Goal: Task Accomplishment & Management: Complete application form

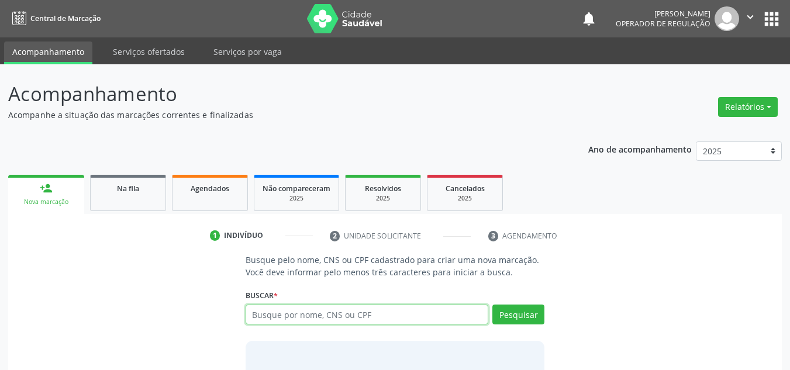
click at [374, 314] on input "text" at bounding box center [367, 315] width 243 height 20
type input "43287026372"
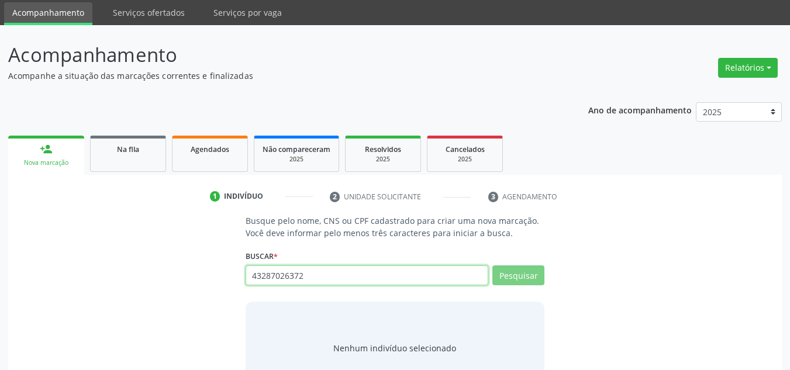
scroll to position [81, 0]
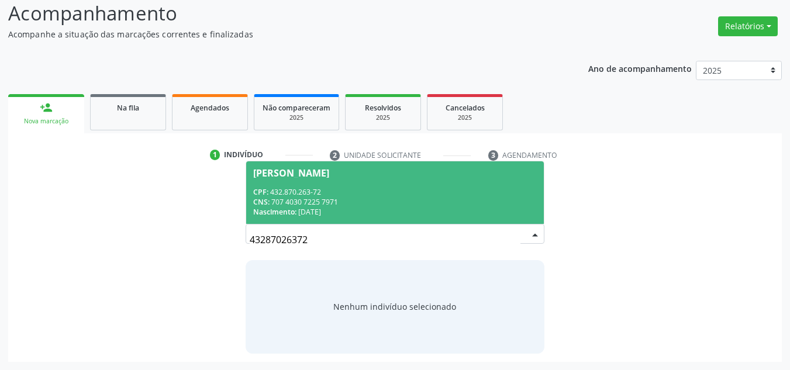
click at [352, 215] on div "Nascimento: 23/05/1964" at bounding box center [395, 212] width 284 height 10
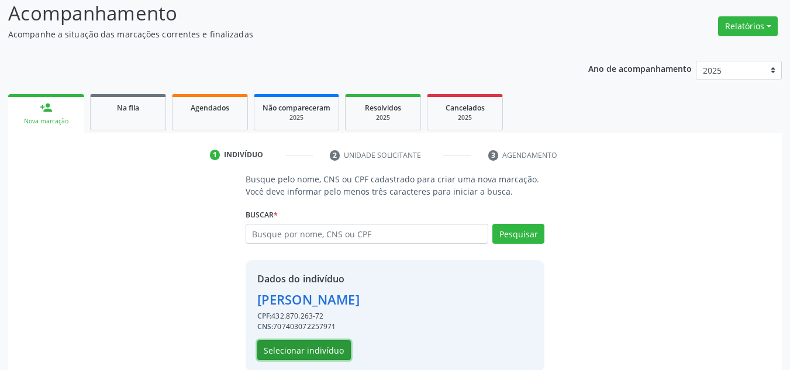
click at [330, 356] on button "Selecionar indivíduo" at bounding box center [304, 350] width 94 height 20
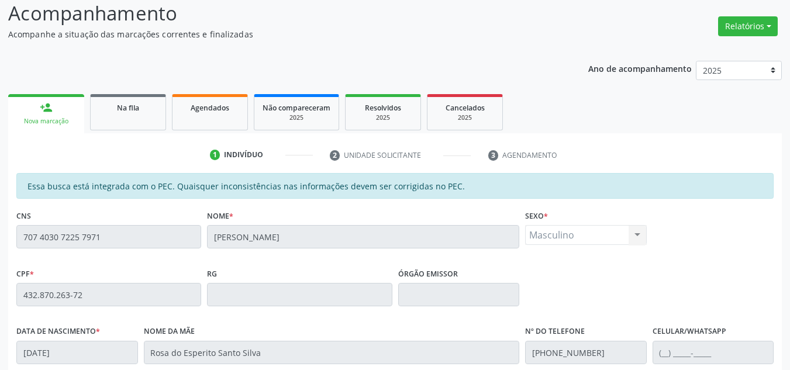
scroll to position [240, 0]
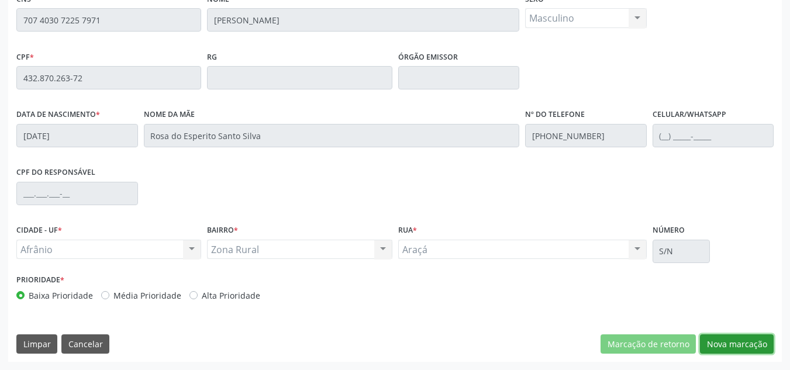
drag, startPoint x: 741, startPoint y: 344, endPoint x: 703, endPoint y: 365, distance: 42.9
click at [741, 344] on button "Nova marcação" at bounding box center [737, 344] width 74 height 20
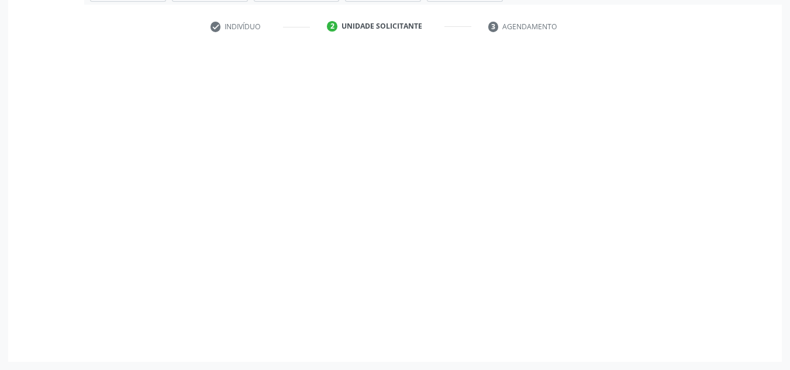
scroll to position [209, 0]
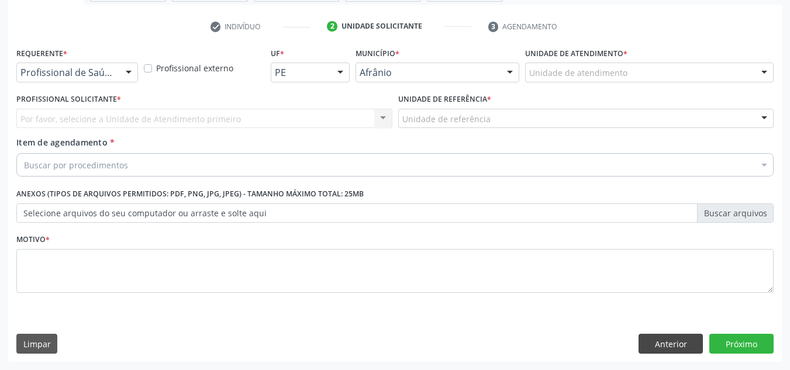
click at [657, 336] on div "Requerente * Profissional de Saúde Profissional de Saúde Paciente Nenhum result…" at bounding box center [395, 203] width 774 height 318
click at [657, 336] on button "Anterior" at bounding box center [671, 344] width 64 height 20
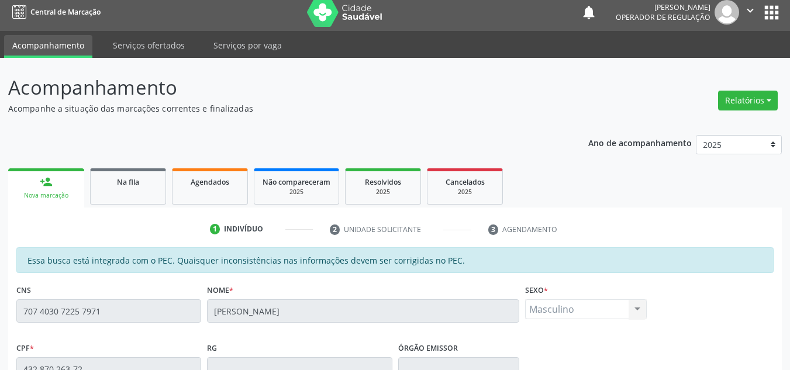
scroll to position [0, 0]
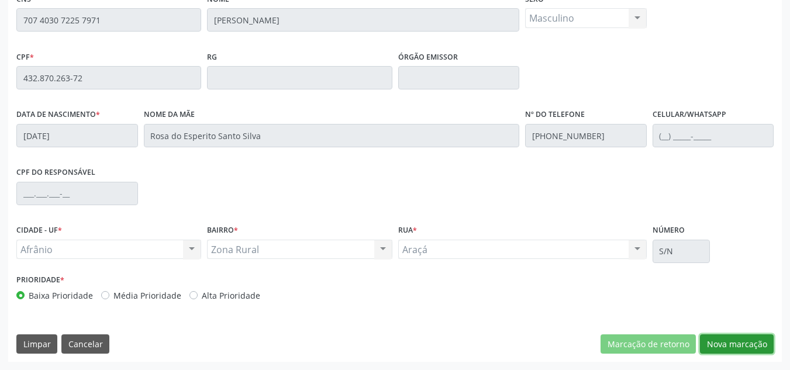
click at [750, 349] on button "Nova marcação" at bounding box center [737, 344] width 74 height 20
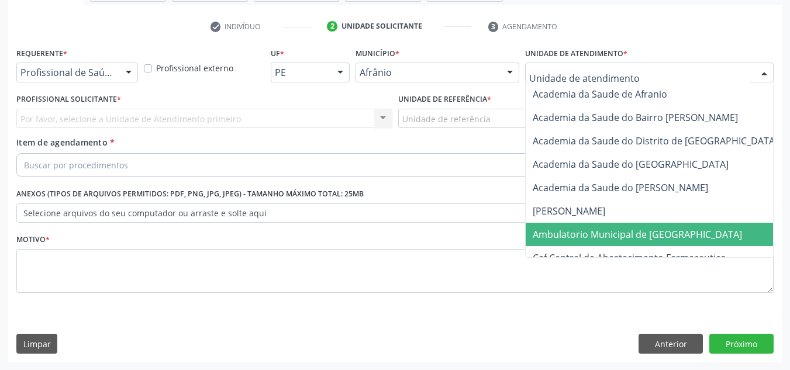
click at [622, 227] on span "Ambulatorio Municipal de [GEOGRAPHIC_DATA]" at bounding box center [668, 234] width 285 height 23
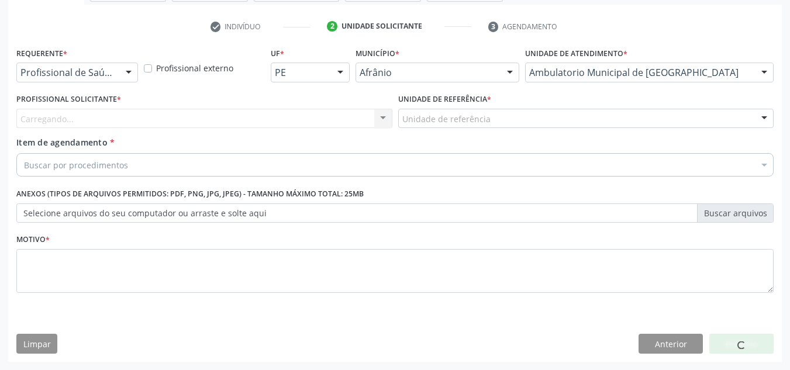
click at [263, 120] on div "Carregando... Nenhum resultado encontrado para: " " Não há nenhuma opção para s…" at bounding box center [204, 119] width 376 height 20
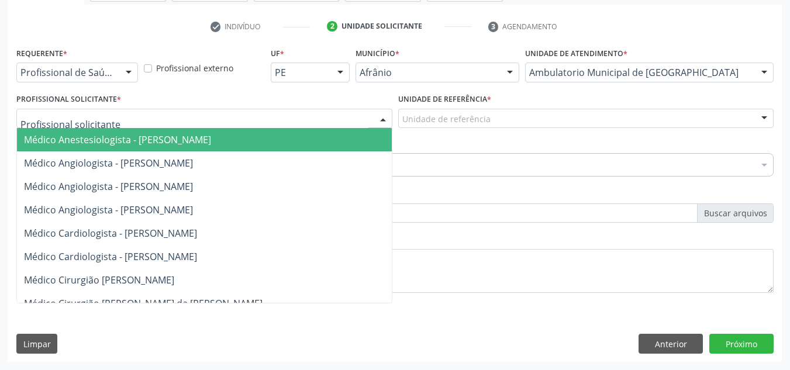
click at [228, 119] on div at bounding box center [204, 119] width 376 height 20
drag, startPoint x: 213, startPoint y: 185, endPoint x: 252, endPoint y: 172, distance: 41.4
click at [193, 184] on span "Médico Angiologista - [PERSON_NAME]" at bounding box center [108, 186] width 169 height 13
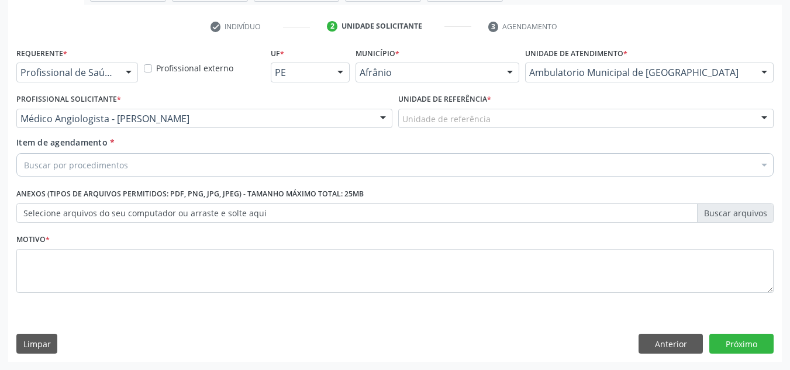
drag, startPoint x: 457, startPoint y: 127, endPoint x: 464, endPoint y: 202, distance: 75.8
click at [457, 129] on div "Unidade de referência ESF de Extrema ESF de Barra das Melancias ESF [PERSON_NAM…" at bounding box center [586, 119] width 376 height 20
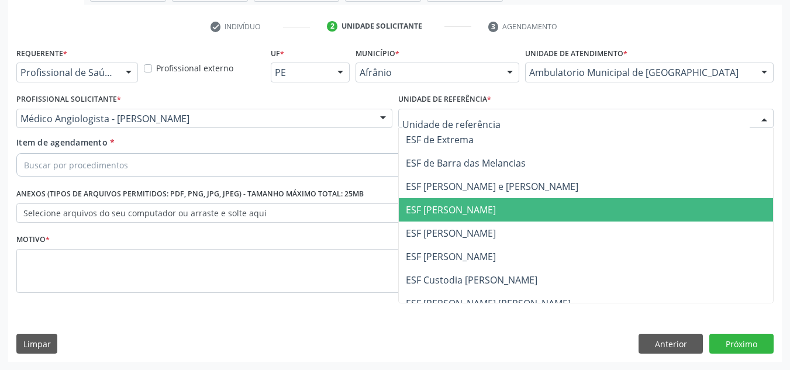
click at [464, 202] on span "ESF [PERSON_NAME]" at bounding box center [586, 209] width 375 height 23
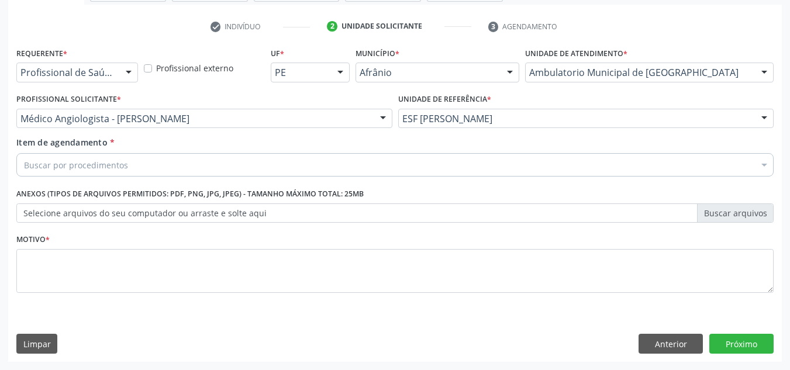
click at [481, 163] on div "Buscar por procedimentos" at bounding box center [394, 164] width 757 height 23
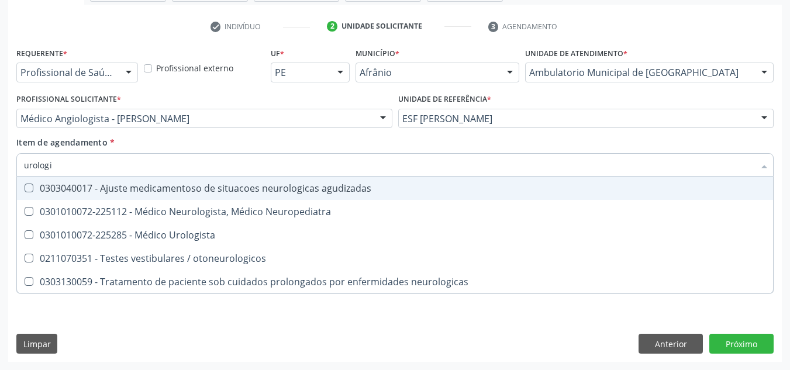
type input "urologis"
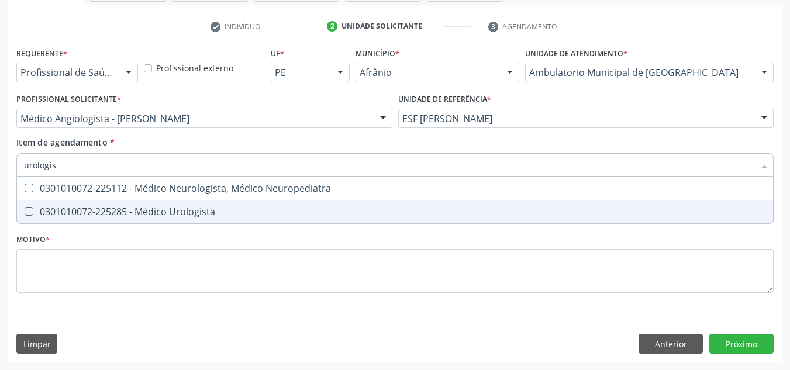
click at [439, 209] on div "0301010072-225285 - Médico Urologista" at bounding box center [395, 211] width 742 height 9
checkbox Urologista "true"
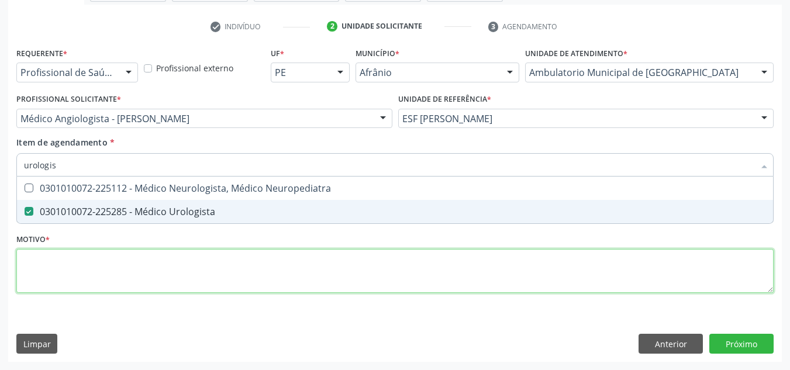
click at [420, 268] on div "Requerente * Profissional de Saúde Profissional de Saúde Paciente Nenhum result…" at bounding box center [394, 176] width 757 height 265
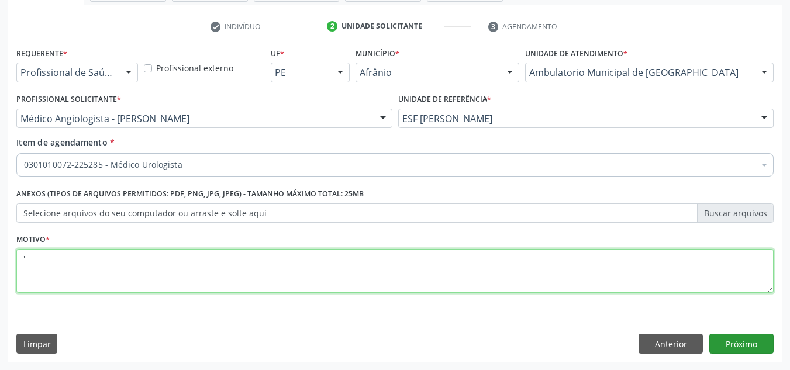
type textarea "'"
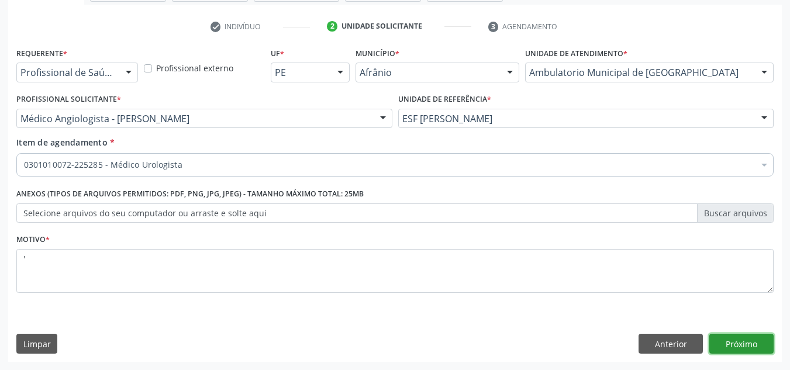
click at [730, 348] on button "Próximo" at bounding box center [741, 344] width 64 height 20
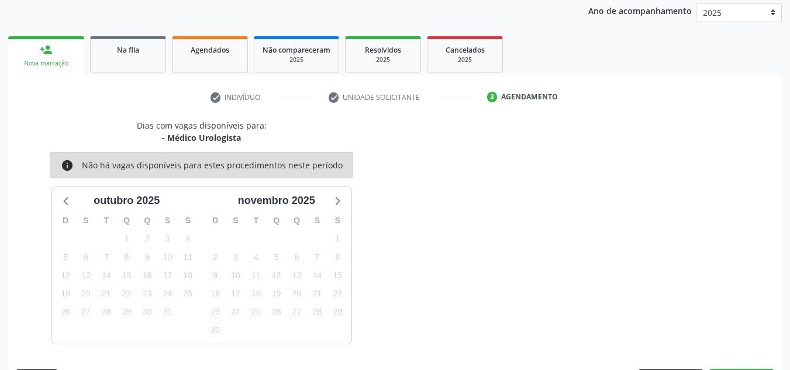
scroll to position [173, 0]
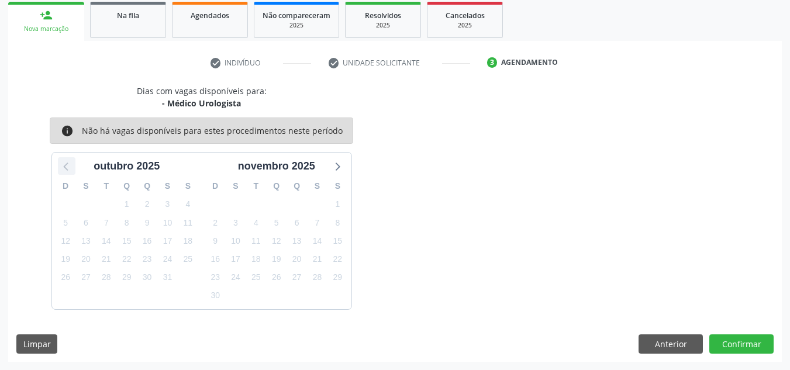
click at [67, 165] on icon at bounding box center [66, 165] width 15 height 15
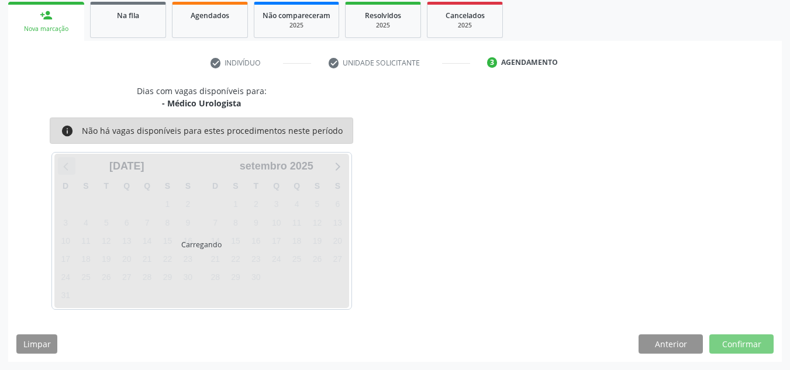
scroll to position [139, 0]
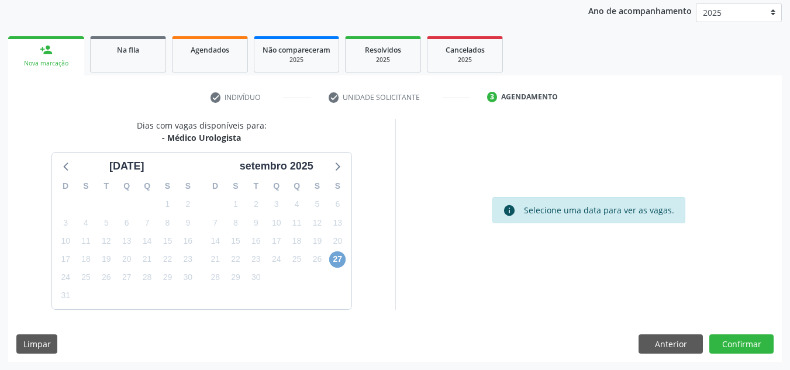
click at [331, 260] on span "27" at bounding box center [337, 259] width 16 height 16
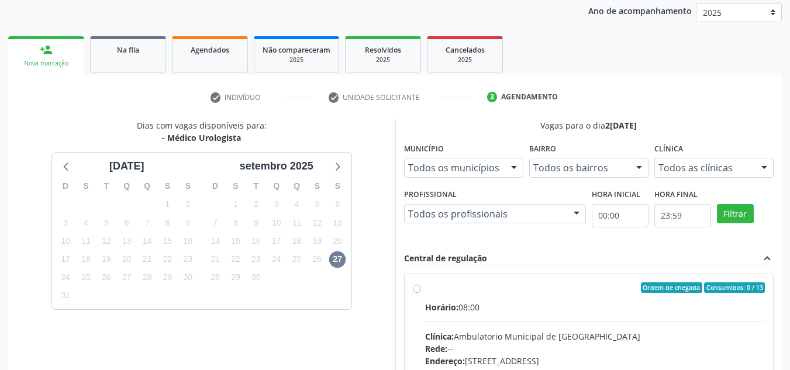
drag, startPoint x: 423, startPoint y: 304, endPoint x: 470, endPoint y: 302, distance: 46.8
click at [433, 302] on div "Ordem de chegada Consumidos: 0 / 13 Horário: 08:00 Clínica: Ambulatorio Municip…" at bounding box center [589, 372] width 353 height 180
radio input "true"
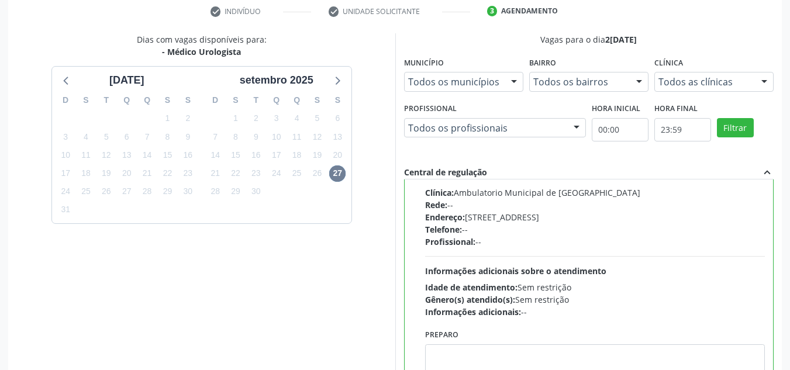
scroll to position [329, 0]
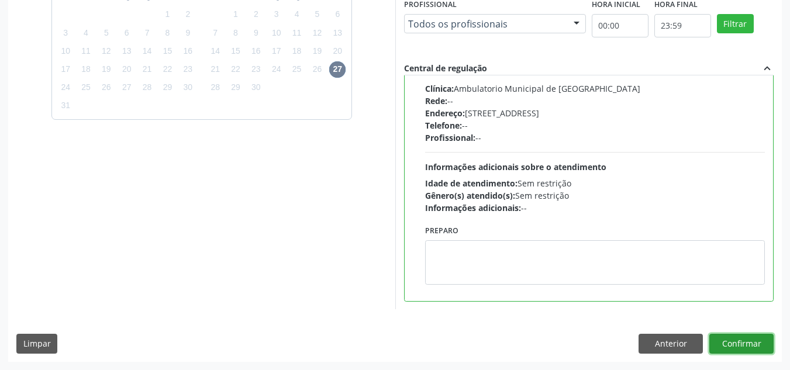
drag, startPoint x: 740, startPoint y: 344, endPoint x: 741, endPoint y: 331, distance: 13.6
click at [741, 332] on div "Dias com vagas disponíveis para: - Médico Urologista agosto 2025 D S T Q Q S S …" at bounding box center [395, 145] width 774 height 432
click at [729, 347] on button "Confirmar" at bounding box center [741, 344] width 64 height 20
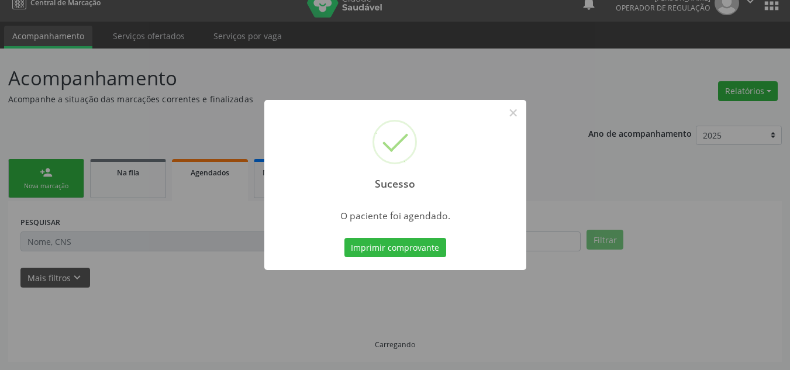
scroll to position [16, 0]
click at [504, 119] on button "×" at bounding box center [513, 113] width 20 height 20
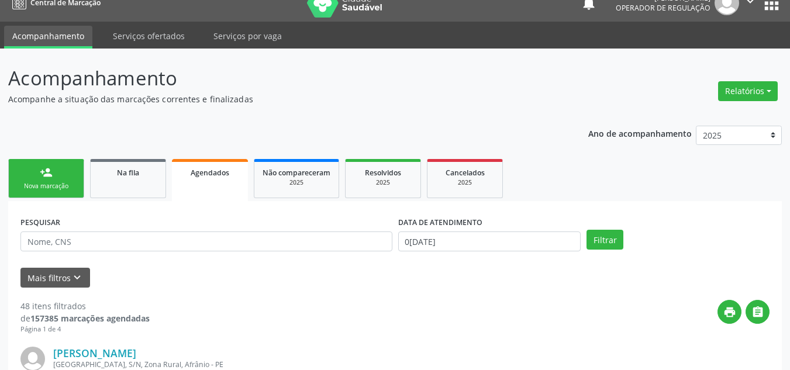
click at [61, 188] on div "Nova marcação" at bounding box center [46, 186] width 58 height 9
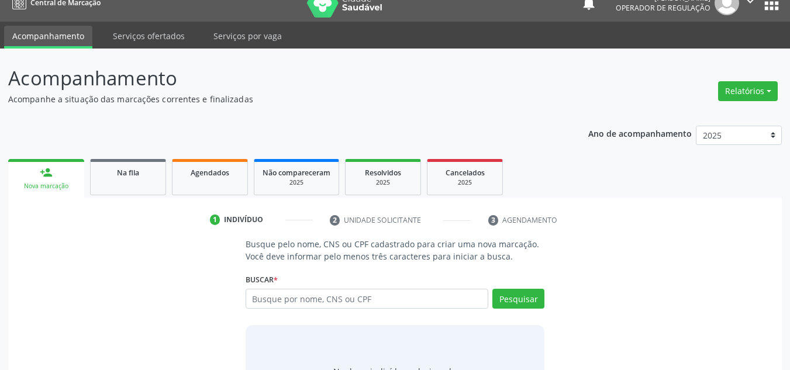
drag, startPoint x: 357, startPoint y: 273, endPoint x: 357, endPoint y: 281, distance: 7.6
click at [357, 273] on div "Buscar * Busque por nome, CNS ou CPF Nenhum resultado encontrado para: " " Digi…" at bounding box center [395, 294] width 299 height 46
click at [357, 281] on div "Buscar * Busque por nome, CNS ou CPF Nenhum resultado encontrado para: " " Digi…" at bounding box center [395, 294] width 299 height 46
click at [358, 307] on input "text" at bounding box center [367, 299] width 243 height 20
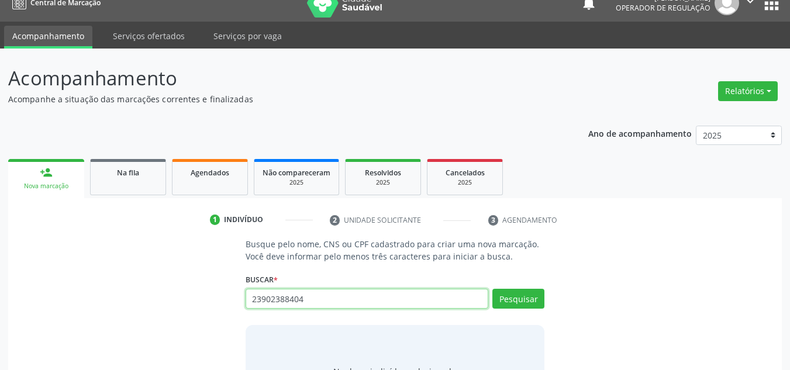
type input "23902388404"
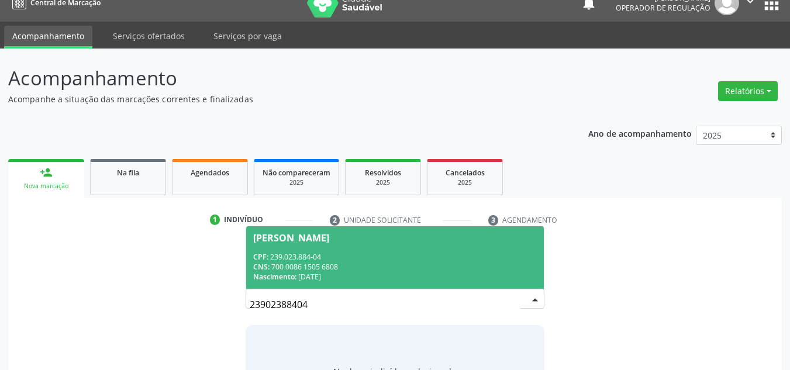
click at [377, 270] on div "CNS: 700 0086 1505 6808" at bounding box center [395, 267] width 284 height 10
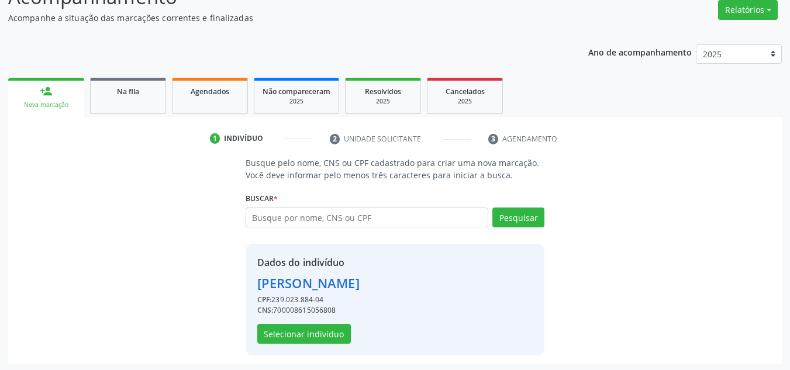
scroll to position [99, 0]
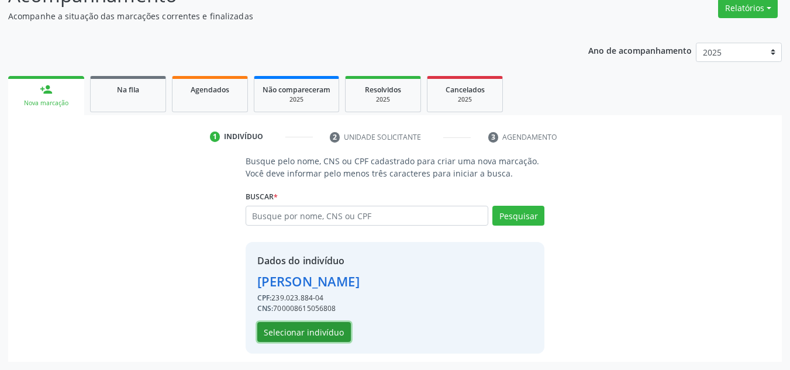
click at [342, 339] on button "Selecionar indivíduo" at bounding box center [304, 332] width 94 height 20
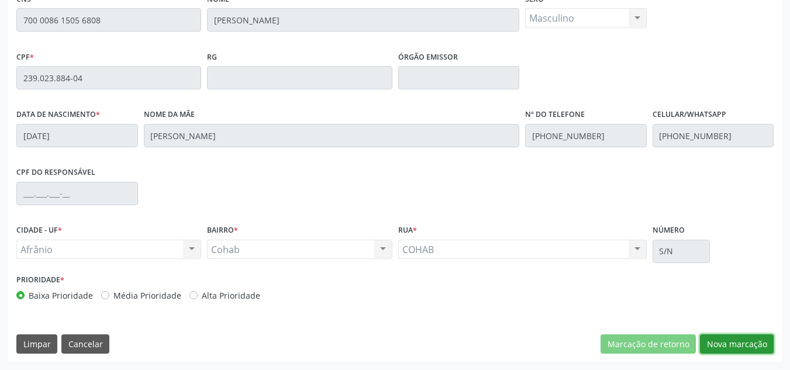
click at [749, 349] on button "Nova marcação" at bounding box center [737, 344] width 74 height 20
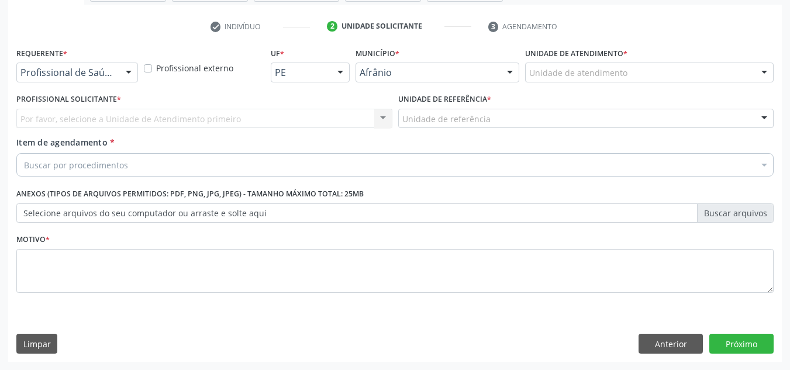
scroll to position [209, 0]
click at [695, 63] on div "Unidade de atendimento" at bounding box center [649, 73] width 249 height 20
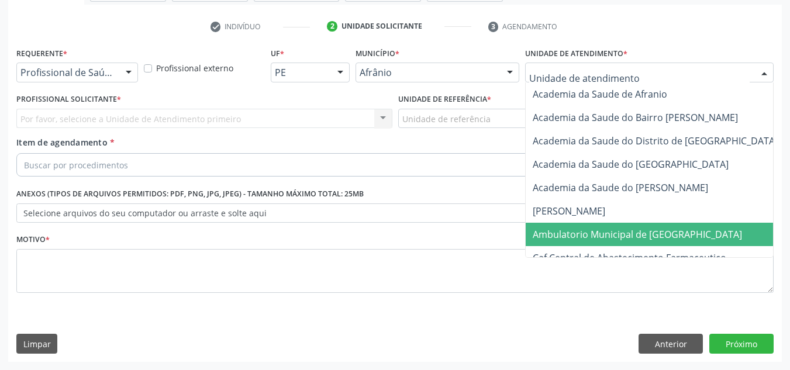
click at [578, 227] on span "Ambulatorio Municipal de [GEOGRAPHIC_DATA]" at bounding box center [668, 234] width 285 height 23
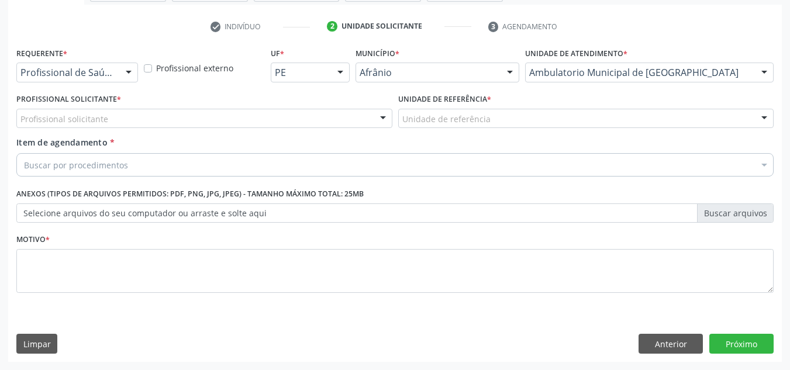
click at [335, 115] on div "Profissional solicitante" at bounding box center [204, 119] width 376 height 20
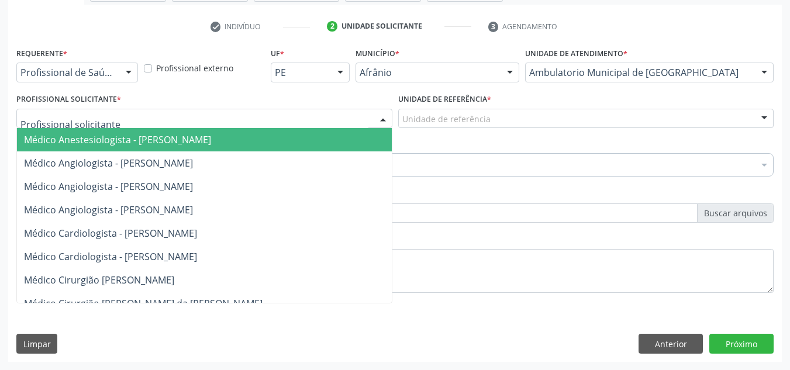
click at [320, 182] on span "Médico Angiologista - [PERSON_NAME]" at bounding box center [216, 186] width 398 height 23
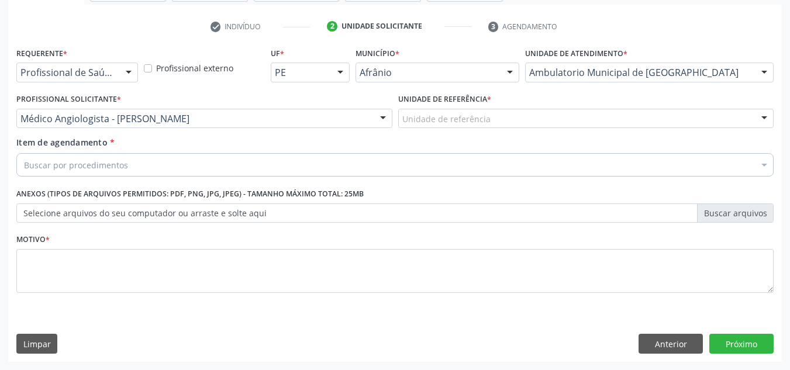
drag, startPoint x: 507, startPoint y: 116, endPoint x: 498, endPoint y: 182, distance: 66.1
click at [492, 129] on div "Unidade de referência ESF de Extrema ESF de Barra das Melancias ESF Jose e Mari…" at bounding box center [586, 119] width 376 height 20
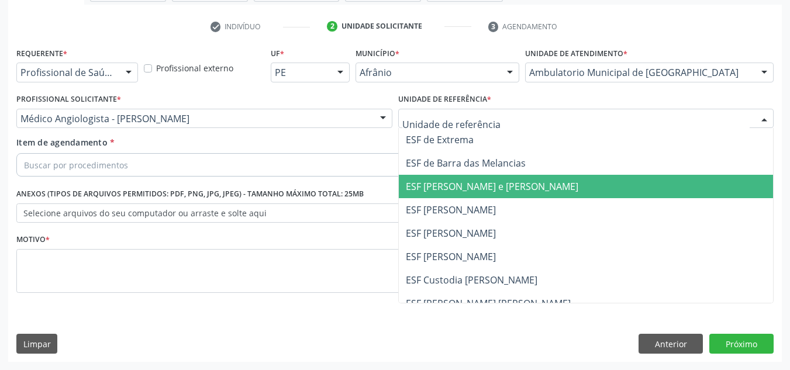
click at [498, 182] on span "ESF [PERSON_NAME] e [PERSON_NAME]" at bounding box center [492, 186] width 173 height 13
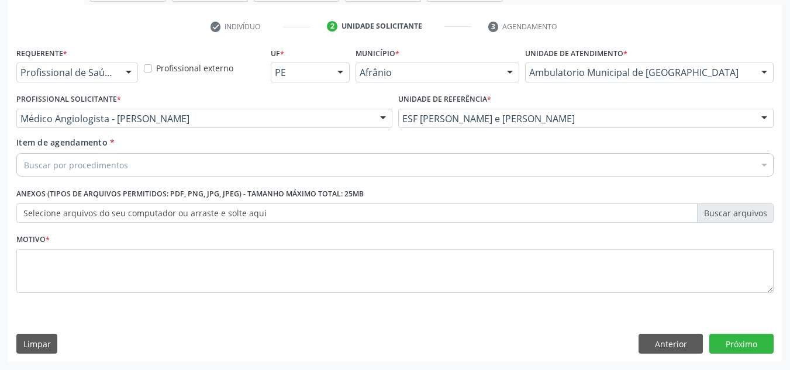
click at [495, 161] on div "Buscar por procedimentos" at bounding box center [394, 164] width 757 height 23
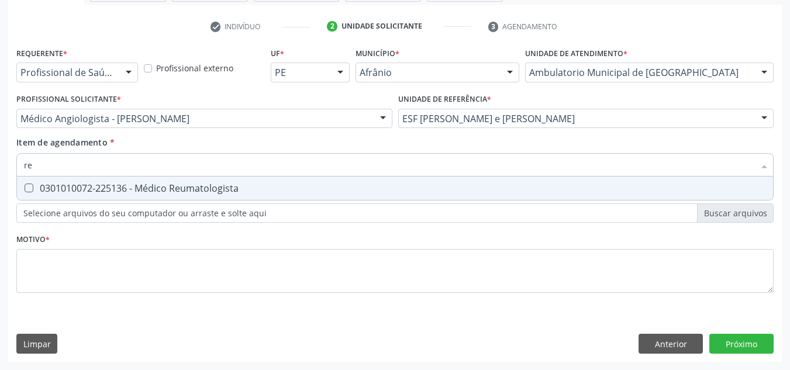
type input "r"
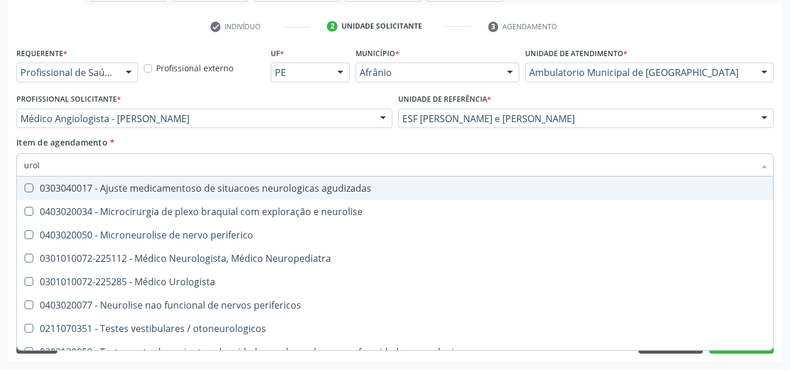
type input "urolo"
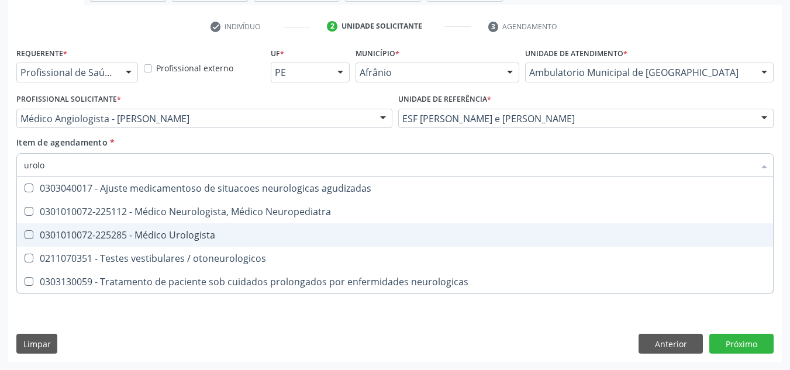
click at [333, 239] on div "0301010072-225285 - Médico Urologista" at bounding box center [395, 234] width 742 height 9
checkbox Urologista "true"
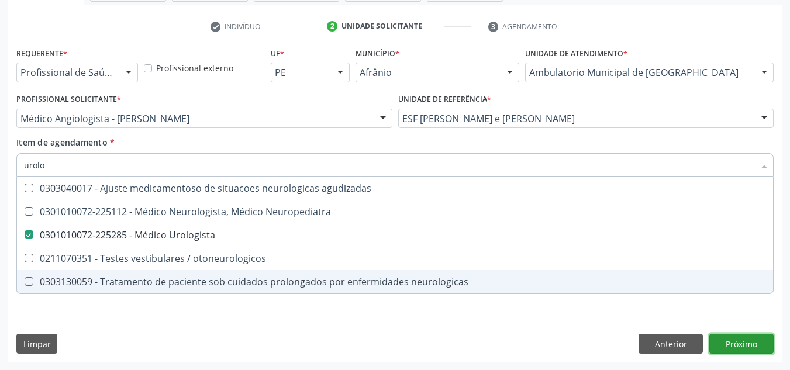
click at [743, 337] on div "Requerente * Profissional de Saúde Profissional de Saúde Paciente Nenhum result…" at bounding box center [395, 203] width 774 height 318
checkbox Neuropediatra "true"
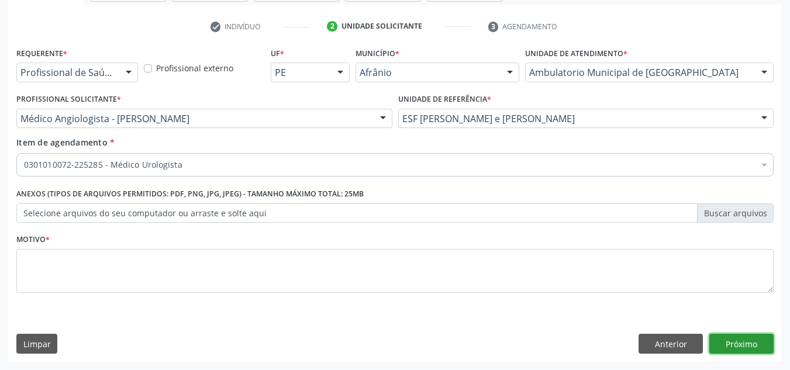
drag, startPoint x: 743, startPoint y: 337, endPoint x: 719, endPoint y: 239, distance: 101.0
click at [784, 161] on div "Acompanhamento Acompanhe a situação das marcações correntes e finalizadas Relat…" at bounding box center [395, 112] width 790 height 515
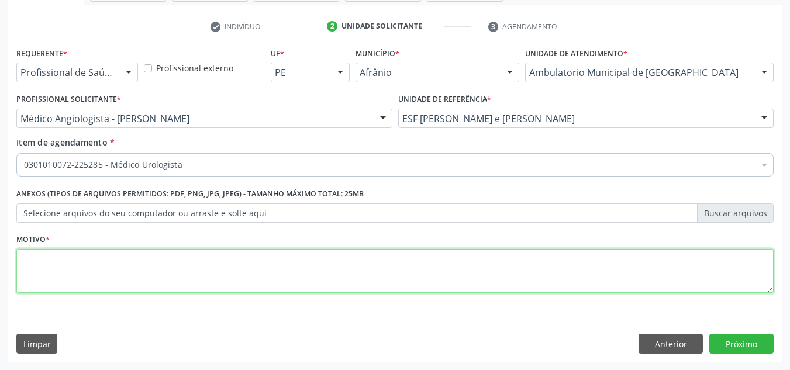
click at [732, 264] on textarea at bounding box center [394, 271] width 757 height 44
type textarea "'"
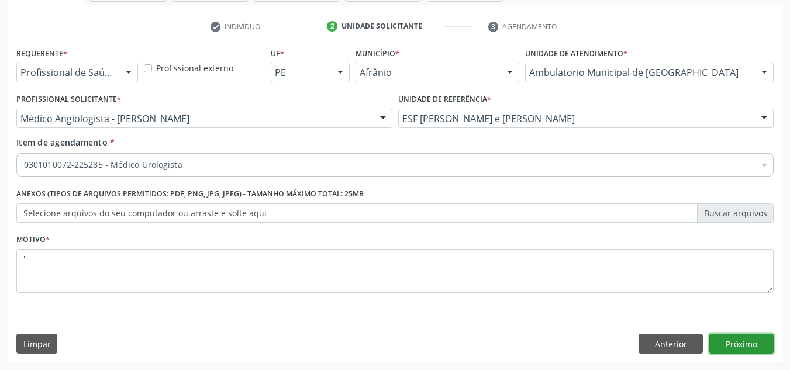
click at [758, 345] on button "Próximo" at bounding box center [741, 344] width 64 height 20
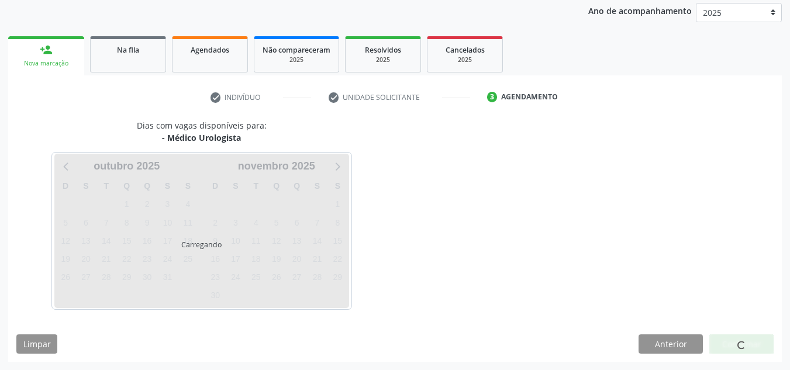
scroll to position [173, 0]
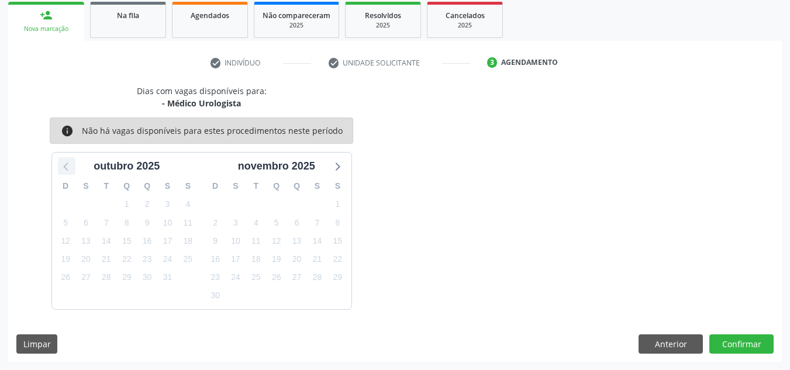
drag, startPoint x: 64, startPoint y: 164, endPoint x: 73, endPoint y: 162, distance: 8.9
click at [64, 164] on icon at bounding box center [66, 165] width 15 height 15
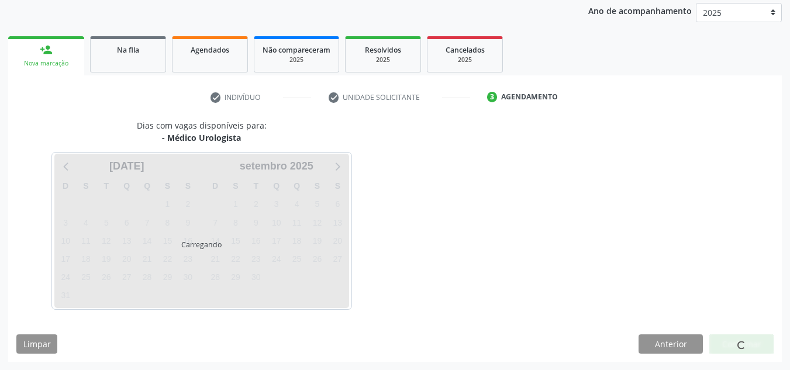
scroll to position [139, 0]
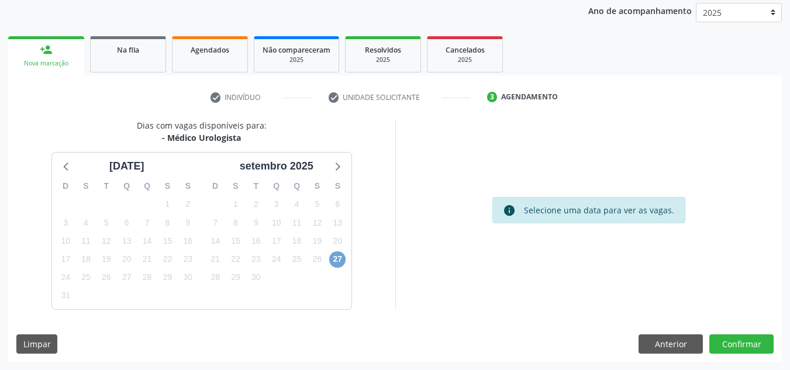
click at [342, 254] on span "27" at bounding box center [337, 259] width 16 height 16
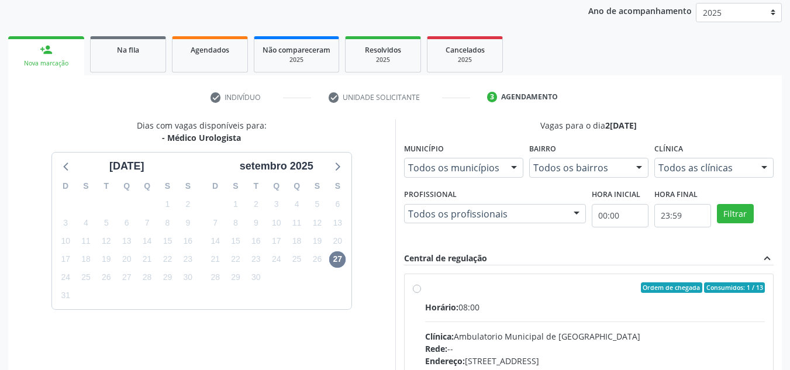
click at [515, 284] on div "Ordem de chegada Consumidos: 1 / 13" at bounding box center [595, 287] width 340 height 11
click at [421, 284] on input "Ordem de chegada Consumidos: 1 / 13 Horário: 08:00 Clínica: Ambulatorio Municip…" at bounding box center [417, 287] width 8 height 11
radio input "true"
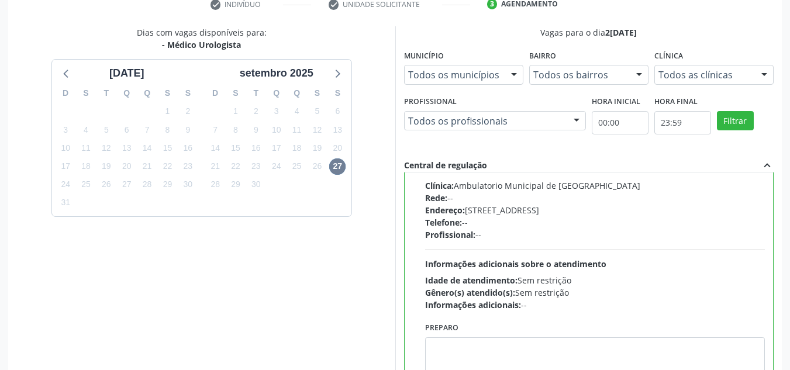
scroll to position [329, 0]
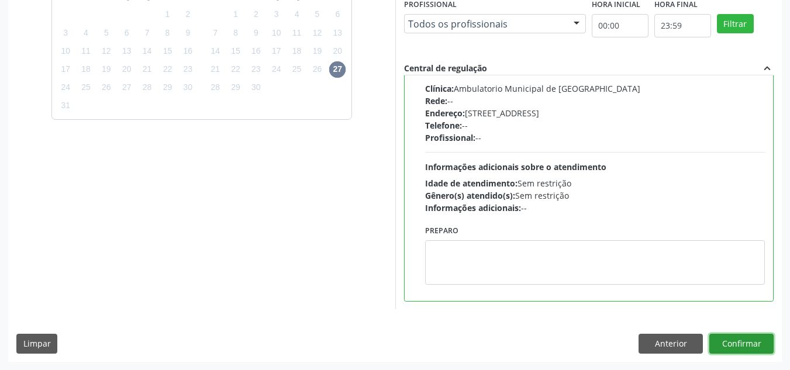
click at [750, 346] on button "Confirmar" at bounding box center [741, 344] width 64 height 20
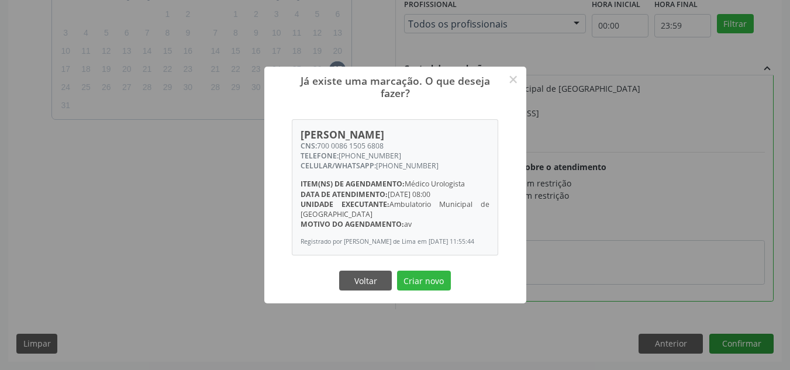
click at [397, 271] on button "Criar novo" at bounding box center [424, 281] width 54 height 20
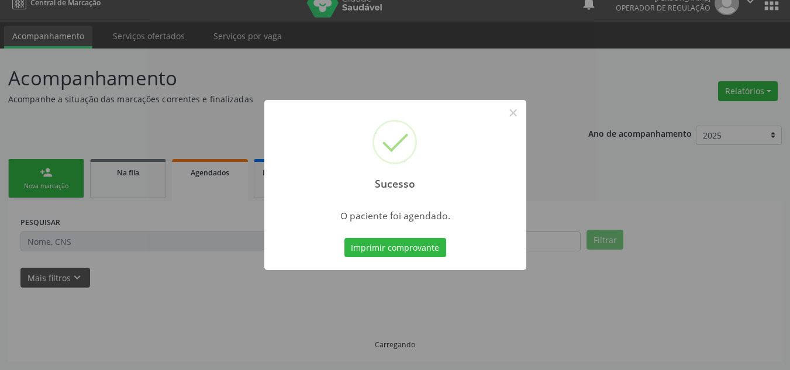
scroll to position [16, 0]
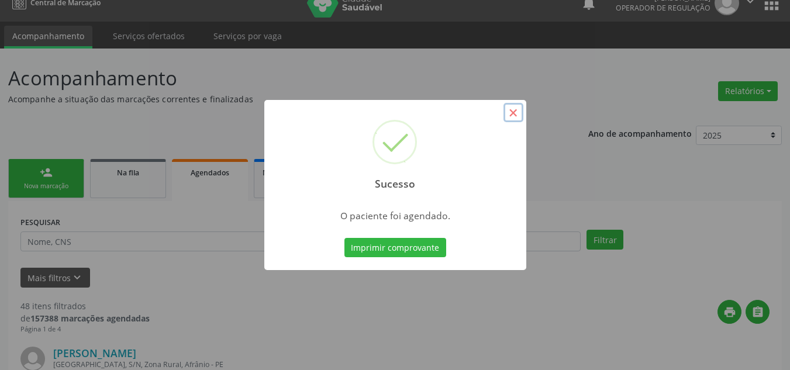
click at [509, 113] on button "×" at bounding box center [513, 113] width 20 height 20
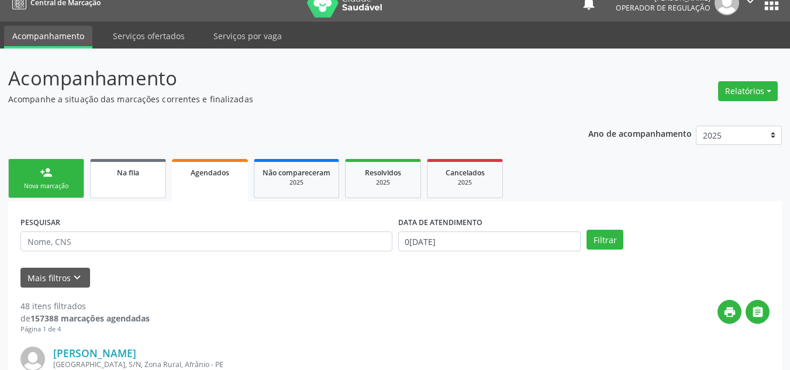
drag, startPoint x: 75, startPoint y: 185, endPoint x: 140, endPoint y: 184, distance: 65.5
click at [75, 185] on div "Nova marcação" at bounding box center [46, 186] width 58 height 9
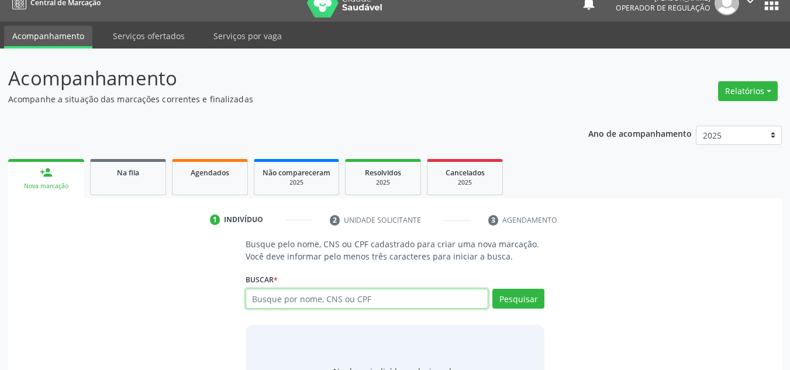
click at [318, 304] on input "text" at bounding box center [367, 299] width 243 height 20
type input "77475550400"
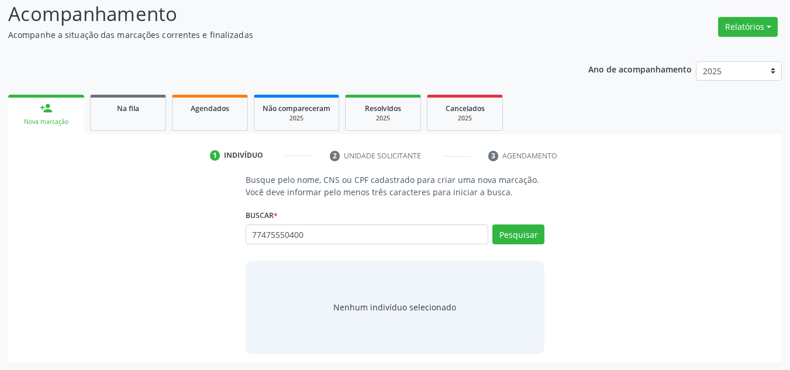
scroll to position [81, 0]
click at [529, 230] on button "Pesquisar" at bounding box center [518, 234] width 52 height 20
click at [509, 241] on button "Pesquisar" at bounding box center [518, 234] width 52 height 20
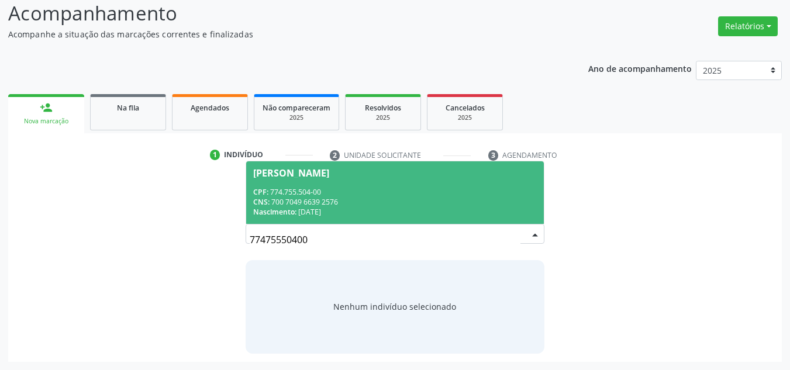
click at [474, 218] on span "Edileusa de Sousa Mendes Sobrinho CPF: 774.755.504-00 CNS: 700 7049 6639 2576 N…" at bounding box center [395, 192] width 298 height 63
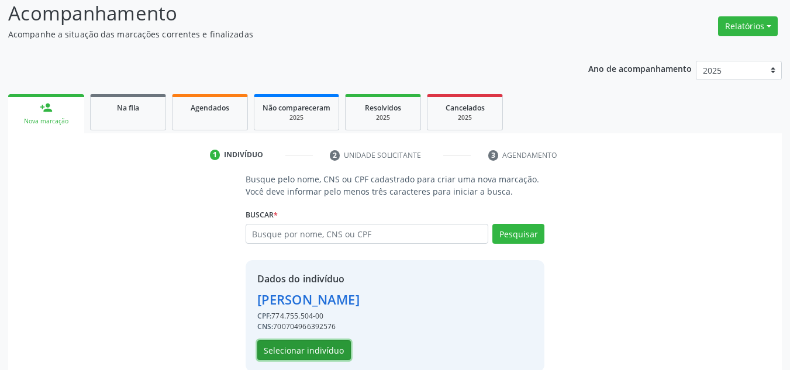
click at [306, 356] on button "Selecionar indivíduo" at bounding box center [304, 350] width 94 height 20
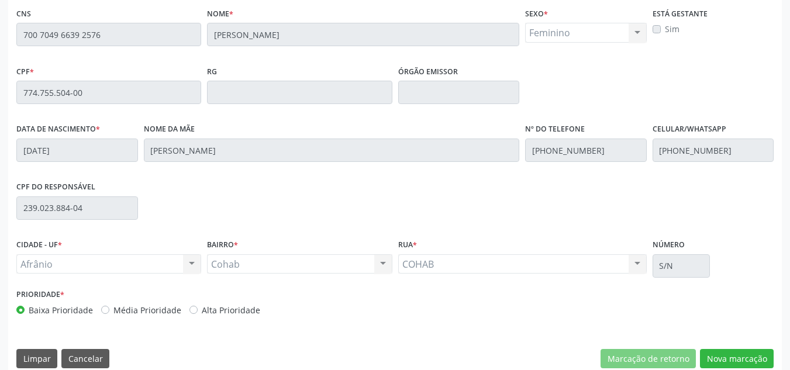
scroll to position [298, 0]
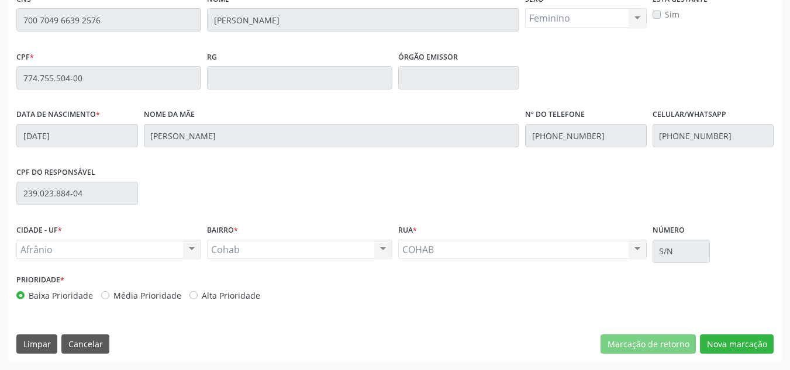
click at [709, 323] on div "Essa busca está integrada com o PEC. Quaisquer inconsistências nas informações …" at bounding box center [395, 159] width 774 height 406
click at [711, 340] on button "Nova marcação" at bounding box center [737, 344] width 74 height 20
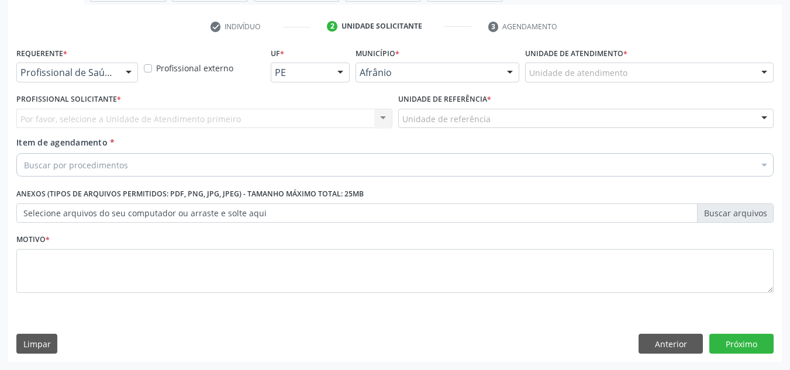
click at [733, 78] on div "Unidade de atendimento" at bounding box center [649, 73] width 249 height 20
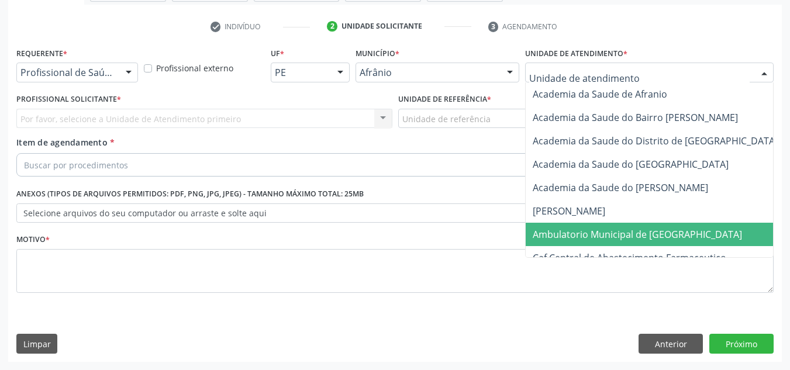
click at [650, 239] on span "Ambulatorio Municipal de [GEOGRAPHIC_DATA]" at bounding box center [637, 234] width 209 height 13
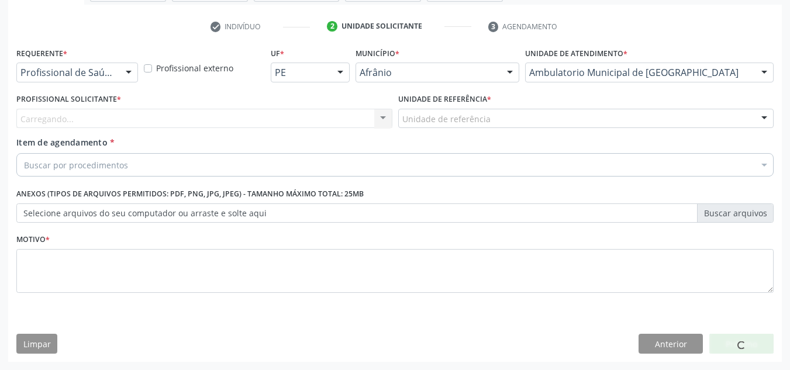
click at [319, 118] on div "Carregando... Nenhum resultado encontrado para: " " Não há nenhuma opção para s…" at bounding box center [204, 119] width 376 height 20
click at [319, 117] on div "Carregando... Nenhum resultado encontrado para: " " Não há nenhuma opção para s…" at bounding box center [204, 119] width 376 height 20
click at [320, 115] on div "Carregando... Nenhum resultado encontrado para: " " Não há nenhuma opção para s…" at bounding box center [204, 119] width 376 height 20
click at [321, 115] on div "Carregando... Nenhum resultado encontrado para: " " Não há nenhuma opção para s…" at bounding box center [204, 119] width 376 height 20
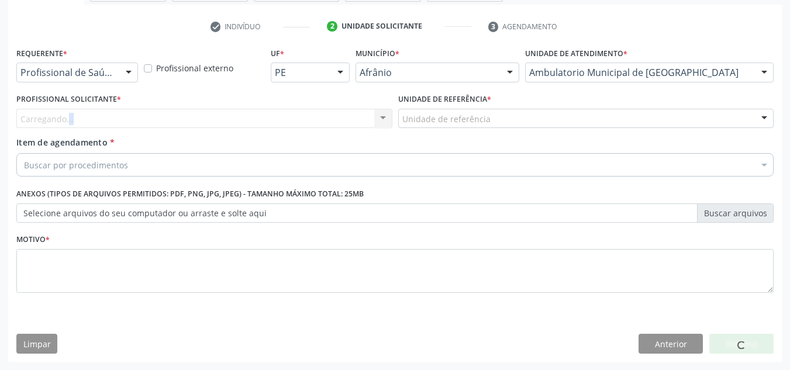
click at [321, 115] on div "Carregando..." at bounding box center [204, 119] width 376 height 20
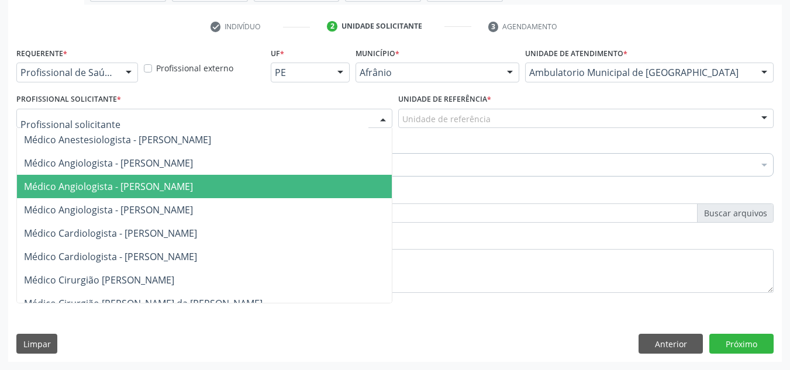
drag, startPoint x: 306, startPoint y: 195, endPoint x: 549, endPoint y: 116, distance: 255.9
click at [313, 178] on span "Médico Angiologista - [PERSON_NAME]" at bounding box center [216, 186] width 398 height 23
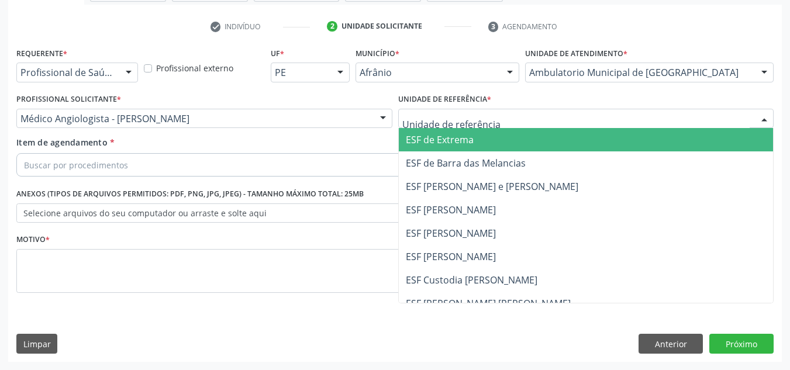
click at [560, 114] on div at bounding box center [586, 119] width 376 height 20
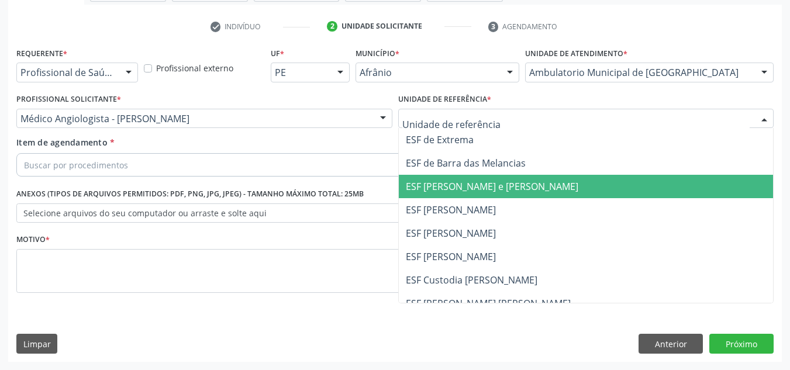
drag, startPoint x: 530, startPoint y: 178, endPoint x: 530, endPoint y: 163, distance: 15.2
click at [531, 178] on span "ESF [PERSON_NAME] e [PERSON_NAME]" at bounding box center [586, 186] width 375 height 23
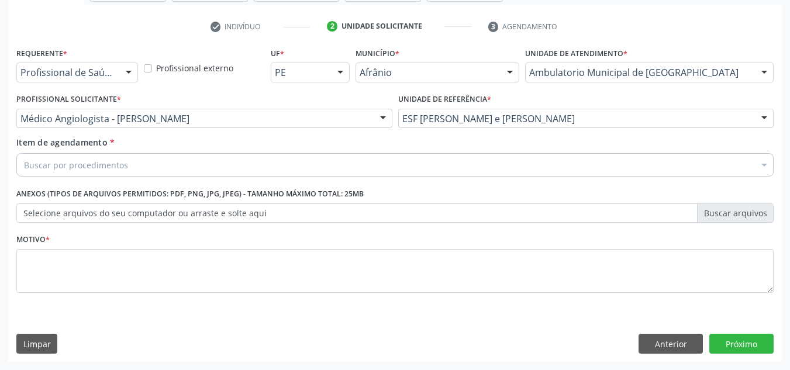
click at [530, 163] on div "Buscar por procedimentos" at bounding box center [394, 164] width 757 height 23
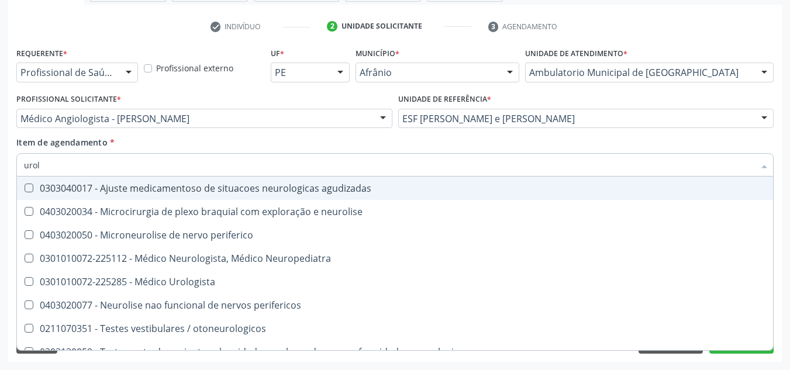
type input "urolo"
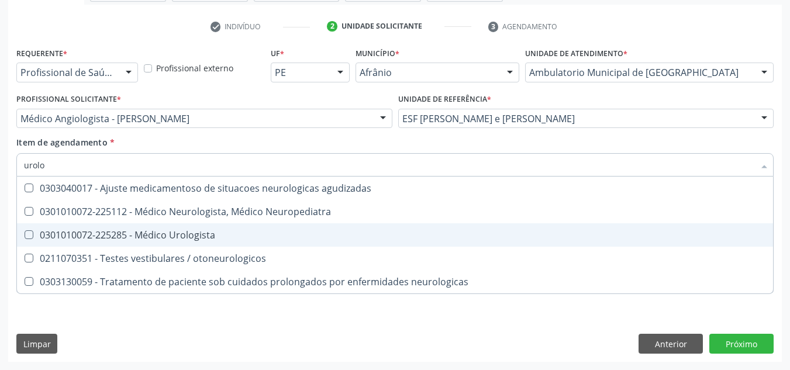
click at [232, 240] on span "0301010072-225285 - Médico Urologista" at bounding box center [395, 234] width 756 height 23
checkbox Urologista "true"
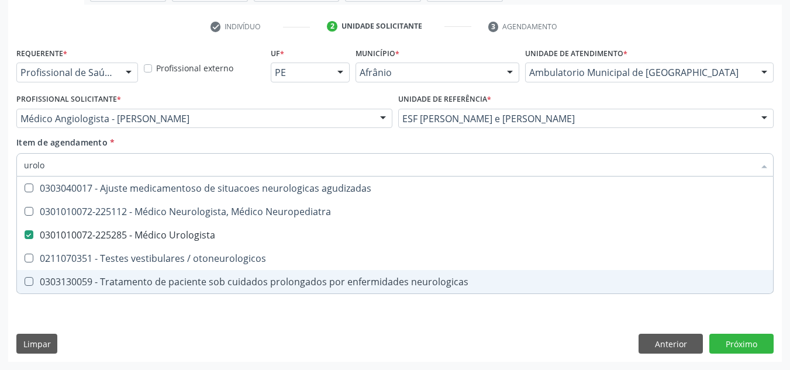
click at [246, 360] on div "Requerente * Profissional de Saúde Profissional de Saúde Paciente Nenhum result…" at bounding box center [395, 203] width 774 height 318
checkbox Neuropediatra "true"
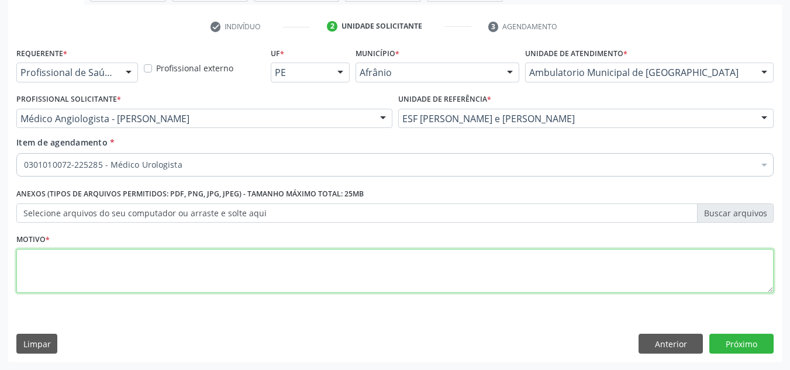
click at [112, 263] on textarea at bounding box center [394, 271] width 757 height 44
type textarea "'"
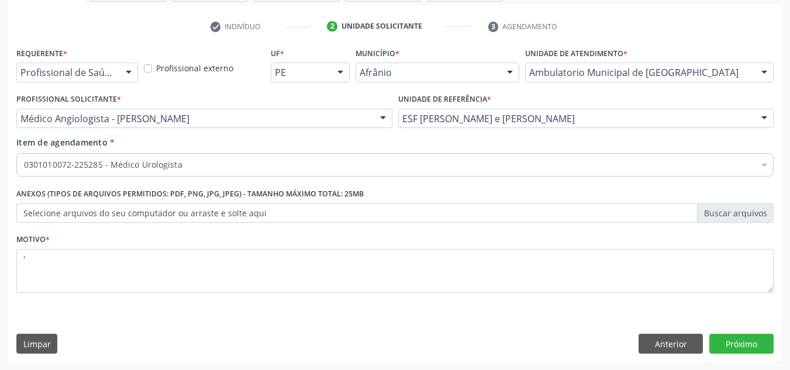
click at [723, 331] on div "Requerente * Profissional de Saúde Profissional de Saúde Paciente Nenhum result…" at bounding box center [395, 203] width 774 height 318
click at [723, 337] on button "Próximo" at bounding box center [741, 344] width 64 height 20
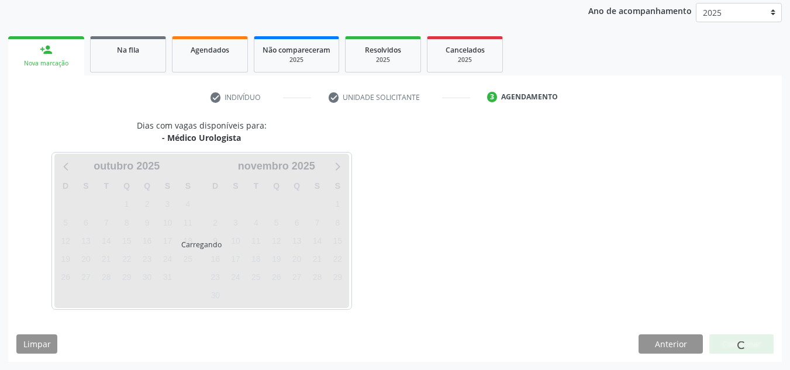
scroll to position [173, 0]
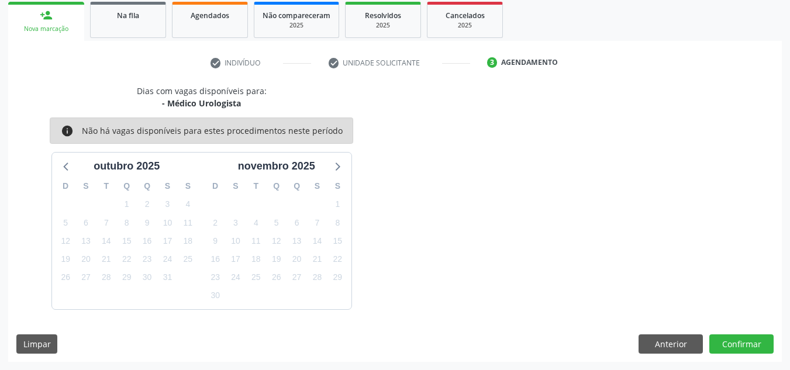
click at [90, 156] on div "outubro 2025" at bounding box center [127, 164] width 150 height 22
click at [98, 169] on div "outubro 2025" at bounding box center [126, 166] width 75 height 16
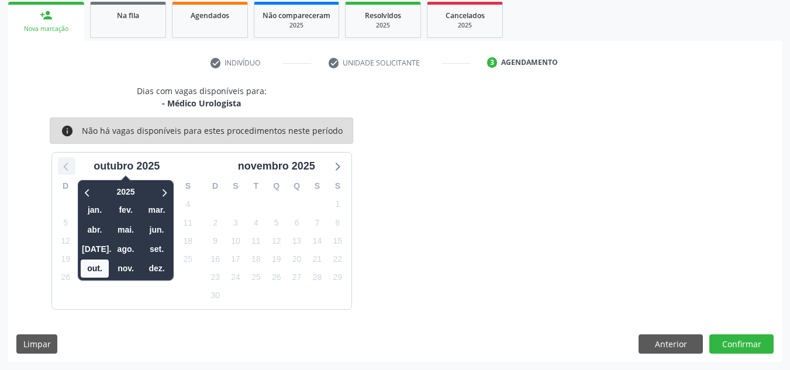
click at [64, 163] on icon at bounding box center [66, 165] width 15 height 15
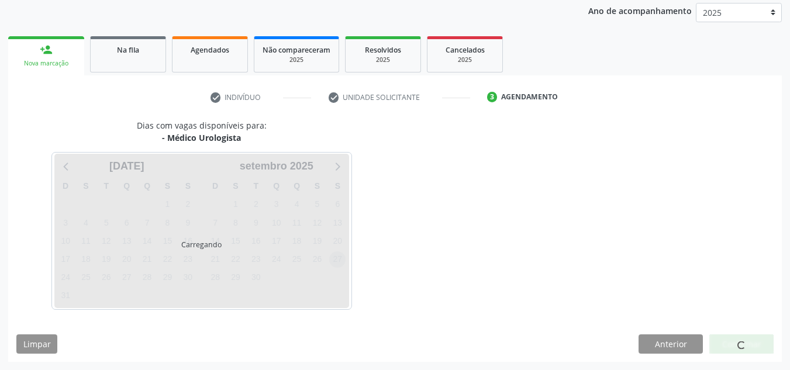
scroll to position [139, 0]
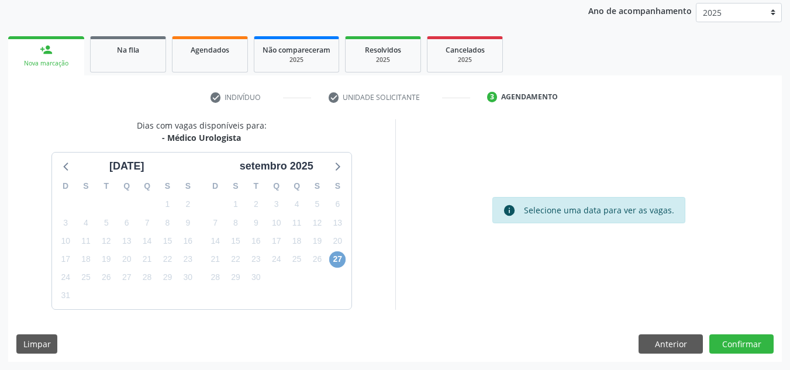
click at [337, 262] on span "27" at bounding box center [337, 259] width 16 height 16
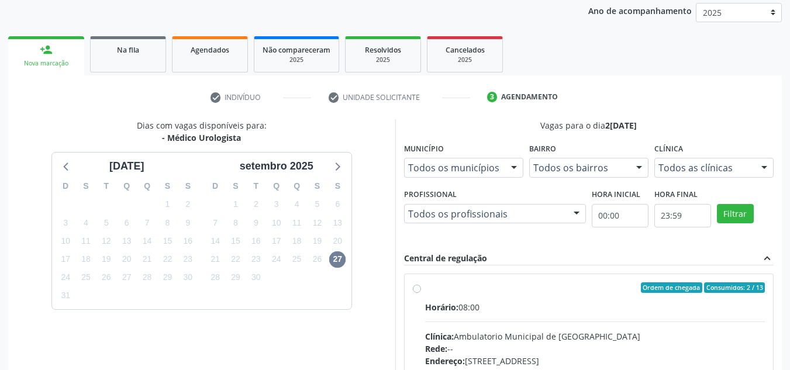
click at [494, 276] on div "Ordem de chegada Consumidos: 2 / 13 Horário: 08:00 Clínica: Ambulatorio Municip…" at bounding box center [589, 372] width 369 height 196
radio input "true"
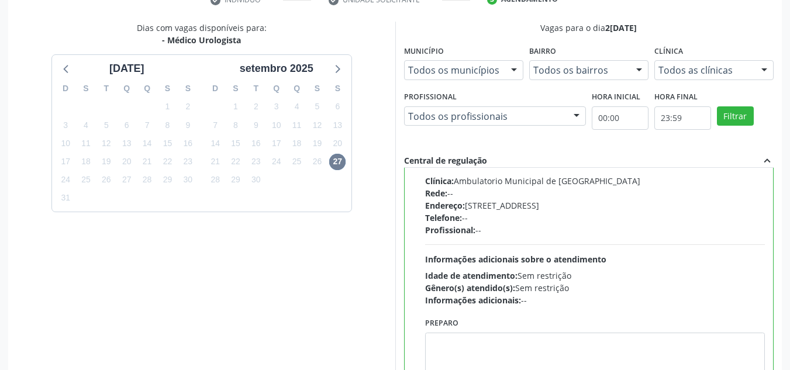
scroll to position [329, 0]
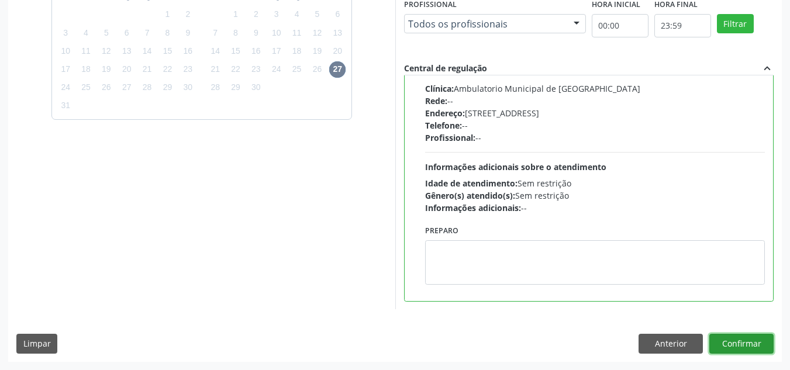
click at [746, 349] on button "Confirmar" at bounding box center [741, 344] width 64 height 20
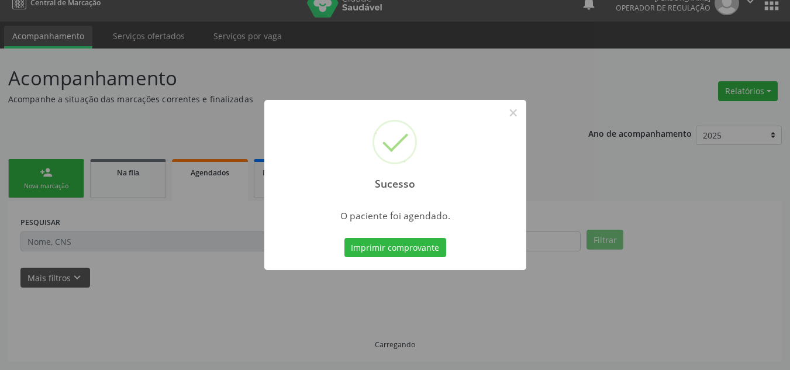
scroll to position [16, 0]
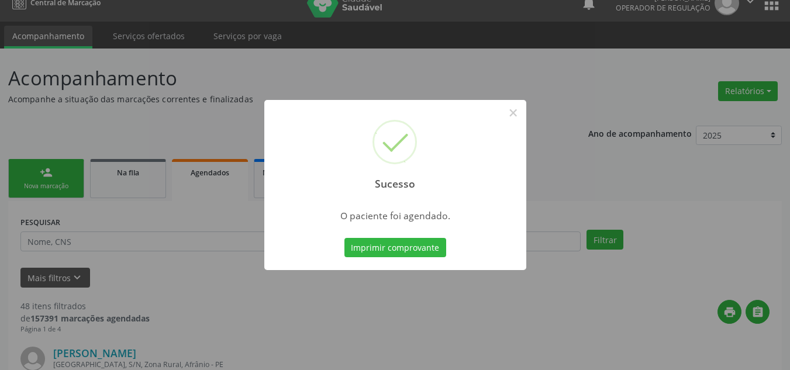
click at [523, 123] on div "Sucesso ×" at bounding box center [395, 150] width 262 height 101
click at [524, 116] on div "Sucesso ×" at bounding box center [395, 150] width 262 height 101
click at [512, 116] on button "×" at bounding box center [513, 113] width 20 height 20
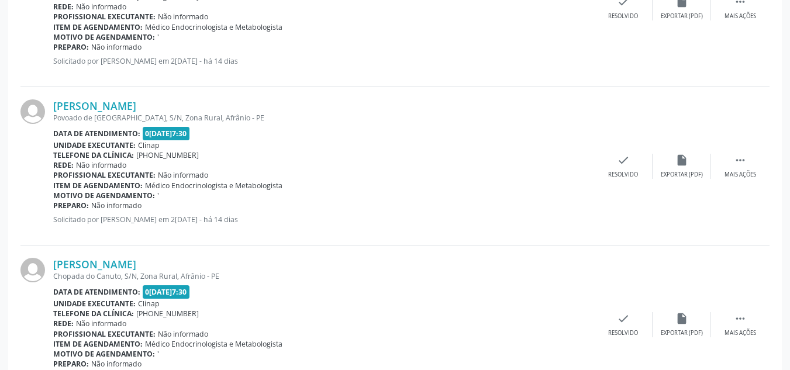
scroll to position [0, 0]
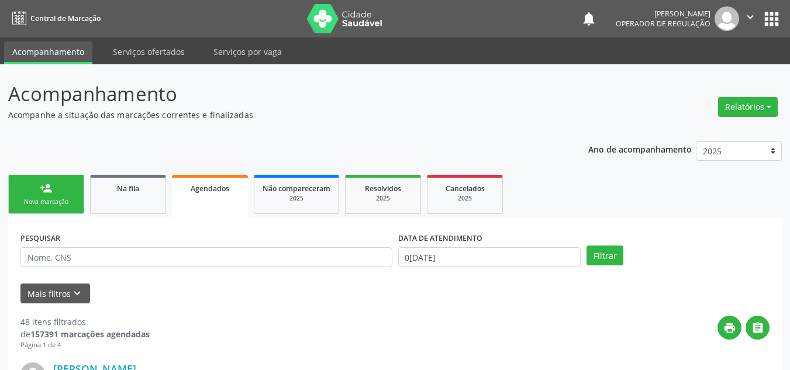
click at [49, 204] on div "Nova marcação" at bounding box center [46, 202] width 58 height 9
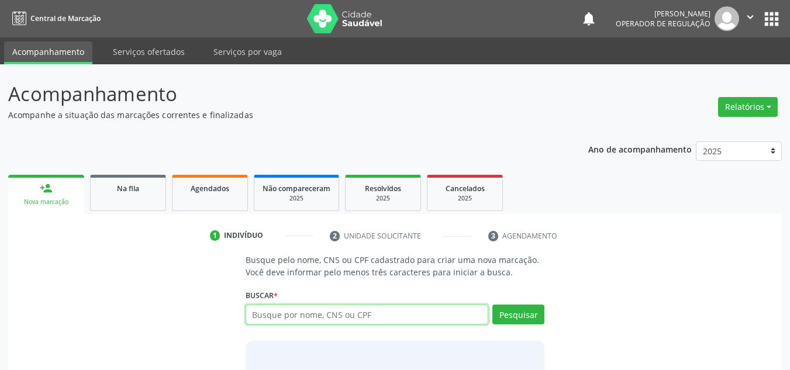
click at [273, 313] on input "text" at bounding box center [367, 315] width 243 height 20
type input "11077393490"
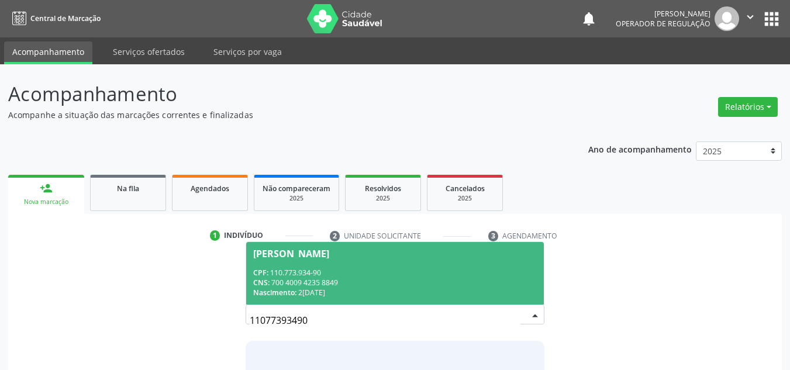
click at [324, 280] on div "CNS: 700 4009 4235 8849" at bounding box center [395, 283] width 284 height 10
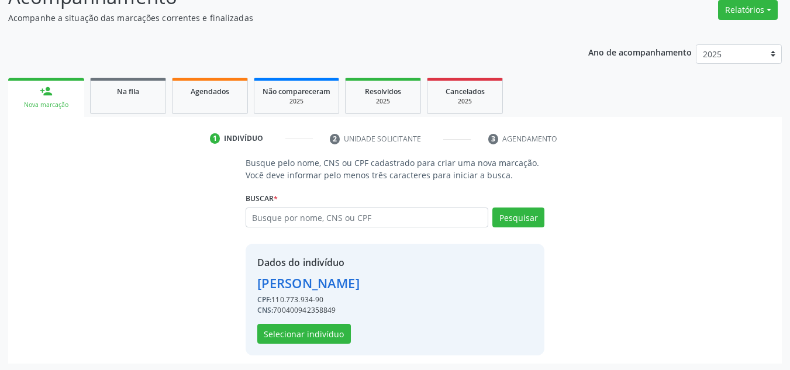
scroll to position [99, 0]
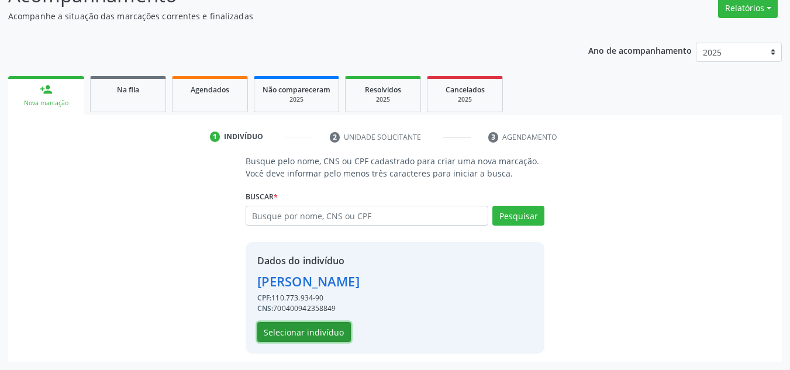
click at [330, 327] on button "Selecionar indivíduo" at bounding box center [304, 332] width 94 height 20
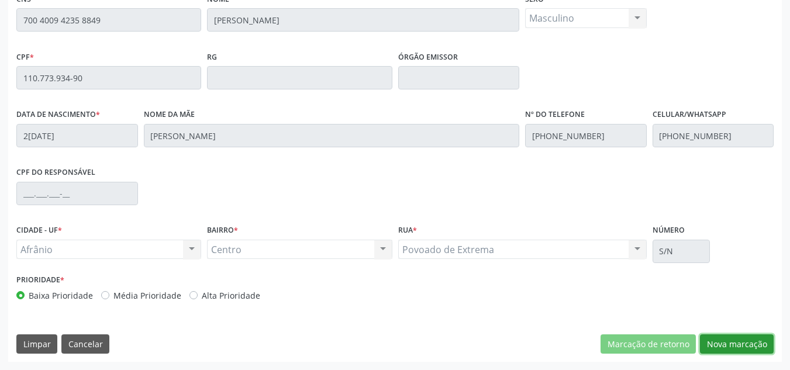
click at [736, 346] on button "Nova marcação" at bounding box center [737, 344] width 74 height 20
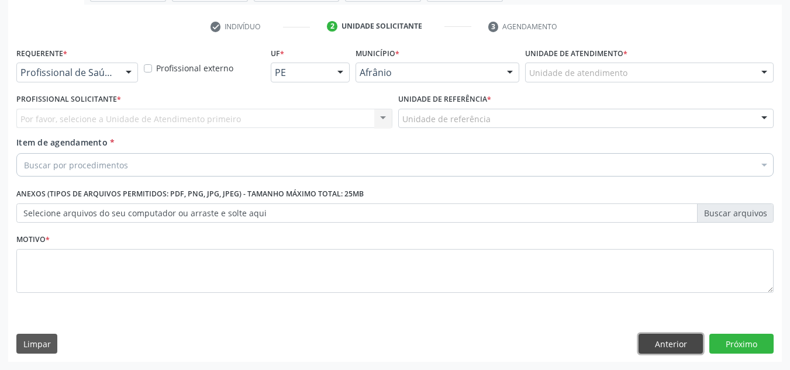
click at [681, 341] on button "Anterior" at bounding box center [671, 344] width 64 height 20
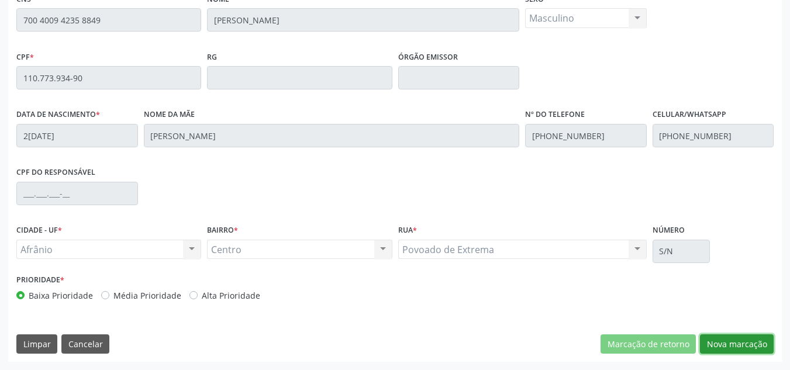
click at [762, 335] on button "Nova marcação" at bounding box center [737, 344] width 74 height 20
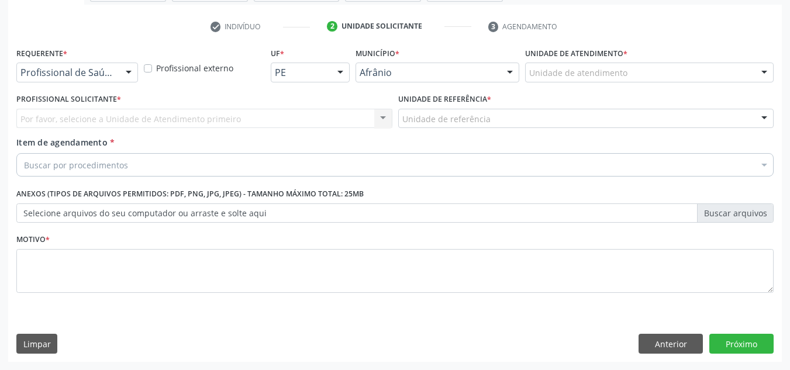
drag, startPoint x: 346, startPoint y: 123, endPoint x: 329, endPoint y: 160, distance: 40.6
click at [339, 132] on div "Profissional Solicitante * Por favor, selecione a Unidade de Atendimento primei…" at bounding box center [204, 114] width 382 height 46
drag, startPoint x: 358, startPoint y: 118, endPoint x: 537, endPoint y: 79, distance: 183.2
click at [378, 112] on div "Por favor, selecione a Unidade de Atendimento primeiro Nenhum resultado encontr…" at bounding box center [204, 119] width 376 height 20
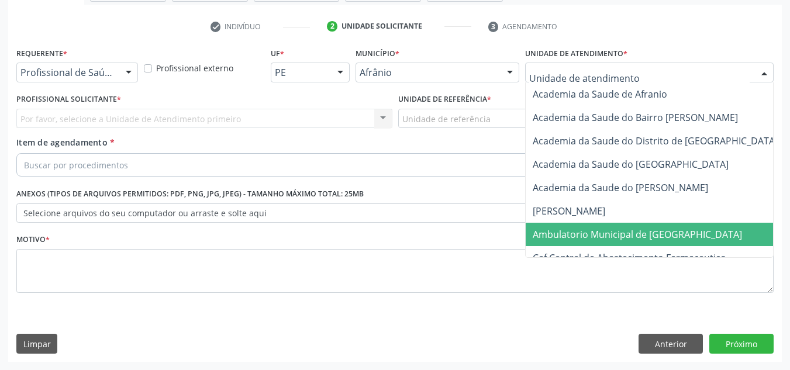
click at [561, 240] on span "Ambulatorio Municipal de [GEOGRAPHIC_DATA]" at bounding box center [637, 234] width 209 height 13
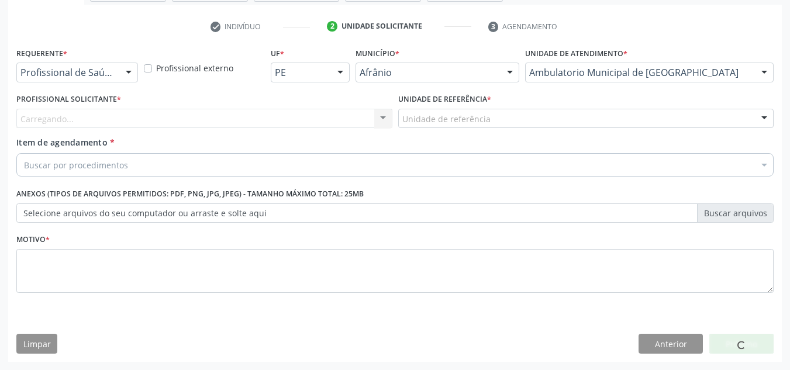
click at [341, 125] on div "Carregando... Nenhum resultado encontrado para: " " Não há nenhuma opção para s…" at bounding box center [204, 119] width 376 height 20
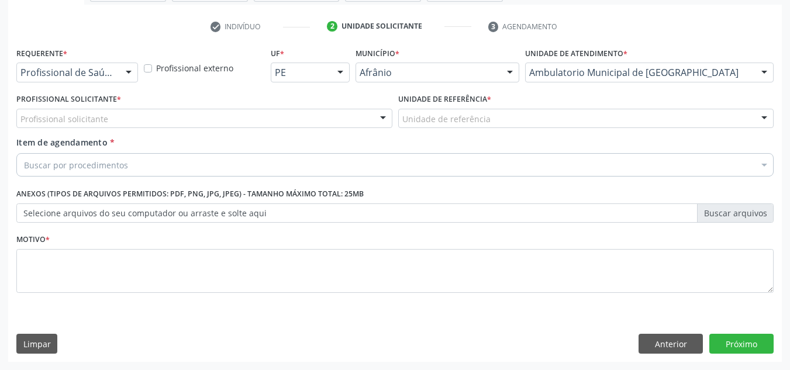
click at [347, 118] on div "Profissional solicitante" at bounding box center [204, 119] width 376 height 20
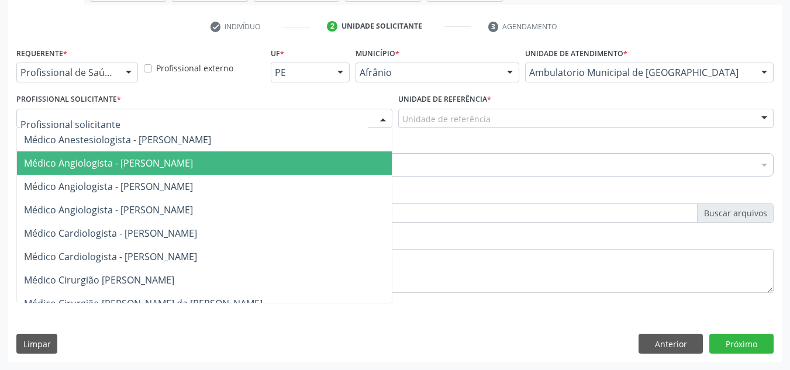
click at [316, 218] on span "Médico Angiologista - [PERSON_NAME]" at bounding box center [216, 209] width 398 height 23
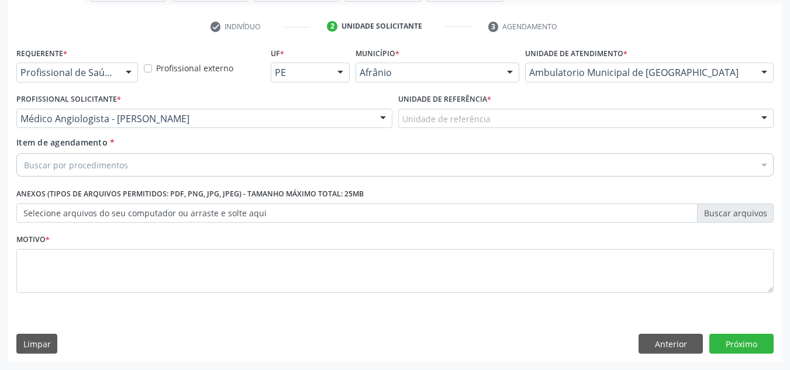
drag, startPoint x: 484, startPoint y: 113, endPoint x: 473, endPoint y: 157, distance: 45.2
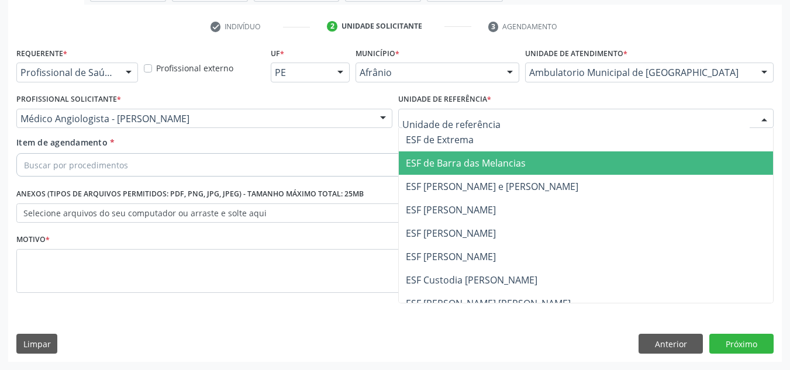
click at [461, 208] on span "ESF [PERSON_NAME]" at bounding box center [451, 210] width 90 height 13
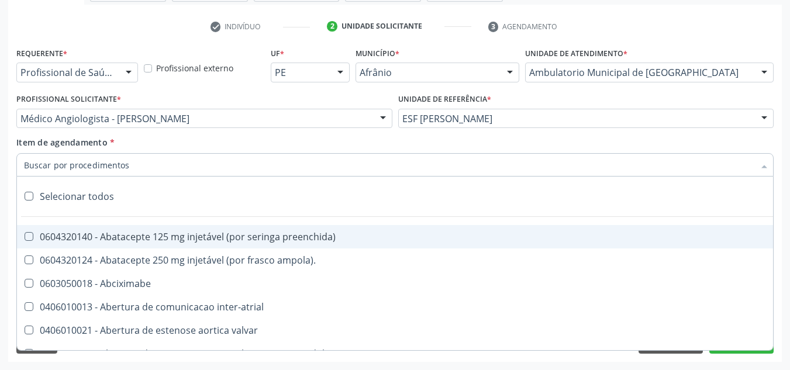
click at [454, 161] on div at bounding box center [394, 164] width 757 height 23
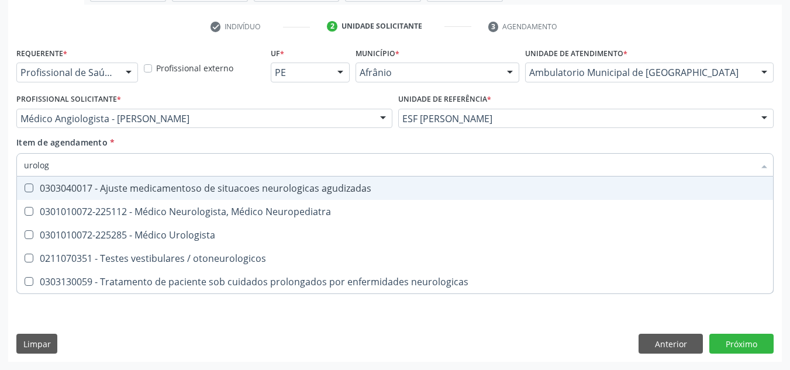
type input "urologi"
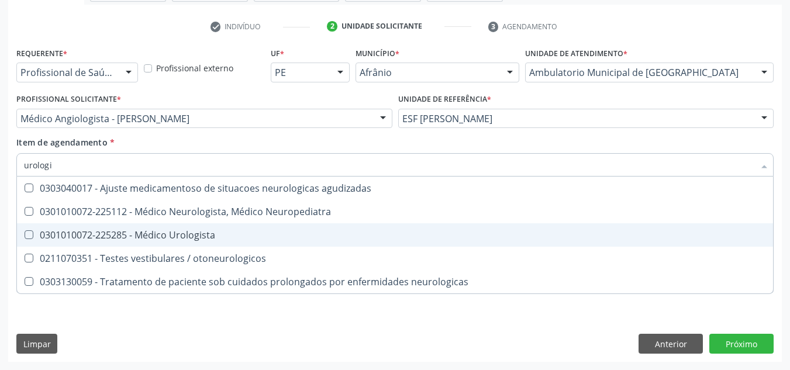
click at [283, 240] on span "0301010072-225285 - Médico Urologista" at bounding box center [395, 234] width 756 height 23
checkbox Urologista "true"
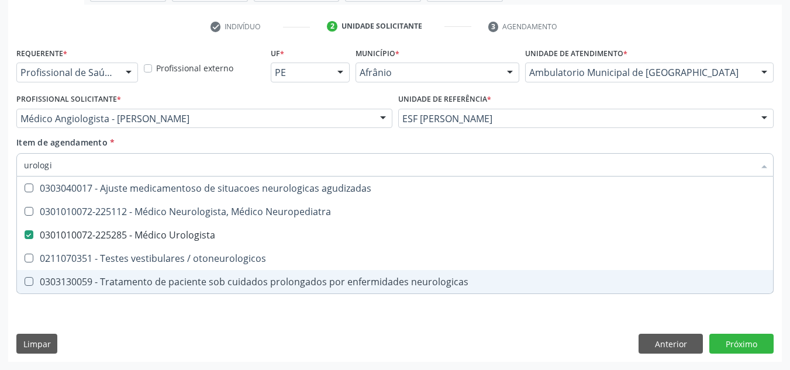
click at [251, 337] on div "Requerente * Profissional de Saúde Profissional de Saúde Paciente Nenhum result…" at bounding box center [395, 203] width 774 height 318
checkbox Neuropediatra "true"
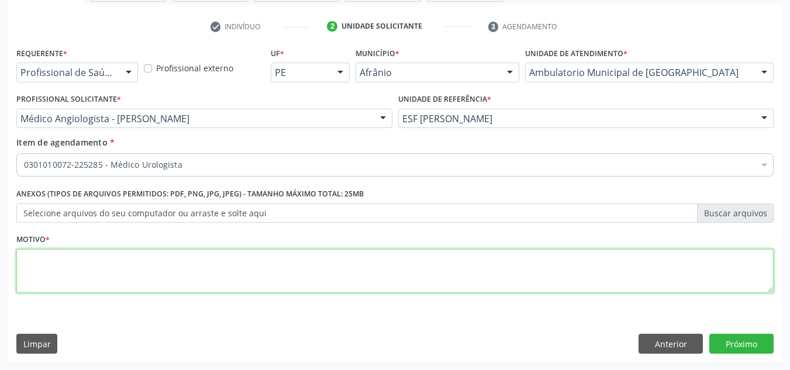
click at [313, 277] on textarea at bounding box center [394, 271] width 757 height 44
type textarea "'"
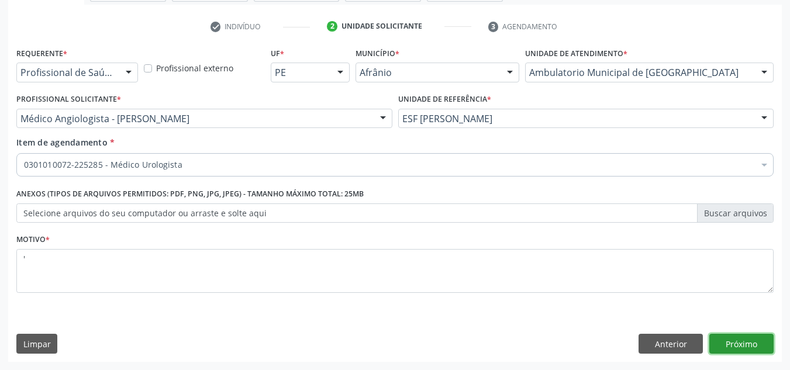
click at [748, 346] on button "Próximo" at bounding box center [741, 344] width 64 height 20
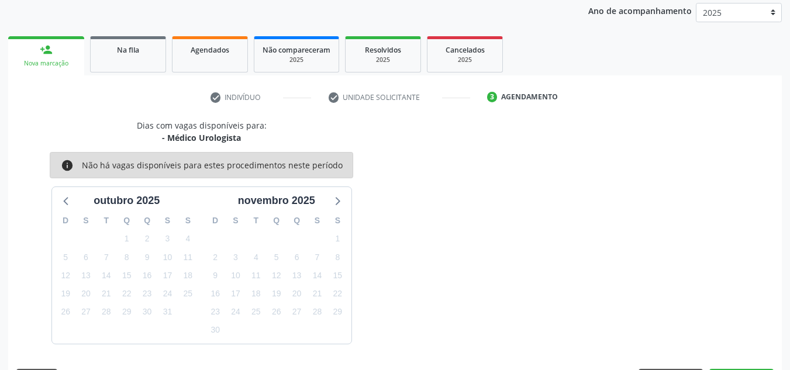
scroll to position [173, 0]
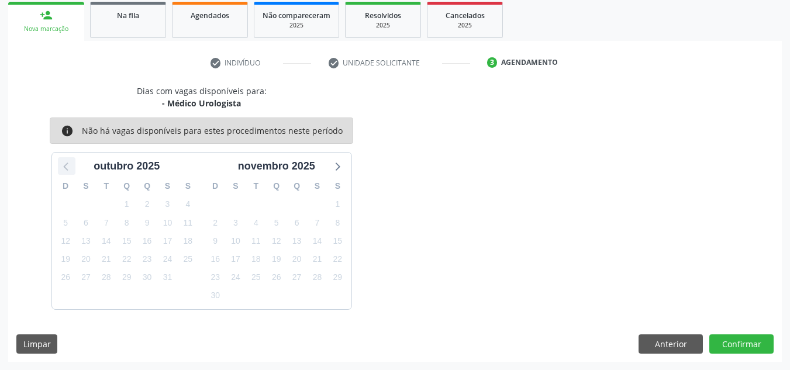
click at [65, 163] on icon at bounding box center [66, 165] width 15 height 15
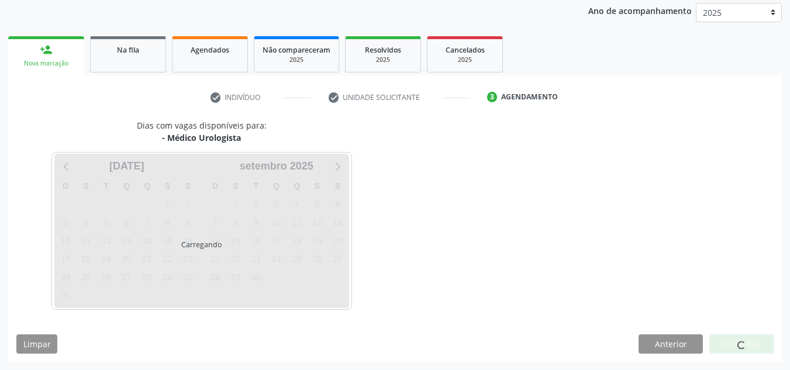
scroll to position [139, 0]
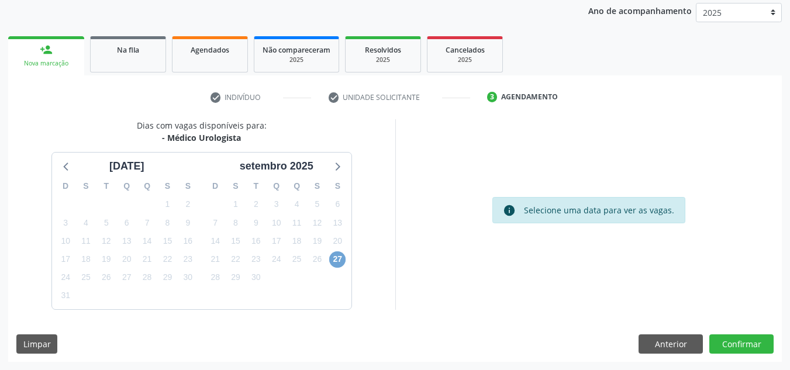
drag, startPoint x: 339, startPoint y: 256, endPoint x: 395, endPoint y: 260, distance: 55.7
click at [339, 254] on span "27" at bounding box center [337, 259] width 16 height 16
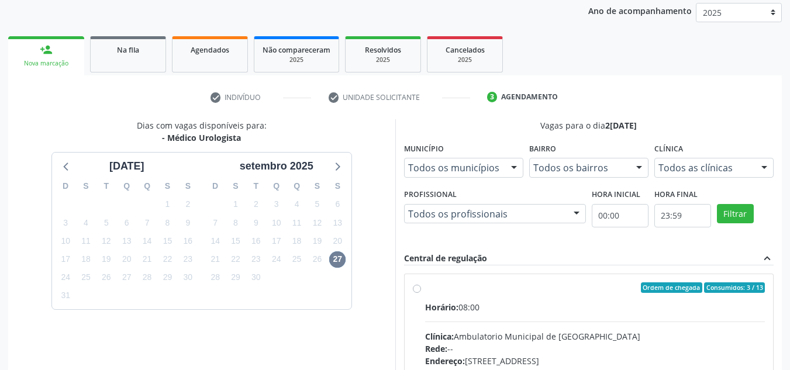
click at [458, 291] on div "Ordem de chegada Consumidos: 3 / 13" at bounding box center [595, 287] width 340 height 11
click at [421, 291] on input "Ordem de chegada Consumidos: 3 / 13 Horário: 08:00 Clínica: Ambulatorio Municip…" at bounding box center [417, 287] width 8 height 11
radio input "true"
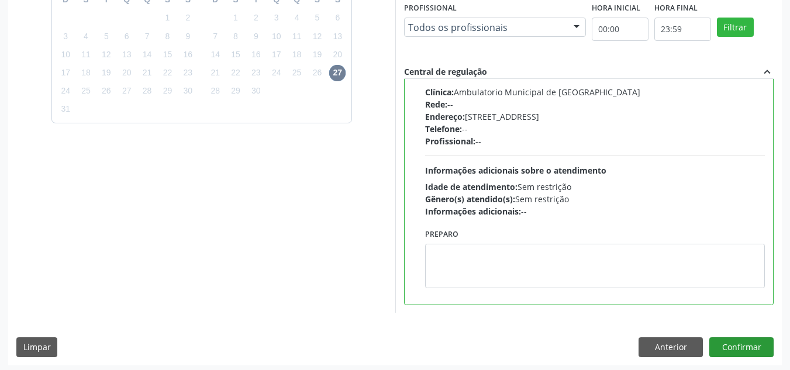
scroll to position [329, 0]
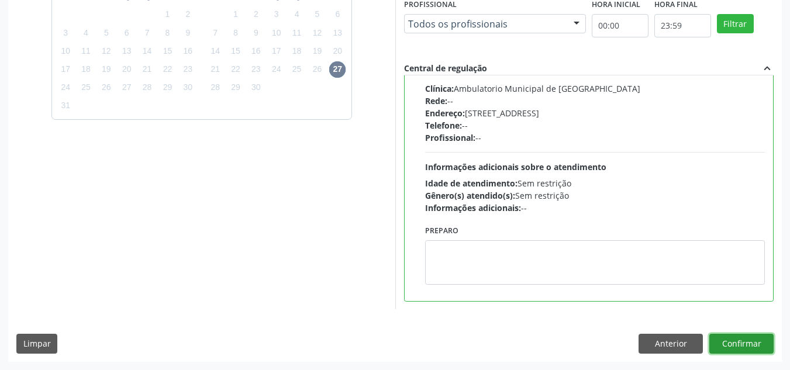
click at [760, 349] on button "Confirmar" at bounding box center [741, 344] width 64 height 20
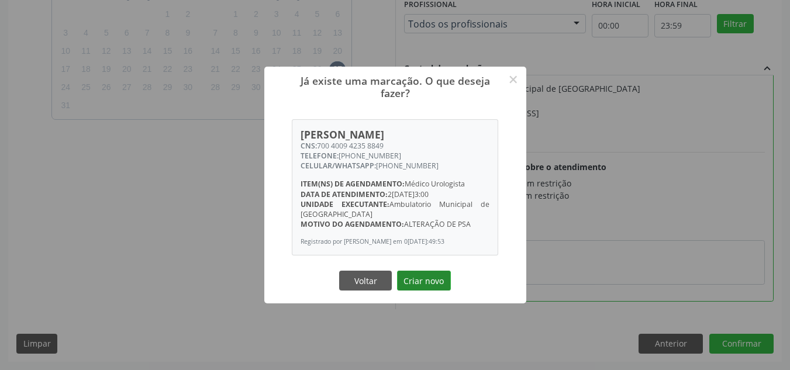
click at [437, 289] on button "Criar novo" at bounding box center [424, 281] width 54 height 20
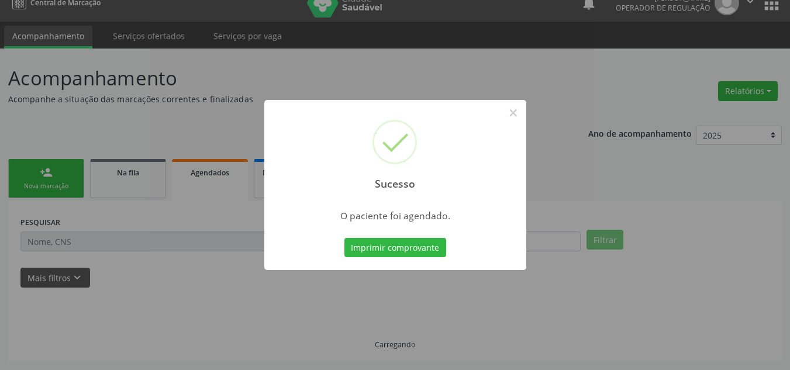
scroll to position [16, 0]
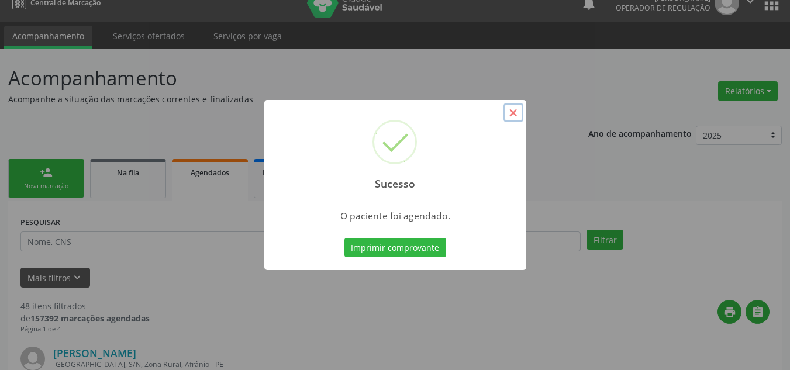
click at [514, 118] on button "×" at bounding box center [513, 113] width 20 height 20
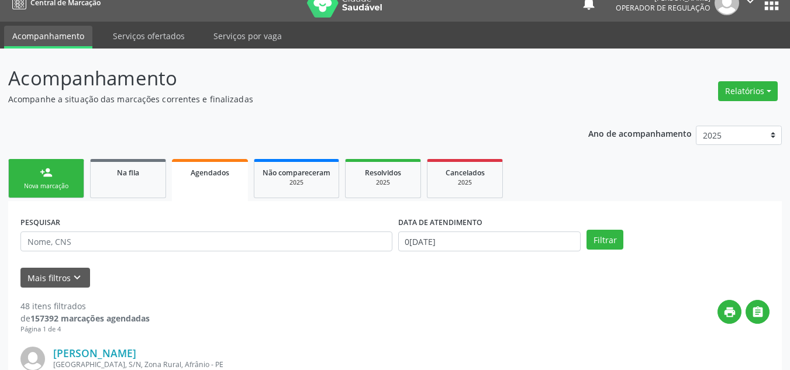
click at [56, 189] on div "Nova marcação" at bounding box center [46, 186] width 58 height 9
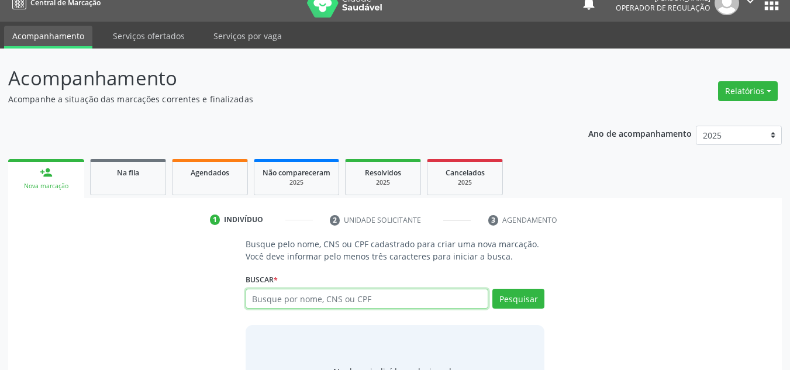
click at [320, 291] on input "text" at bounding box center [367, 299] width 243 height 20
type input "08797438405"
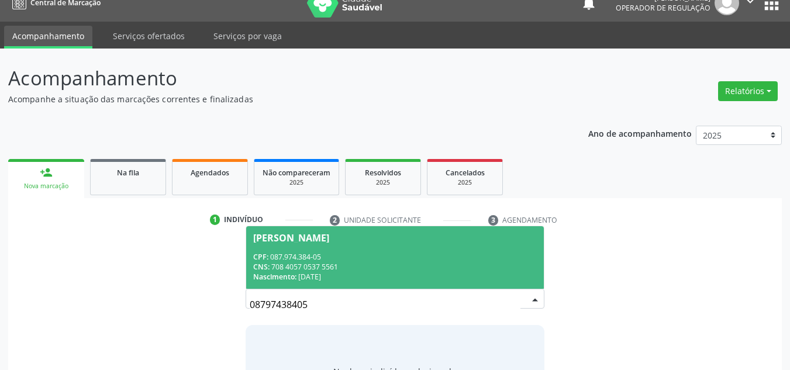
click at [347, 284] on span "Maria do Socorro da Silva Rodrigues CPF: 087.974.384-05 CNS: 708 4057 0537 5561…" at bounding box center [395, 257] width 298 height 63
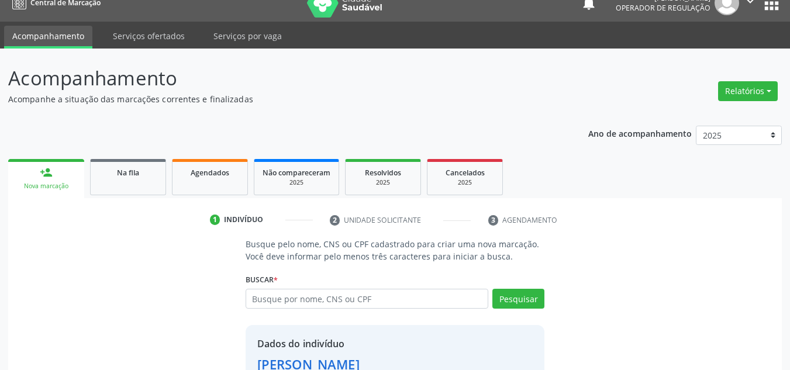
click at [391, 285] on div "Buscar * Maria do Socorro da Silva Rodrigues Maria do Socorro da Silva Rodrigue…" at bounding box center [395, 294] width 299 height 46
click at [389, 285] on div "Buscar * Maria do Socorro da Silva Rodrigues Maria do Socorro da Silva Rodrigue…" at bounding box center [395, 294] width 299 height 46
click at [385, 299] on input "text" at bounding box center [367, 299] width 243 height 20
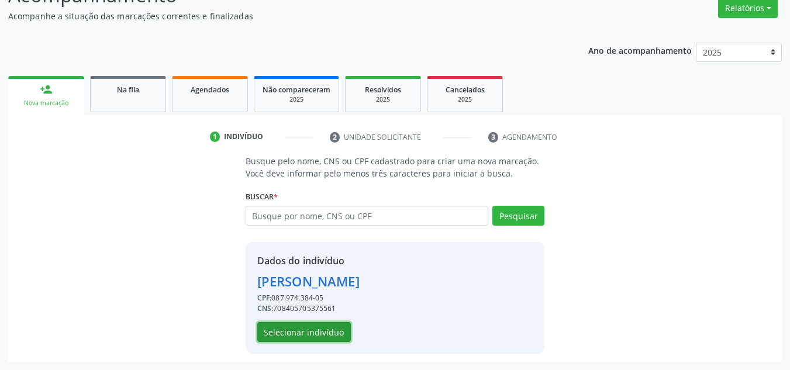
click at [289, 329] on button "Selecionar indivíduo" at bounding box center [304, 332] width 94 height 20
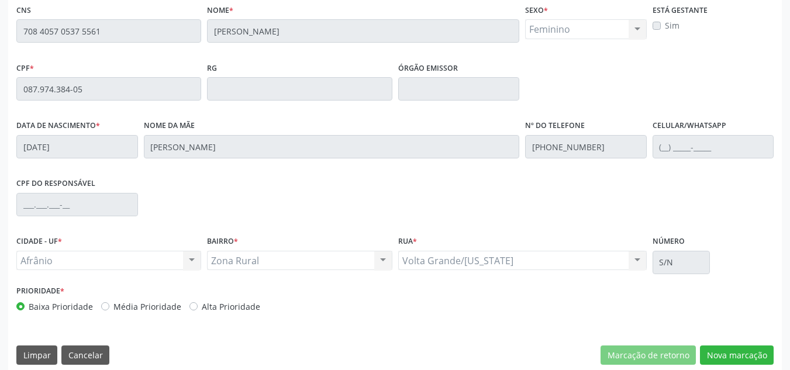
scroll to position [298, 0]
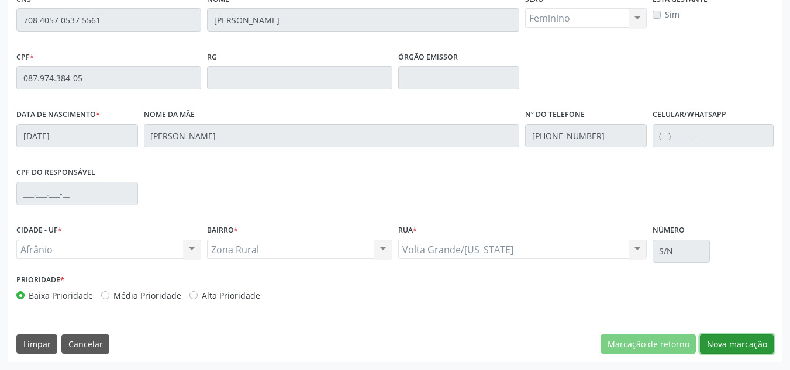
click at [733, 340] on button "Nova marcação" at bounding box center [737, 344] width 74 height 20
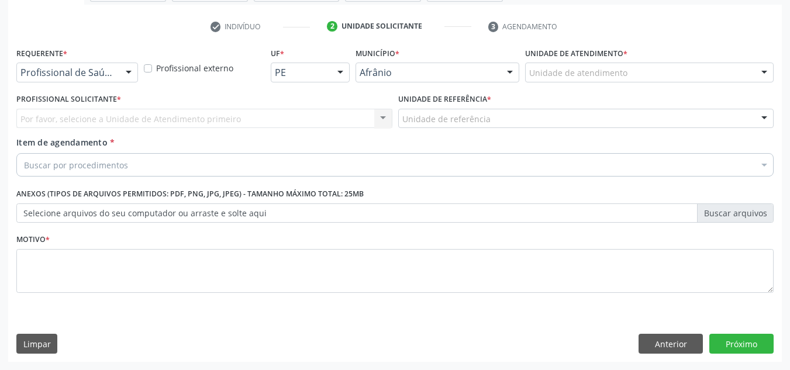
scroll to position [209, 0]
drag, startPoint x: 641, startPoint y: 73, endPoint x: 608, endPoint y: 112, distance: 51.5
click at [640, 71] on div at bounding box center [649, 73] width 249 height 20
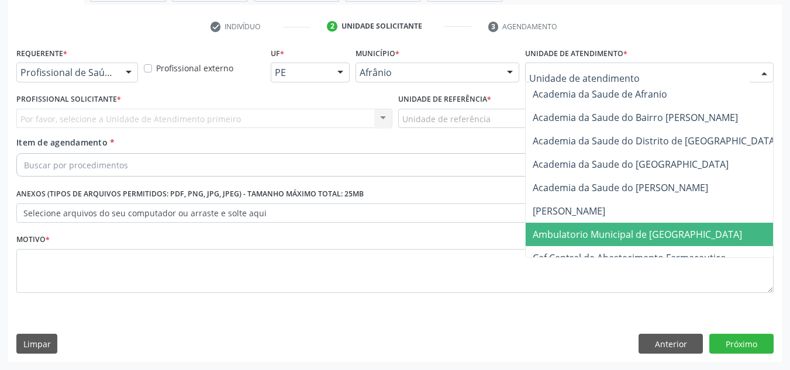
click at [537, 235] on span "Ambulatorio Municipal de [GEOGRAPHIC_DATA]" at bounding box center [637, 234] width 209 height 13
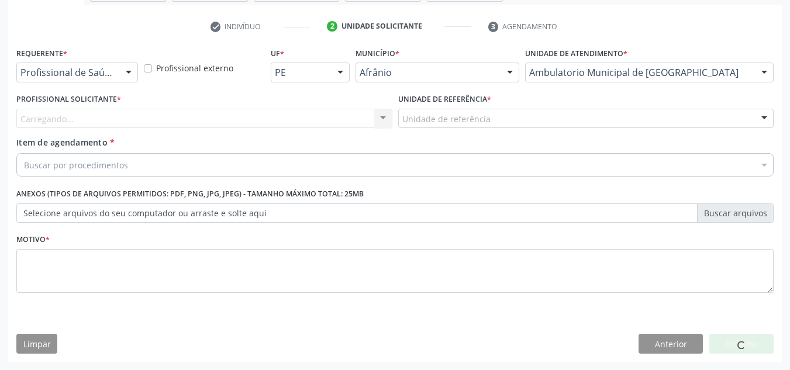
click at [302, 115] on div "Carregando... Nenhum resultado encontrado para: " " Não há nenhuma opção para s…" at bounding box center [204, 119] width 376 height 20
click at [302, 115] on div "Carregando..." at bounding box center [204, 119] width 376 height 20
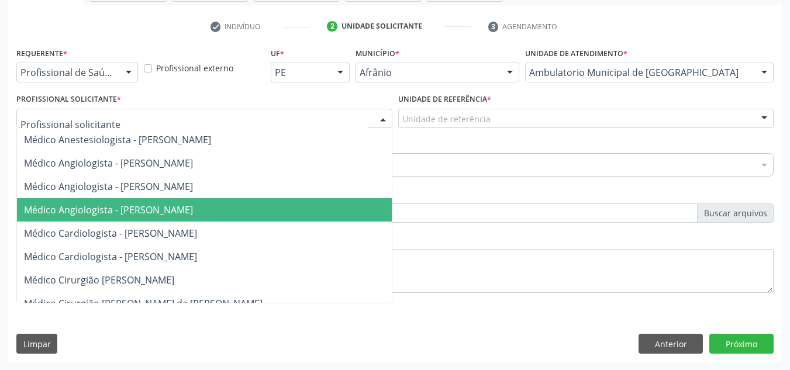
drag, startPoint x: 280, startPoint y: 211, endPoint x: 296, endPoint y: 212, distance: 16.4
click at [278, 213] on span "Médico Angiologista - [PERSON_NAME]" at bounding box center [216, 209] width 398 height 23
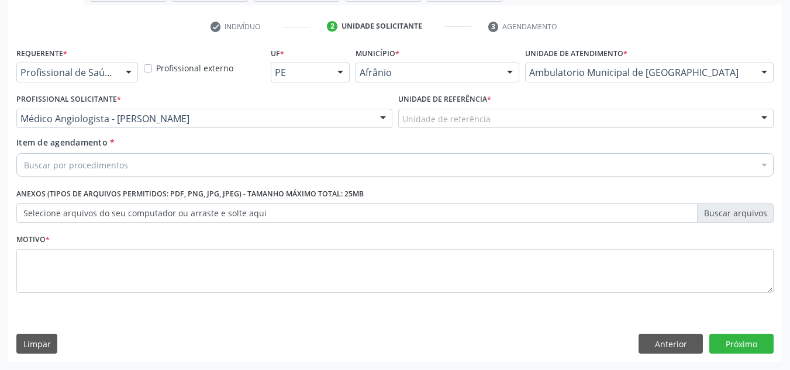
click at [525, 114] on div "Unidade de referência" at bounding box center [586, 119] width 376 height 20
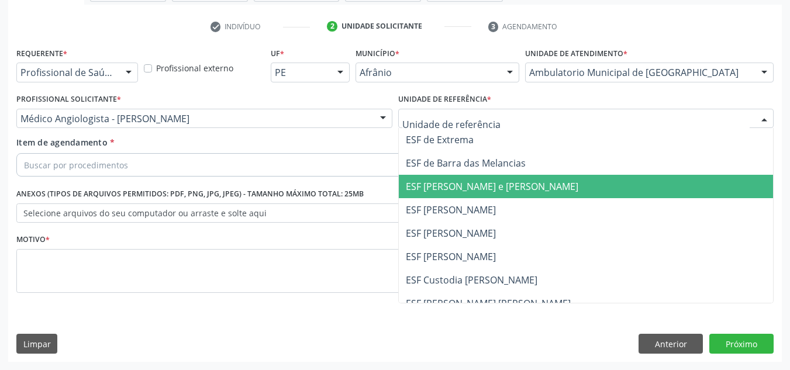
click at [542, 239] on span "ESF [PERSON_NAME]" at bounding box center [586, 233] width 375 height 23
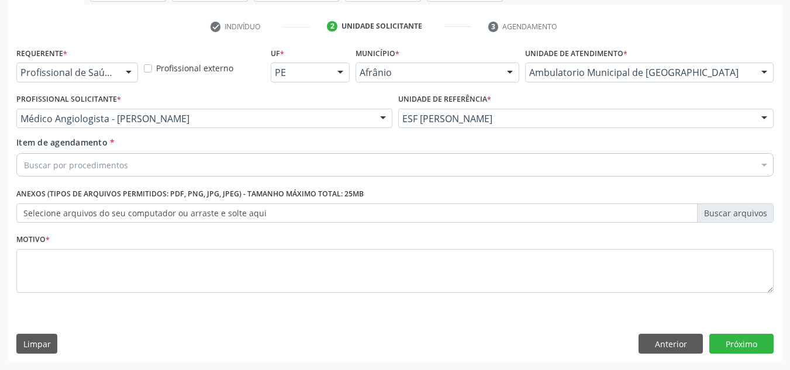
click at [527, 158] on div "Buscar por procedimentos" at bounding box center [394, 164] width 757 height 23
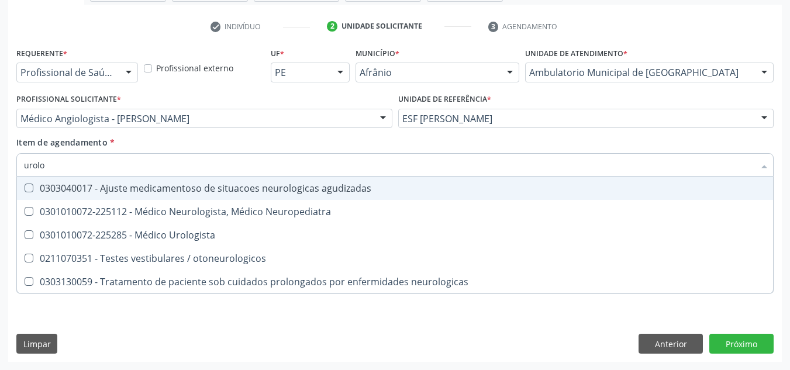
type input "urolog"
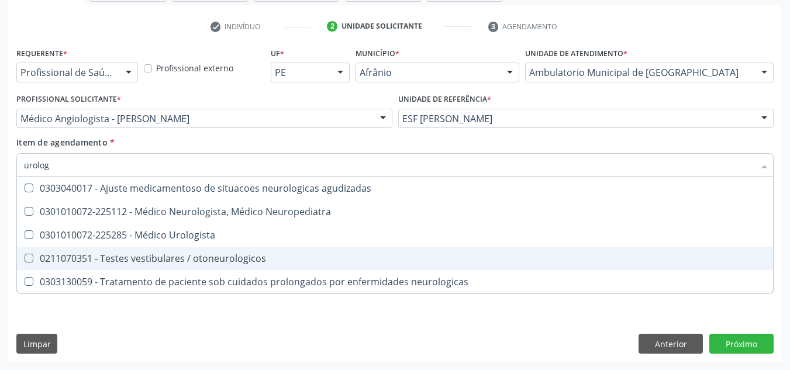
drag, startPoint x: 167, startPoint y: 247, endPoint x: 170, endPoint y: 237, distance: 10.8
click at [169, 239] on ul "Selecionar todos 0303040017 - Ajuste medicamentoso de situacoes neurologicas ag…" at bounding box center [395, 235] width 756 height 117
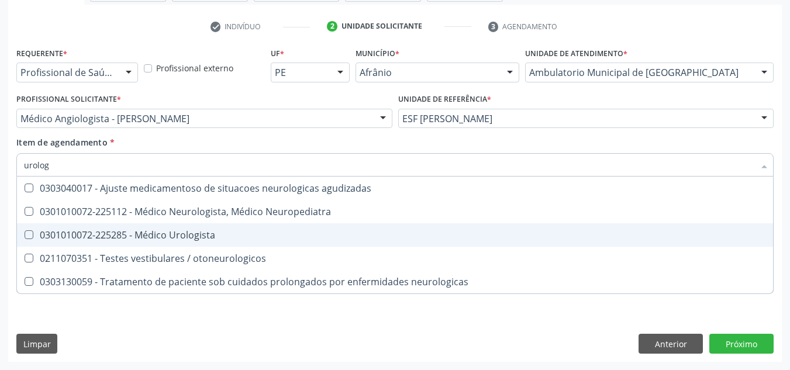
click at [173, 236] on div "0301010072-225285 - Médico Urologista" at bounding box center [395, 234] width 742 height 9
checkbox Urologista "true"
click at [173, 330] on div "Requerente * Profissional de Saúde Profissional de Saúde Paciente Nenhum result…" at bounding box center [395, 203] width 774 height 318
checkbox Neuropediatra "true"
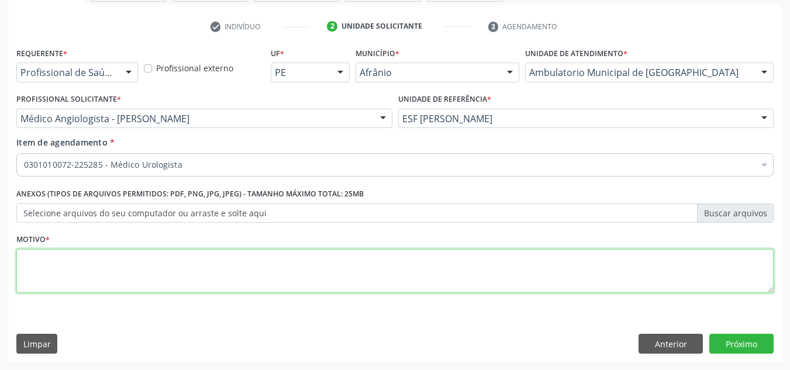
click at [160, 273] on textarea at bounding box center [394, 271] width 757 height 44
type textarea "'"
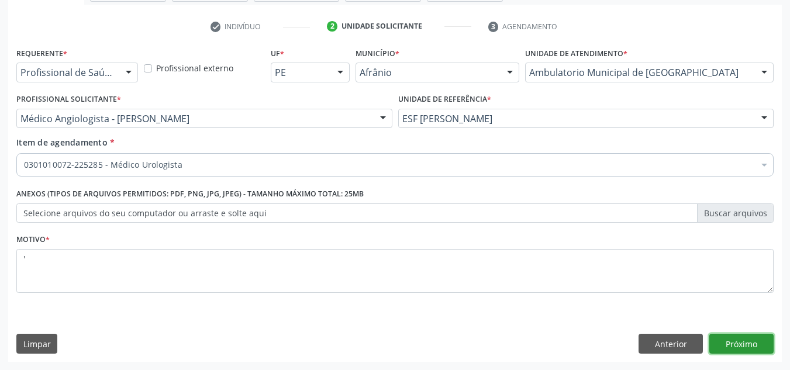
click at [772, 342] on button "Próximo" at bounding box center [741, 344] width 64 height 20
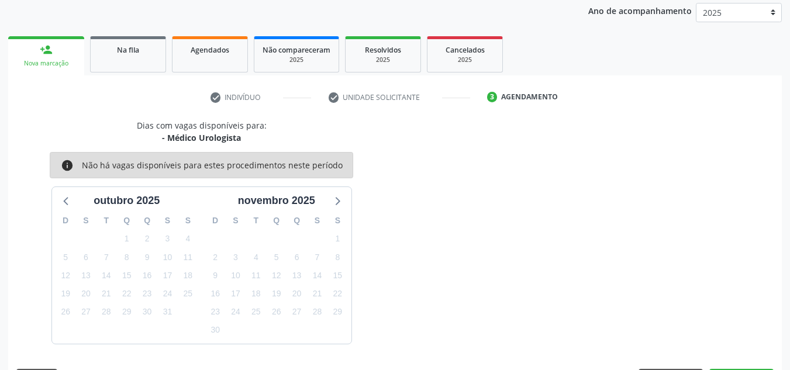
scroll to position [173, 0]
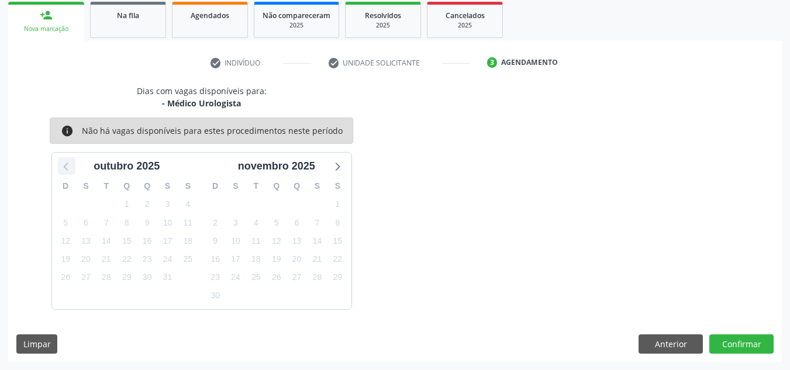
click at [62, 163] on icon at bounding box center [66, 165] width 15 height 15
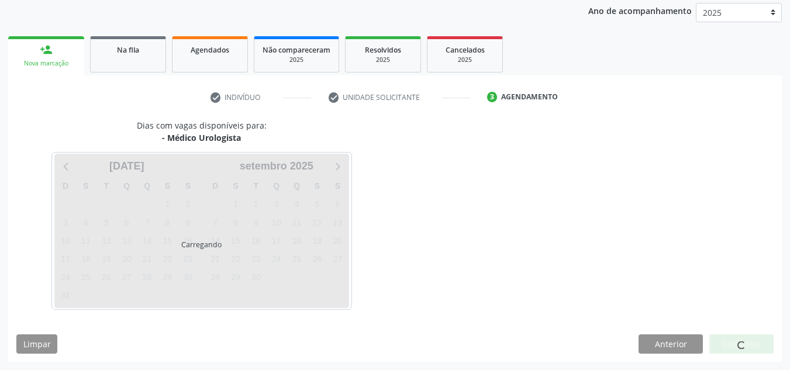
scroll to position [139, 0]
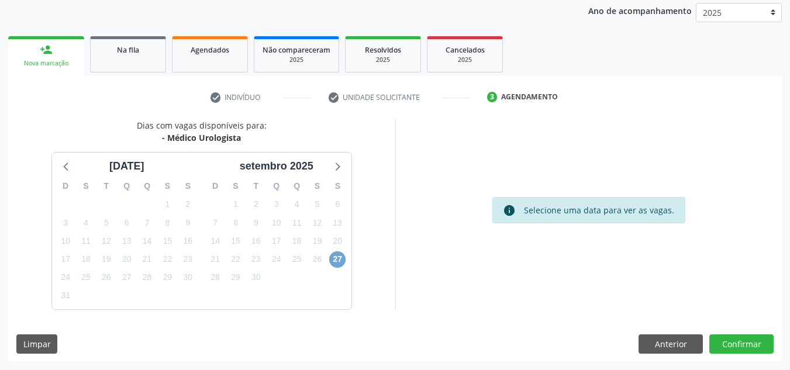
click at [336, 267] on span "27" at bounding box center [337, 259] width 16 height 16
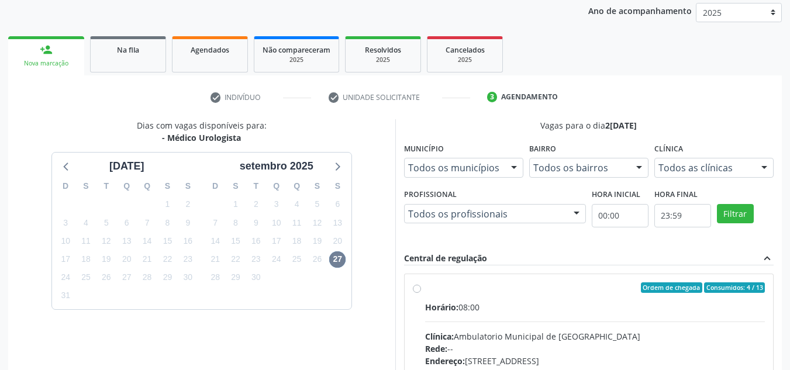
click at [578, 281] on div "Ordem de chegada Consumidos: 4 / 13 Horário: 08:00 Clínica: Ambulatorio Municip…" at bounding box center [589, 372] width 369 height 196
radio input "true"
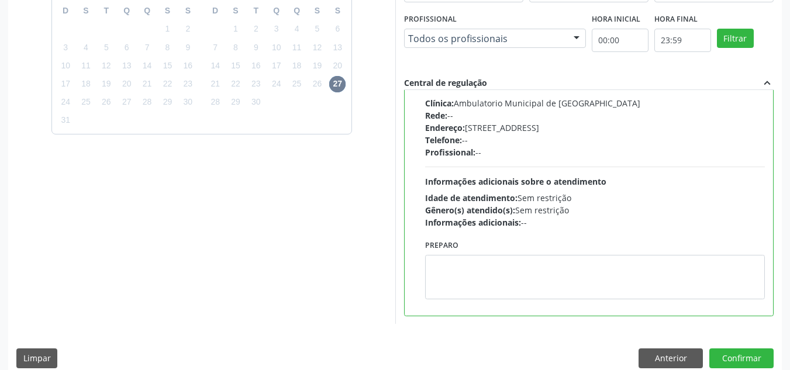
scroll to position [329, 0]
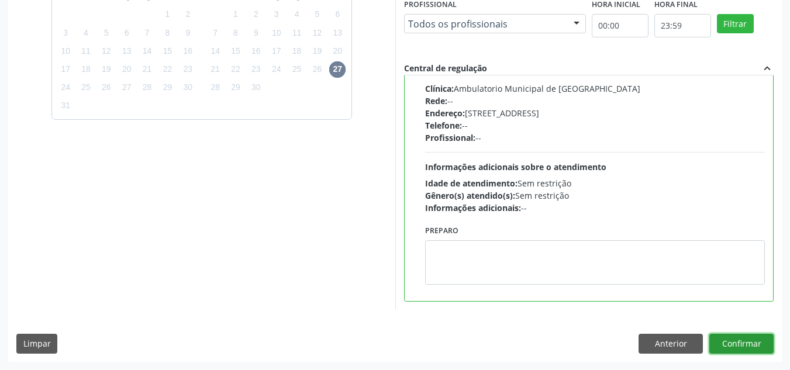
click at [730, 346] on button "Confirmar" at bounding box center [741, 344] width 64 height 20
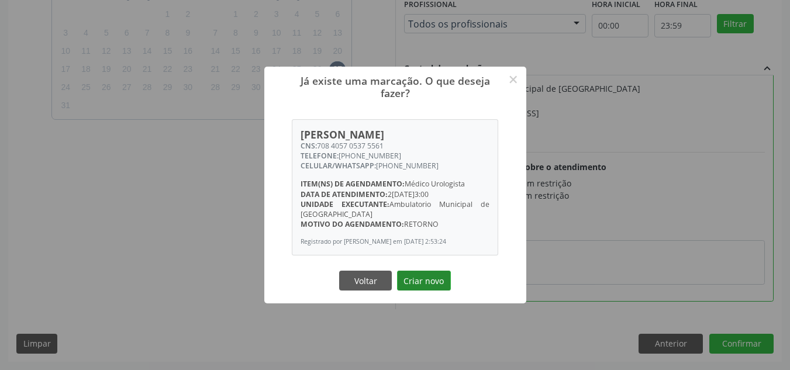
click at [425, 290] on button "Criar novo" at bounding box center [424, 281] width 54 height 20
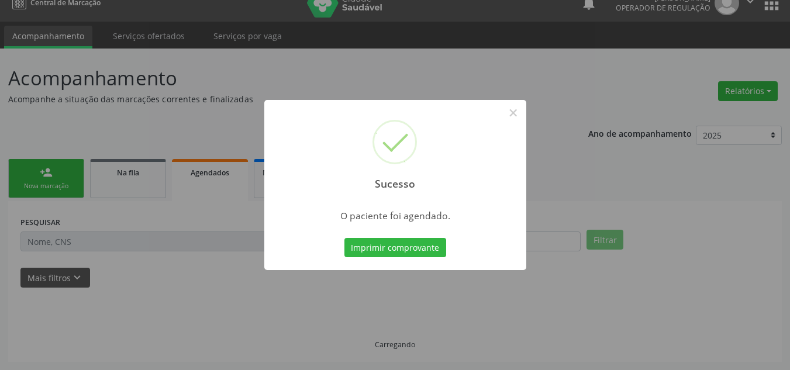
scroll to position [16, 0]
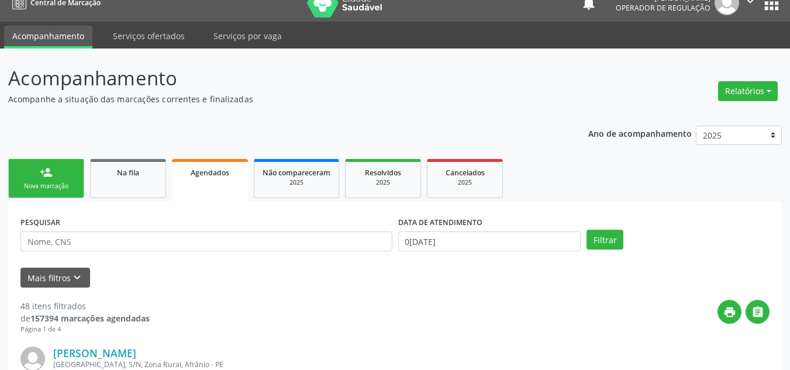
click at [65, 186] on div "Nova marcação" at bounding box center [46, 186] width 58 height 9
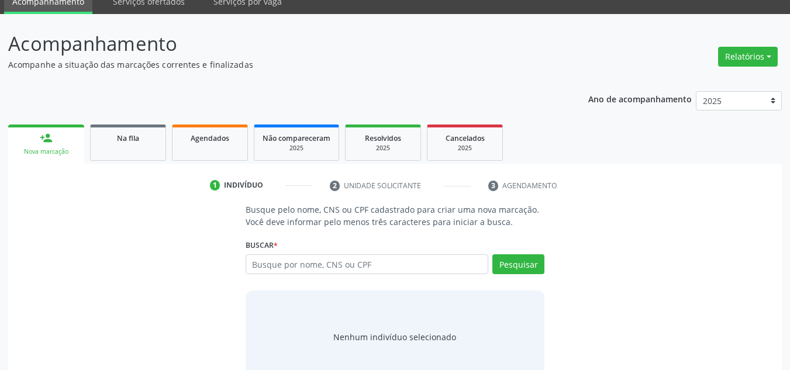
scroll to position [81, 0]
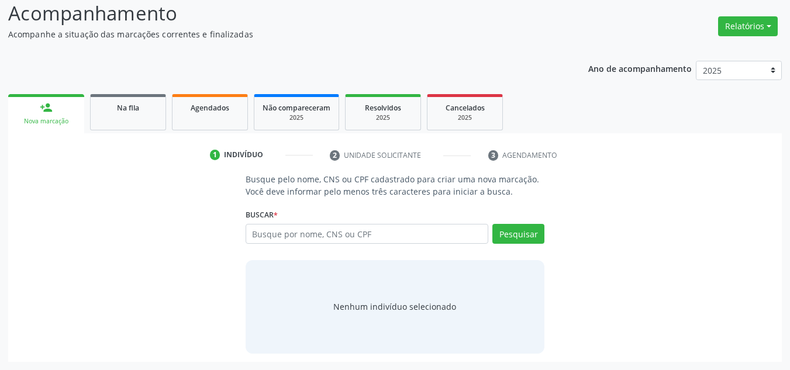
click at [345, 247] on div "Busque por nome, CNS ou CPF Nenhum resultado encontrado para: " " Digite nome, …" at bounding box center [395, 238] width 299 height 28
click at [346, 247] on div "Busque por nome, CNS ou CPF Nenhum resultado encontrado para: " " Digite nome, …" at bounding box center [395, 238] width 299 height 28
click at [354, 243] on input "text" at bounding box center [367, 234] width 243 height 20
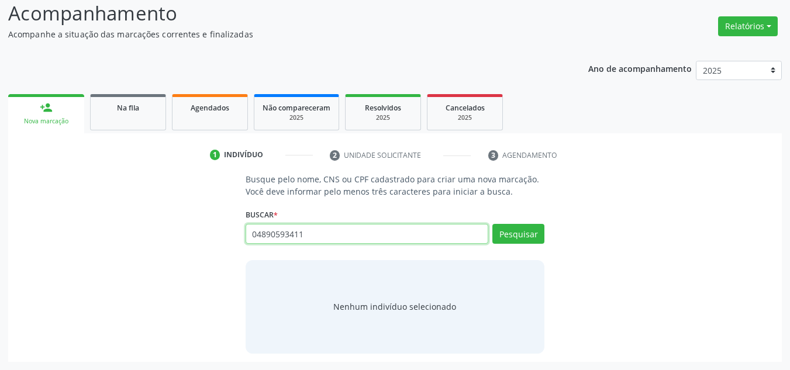
type input "04890593411"
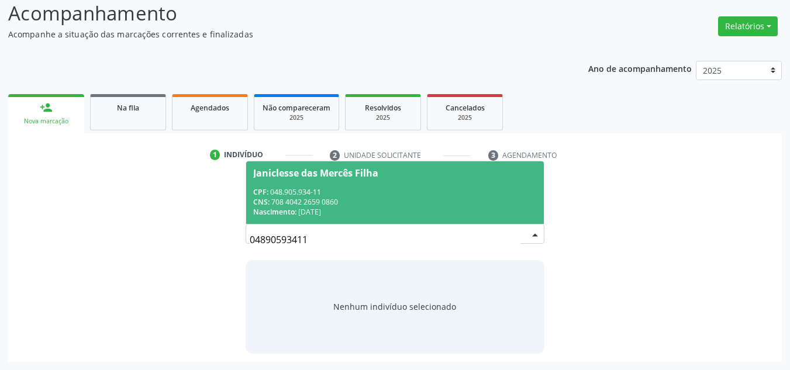
click at [422, 181] on span "Janiclesse das Mercês Filha CPF: 048.905.934-11 CNS: 708 4042 2659 0860 Nascime…" at bounding box center [395, 192] width 298 height 63
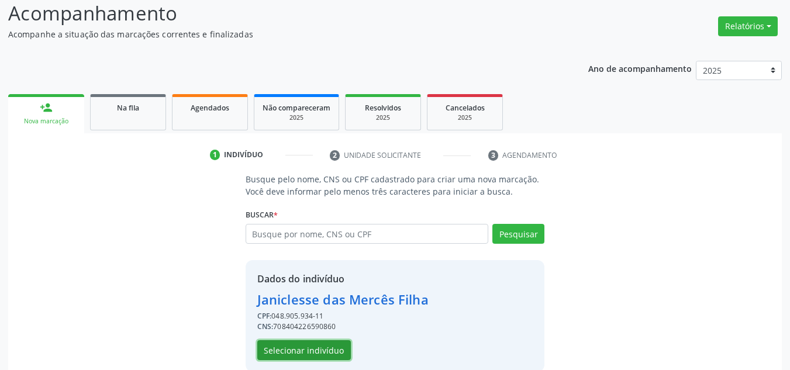
click at [337, 347] on button "Selecionar indivíduo" at bounding box center [304, 350] width 94 height 20
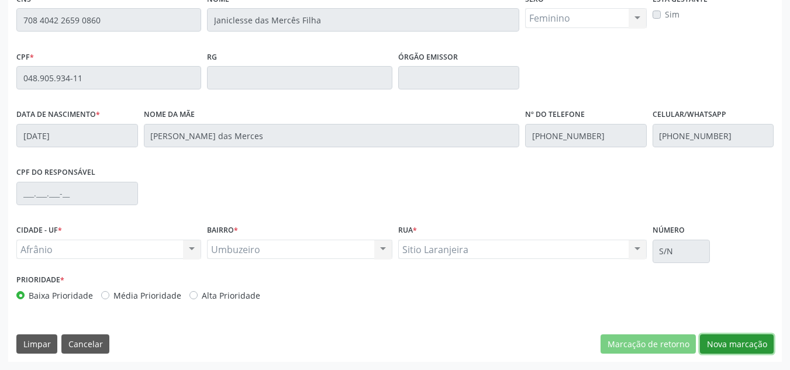
click at [765, 346] on button "Nova marcação" at bounding box center [737, 344] width 74 height 20
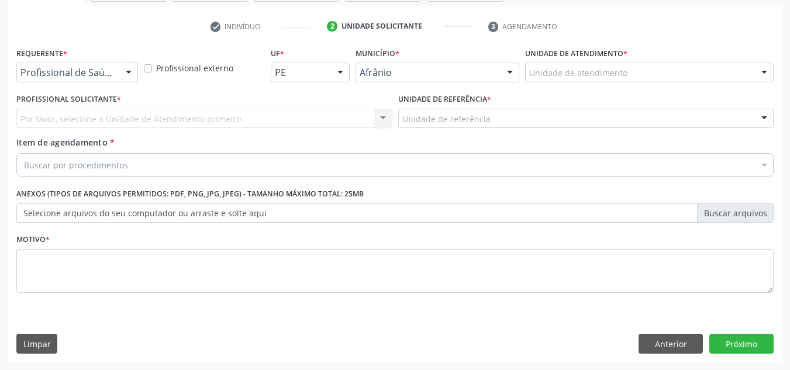
scroll to position [209, 0]
click at [715, 82] on div "Unidade de atendimento Academia da Saude de Afranio Academia da Saude do Bairro…" at bounding box center [649, 73] width 249 height 20
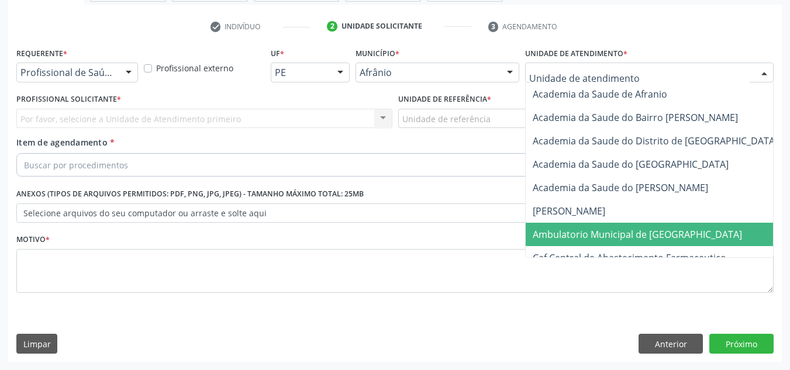
drag, startPoint x: 687, startPoint y: 236, endPoint x: 672, endPoint y: 222, distance: 21.1
click at [682, 232] on span "Ambulatorio Municipal de [GEOGRAPHIC_DATA]" at bounding box center [668, 234] width 285 height 23
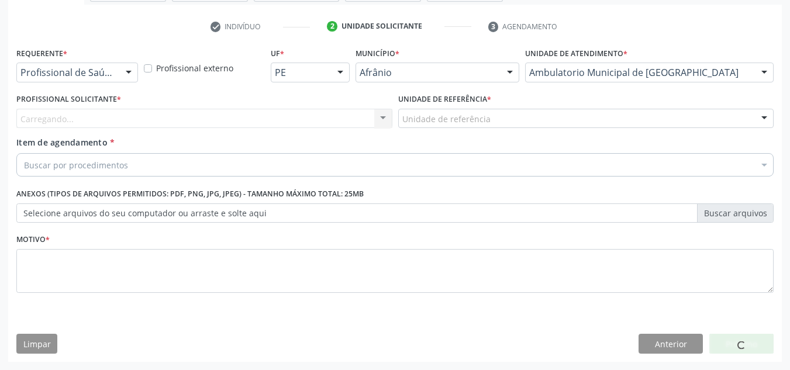
click at [332, 118] on div "Carregando... Nenhum resultado encontrado para: " " Não há nenhuma opção para s…" at bounding box center [204, 119] width 376 height 20
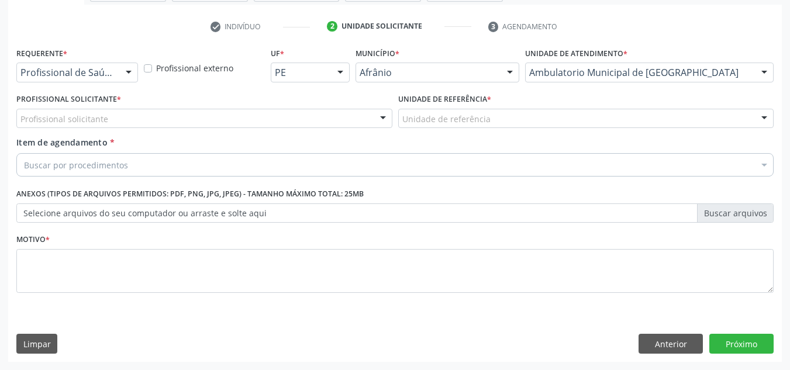
click at [332, 118] on div "Profissional solicitante" at bounding box center [204, 119] width 376 height 20
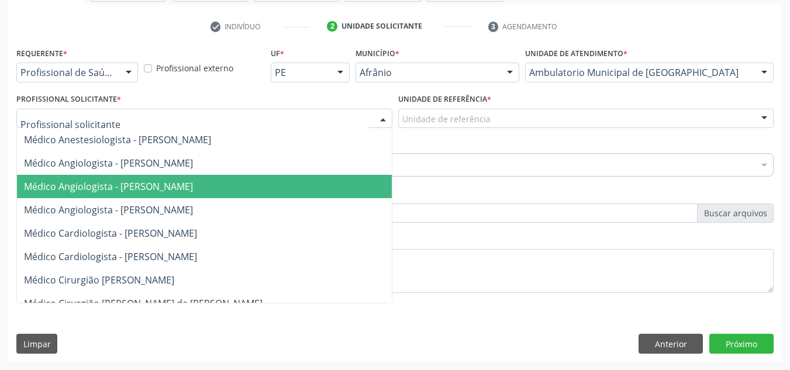
drag, startPoint x: 348, startPoint y: 193, endPoint x: 361, endPoint y: 189, distance: 13.5
click at [349, 194] on span "Médico Angiologista - [PERSON_NAME]" at bounding box center [216, 186] width 398 height 23
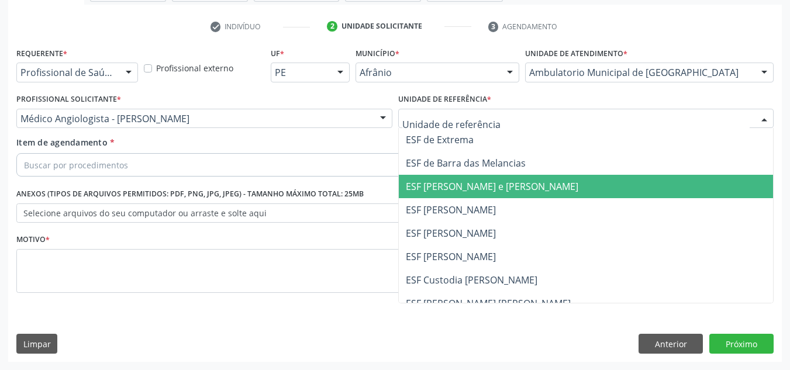
click at [454, 181] on span "ESF [PERSON_NAME] e [PERSON_NAME]" at bounding box center [492, 186] width 173 height 13
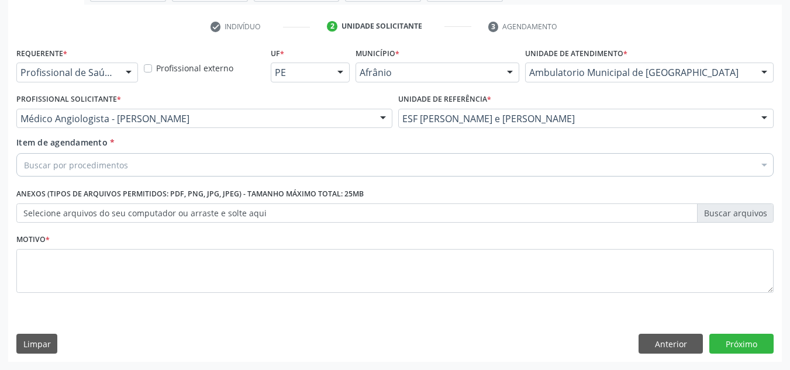
click at [463, 171] on div "Buscar por procedimentos" at bounding box center [394, 164] width 757 height 23
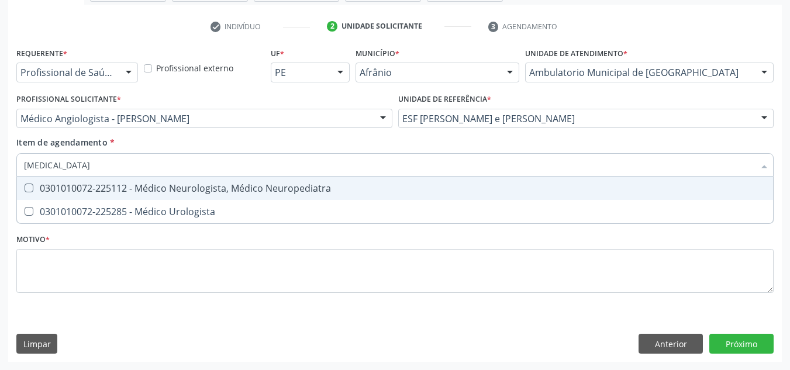
type input "urologista"
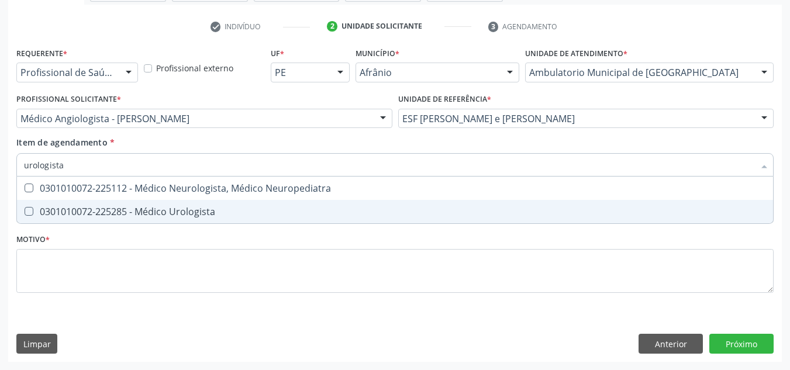
click at [235, 213] on div "0301010072-225285 - Médico Urologista" at bounding box center [395, 211] width 742 height 9
checkbox Urologista "true"
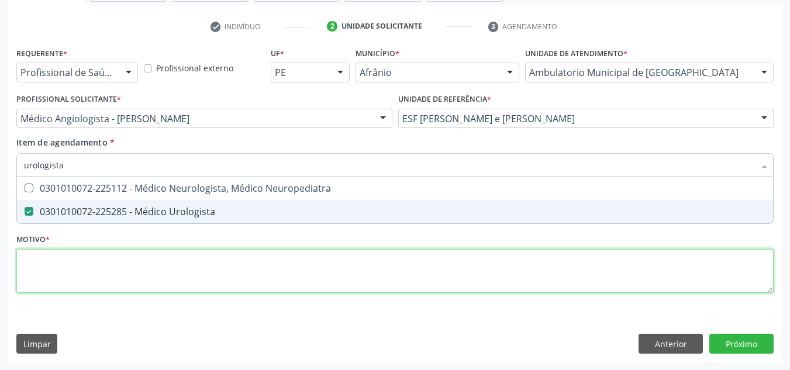
click at [99, 271] on div "Requerente * Profissional de Saúde Profissional de Saúde Paciente Nenhum result…" at bounding box center [394, 176] width 757 height 265
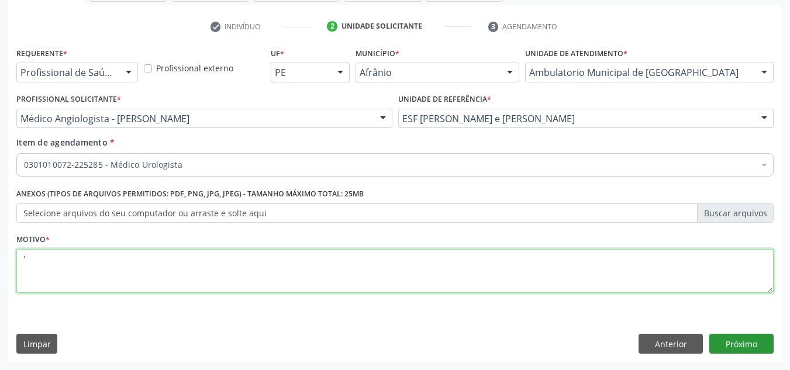
type textarea "'"
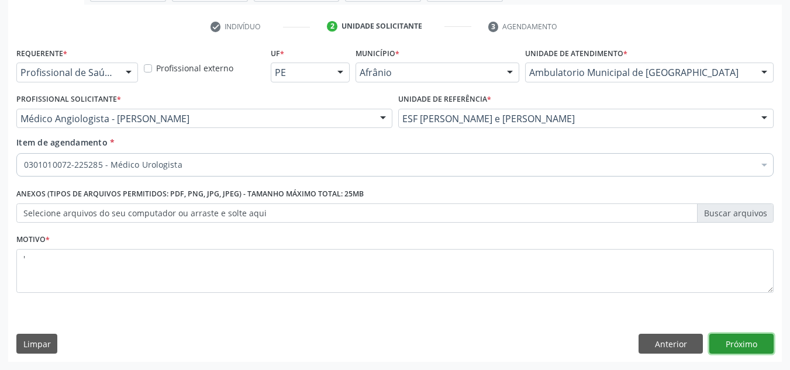
click at [749, 349] on button "Próximo" at bounding box center [741, 344] width 64 height 20
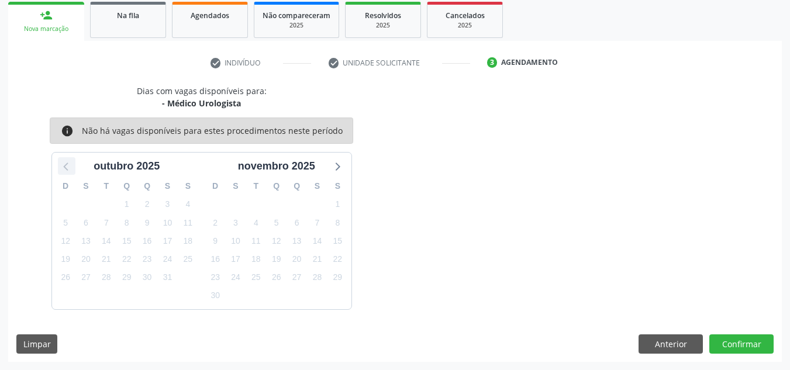
click at [61, 166] on icon at bounding box center [66, 165] width 15 height 15
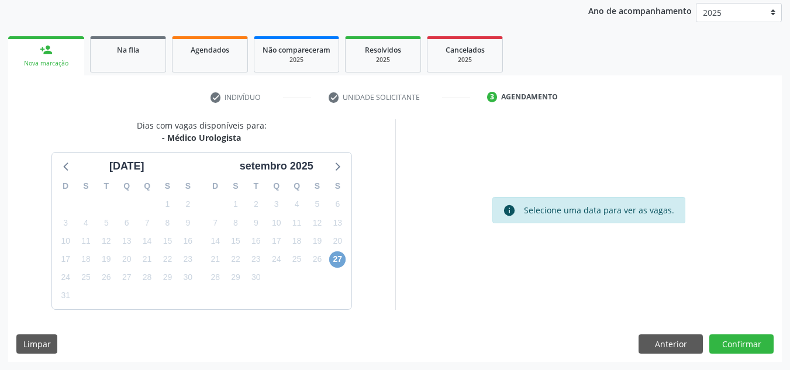
click at [343, 263] on span "27" at bounding box center [337, 259] width 16 height 16
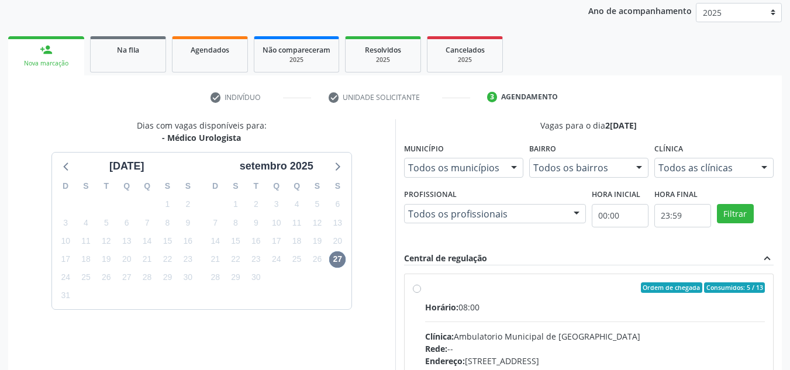
click at [515, 290] on div "Ordem de chegada Consumidos: 5 / 13" at bounding box center [595, 287] width 340 height 11
click at [421, 290] on input "Ordem de chegada Consumidos: 5 / 13 Horário: 08:00 Clínica: Ambulatorio Municip…" at bounding box center [417, 287] width 8 height 11
radio input "true"
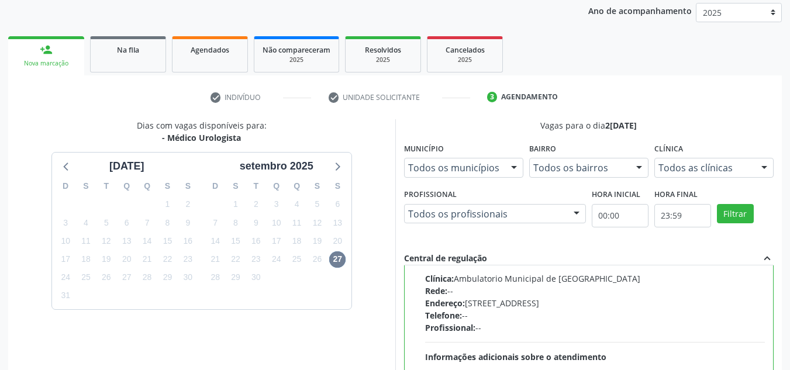
scroll to position [329, 0]
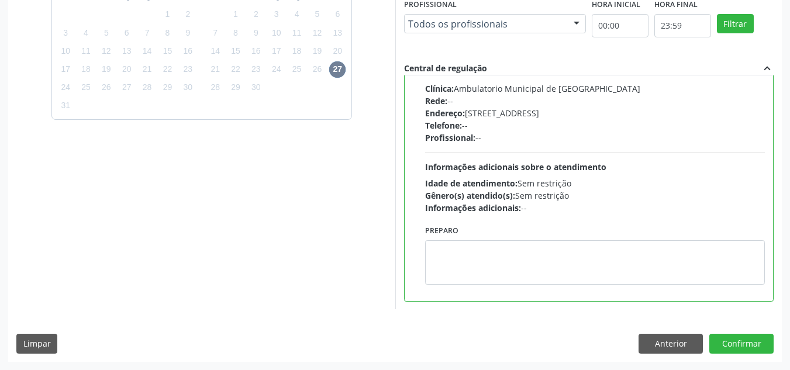
click at [755, 332] on div "Dias com vagas disponíveis para: - Médico Urologista agosto 2025 D S T Q Q S S …" at bounding box center [395, 145] width 774 height 432
click at [754, 335] on button "Confirmar" at bounding box center [741, 344] width 64 height 20
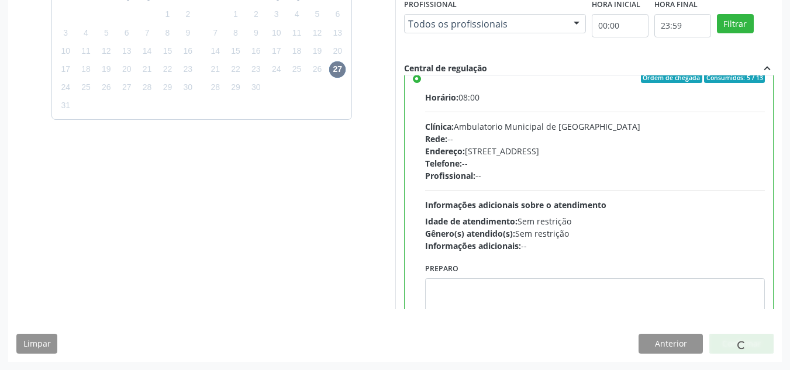
scroll to position [0, 0]
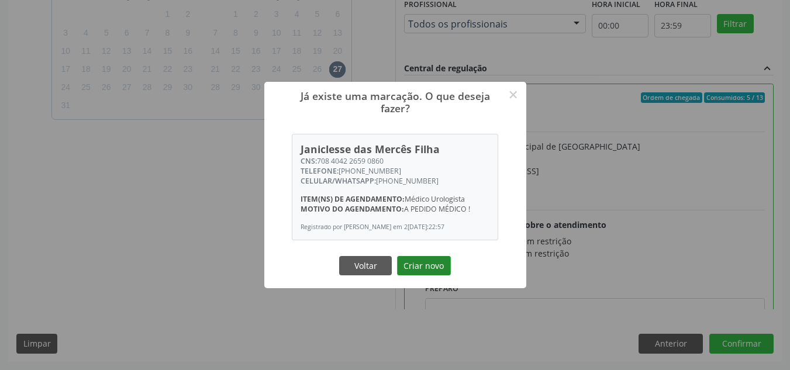
click at [400, 262] on button "Criar novo" at bounding box center [424, 266] width 54 height 20
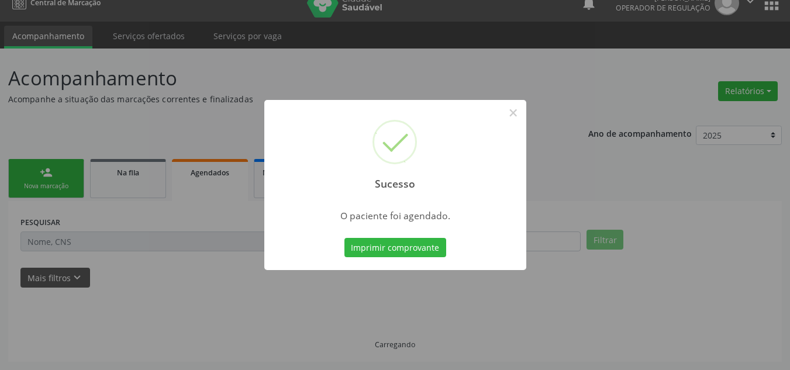
scroll to position [16, 0]
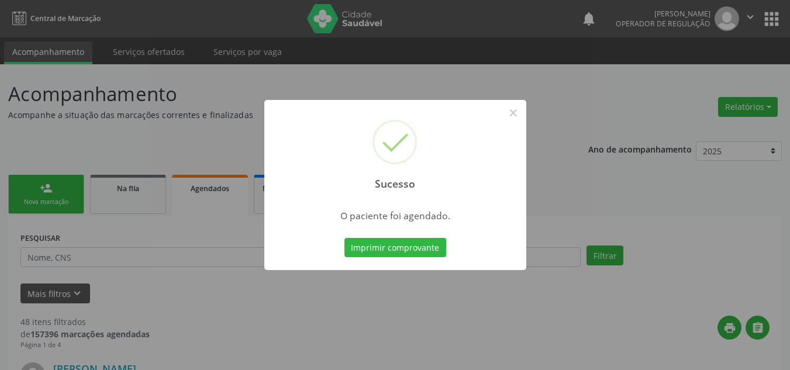
scroll to position [16, 0]
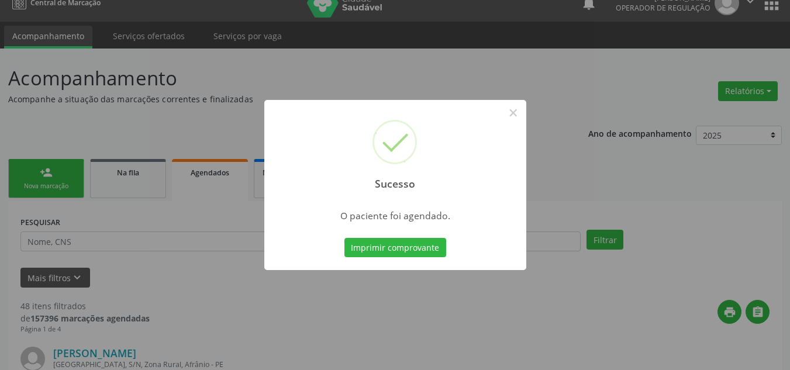
click at [32, 75] on div "Sucesso × O paciente foi agendado. Imprimir comprovante Cancel" at bounding box center [395, 185] width 790 height 370
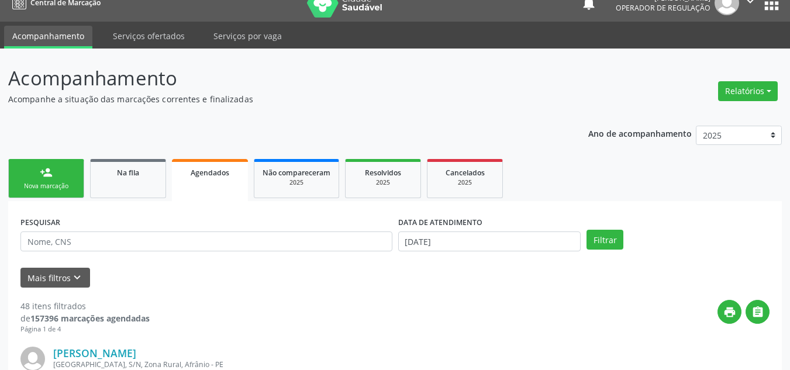
click at [37, 192] on link "person_add Nova marcação" at bounding box center [46, 178] width 76 height 39
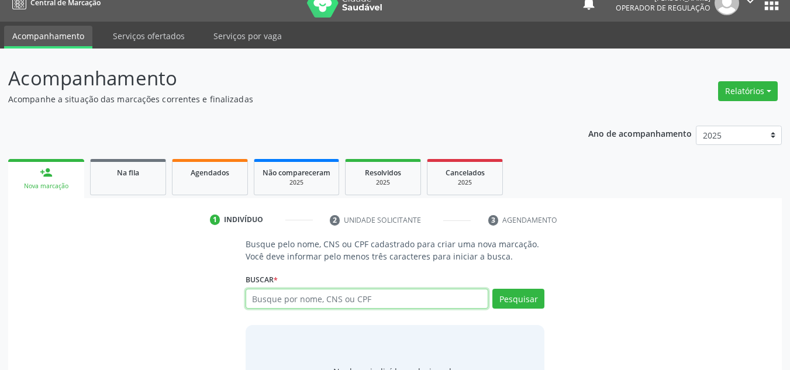
click at [323, 305] on input "text" at bounding box center [367, 299] width 243 height 20
type input "04706428408"
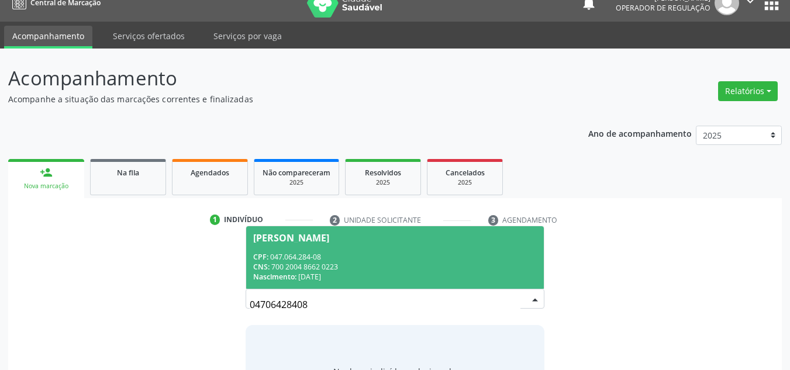
click at [429, 236] on div "[PERSON_NAME]" at bounding box center [395, 237] width 284 height 9
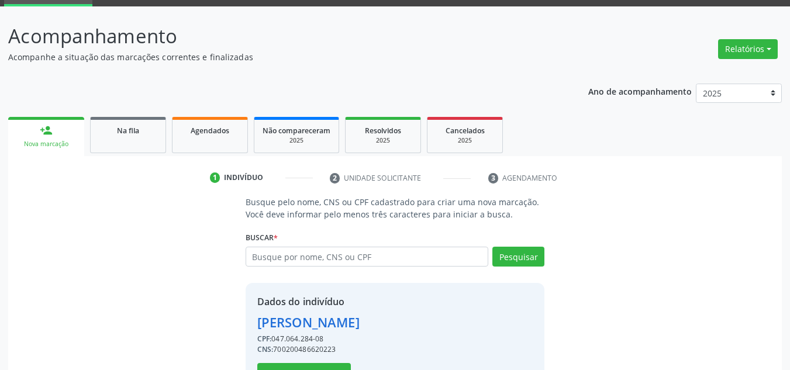
scroll to position [99, 0]
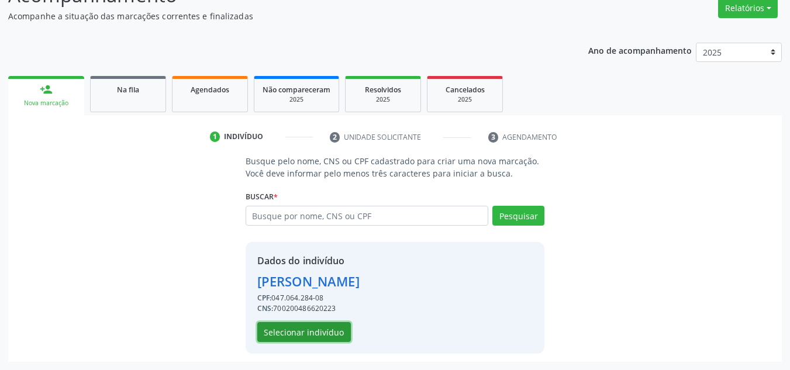
click at [308, 323] on button "Selecionar indivíduo" at bounding box center [304, 332] width 94 height 20
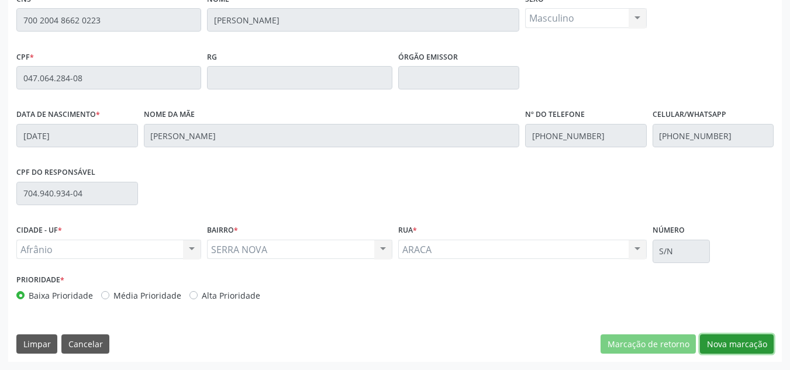
drag, startPoint x: 755, startPoint y: 340, endPoint x: 737, endPoint y: 346, distance: 18.5
click at [749, 344] on button "Nova marcação" at bounding box center [737, 344] width 74 height 20
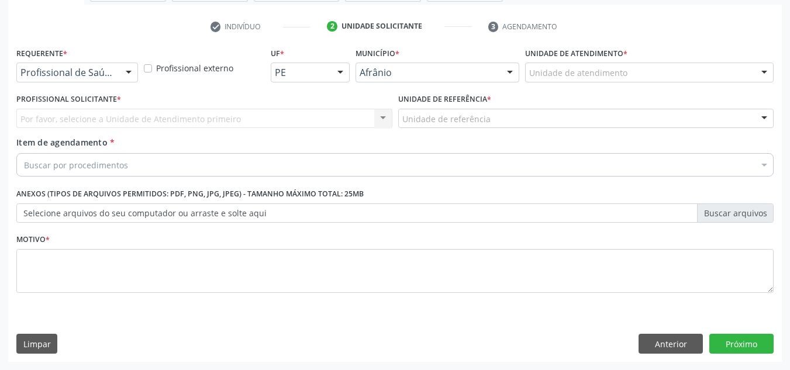
drag, startPoint x: 653, startPoint y: 68, endPoint x: 648, endPoint y: 59, distance: 10.2
click at [648, 59] on div "Unidade de atendimento * Unidade de atendimento Academia da Saude de Afranio Ac…" at bounding box center [649, 62] width 249 height 37
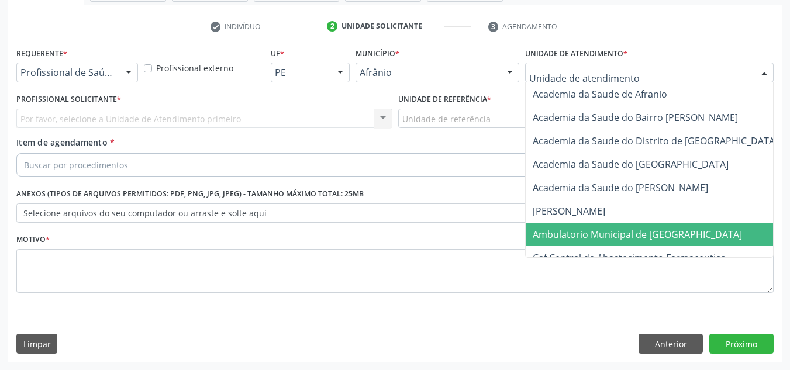
click at [609, 236] on span "Ambulatorio Municipal de [GEOGRAPHIC_DATA]" at bounding box center [637, 234] width 209 height 13
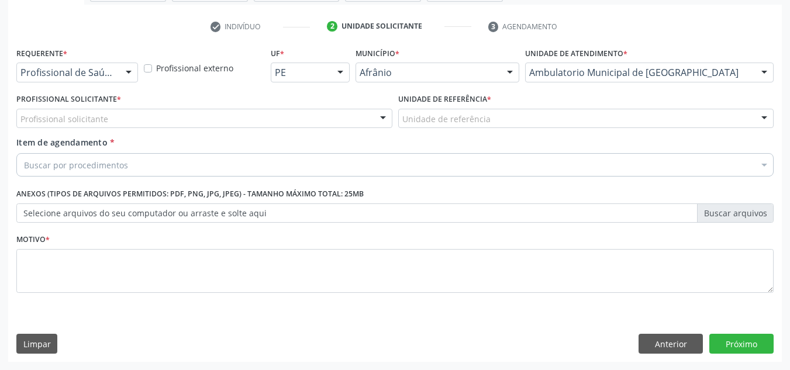
click at [335, 114] on div "Profissional solicitante" at bounding box center [204, 119] width 376 height 20
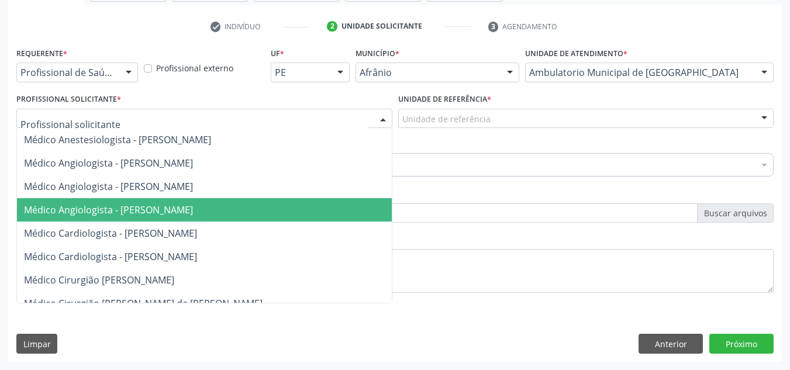
drag, startPoint x: 306, startPoint y: 216, endPoint x: 308, endPoint y: 209, distance: 7.1
click at [306, 216] on span "Médico Angiologista - Suyenne Gomes de Araujo Freire" at bounding box center [216, 209] width 398 height 23
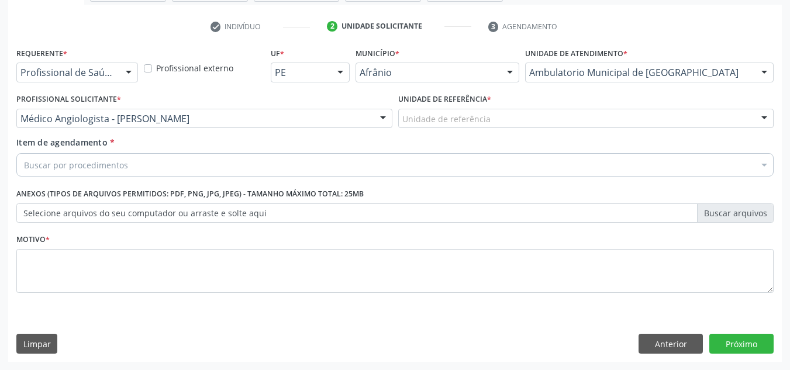
drag, startPoint x: 488, startPoint y: 121, endPoint x: 511, endPoint y: 218, distance: 99.1
click at [488, 120] on div "Unidade de referência" at bounding box center [586, 119] width 376 height 20
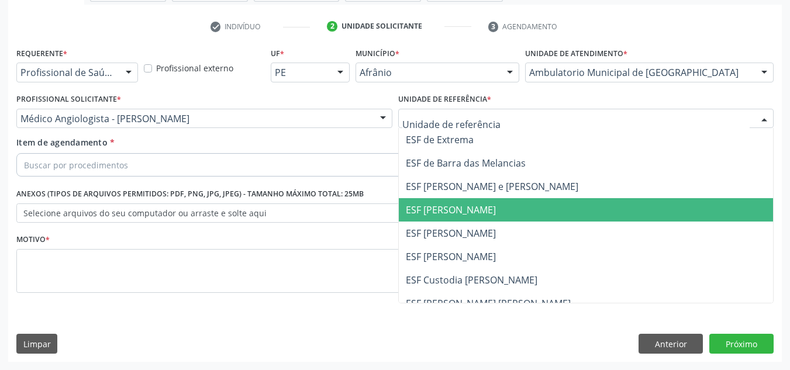
click at [509, 216] on span "ESF [PERSON_NAME]" at bounding box center [586, 209] width 375 height 23
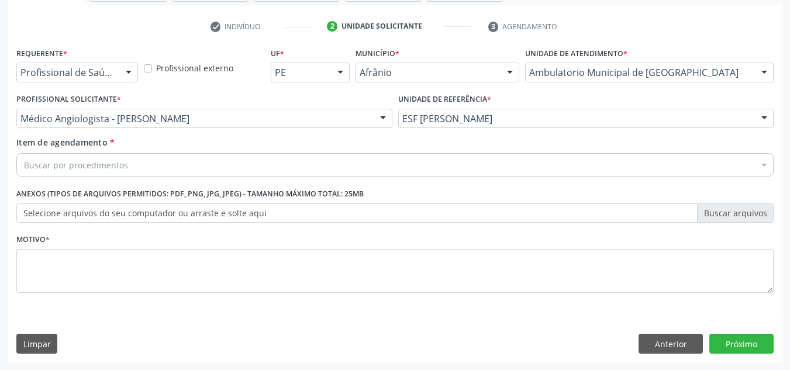
click at [502, 165] on div "Buscar por procedimentos" at bounding box center [394, 164] width 757 height 23
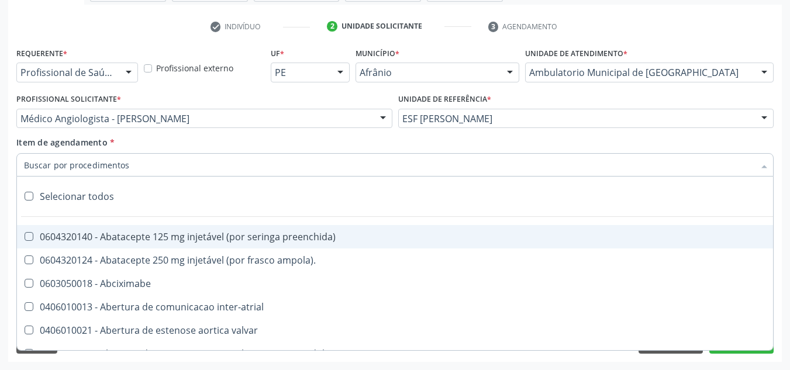
click at [260, 159] on input "Item de agendamento *" at bounding box center [389, 164] width 730 height 23
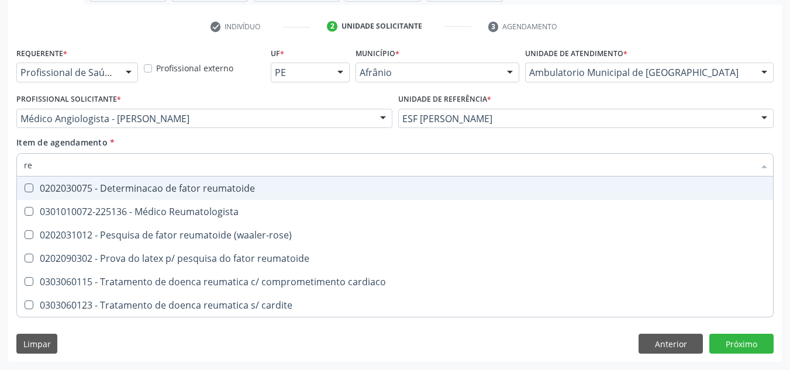
type input "r"
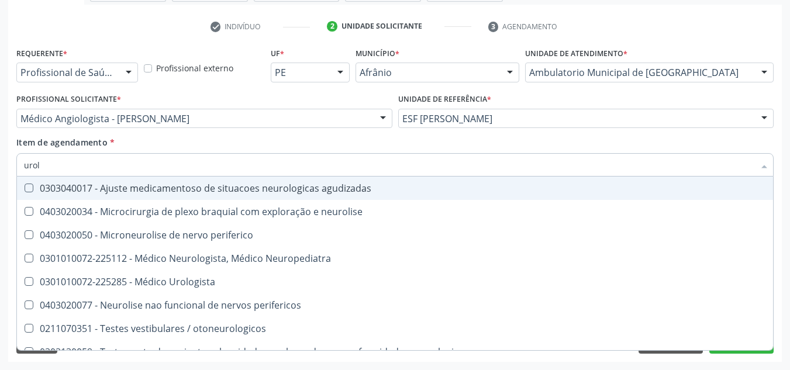
type input "urolo"
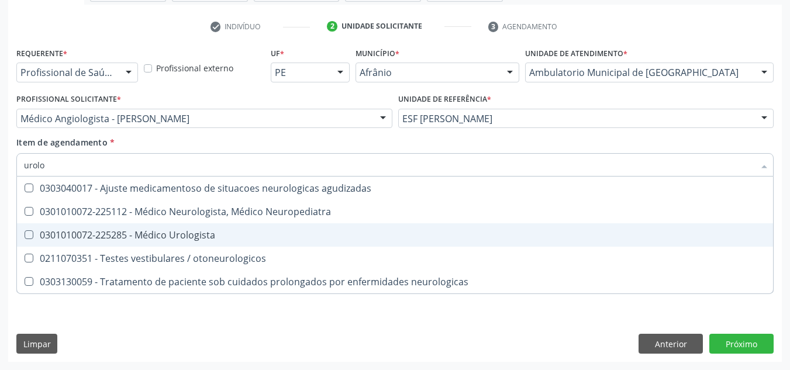
click at [291, 226] on span "0301010072-225285 - Médico Urologista" at bounding box center [395, 234] width 756 height 23
checkbox Urologista "true"
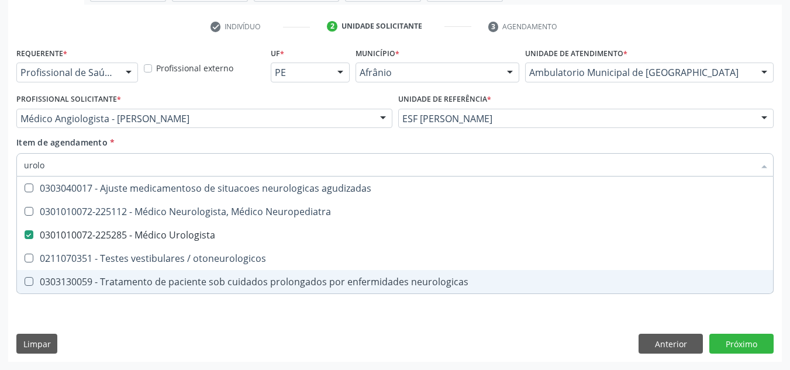
click at [302, 329] on div "Requerente * Profissional de Saúde Profissional de Saúde Paciente Nenhum result…" at bounding box center [395, 203] width 774 height 318
checkbox Neuropediatra "true"
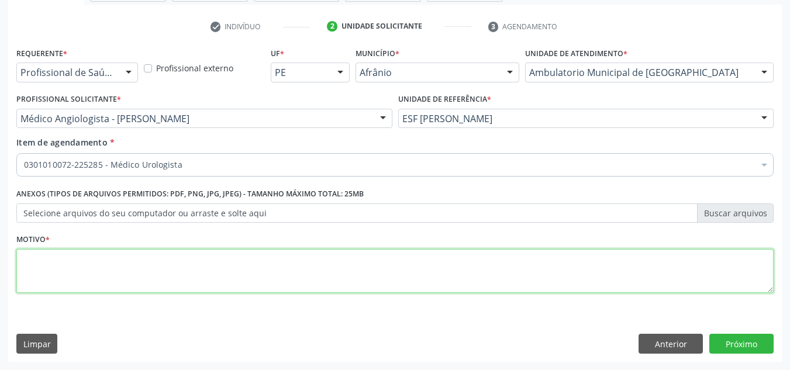
click at [418, 261] on textarea at bounding box center [394, 271] width 757 height 44
type textarea "'"
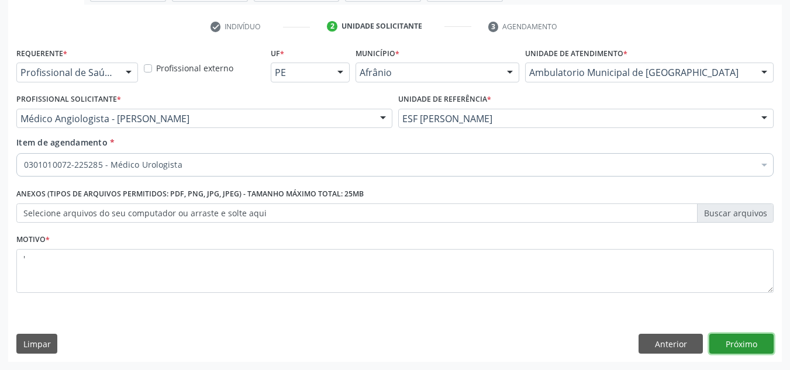
click at [772, 344] on button "Próximo" at bounding box center [741, 344] width 64 height 20
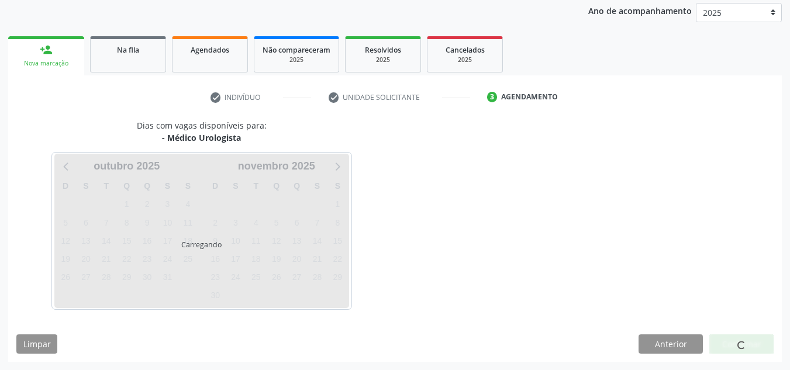
scroll to position [173, 0]
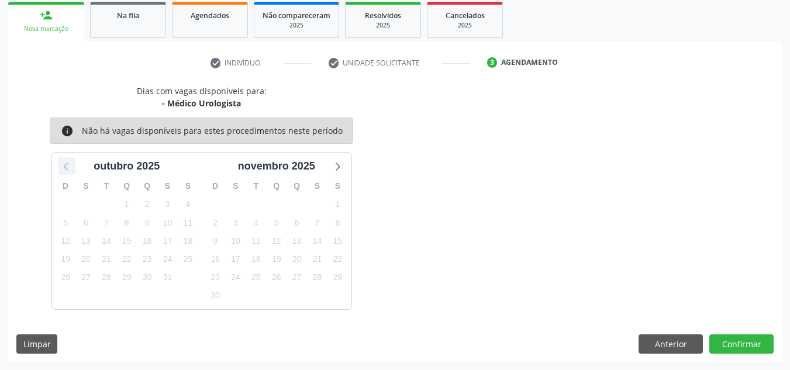
click at [67, 167] on icon at bounding box center [66, 165] width 15 height 15
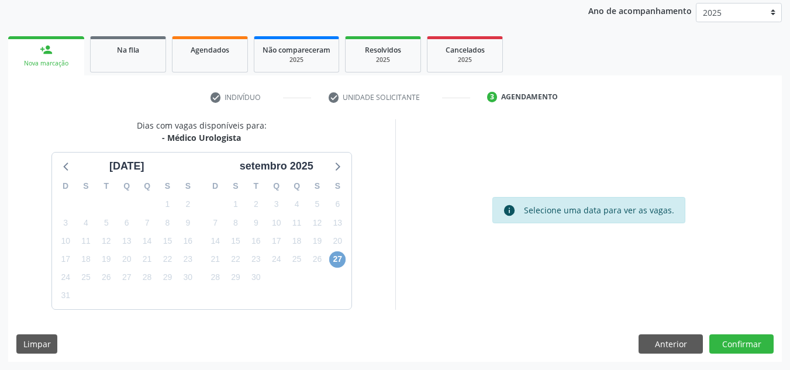
click at [338, 263] on span "27" at bounding box center [337, 259] width 16 height 16
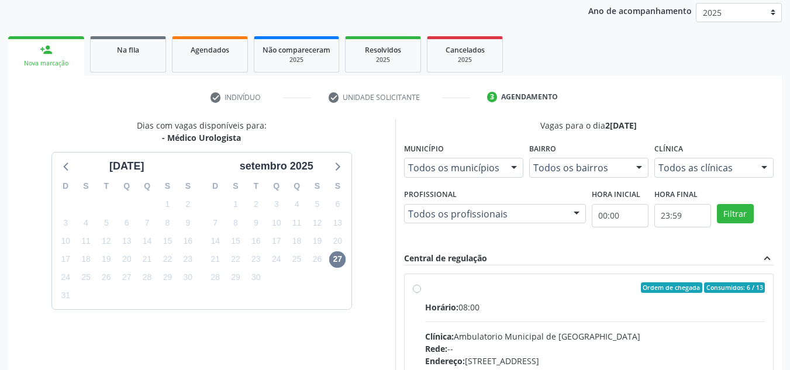
click at [443, 289] on div "Ordem de chegada Consumidos: 6 / 13" at bounding box center [595, 287] width 340 height 11
click at [421, 289] on input "Ordem de chegada Consumidos: 6 / 13 Horário: 08:00 Clínica: Ambulatorio Municip…" at bounding box center [417, 287] width 8 height 11
radio input "true"
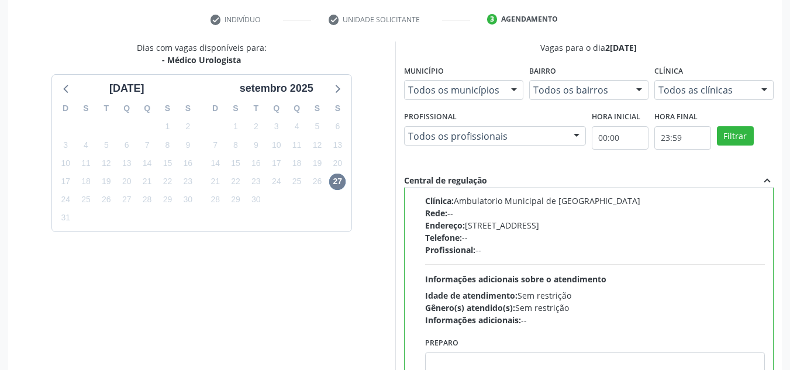
scroll to position [329, 0]
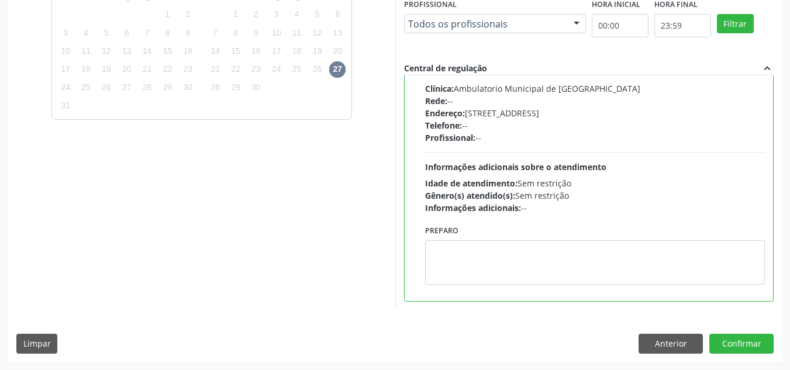
click at [750, 354] on div "Dias com vagas disponíveis para: - Médico Urologista agosto 2025 D S T Q Q S S …" at bounding box center [395, 145] width 774 height 432
click at [752, 349] on button "Confirmar" at bounding box center [741, 344] width 64 height 20
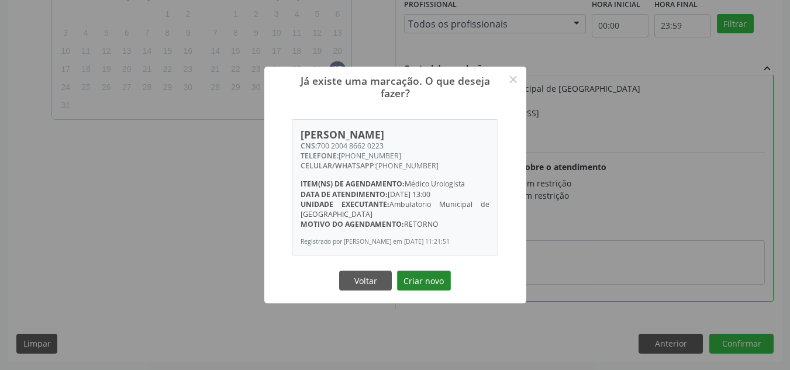
click at [414, 282] on button "Criar novo" at bounding box center [424, 281] width 54 height 20
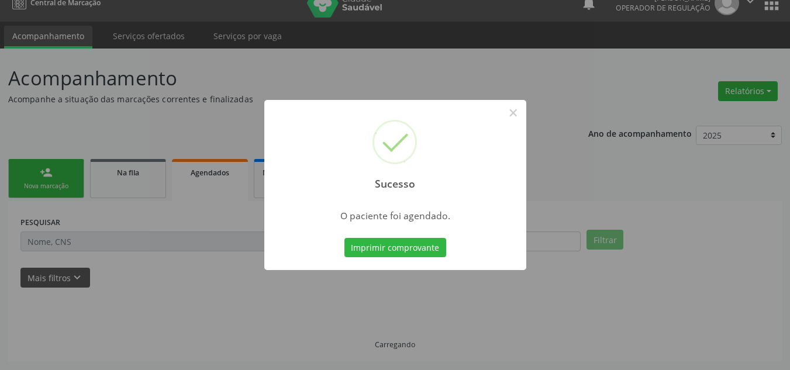
scroll to position [16, 0]
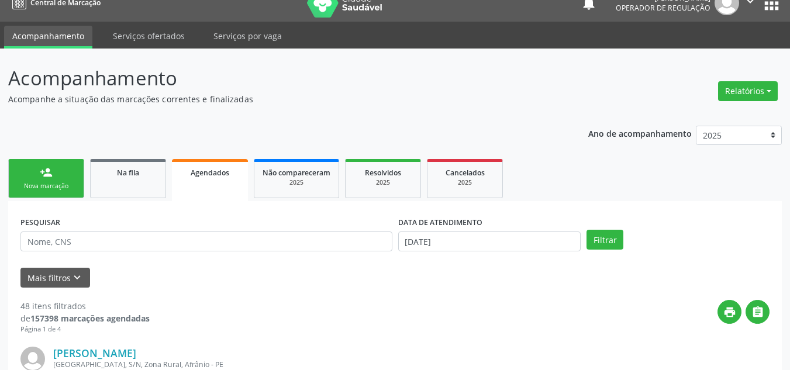
click at [73, 187] on div "Nova marcação" at bounding box center [46, 186] width 58 height 9
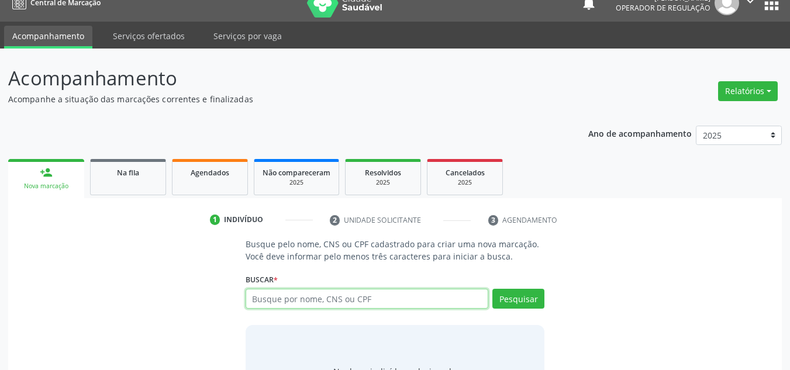
drag, startPoint x: 264, startPoint y: 304, endPoint x: 261, endPoint y: 274, distance: 30.6
click at [263, 294] on input "text" at bounding box center [367, 299] width 243 height 20
type input "15792014400"
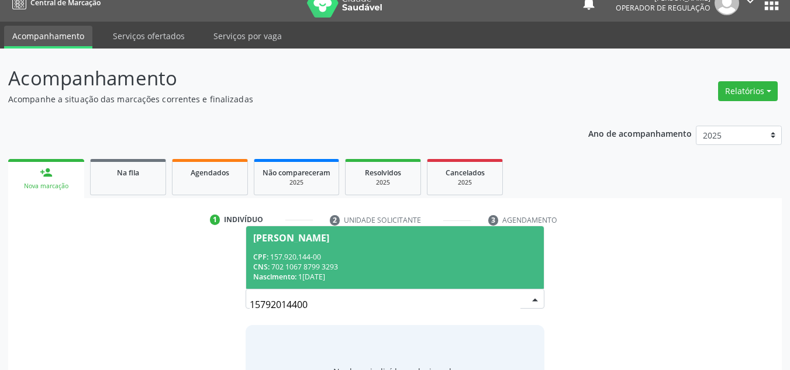
click at [260, 273] on span "Nascimento:" at bounding box center [274, 277] width 43 height 10
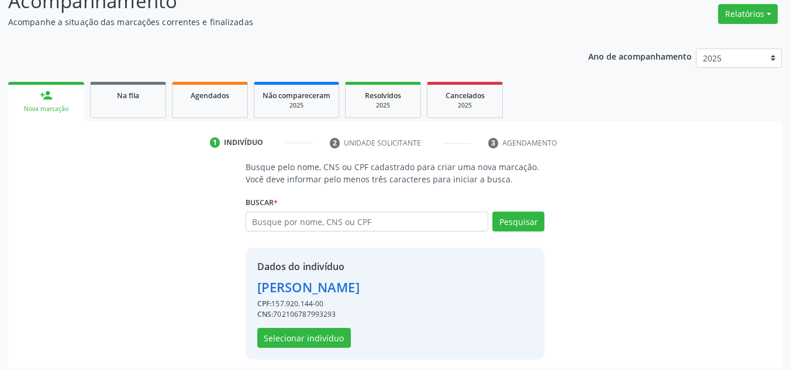
scroll to position [99, 0]
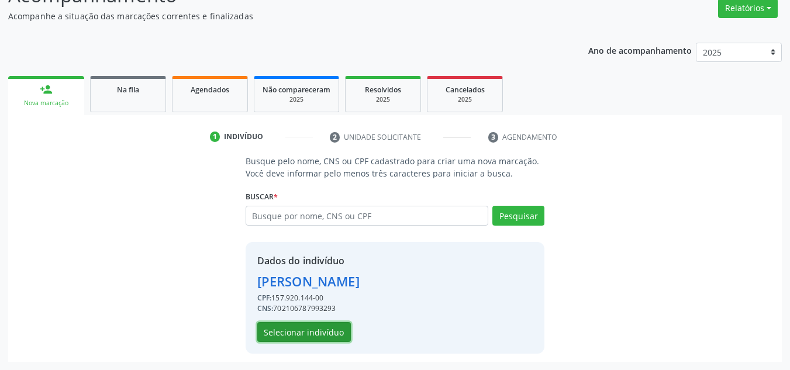
drag, startPoint x: 336, startPoint y: 340, endPoint x: 278, endPoint y: 340, distance: 58.5
click at [313, 344] on div "Dados do indivíduo Murilo da Silva Carvalho CPF: 157.920.144-00 CNS: 7021067879…" at bounding box center [395, 298] width 299 height 112
drag, startPoint x: 322, startPoint y: 322, endPoint x: 315, endPoint y: 343, distance: 22.0
click at [322, 323] on div "Dados do indivíduo Murilo da Silva Carvalho CPF: 157.920.144-00 CNS: 7021067879…" at bounding box center [308, 298] width 102 height 88
drag, startPoint x: 315, startPoint y: 343, endPoint x: 315, endPoint y: 312, distance: 31.0
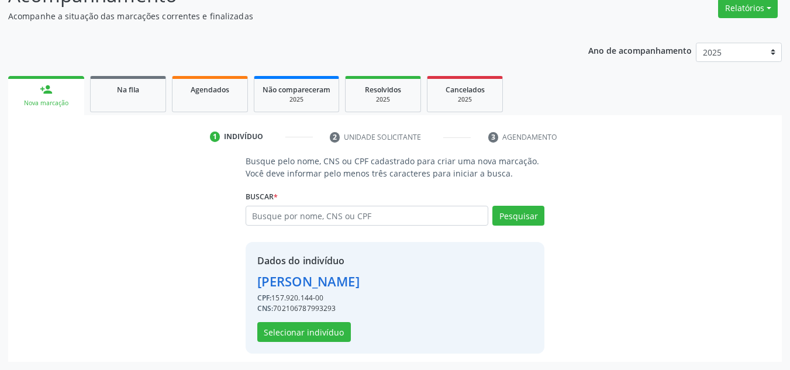
click at [313, 328] on div "Dados do indivíduo Murilo da Silva Carvalho CPF: 157.920.144-00 CNS: 7021067879…" at bounding box center [395, 298] width 299 height 112
click at [303, 332] on button "Selecionar indivíduo" at bounding box center [304, 332] width 94 height 20
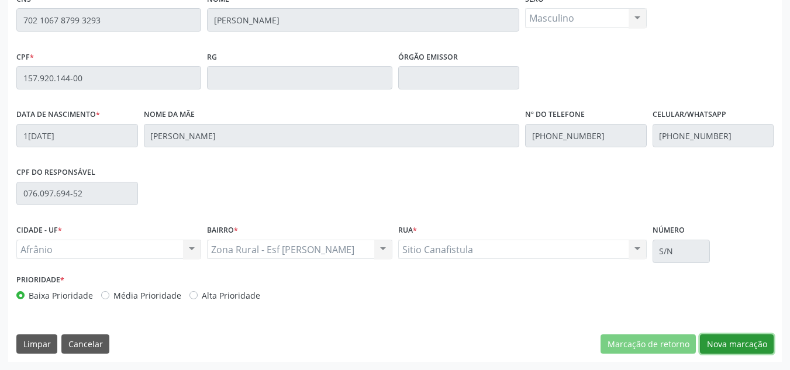
click at [743, 349] on button "Nova marcação" at bounding box center [737, 344] width 74 height 20
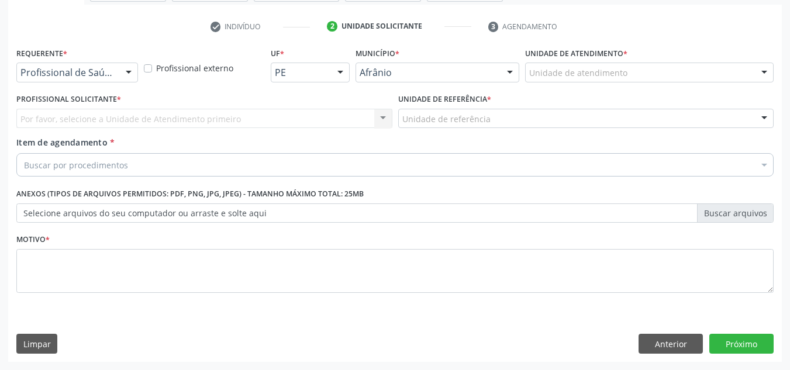
click at [675, 81] on div "Unidade de atendimento" at bounding box center [649, 73] width 249 height 20
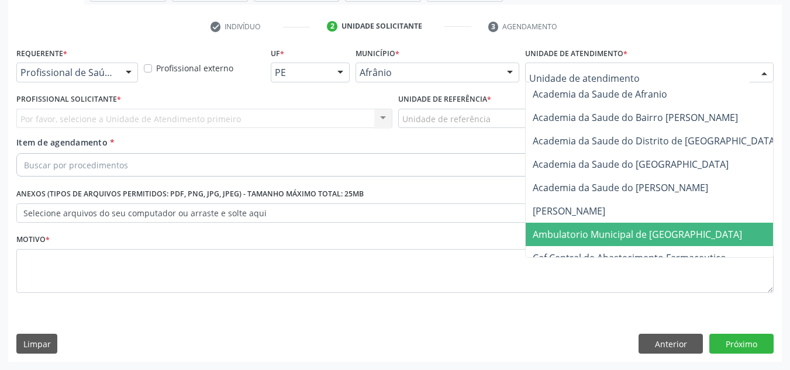
click at [723, 243] on span "Ambulatorio Municipal de [GEOGRAPHIC_DATA]" at bounding box center [668, 234] width 285 height 23
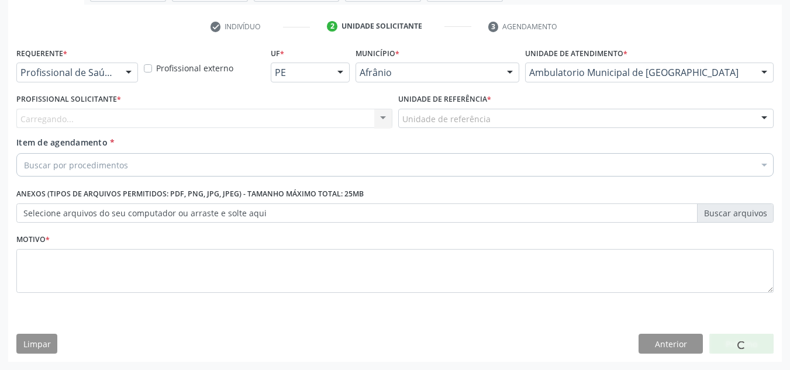
click at [344, 128] on div "Carregando... Nenhum resultado encontrado para: " " Não há nenhuma opção para s…" at bounding box center [204, 119] width 376 height 20
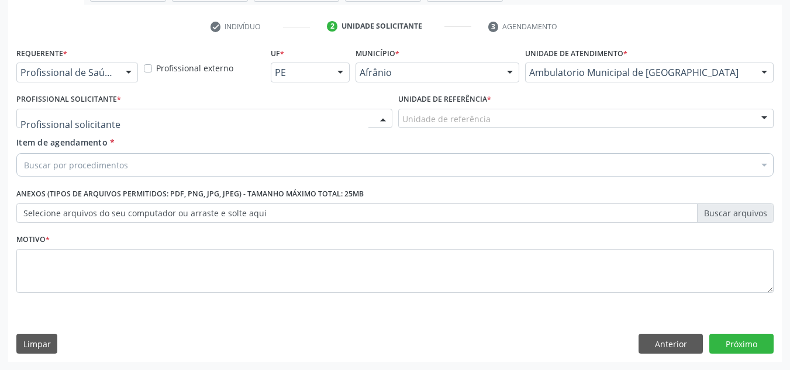
drag, startPoint x: 364, startPoint y: 113, endPoint x: 408, endPoint y: 168, distance: 71.1
click at [371, 112] on div "Médico Anestesiologista - Julianna Ferreira Obara Médico Angiologista - Glauber…" at bounding box center [204, 119] width 376 height 20
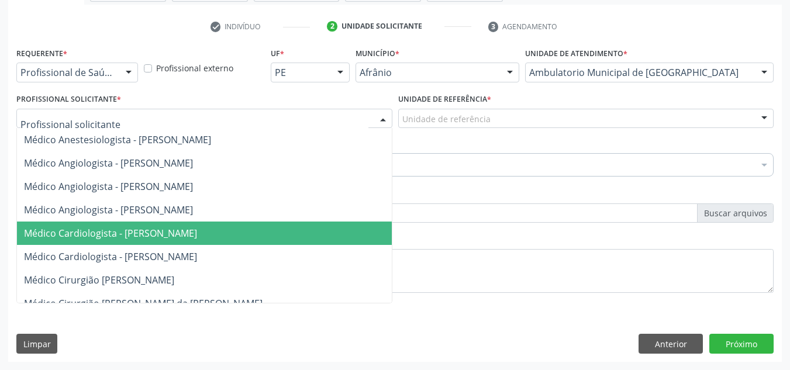
click at [197, 236] on span "Médico Cardiologista - [PERSON_NAME]" at bounding box center [110, 233] width 173 height 13
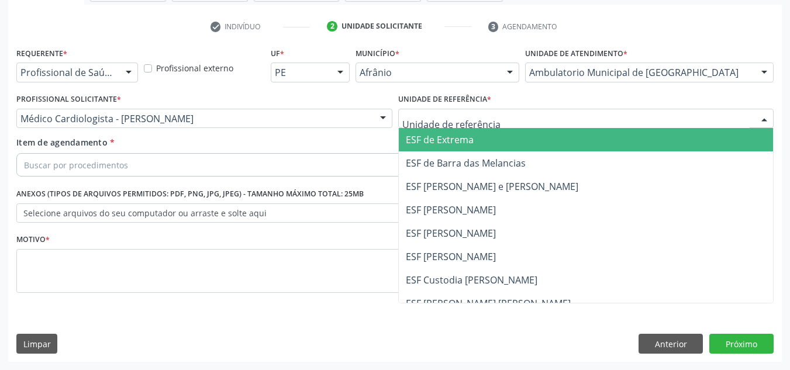
click at [536, 122] on div at bounding box center [586, 119] width 376 height 20
click at [538, 141] on span "ESF de Extrema" at bounding box center [586, 139] width 375 height 23
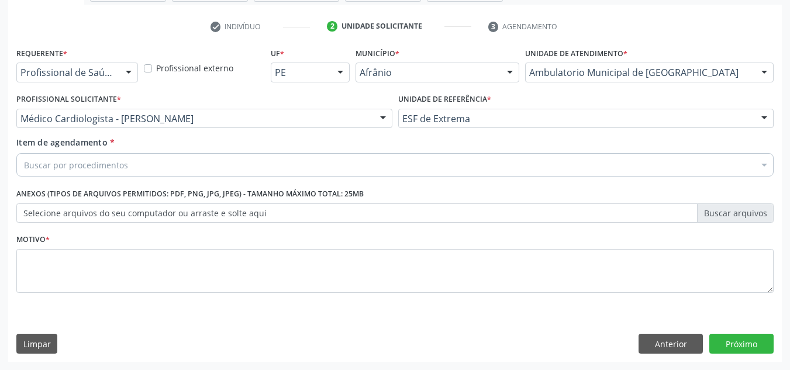
click at [376, 164] on div "Buscar por procedimentos" at bounding box center [394, 164] width 757 height 23
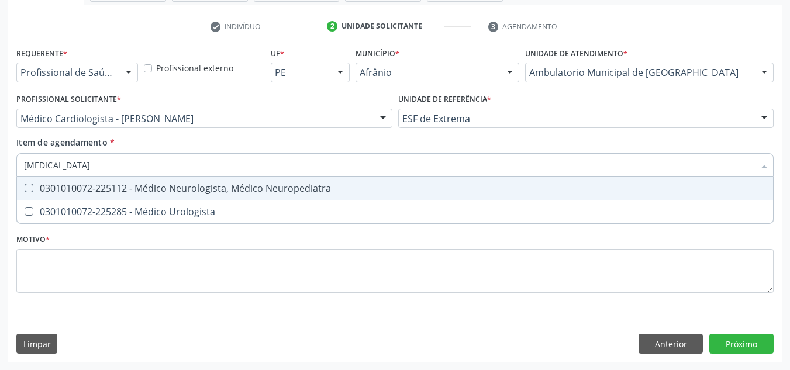
type input "urologista"
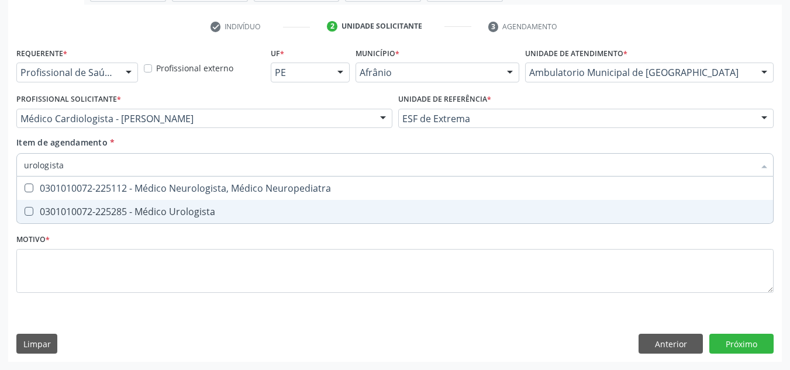
click at [275, 216] on div "0301010072-225285 - Médico Urologista" at bounding box center [395, 211] width 742 height 9
checkbox Urologista "true"
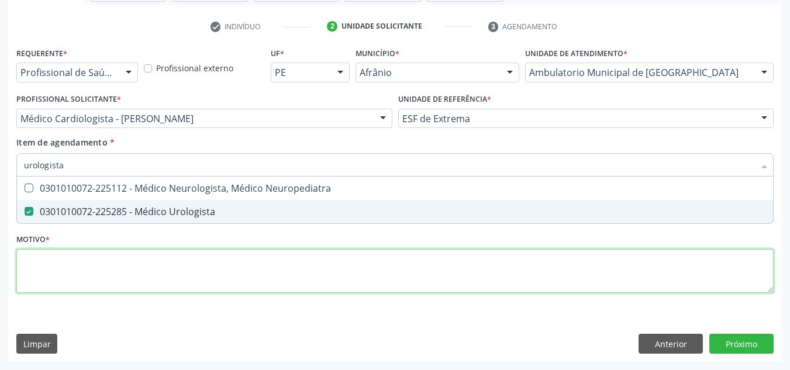
click at [237, 273] on div "Requerente * Profissional de Saúde Profissional de Saúde Paciente Nenhum result…" at bounding box center [394, 176] width 757 height 265
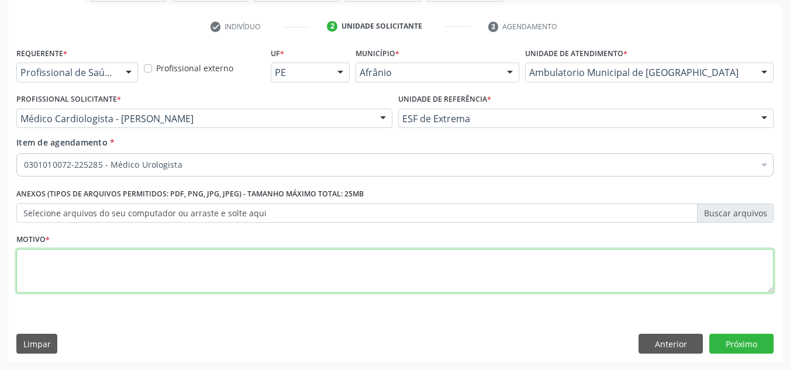
drag, startPoint x: 282, startPoint y: 279, endPoint x: 250, endPoint y: 275, distance: 32.4
click at [251, 275] on textarea at bounding box center [394, 271] width 757 height 44
type textarea "'"
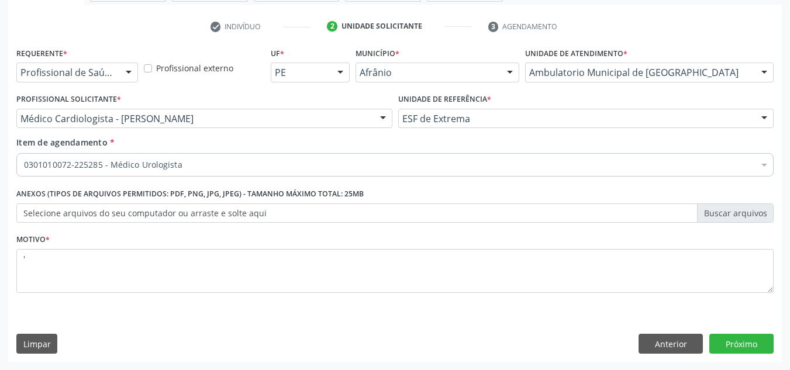
click at [737, 332] on div "Requerente * Profissional de Saúde Profissional de Saúde Paciente Nenhum result…" at bounding box center [395, 203] width 774 height 318
click at [724, 347] on button "Próximo" at bounding box center [741, 344] width 64 height 20
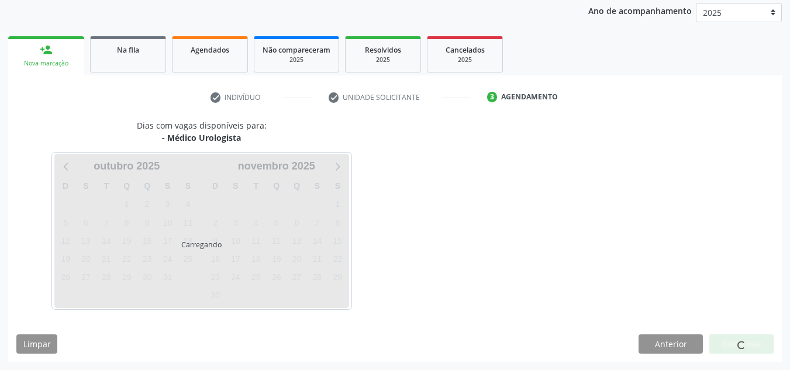
scroll to position [173, 0]
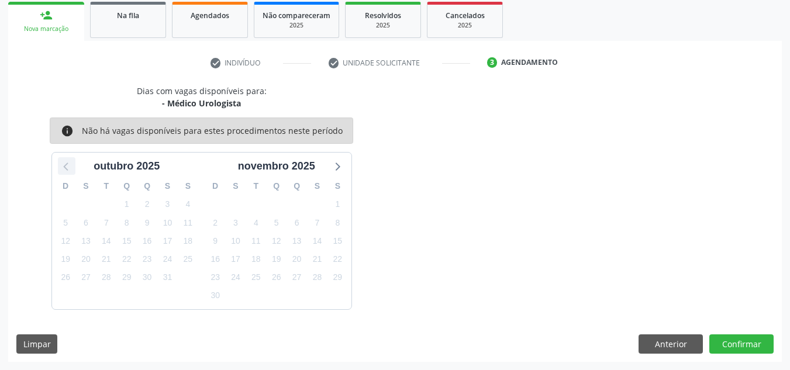
click at [68, 172] on icon at bounding box center [66, 165] width 15 height 15
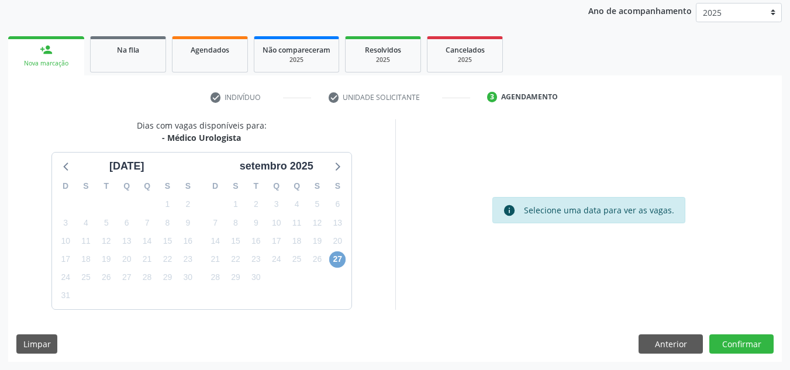
click at [342, 261] on span "27" at bounding box center [337, 259] width 16 height 16
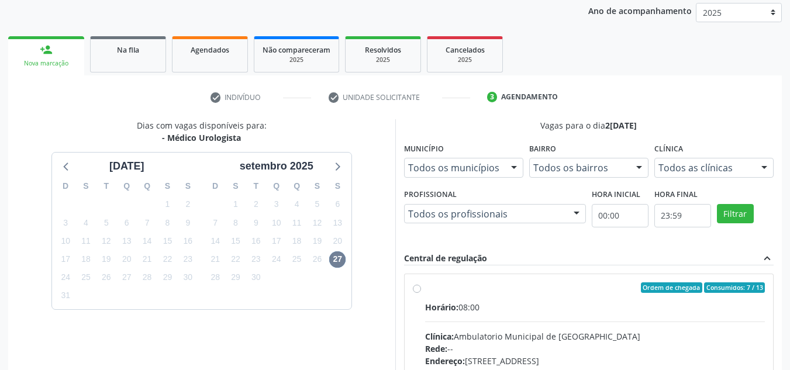
drag, startPoint x: 521, startPoint y: 282, endPoint x: 526, endPoint y: 277, distance: 7.9
click at [523, 283] on div "Ordem de chegada Consumidos: 7 / 13" at bounding box center [595, 287] width 340 height 11
click at [421, 283] on input "Ordem de chegada Consumidos: 7 / 13 Horário: 08:00 Clínica: Ambulatorio Municip…" at bounding box center [417, 287] width 8 height 11
radio input "true"
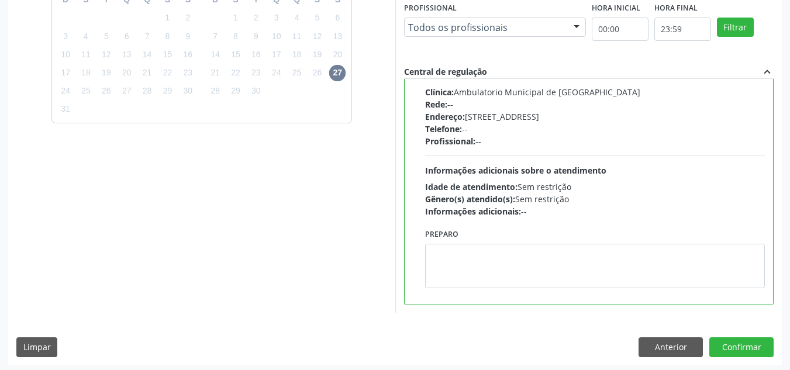
scroll to position [329, 0]
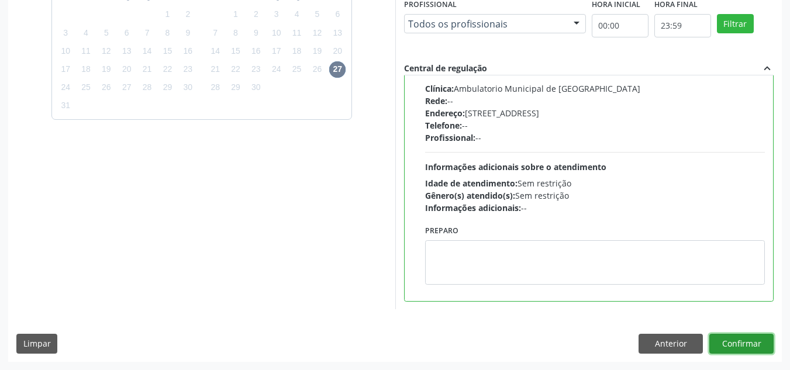
click at [751, 342] on button "Confirmar" at bounding box center [741, 344] width 64 height 20
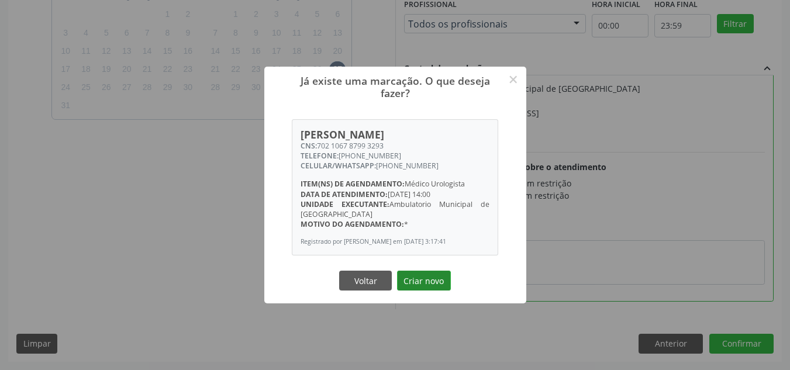
click at [437, 289] on button "Criar novo" at bounding box center [424, 281] width 54 height 20
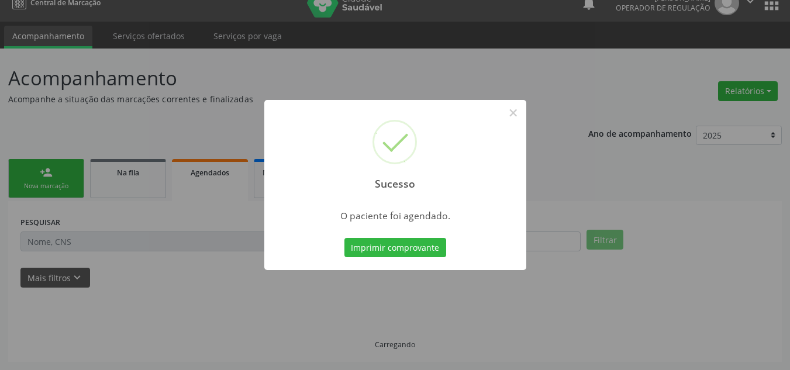
scroll to position [16, 0]
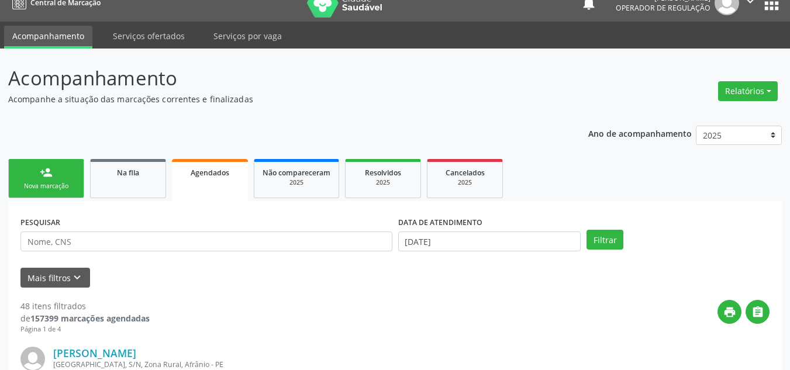
drag, startPoint x: 43, startPoint y: 167, endPoint x: 55, endPoint y: 165, distance: 12.3
click at [41, 167] on div "person_add" at bounding box center [46, 172] width 13 height 13
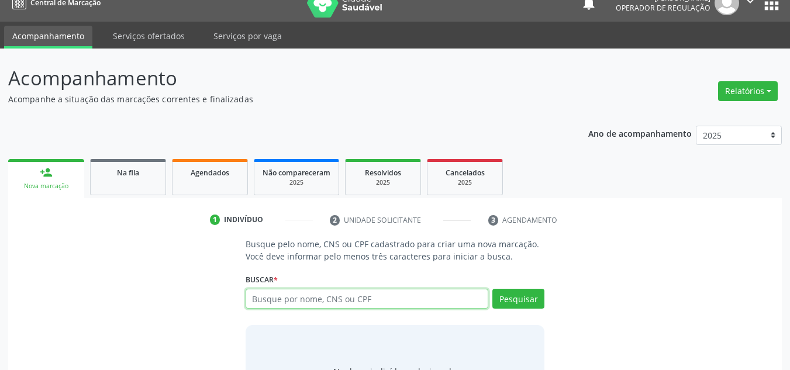
click at [339, 289] on input "text" at bounding box center [367, 299] width 243 height 20
type input "32411265875"
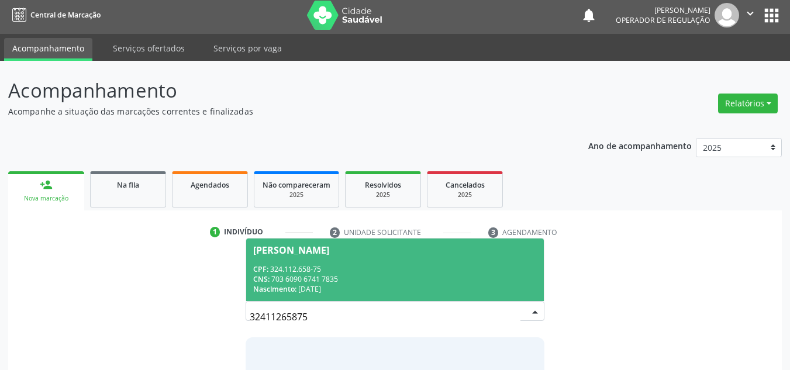
scroll to position [0, 0]
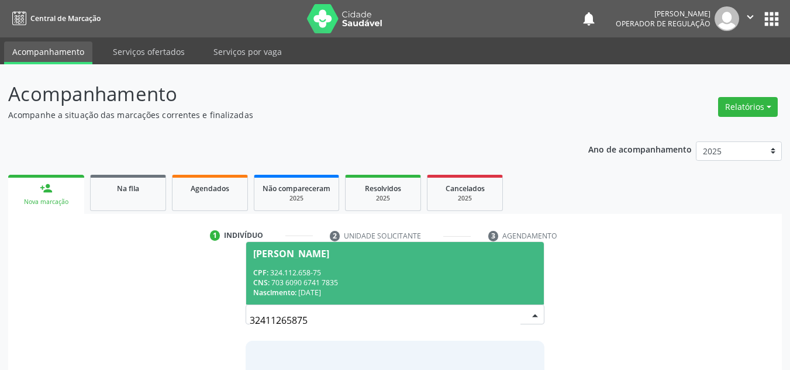
click at [339, 289] on div "Nascimento: 17/01/1972" at bounding box center [395, 293] width 284 height 10
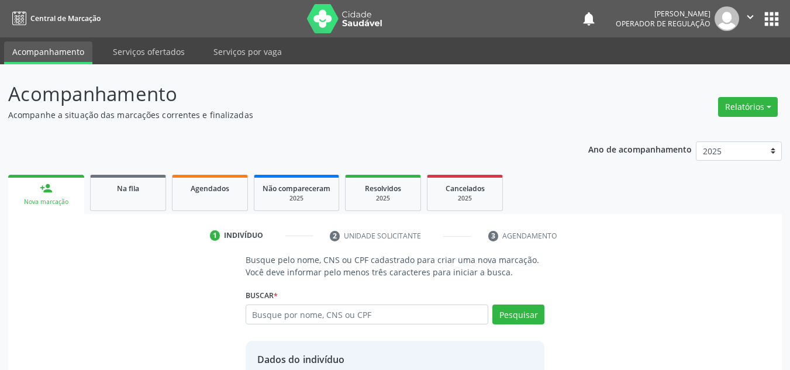
scroll to position [99, 0]
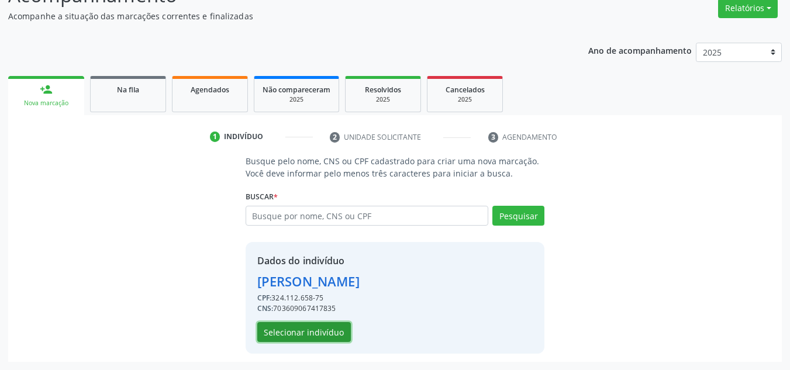
click at [327, 334] on button "Selecionar indivíduo" at bounding box center [304, 332] width 94 height 20
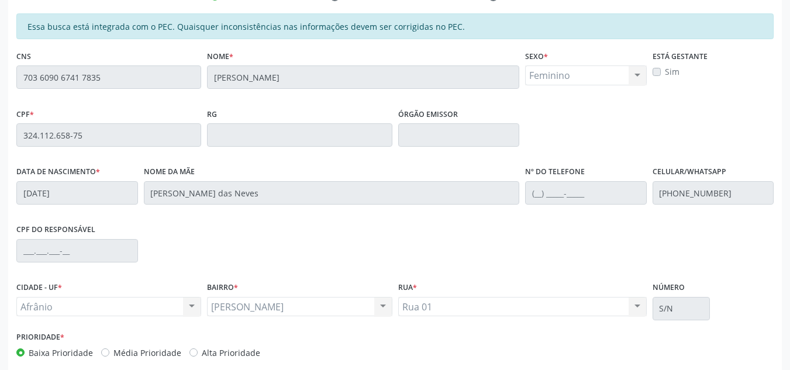
scroll to position [298, 0]
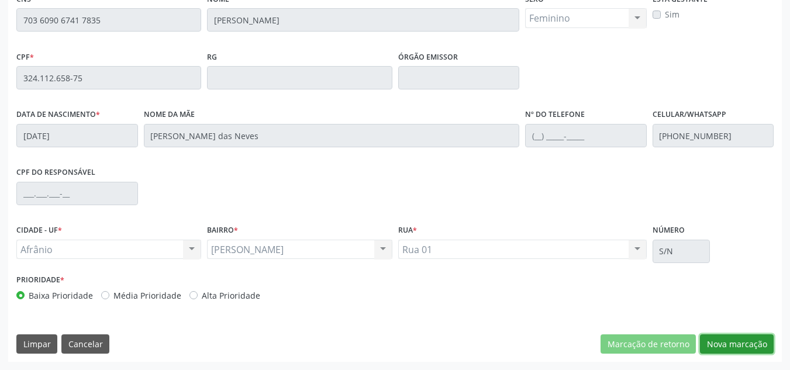
click at [767, 352] on button "Nova marcação" at bounding box center [737, 344] width 74 height 20
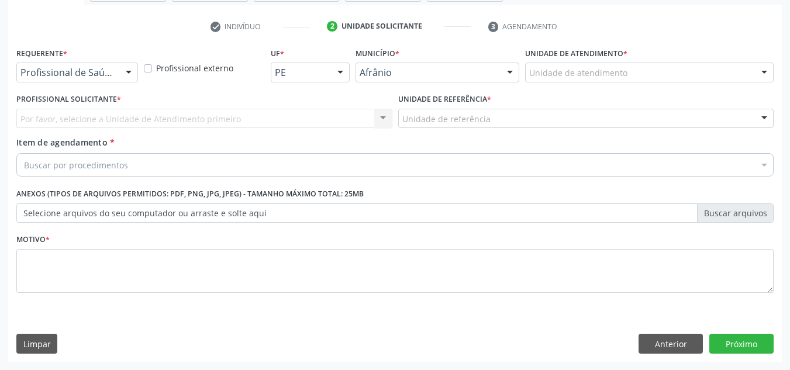
click at [665, 82] on div "Unidade de atendimento * Unidade de atendimento Academia da Saude de Afranio Ac…" at bounding box center [649, 67] width 254 height 46
click at [668, 78] on div "Unidade de atendimento" at bounding box center [649, 73] width 249 height 20
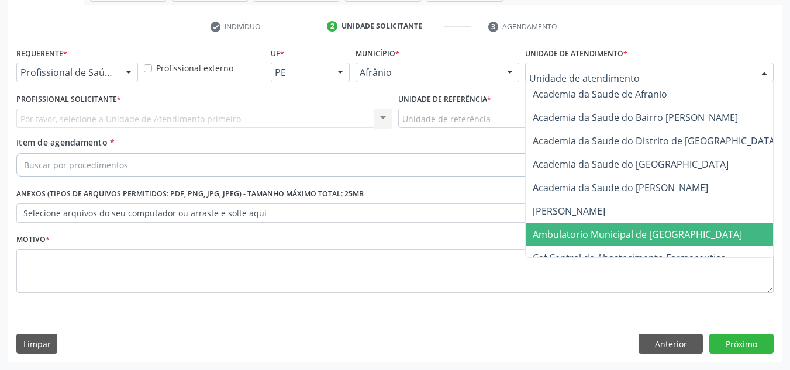
drag, startPoint x: 623, startPoint y: 226, endPoint x: 618, endPoint y: 225, distance: 6.0
click at [619, 227] on span "Ambulatorio Municipal de [GEOGRAPHIC_DATA]" at bounding box center [668, 234] width 285 height 23
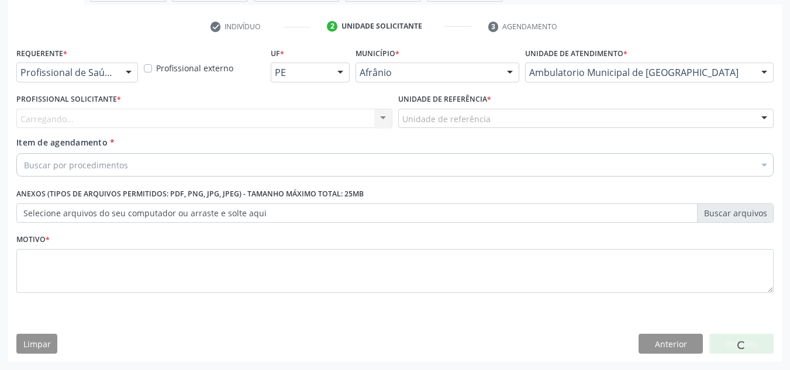
click at [358, 117] on div "Carregando... Nenhum resultado encontrado para: " " Não há nenhuma opção para s…" at bounding box center [204, 119] width 376 height 20
click at [358, 117] on div "Profissional solicitante" at bounding box center [204, 119] width 376 height 20
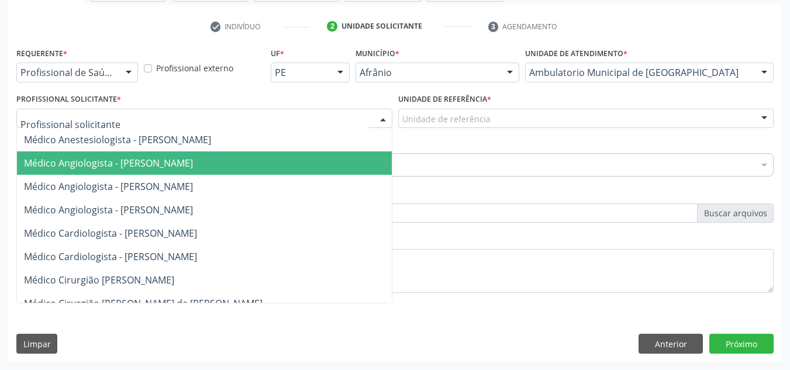
click at [347, 160] on span "Médico Angiologista - [PERSON_NAME]" at bounding box center [216, 162] width 398 height 23
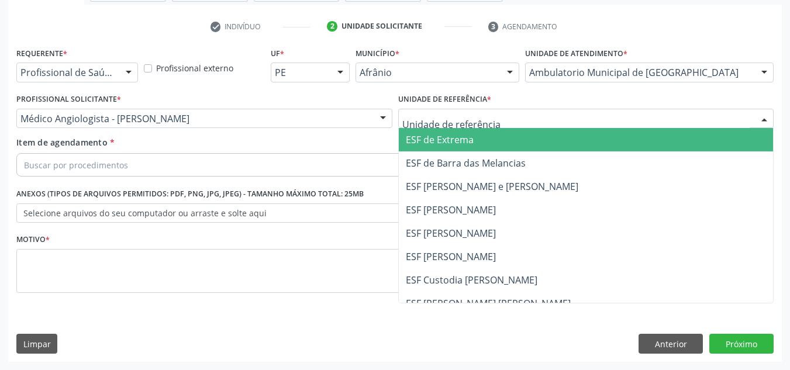
click at [543, 119] on div at bounding box center [586, 119] width 376 height 20
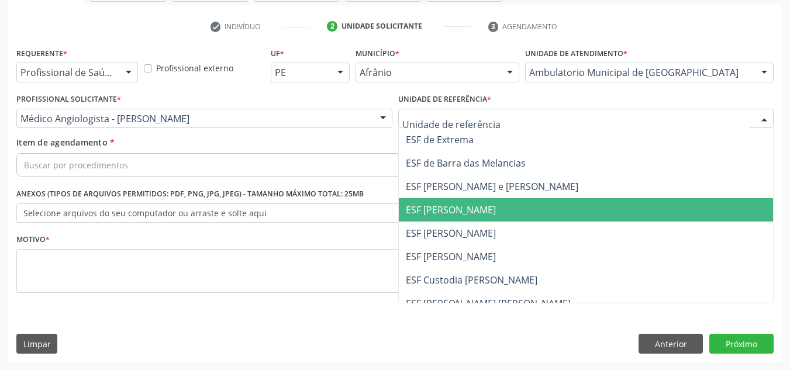
click at [518, 210] on span "ESF [PERSON_NAME]" at bounding box center [586, 209] width 375 height 23
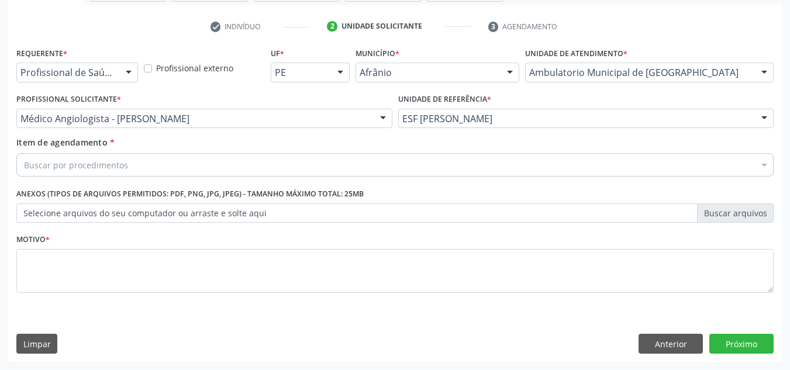
drag, startPoint x: 673, startPoint y: 155, endPoint x: 655, endPoint y: 142, distance: 22.6
click at [660, 146] on div "Item de agendamento * Buscar por procedimentos Selecionar todos 0604320140 - Ab…" at bounding box center [394, 154] width 757 height 37
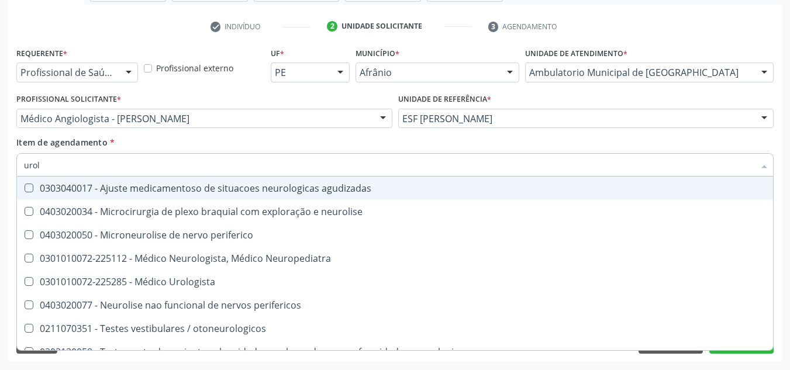
type input "urolo"
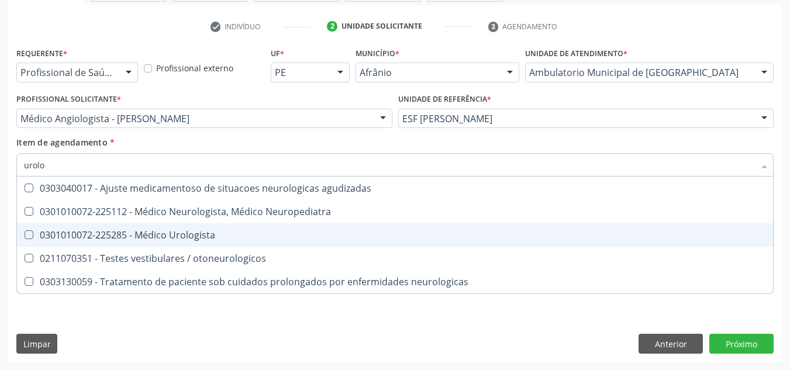
drag, startPoint x: 171, startPoint y: 232, endPoint x: 167, endPoint y: 243, distance: 12.1
click at [170, 232] on div "0301010072-225285 - Médico Urologista" at bounding box center [395, 234] width 742 height 9
checkbox Urologista "true"
click at [154, 327] on div "Requerente * Profissional de Saúde Profissional de Saúde Paciente Nenhum result…" at bounding box center [395, 203] width 774 height 318
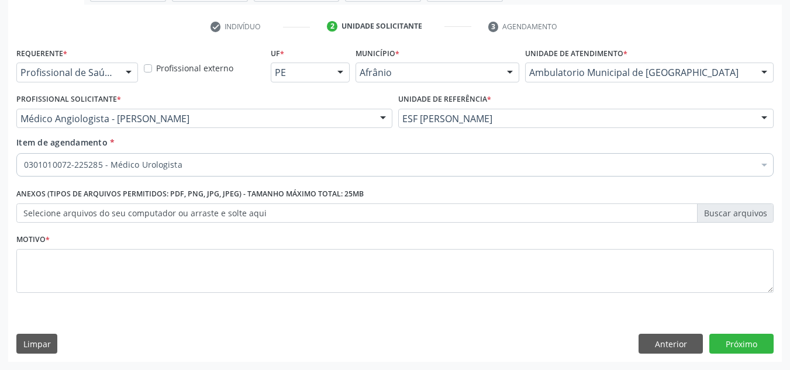
checkbox Urologista "true"
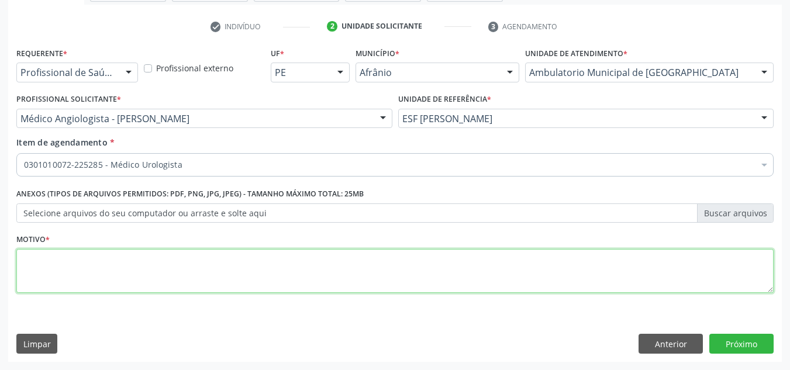
click at [171, 257] on textarea at bounding box center [394, 271] width 757 height 44
type textarea "'"
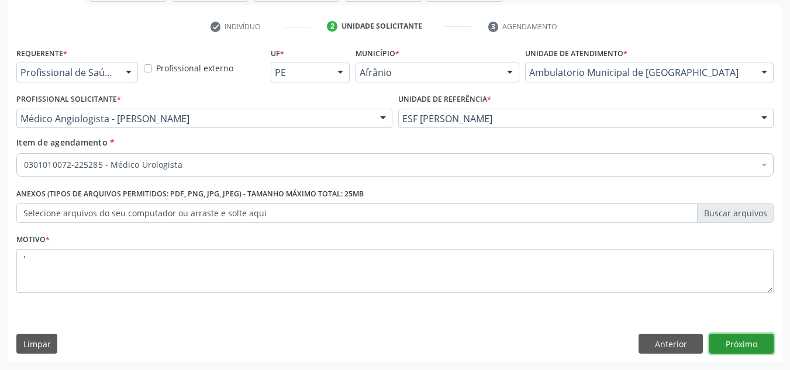
click at [744, 339] on button "Próximo" at bounding box center [741, 344] width 64 height 20
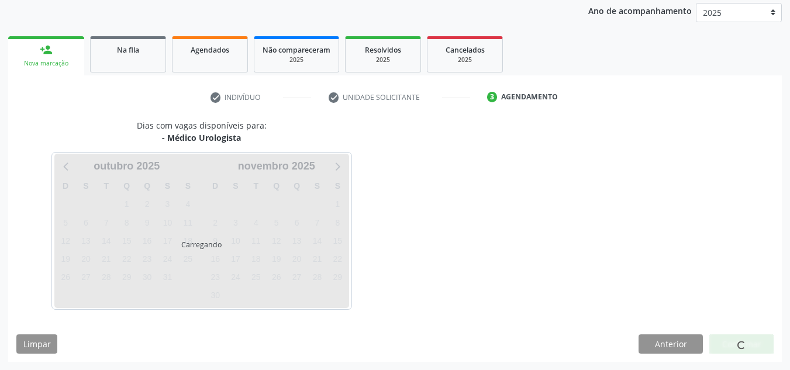
scroll to position [173, 0]
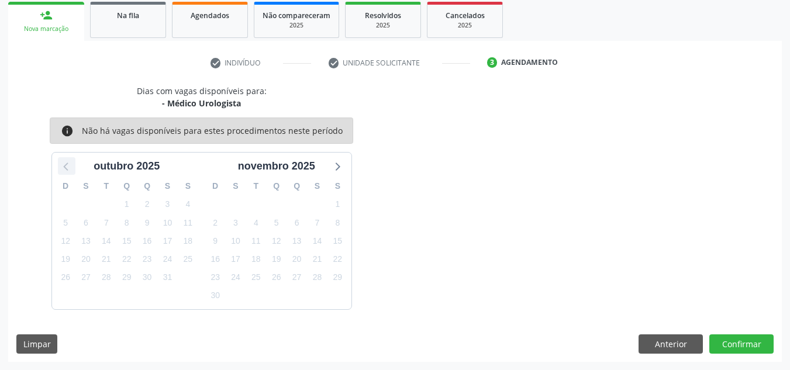
click at [72, 167] on icon at bounding box center [66, 165] width 15 height 15
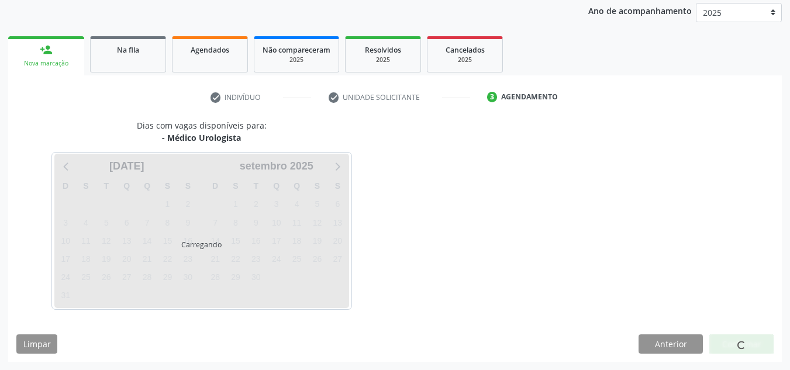
scroll to position [139, 0]
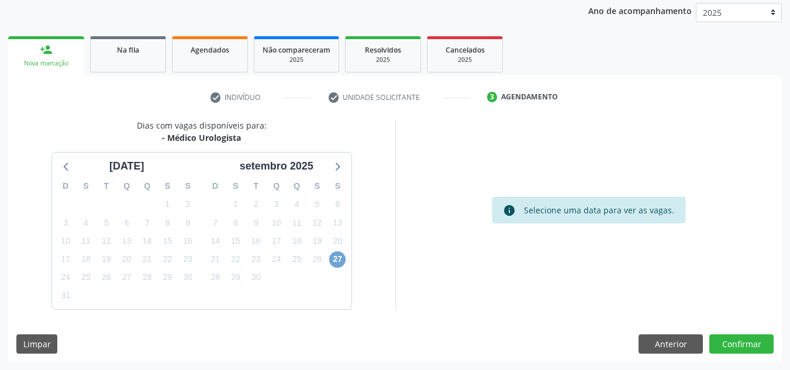
click at [342, 262] on span "27" at bounding box center [337, 259] width 16 height 16
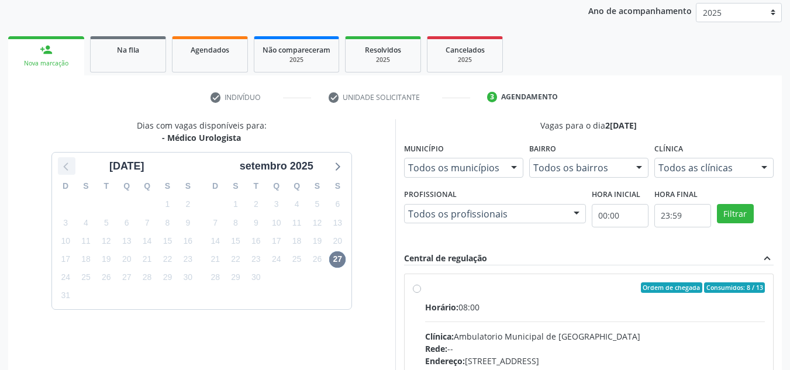
drag, startPoint x: 70, startPoint y: 161, endPoint x: 63, endPoint y: 166, distance: 8.4
click at [67, 160] on icon at bounding box center [66, 165] width 15 height 15
click at [337, 162] on icon at bounding box center [336, 165] width 15 height 15
click at [340, 158] on div at bounding box center [337, 166] width 18 height 18
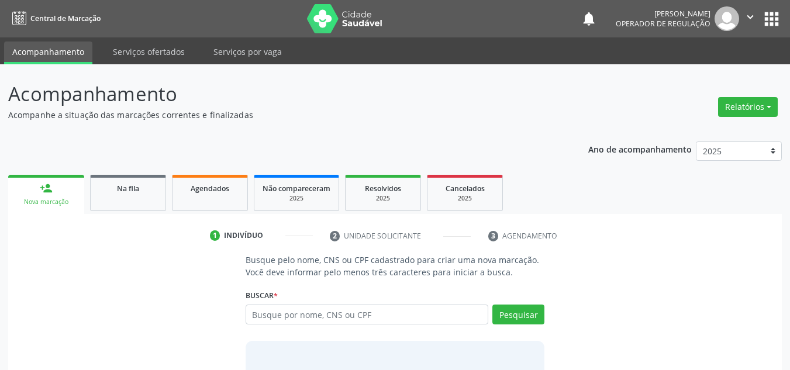
click at [271, 309] on input "text" at bounding box center [367, 315] width 243 height 20
click at [118, 186] on span "Na fila" at bounding box center [128, 189] width 22 height 10
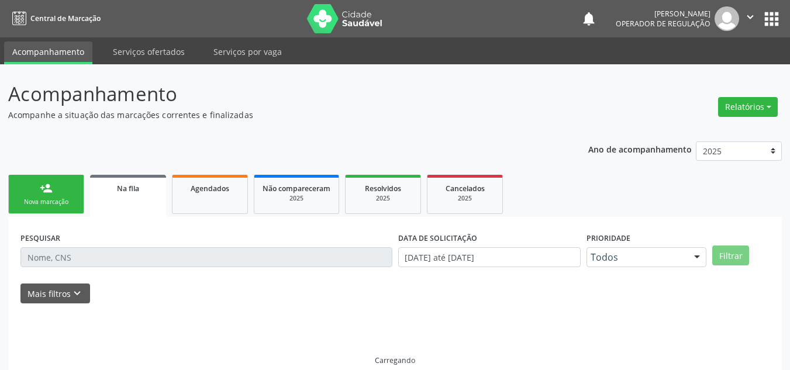
click at [167, 241] on div "PESQUISAR" at bounding box center [207, 252] width 378 height 46
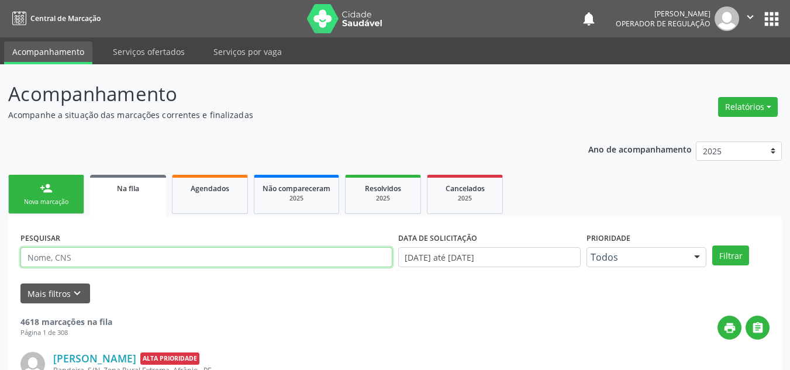
click at [166, 251] on input "text" at bounding box center [206, 257] width 372 height 20
type input "3"
type input "15792014400"
click at [712, 246] on button "Filtrar" at bounding box center [730, 256] width 37 height 20
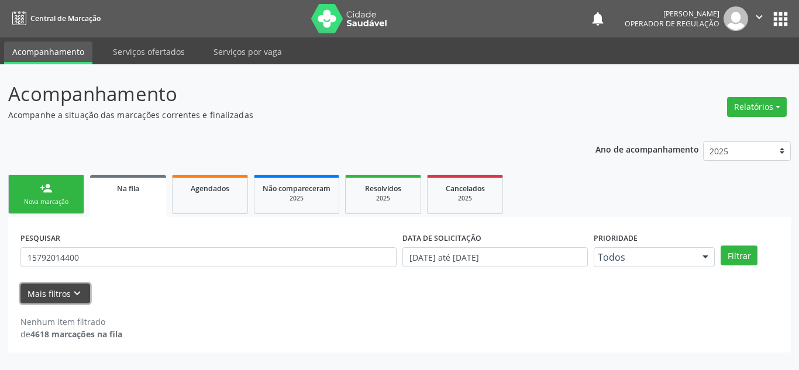
click at [38, 298] on button "Mais filtros keyboard_arrow_down" at bounding box center [55, 294] width 70 height 20
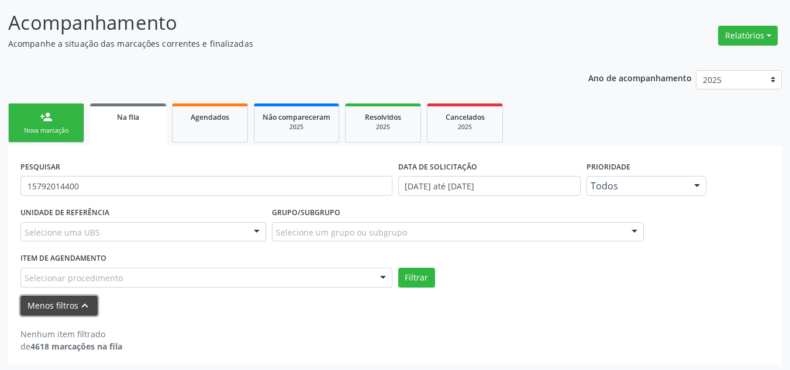
scroll to position [74, 0]
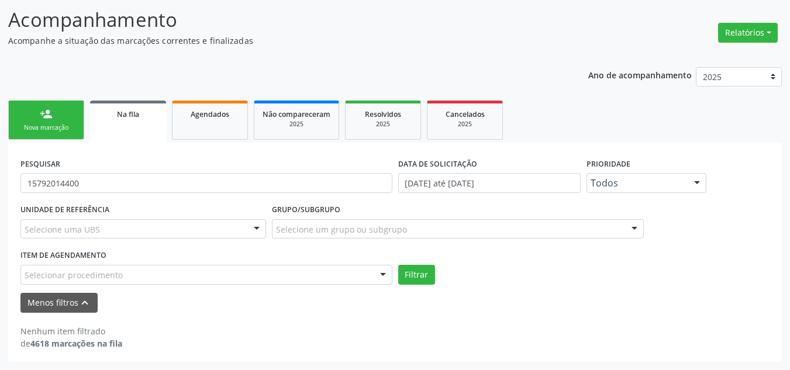
click at [122, 233] on div "Selecione uma UBS" at bounding box center [143, 229] width 246 height 20
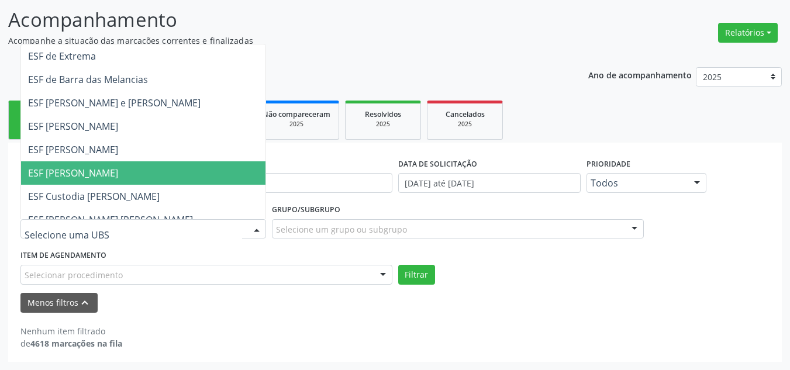
scroll to position [0, 0]
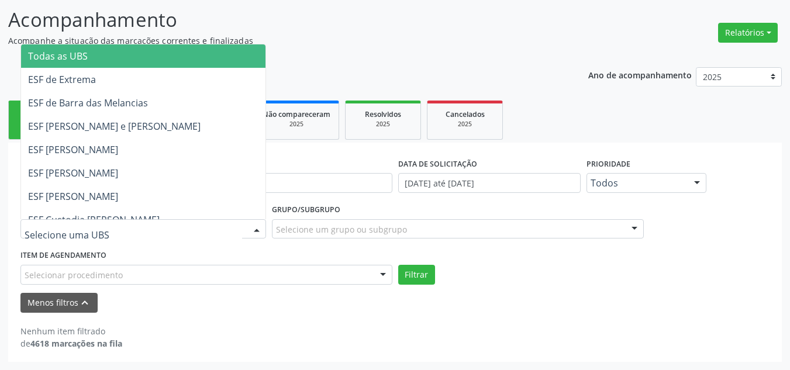
click at [211, 54] on span "Todas as UBS" at bounding box center [143, 55] width 244 height 23
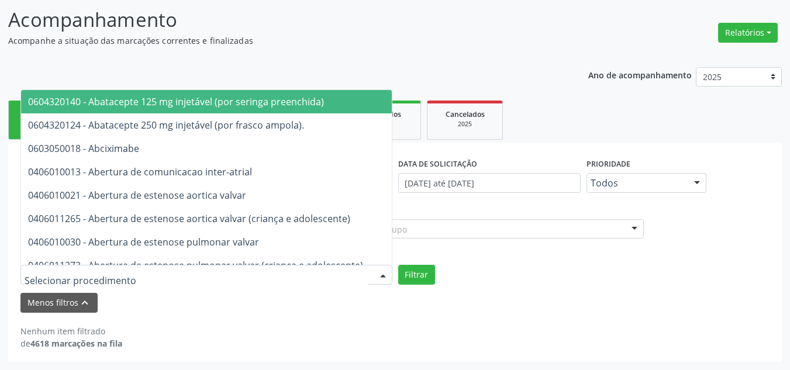
click at [170, 270] on div at bounding box center [206, 275] width 372 height 20
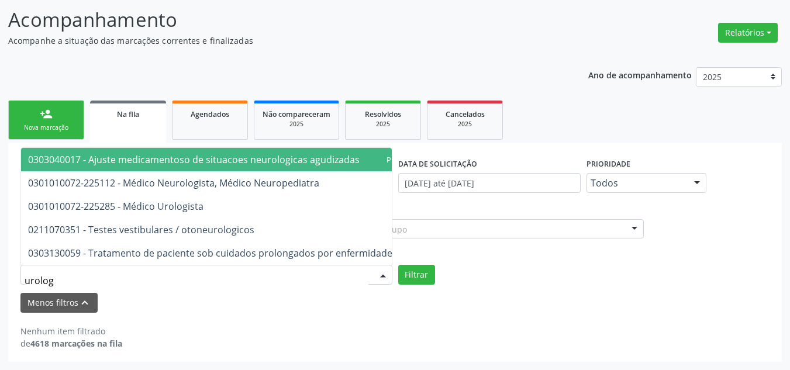
type input "urologi"
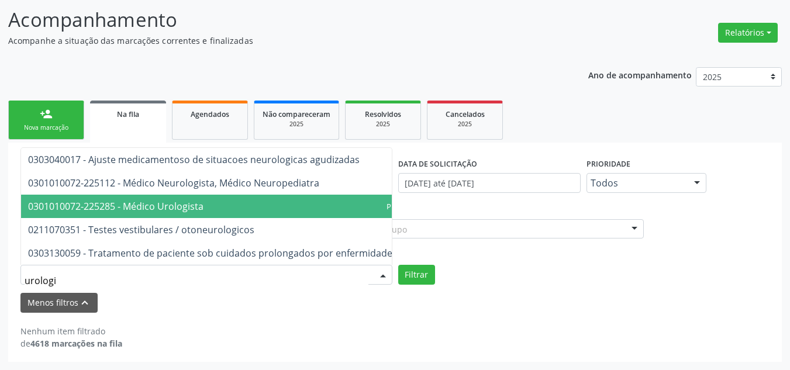
click at [230, 195] on span "0301010072-225285 - Médico Urologista" at bounding box center [242, 206] width 443 height 23
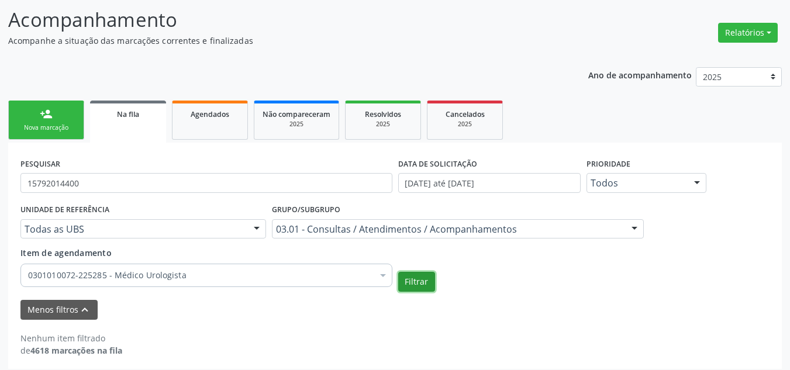
click at [407, 274] on button "Filtrar" at bounding box center [416, 282] width 37 height 20
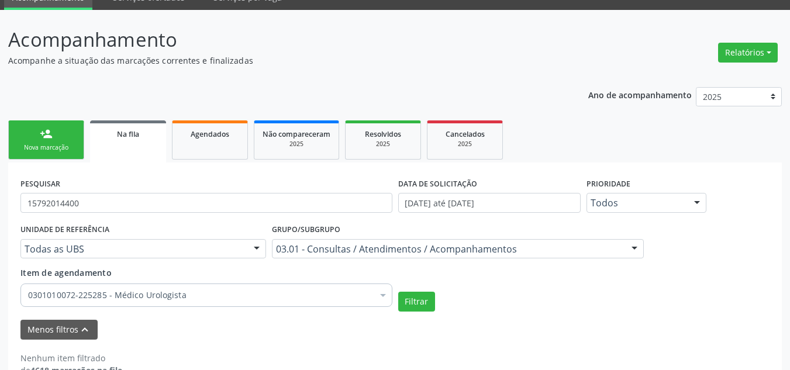
scroll to position [81, 0]
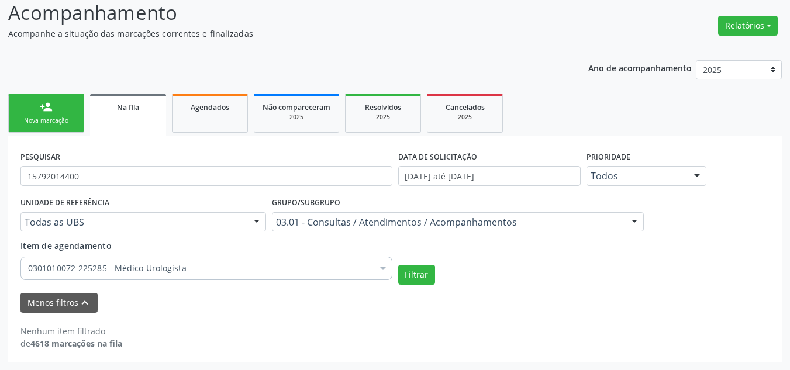
click at [93, 139] on div "PESQUISAR 15792014400 DATA DE SOLICITAÇÃO 01/01/2018 até 06/10/2025 Prioridade …" at bounding box center [395, 249] width 774 height 226
click at [68, 112] on link "person_add Nova marcação" at bounding box center [46, 113] width 76 height 39
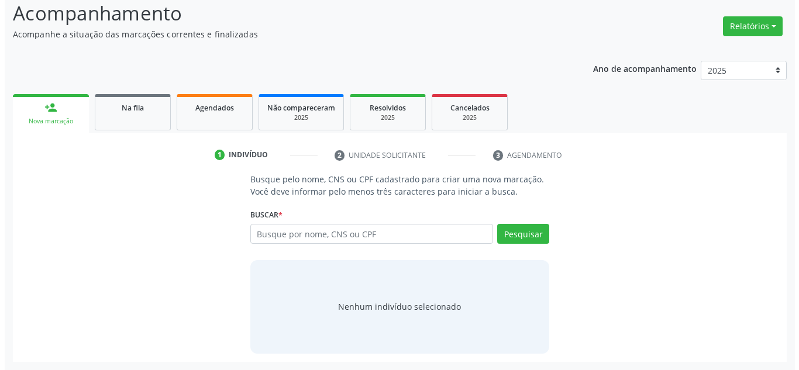
scroll to position [81, 0]
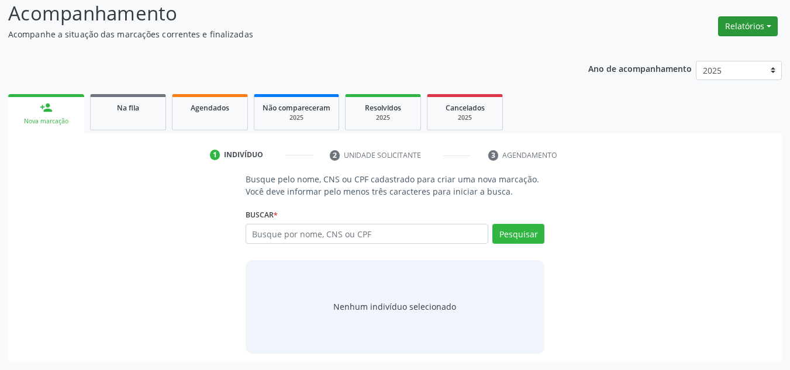
click at [733, 33] on button "Relatórios" at bounding box center [748, 26] width 60 height 20
click at [740, 85] on link "Procedimentos realizados" at bounding box center [716, 84] width 126 height 16
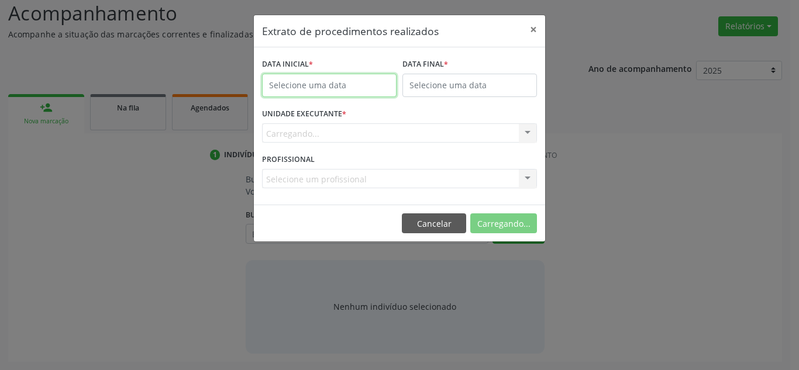
click at [306, 78] on input "text" at bounding box center [329, 85] width 134 height 23
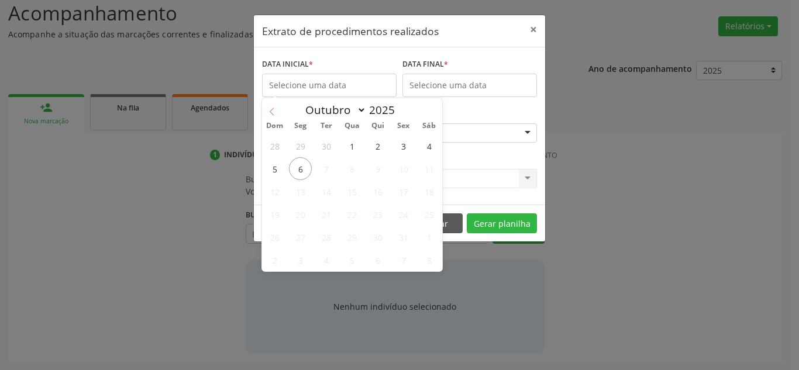
click at [278, 108] on span at bounding box center [272, 108] width 20 height 20
select select "8"
click at [434, 216] on span "27" at bounding box center [429, 214] width 23 height 23
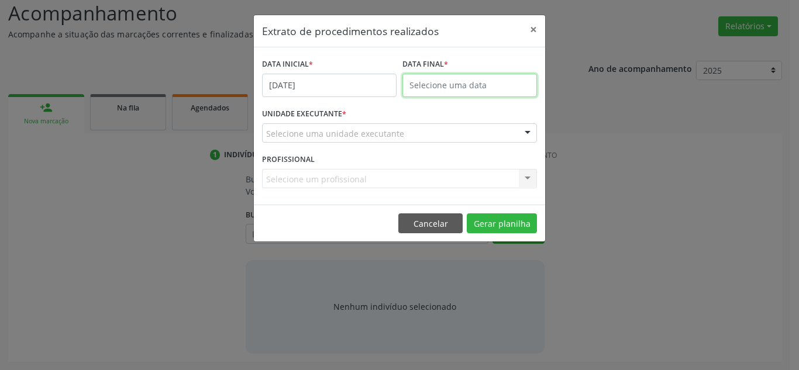
click at [471, 96] on body "Central de Marcação notifications Ana Carla Pereira de Albuquerque Operador de …" at bounding box center [399, 104] width 799 height 370
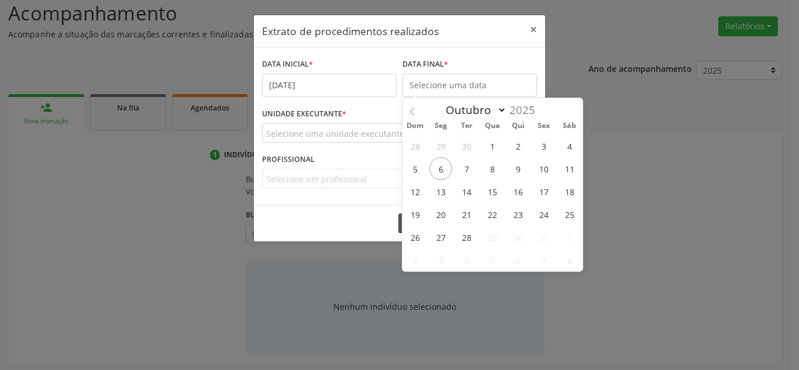
click at [417, 105] on span at bounding box center [412, 108] width 20 height 20
select select "8"
click at [574, 219] on span "27" at bounding box center [569, 214] width 23 height 23
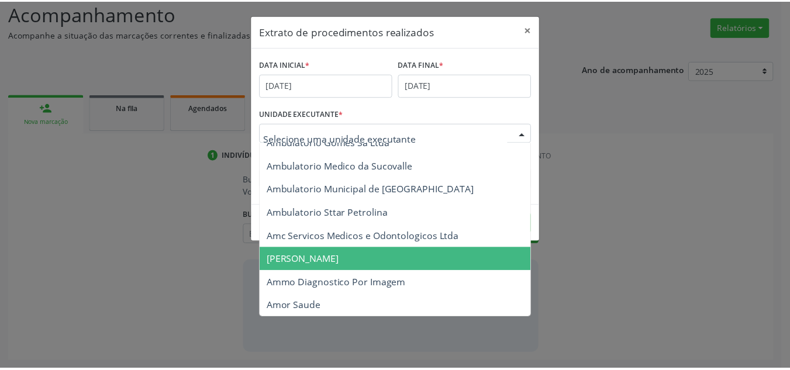
scroll to position [936, 0]
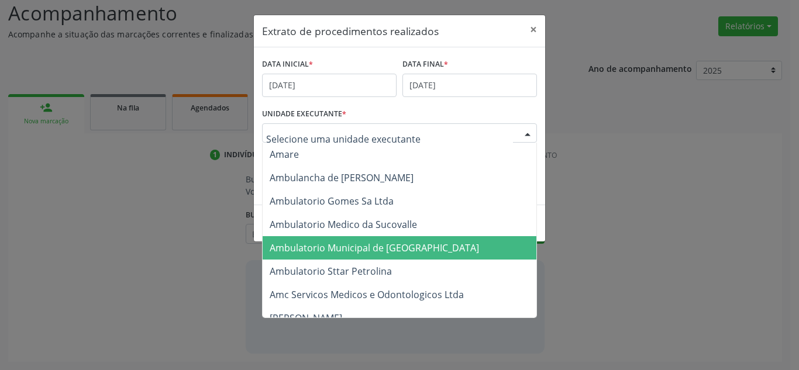
click at [358, 253] on span "Ambulatorio Municipal de [GEOGRAPHIC_DATA]" at bounding box center [374, 248] width 209 height 13
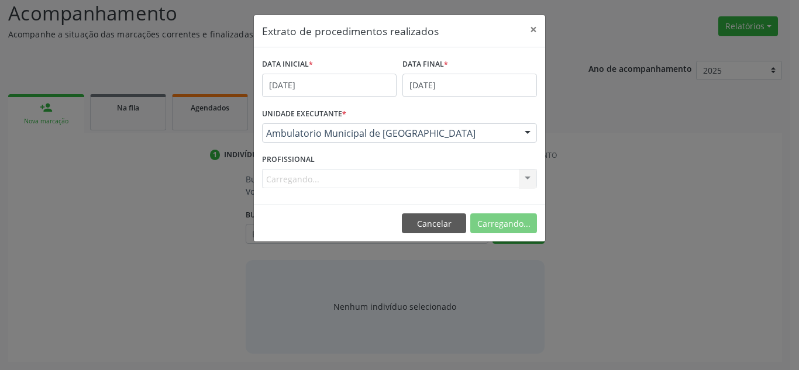
click at [294, 176] on div "Carregando... Nenhum resultado encontrado para: " " Não há nenhuma opção para s…" at bounding box center [399, 179] width 275 height 20
click at [534, 31] on button "×" at bounding box center [533, 29] width 23 height 29
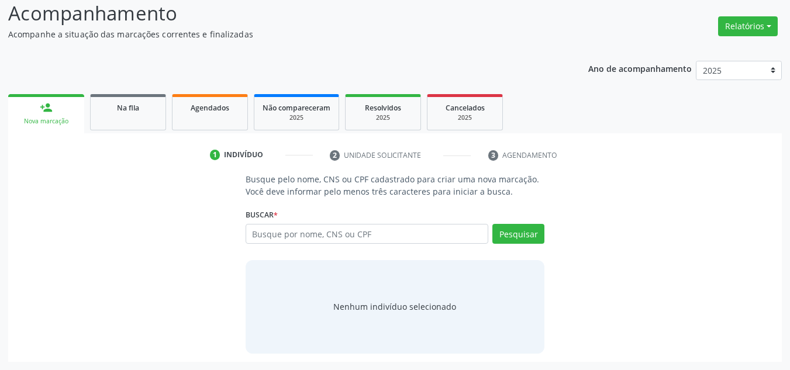
scroll to position [0, 0]
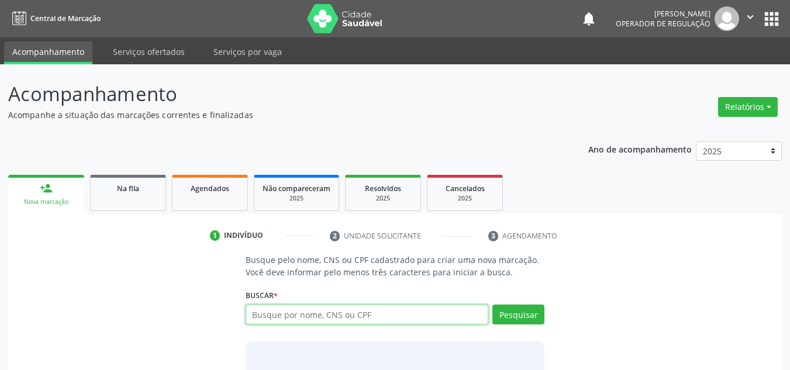
drag, startPoint x: 457, startPoint y: 310, endPoint x: 440, endPoint y: 318, distance: 18.1
click at [450, 312] on input "text" at bounding box center [367, 315] width 243 height 20
click at [217, 177] on link "Agendados" at bounding box center [210, 193] width 76 height 36
select select "9"
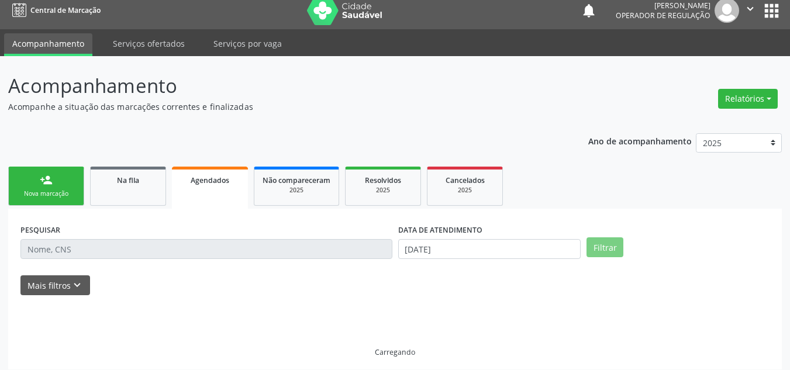
scroll to position [16, 0]
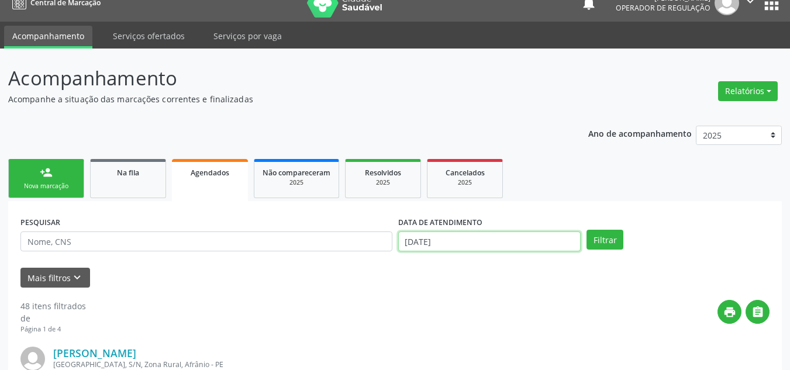
click at [488, 234] on input "[DATE]" at bounding box center [489, 242] width 183 height 20
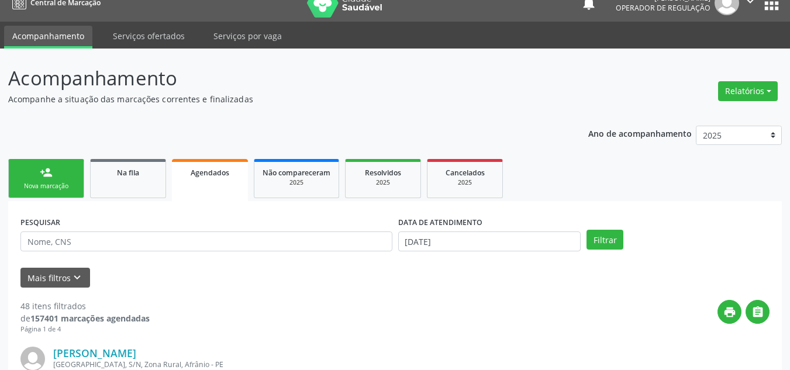
click at [617, 227] on div "PESQUISAR DATA DE ATENDIMENTO 06/10/2025 Filtrar" at bounding box center [395, 236] width 755 height 46
click at [616, 238] on button "Filtrar" at bounding box center [605, 240] width 37 height 20
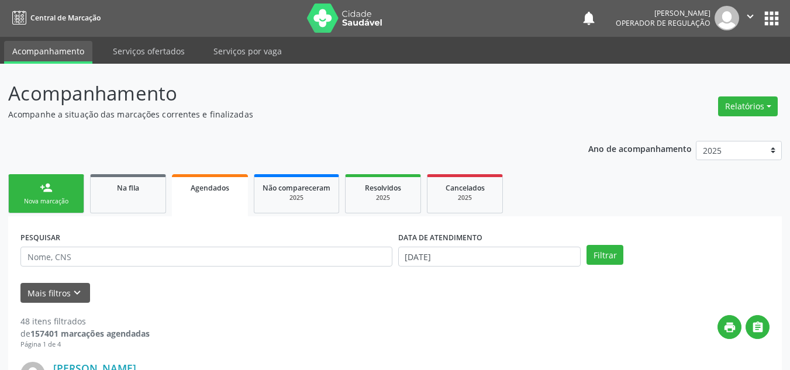
scroll to position [0, 0]
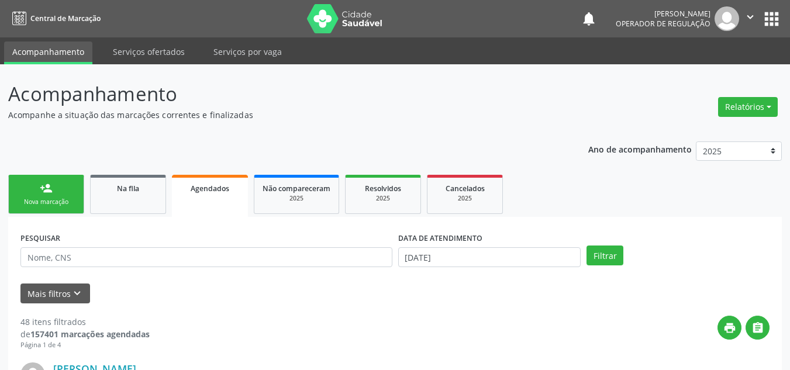
click at [231, 207] on link "Agendados" at bounding box center [210, 196] width 76 height 42
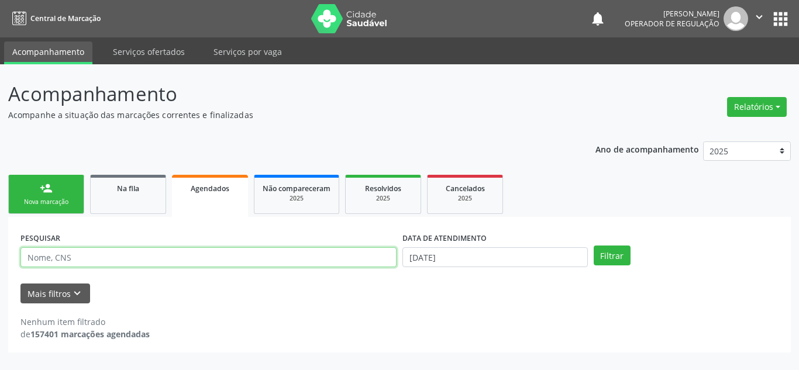
click at [209, 261] on input "text" at bounding box center [208, 257] width 376 height 20
type input "15792014400"
click at [594, 246] on button "Filtrar" at bounding box center [612, 256] width 37 height 20
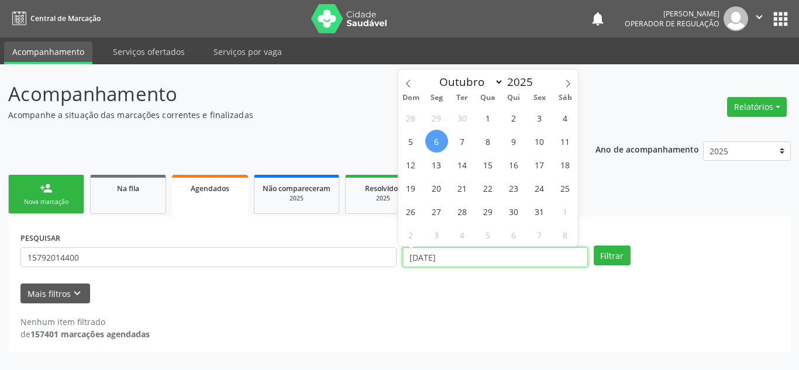
click at [467, 253] on input "[DATE]" at bounding box center [494, 257] width 185 height 20
click at [447, 130] on div "28 29 30 1 2 3 4 5 6 7 8 9 10 11 12 13 14 15 16 17 18 19 20 21 22 23 24 25 26 2…" at bounding box center [488, 176] width 180 height 140
click at [434, 143] on span "6" at bounding box center [436, 141] width 23 height 23
type input "[DATE]"
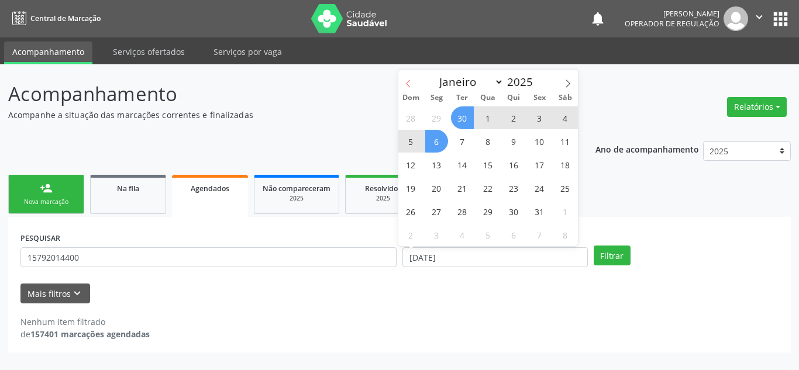
click at [413, 84] on span at bounding box center [408, 80] width 20 height 20
select select "8"
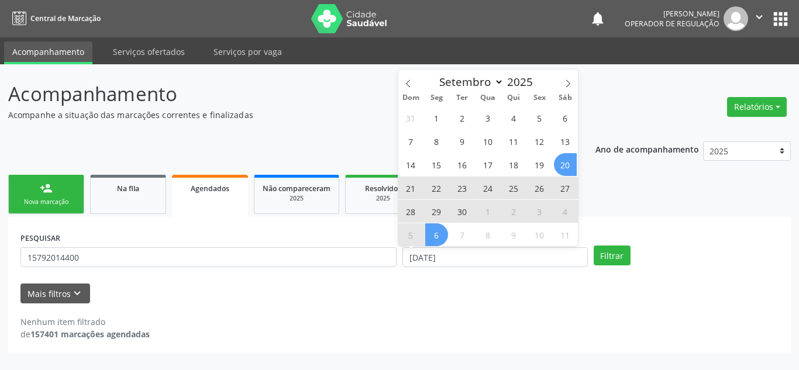
click at [563, 163] on span "20" at bounding box center [565, 164] width 23 height 23
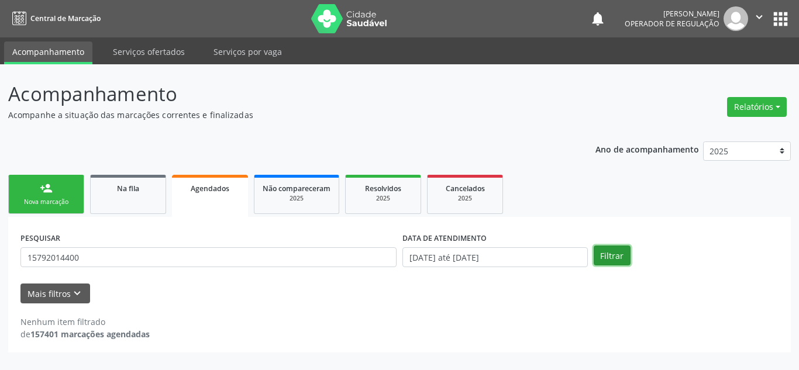
click at [611, 256] on button "Filtrar" at bounding box center [612, 256] width 37 height 20
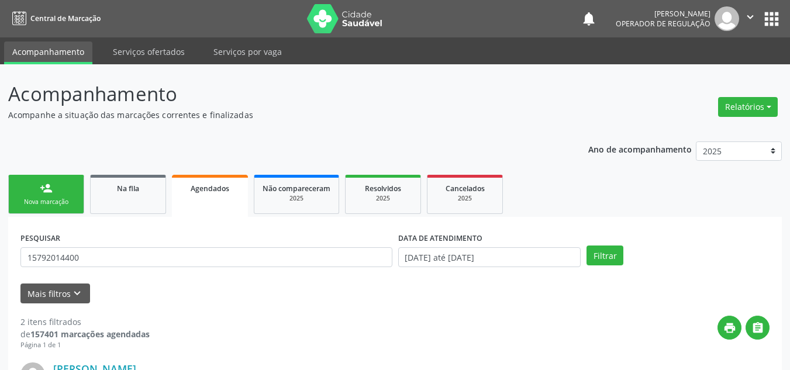
scroll to position [317, 0]
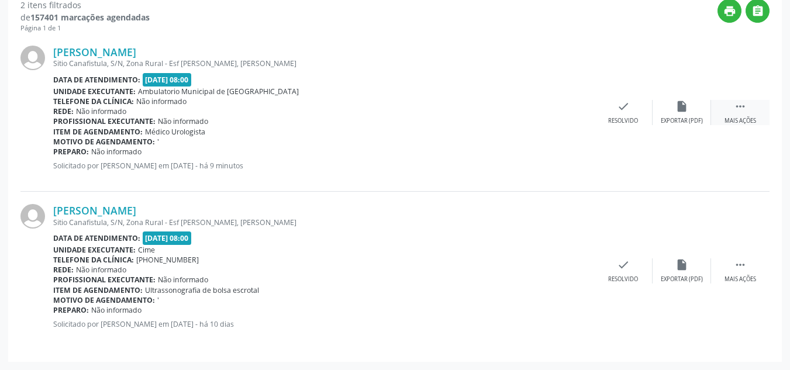
click at [746, 109] on div " Mais ações" at bounding box center [740, 112] width 58 height 25
click at [678, 112] on div "edit Editar" at bounding box center [682, 112] width 58 height 25
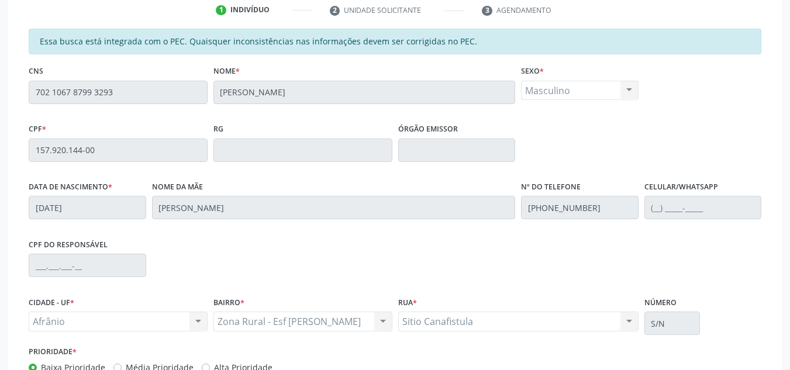
scroll to position [313, 0]
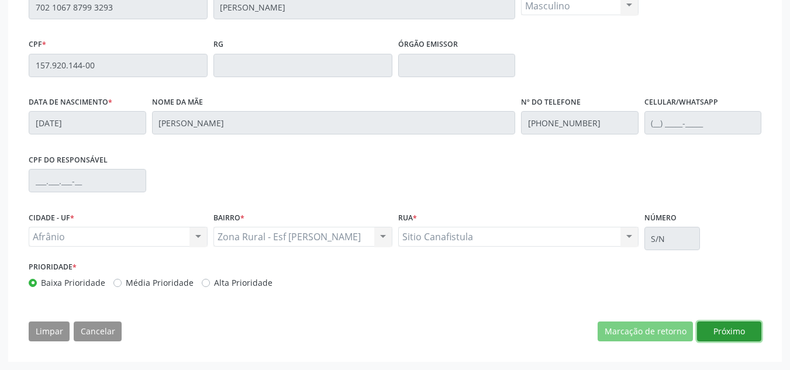
click at [741, 340] on button "Próximo" at bounding box center [729, 332] width 64 height 20
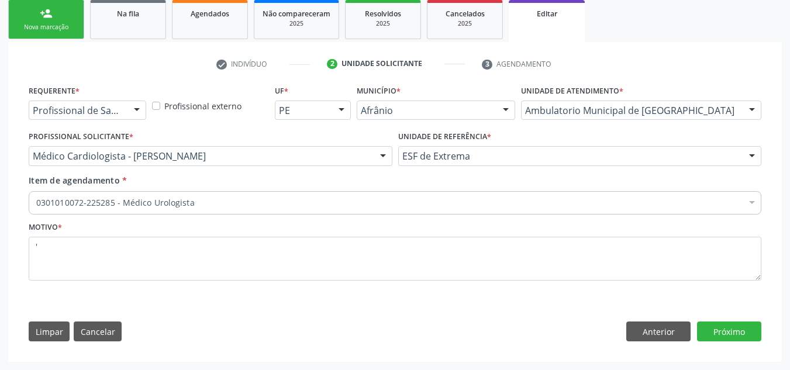
scroll to position [175, 0]
click at [748, 334] on button "Próximo" at bounding box center [729, 332] width 64 height 20
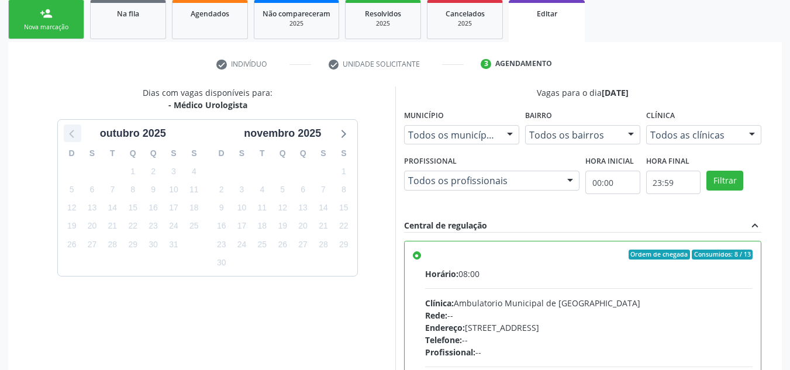
click at [68, 130] on icon at bounding box center [72, 133] width 15 height 15
click at [350, 207] on span "20" at bounding box center [344, 208] width 16 height 16
drag, startPoint x: 454, startPoint y: 253, endPoint x: 456, endPoint y: 245, distance: 8.4
click at [455, 246] on div "Ordem de chegada Consumidos: 0 / 6 Horário: 08:00 Clínica: Ambulatorio Municipa…" at bounding box center [583, 340] width 357 height 196
radio input "true"
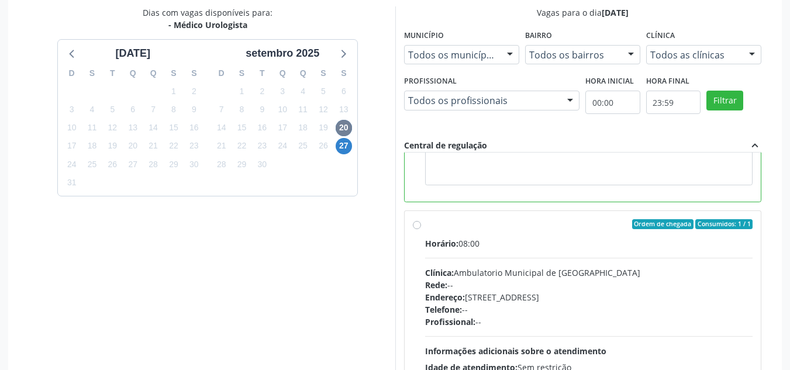
scroll to position [344, 0]
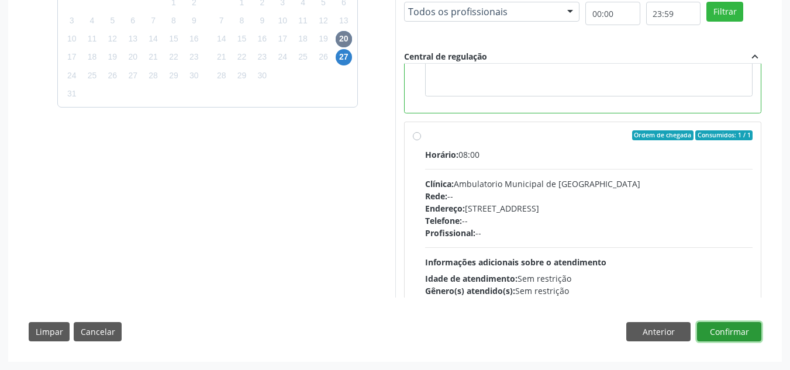
click at [745, 333] on button "Confirmar" at bounding box center [729, 332] width 64 height 20
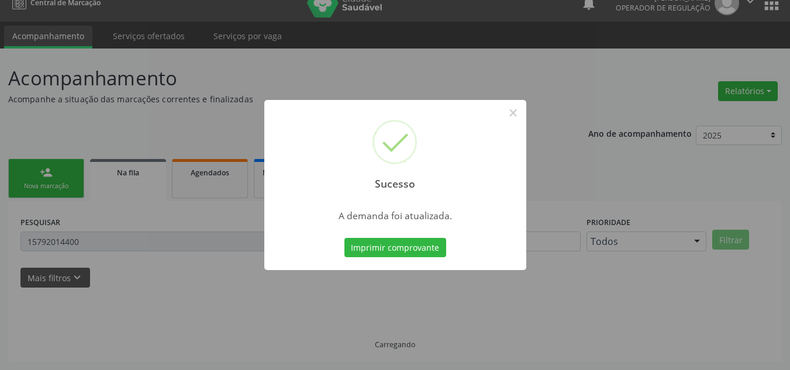
scroll to position [0, 0]
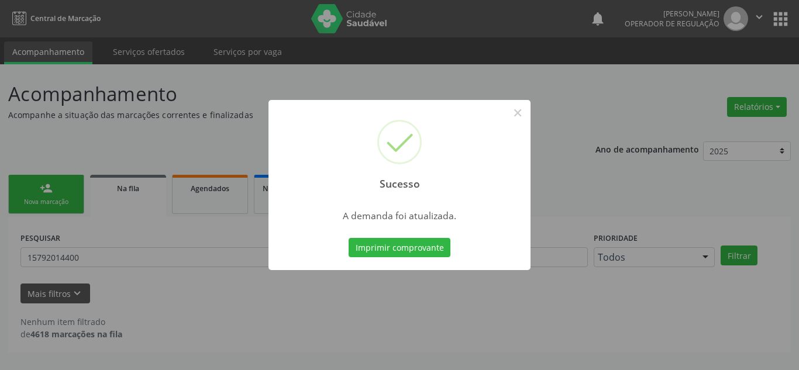
drag, startPoint x: 0, startPoint y: 114, endPoint x: 130, endPoint y: 149, distance: 134.9
click at [46, 124] on div "Sucesso × A demanda foi atualizada. Imprimir comprovante Cancel" at bounding box center [399, 185] width 799 height 370
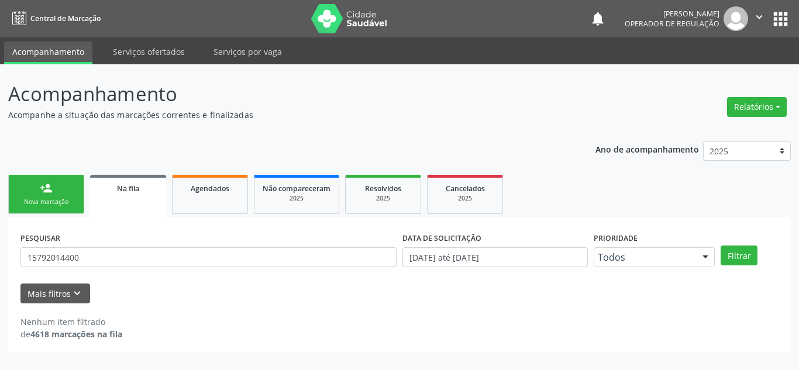
drag, startPoint x: 56, startPoint y: 209, endPoint x: 84, endPoint y: 199, distance: 30.3
click at [56, 209] on link "person_add Nova marcação" at bounding box center [46, 194] width 76 height 39
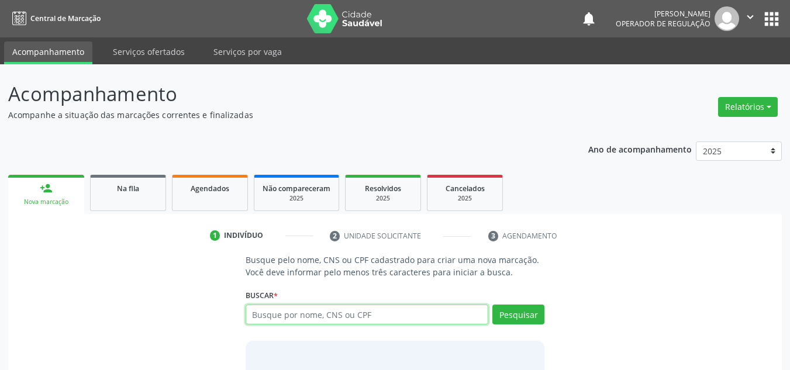
drag, startPoint x: 396, startPoint y: 323, endPoint x: 408, endPoint y: 315, distance: 13.8
click at [404, 318] on input "text" at bounding box center [367, 315] width 243 height 20
type input "32411265875"
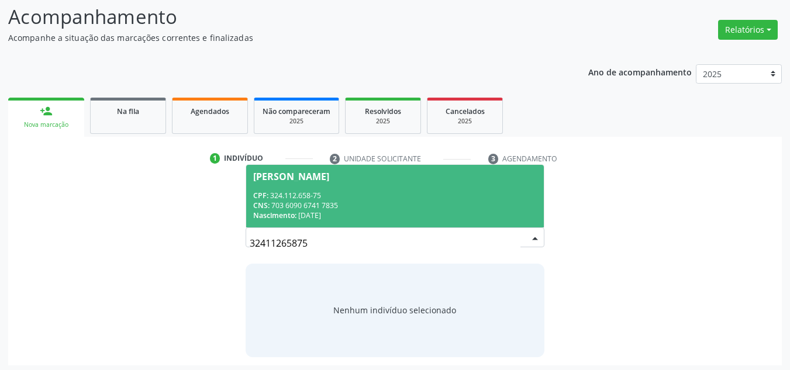
scroll to position [81, 0]
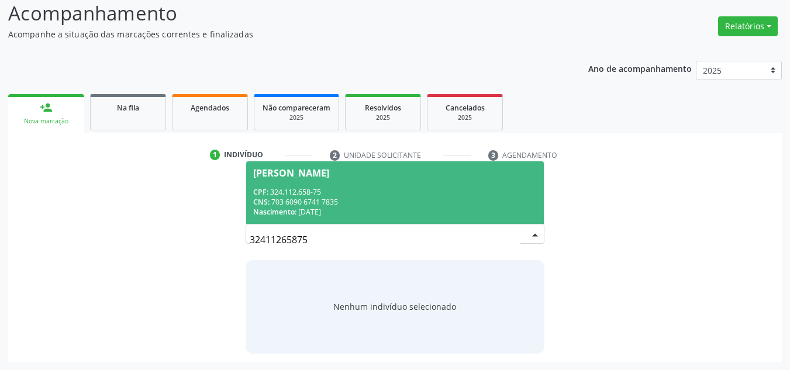
click at [408, 216] on div "Nascimento: 17/01/1972" at bounding box center [395, 212] width 284 height 10
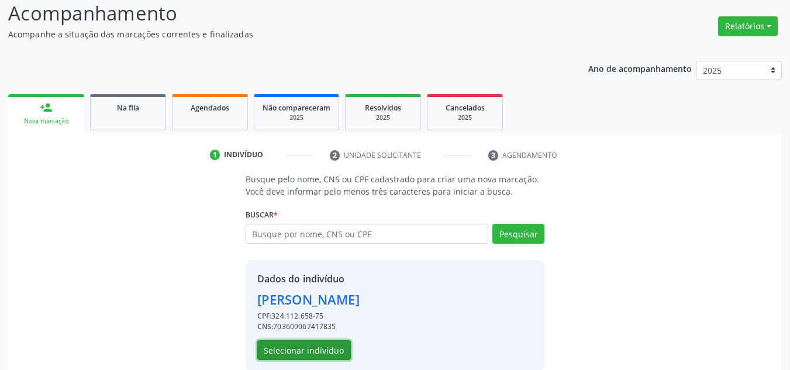
click at [297, 344] on button "Selecionar indivíduo" at bounding box center [304, 350] width 94 height 20
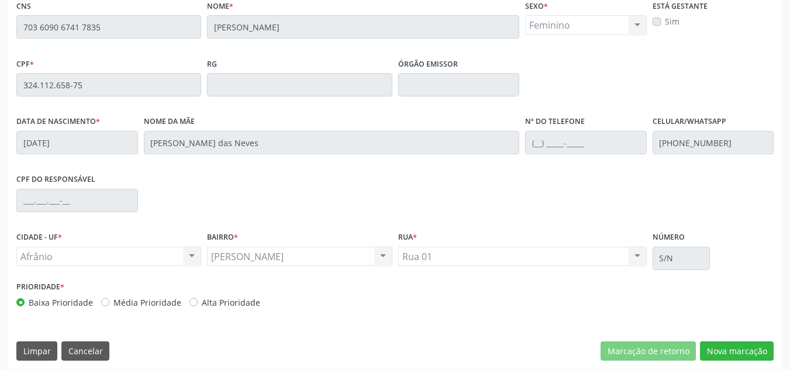
scroll to position [298, 0]
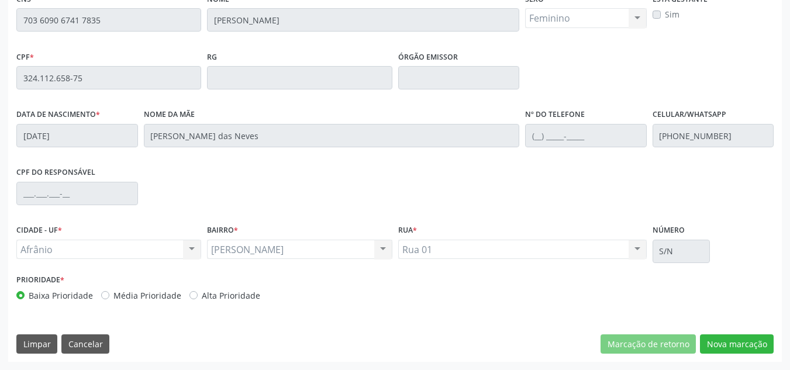
click at [708, 326] on div "Essa busca está integrada com o PEC. Quaisquer inconsistências nas informações …" at bounding box center [395, 159] width 774 height 406
click at [715, 340] on button "Nova marcação" at bounding box center [737, 344] width 74 height 20
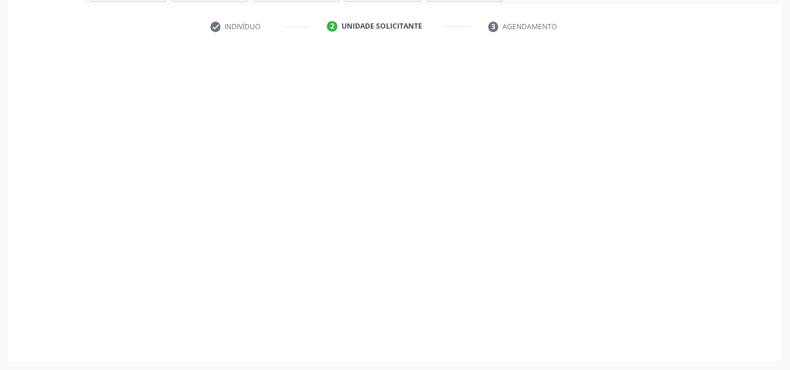
scroll to position [209, 0]
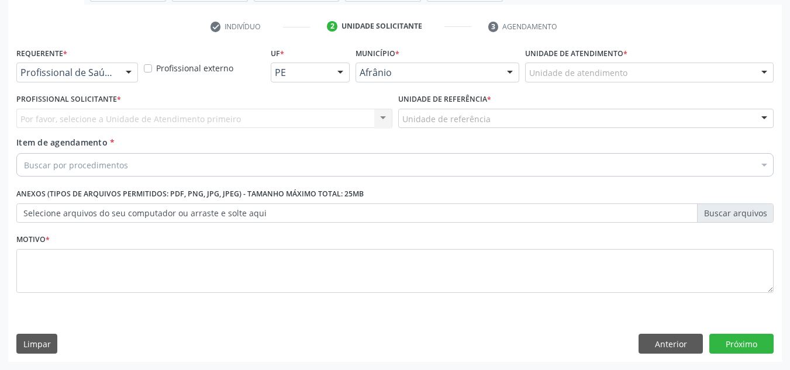
click at [739, 75] on div "Unidade de atendimento" at bounding box center [649, 73] width 249 height 20
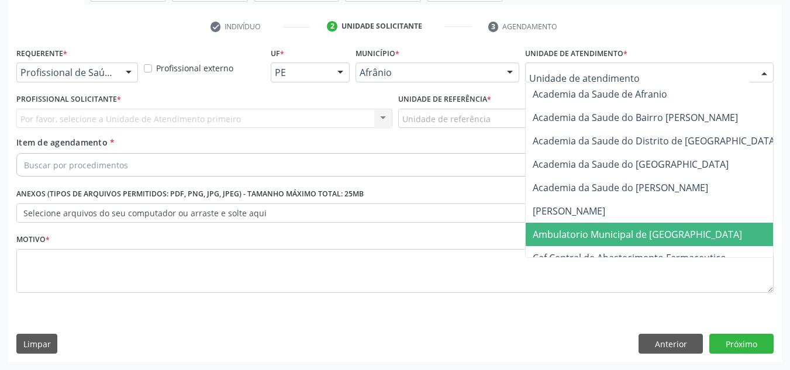
click at [623, 240] on span "Ambulatorio Municipal de [GEOGRAPHIC_DATA]" at bounding box center [637, 234] width 209 height 13
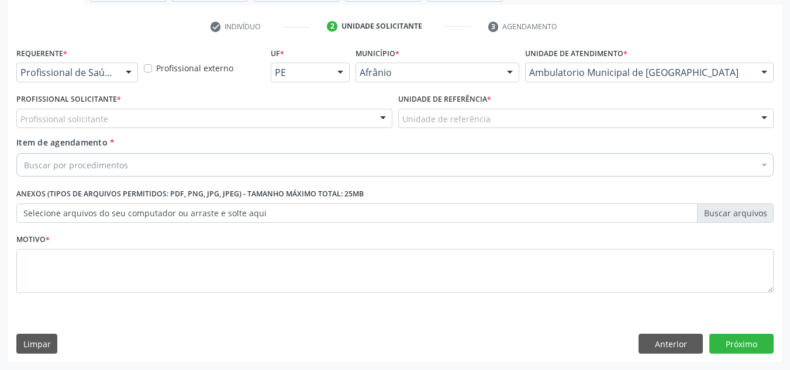
drag, startPoint x: 353, startPoint y: 122, endPoint x: 299, endPoint y: 160, distance: 65.4
click at [343, 121] on div "Profissional solicitante" at bounding box center [204, 119] width 376 height 20
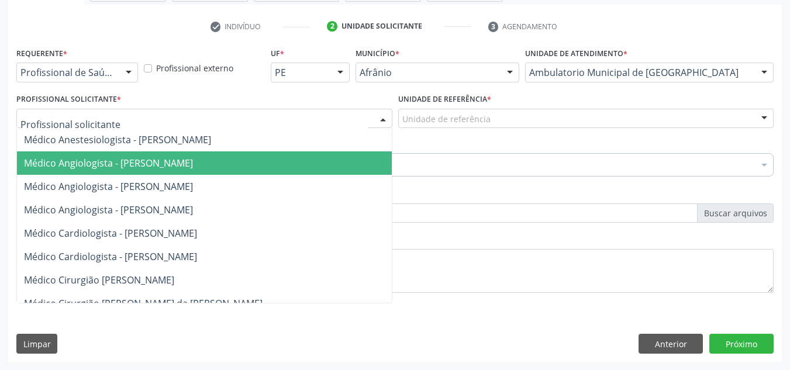
click at [290, 182] on span "Médico Angiologista - [PERSON_NAME]" at bounding box center [216, 186] width 398 height 23
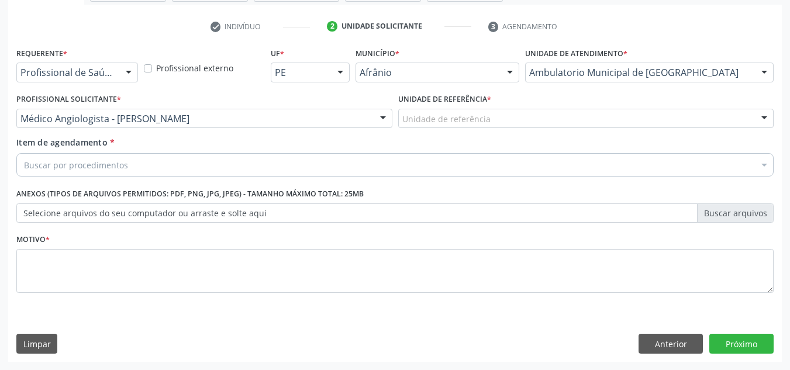
drag, startPoint x: 453, startPoint y: 133, endPoint x: 460, endPoint y: 123, distance: 11.7
click at [455, 128] on div "Unidade de referência * Unidade de referência ESF de Extrema ESF de Barra das M…" at bounding box center [586, 114] width 382 height 46
drag, startPoint x: 460, startPoint y: 123, endPoint x: 468, endPoint y: 188, distance: 65.5
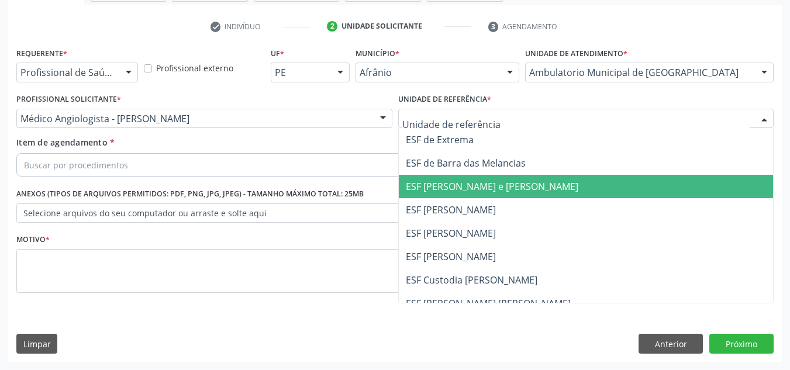
click at [469, 189] on span "ESF [PERSON_NAME] e [PERSON_NAME]" at bounding box center [492, 186] width 173 height 13
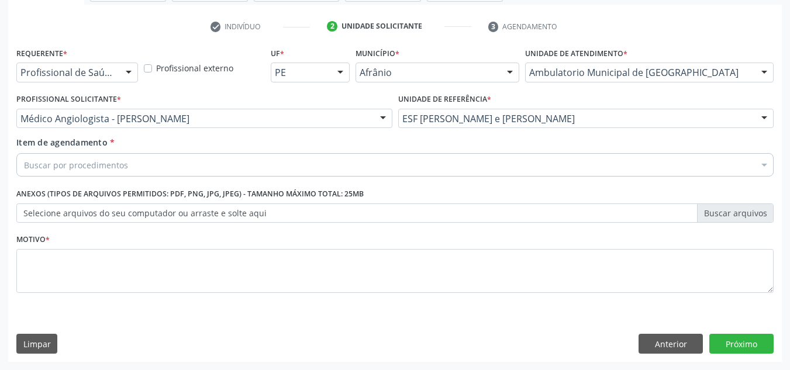
drag, startPoint x: 477, startPoint y: 163, endPoint x: 422, endPoint y: 19, distance: 153.7
click at [458, 115] on div "Requerente * Profissional de Saúde Profissional de Saúde Paciente Nenhum result…" at bounding box center [394, 176] width 757 height 265
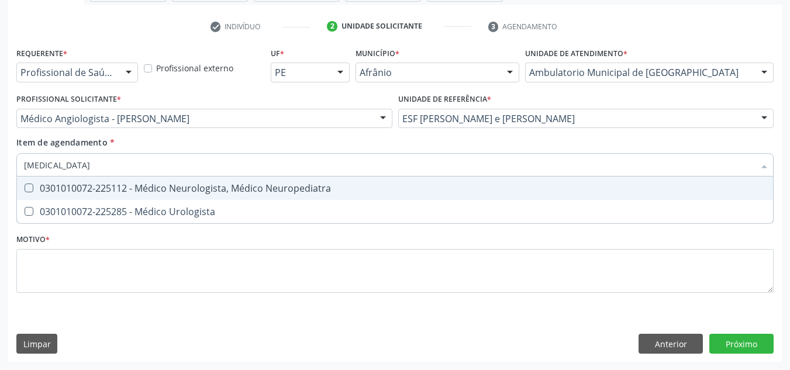
type input "urologista"
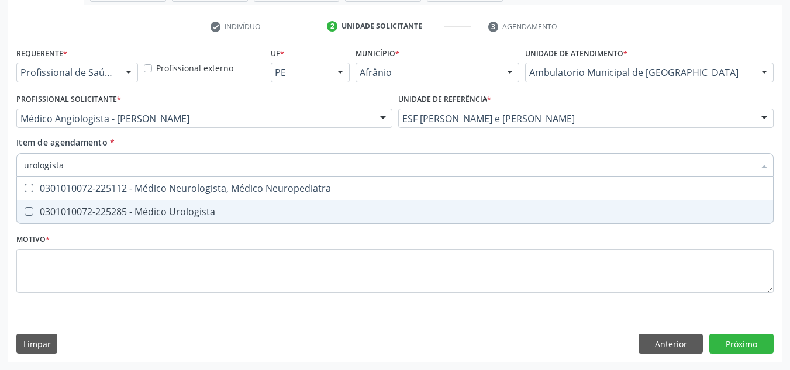
drag, startPoint x: 281, startPoint y: 205, endPoint x: 280, endPoint y: 217, distance: 12.3
click at [281, 205] on span "0301010072-225285 - Médico Urologista" at bounding box center [395, 211] width 756 height 23
checkbox Urologista "true"
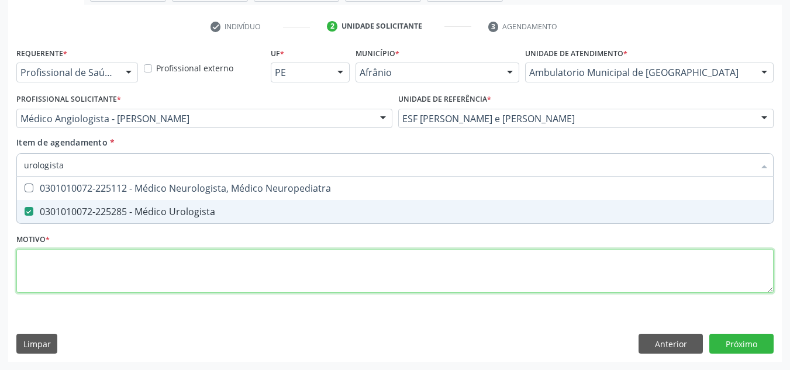
click at [280, 255] on div "Requerente * Profissional de Saúde Profissional de Saúde Paciente Nenhum result…" at bounding box center [394, 176] width 757 height 265
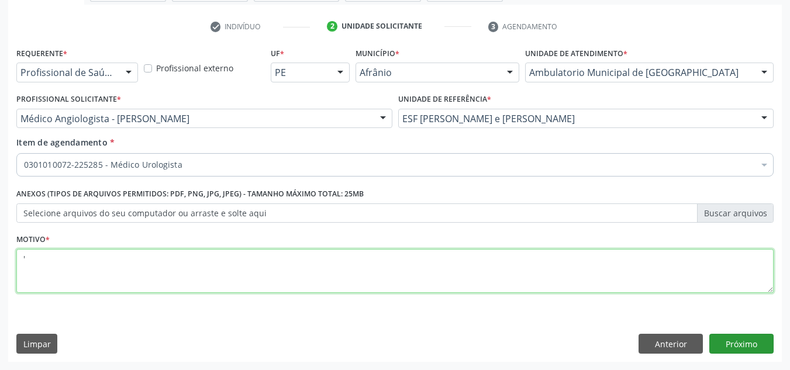
type textarea "'"
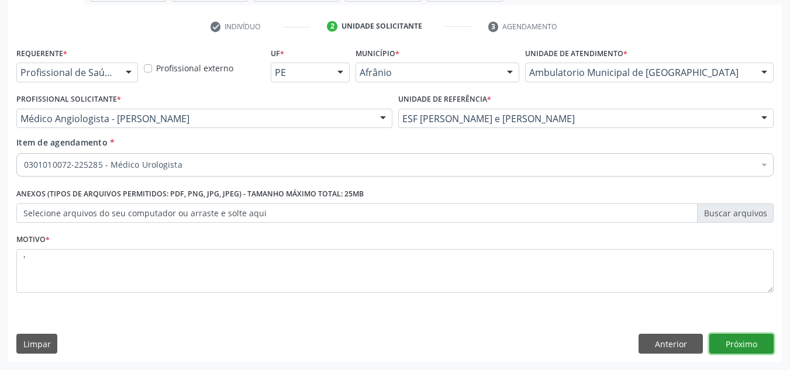
click at [745, 344] on button "Próximo" at bounding box center [741, 344] width 64 height 20
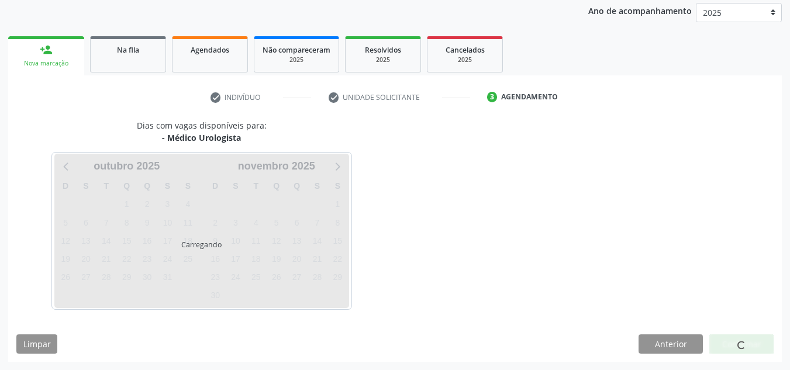
scroll to position [173, 0]
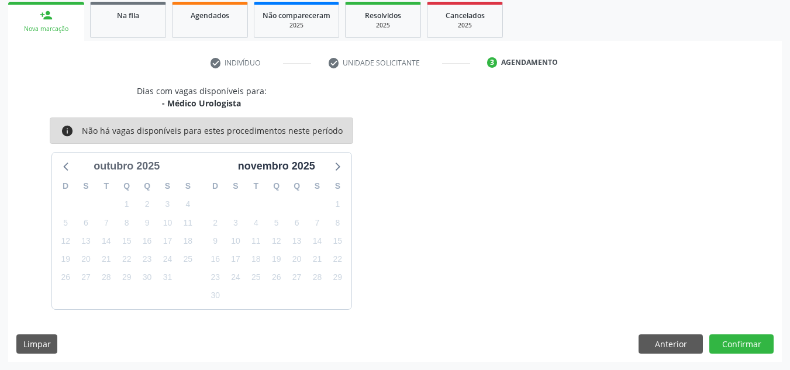
click at [131, 160] on div "outubro 2025" at bounding box center [126, 166] width 75 height 16
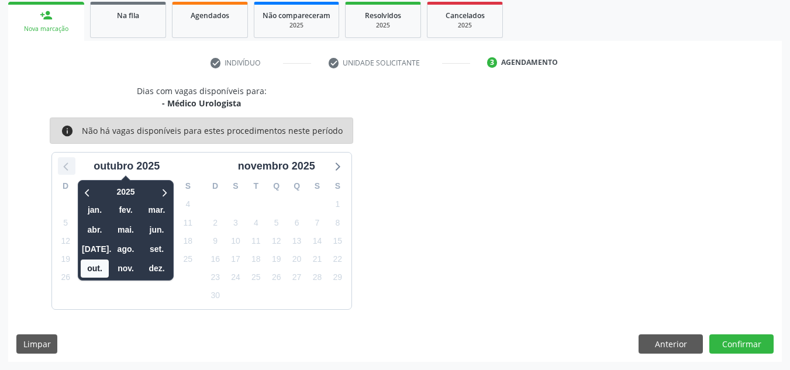
click at [75, 173] on div at bounding box center [67, 166] width 18 height 18
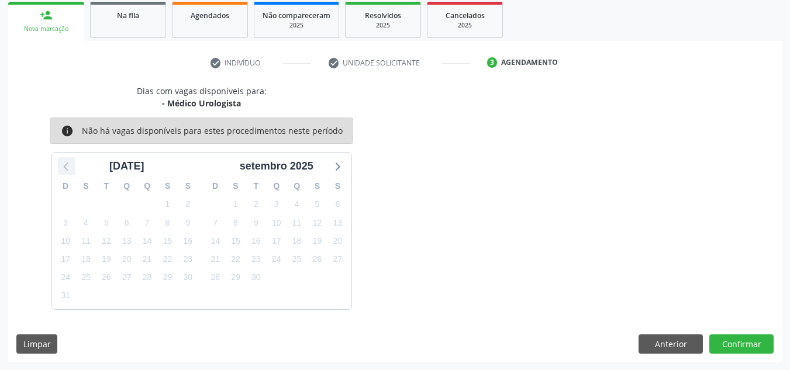
scroll to position [139, 0]
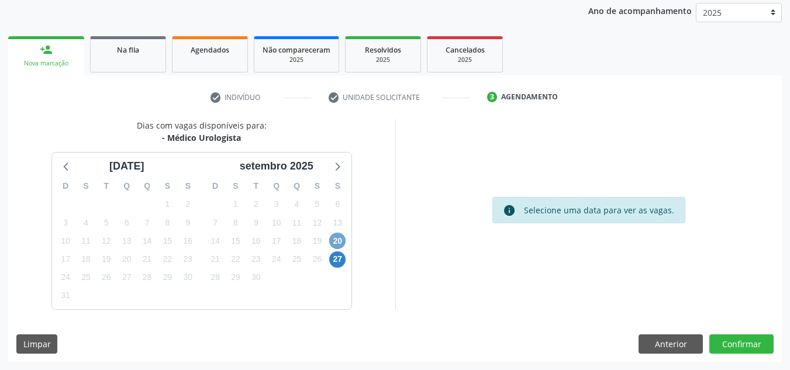
click at [343, 245] on span "20" at bounding box center [337, 241] width 16 height 16
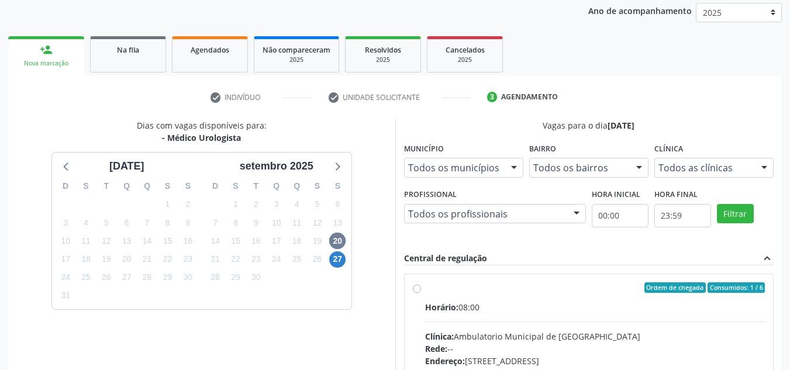
click at [446, 288] on div "Ordem de chegada Consumidos: 1 / 6" at bounding box center [595, 287] width 340 height 11
click at [421, 288] on input "Ordem de chegada Consumidos: 1 / 6 Horário: 08:00 Clínica: Ambulatorio Municipa…" at bounding box center [417, 287] width 8 height 11
radio input "true"
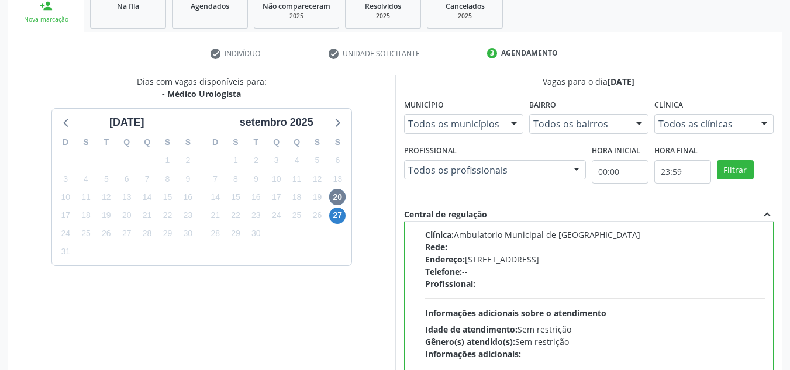
scroll to position [329, 0]
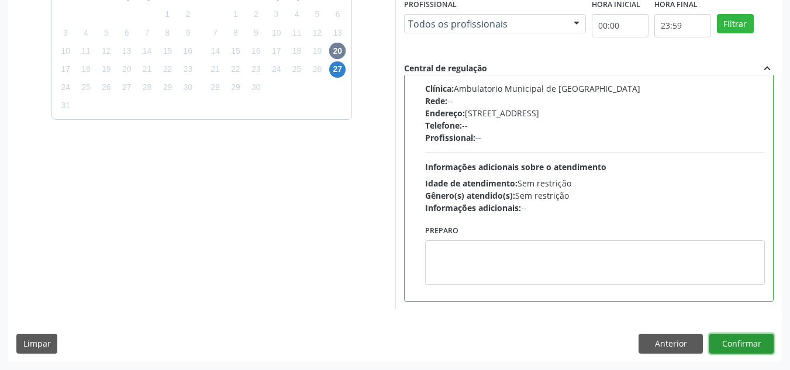
click at [761, 349] on button "Confirmar" at bounding box center [741, 344] width 64 height 20
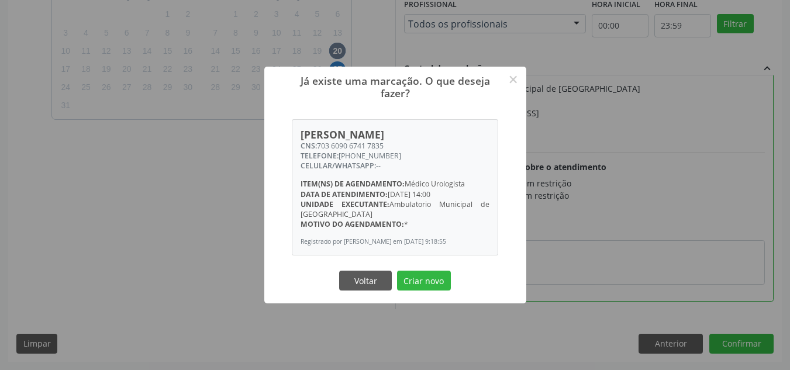
click at [397, 271] on button "Criar novo" at bounding box center [424, 281] width 54 height 20
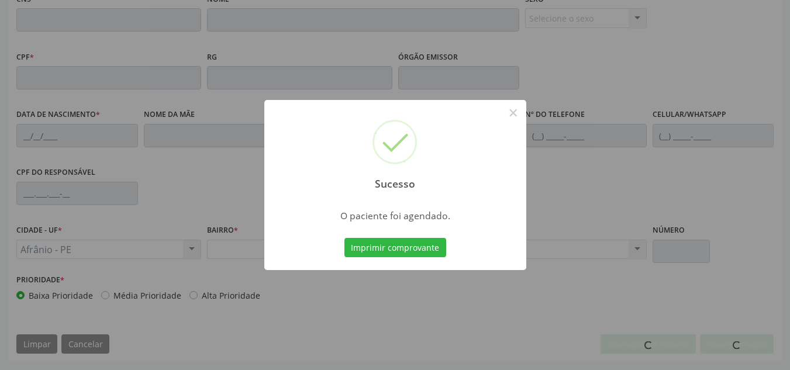
click at [78, 129] on div "Sucesso × O paciente foi agendado. Imprimir comprovante Cancel" at bounding box center [395, 185] width 790 height 370
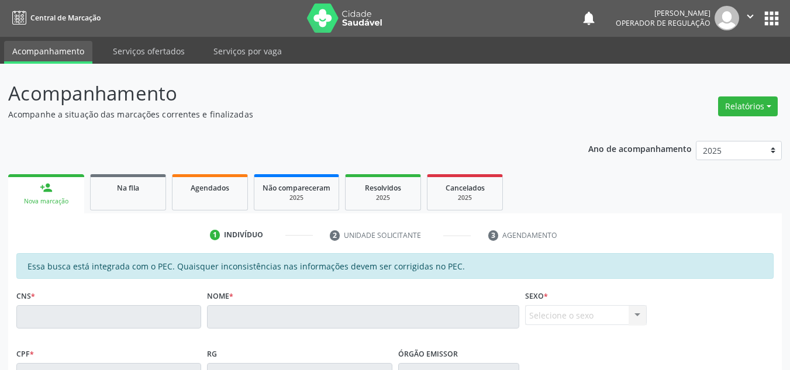
scroll to position [0, 0]
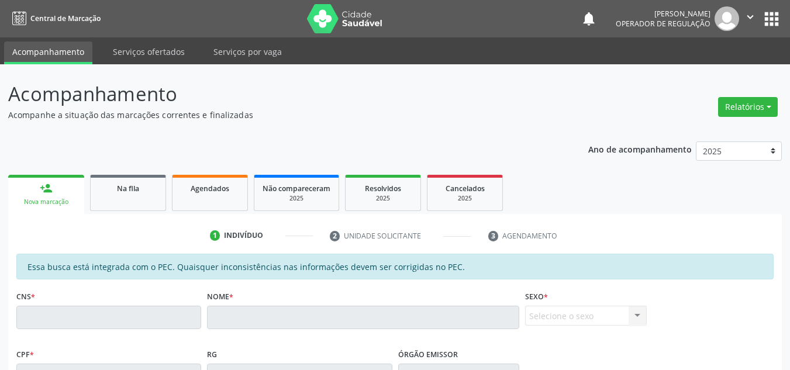
click at [67, 205] on div "Nova marcação" at bounding box center [46, 202] width 60 height 9
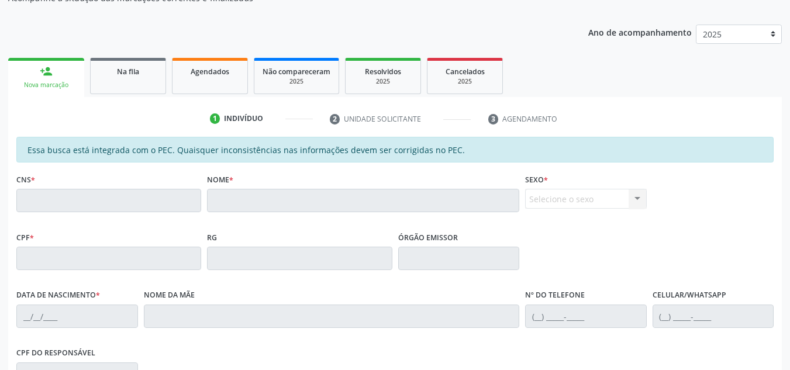
click at [73, 95] on link "person_add Nova marcação" at bounding box center [46, 77] width 76 height 39
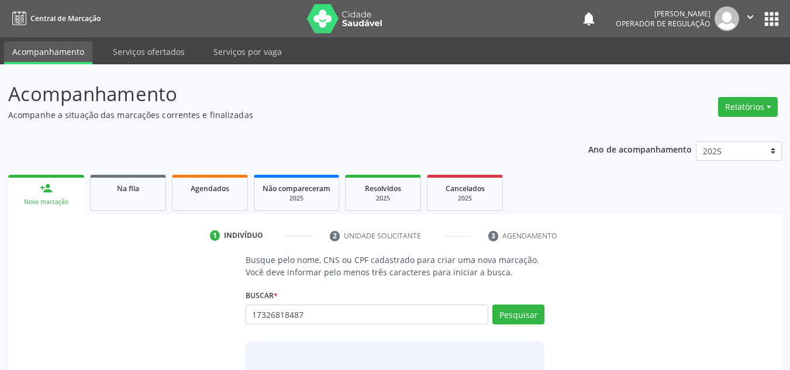
type input "17326818487"
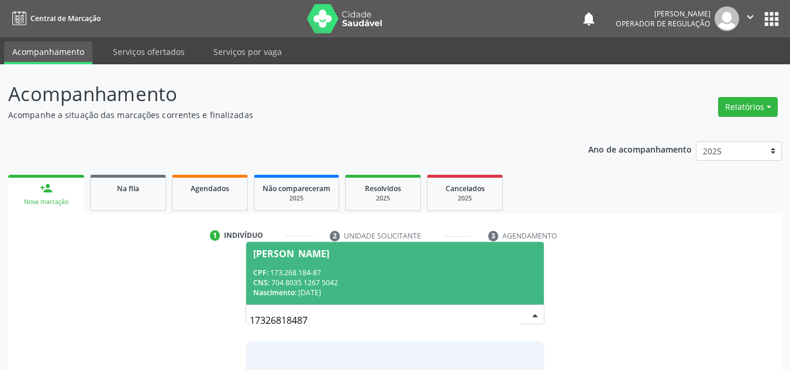
click at [360, 243] on span "Jose Bomfim da Silva CPF: 173.268.184-87 CNS: 704 8035 1267 5042 Nascimento: 23…" at bounding box center [395, 273] width 298 height 63
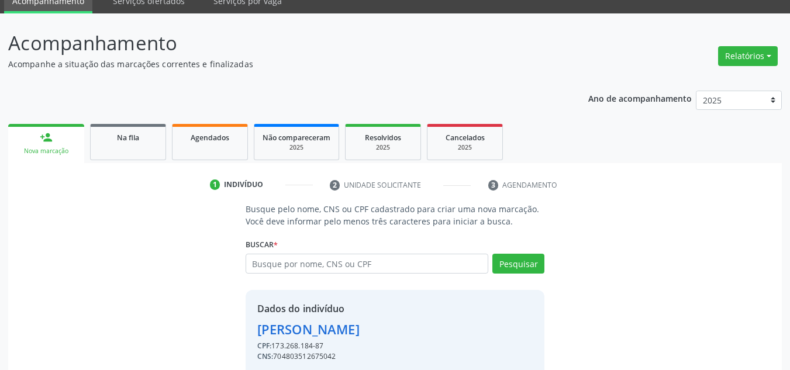
scroll to position [99, 0]
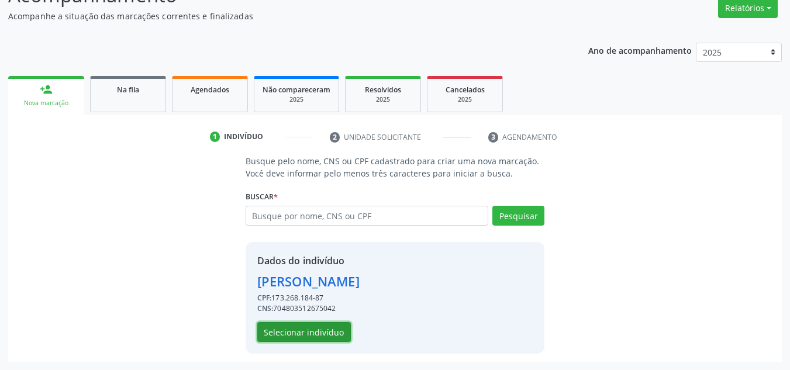
click at [323, 331] on button "Selecionar indivíduo" at bounding box center [304, 332] width 94 height 20
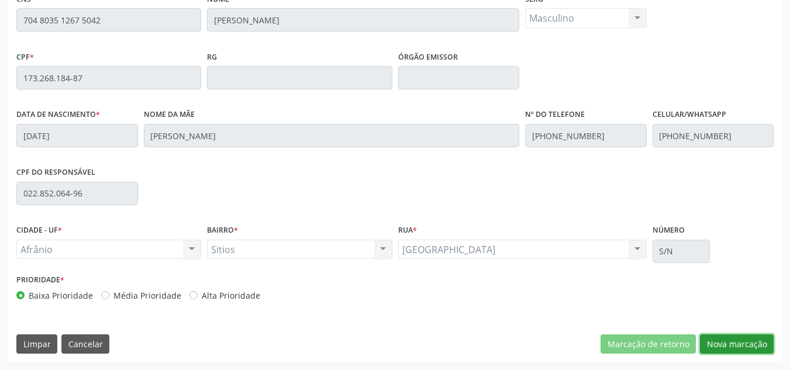
drag, startPoint x: 739, startPoint y: 350, endPoint x: 733, endPoint y: 346, distance: 7.1
click at [736, 348] on button "Nova marcação" at bounding box center [737, 344] width 74 height 20
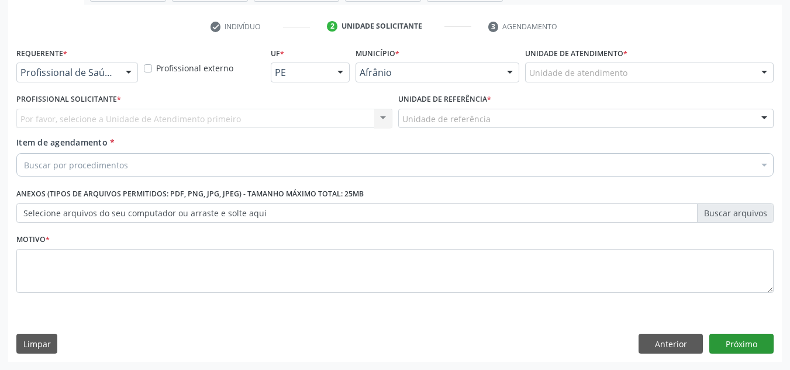
scroll to position [209, 0]
click at [701, 83] on div "Unidade de atendimento * Unidade de atendimento Academia da Saude de Afranio Ac…" at bounding box center [649, 67] width 254 height 46
click at [713, 77] on div "Unidade de atendimento" at bounding box center [649, 73] width 249 height 20
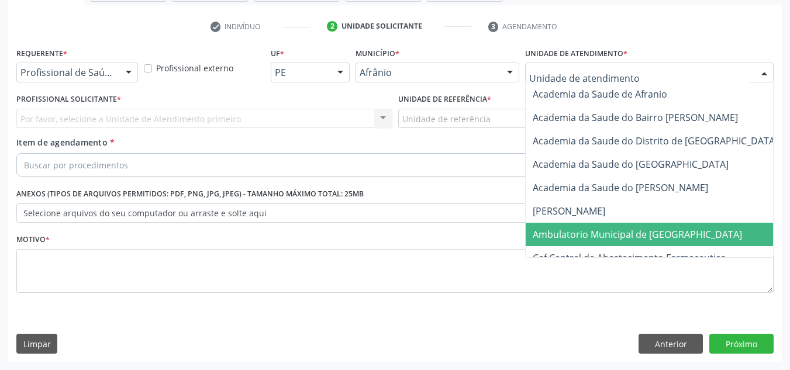
click at [602, 230] on span "Ambulatorio Municipal de [GEOGRAPHIC_DATA]" at bounding box center [637, 234] width 209 height 13
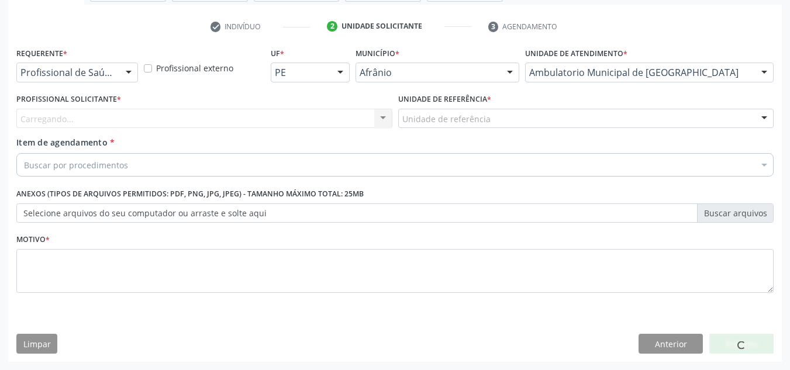
click at [264, 123] on div "Carregando... Nenhum resultado encontrado para: " " Não há nenhuma opção para s…" at bounding box center [204, 119] width 376 height 20
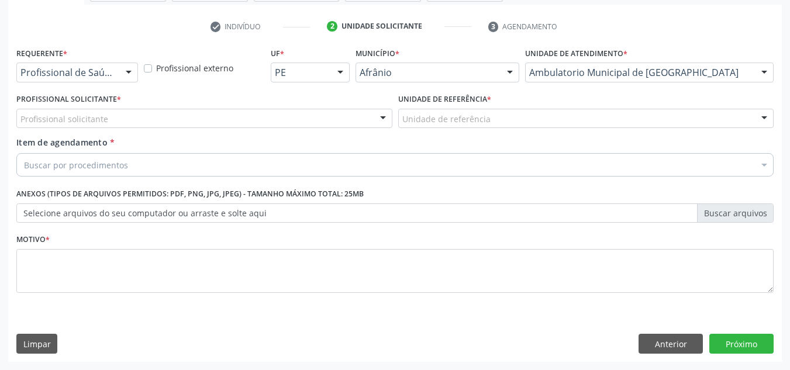
click at [264, 123] on div "Profissional solicitante" at bounding box center [204, 119] width 376 height 20
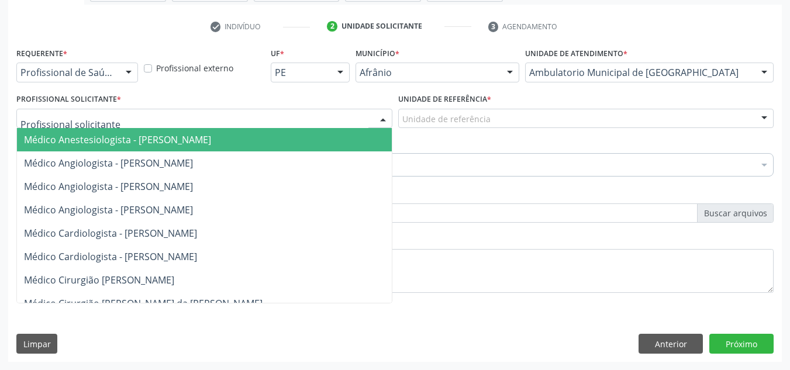
click at [197, 262] on span "Médico Cardiologista - [PERSON_NAME]" at bounding box center [110, 256] width 173 height 13
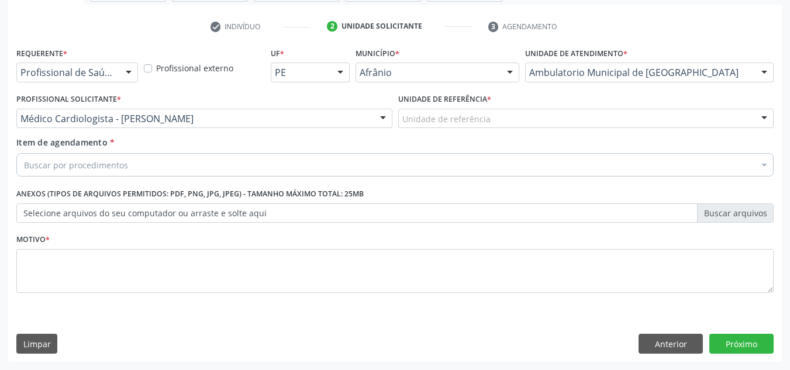
click at [598, 113] on div "Unidade de referência" at bounding box center [586, 119] width 376 height 20
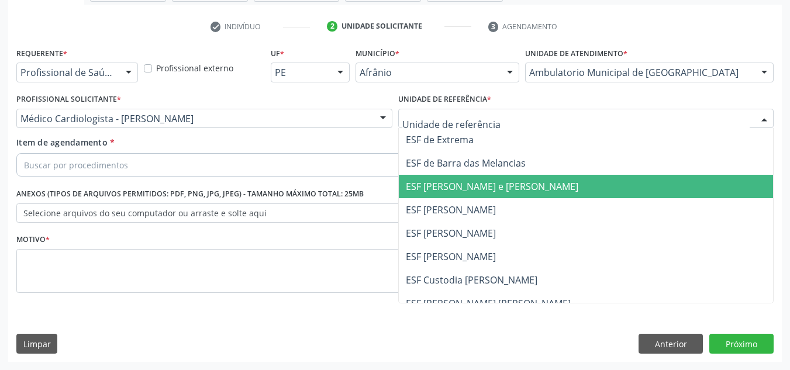
click at [575, 191] on span "ESF [PERSON_NAME] e [PERSON_NAME]" at bounding box center [586, 186] width 375 height 23
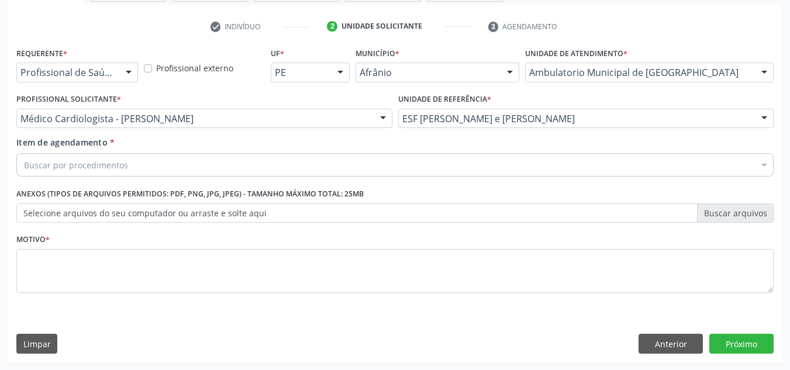
click at [599, 164] on div "Buscar por procedimentos" at bounding box center [394, 164] width 757 height 23
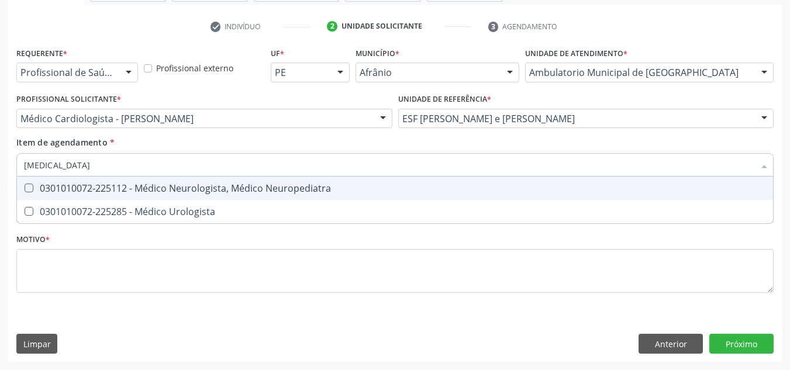
type input "urologista"
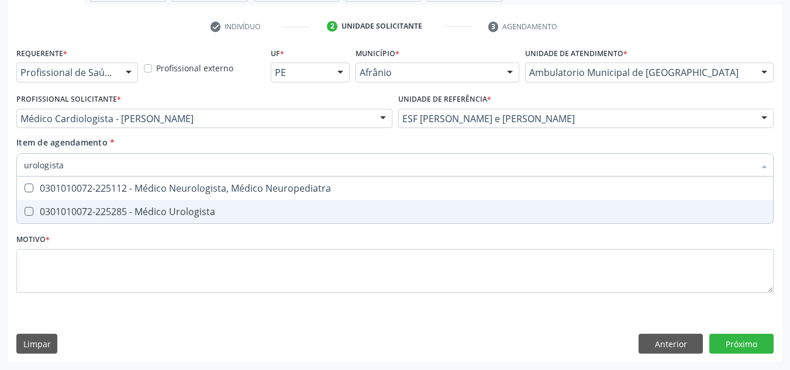
click at [651, 204] on span "0301010072-225285 - Médico Urologista" at bounding box center [395, 211] width 756 height 23
checkbox Urologista "true"
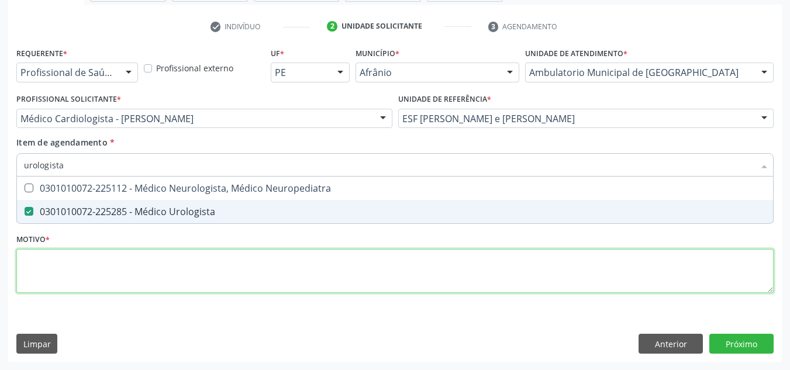
click at [523, 281] on div "Requerente * Profissional de Saúde Profissional de Saúde Paciente Nenhum result…" at bounding box center [394, 176] width 757 height 265
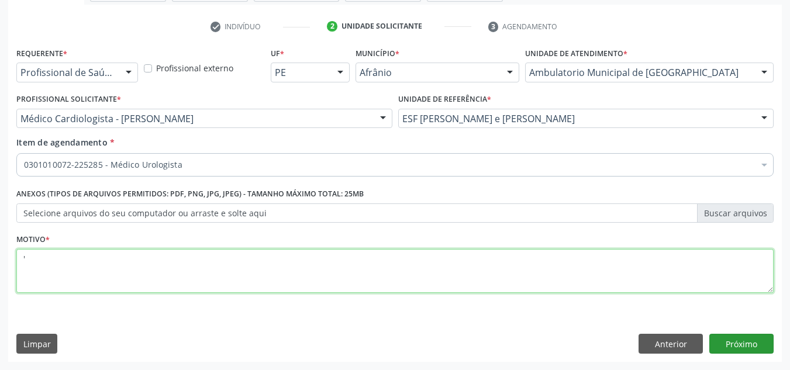
type textarea "'"
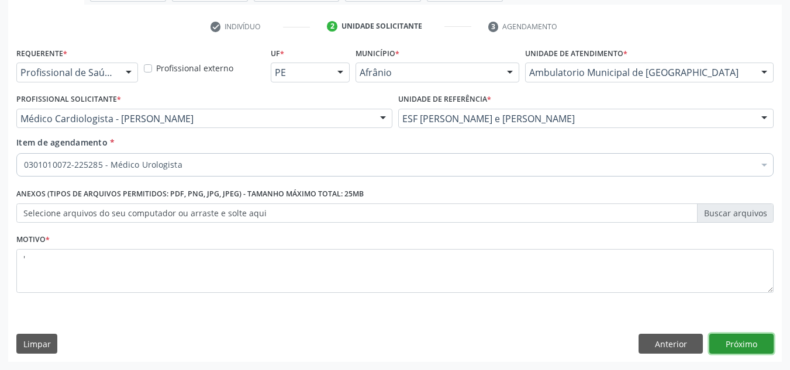
click at [753, 346] on button "Próximo" at bounding box center [741, 344] width 64 height 20
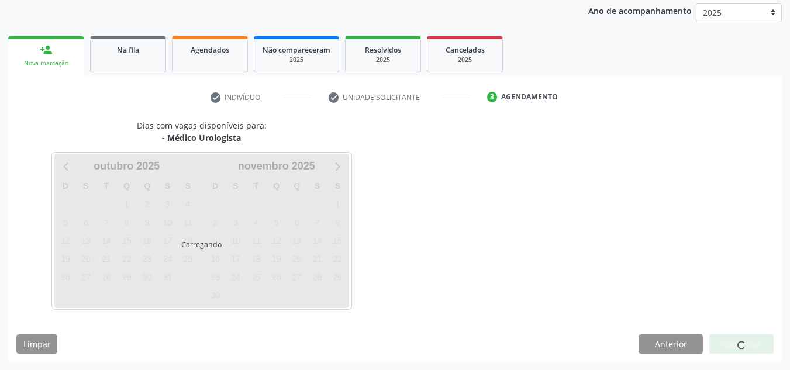
scroll to position [173, 0]
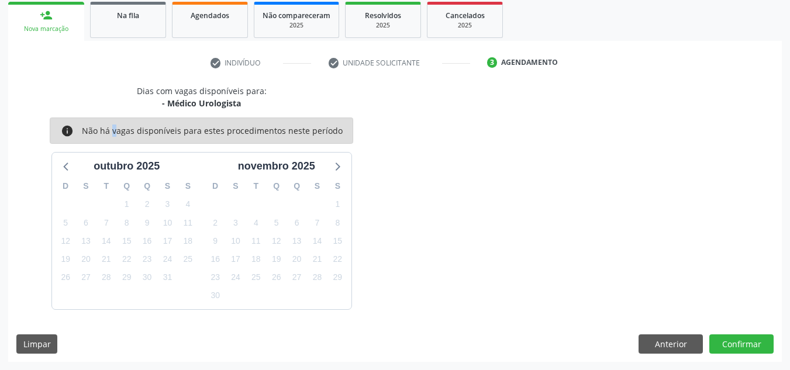
drag, startPoint x: 98, startPoint y: 132, endPoint x: 85, endPoint y: 151, distance: 23.5
click at [99, 144] on div "Dias com vagas disponíveis para: - Médico Urologista info Não há vagas disponív…" at bounding box center [201, 197] width 387 height 225
click at [78, 156] on div "outubro 2025" at bounding box center [127, 164] width 150 height 22
click at [65, 164] on icon at bounding box center [66, 165] width 15 height 15
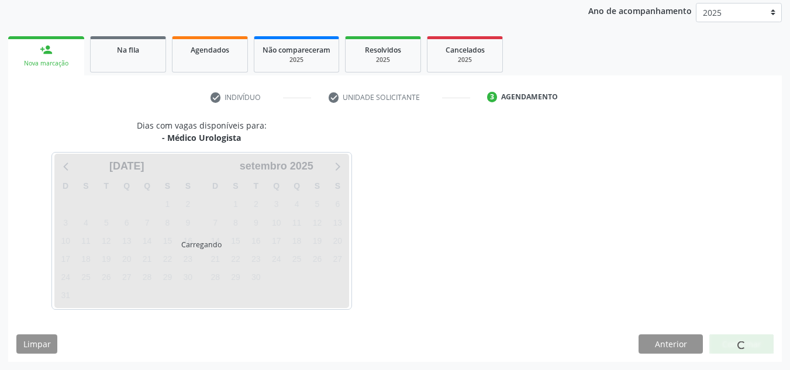
scroll to position [139, 0]
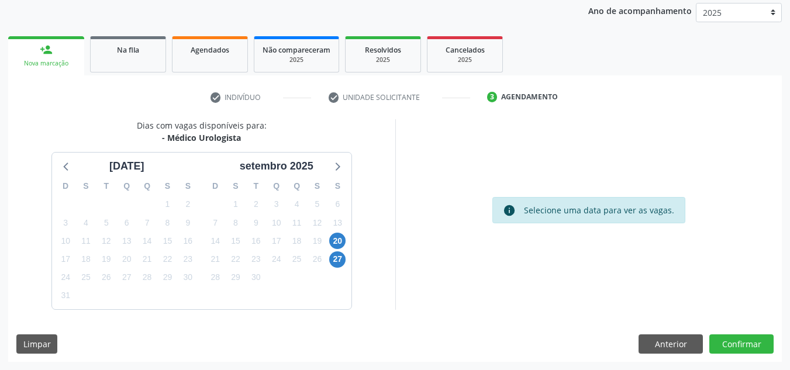
click at [329, 242] on div "20" at bounding box center [337, 241] width 20 height 18
click at [334, 240] on span "20" at bounding box center [337, 241] width 16 height 16
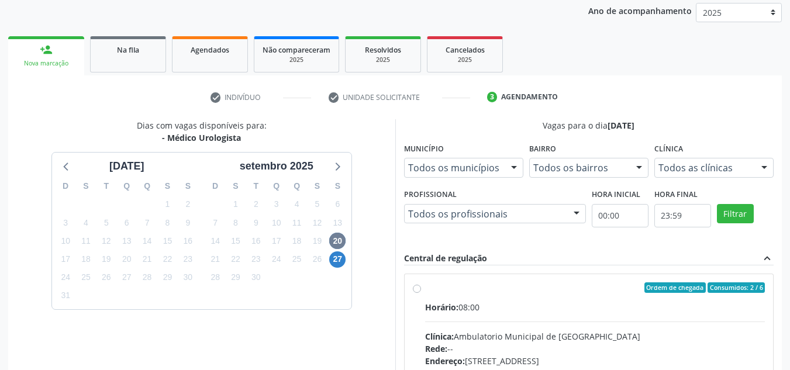
click at [577, 290] on div "Ordem de chegada Consumidos: 2 / 6" at bounding box center [595, 287] width 340 height 11
click at [421, 290] on input "Ordem de chegada Consumidos: 2 / 6 Horário: 08:00 Clínica: Ambulatorio Municipa…" at bounding box center [417, 287] width 8 height 11
radio input "true"
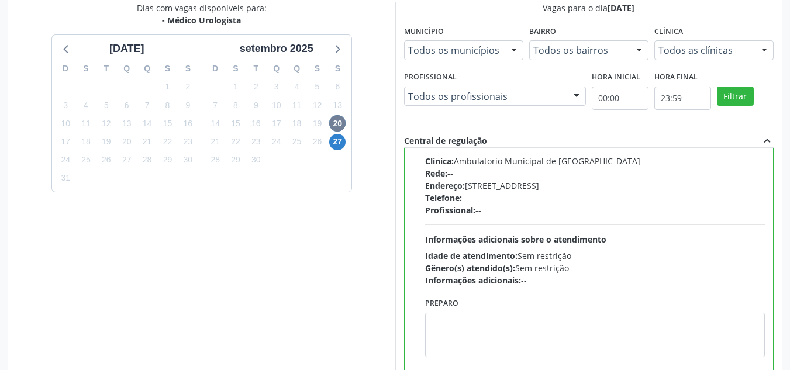
scroll to position [329, 0]
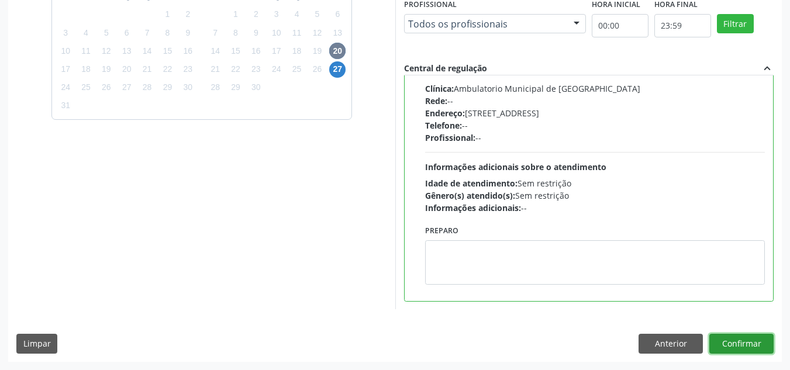
click at [750, 352] on button "Confirmar" at bounding box center [741, 344] width 64 height 20
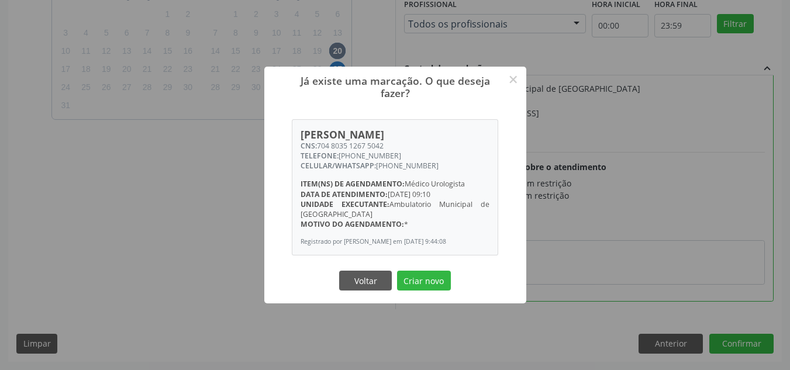
click at [397, 271] on button "Criar novo" at bounding box center [424, 281] width 54 height 20
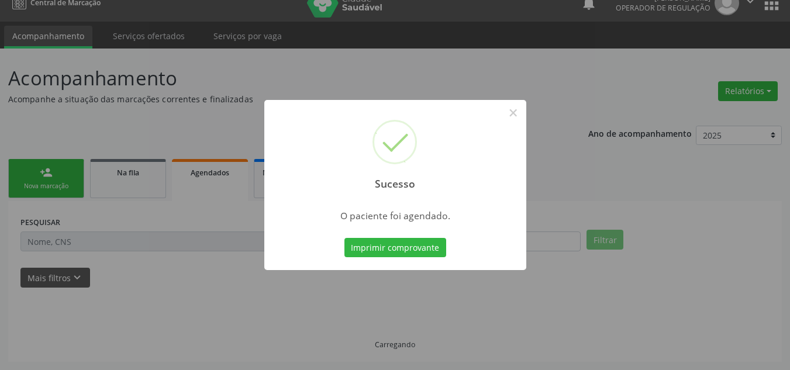
scroll to position [16, 0]
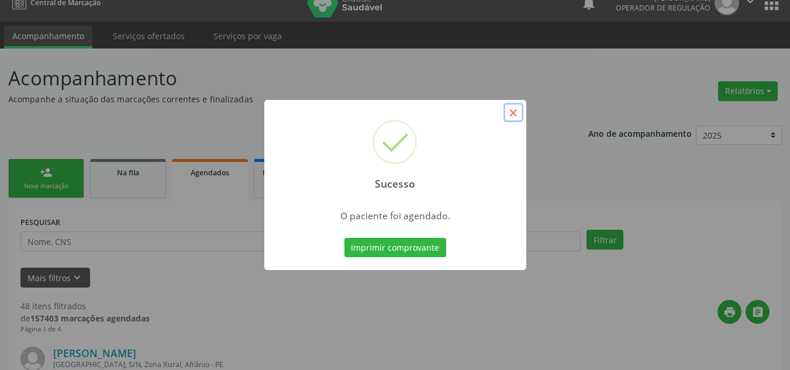
click at [514, 119] on button "×" at bounding box center [513, 113] width 20 height 20
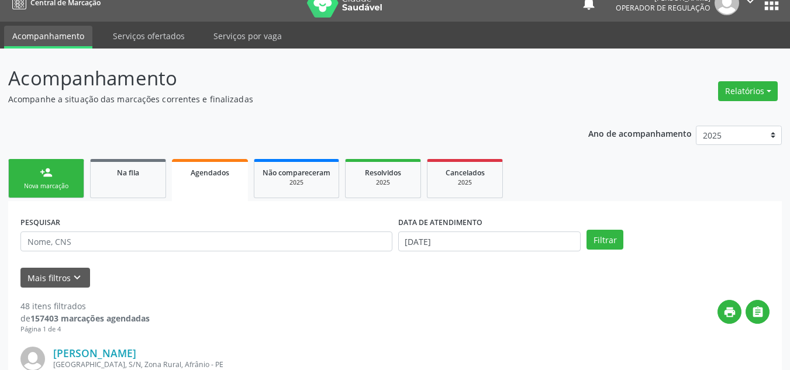
click at [61, 166] on link "person_add Nova marcação" at bounding box center [46, 178] width 76 height 39
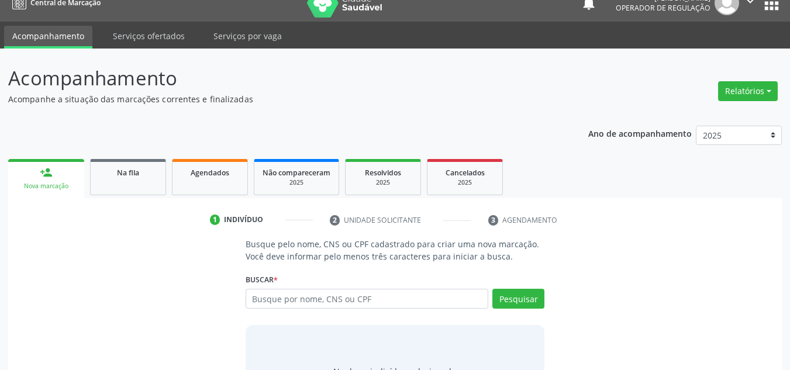
click at [45, 163] on link "person_add Nova marcação" at bounding box center [46, 178] width 76 height 39
click at [322, 299] on input "text" at bounding box center [367, 299] width 243 height 20
type input "17797777432"
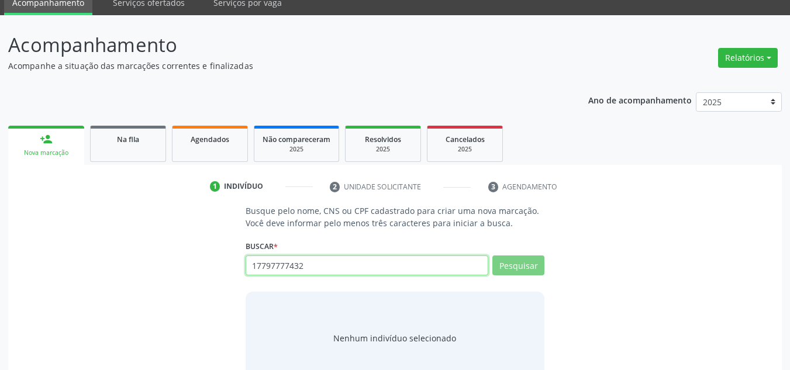
scroll to position [81, 0]
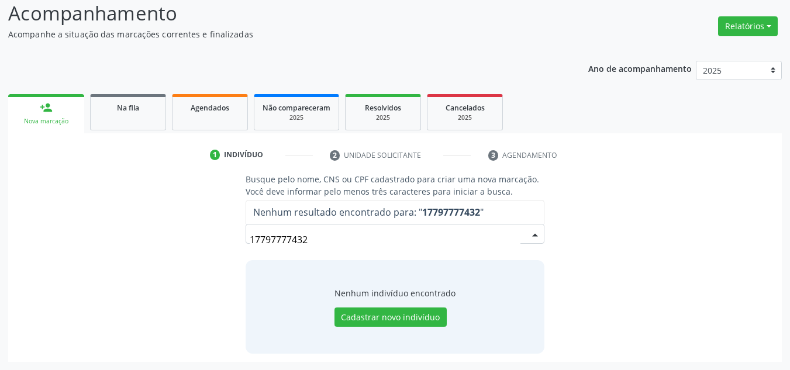
drag, startPoint x: 512, startPoint y: 232, endPoint x: 176, endPoint y: 233, distance: 336.2
click at [176, 233] on div "Busque pelo nome, CNS ou CPF cadastrado para criar uma nova marcação. Você deve…" at bounding box center [394, 263] width 757 height 180
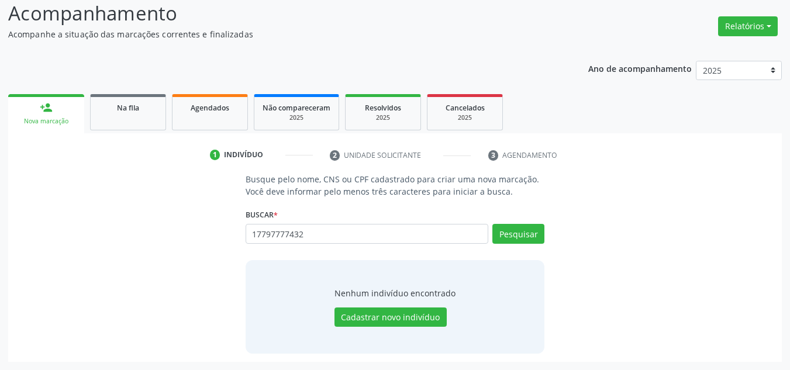
type input "17797777432"
type input "1"
click at [530, 231] on button "Pesquisar" at bounding box center [518, 234] width 52 height 20
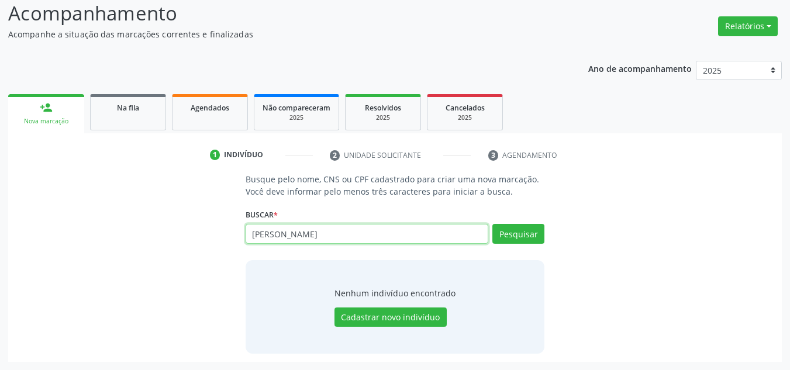
drag, startPoint x: 408, startPoint y: 233, endPoint x: 143, endPoint y: 237, distance: 264.9
click at [143, 237] on div "Busque pelo nome, CNS ou CPF cadastrado para criar uma nova marcação. Você deve…" at bounding box center [394, 263] width 757 height 180
type input "BRUNA RAISSA MARTINS"
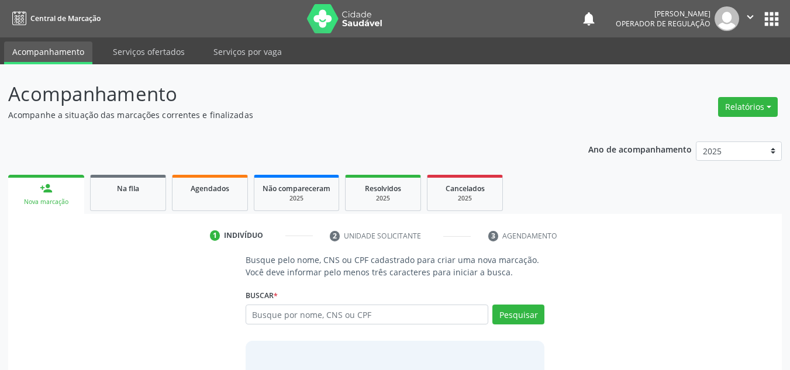
click at [417, 313] on input "text" at bounding box center [367, 315] width 243 height 20
drag, startPoint x: 385, startPoint y: 309, endPoint x: 338, endPoint y: 334, distance: 53.6
click at [342, 332] on div "Busque por nome, CNS ou CPF Nenhum resultado encontrado para: " " Digite nome, …" at bounding box center [395, 319] width 299 height 28
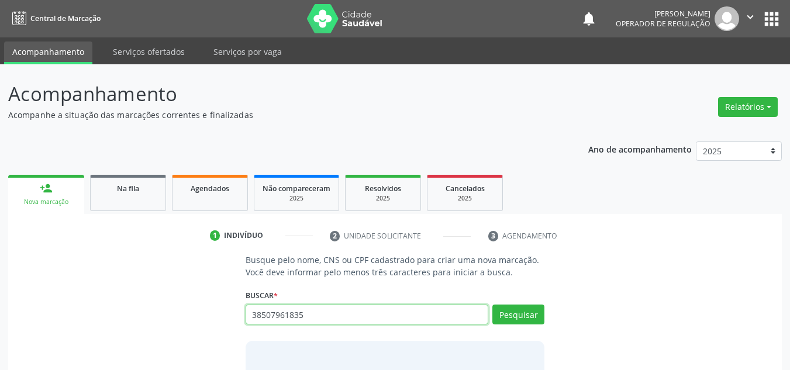
type input "38507961835"
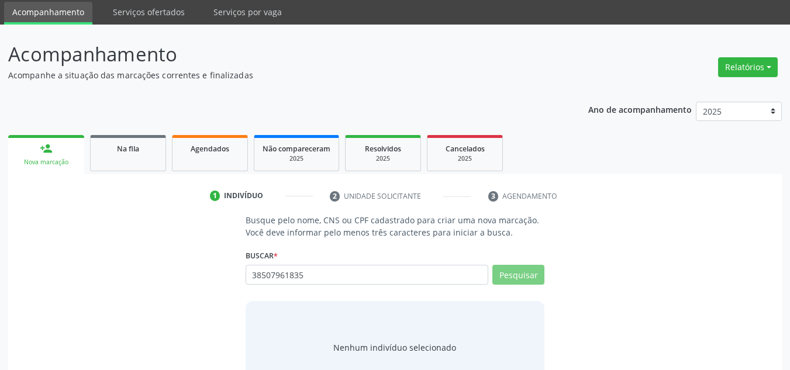
scroll to position [81, 0]
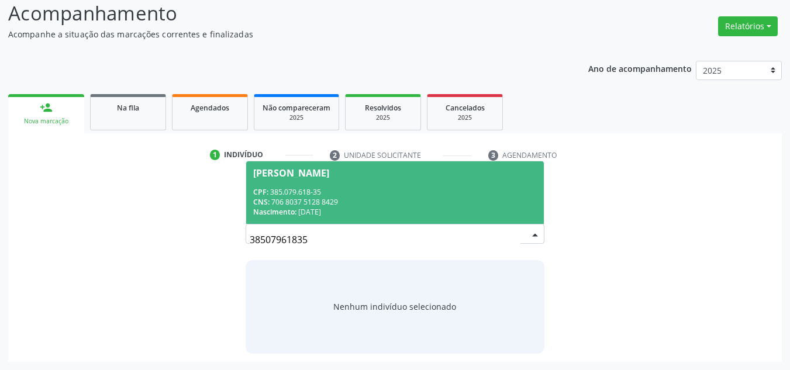
click at [329, 173] on div "[PERSON_NAME]" at bounding box center [291, 172] width 76 height 9
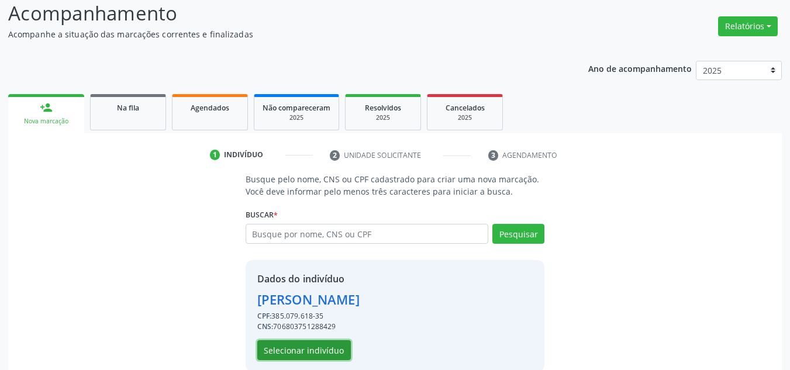
click at [323, 352] on button "Selecionar indivíduo" at bounding box center [304, 350] width 94 height 20
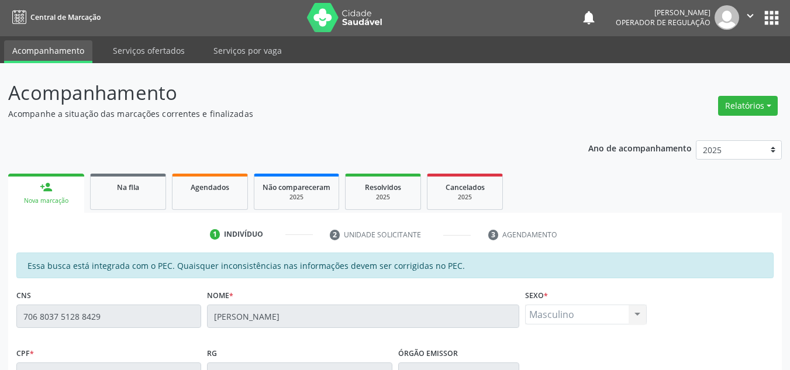
scroll to position [0, 0]
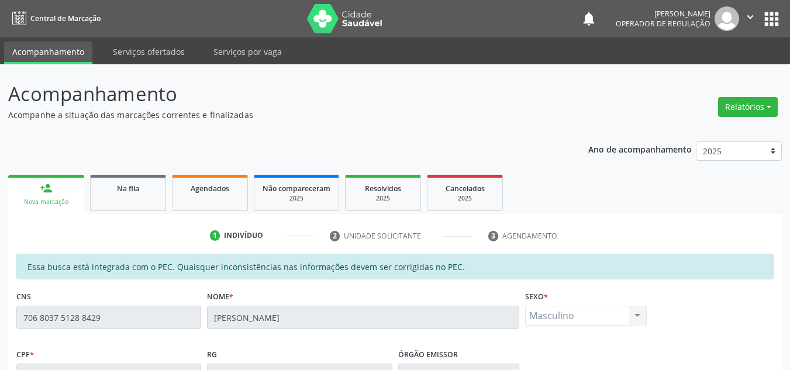
click at [0, 326] on div "Acompanhamento Acompanhe a situação das marcações correntes e finalizadas Relat…" at bounding box center [395, 365] width 790 height 603
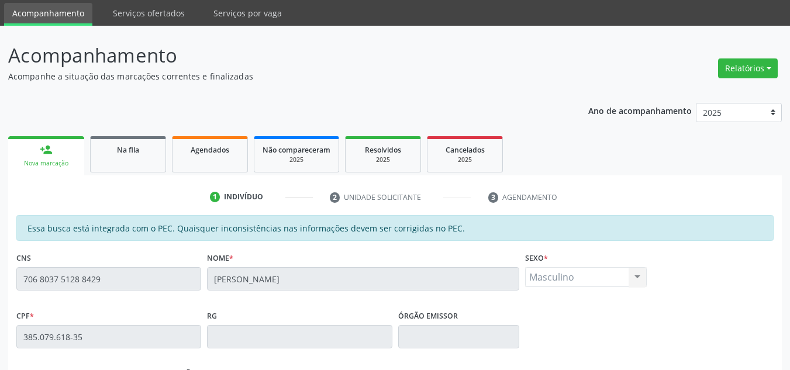
scroll to position [58, 0]
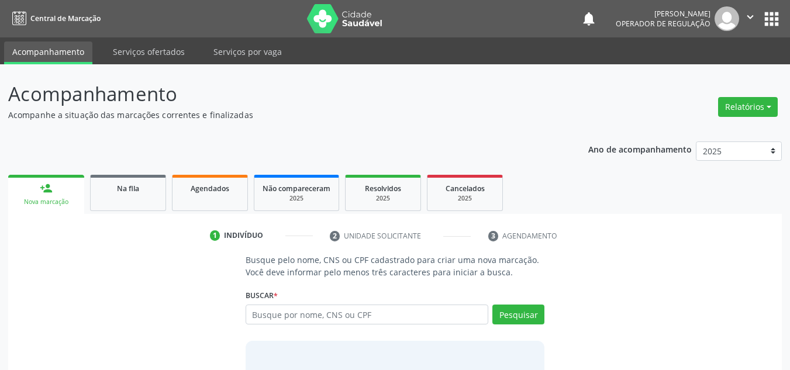
click at [353, 321] on input "text" at bounding box center [367, 315] width 243 height 20
type input "07832076461"
click at [505, 304] on div "Buscar * Busque por nome, CNS ou CPF Nenhum resultado encontrado para: " " Não …" at bounding box center [395, 310] width 299 height 46
click at [506, 315] on button "Pesquisar" at bounding box center [518, 315] width 52 height 20
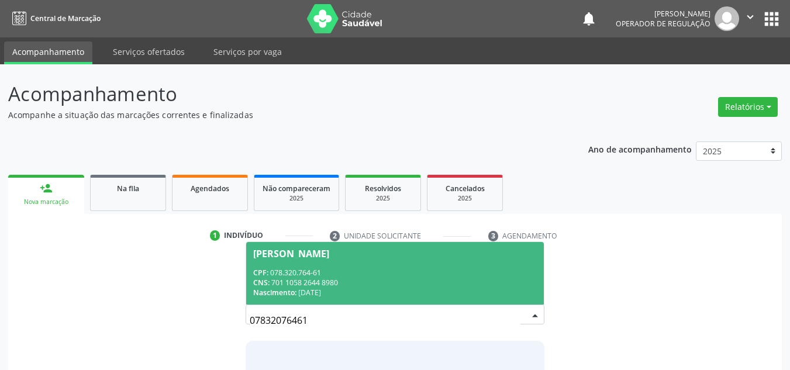
click at [464, 298] on span "[PERSON_NAME] CPF: 078.320.764-61 CNS: 701 1058 2644 8980 Nascimento: [DATE]" at bounding box center [395, 273] width 298 height 63
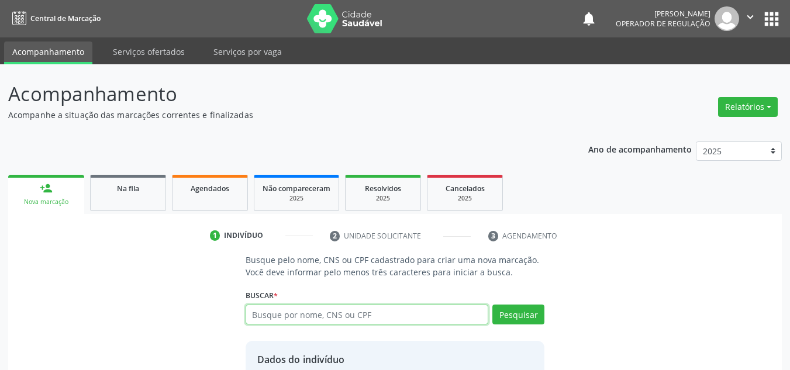
click at [278, 309] on input "text" at bounding box center [367, 315] width 243 height 20
type input "38507961835"
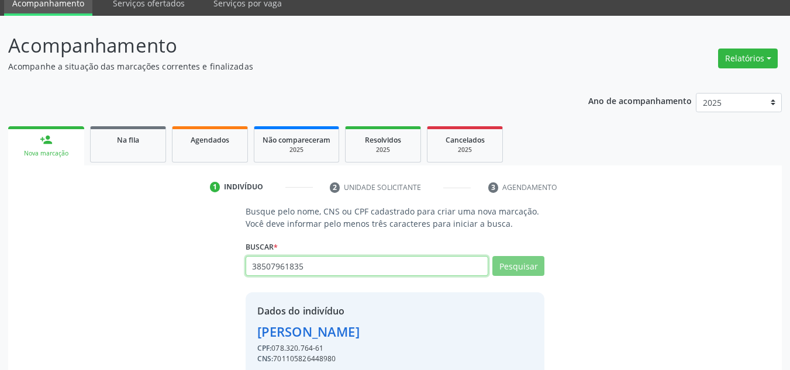
scroll to position [99, 0]
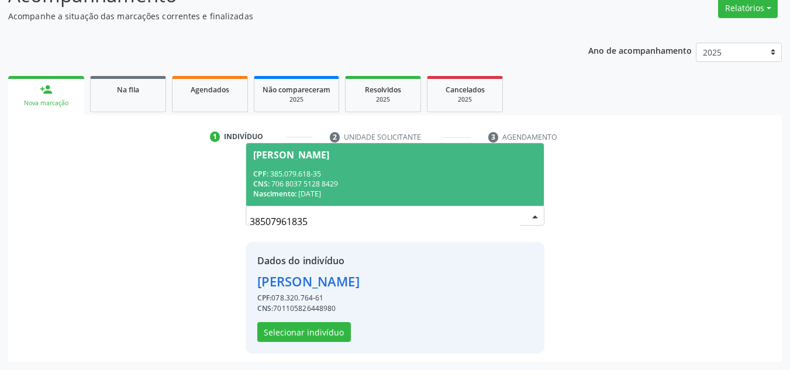
click at [326, 153] on div "[PERSON_NAME]" at bounding box center [291, 154] width 76 height 9
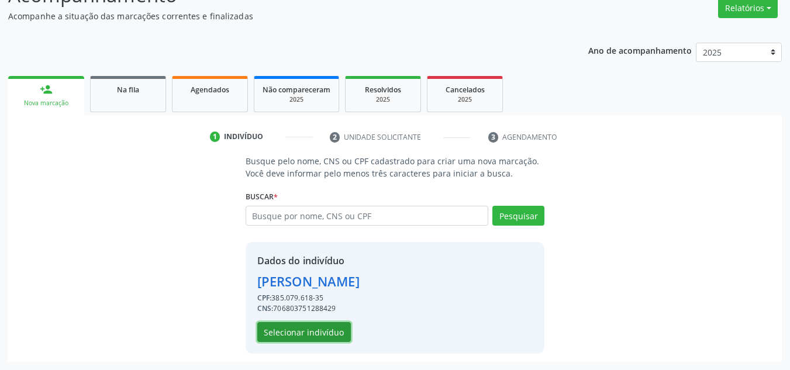
click at [318, 333] on button "Selecionar indivíduo" at bounding box center [304, 332] width 94 height 20
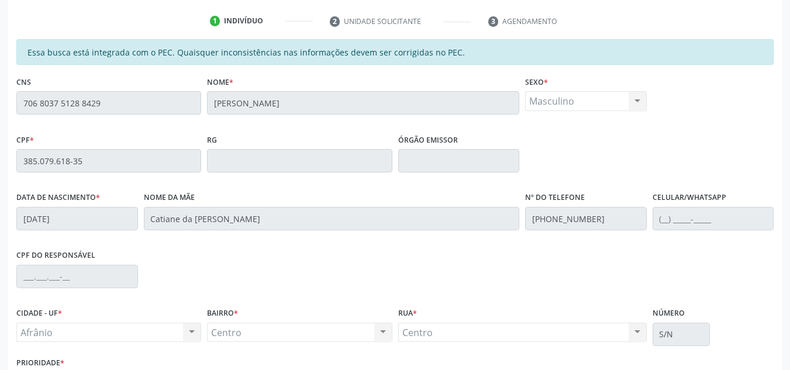
scroll to position [298, 0]
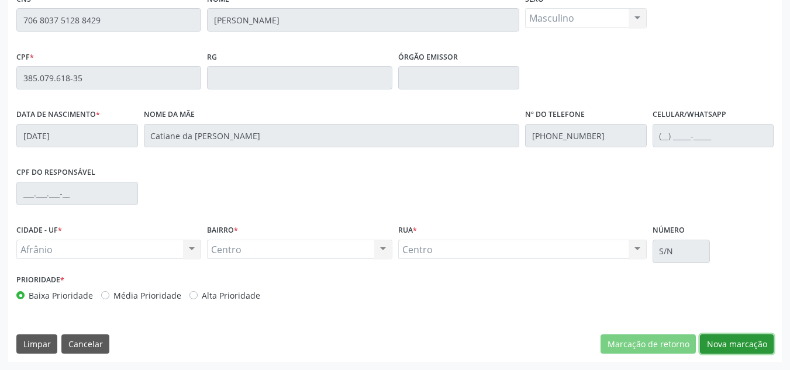
drag, startPoint x: 707, startPoint y: 336, endPoint x: 705, endPoint y: 314, distance: 21.7
click at [709, 328] on div "Essa busca está integrada com o PEC. Quaisquer inconsistências nas informações …" at bounding box center [395, 159] width 774 height 406
click at [745, 349] on button "Nova marcação" at bounding box center [737, 344] width 74 height 20
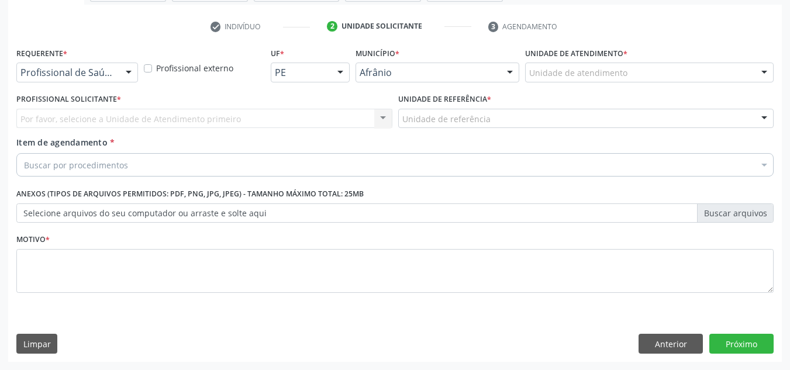
click at [680, 60] on div "Unidade de atendimento * Unidade de atendimento Academia da Saude de Afranio Ac…" at bounding box center [649, 62] width 249 height 37
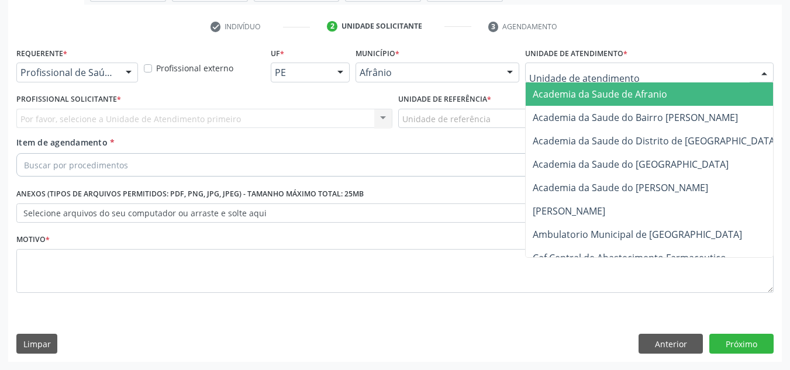
click at [672, 75] on div at bounding box center [649, 73] width 249 height 20
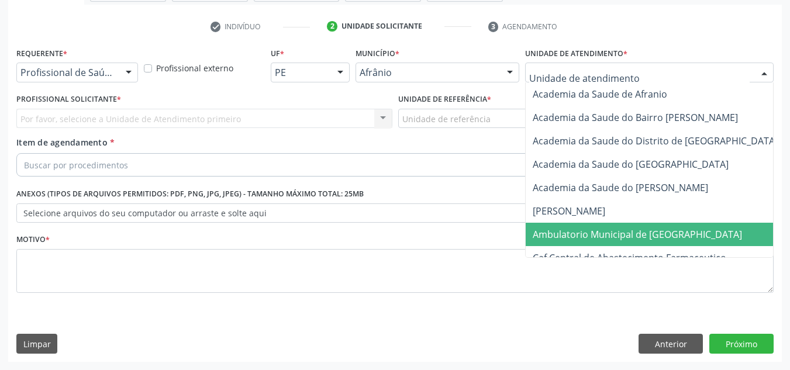
click at [647, 233] on span "Ambulatorio Municipal de [GEOGRAPHIC_DATA]" at bounding box center [637, 234] width 209 height 13
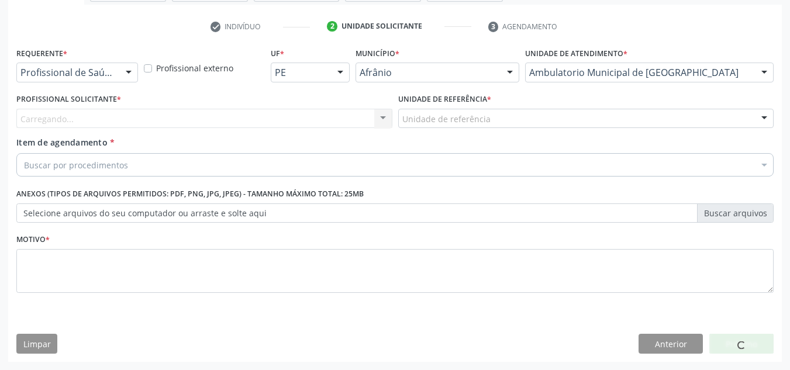
click at [319, 111] on div "Carregando... Nenhum resultado encontrado para: " " Não há nenhuma opção para s…" at bounding box center [204, 119] width 376 height 20
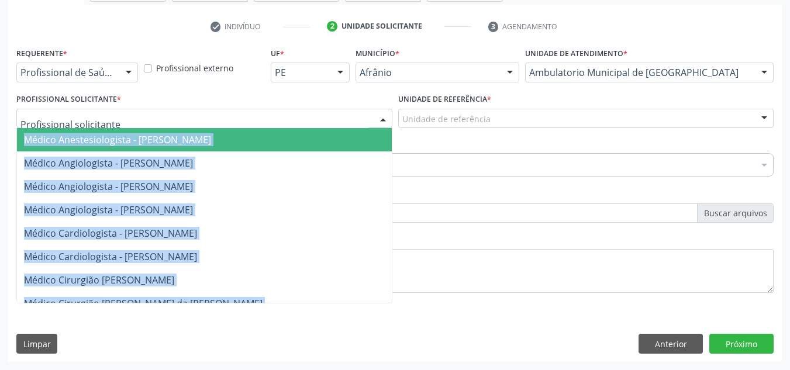
click at [319, 110] on div at bounding box center [204, 119] width 376 height 20
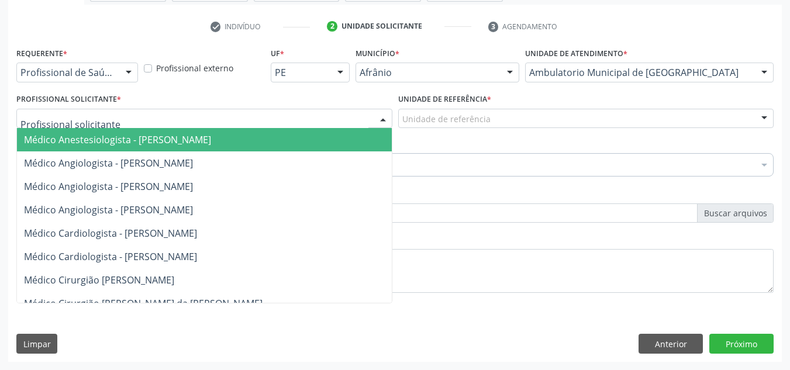
click at [319, 110] on div at bounding box center [204, 119] width 376 height 20
drag, startPoint x: 302, startPoint y: 194, endPoint x: 388, endPoint y: 163, distance: 90.8
click at [308, 194] on span "Médico Angiologista - [PERSON_NAME]" at bounding box center [216, 186] width 398 height 23
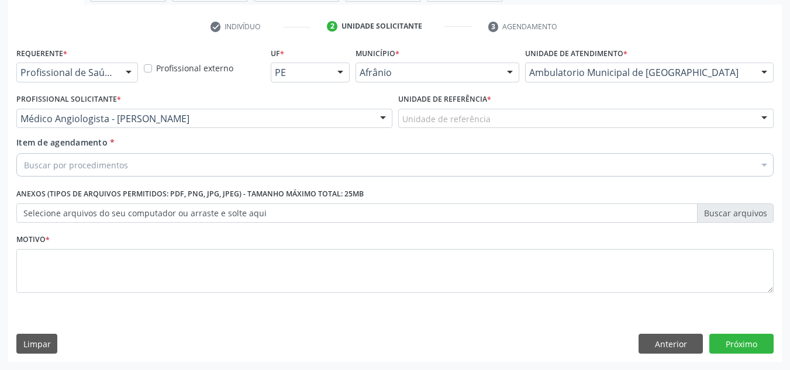
click at [495, 116] on div "Unidade de referência" at bounding box center [586, 119] width 376 height 20
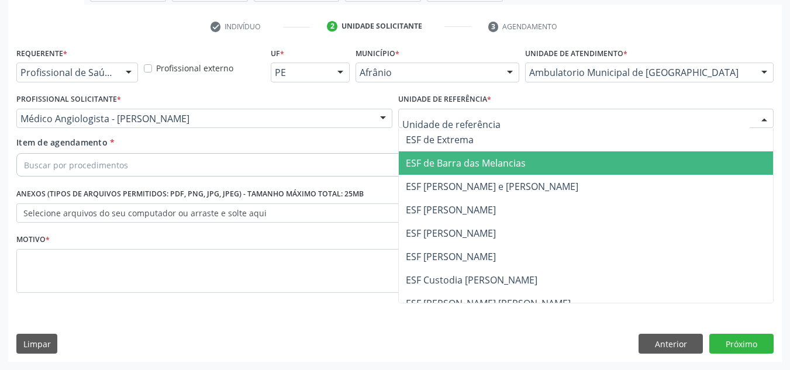
click at [487, 176] on span "ESF [PERSON_NAME] e [PERSON_NAME]" at bounding box center [586, 186] width 375 height 23
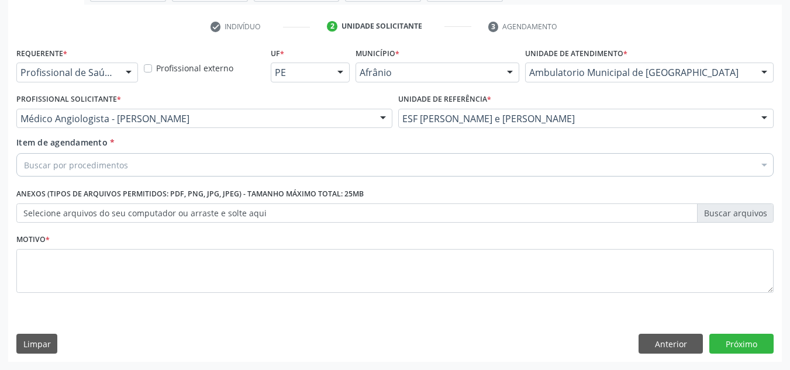
click at [502, 159] on div "Buscar por procedimentos" at bounding box center [394, 164] width 757 height 23
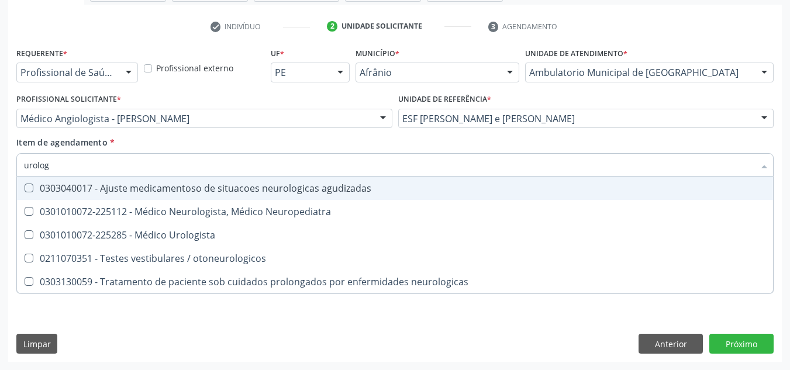
type input "urologi"
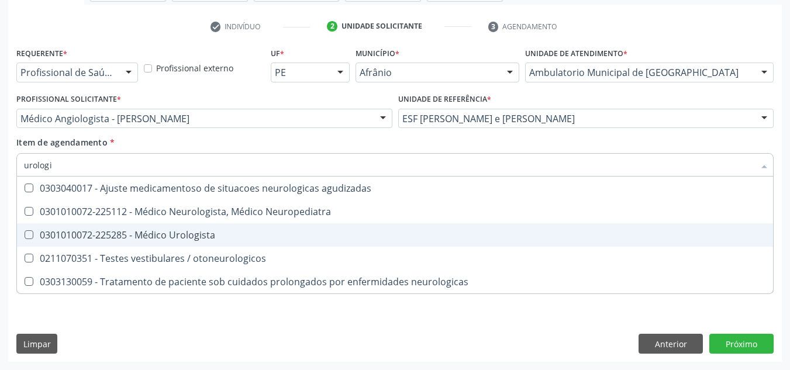
click at [357, 236] on div "0301010072-225285 - Médico Urologista" at bounding box center [395, 234] width 742 height 9
checkbox Urologista "true"
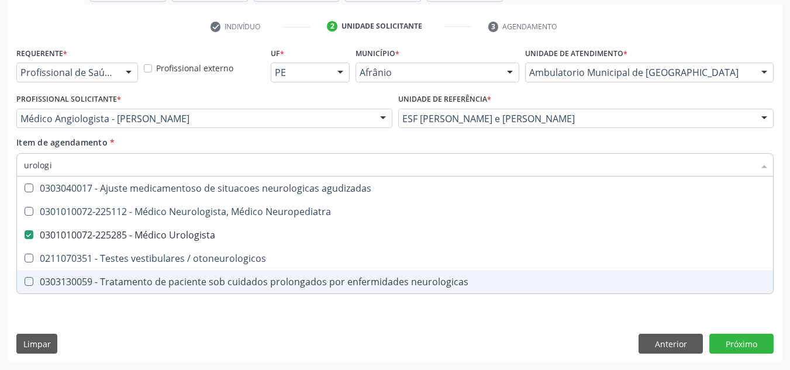
click at [332, 315] on div "Requerente * Profissional de Saúde Profissional de Saúde Paciente Nenhum result…" at bounding box center [395, 203] width 774 height 318
checkbox Neuropediatra "true"
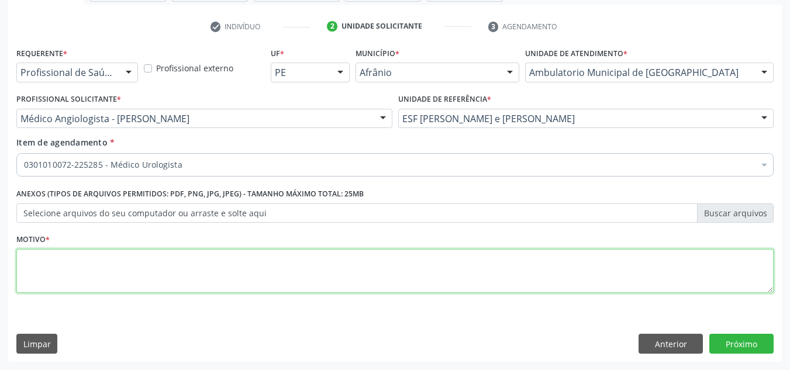
click at [370, 267] on textarea at bounding box center [394, 271] width 757 height 44
type textarea "'"
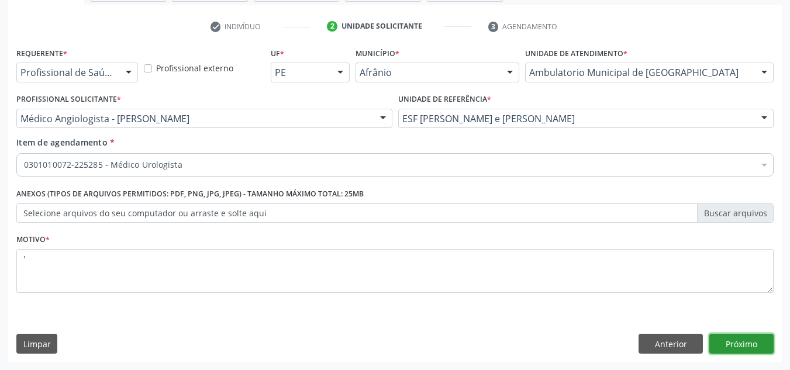
click at [716, 351] on button "Próximo" at bounding box center [741, 344] width 64 height 20
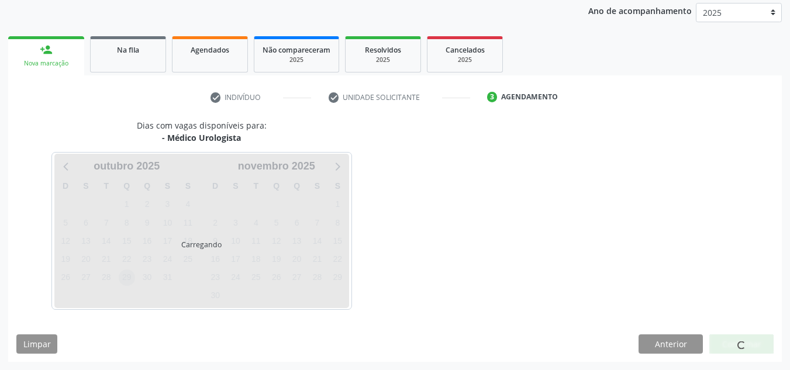
scroll to position [173, 0]
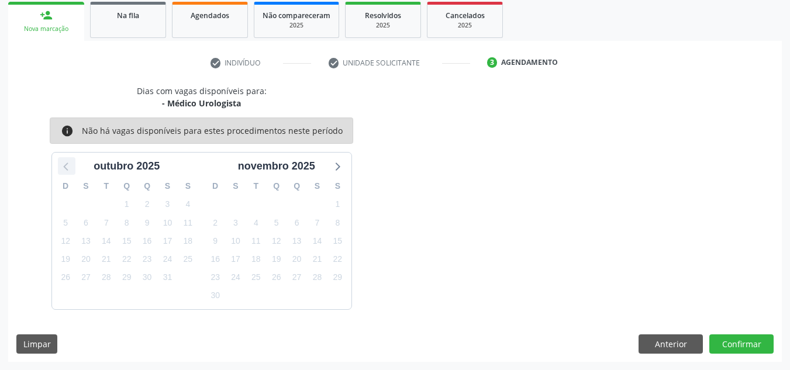
click at [73, 169] on icon at bounding box center [66, 165] width 15 height 15
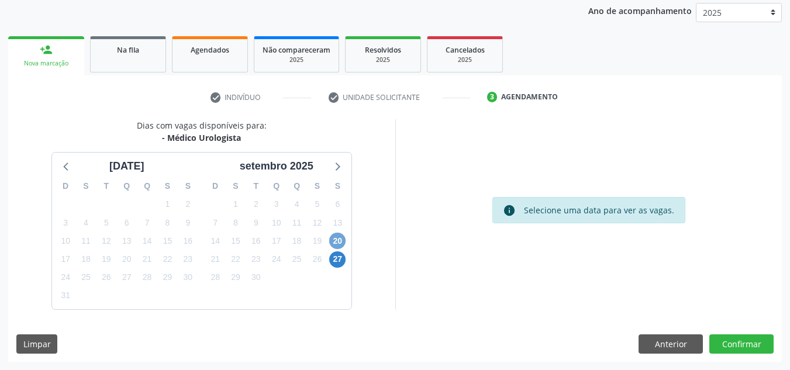
click at [343, 245] on span "20" at bounding box center [337, 241] width 16 height 16
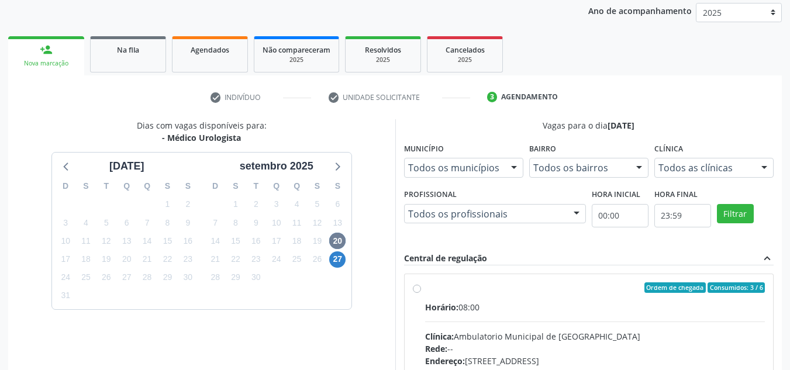
click at [553, 282] on div "Ordem de chegada Consumidos: 3 / 6 Horário: 08:00 Clínica: Ambulatorio Municipa…" at bounding box center [589, 372] width 369 height 196
radio input "true"
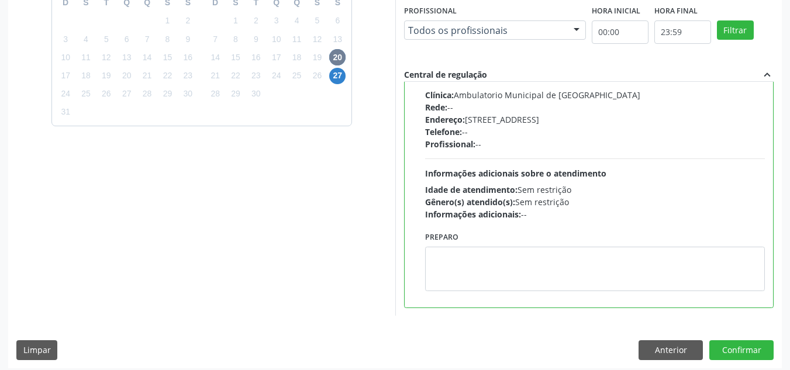
scroll to position [329, 0]
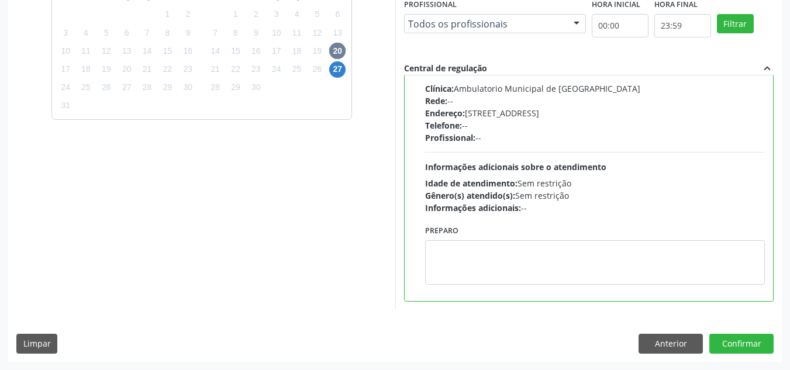
click at [745, 357] on div "Dias com vagas disponíveis para: - Médico Urologista a[DATE] D S T Q Q S S 27 2…" at bounding box center [395, 145] width 774 height 432
click at [754, 342] on button "Confirmar" at bounding box center [741, 344] width 64 height 20
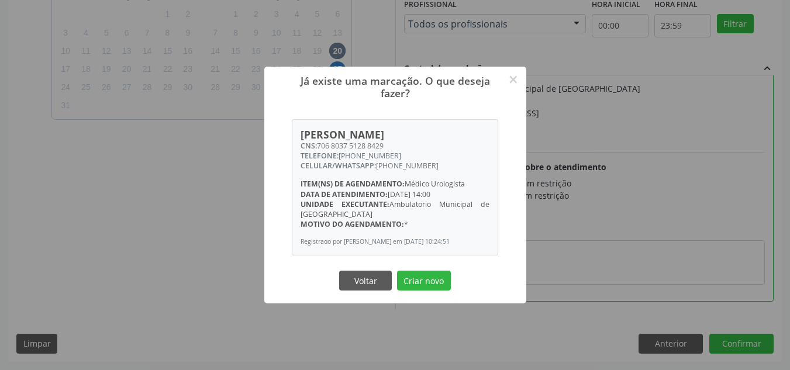
click at [397, 271] on button "Criar novo" at bounding box center [424, 281] width 54 height 20
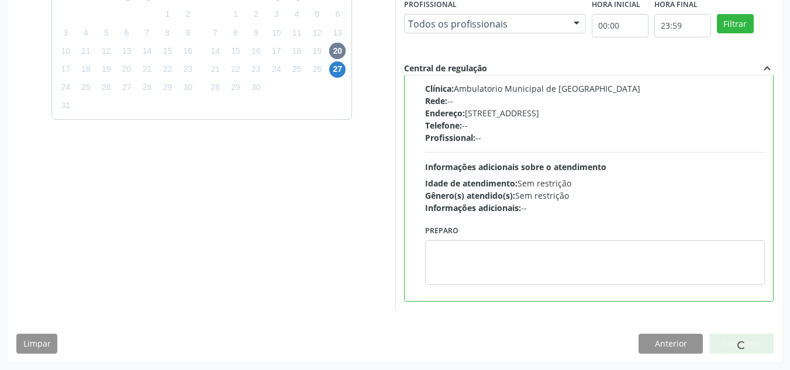
scroll to position [16, 0]
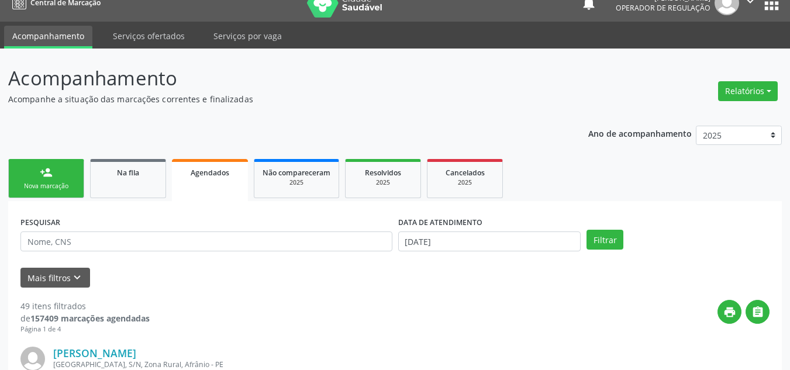
click at [71, 196] on link "person_add Nova marcação" at bounding box center [46, 178] width 76 height 39
click at [62, 168] on link "person_add Nova marcação" at bounding box center [46, 178] width 76 height 39
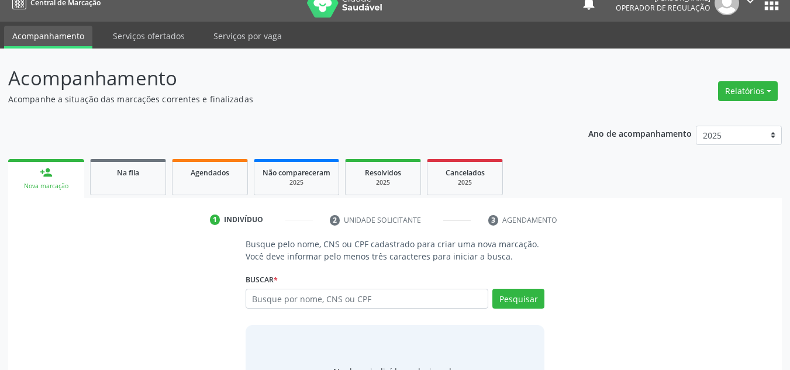
click at [62, 168] on link "person_add Nova marcação" at bounding box center [46, 178] width 76 height 39
click at [284, 298] on input "text" at bounding box center [367, 299] width 243 height 20
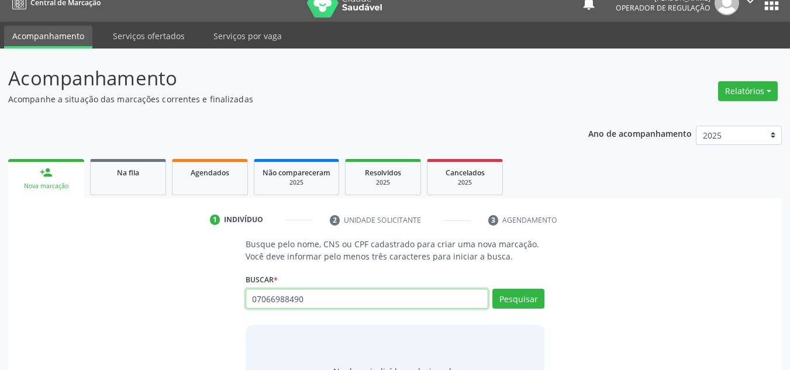
type input "07066988490"
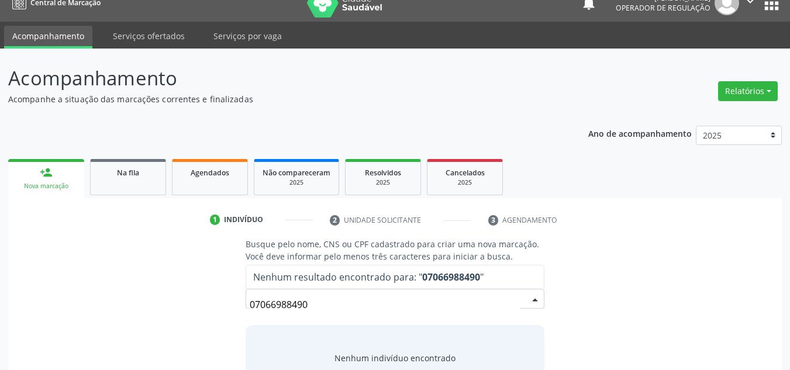
drag, startPoint x: 364, startPoint y: 303, endPoint x: 0, endPoint y: 317, distance: 364.0
click at [0, 317] on div "Acompanhamento Acompanhe a situação das marcações correntes e finalizadas Relat…" at bounding box center [395, 242] width 790 height 387
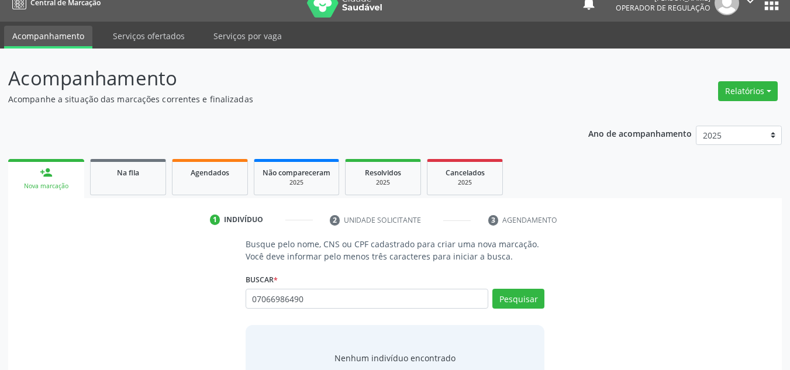
type input "07066986490"
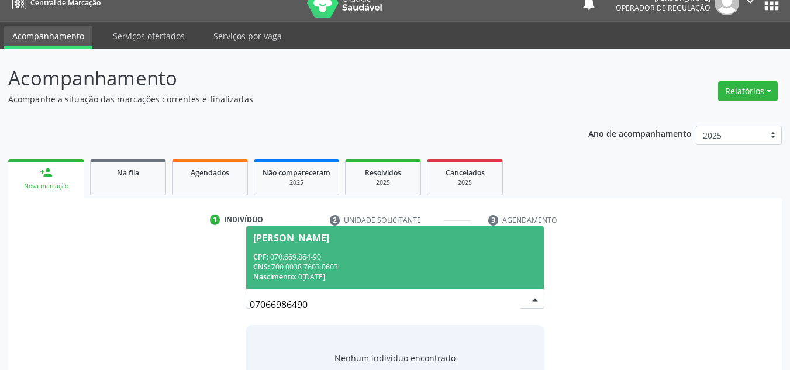
click at [444, 266] on div "CNS: 700 0038 7603 0603" at bounding box center [395, 267] width 284 height 10
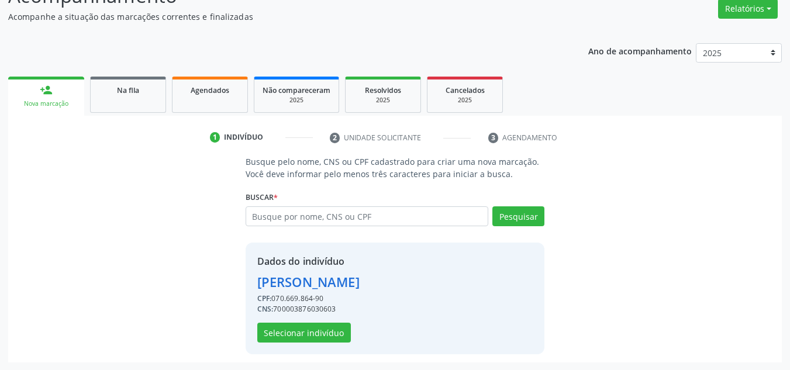
scroll to position [99, 0]
click at [258, 327] on button "Selecionar indivíduo" at bounding box center [304, 332] width 94 height 20
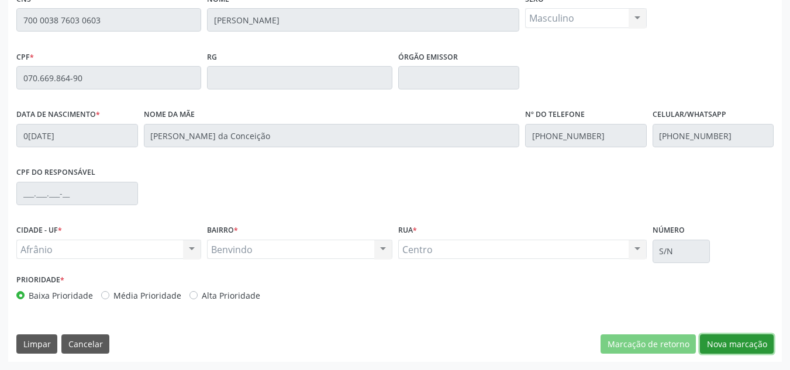
click at [743, 343] on button "Nova marcação" at bounding box center [737, 344] width 74 height 20
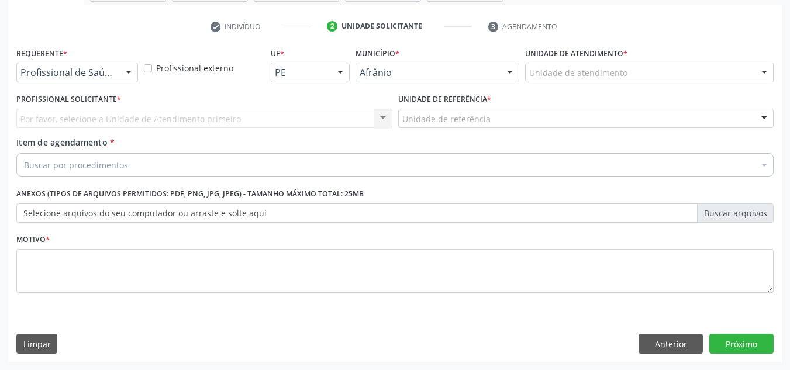
scroll to position [209, 0]
click at [701, 75] on div "Unidade de atendimento" at bounding box center [649, 73] width 249 height 20
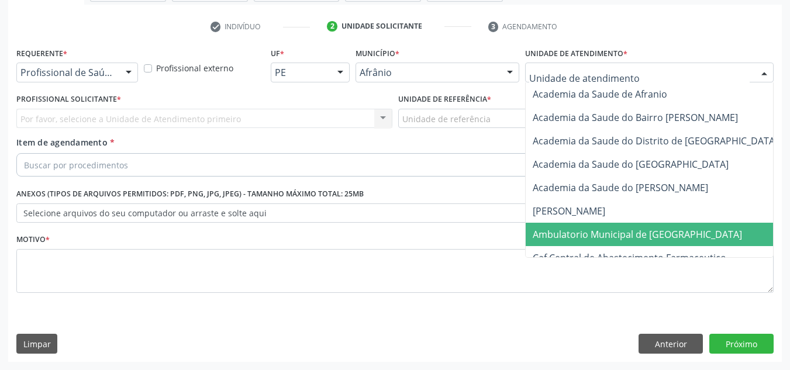
drag, startPoint x: 654, startPoint y: 232, endPoint x: 640, endPoint y: 230, distance: 14.1
click at [653, 230] on span "Ambulatorio Municipal de [GEOGRAPHIC_DATA]" at bounding box center [637, 234] width 209 height 13
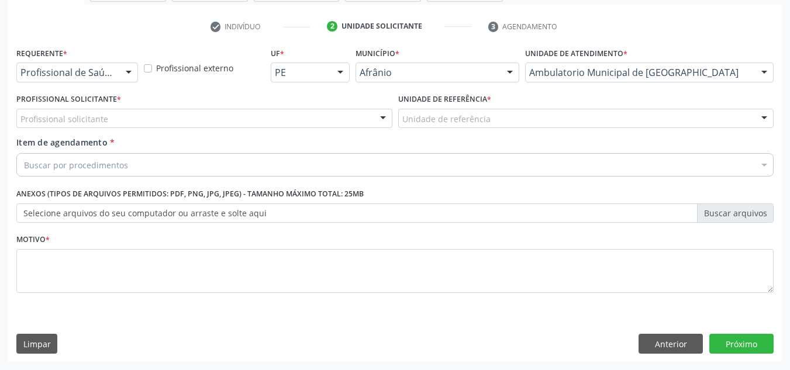
click at [191, 119] on div "Profissional solicitante" at bounding box center [204, 119] width 376 height 20
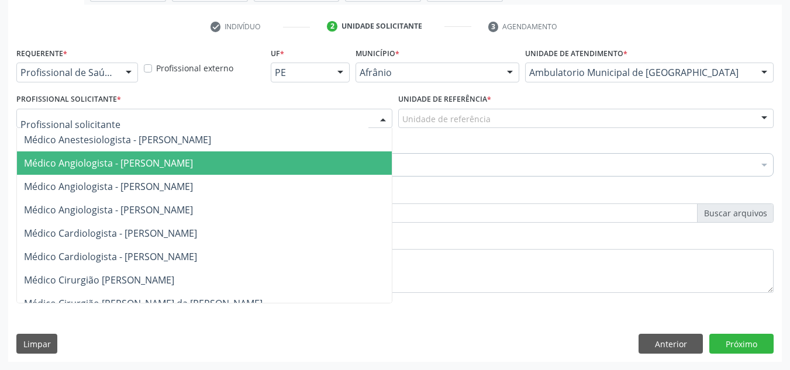
click at [178, 173] on span "Médico Angiologista - Glauber Lutterbach de Oliveira Pires" at bounding box center [216, 162] width 398 height 23
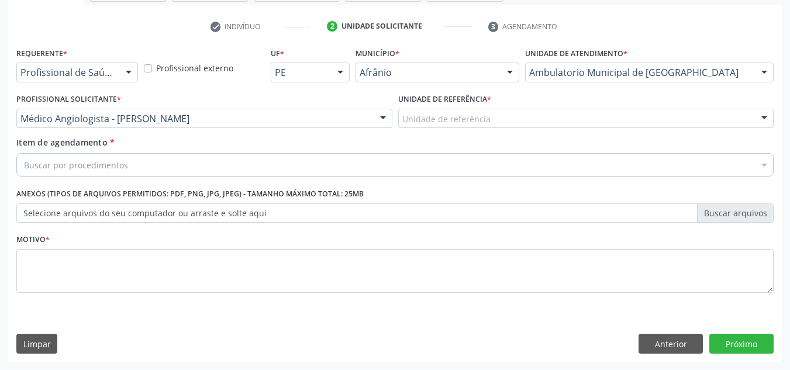
drag, startPoint x: 517, startPoint y: 131, endPoint x: 500, endPoint y: 170, distance: 42.2
click at [510, 129] on div "Unidade de referência ESF de Extrema ESF de Barra das Melancias ESF Jose e Mari…" at bounding box center [586, 119] width 376 height 20
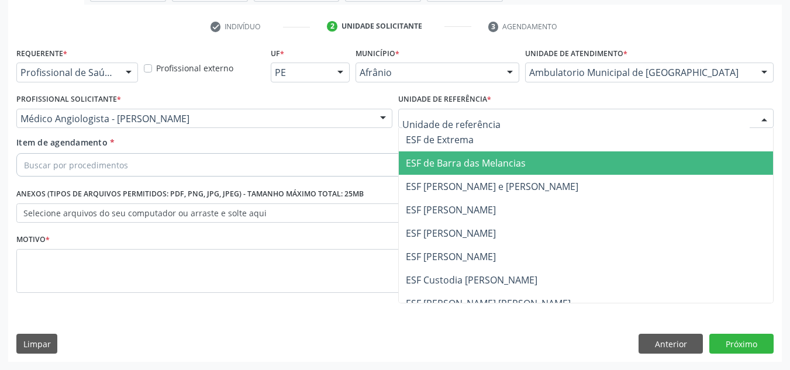
drag, startPoint x: 500, startPoint y: 170, endPoint x: 504, endPoint y: 143, distance: 26.6
click at [501, 170] on span "ESF de Barra das Melancias" at bounding box center [586, 162] width 375 height 23
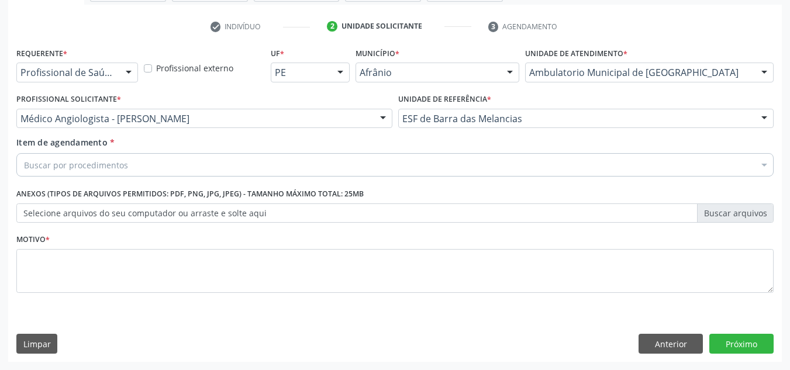
drag, startPoint x: 504, startPoint y: 143, endPoint x: 489, endPoint y: 165, distance: 26.4
click at [500, 148] on div "Item de agendamento * Buscar por procedimentos Selecionar todos 0604320140 - Ab…" at bounding box center [394, 154] width 757 height 37
click at [481, 173] on div "Buscar por procedimentos" at bounding box center [394, 164] width 757 height 23
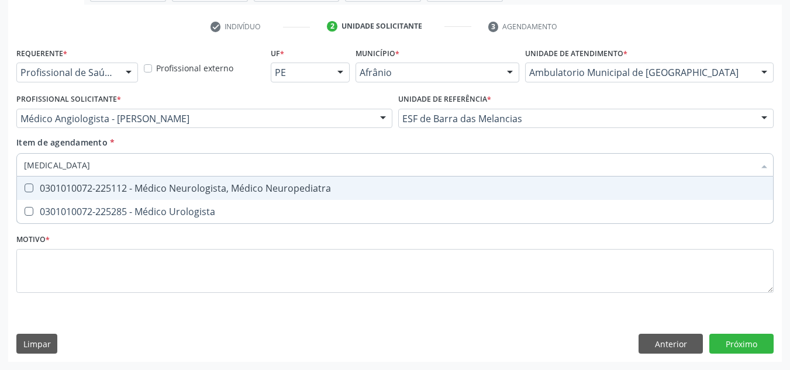
type input "urologista"
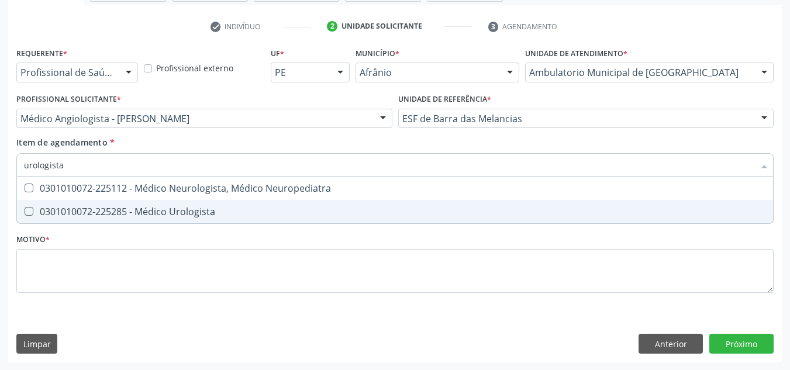
click at [305, 216] on div "0301010072-225285 - Médico Urologista" at bounding box center [395, 211] width 742 height 9
checkbox Urologista "true"
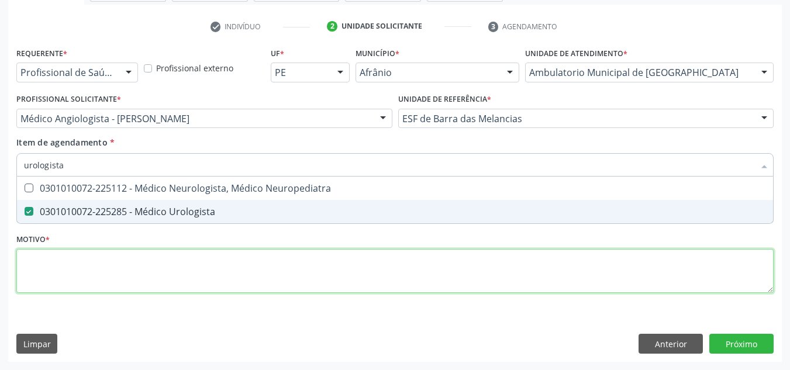
click at [293, 271] on div "Requerente * Profissional de Saúde Profissional de Saúde Paciente Nenhum result…" at bounding box center [394, 176] width 757 height 265
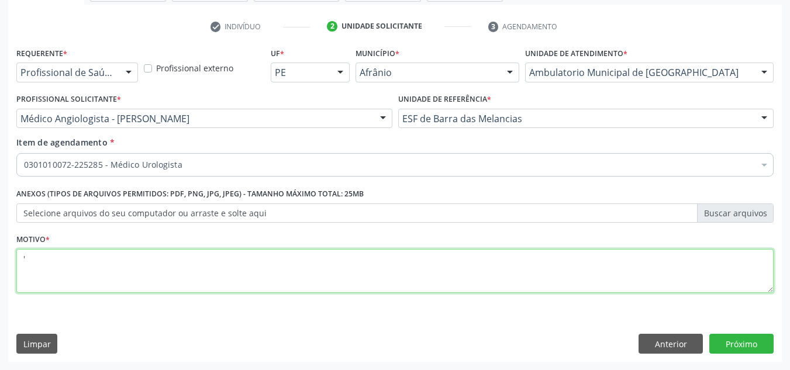
type textarea "'"
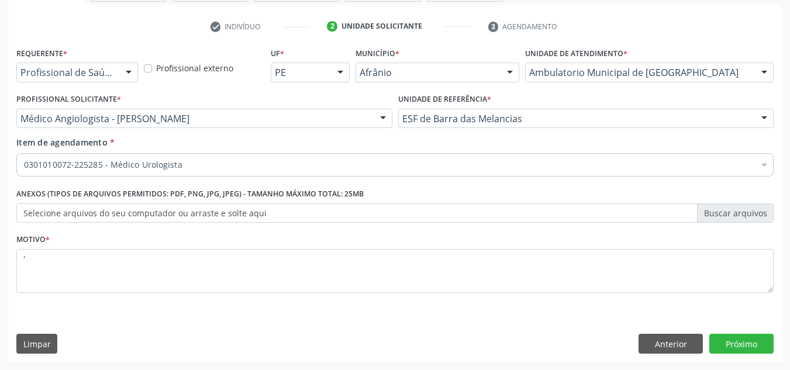
click at [758, 332] on div "Requerente * Profissional de Saúde Profissional de Saúde Paciente Nenhum result…" at bounding box center [395, 203] width 774 height 318
click at [758, 334] on button "Próximo" at bounding box center [741, 344] width 64 height 20
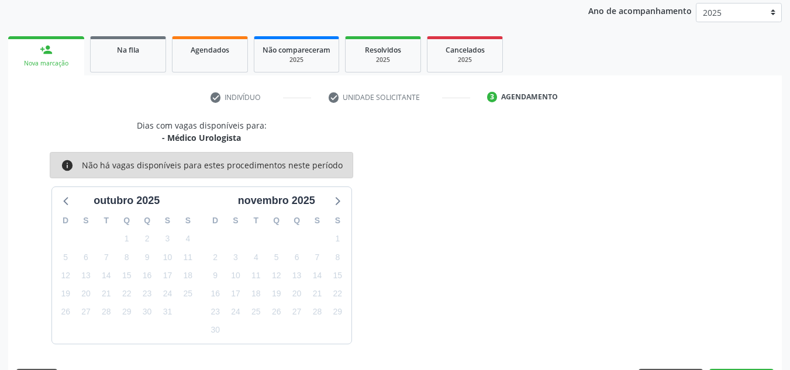
scroll to position [173, 0]
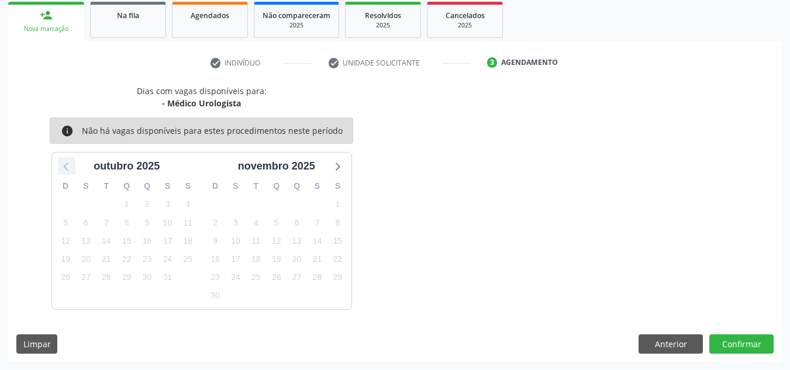
click at [74, 167] on div at bounding box center [67, 166] width 18 height 18
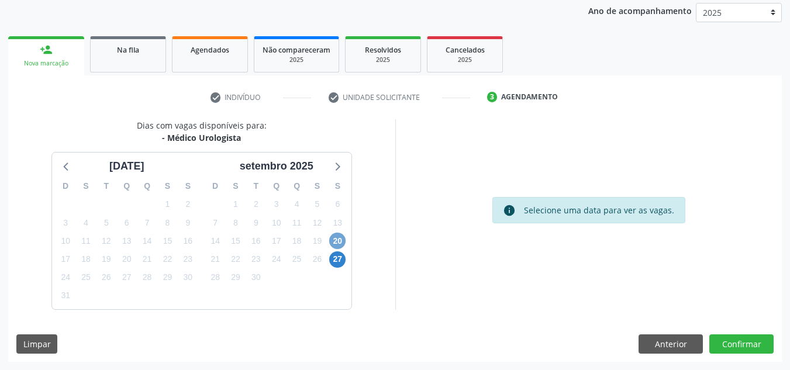
click at [337, 242] on span "20" at bounding box center [337, 241] width 16 height 16
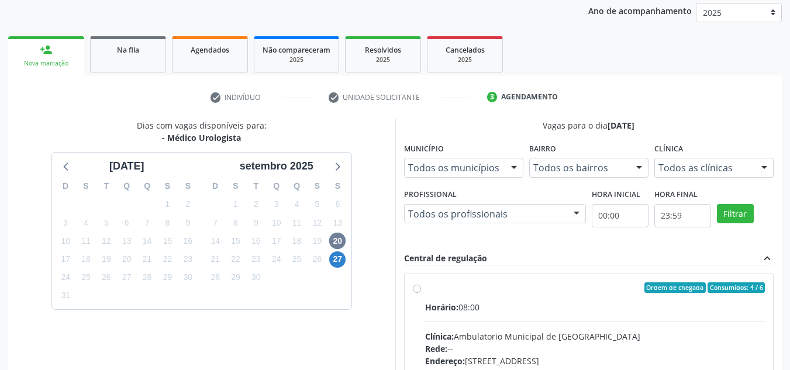
click at [545, 294] on label "Ordem de chegada Consumidos: 4 / 6 Horário: 08:00 Clínica: Ambulatorio Municipa…" at bounding box center [595, 372] width 340 height 180
click at [421, 293] on input "Ordem de chegada Consumidos: 4 / 6 Horário: 08:00 Clínica: Ambulatorio Municipa…" at bounding box center [417, 287] width 8 height 11
radio input "true"
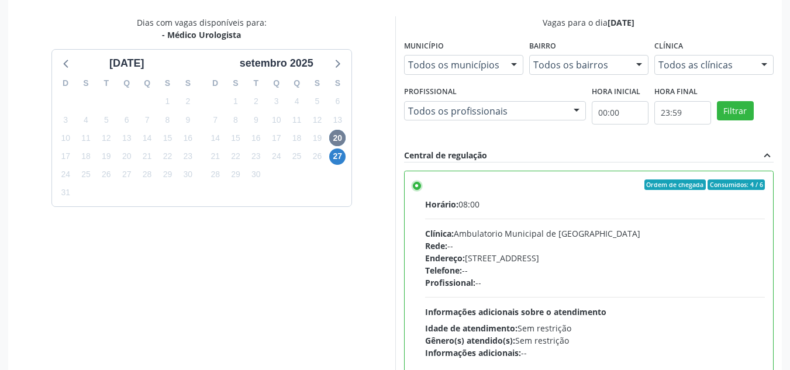
scroll to position [329, 0]
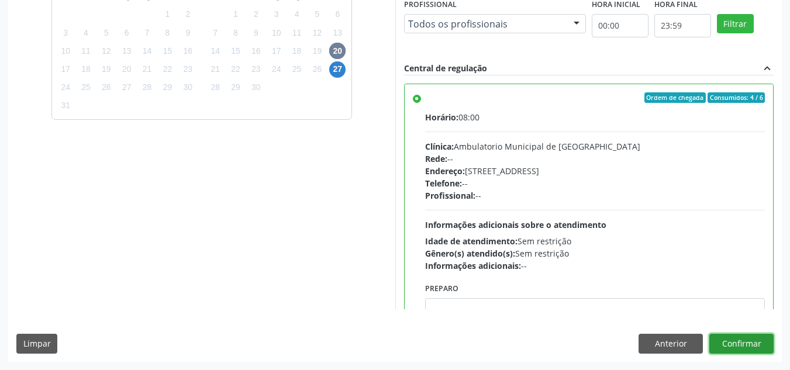
drag, startPoint x: 749, startPoint y: 344, endPoint x: 728, endPoint y: 297, distance: 51.8
click at [733, 309] on div "Dias com vagas disponíveis para: - Médico Urologista agosto 2025 D S T Q Q S S …" at bounding box center [395, 145] width 774 height 432
click at [754, 341] on button "Confirmar" at bounding box center [741, 344] width 64 height 20
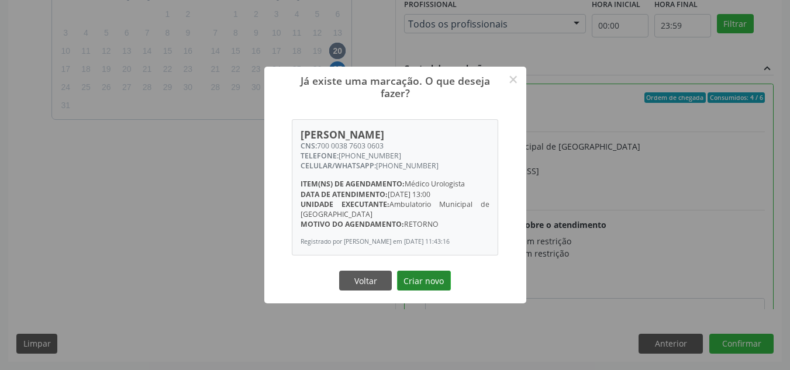
click at [441, 275] on button "Criar novo" at bounding box center [424, 281] width 54 height 20
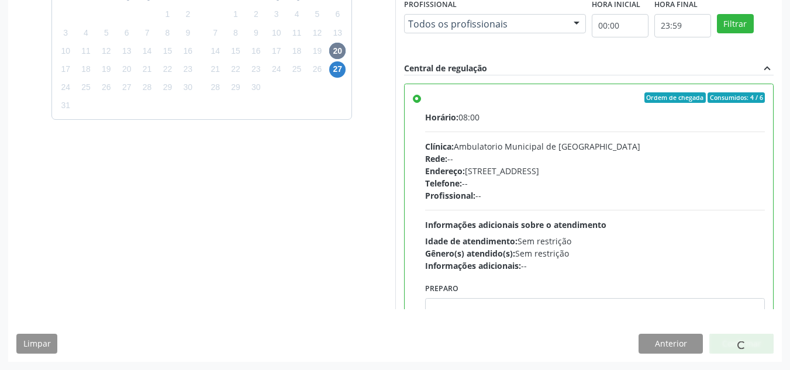
scroll to position [16, 0]
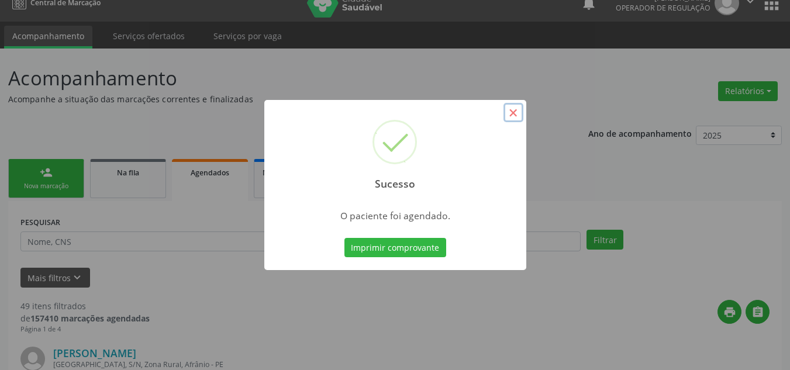
click at [512, 103] on button "×" at bounding box center [513, 113] width 20 height 20
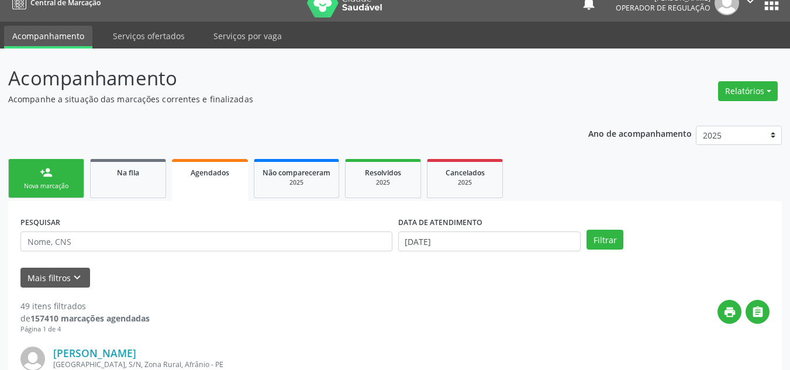
click at [65, 174] on link "person_add Nova marcação" at bounding box center [46, 178] width 76 height 39
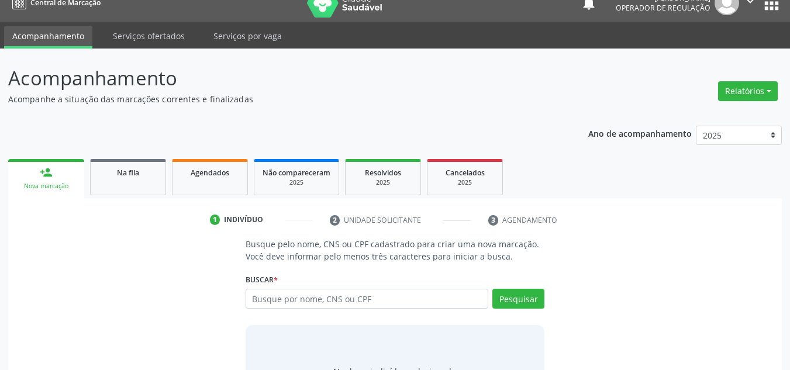
click at [38, 178] on link "person_add Nova marcação" at bounding box center [46, 178] width 76 height 39
drag, startPoint x: 470, startPoint y: 298, endPoint x: 476, endPoint y: 287, distance: 13.3
click at [468, 294] on input "text" at bounding box center [367, 299] width 243 height 20
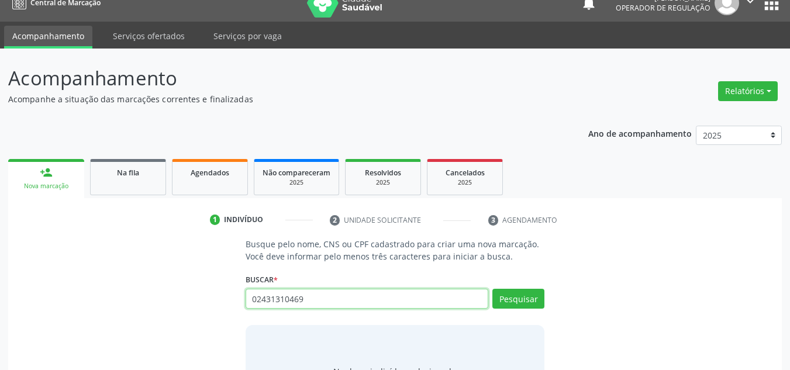
type input "02431310469"
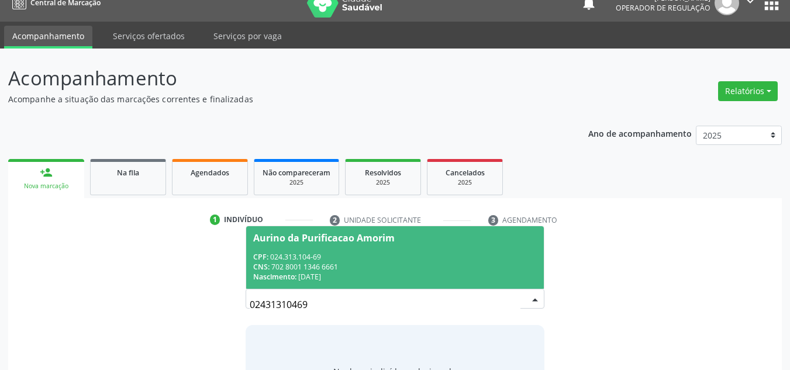
click at [428, 262] on div "CNS: 702 8001 1346 6661" at bounding box center [395, 267] width 284 height 10
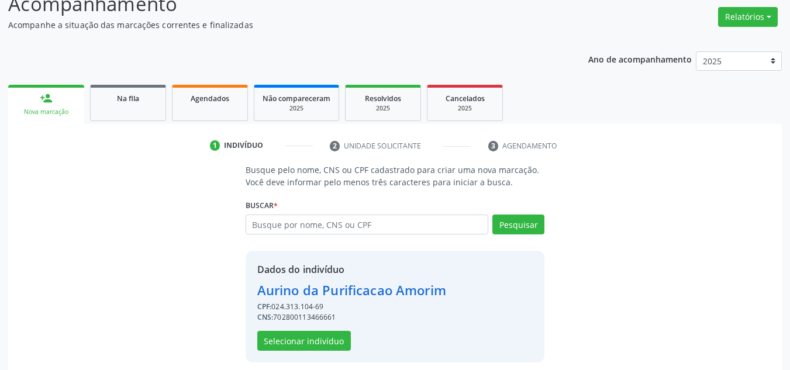
scroll to position [99, 0]
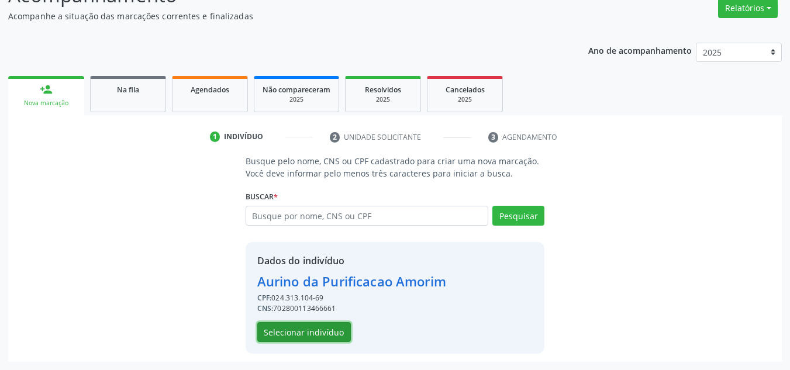
click at [320, 329] on button "Selecionar indivíduo" at bounding box center [304, 332] width 94 height 20
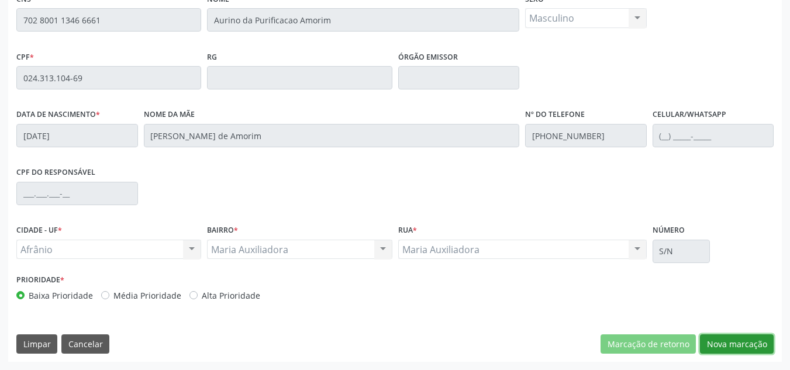
click at [746, 351] on button "Nova marcação" at bounding box center [737, 344] width 74 height 20
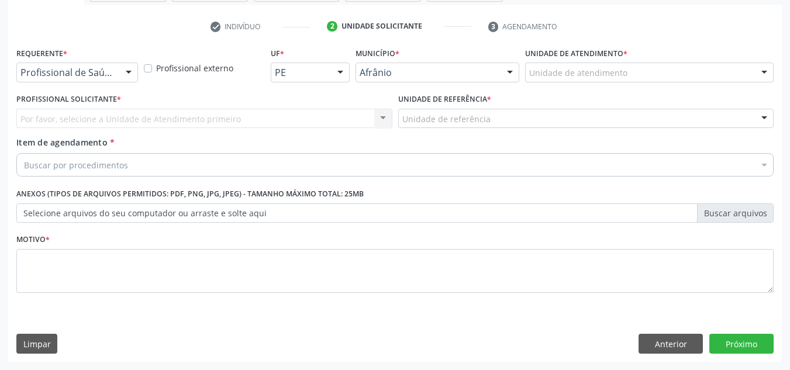
scroll to position [209, 0]
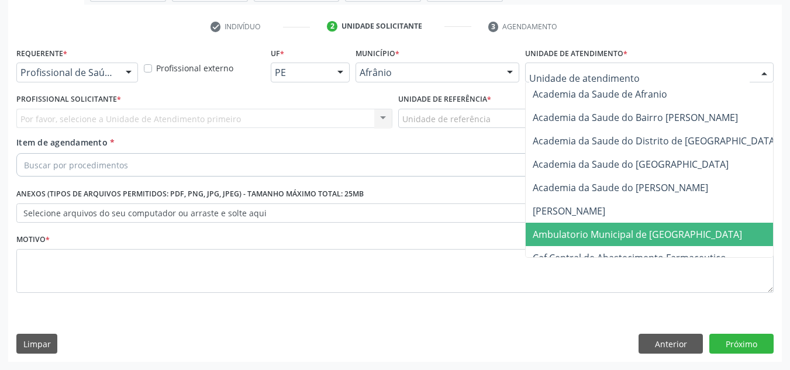
click at [622, 234] on span "Ambulatorio Municipal de [GEOGRAPHIC_DATA]" at bounding box center [637, 234] width 209 height 13
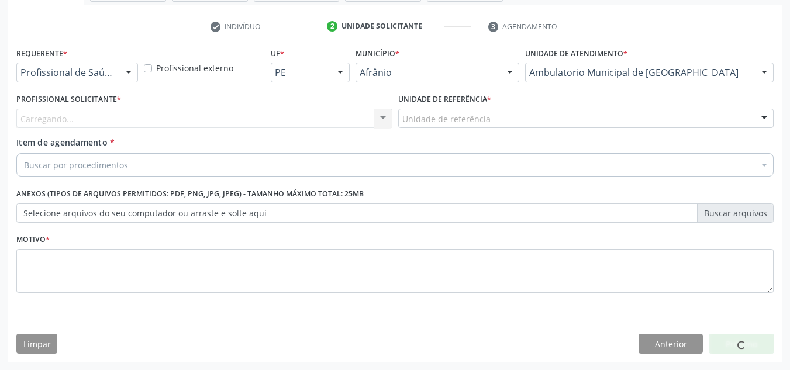
click at [323, 140] on div "Item de agendamento * Buscar por procedimentos Selecionar todos 0604320140 - Ab…" at bounding box center [394, 154] width 757 height 37
click at [311, 130] on div "Profissional Solicitante * Carregando... Nenhum resultado encontrado para: " " …" at bounding box center [204, 114] width 382 height 46
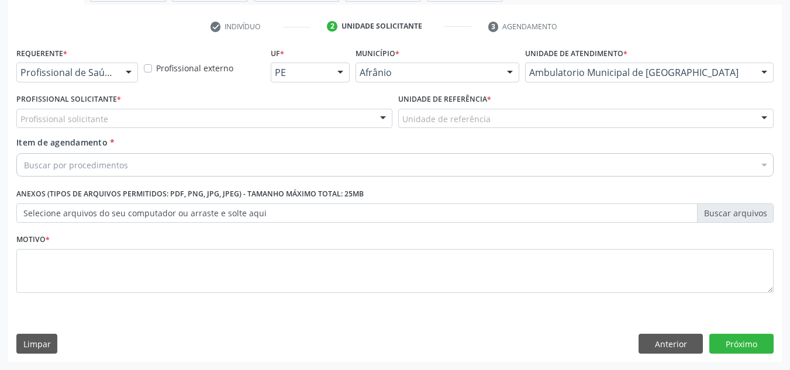
click at [311, 130] on div "Profissional Solicitante * Profissional solicitante Médico Anestesiologista - J…" at bounding box center [204, 114] width 382 height 46
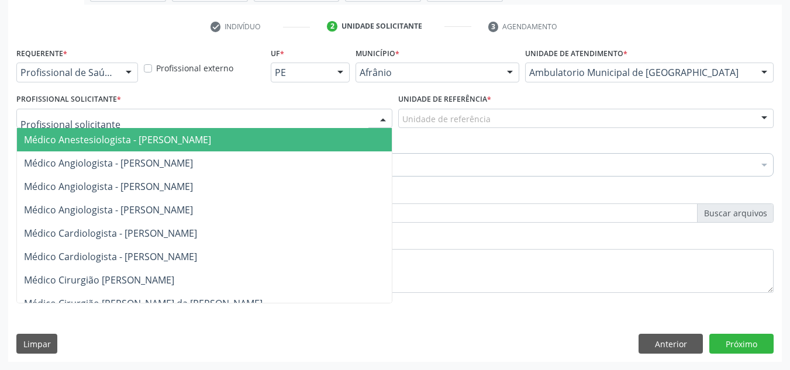
click at [321, 124] on div at bounding box center [204, 119] width 376 height 20
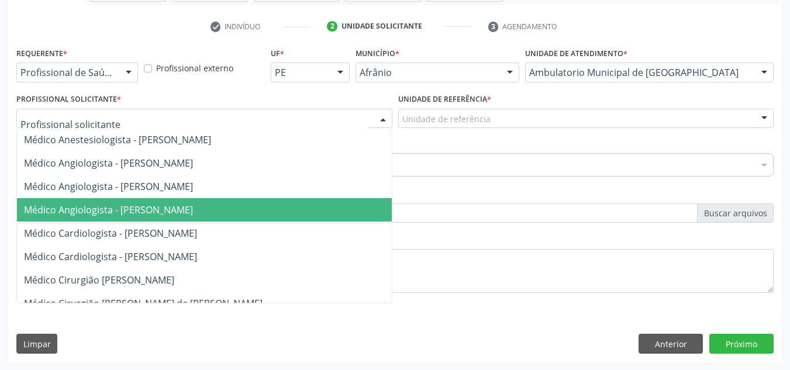
click at [289, 210] on span "Médico Angiologista - Suyenne Gomes de Araujo Freire" at bounding box center [216, 209] width 398 height 23
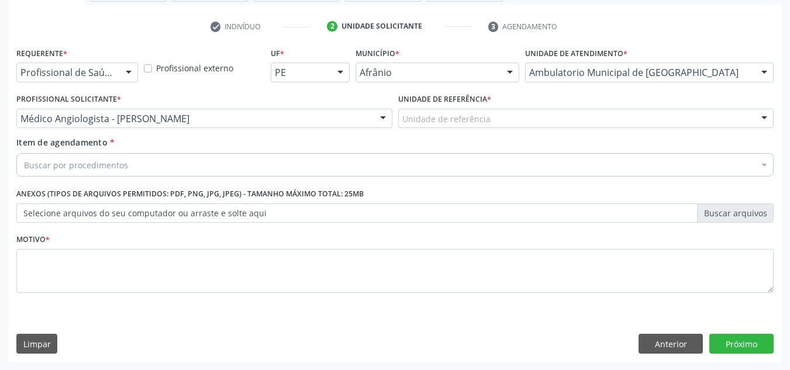
click at [522, 122] on div "Unidade de referência" at bounding box center [586, 119] width 376 height 20
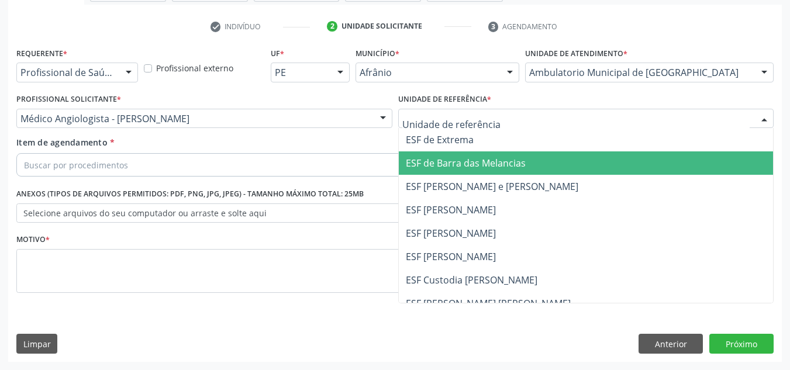
click at [510, 168] on span "ESF de Barra das Melancias" at bounding box center [466, 163] width 120 height 13
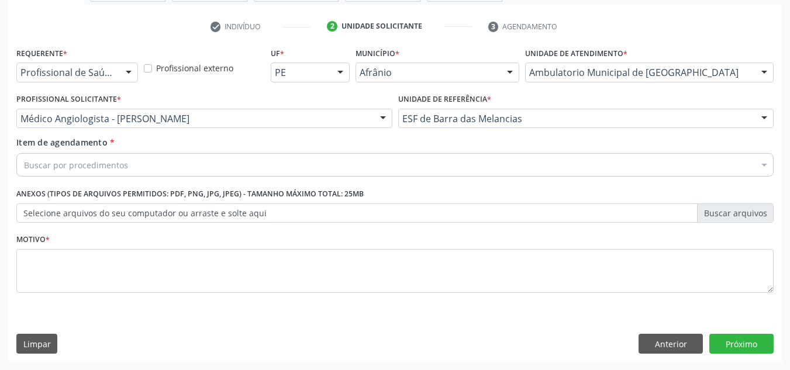
click at [512, 169] on div "Buscar por procedimentos" at bounding box center [394, 164] width 757 height 23
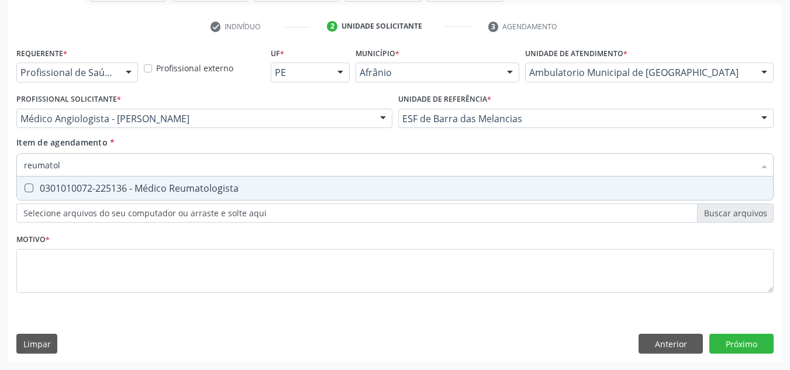
type input "reumatolo"
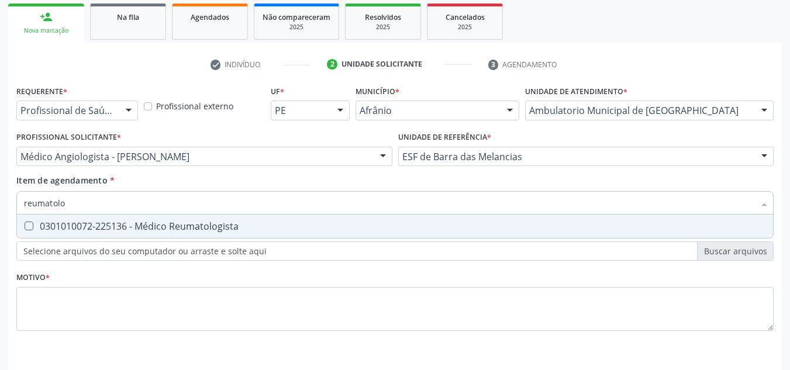
scroll to position [151, 0]
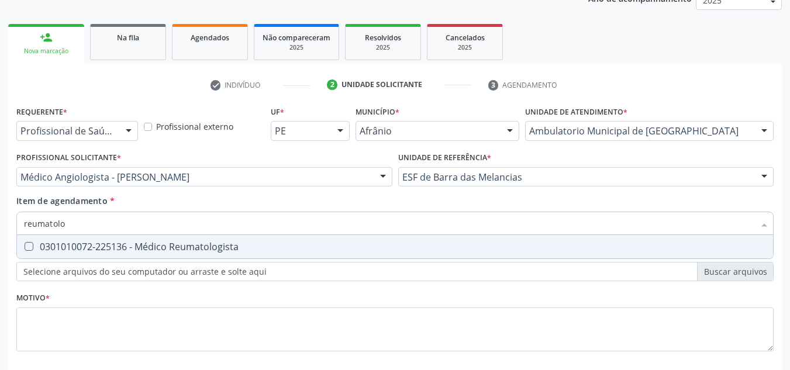
drag, startPoint x: 359, startPoint y: 241, endPoint x: 354, endPoint y: 246, distance: 7.0
click at [356, 241] on span "0301010072-225136 - Médico Reumatologista" at bounding box center [395, 246] width 756 height 23
checkbox Reumatologista "true"
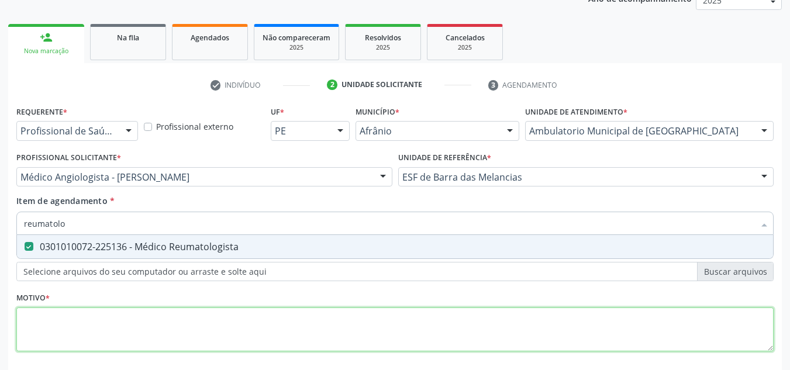
click at [332, 349] on div "Requerente * Profissional de Saúde Profissional de Saúde Paciente Nenhum result…" at bounding box center [394, 235] width 757 height 265
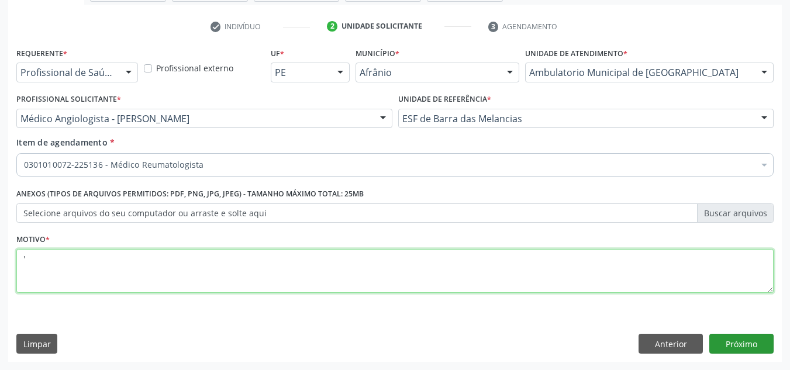
type textarea "'"
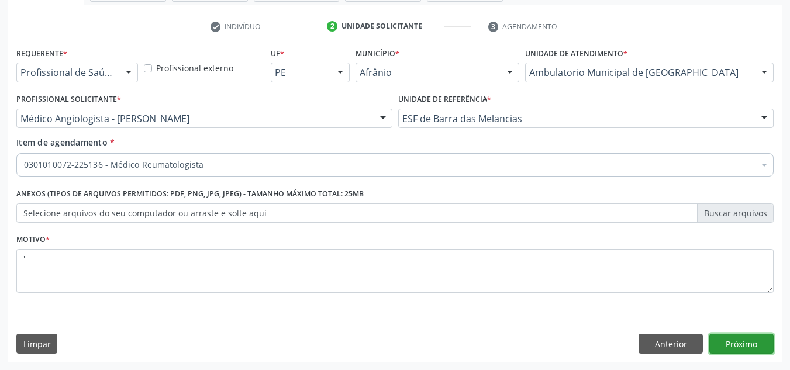
click at [746, 343] on button "Próximo" at bounding box center [741, 344] width 64 height 20
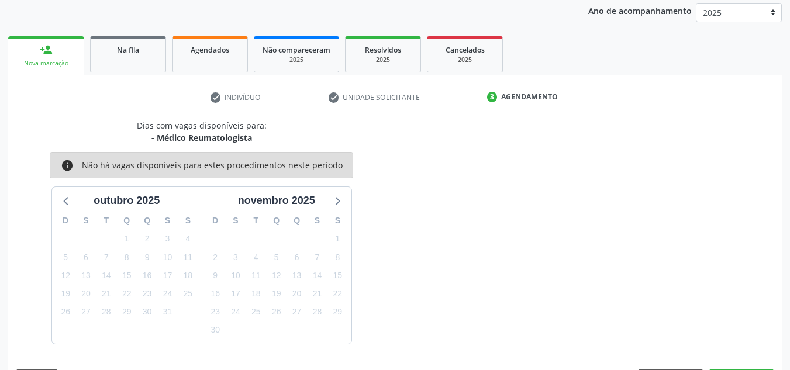
scroll to position [173, 0]
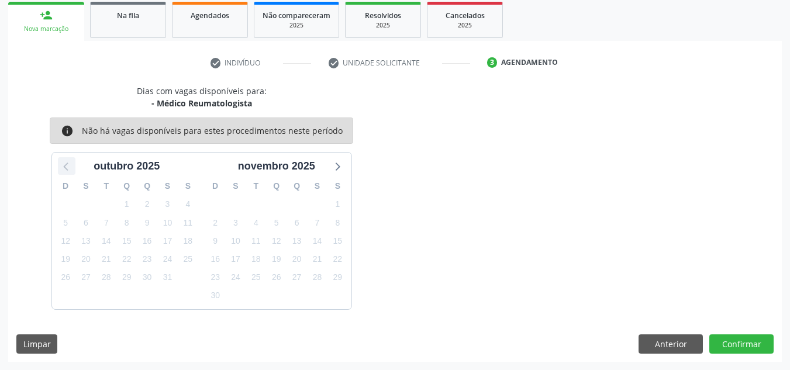
click at [73, 167] on icon at bounding box center [66, 165] width 15 height 15
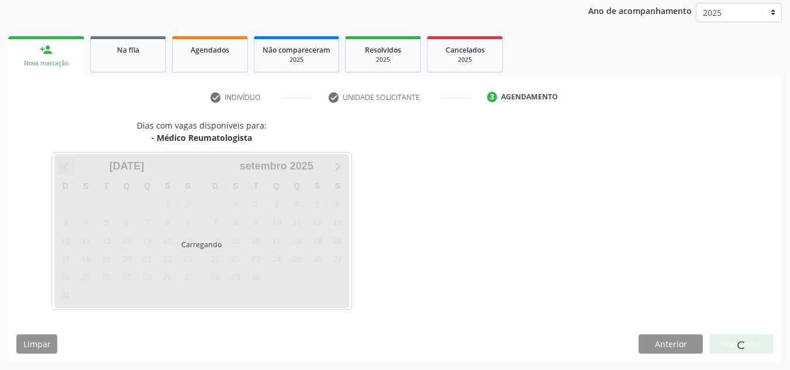
scroll to position [139, 0]
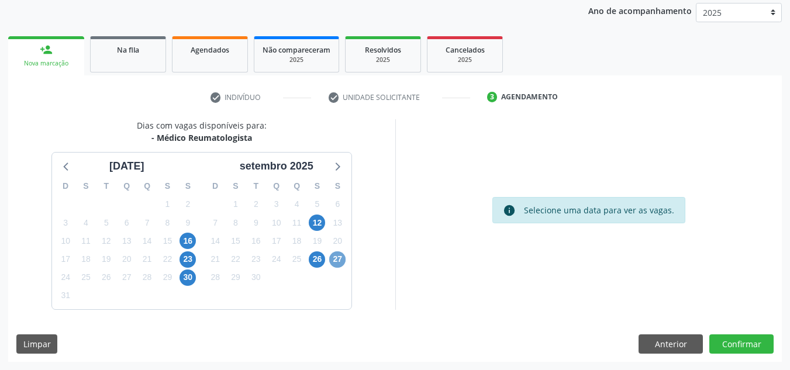
click at [343, 264] on span "27" at bounding box center [337, 259] width 16 height 16
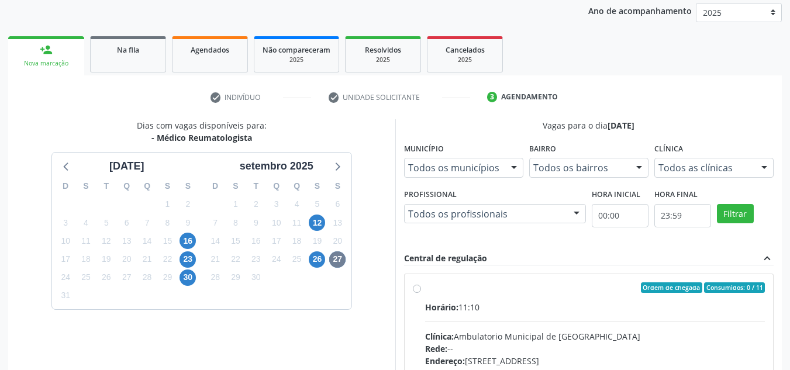
click at [427, 292] on div "Ordem de chegada Consumidos: 0 / 11" at bounding box center [595, 287] width 340 height 11
click at [421, 292] on input "Ordem de chegada Consumidos: 0 / 11 Horário: 11:10 Clínica: Ambulatorio Municip…" at bounding box center [417, 287] width 8 height 11
radio input "true"
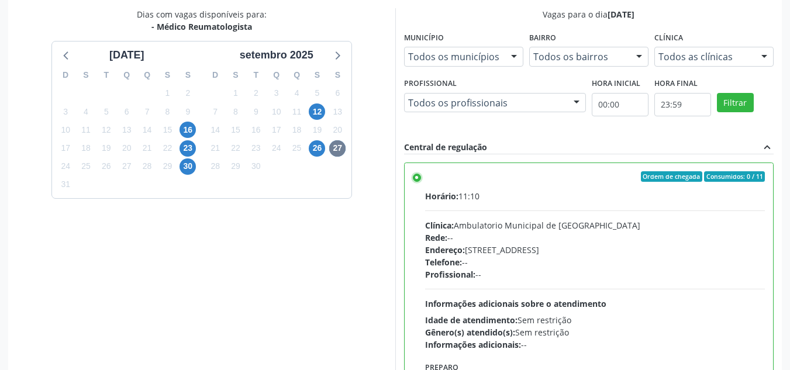
scroll to position [329, 0]
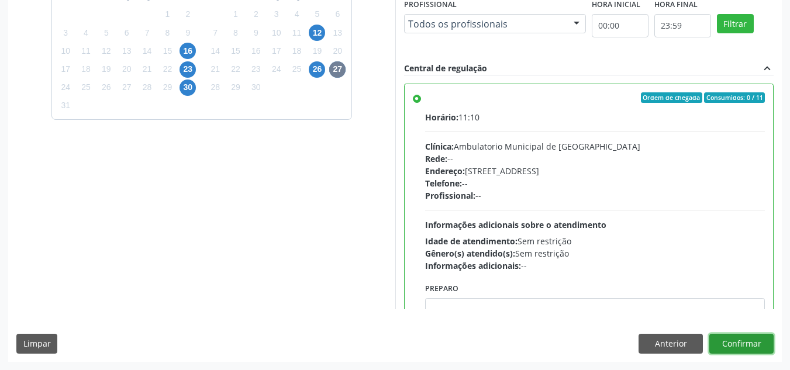
click at [750, 337] on button "Confirmar" at bounding box center [741, 344] width 64 height 20
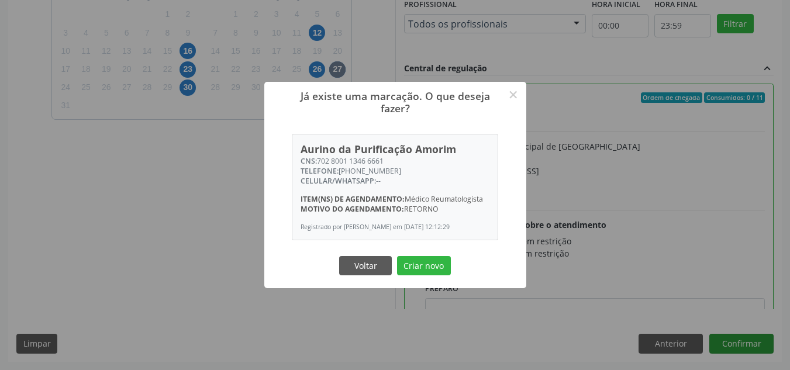
click at [397, 256] on button "Criar novo" at bounding box center [424, 266] width 54 height 20
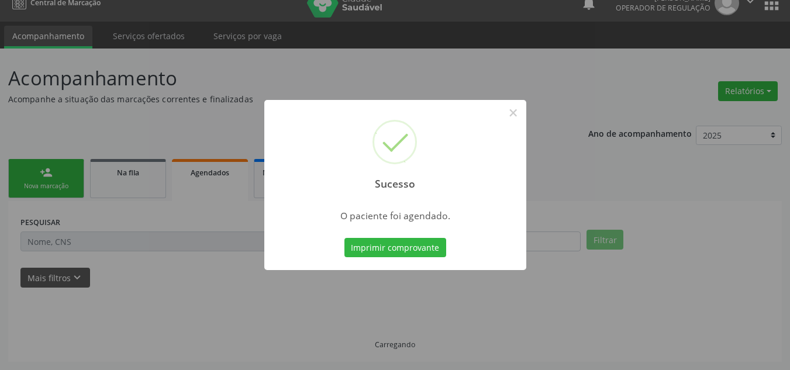
scroll to position [16, 0]
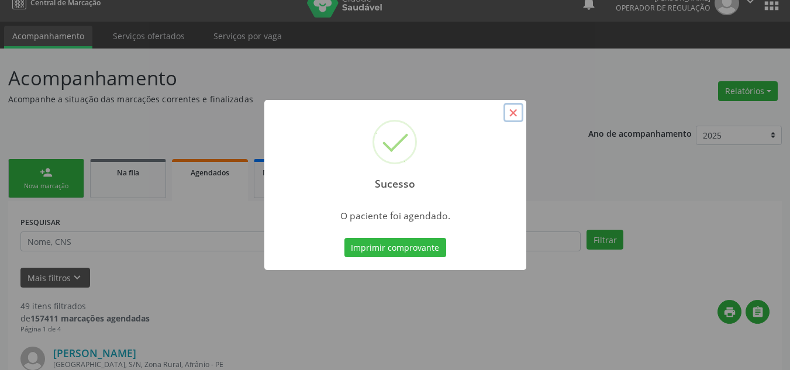
click at [513, 111] on button "×" at bounding box center [513, 113] width 20 height 20
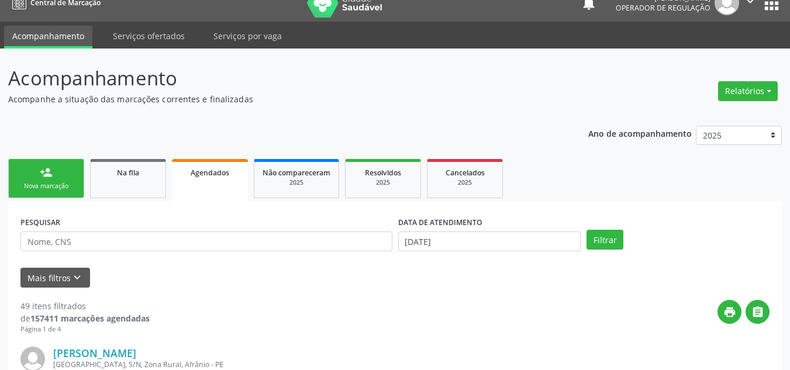
drag, startPoint x: 45, startPoint y: 162, endPoint x: 57, endPoint y: 173, distance: 16.1
click at [45, 162] on link "person_add Nova marcação" at bounding box center [46, 178] width 76 height 39
click at [57, 162] on link "person_add Nova marcação" at bounding box center [46, 178] width 76 height 39
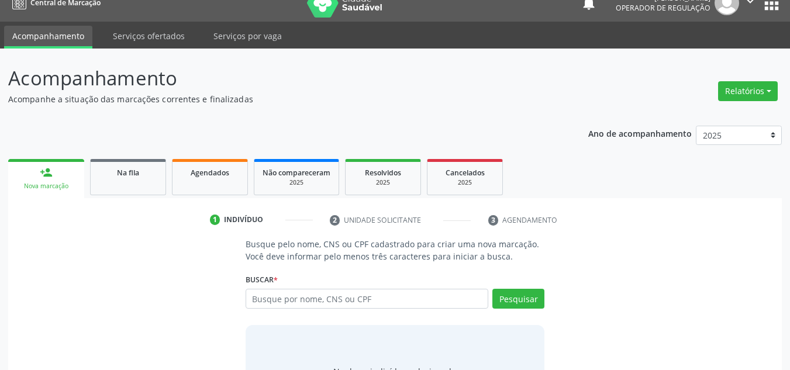
click at [57, 173] on link "person_add Nova marcação" at bounding box center [46, 178] width 76 height 39
click at [296, 292] on input "text" at bounding box center [367, 299] width 243 height 20
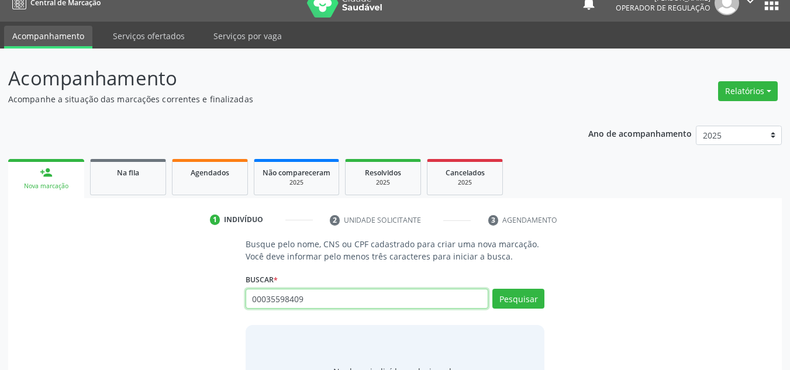
type input "00035598409"
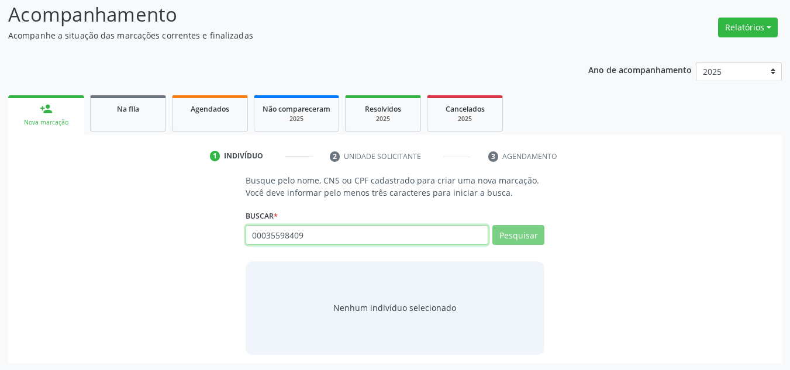
scroll to position [81, 0]
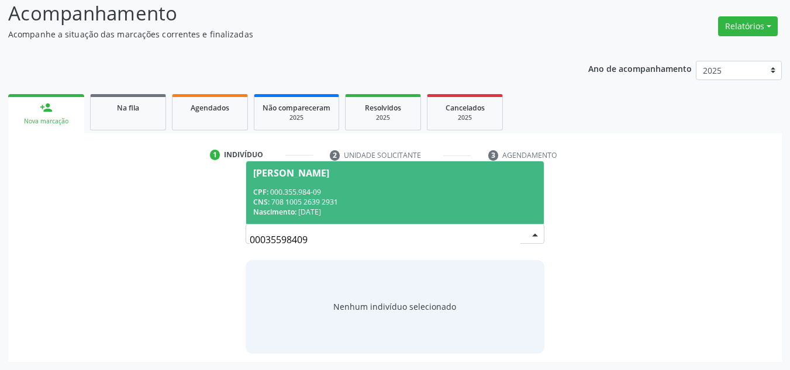
click at [363, 199] on div "CNS: 708 1005 2639 2931" at bounding box center [395, 202] width 284 height 10
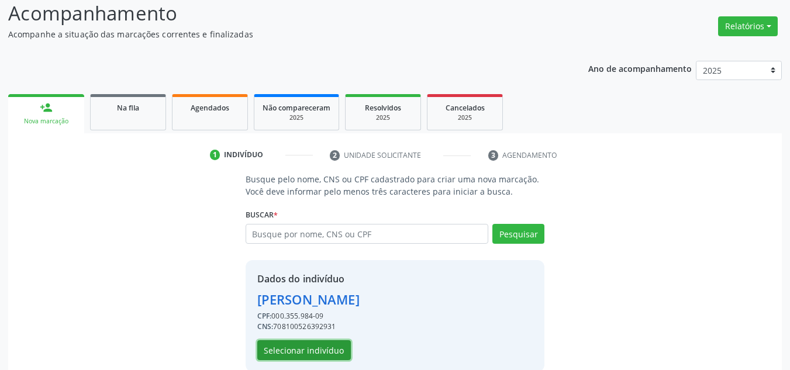
click at [313, 349] on button "Selecionar indivíduo" at bounding box center [304, 350] width 94 height 20
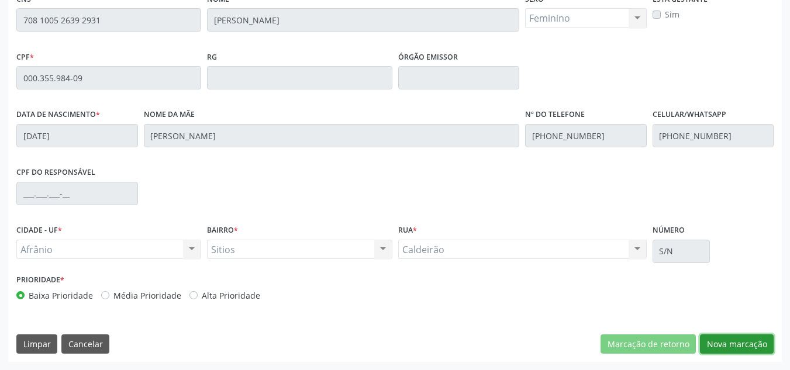
click at [754, 345] on button "Nova marcação" at bounding box center [737, 344] width 74 height 20
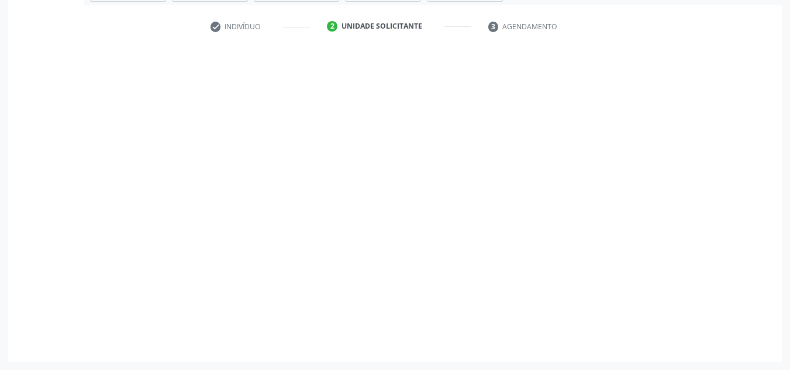
scroll to position [209, 0]
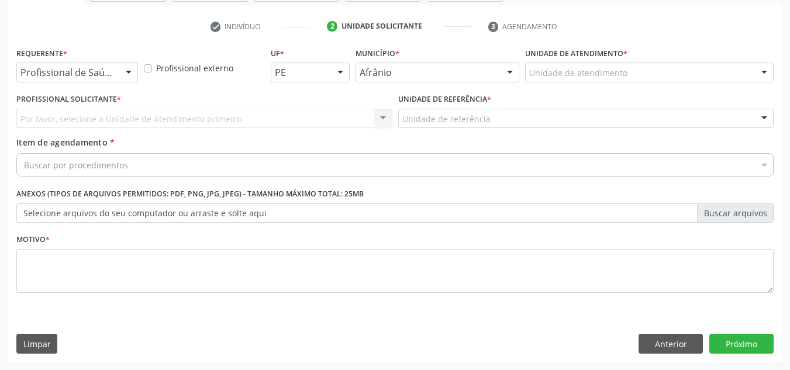
drag, startPoint x: 712, startPoint y: 44, endPoint x: 706, endPoint y: 60, distance: 16.5
click at [709, 47] on div "Unidade de atendimento * Unidade de atendimento Academia da Saude de Afranio Ac…" at bounding box center [649, 62] width 249 height 37
drag, startPoint x: 706, startPoint y: 60, endPoint x: 712, endPoint y: 78, distance: 19.8
click at [711, 74] on div "Unidade de atendimento * Unidade de atendimento Academia da Saude de Afranio Ac…" at bounding box center [649, 62] width 249 height 37
click at [715, 86] on div "Unidade de atendimento * Unidade de atendimento Academia da Saude de Afranio Ac…" at bounding box center [649, 67] width 254 height 46
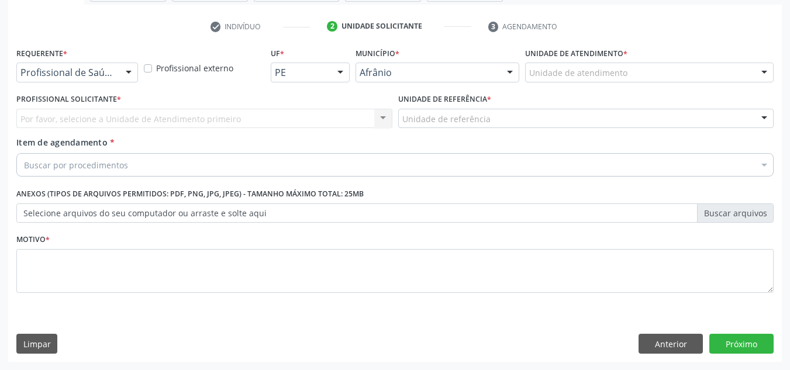
click at [714, 70] on div "Unidade de atendimento" at bounding box center [649, 73] width 249 height 20
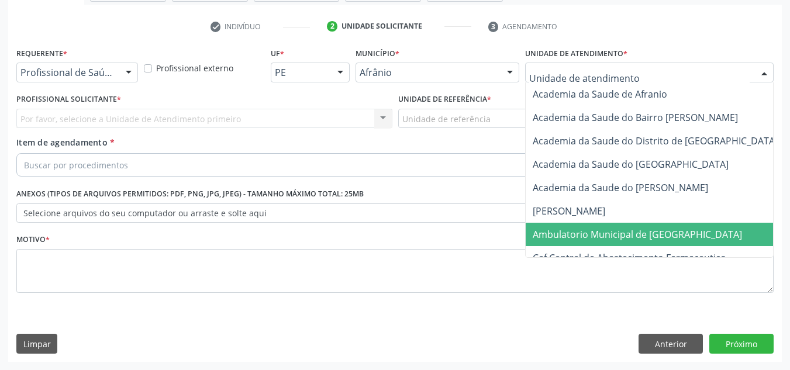
click at [654, 228] on span "Ambulatorio Municipal de [GEOGRAPHIC_DATA]" at bounding box center [637, 234] width 209 height 13
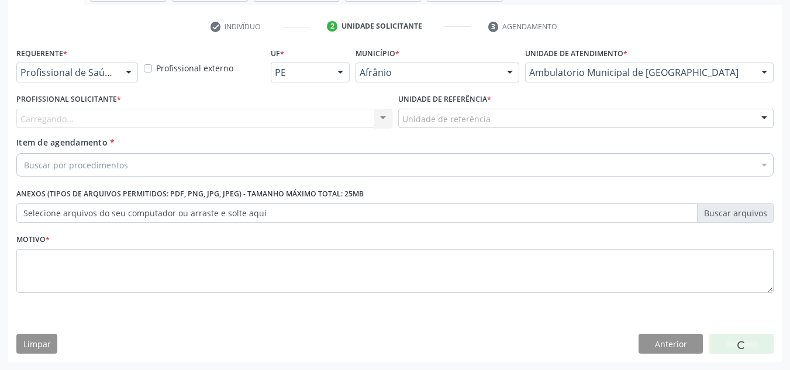
click at [332, 112] on div "Carregando... Nenhum resultado encontrado para: " " Não há nenhuma opção para s…" at bounding box center [204, 119] width 376 height 20
click at [331, 113] on div "Carregando... Nenhum resultado encontrado para: " " Não há nenhuma opção para s…" at bounding box center [204, 119] width 376 height 20
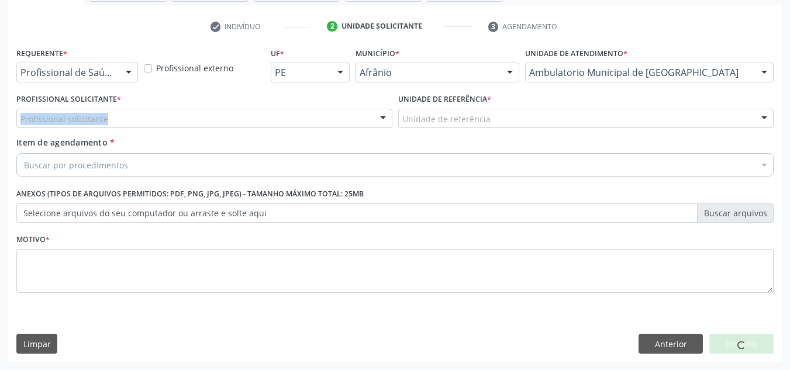
click at [331, 113] on div "Profissional solicitante" at bounding box center [204, 119] width 376 height 20
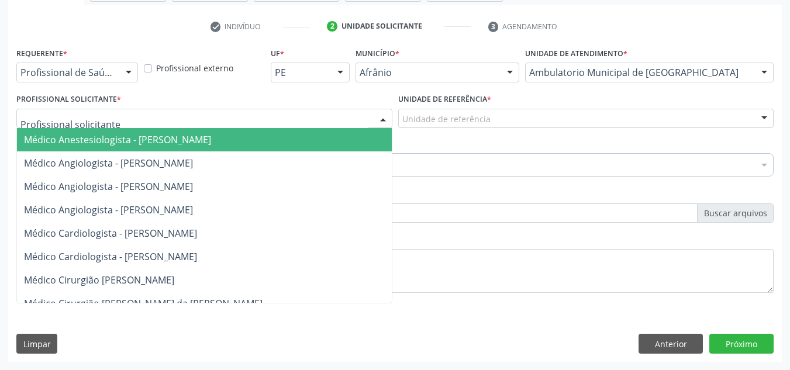
click at [335, 122] on input "text" at bounding box center [194, 124] width 348 height 23
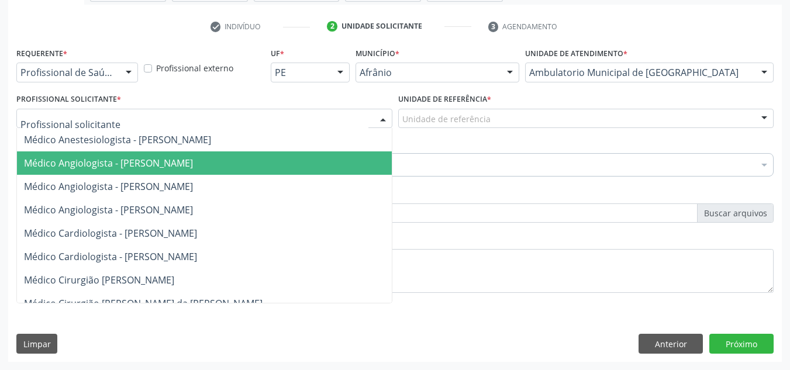
click at [307, 185] on span "Médico Angiologista - Luis Henrique de Sa Nunes" at bounding box center [216, 186] width 398 height 23
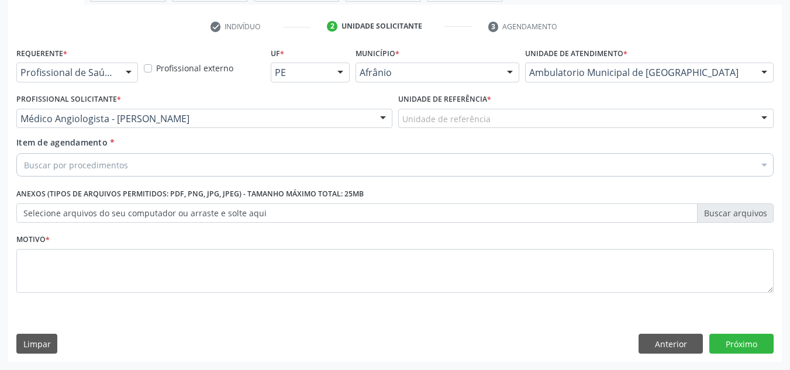
drag, startPoint x: 456, startPoint y: 113, endPoint x: 451, endPoint y: 150, distance: 37.2
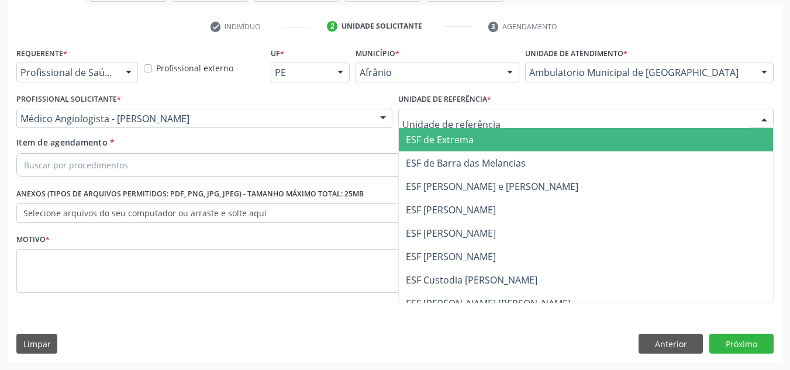
drag, startPoint x: 440, startPoint y: 207, endPoint x: 392, endPoint y: 171, distance: 59.7
click at [434, 205] on span "ESF [PERSON_NAME]" at bounding box center [451, 210] width 90 height 13
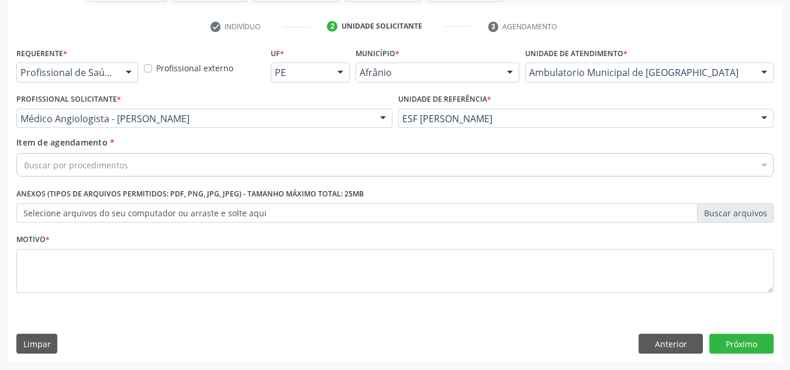
click at [396, 142] on div "Item de agendamento * Buscar por procedimentos Selecionar todos 0604320140 - Ab…" at bounding box center [394, 154] width 757 height 37
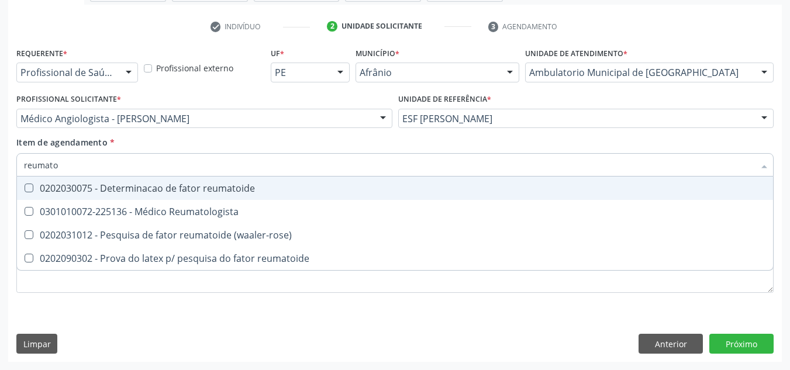
type input "reumat"
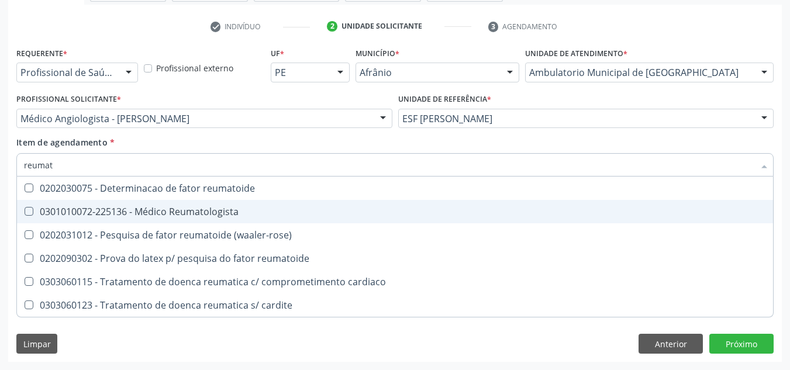
click at [360, 208] on div "0301010072-225136 - Médico Reumatologista" at bounding box center [395, 211] width 742 height 9
checkbox Reumatologista "true"
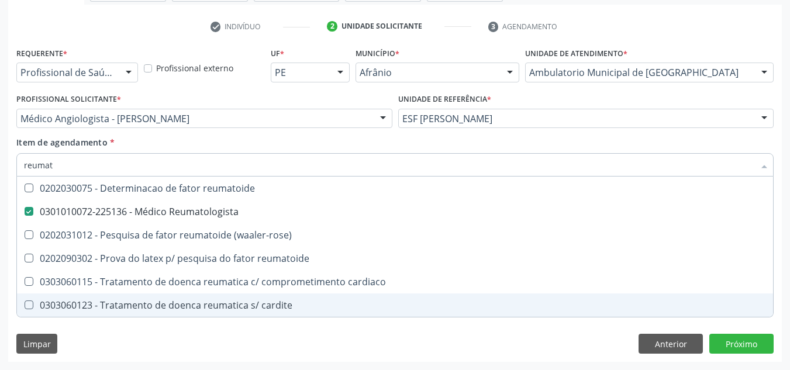
click at [322, 360] on div "Requerente * Profissional de Saúde Profissional de Saúde Paciente Nenhum result…" at bounding box center [395, 203] width 774 height 318
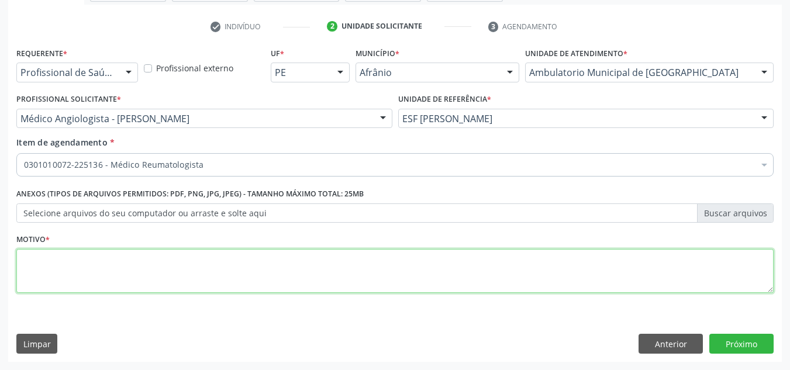
click at [376, 281] on textarea at bounding box center [394, 271] width 757 height 44
type textarea "'"
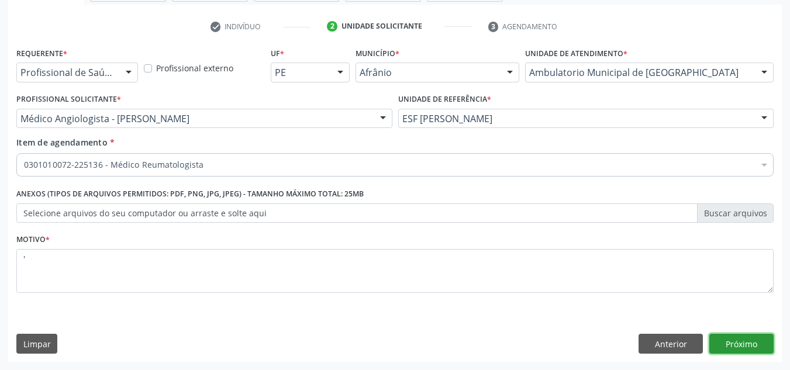
click at [744, 338] on button "Próximo" at bounding box center [741, 344] width 64 height 20
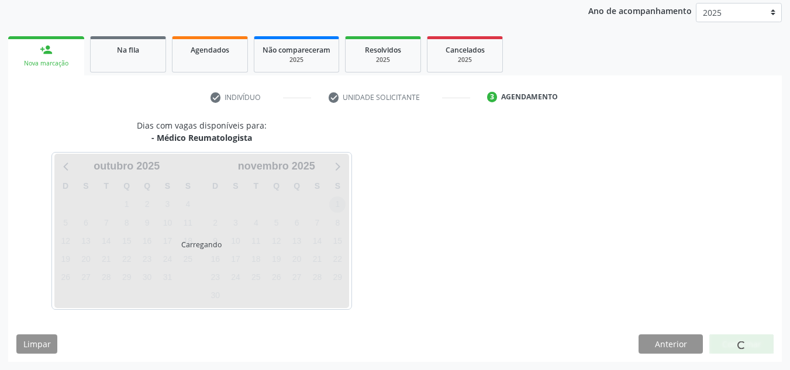
scroll to position [173, 0]
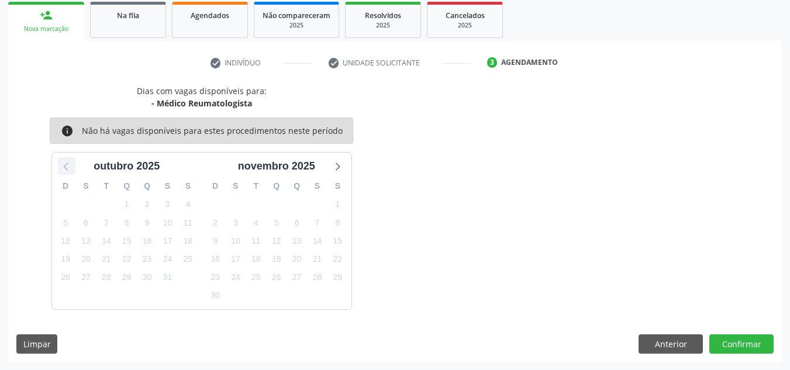
drag, startPoint x: 62, startPoint y: 165, endPoint x: 75, endPoint y: 171, distance: 14.1
click at [63, 165] on icon at bounding box center [66, 165] width 15 height 15
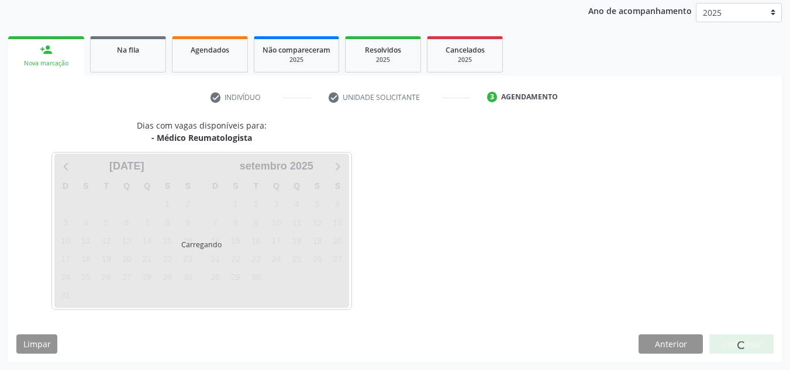
scroll to position [139, 0]
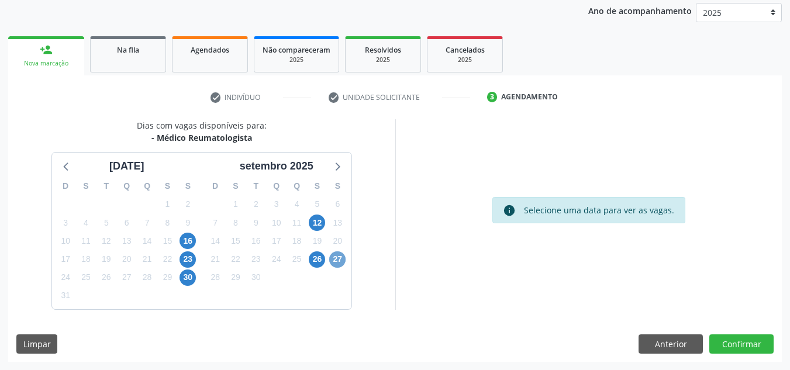
click at [334, 264] on span "27" at bounding box center [337, 259] width 16 height 16
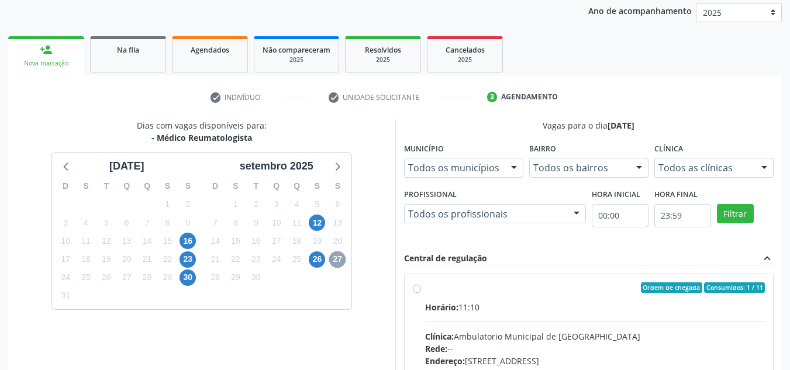
click at [334, 260] on span "27" at bounding box center [337, 259] width 16 height 16
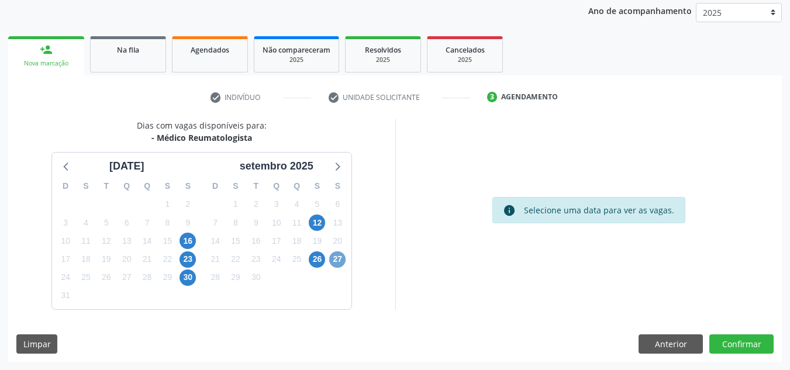
click at [334, 260] on span "27" at bounding box center [337, 259] width 16 height 16
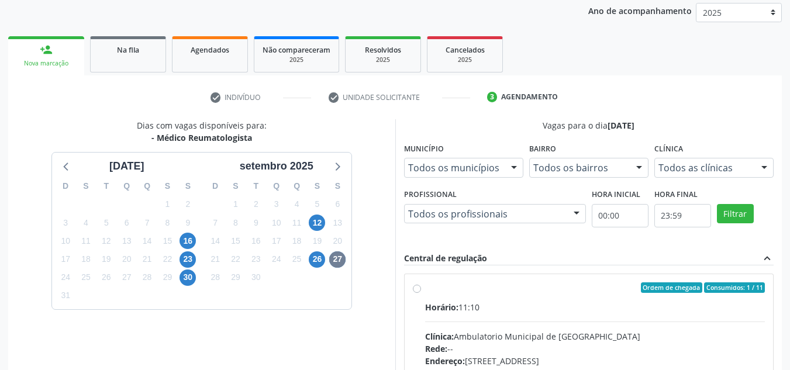
drag, startPoint x: 465, startPoint y: 287, endPoint x: 506, endPoint y: 252, distance: 53.9
click at [465, 288] on div "Ordem de chegada Consumidos: 1 / 11" at bounding box center [595, 287] width 340 height 11
click at [421, 288] on input "Ordem de chegada Consumidos: 1 / 11 Horário: 11:10 Clínica: Ambulatorio Municip…" at bounding box center [417, 287] width 8 height 11
radio input "true"
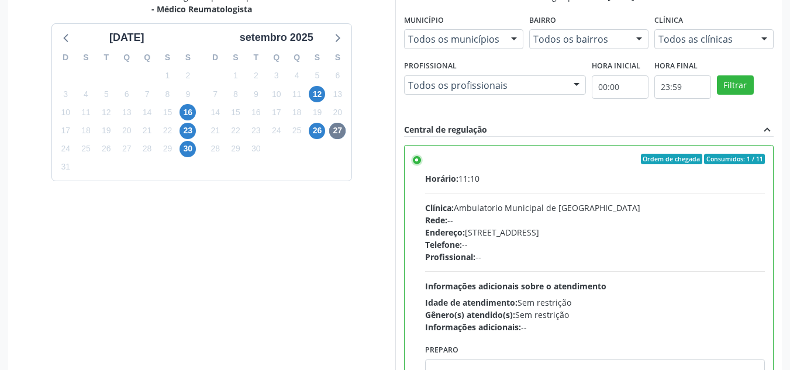
scroll to position [329, 0]
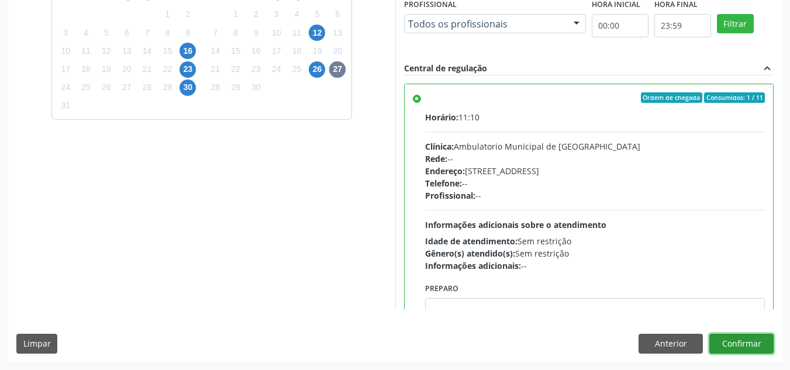
click at [716, 339] on button "Confirmar" at bounding box center [741, 344] width 64 height 20
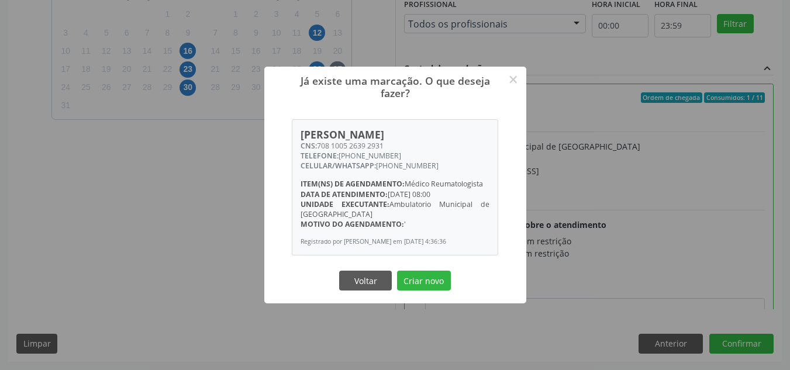
click at [397, 271] on button "Criar novo" at bounding box center [424, 281] width 54 height 20
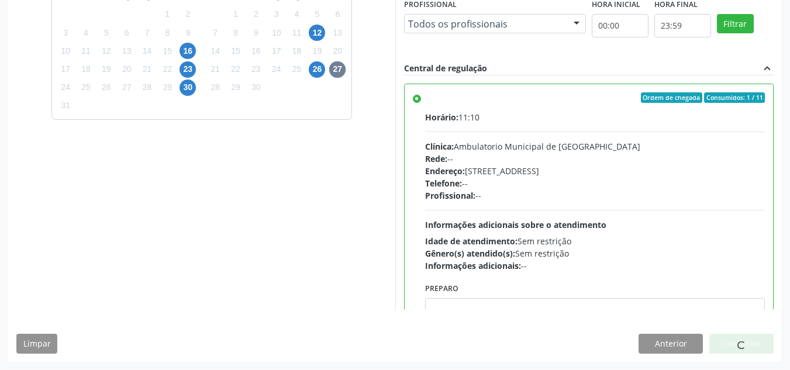
scroll to position [16, 0]
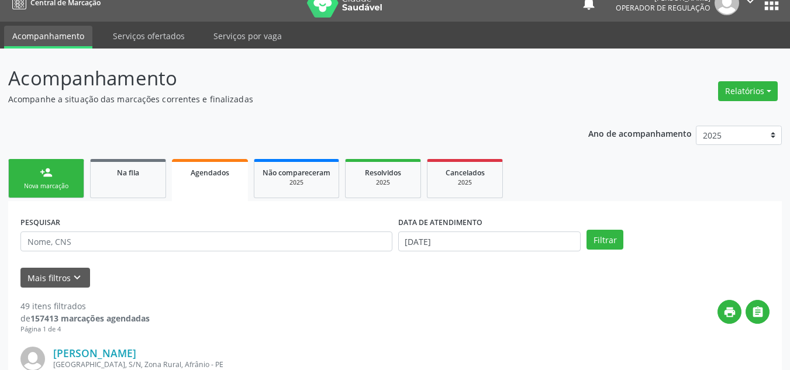
drag, startPoint x: 77, startPoint y: 170, endPoint x: 89, endPoint y: 167, distance: 12.6
click at [77, 170] on link "person_add Nova marcação" at bounding box center [46, 178] width 76 height 39
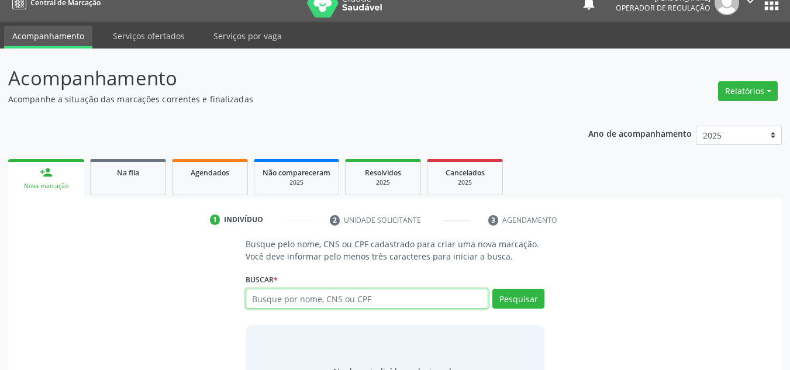
click at [251, 289] on input "text" at bounding box center [367, 299] width 243 height 20
type input "13818125465"
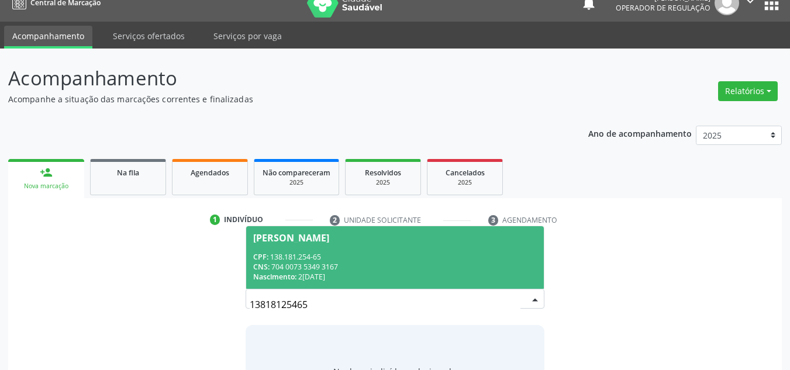
click at [311, 258] on div "CPF: 138.181.254-65" at bounding box center [395, 257] width 284 height 10
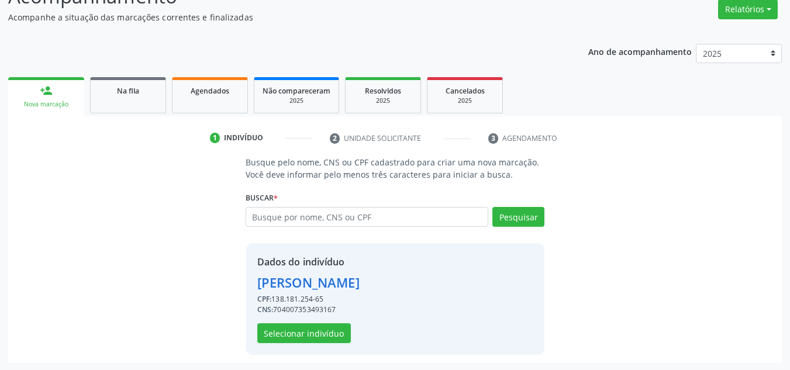
scroll to position [99, 0]
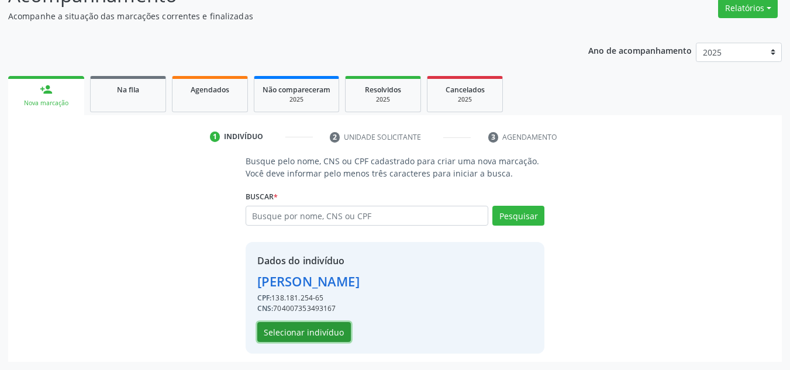
click at [305, 329] on button "Selecionar indivíduo" at bounding box center [304, 332] width 94 height 20
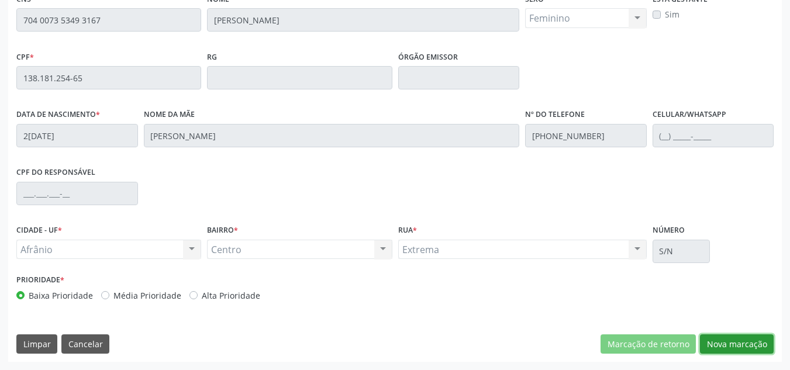
click at [734, 337] on button "Nova marcação" at bounding box center [737, 344] width 74 height 20
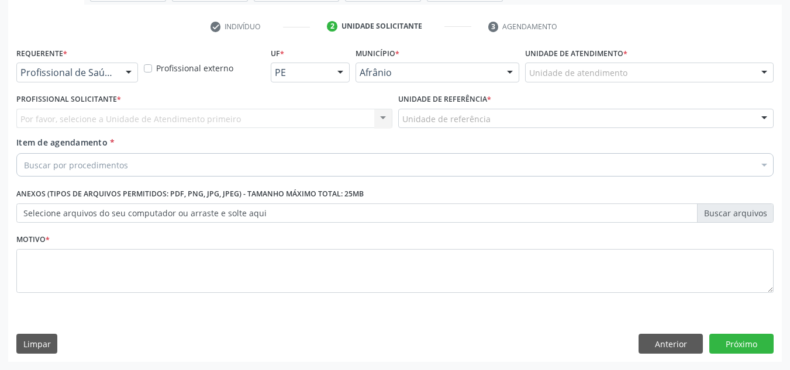
scroll to position [209, 0]
click at [684, 66] on div "Unidade de atendimento" at bounding box center [649, 73] width 249 height 20
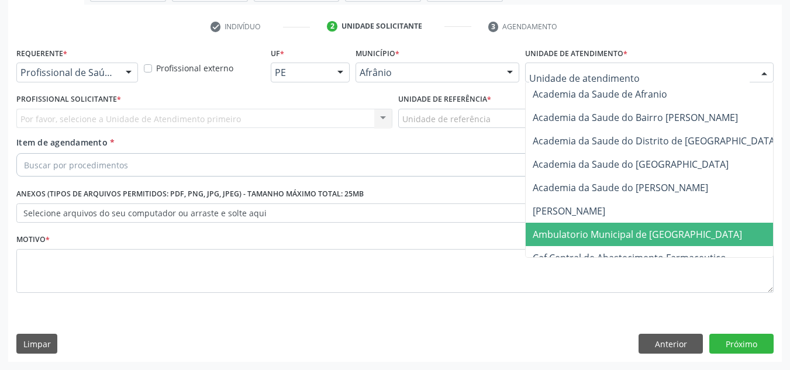
drag, startPoint x: 569, startPoint y: 230, endPoint x: 563, endPoint y: 229, distance: 6.0
click at [568, 231] on span "Ambulatorio Municipal de [GEOGRAPHIC_DATA]" at bounding box center [637, 234] width 209 height 13
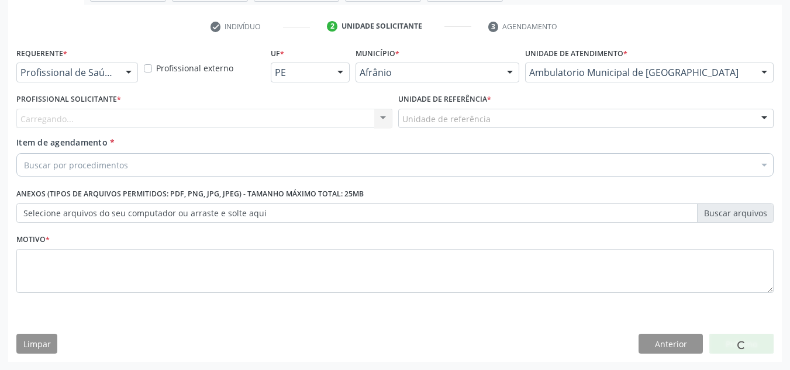
drag, startPoint x: 230, startPoint y: 110, endPoint x: 226, endPoint y: 115, distance: 6.7
click at [228, 113] on div "Carregando... Nenhum resultado encontrado para: " " Não há nenhuma opção para s…" at bounding box center [204, 119] width 376 height 20
click at [226, 115] on div "Carregando... Nenhum resultado encontrado para: " " Não há nenhuma opção para s…" at bounding box center [204, 119] width 376 height 20
click at [226, 115] on div "Carregando..." at bounding box center [204, 119] width 376 height 20
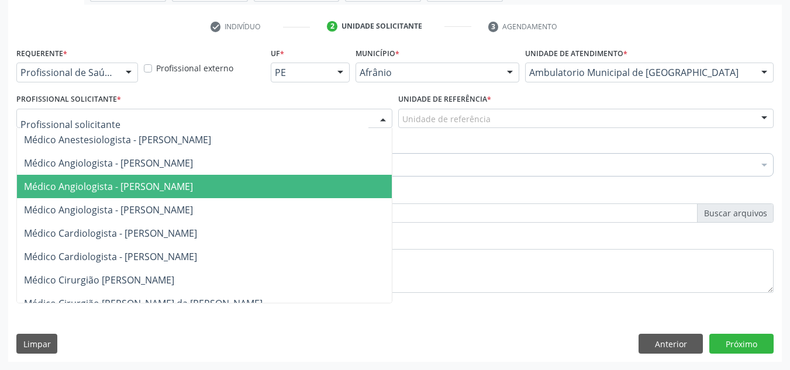
drag, startPoint x: 203, startPoint y: 193, endPoint x: 363, endPoint y: 130, distance: 172.0
click at [193, 193] on span "Médico Angiologista - Luis Henrique de Sa Nunes" at bounding box center [108, 186] width 169 height 13
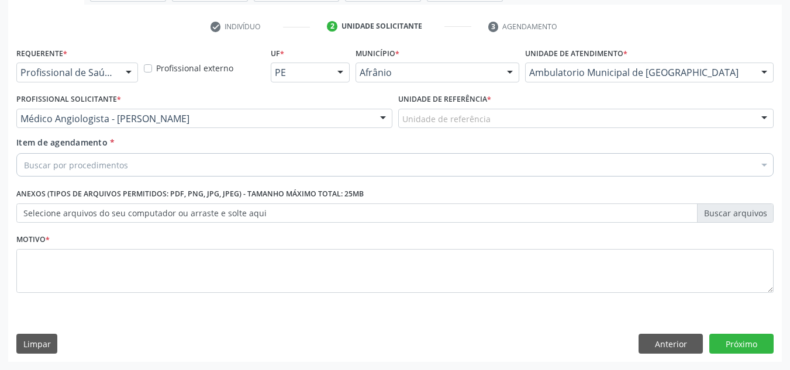
click at [418, 111] on div "Unidade de referência" at bounding box center [586, 119] width 376 height 20
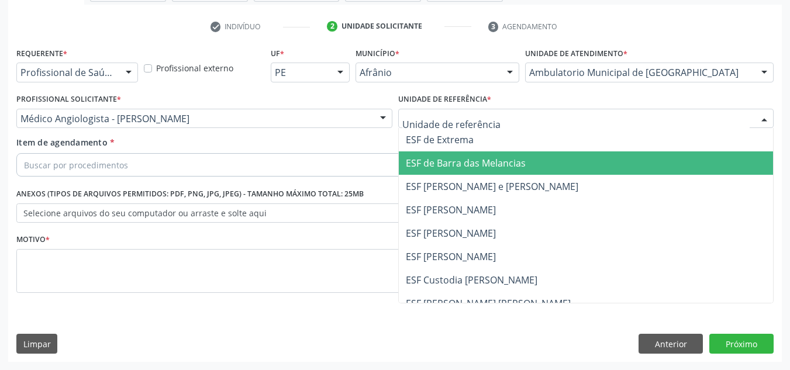
click at [434, 213] on span "ESF [PERSON_NAME]" at bounding box center [451, 210] width 90 height 13
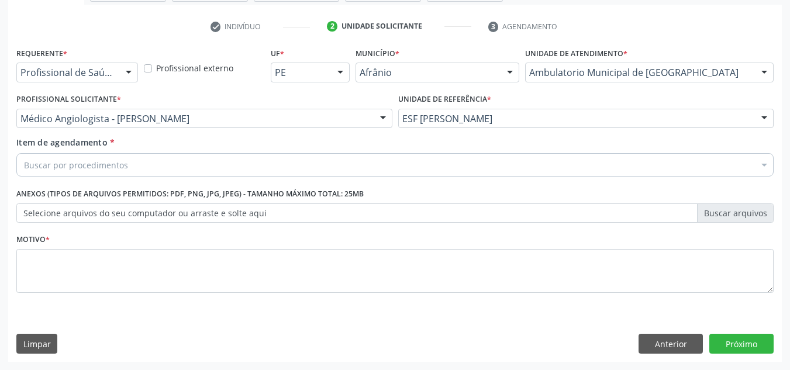
click at [454, 167] on div "Buscar por procedimentos" at bounding box center [394, 164] width 757 height 23
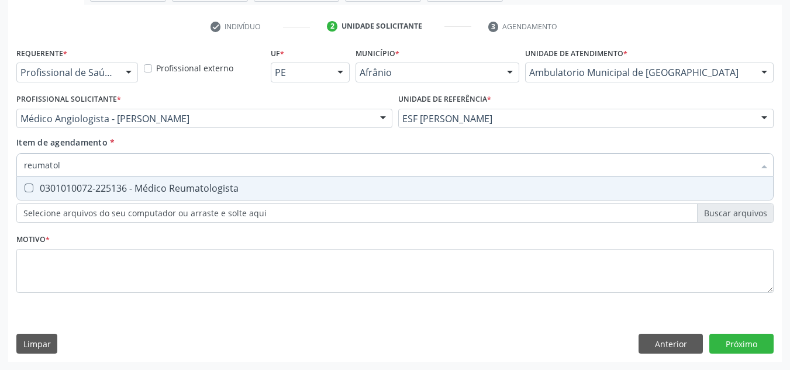
type input "reumatolo"
click at [387, 191] on div "0301010072-225136 - Médico Reumatologista" at bounding box center [395, 188] width 742 height 9
checkbox Reumatologista "true"
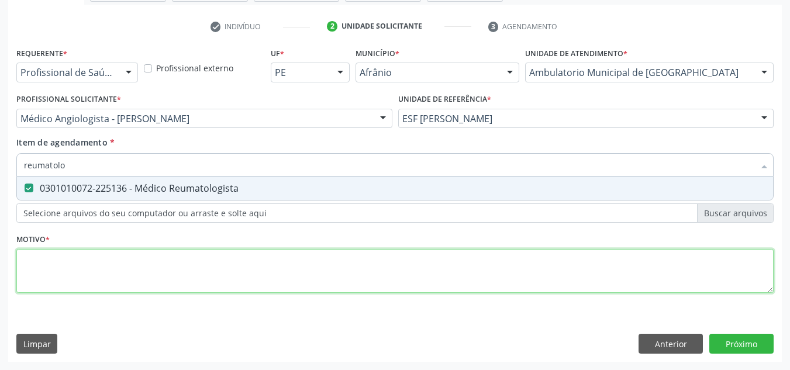
click at [370, 271] on div "Requerente * Profissional de Saúde Profissional de Saúde Paciente Nenhum result…" at bounding box center [394, 176] width 757 height 265
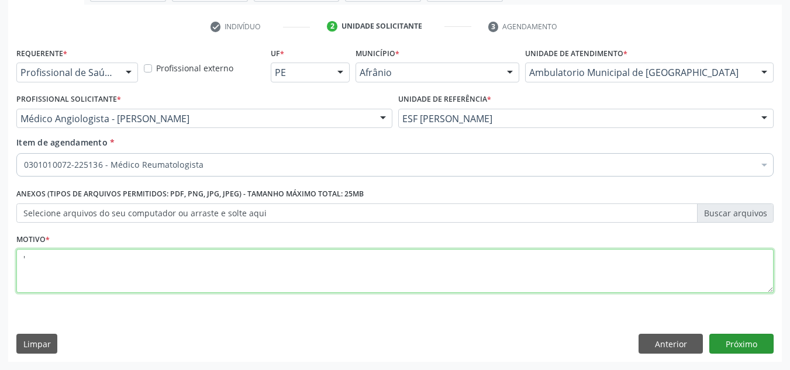
type textarea "'"
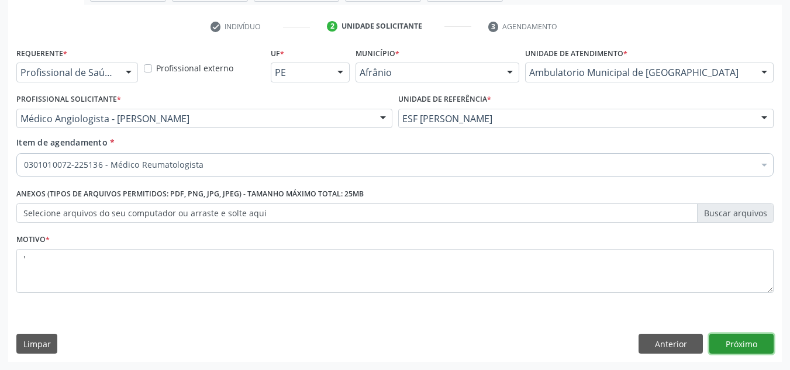
click at [763, 337] on button "Próximo" at bounding box center [741, 344] width 64 height 20
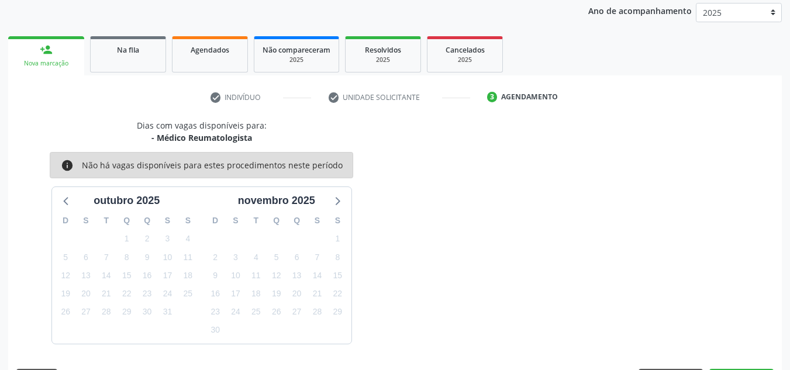
scroll to position [173, 0]
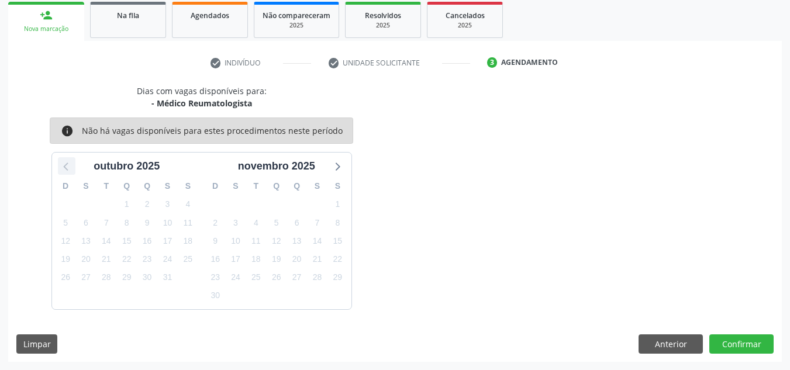
click at [59, 167] on div "outubro 2025 D S T Q Q S S 28 29 30 1 2 3 4 5 6 7 8 9 10 11 12 13 14 15 16 17 1…" at bounding box center [201, 231] width 299 height 156
click at [61, 167] on icon at bounding box center [66, 165] width 15 height 15
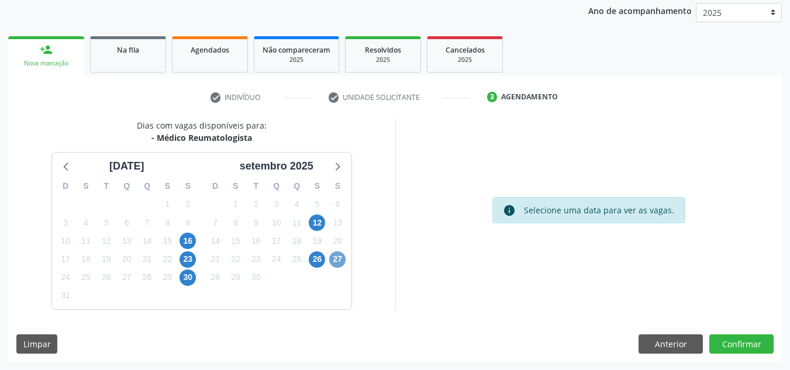
click at [332, 258] on span "27" at bounding box center [337, 259] width 16 height 16
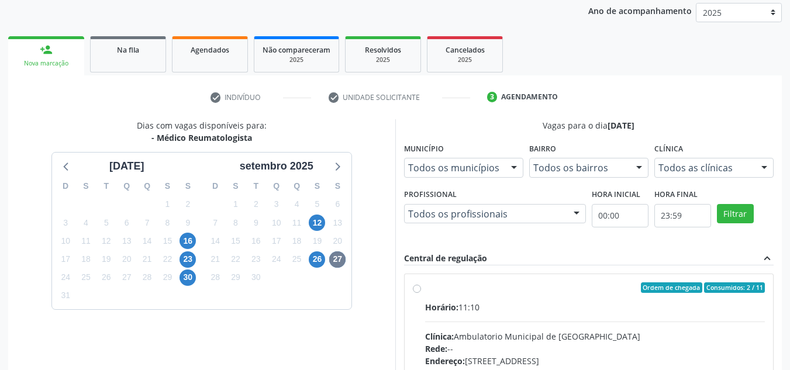
click at [523, 287] on div "Ordem de chegada Consumidos: 2 / 11" at bounding box center [595, 287] width 340 height 11
click at [421, 287] on input "Ordem de chegada Consumidos: 2 / 11 Horário: 11:10 Clínica: Ambulatorio Municip…" at bounding box center [417, 287] width 8 height 11
radio input "true"
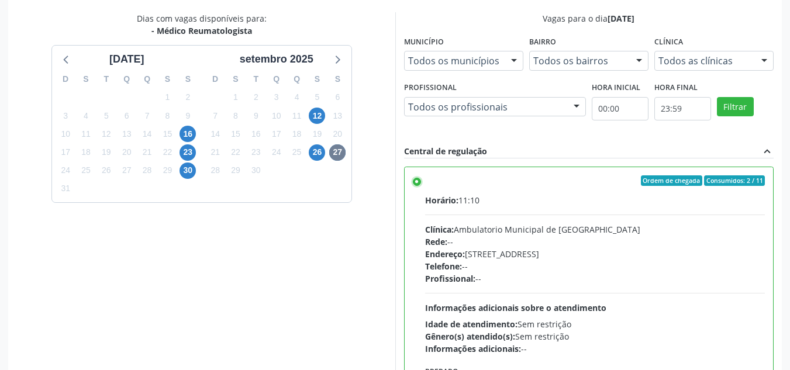
scroll to position [329, 0]
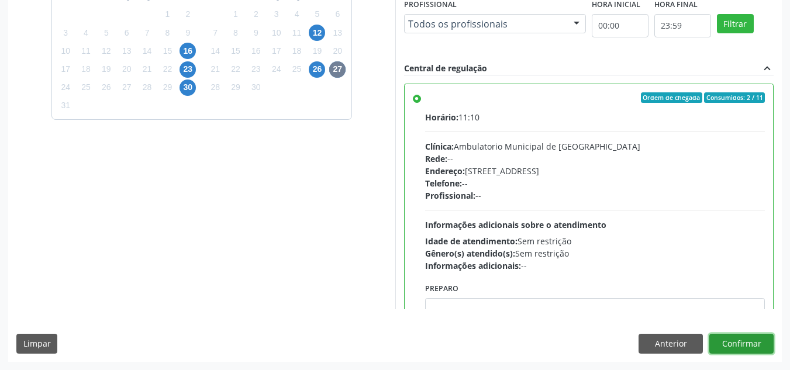
click at [757, 347] on button "Confirmar" at bounding box center [741, 344] width 64 height 20
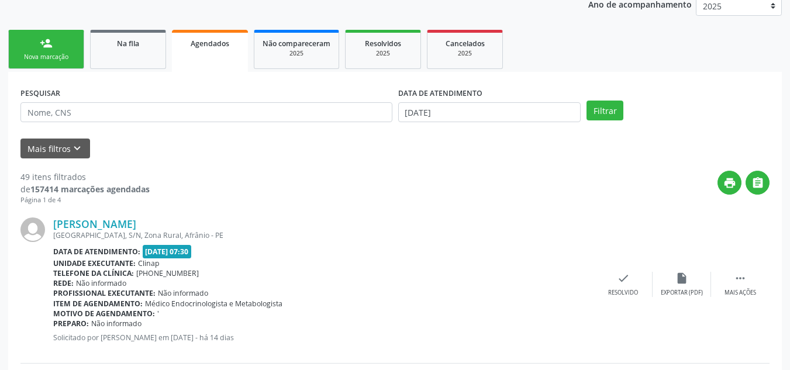
scroll to position [78, 0]
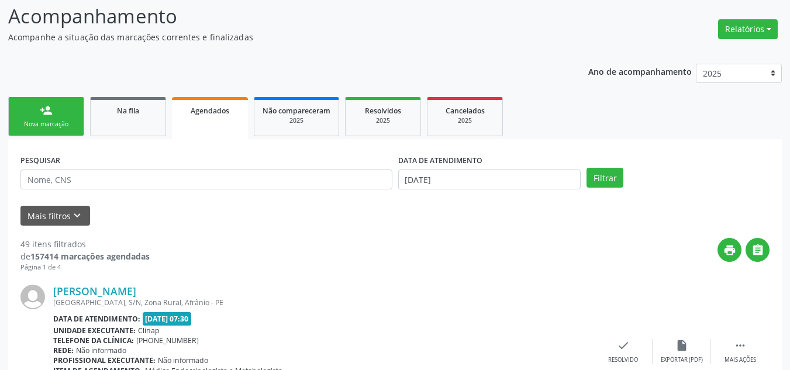
click at [54, 113] on link "person_add Nova marcação" at bounding box center [46, 116] width 76 height 39
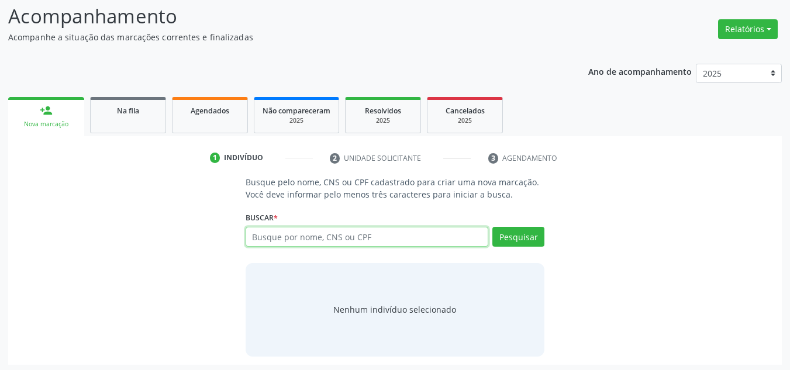
click at [311, 246] on input "text" at bounding box center [367, 237] width 243 height 20
click at [311, 242] on input "text" at bounding box center [367, 237] width 243 height 20
type input "06751297459"
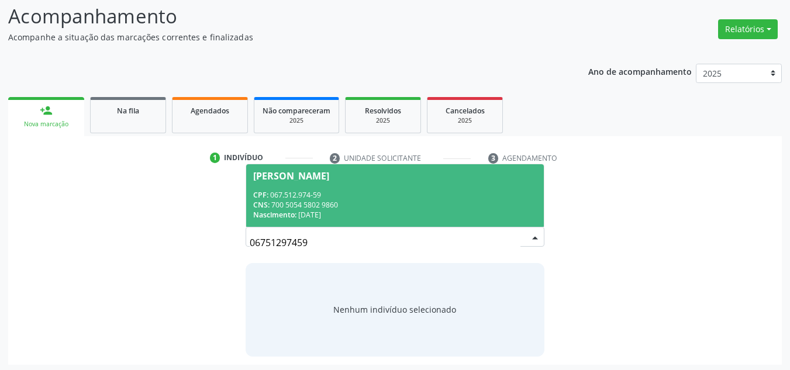
click at [342, 202] on div "CNS: 700 5054 5802 9860" at bounding box center [395, 205] width 284 height 10
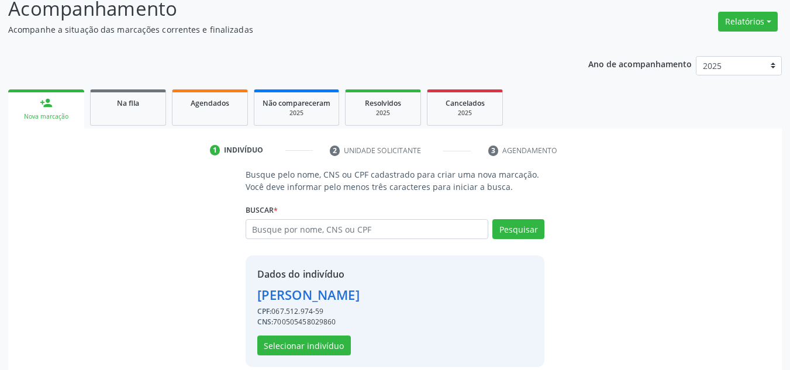
scroll to position [99, 0]
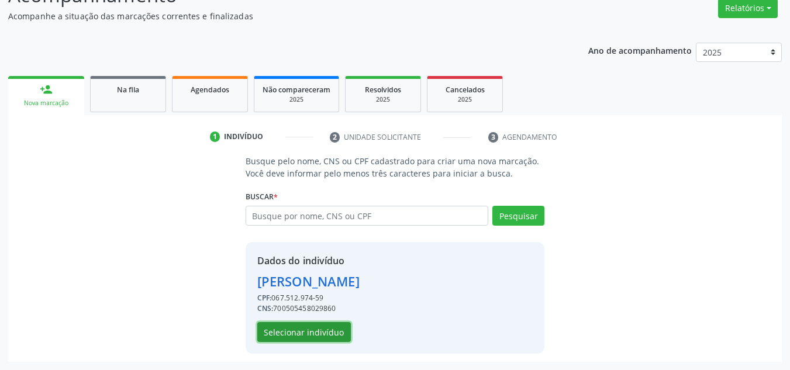
click at [330, 333] on button "Selecionar indivíduo" at bounding box center [304, 332] width 94 height 20
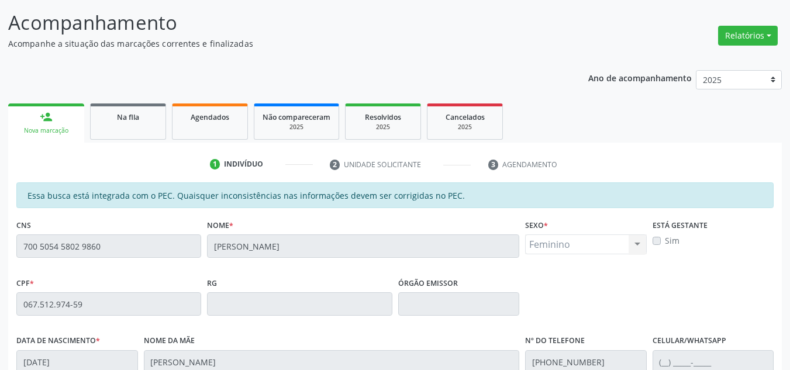
scroll to position [64, 0]
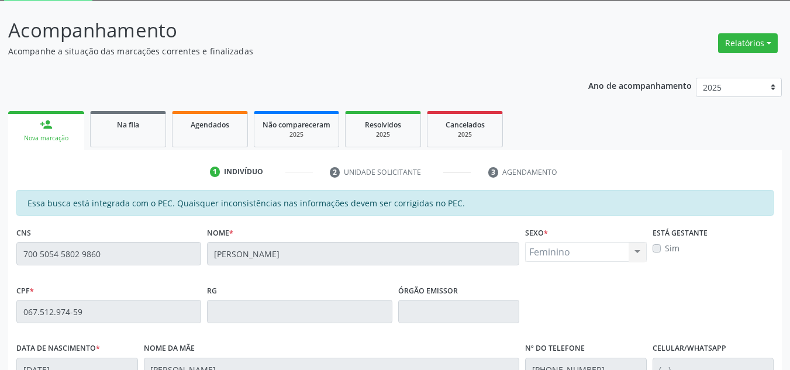
click at [0, 284] on div "Acompanhamento Acompanhe a situação das marcações correntes e finalizadas Relat…" at bounding box center [395, 302] width 790 height 603
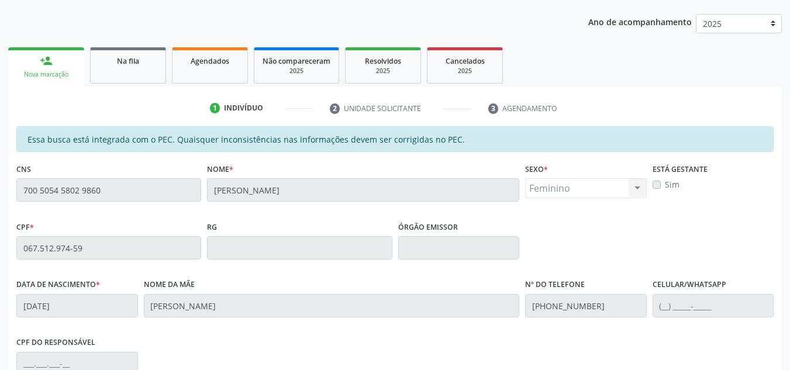
scroll to position [298, 0]
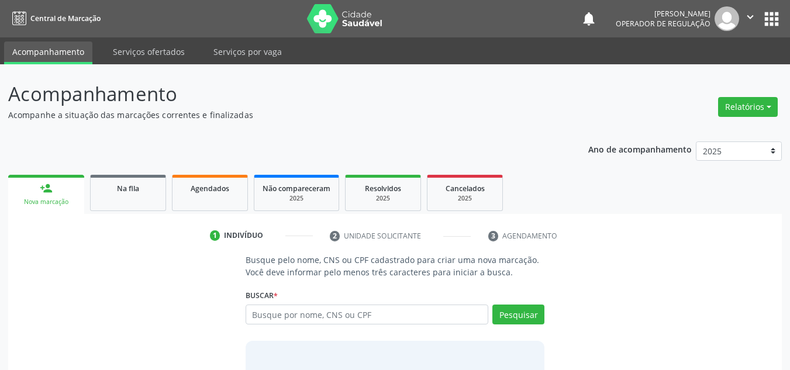
drag, startPoint x: 0, startPoint y: 0, endPoint x: 328, endPoint y: 320, distance: 458.2
click at [328, 320] on input "text" at bounding box center [367, 315] width 243 height 20
type input "07832076461"
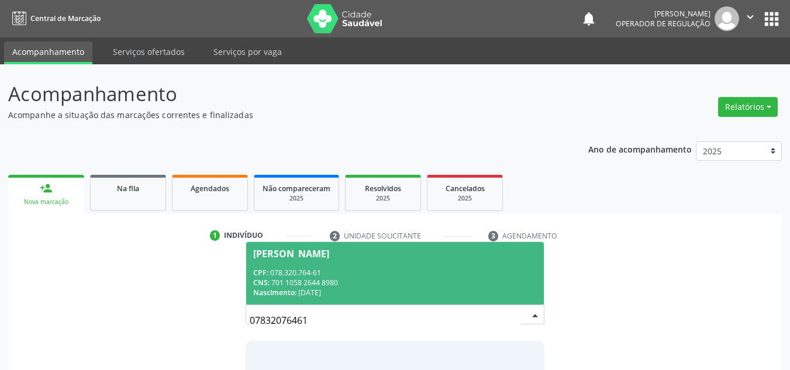
click at [415, 279] on div "CNS: 701 1058 2644 8980" at bounding box center [395, 283] width 284 height 10
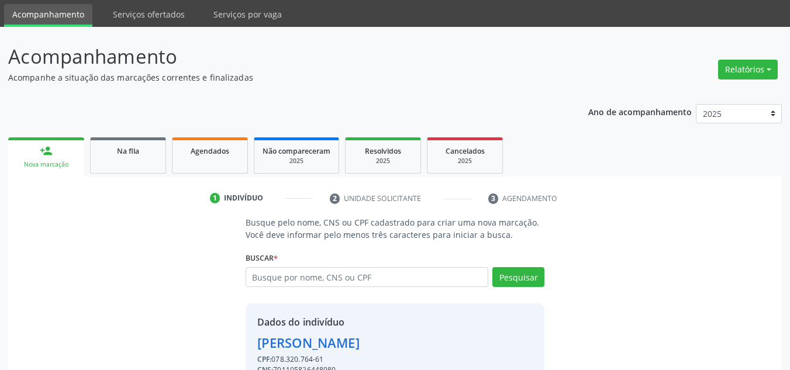
scroll to position [99, 0]
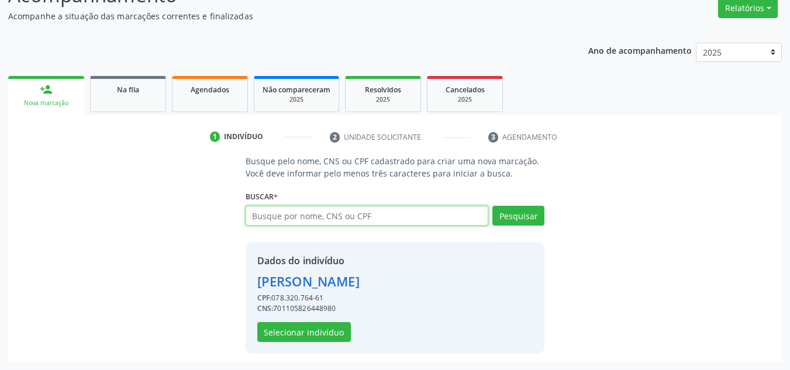
click at [377, 206] on input "text" at bounding box center [367, 216] width 243 height 20
paste input "067.512.974-59"
type input "067.512.974-59"
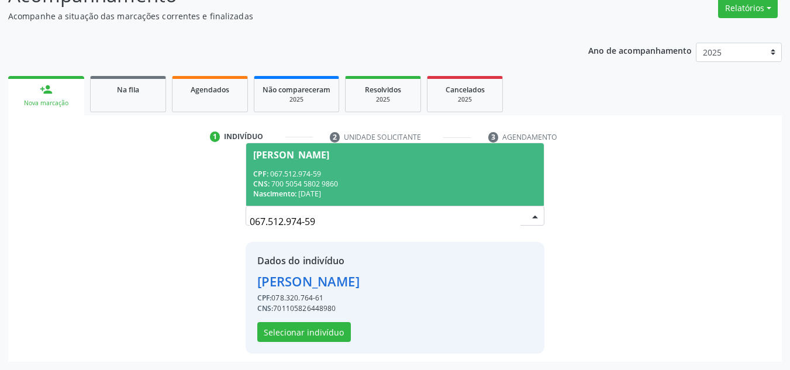
drag, startPoint x: 378, startPoint y: 173, endPoint x: 345, endPoint y: 151, distance: 39.2
click at [347, 153] on span "[PERSON_NAME] CPF: 067.512.974-59 CNS: 700 5054 5802 9860 Nascimento: [DATE]" at bounding box center [395, 174] width 298 height 63
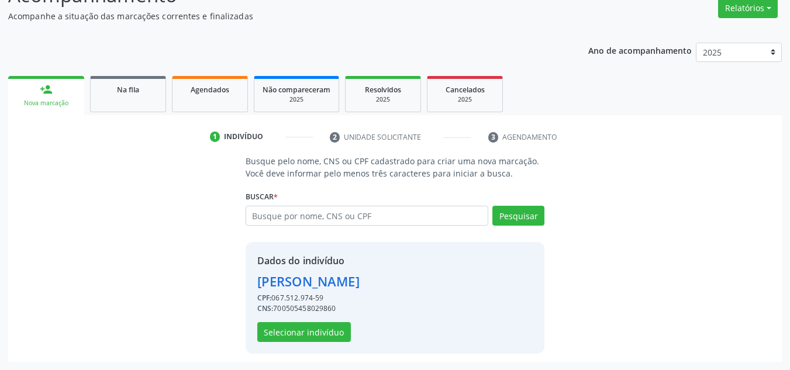
click at [349, 333] on div "Dados do indivíduo [PERSON_NAME] CPF: 067.512.974-59 CNS: 700505458029860 Selec…" at bounding box center [308, 298] width 102 height 88
click at [314, 331] on button "Selecionar indivíduo" at bounding box center [304, 332] width 94 height 20
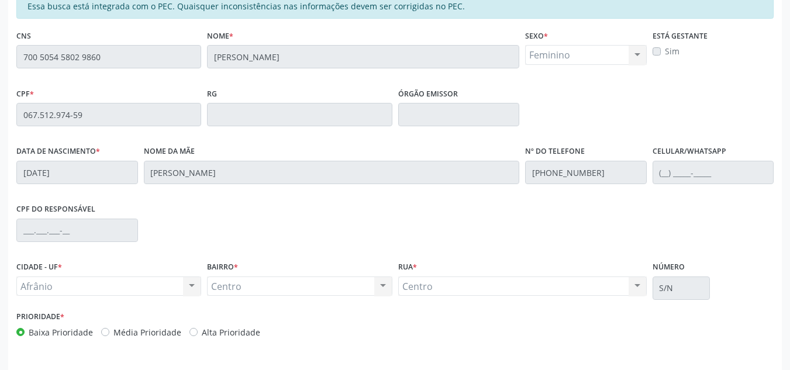
scroll to position [298, 0]
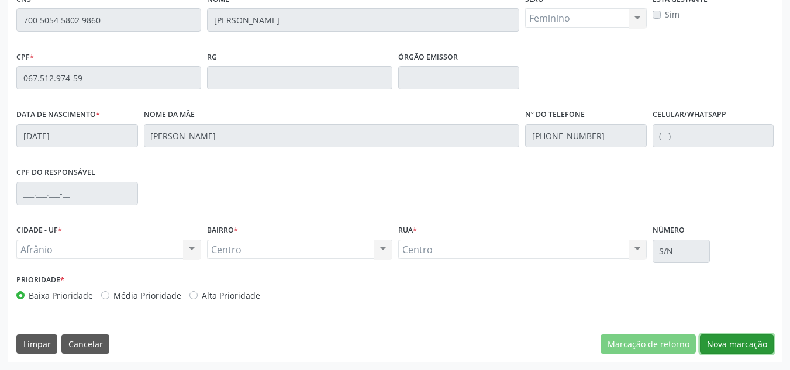
click at [736, 342] on button "Nova marcação" at bounding box center [737, 344] width 74 height 20
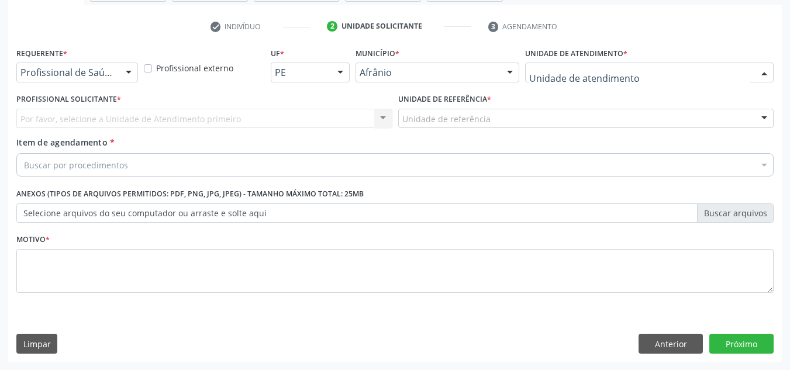
click at [684, 77] on div at bounding box center [649, 73] width 249 height 20
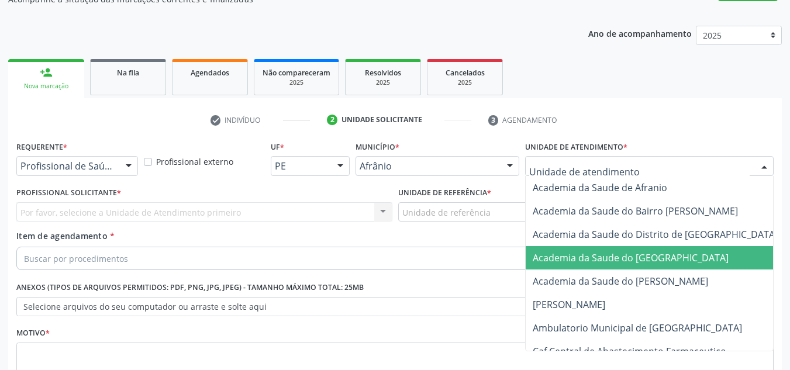
scroll to position [117, 0]
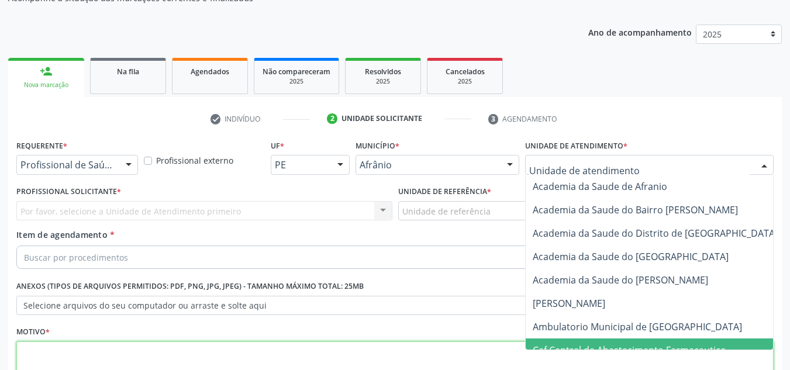
drag, startPoint x: 563, startPoint y: 351, endPoint x: 566, endPoint y: 342, distance: 9.4
click at [563, 350] on div "Requerente * Profissional de Saúde Profissional de Saúde Paciente Nenhum result…" at bounding box center [394, 269] width 757 height 265
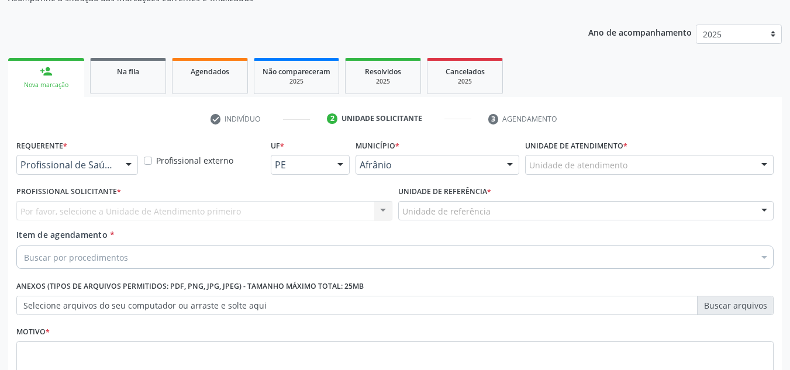
click at [623, 146] on label "Unidade de atendimento *" at bounding box center [576, 146] width 102 height 18
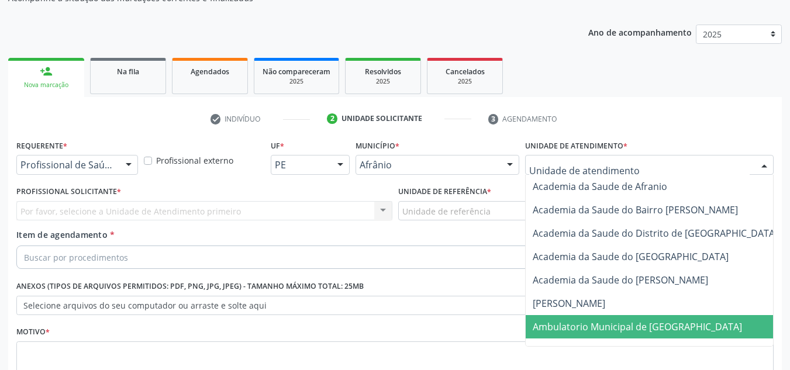
click at [602, 319] on span "Ambulatorio Municipal de [GEOGRAPHIC_DATA]" at bounding box center [668, 326] width 285 height 23
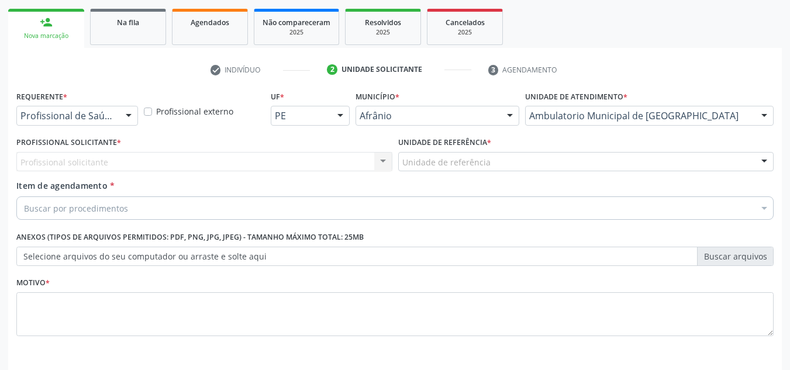
scroll to position [209, 0]
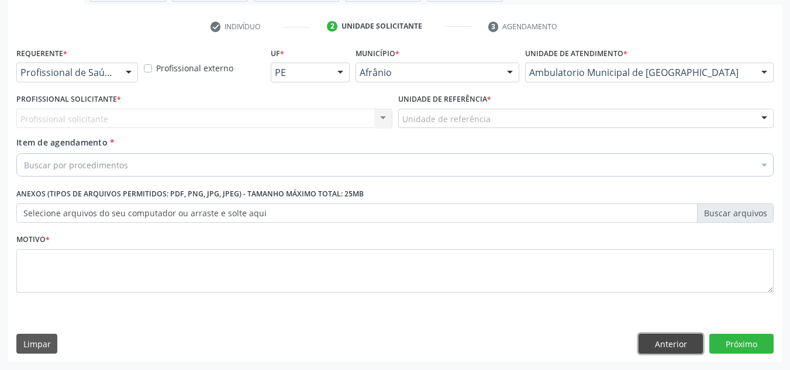
click at [689, 346] on button "Anterior" at bounding box center [671, 344] width 64 height 20
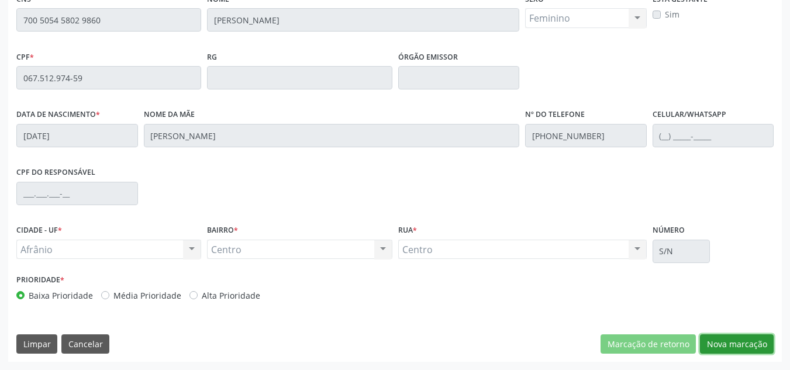
click at [718, 343] on button "Nova marcação" at bounding box center [737, 344] width 74 height 20
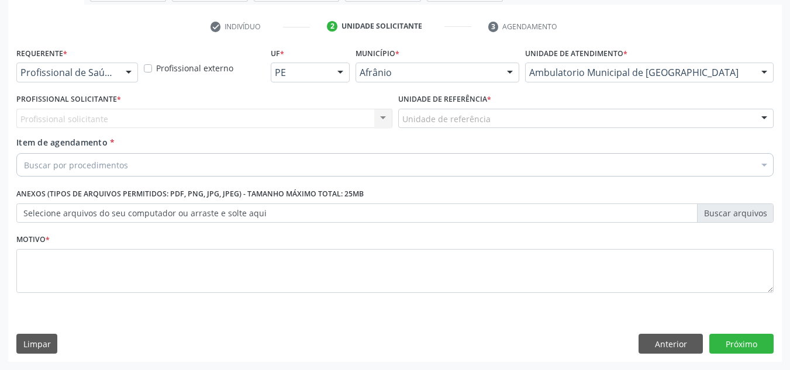
click at [200, 118] on div "Profissional solicitante Nenhum resultado encontrado para: " " Não há nenhuma o…" at bounding box center [204, 119] width 376 height 20
click at [319, 113] on div "Profissional solicitante Nenhum resultado encontrado para: " " Não há nenhuma o…" at bounding box center [204, 119] width 376 height 20
click at [349, 115] on div "Profissional solicitante Nenhum resultado encontrado para: " " Não há nenhuma o…" at bounding box center [204, 119] width 376 height 20
click at [347, 115] on div "Profissional solicitante Nenhum resultado encontrado para: " " Não há nenhuma o…" at bounding box center [204, 119] width 376 height 20
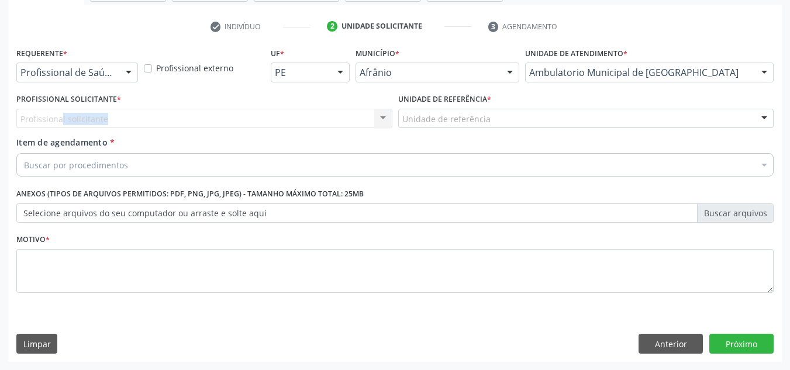
click at [347, 115] on div "Profissional solicitante Nenhum resultado encontrado para: " " Não há nenhuma o…" at bounding box center [204, 119] width 376 height 20
click at [325, 127] on div "Profissional solicitante Nenhum resultado encontrado para: " " Não há nenhuma o…" at bounding box center [204, 119] width 376 height 20
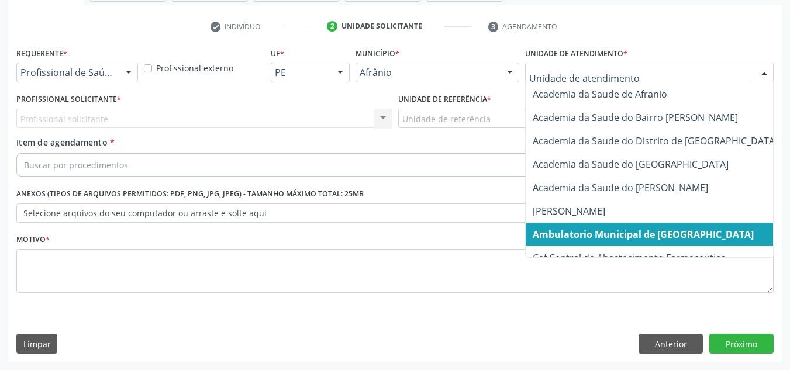
click at [582, 237] on span "Ambulatorio Municipal de [GEOGRAPHIC_DATA]" at bounding box center [643, 234] width 221 height 13
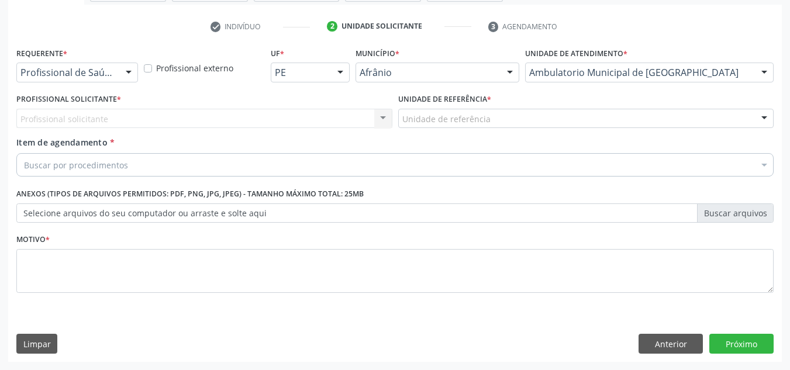
click at [363, 120] on div "Profissional solicitante Nenhum resultado encontrado para: " " Não há nenhuma o…" at bounding box center [204, 119] width 376 height 20
click at [351, 129] on div "Profissional Solicitante * Profissional solicitante Nenhum resultado encontrado…" at bounding box center [204, 114] width 382 height 46
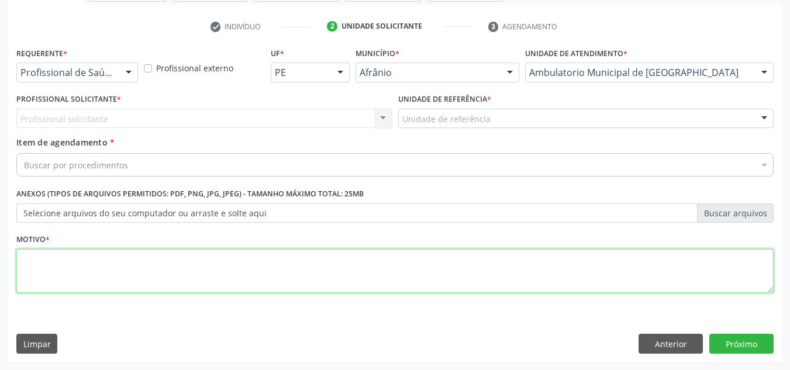
drag, startPoint x: 534, startPoint y: 262, endPoint x: 553, endPoint y: 299, distance: 41.6
click at [534, 262] on textarea at bounding box center [394, 271] width 757 height 44
type textarea "'"
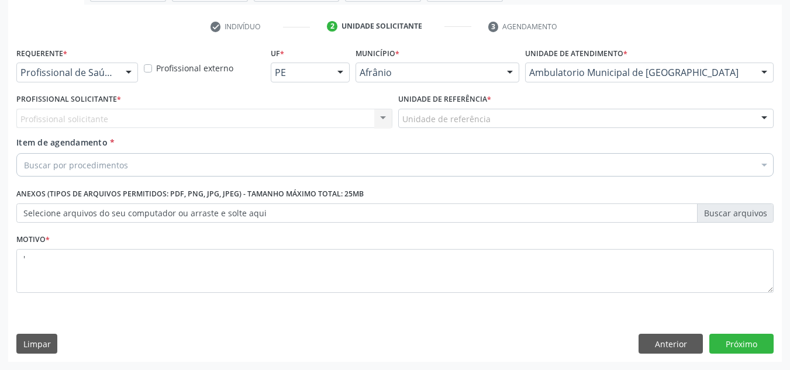
click at [522, 316] on div "Requerente * Profissional de Saúde Profissional de Saúde Paciente Nenhum result…" at bounding box center [395, 203] width 774 height 318
click at [549, 324] on div "Requerente * Profissional de Saúde Profissional de Saúde Paciente Nenhum result…" at bounding box center [395, 203] width 774 height 318
click at [320, 112] on div "Profissional solicitante Nenhum resultado encontrado para: " " Não há nenhuma o…" at bounding box center [204, 119] width 376 height 20
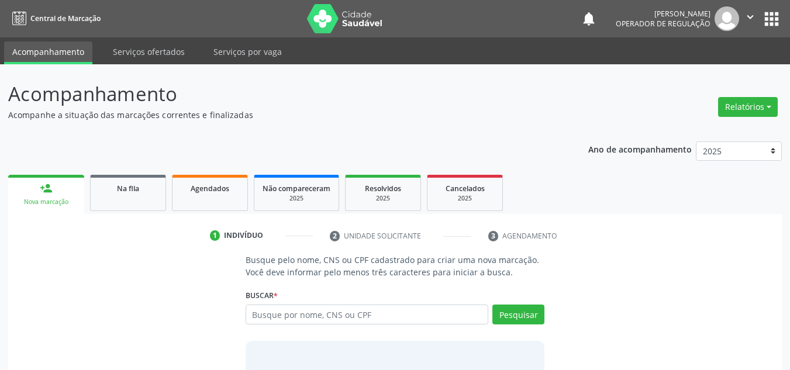
click at [316, 316] on input "text" at bounding box center [367, 315] width 243 height 20
type input "06751297459"
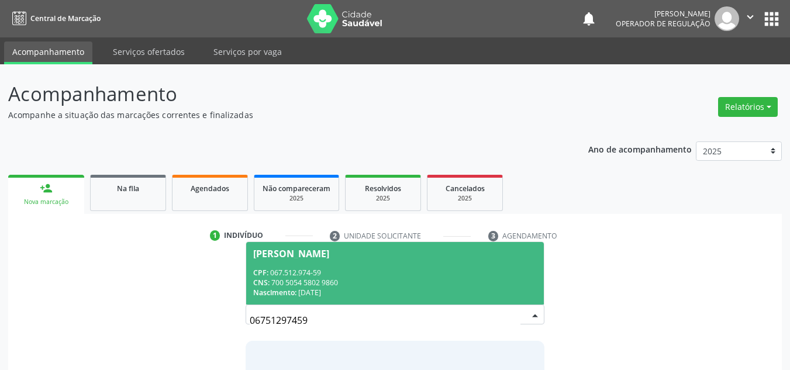
click at [325, 293] on div "Nascimento: 0[DATE]" at bounding box center [395, 293] width 284 height 10
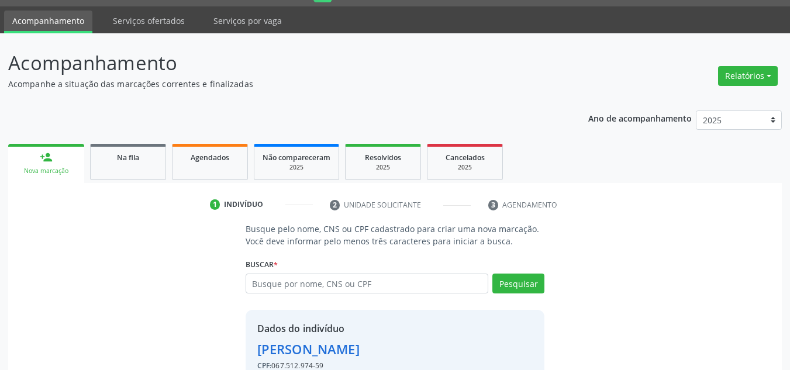
scroll to position [99, 0]
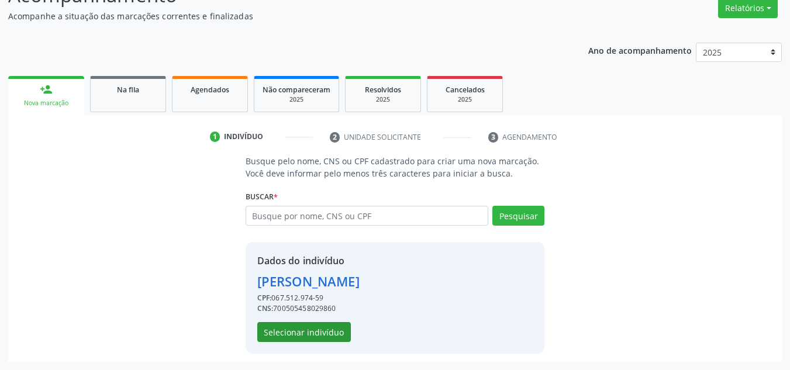
click at [349, 322] on div "Dados do indivíduo [PERSON_NAME] CPF: 067.512.974-59 CNS: 700505458029860 Selec…" at bounding box center [308, 298] width 102 height 88
click at [342, 326] on button "Selecionar indivíduo" at bounding box center [304, 332] width 94 height 20
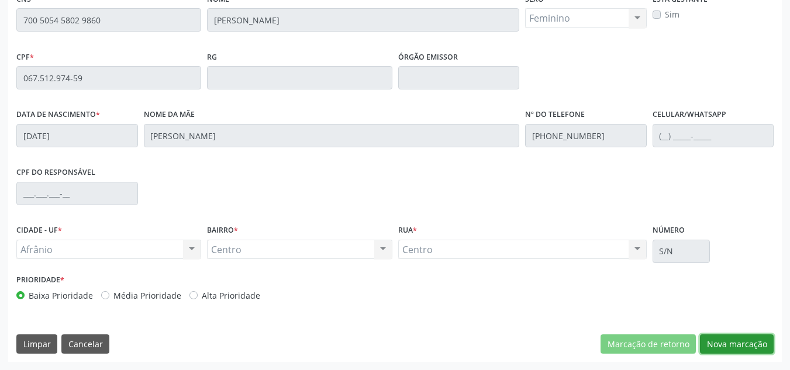
click at [767, 340] on button "Nova marcação" at bounding box center [737, 344] width 74 height 20
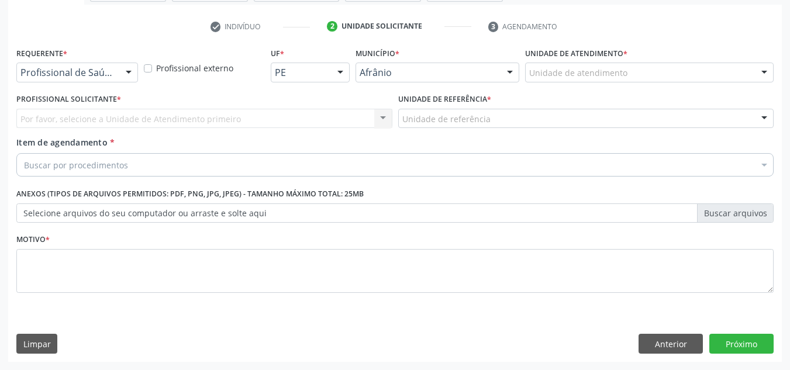
scroll to position [209, 0]
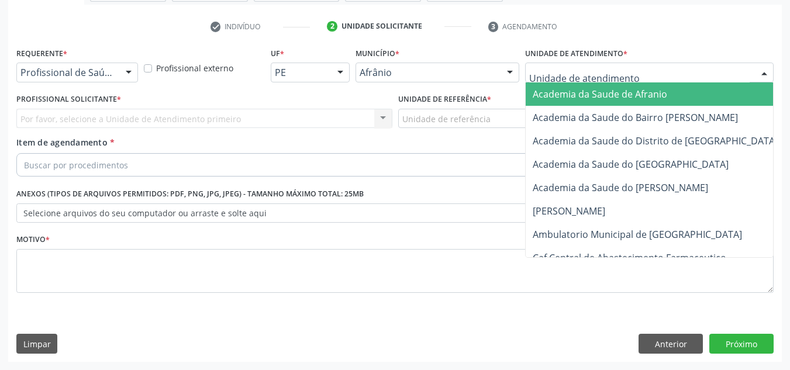
drag, startPoint x: 667, startPoint y: 79, endPoint x: 671, endPoint y: 115, distance: 35.8
click at [664, 81] on div at bounding box center [649, 73] width 249 height 20
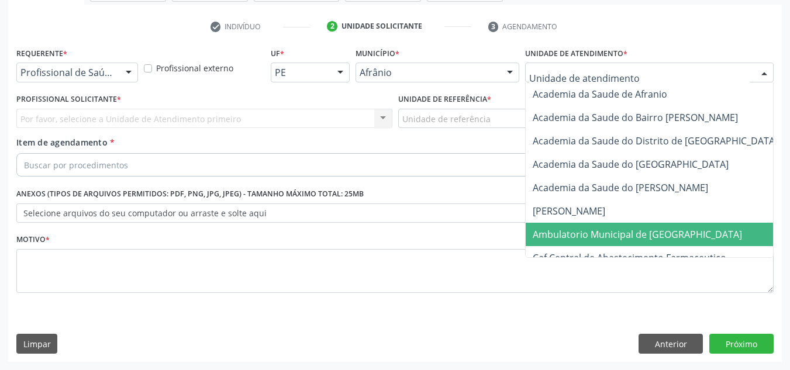
click at [612, 230] on span "Ambulatorio Municipal de [GEOGRAPHIC_DATA]" at bounding box center [637, 234] width 209 height 13
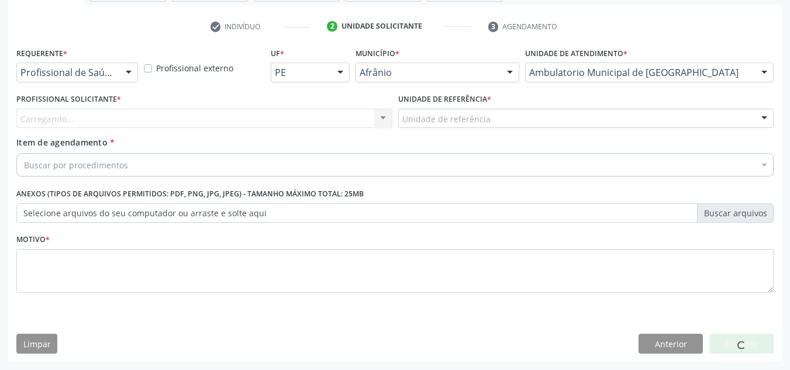
click at [323, 119] on div "Carregando... Nenhum resultado encontrado para: " " Não há nenhuma opção para s…" at bounding box center [204, 119] width 376 height 20
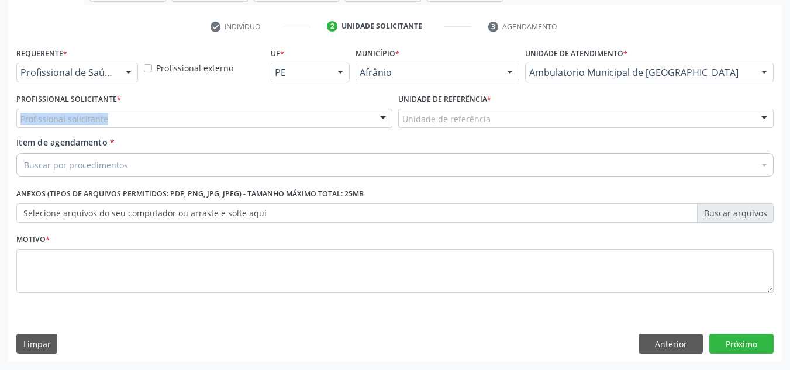
drag, startPoint x: 311, startPoint y: 121, endPoint x: 311, endPoint y: 181, distance: 60.2
click at [311, 120] on div "Profissional solicitante" at bounding box center [204, 119] width 376 height 20
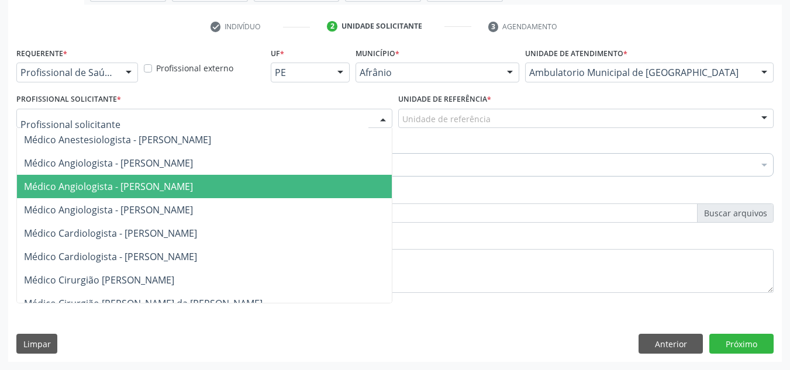
click at [312, 199] on span "Médico Angiologista - [PERSON_NAME]" at bounding box center [216, 209] width 398 height 23
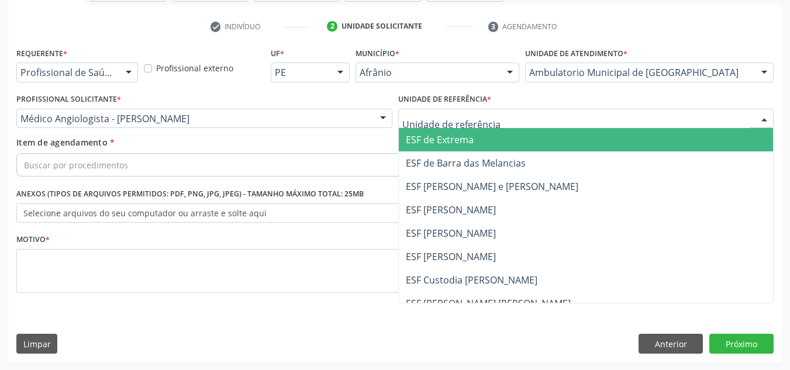
click at [432, 178] on span "ESF [PERSON_NAME] e [PERSON_NAME]" at bounding box center [586, 186] width 375 height 23
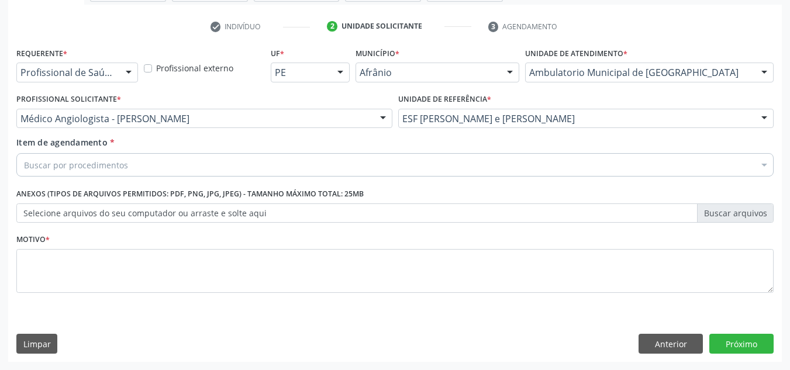
click at [463, 142] on div "Item de agendamento * Buscar por procedimentos Selecionar todos 0604320140 - Ab…" at bounding box center [394, 154] width 757 height 37
click at [461, 167] on div "Buscar por procedimentos" at bounding box center [394, 164] width 757 height 23
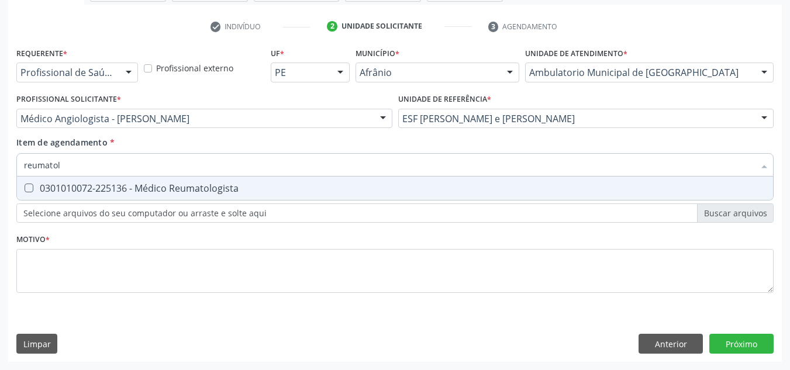
type input "reumatolo"
click at [461, 192] on div "0301010072-225136 - Médico Reumatologista" at bounding box center [395, 188] width 742 height 9
checkbox Reumatologista "true"
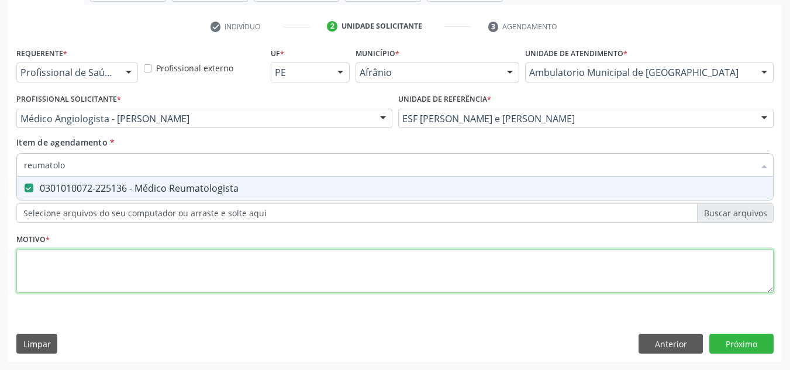
click at [442, 275] on div "Requerente * Profissional de Saúde Profissional de Saúde Paciente Nenhum result…" at bounding box center [394, 176] width 757 height 265
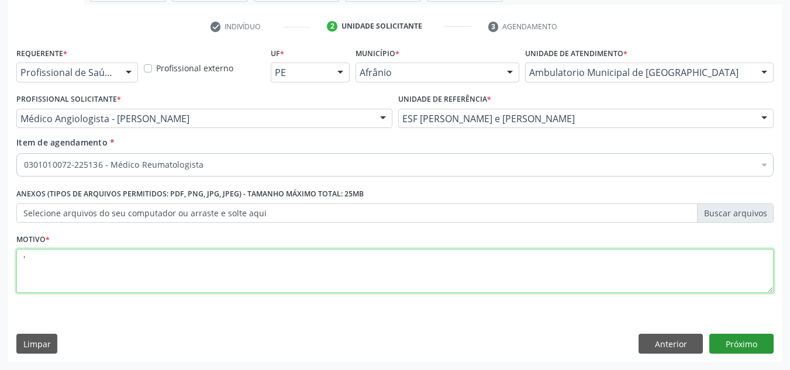
type textarea "'"
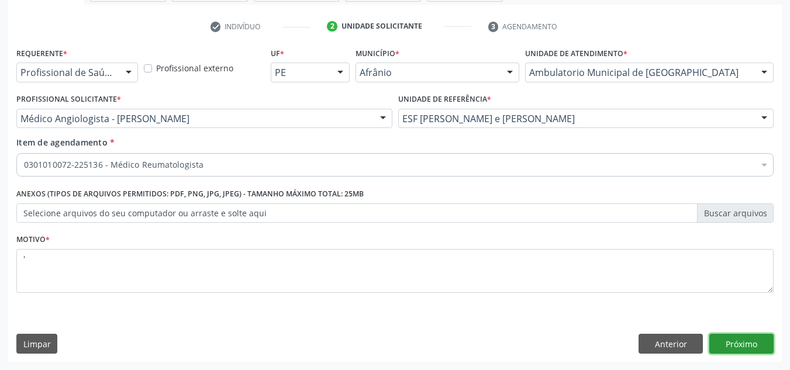
click at [752, 344] on button "Próximo" at bounding box center [741, 344] width 64 height 20
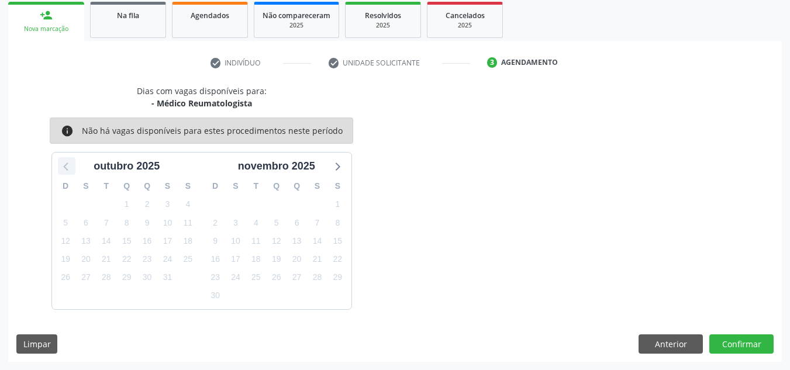
click at [60, 164] on icon at bounding box center [66, 165] width 15 height 15
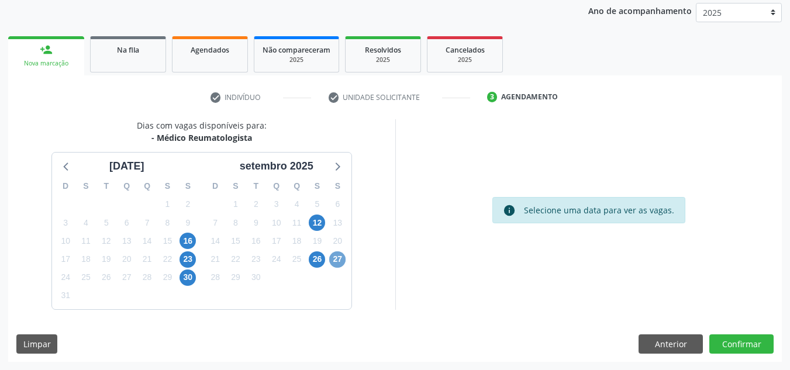
click at [333, 263] on span "27" at bounding box center [337, 259] width 16 height 16
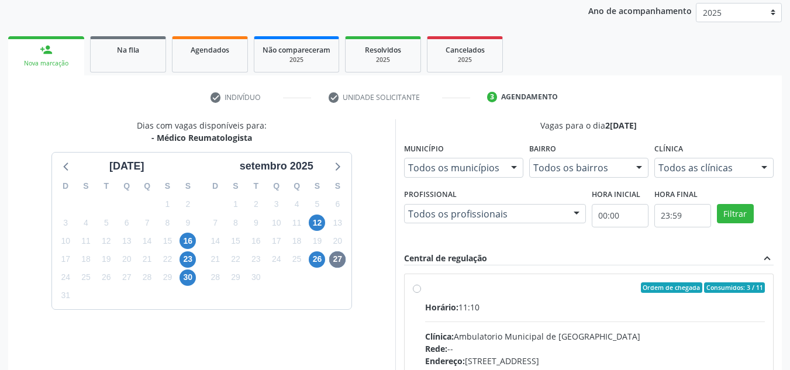
click at [546, 295] on label "Ordem de chegada Consumidos: 3 / 11 Horário: 11:10 Clínica: Ambulatorio Municip…" at bounding box center [595, 372] width 340 height 180
click at [421, 293] on input "Ordem de chegada Consumidos: 3 / 11 Horário: 11:10 Clínica: Ambulatorio Municip…" at bounding box center [417, 287] width 8 height 11
radio input "true"
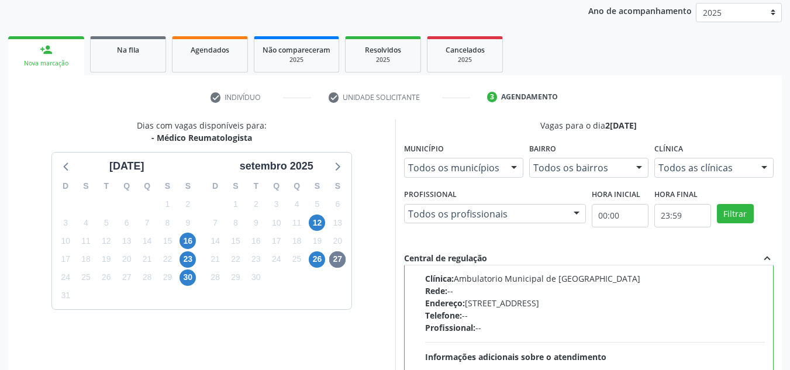
scroll to position [329, 0]
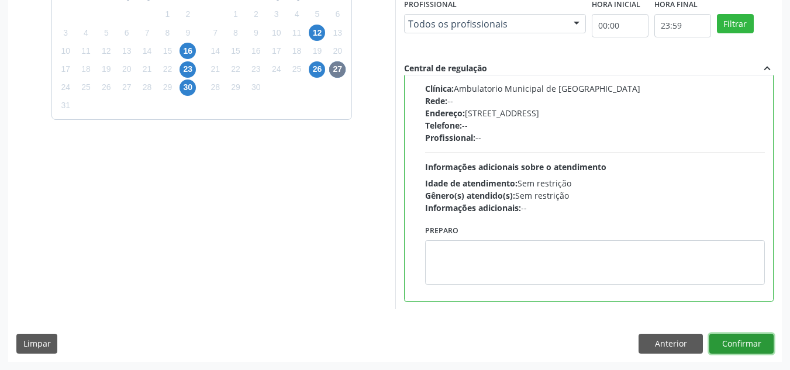
click at [763, 346] on button "Confirmar" at bounding box center [741, 344] width 64 height 20
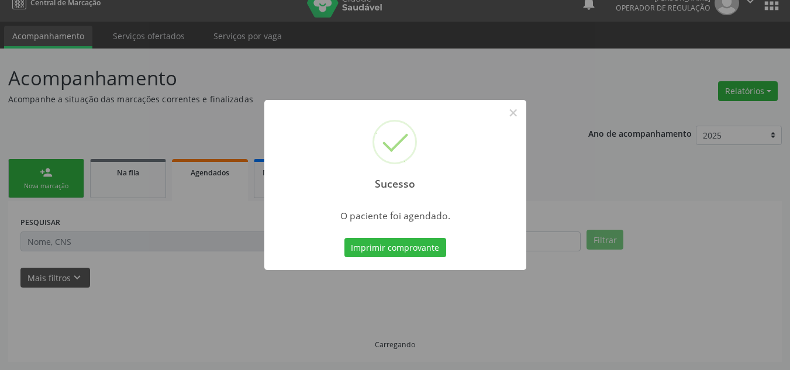
scroll to position [16, 0]
click at [512, 104] on button "×" at bounding box center [513, 113] width 20 height 20
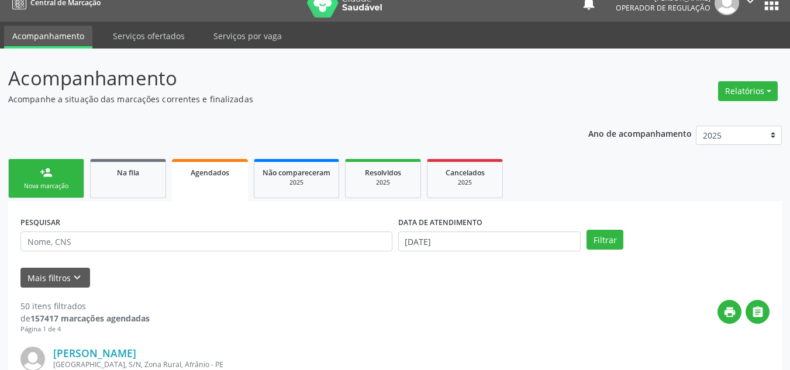
click at [60, 175] on link "person_add Nova marcação" at bounding box center [46, 178] width 76 height 39
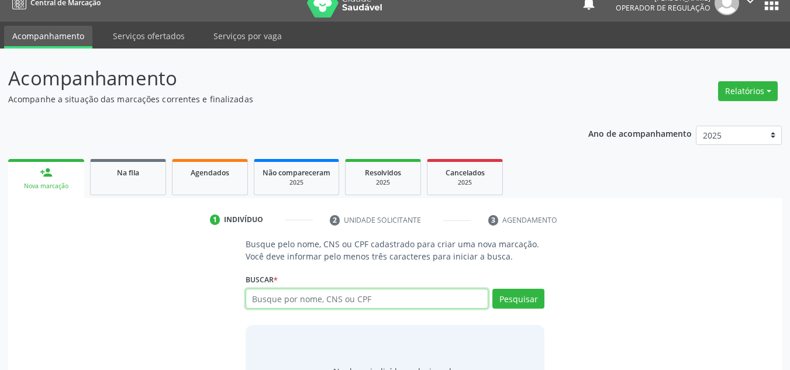
drag, startPoint x: 309, startPoint y: 297, endPoint x: 288, endPoint y: 254, distance: 48.4
click at [298, 272] on div "Buscar * Busque por nome, CNS ou CPF Nenhum resultado encontrado para: " " Digi…" at bounding box center [395, 294] width 299 height 46
type input "11797777432"
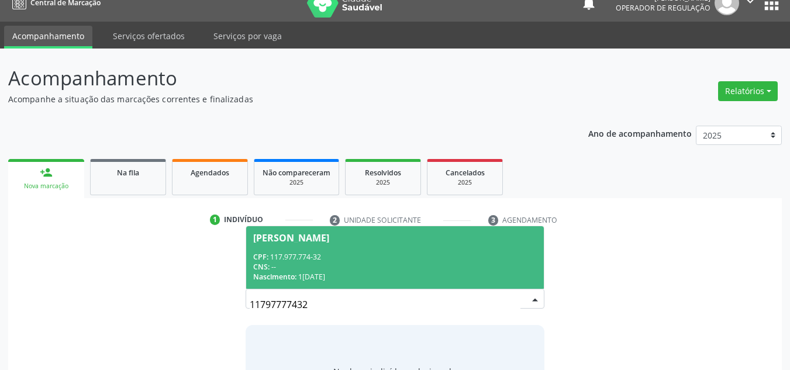
click at [337, 267] on div "CNS: --" at bounding box center [395, 267] width 284 height 10
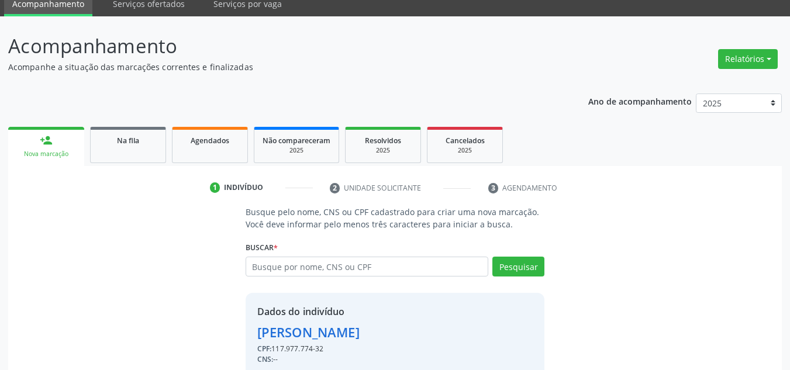
scroll to position [99, 0]
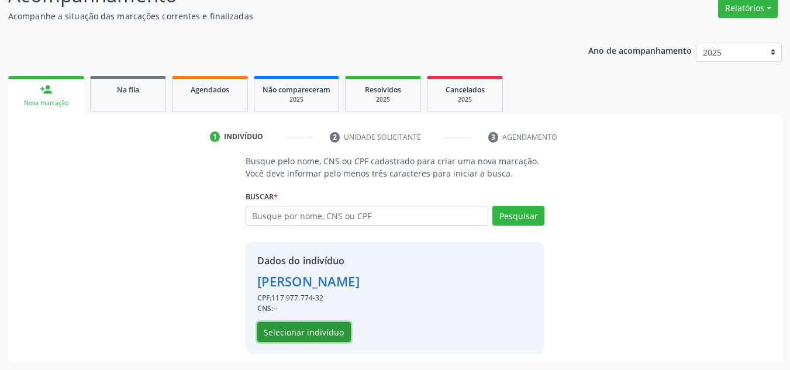
click at [317, 339] on button "Selecionar indivíduo" at bounding box center [304, 332] width 94 height 20
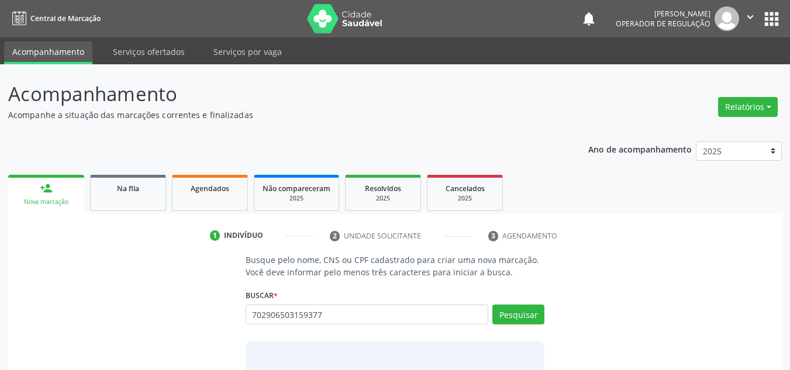
type input "702906503159377"
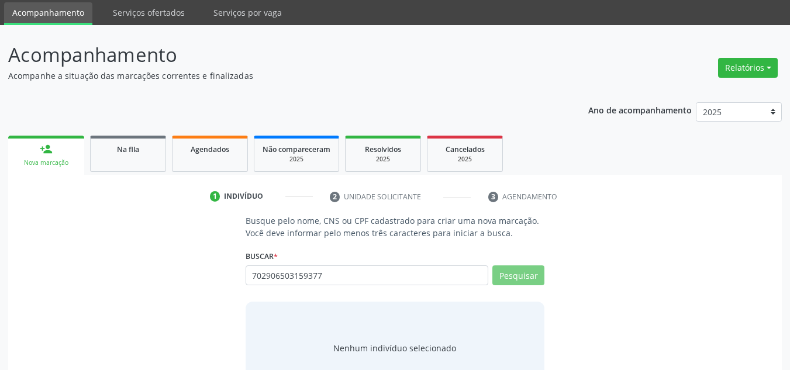
scroll to position [81, 0]
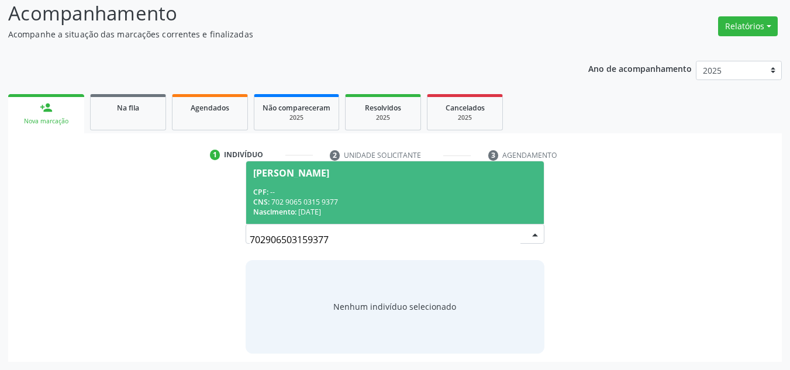
click at [458, 215] on div "Nascimento: 1[DATE]" at bounding box center [395, 212] width 284 height 10
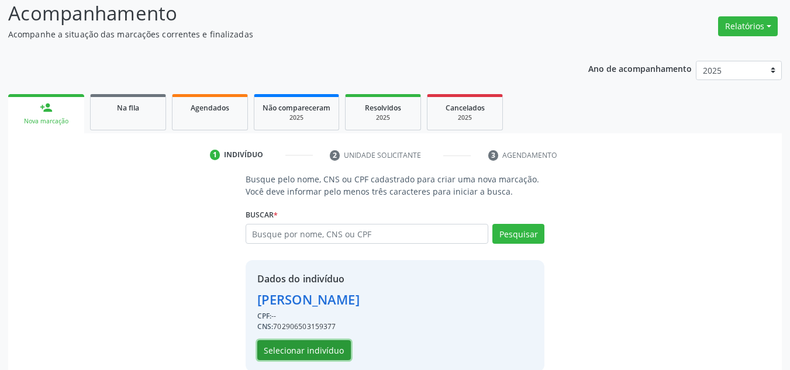
click at [347, 343] on button "Selecionar indivíduo" at bounding box center [304, 350] width 94 height 20
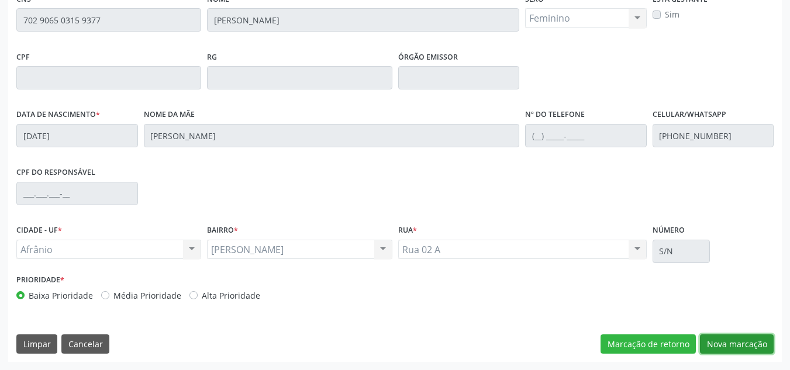
click at [719, 348] on button "Nova marcação" at bounding box center [737, 344] width 74 height 20
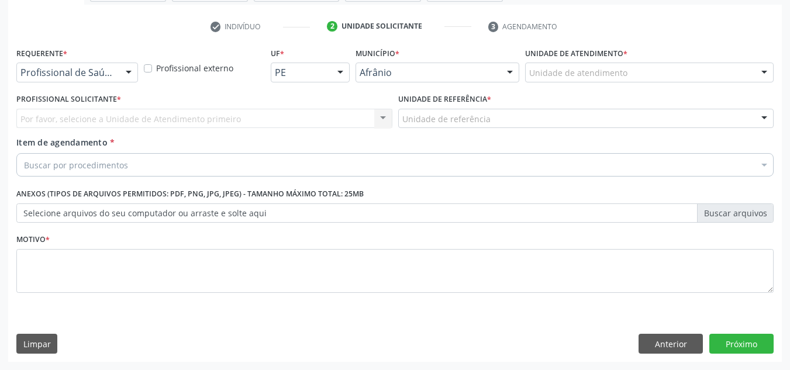
click at [637, 61] on div "Unidade de atendimento * Unidade de atendimento Academia da Saude de Afranio Ac…" at bounding box center [649, 62] width 249 height 37
drag, startPoint x: 629, startPoint y: 76, endPoint x: 629, endPoint y: 114, distance: 38.0
click at [629, 77] on div "Unidade de atendimento" at bounding box center [649, 73] width 249 height 20
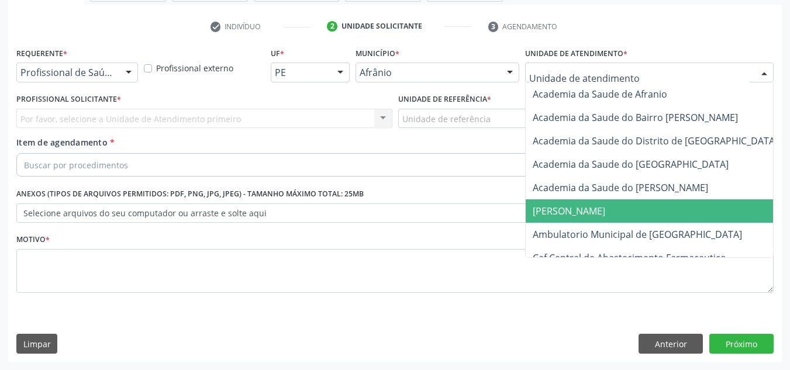
click at [606, 220] on span "[PERSON_NAME]" at bounding box center [668, 210] width 285 height 23
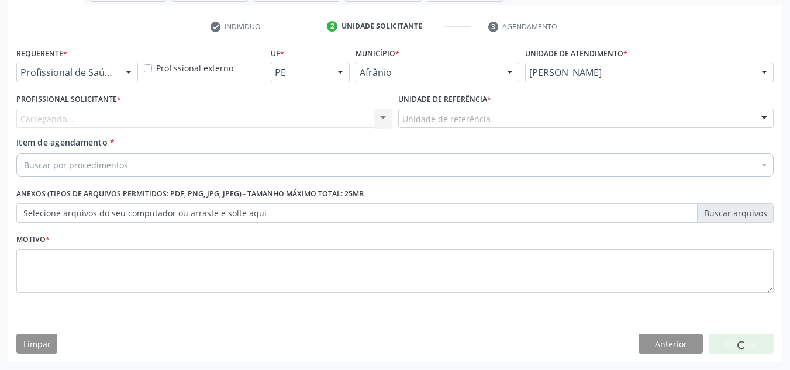
click at [606, 220] on div "Requerente * Profissional de Saúde Profissional de Saúde Paciente Nenhum result…" at bounding box center [394, 176] width 757 height 265
click at [608, 79] on div "Unidade de atendimento * Alves Landim Academia da Saude de Afranio Academia da …" at bounding box center [649, 67] width 254 height 46
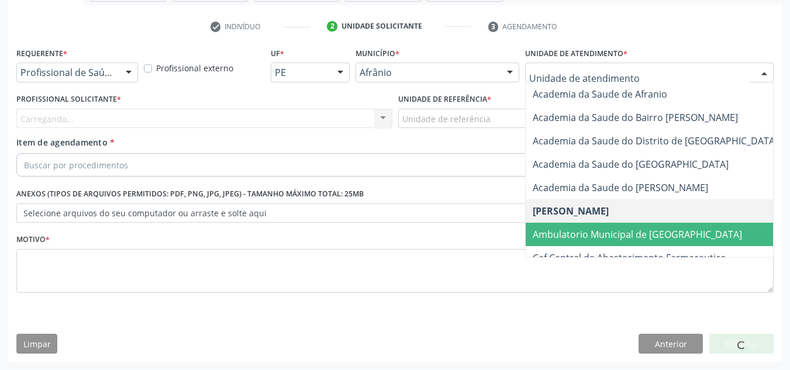
drag, startPoint x: 579, startPoint y: 236, endPoint x: 572, endPoint y: 235, distance: 6.5
click at [578, 236] on span "Ambulatorio Municipal de [GEOGRAPHIC_DATA]" at bounding box center [637, 234] width 209 height 13
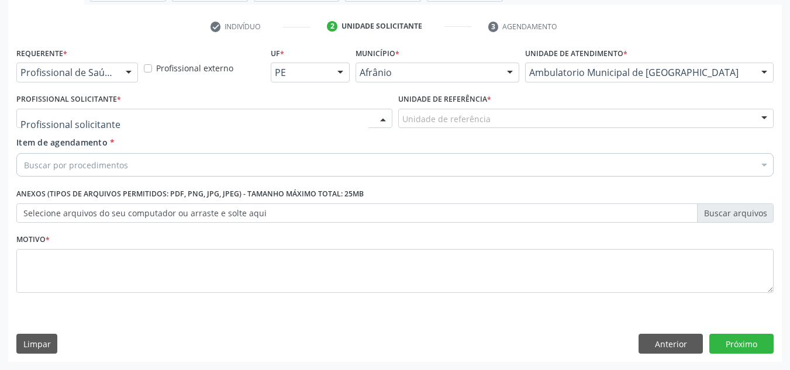
click at [325, 119] on div at bounding box center [204, 119] width 376 height 20
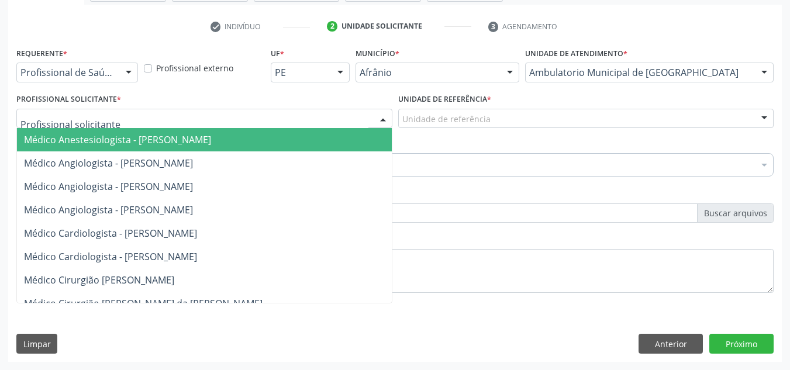
click at [316, 185] on span "Médico Angiologista - [PERSON_NAME]" at bounding box center [216, 186] width 398 height 23
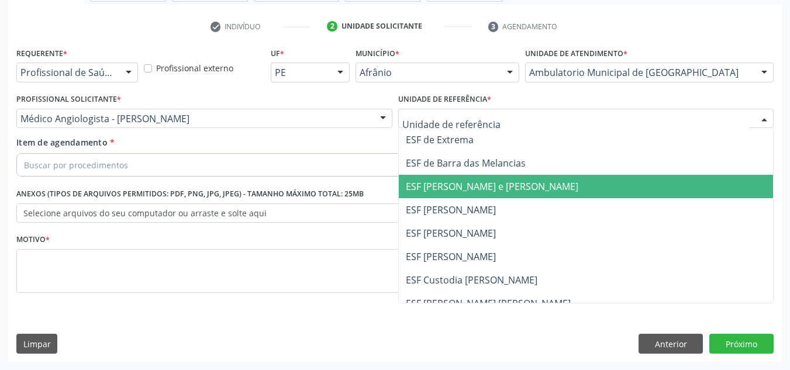
click at [409, 186] on span "ESF [PERSON_NAME] e [PERSON_NAME]" at bounding box center [492, 186] width 173 height 13
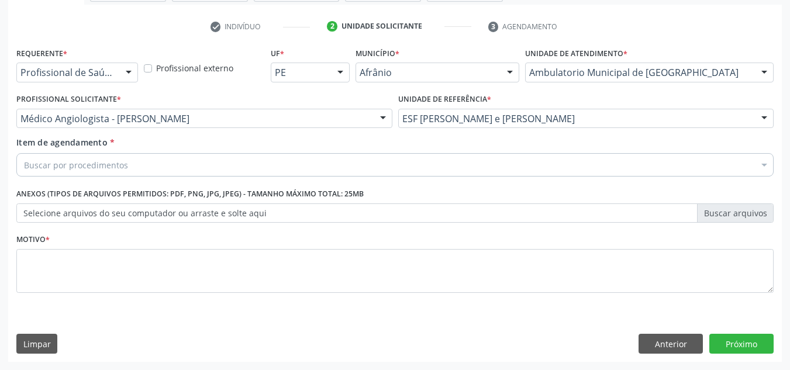
click at [312, 172] on div "Buscar por procedimentos" at bounding box center [394, 164] width 757 height 23
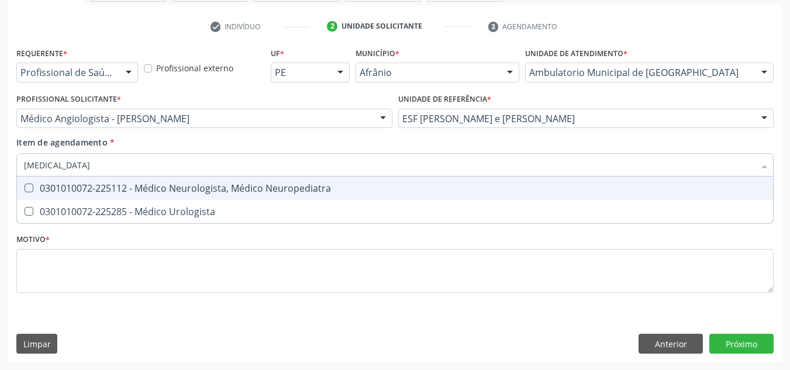
type input "urologista"
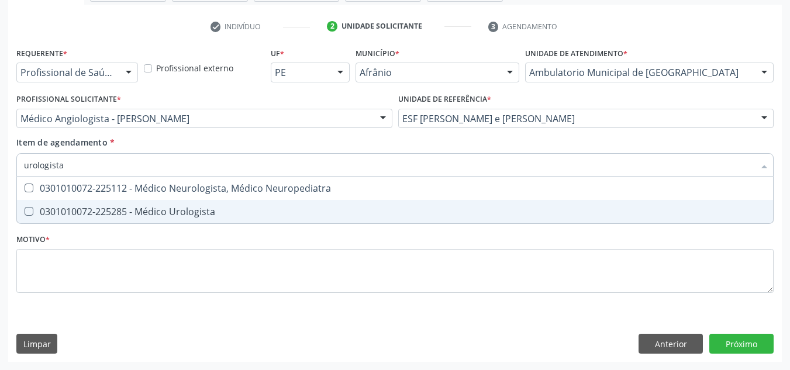
click at [268, 209] on div "0301010072-225285 - Médico Urologista" at bounding box center [395, 211] width 742 height 9
checkbox Urologista "true"
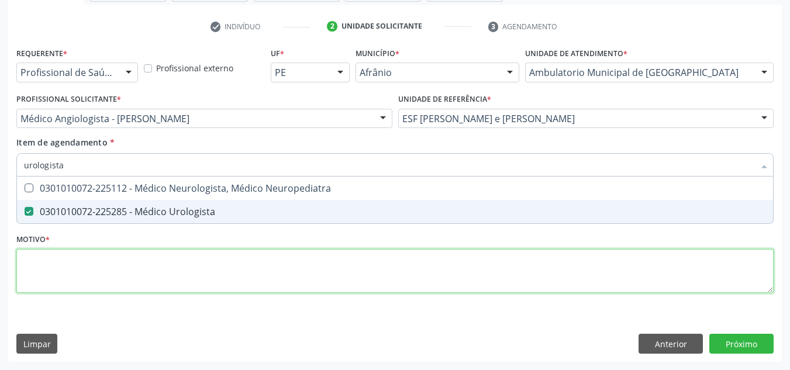
click at [262, 265] on div "Requerente * Profissional de Saúde Profissional de Saúde Paciente Nenhum result…" at bounding box center [394, 176] width 757 height 265
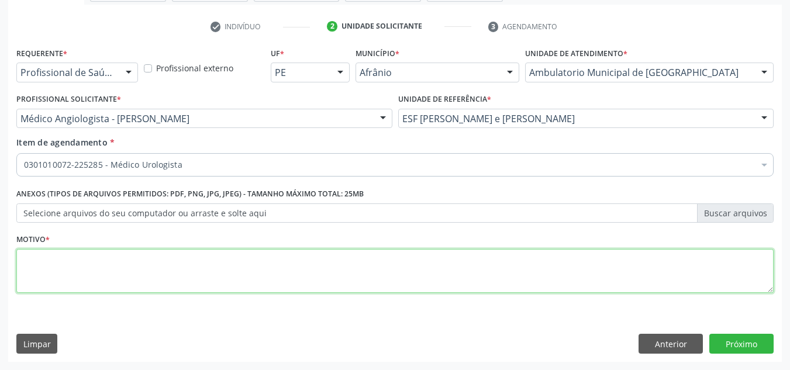
click at [478, 285] on textarea at bounding box center [394, 271] width 757 height 44
type textarea "'"
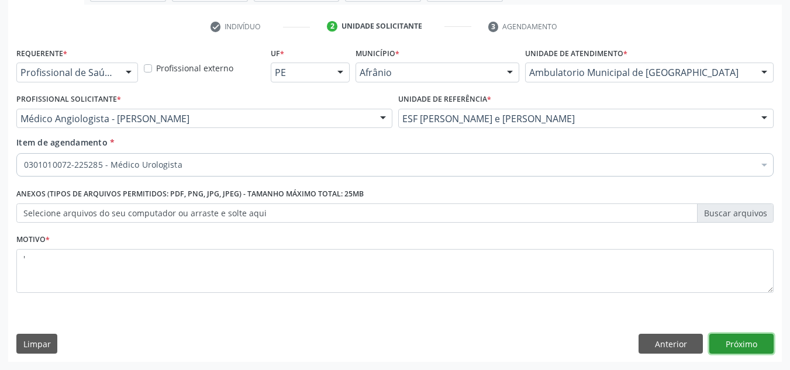
click at [739, 347] on button "Próximo" at bounding box center [741, 344] width 64 height 20
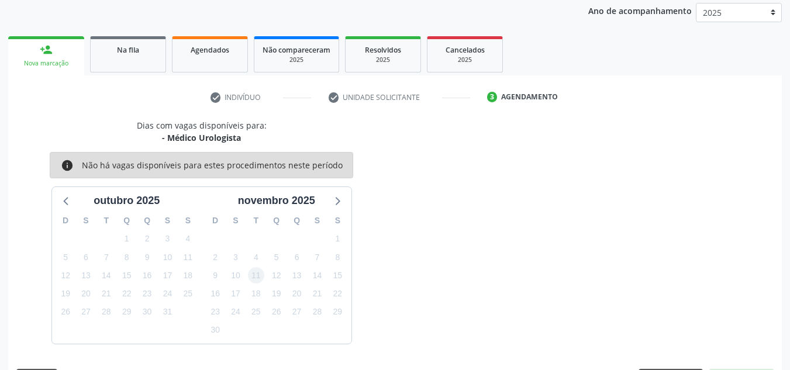
scroll to position [173, 0]
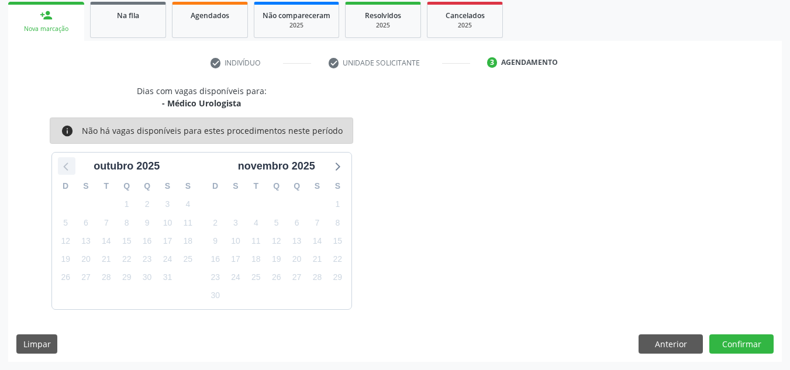
click at [70, 171] on icon at bounding box center [66, 165] width 15 height 15
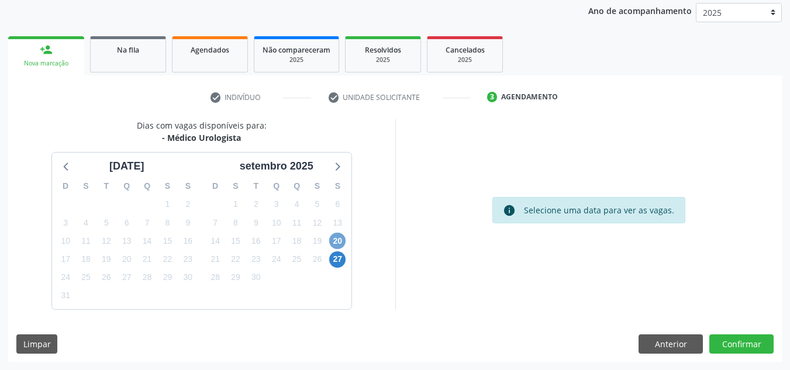
click at [336, 236] on span "20" at bounding box center [337, 241] width 16 height 16
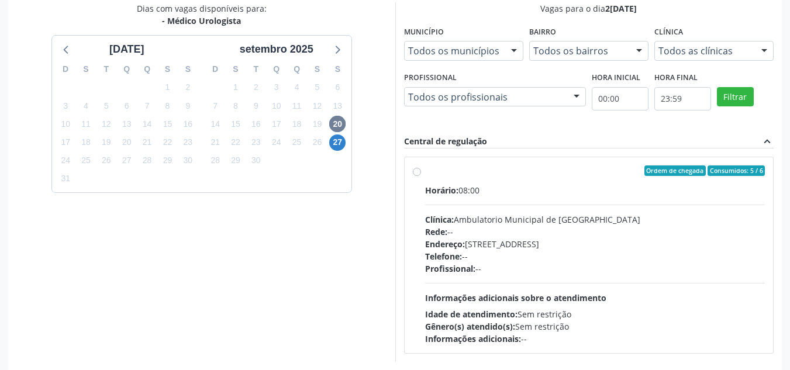
click at [543, 164] on div "Ordem de chegada Consumidos: 5 / 6 Horário: 08:00 Clínica: Ambulatorio Municipa…" at bounding box center [589, 255] width 369 height 196
radio input "true"
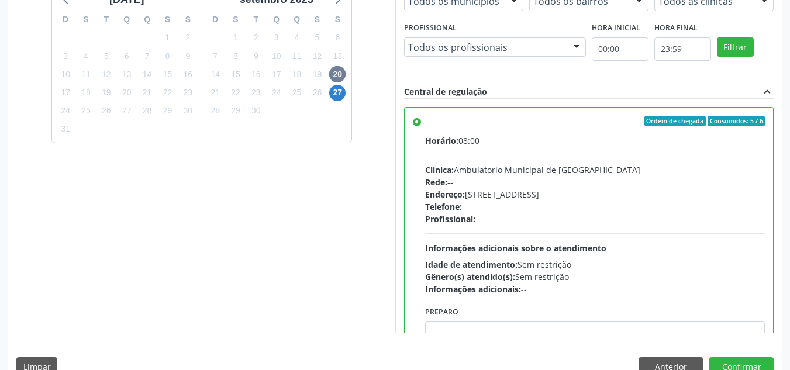
scroll to position [329, 0]
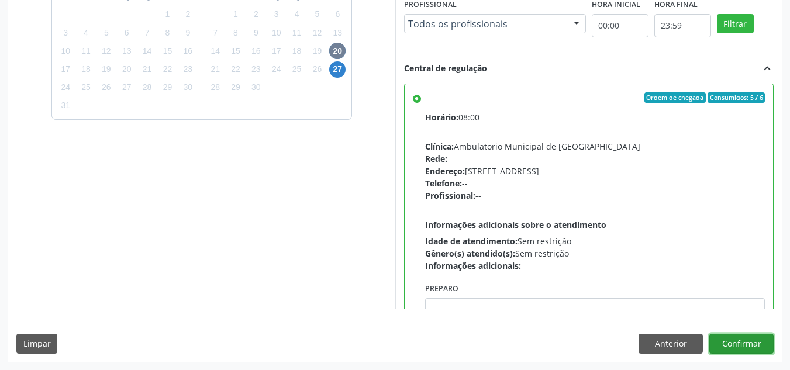
click at [748, 343] on button "Confirmar" at bounding box center [741, 344] width 64 height 20
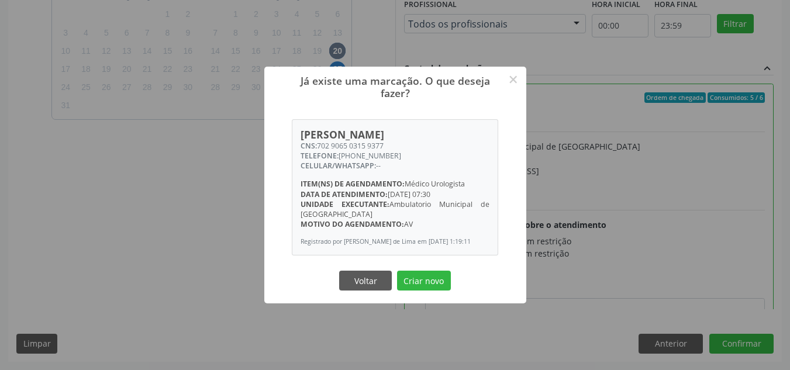
click at [397, 271] on button "Criar novo" at bounding box center [424, 281] width 54 height 20
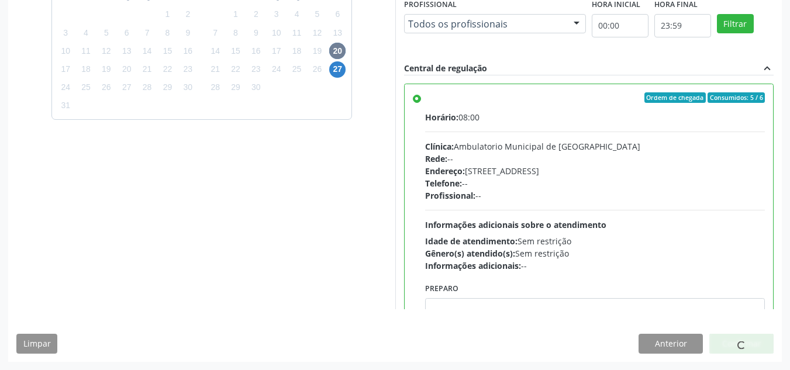
scroll to position [16, 0]
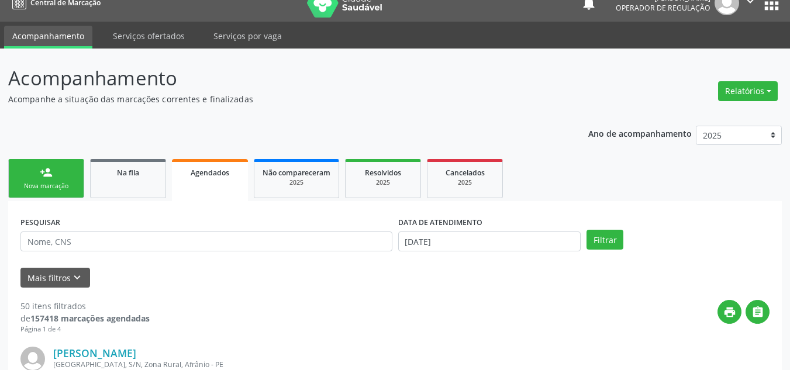
click at [76, 174] on link "person_add Nova marcação" at bounding box center [46, 178] width 76 height 39
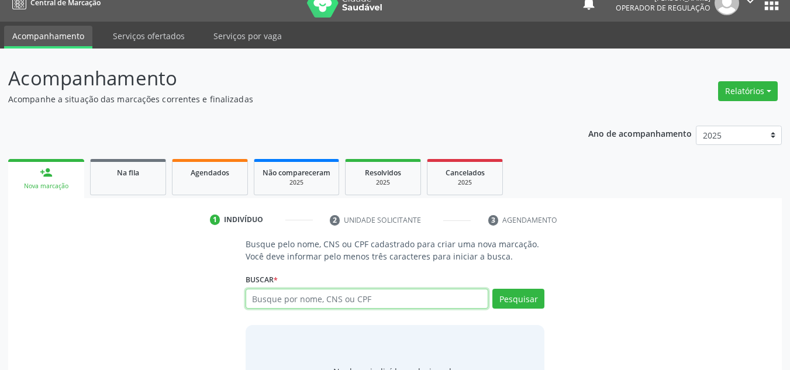
click at [291, 296] on input "text" at bounding box center [367, 299] width 243 height 20
type input "03725579458"
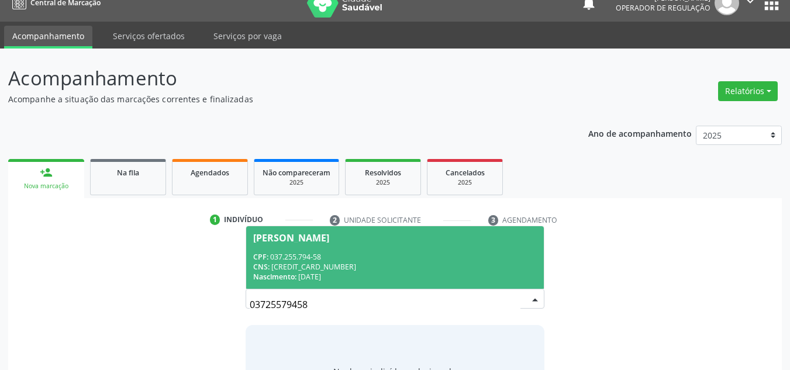
click at [309, 260] on div "CPF: 037.255.794-58" at bounding box center [395, 257] width 284 height 10
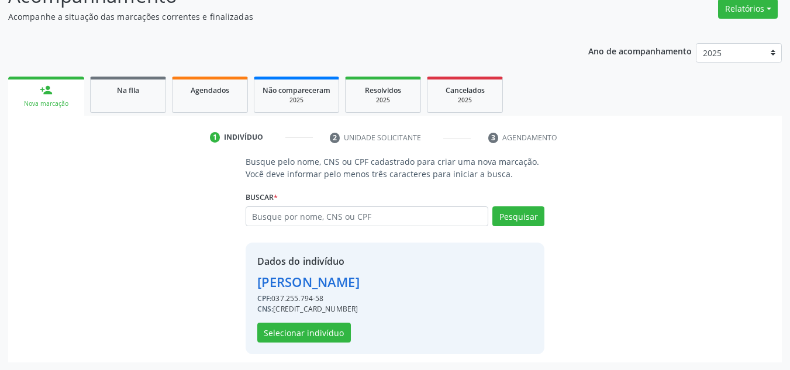
scroll to position [99, 0]
click at [313, 329] on button "Selecionar indivíduo" at bounding box center [304, 332] width 94 height 20
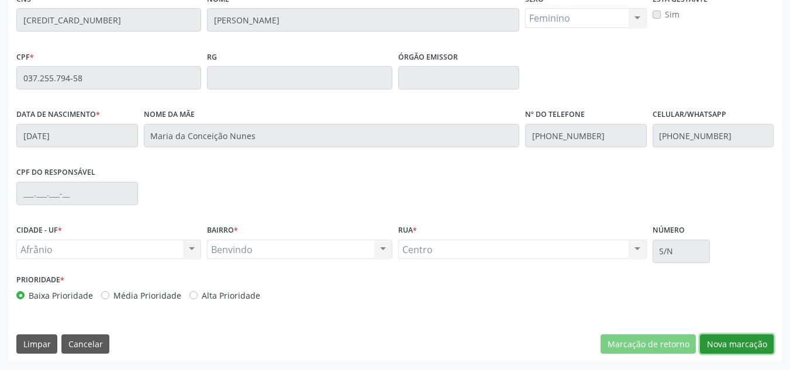
drag, startPoint x: 725, startPoint y: 350, endPoint x: 724, endPoint y: 342, distance: 8.2
click at [725, 343] on button "Nova marcação" at bounding box center [737, 344] width 74 height 20
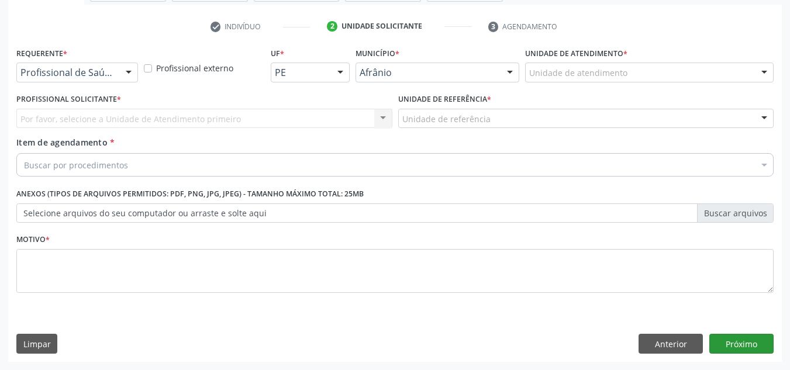
scroll to position [209, 0]
click at [685, 79] on div "Unidade de atendimento" at bounding box center [649, 73] width 249 height 20
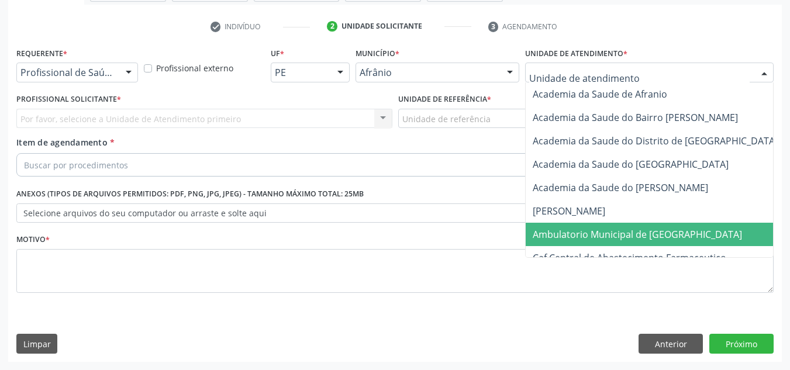
drag, startPoint x: 608, startPoint y: 236, endPoint x: 574, endPoint y: 236, distance: 33.3
click at [607, 235] on span "Ambulatorio Municipal de [GEOGRAPHIC_DATA]" at bounding box center [637, 234] width 209 height 13
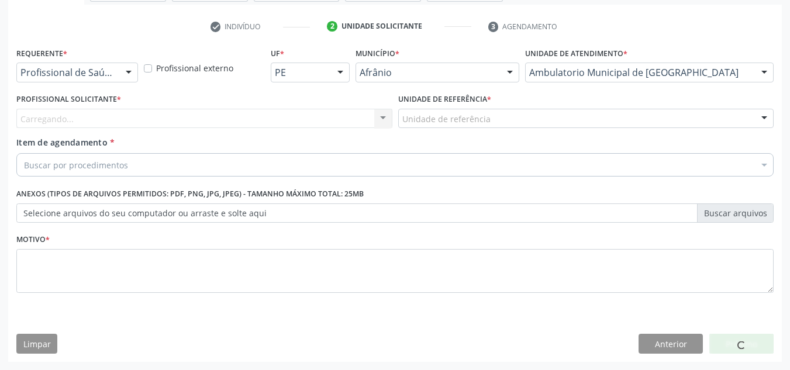
click at [167, 119] on div "Carregando... Nenhum resultado encontrado para: " " Não há nenhuma opção para s…" at bounding box center [204, 119] width 376 height 20
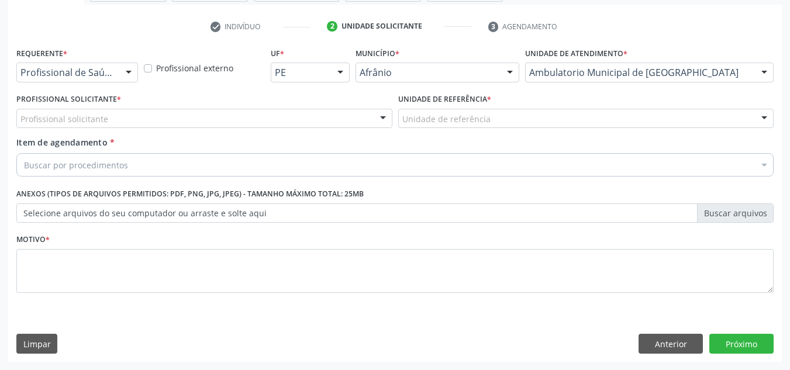
click at [167, 119] on div "Profissional solicitante" at bounding box center [204, 119] width 376 height 20
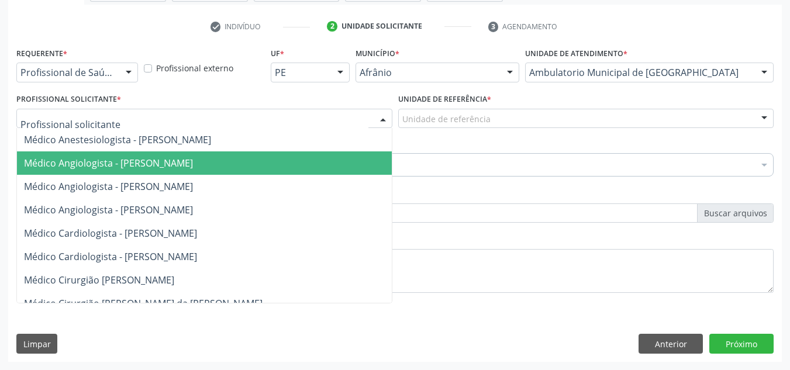
drag, startPoint x: 161, startPoint y: 193, endPoint x: 456, endPoint y: 187, distance: 294.2
click at [169, 191] on span "Médico Angiologista - [PERSON_NAME]" at bounding box center [108, 186] width 169 height 13
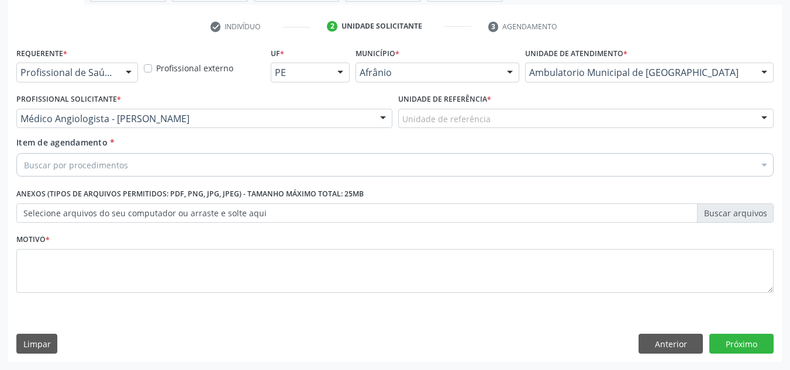
drag, startPoint x: 522, startPoint y: 132, endPoint x: 528, endPoint y: 124, distance: 10.4
click at [523, 131] on div "Unidade de referência * Unidade de referência ESF de Extrema ESF de Barra das M…" at bounding box center [586, 114] width 382 height 46
click at [528, 124] on div "Unidade de referência" at bounding box center [586, 119] width 376 height 20
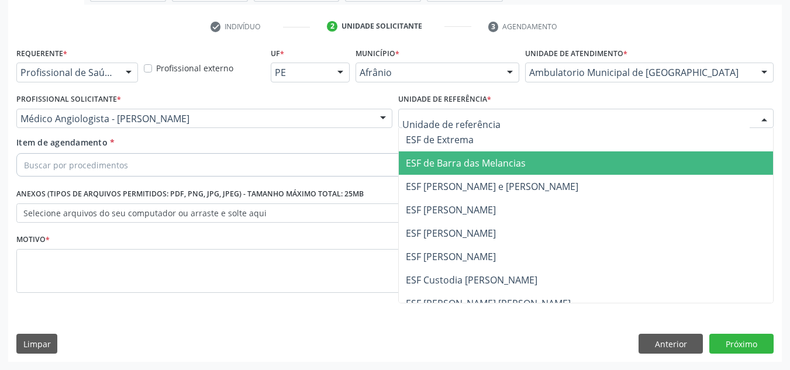
drag, startPoint x: 522, startPoint y: 172, endPoint x: 413, endPoint y: 166, distance: 109.5
click at [522, 174] on span "ESF de Barra das Melancias" at bounding box center [586, 162] width 375 height 23
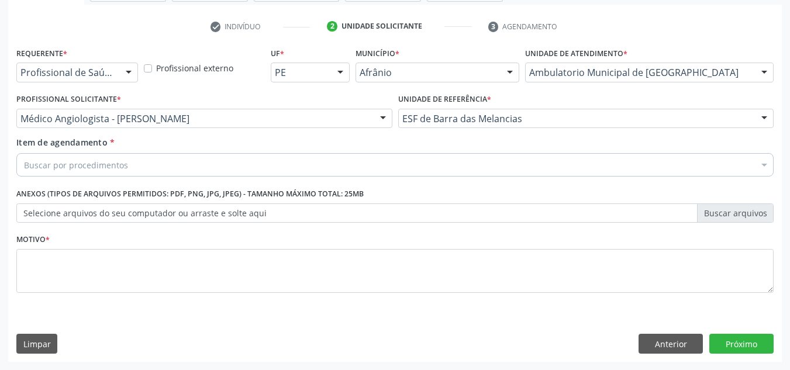
click at [400, 165] on div "Buscar por procedimentos" at bounding box center [394, 164] width 757 height 23
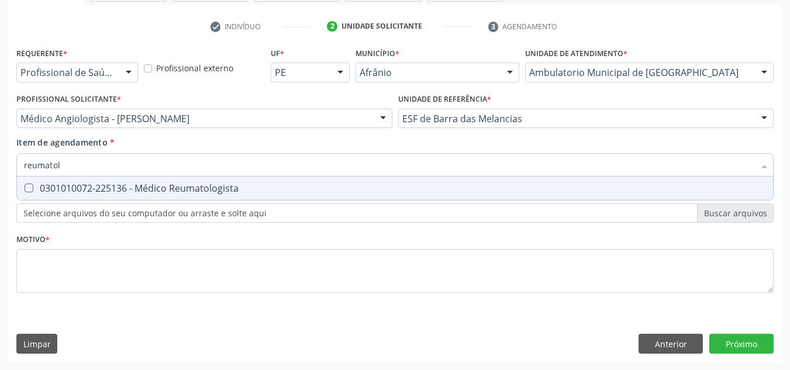
type input "reumatolo"
click at [441, 191] on div "0301010072-225136 - Médico Reumatologista" at bounding box center [395, 188] width 742 height 9
checkbox Reumatologista "true"
click at [384, 309] on div "Requerente * Profissional de Saúde Profissional de Saúde Paciente Nenhum result…" at bounding box center [394, 176] width 757 height 265
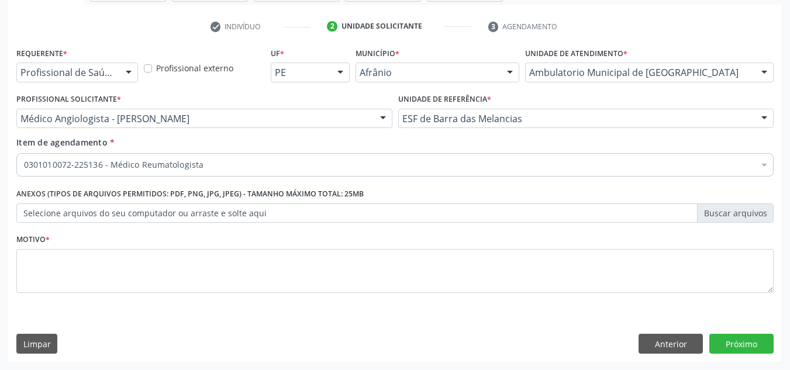
click at [380, 294] on fieldset "Motivo *" at bounding box center [394, 266] width 757 height 70
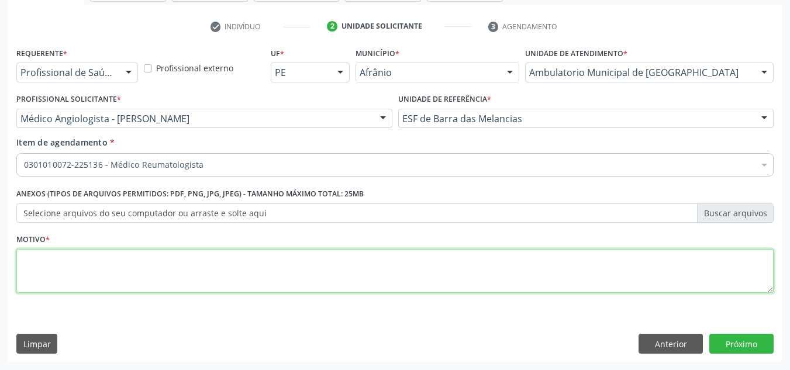
click at [394, 285] on textarea at bounding box center [394, 271] width 757 height 44
type textarea "'"
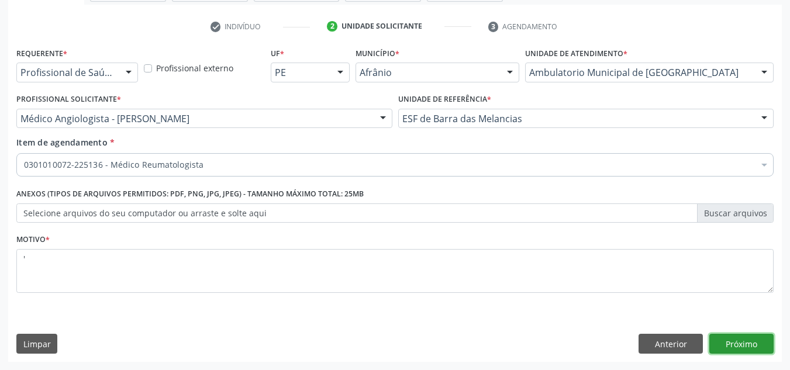
click at [744, 348] on button "Próximo" at bounding box center [741, 344] width 64 height 20
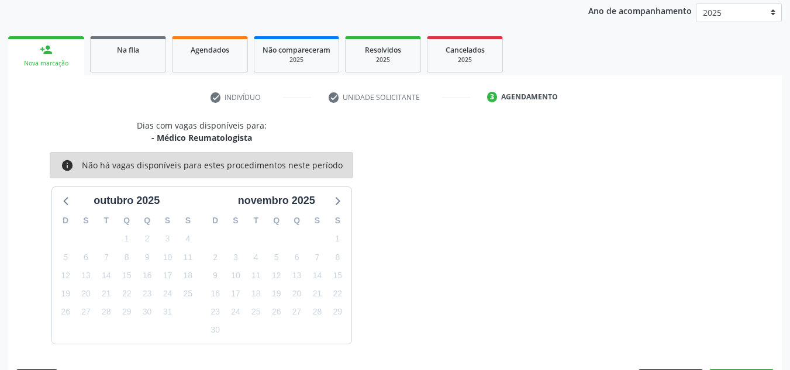
scroll to position [173, 0]
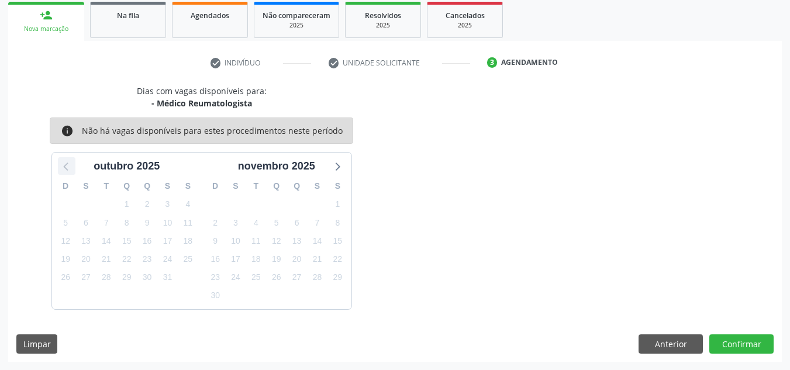
click at [69, 163] on icon at bounding box center [66, 165] width 15 height 15
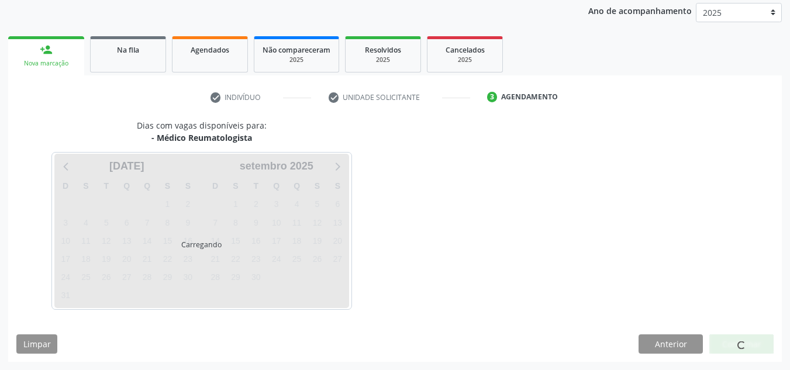
scroll to position [139, 0]
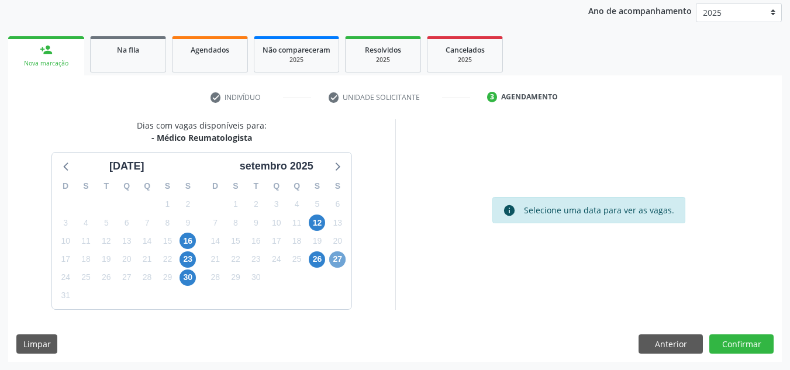
click at [334, 254] on span "27" at bounding box center [337, 259] width 16 height 16
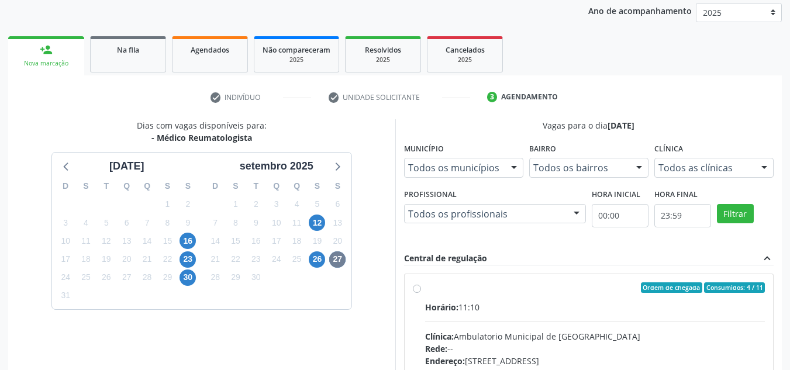
click at [491, 297] on label "Ordem de chegada Consumidos: 4 / 11 Horário: 11:10 Clínica: Ambulatorio Municip…" at bounding box center [595, 372] width 340 height 180
click at [421, 293] on input "Ordem de chegada Consumidos: 4 / 11 Horário: 11:10 Clínica: Ambulatorio Municip…" at bounding box center [417, 287] width 8 height 11
radio input "true"
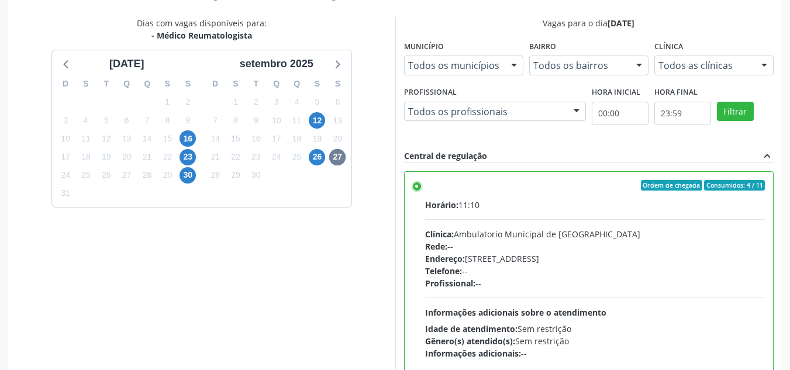
scroll to position [329, 0]
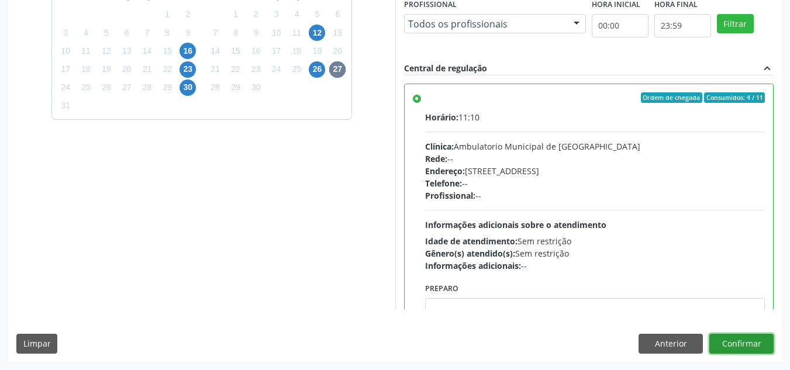
click at [729, 340] on button "Confirmar" at bounding box center [741, 344] width 64 height 20
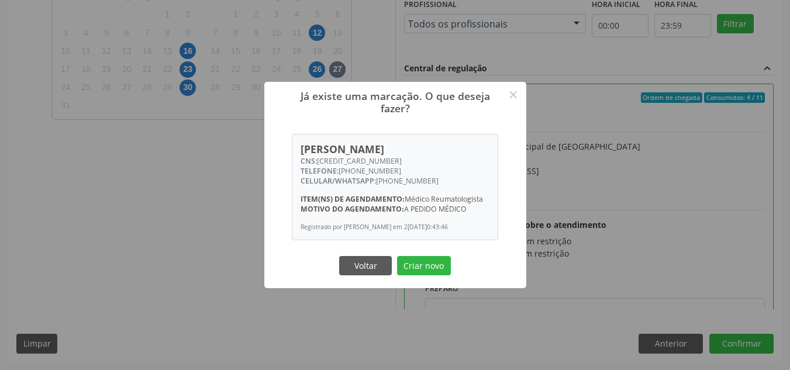
click at [397, 256] on button "Criar novo" at bounding box center [424, 266] width 54 height 20
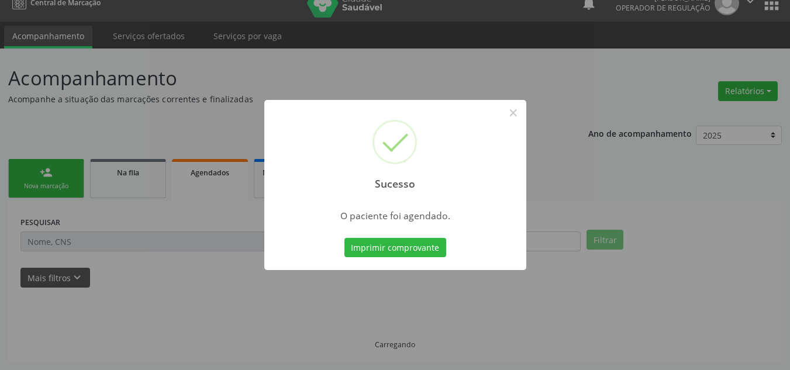
scroll to position [16, 0]
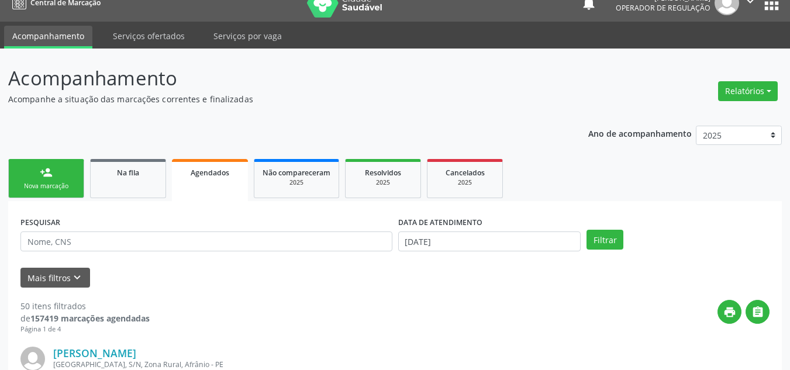
click at [36, 189] on div "Nova marcação" at bounding box center [46, 186] width 58 height 9
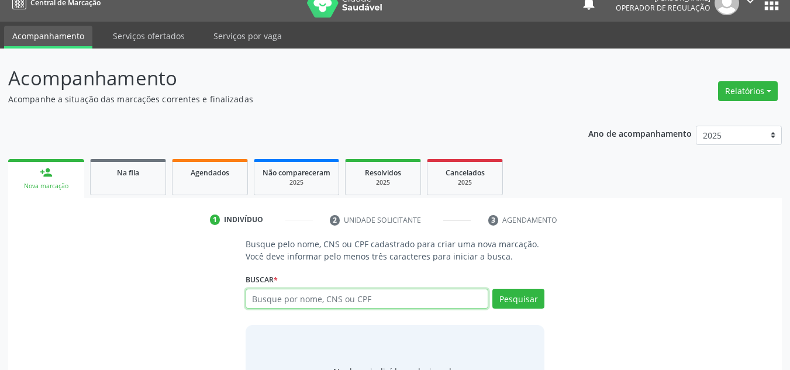
click at [293, 289] on input "text" at bounding box center [367, 299] width 243 height 20
type input "05097405455"
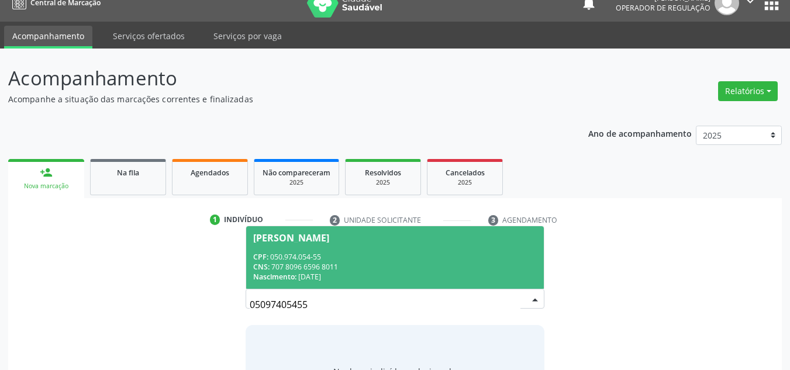
click at [486, 245] on span "Ivete Coelho Nunes Cruz CPF: 050.974.054-55 CNS: 707 8096 6596 8011 Nascimento:…" at bounding box center [395, 257] width 298 height 63
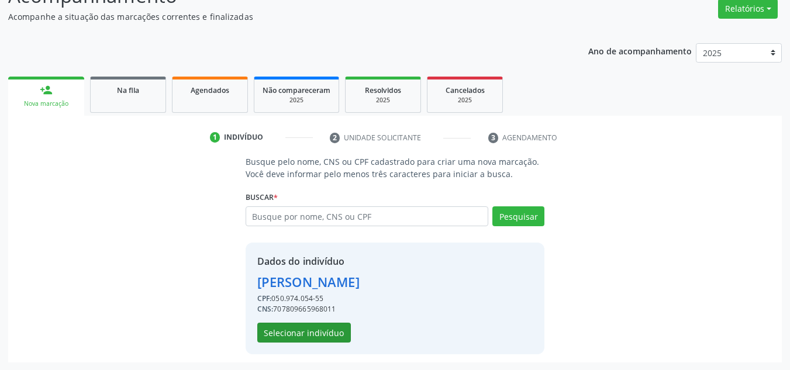
scroll to position [99, 0]
click at [270, 341] on button "Selecionar indivíduo" at bounding box center [304, 332] width 94 height 20
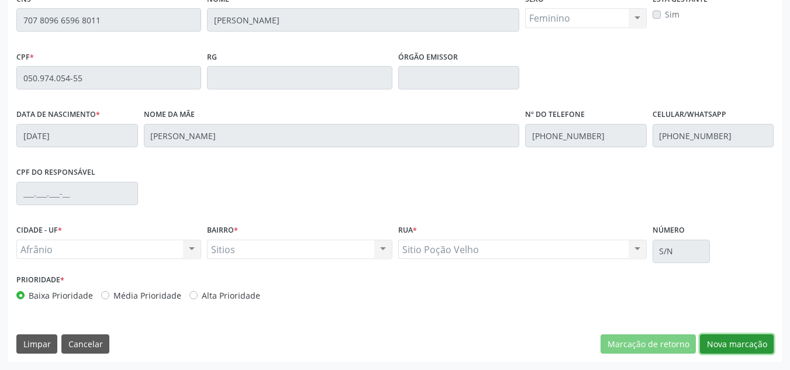
click at [719, 340] on button "Nova marcação" at bounding box center [737, 344] width 74 height 20
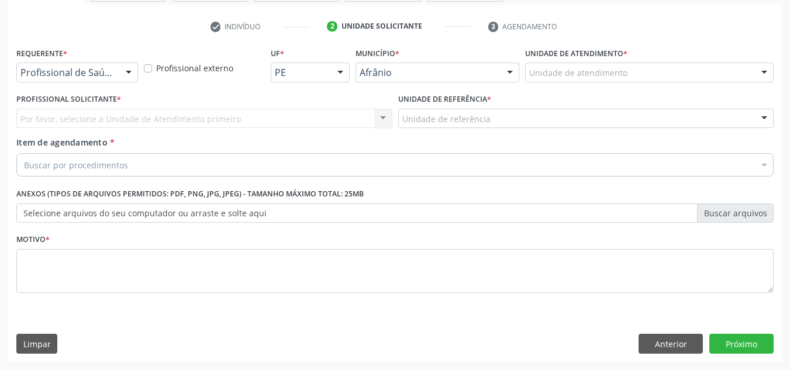
click at [705, 61] on div "Unidade de atendimento * Unidade de atendimento Academia da Saude de Afranio Ac…" at bounding box center [649, 62] width 249 height 37
click at [705, 78] on div "Unidade de atendimento" at bounding box center [649, 73] width 249 height 20
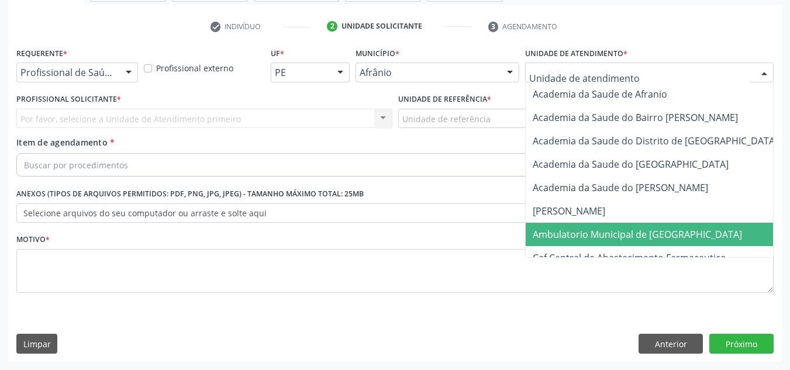
click at [633, 242] on span "Ambulatorio Municipal de [GEOGRAPHIC_DATA]" at bounding box center [668, 234] width 285 height 23
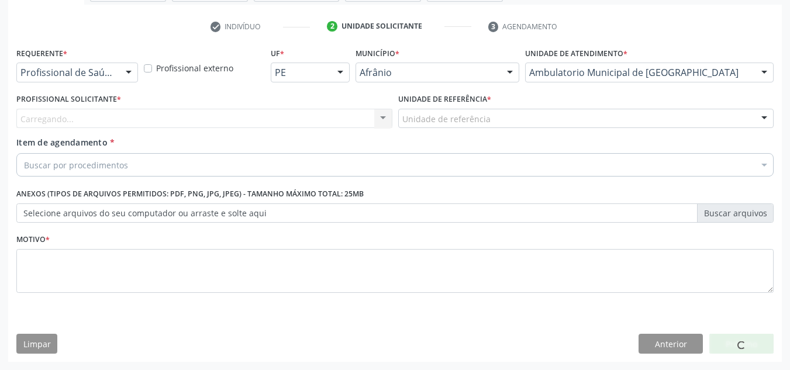
click at [305, 125] on div "Carregando... Nenhum resultado encontrado para: " " Não há nenhuma opção para s…" at bounding box center [204, 119] width 376 height 20
click at [305, 125] on div "Carregando..." at bounding box center [204, 119] width 376 height 20
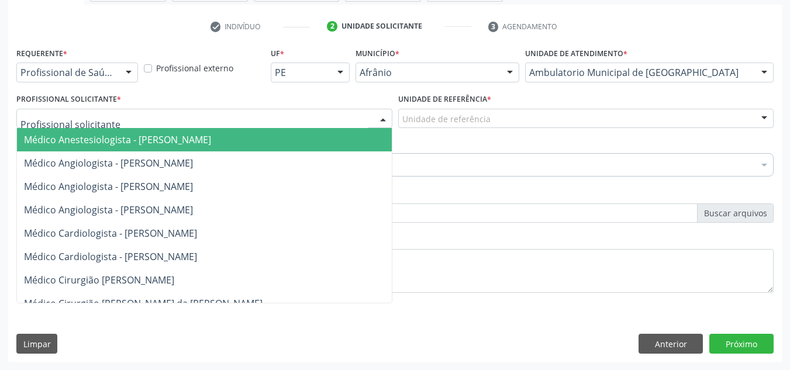
click at [305, 125] on input "text" at bounding box center [194, 124] width 348 height 23
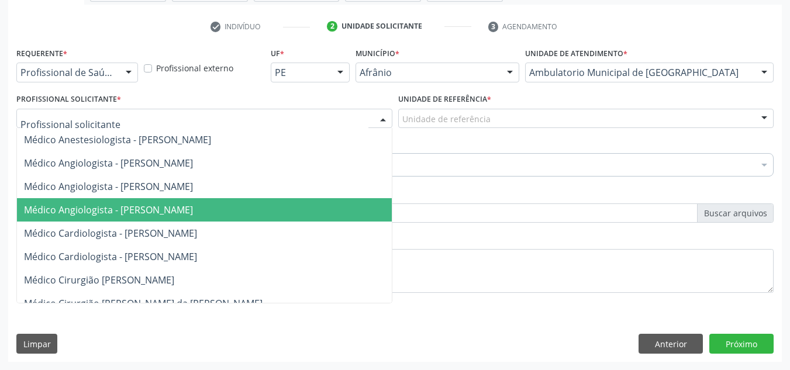
drag, startPoint x: 272, startPoint y: 211, endPoint x: 451, endPoint y: 110, distance: 206.1
click at [284, 205] on span "Médico Angiologista - [PERSON_NAME]" at bounding box center [216, 209] width 398 height 23
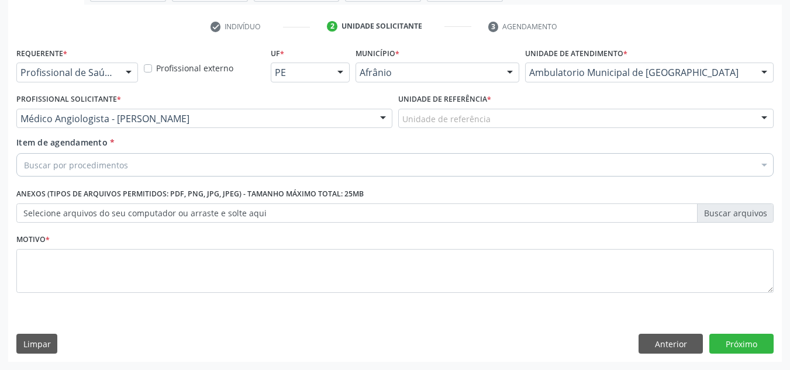
click at [456, 105] on label "Unidade de referência *" at bounding box center [444, 100] width 93 height 18
drag, startPoint x: 455, startPoint y: 106, endPoint x: 456, endPoint y: 121, distance: 14.7
click at [455, 107] on label "Unidade de referência *" at bounding box center [444, 100] width 93 height 18
click at [457, 127] on div "Unidade de referência" at bounding box center [586, 119] width 376 height 20
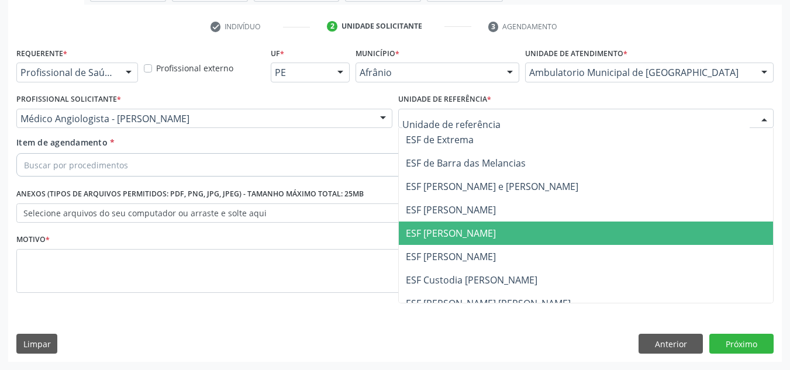
click at [442, 222] on span "ESF [PERSON_NAME]" at bounding box center [586, 233] width 375 height 23
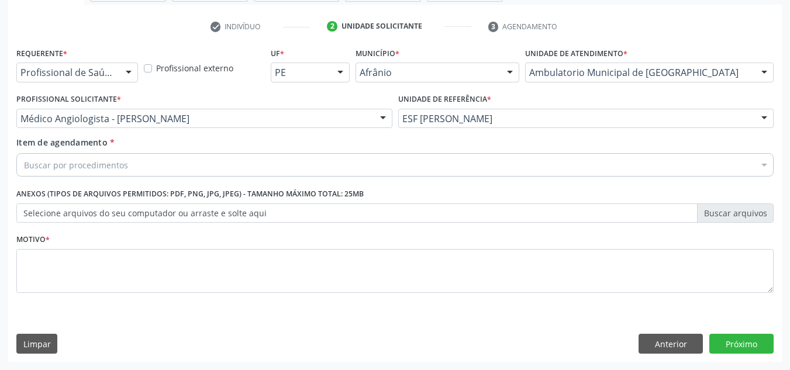
click at [434, 170] on div "Buscar por procedimentos" at bounding box center [394, 164] width 757 height 23
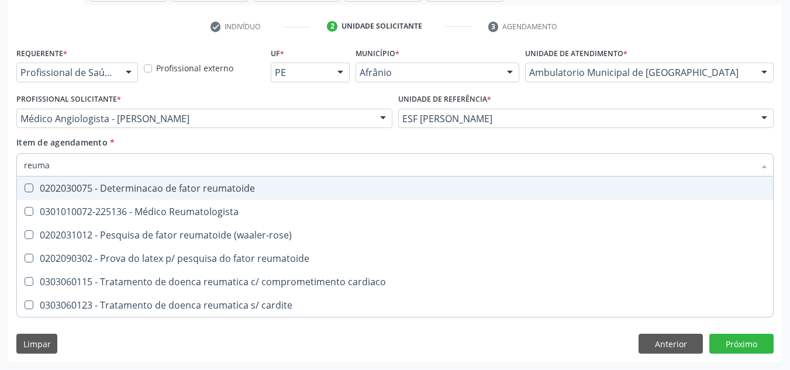
type input "reumat"
click at [282, 196] on span "0202030075 - Determinacao de fator reumatoide" at bounding box center [395, 188] width 756 height 23
checkbox reumatoide "true"
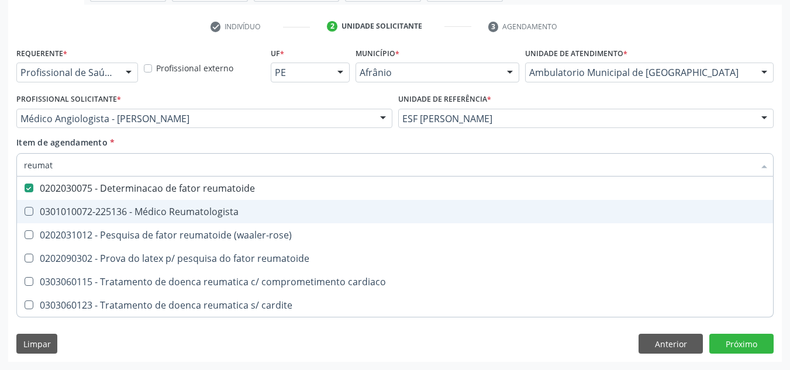
click at [279, 205] on span "0301010072-225136 - Médico Reumatologista" at bounding box center [395, 211] width 756 height 23
checkbox Reumatologista "true"
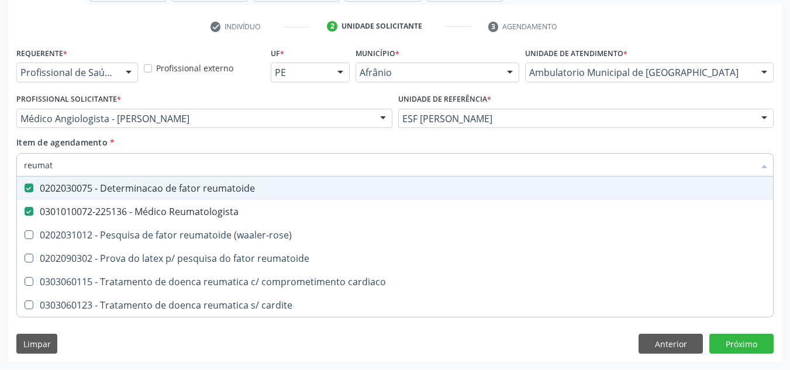
click at [277, 192] on div "0202030075 - Determinacao de fator reumatoide" at bounding box center [395, 188] width 742 height 9
checkbox reumatoide "false"
click at [321, 130] on div "Profissional Solicitante * Médico Angiologista - Suyenne Gomes de Araujo Freire…" at bounding box center [204, 114] width 382 height 46
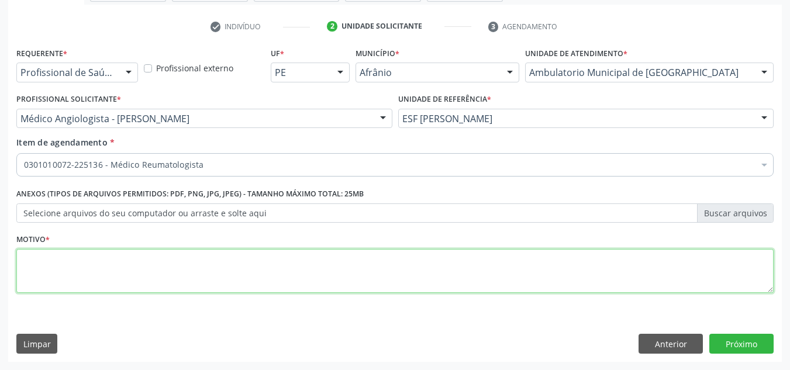
click at [212, 288] on textarea at bounding box center [394, 271] width 757 height 44
type textarea "'"
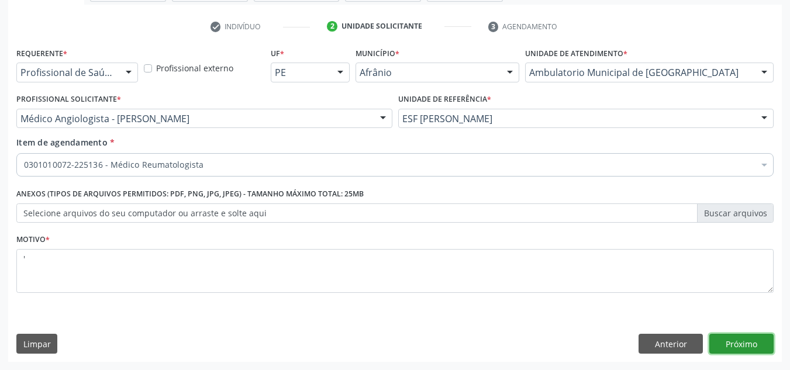
click at [766, 336] on button "Próximo" at bounding box center [741, 344] width 64 height 20
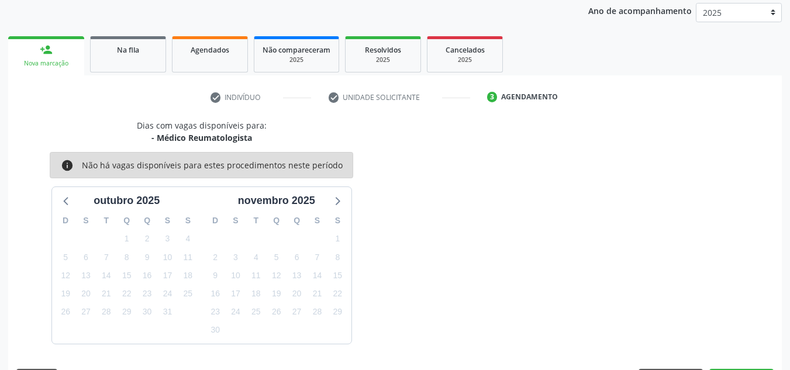
scroll to position [173, 0]
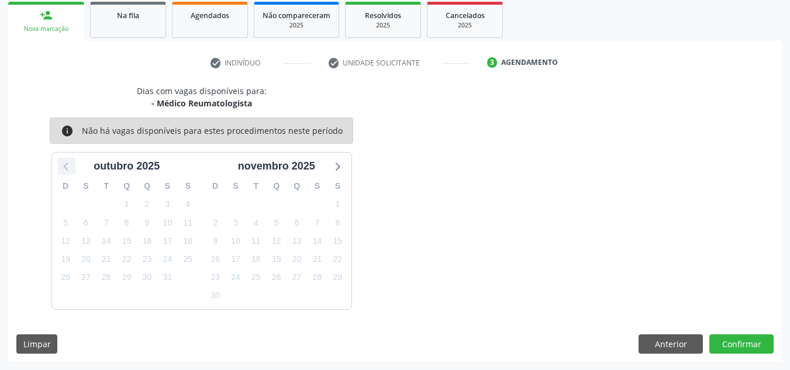
click at [70, 162] on icon at bounding box center [66, 165] width 15 height 15
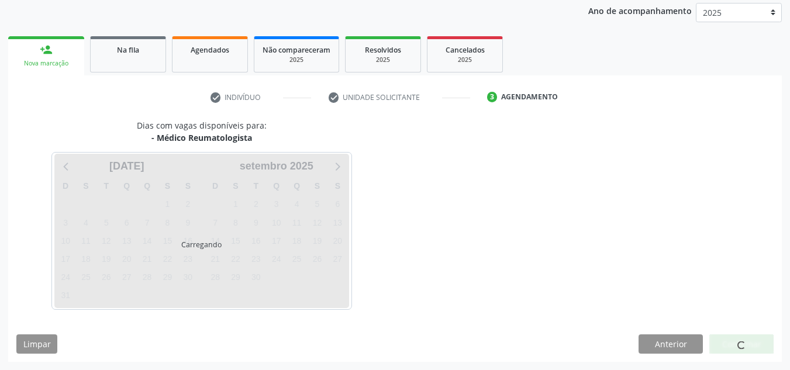
scroll to position [139, 0]
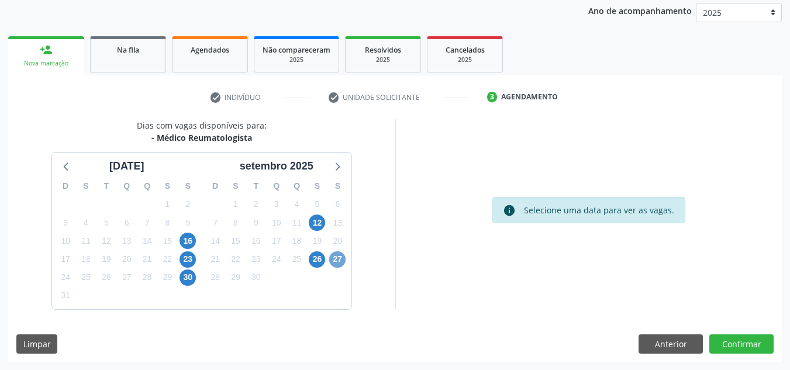
click at [340, 254] on span "27" at bounding box center [337, 259] width 16 height 16
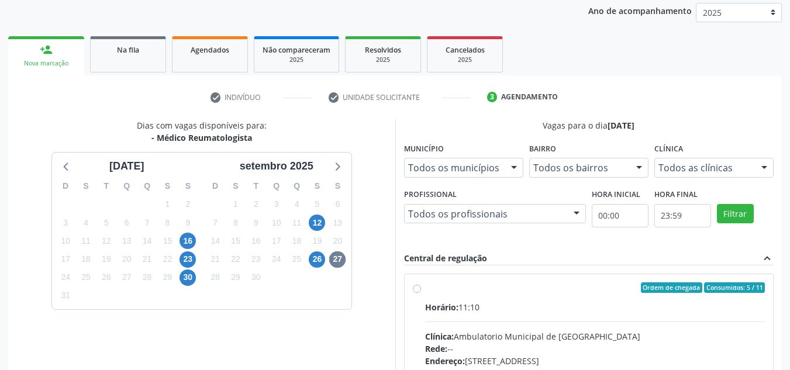
drag, startPoint x: 427, startPoint y: 280, endPoint x: 534, endPoint y: 222, distance: 121.2
click at [429, 277] on div "Ordem de chegada Consumidos: 5 / 11 Horário: 11:10 Clínica: Ambulatorio Municip…" at bounding box center [589, 372] width 369 height 196
radio input "true"
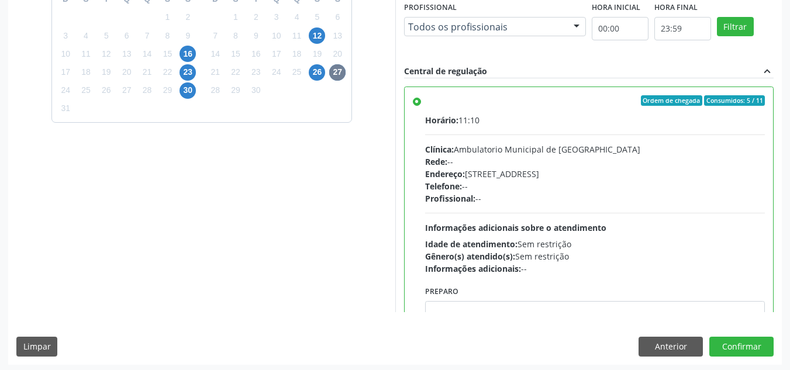
scroll to position [329, 0]
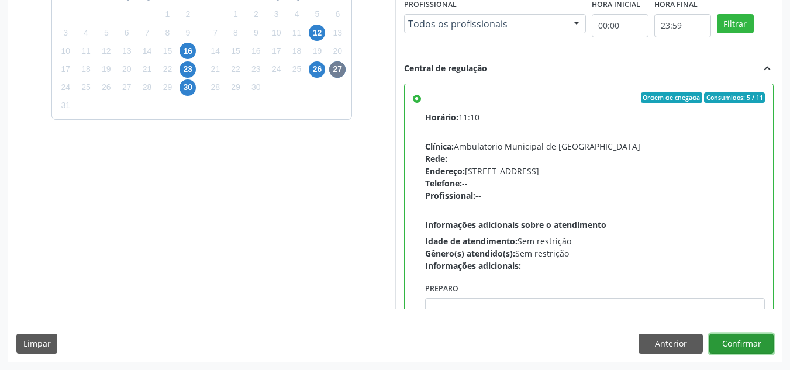
drag, startPoint x: 740, startPoint y: 344, endPoint x: 726, endPoint y: 349, distance: 14.6
click at [726, 349] on button "Confirmar" at bounding box center [741, 344] width 64 height 20
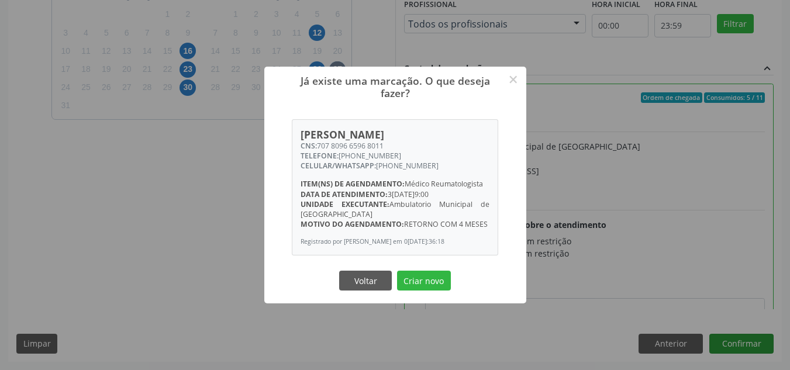
click at [397, 271] on button "Criar novo" at bounding box center [424, 281] width 54 height 20
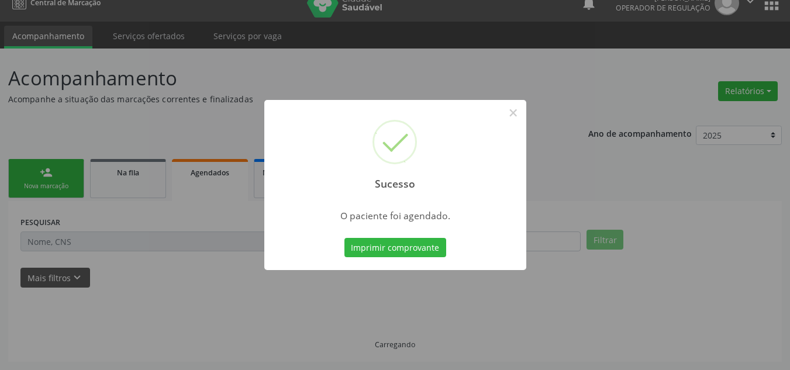
scroll to position [16, 0]
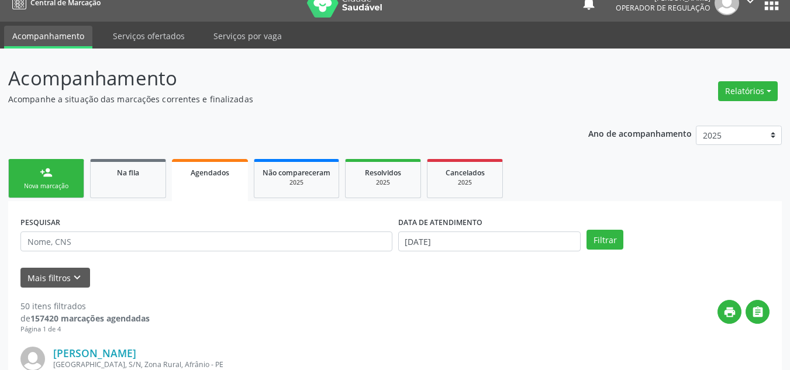
click at [35, 188] on div "Nova marcação" at bounding box center [46, 186] width 58 height 9
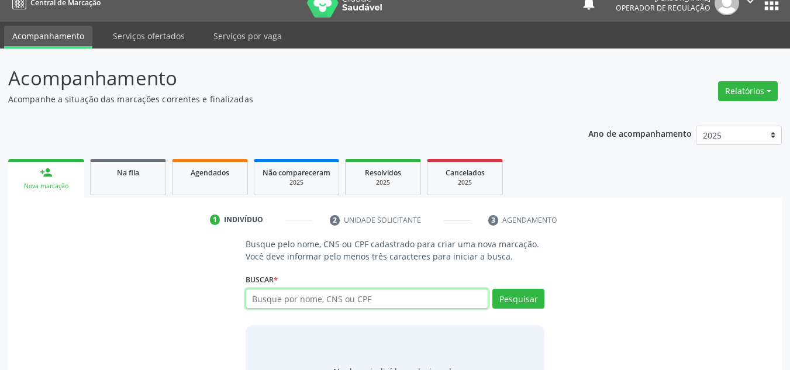
click at [253, 301] on input "text" at bounding box center [367, 299] width 243 height 20
type input "34173985491"
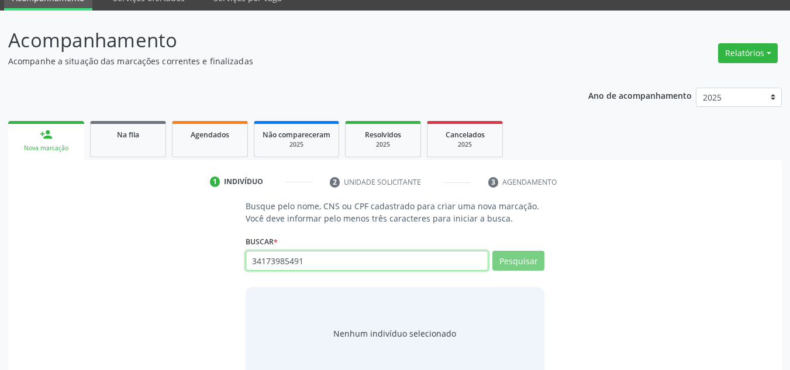
scroll to position [74, 0]
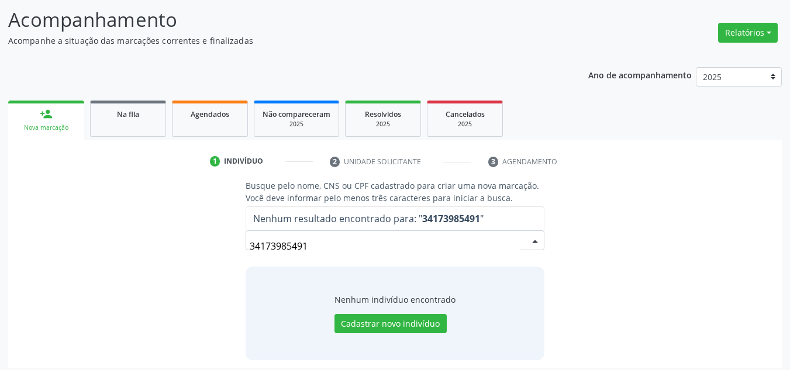
drag, startPoint x: 422, startPoint y: 230, endPoint x: 384, endPoint y: 240, distance: 39.4
click at [384, 240] on div "34173985491 Nenhum resultado encontrado para: " 34173985491 " Não há nenhuma op…" at bounding box center [395, 240] width 299 height 20
click at [213, 246] on div "Busque pelo nome, CNS ou CPF cadastrado para criar uma nova marcação. Você deve…" at bounding box center [394, 270] width 757 height 180
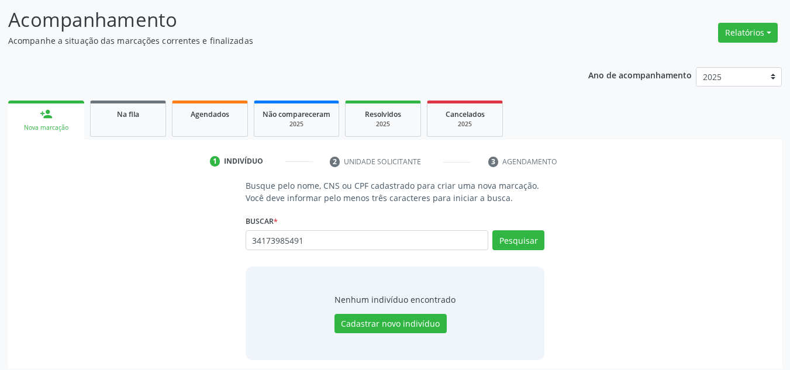
type input "34173985491"
type input "3"
type input "pedro amaro de amorim"
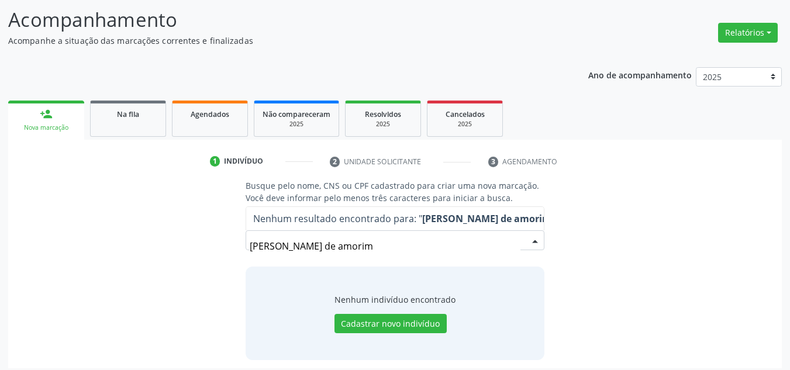
drag, startPoint x: 470, startPoint y: 245, endPoint x: 163, endPoint y: 238, distance: 307.1
click at [163, 238] on div "Busque pelo nome, CNS ou CPF cadastrado para criar uma nova marcação. Você deve…" at bounding box center [394, 270] width 757 height 180
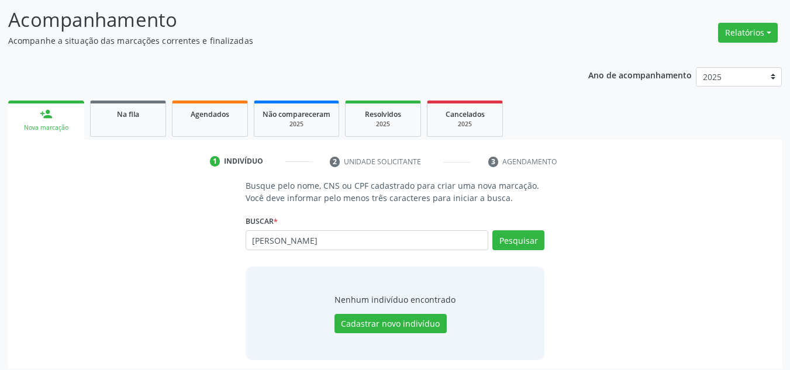
type input "PEDRO AMARO"
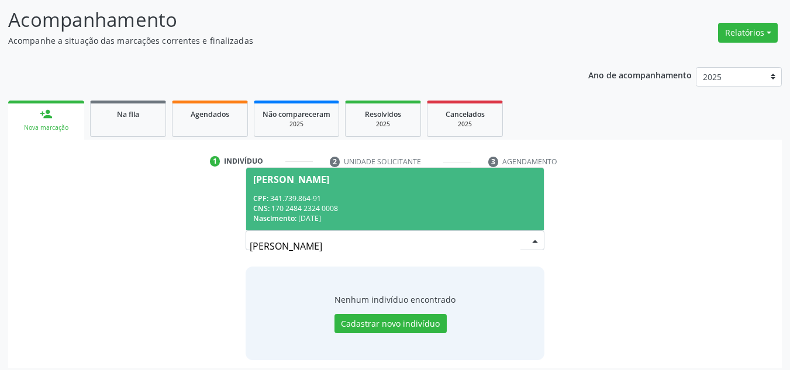
click at [514, 192] on span "Pedro Amaro Amorim CPF: 341.739.864-91 CNS: 170 2484 2324 0008 Nascimento: 23/0…" at bounding box center [395, 199] width 298 height 63
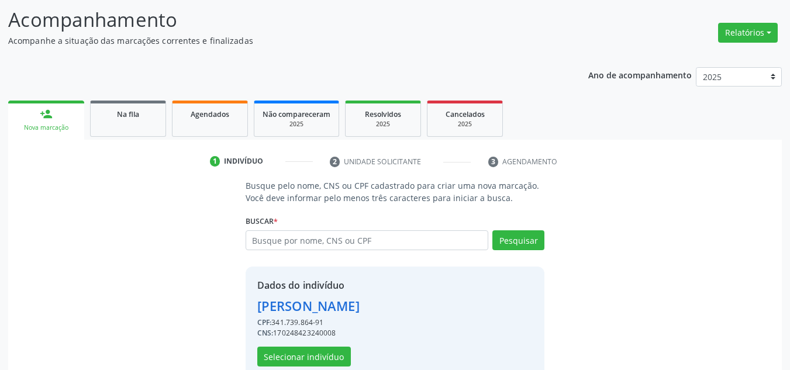
click at [296, 334] on div "CNS: 170248423240008" at bounding box center [308, 333] width 102 height 11
click at [299, 356] on button "Selecionar indivíduo" at bounding box center [304, 357] width 94 height 20
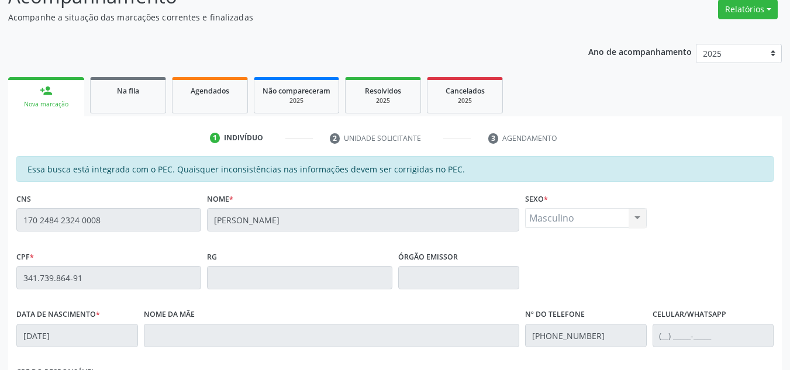
scroll to position [64, 0]
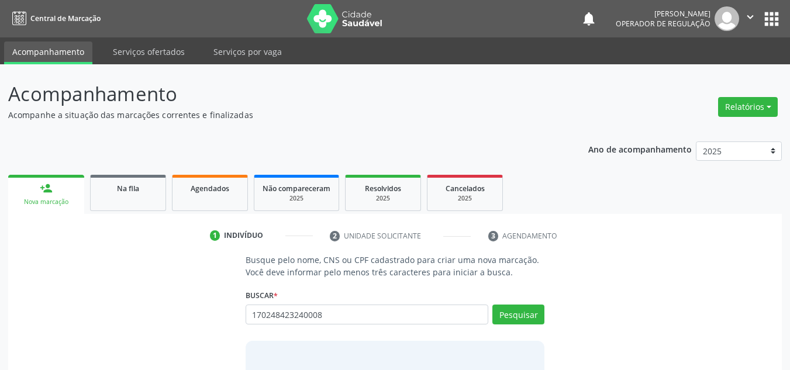
type input "170248423240008"
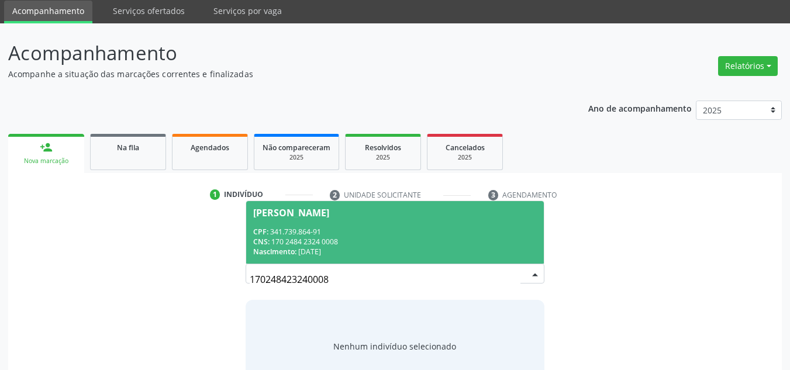
scroll to position [81, 0]
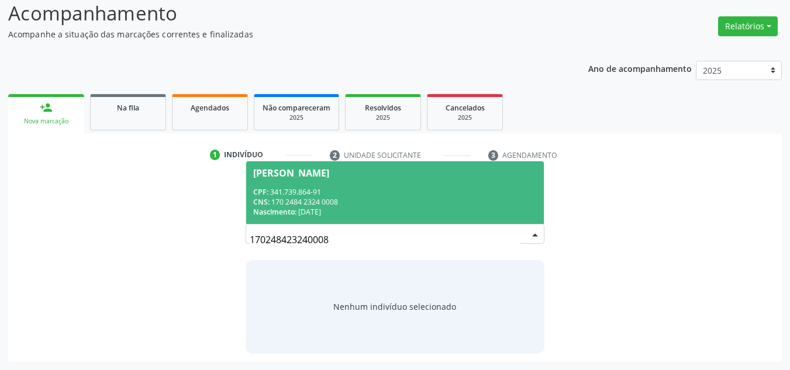
click at [448, 216] on div "Nascimento: 23/08/1954" at bounding box center [395, 212] width 284 height 10
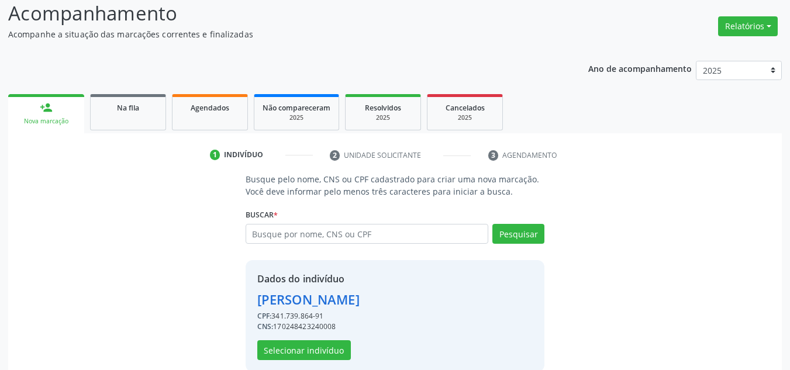
click at [330, 336] on div "Dados do indivíduo Pedro Amaro Amorim CPF: 341.739.864-91 CNS: 170248423240008 …" at bounding box center [308, 316] width 102 height 88
click at [327, 339] on div "Dados do indivíduo Pedro Amaro Amorim CPF: 341.739.864-91 CNS: 170248423240008 …" at bounding box center [308, 316] width 102 height 88
click at [326, 344] on button "Selecionar indivíduo" at bounding box center [304, 350] width 94 height 20
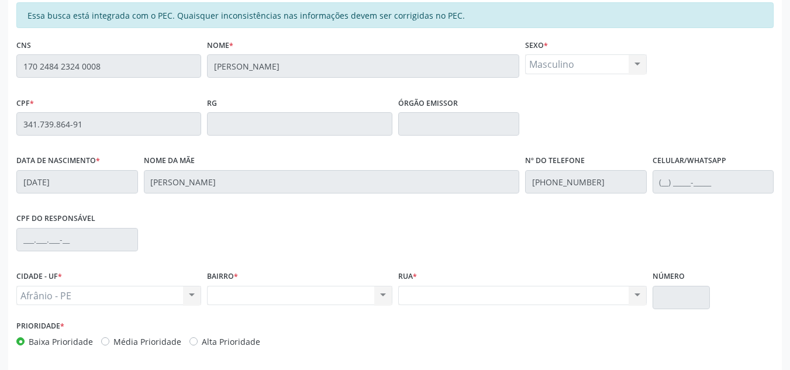
scroll to position [181, 0]
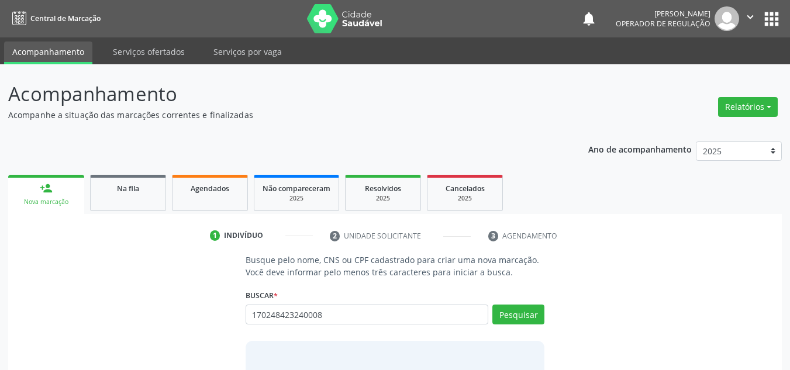
type input "170248423240008"
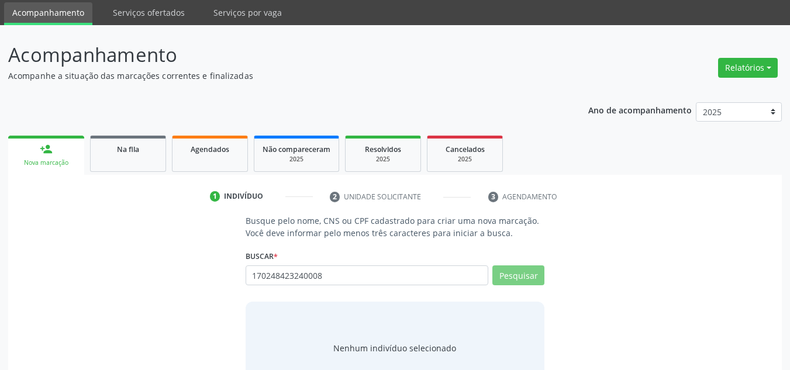
scroll to position [81, 0]
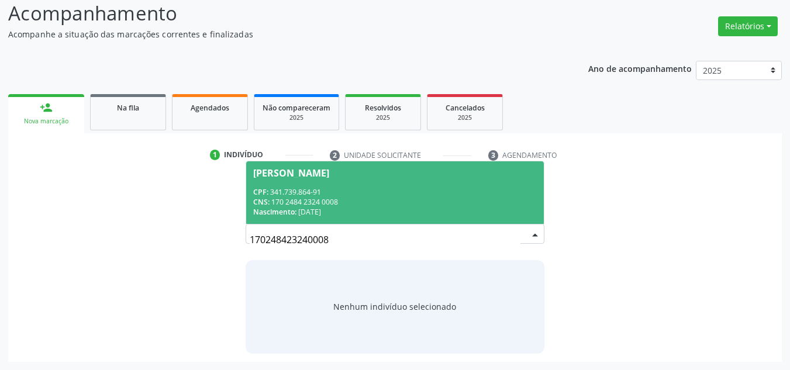
click at [450, 195] on div "CPF: 341.739.864-91" at bounding box center [395, 192] width 284 height 10
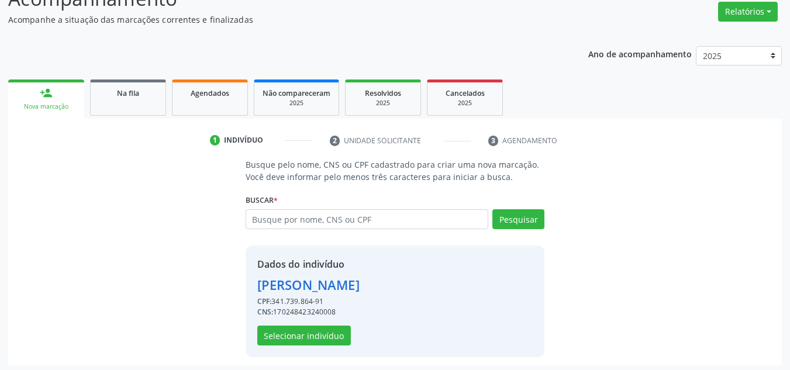
scroll to position [99, 0]
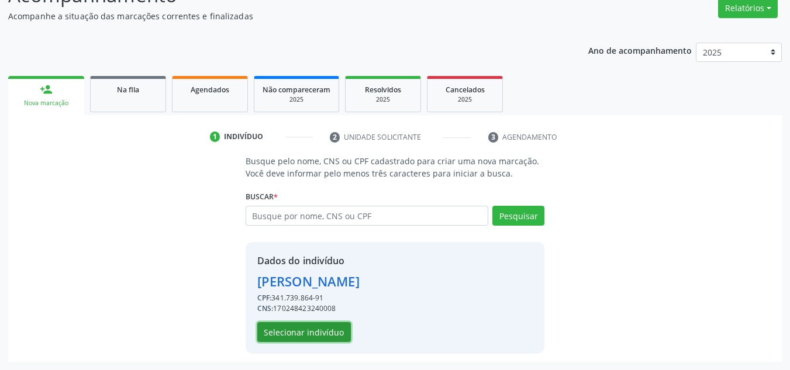
click at [327, 333] on button "Selecionar indivíduo" at bounding box center [304, 332] width 94 height 20
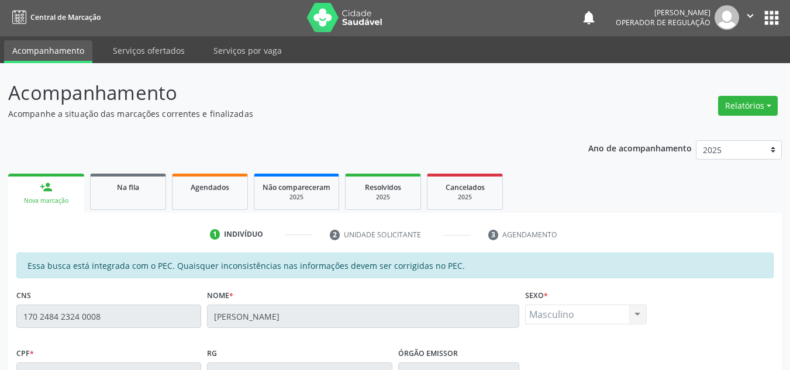
scroll to position [0, 0]
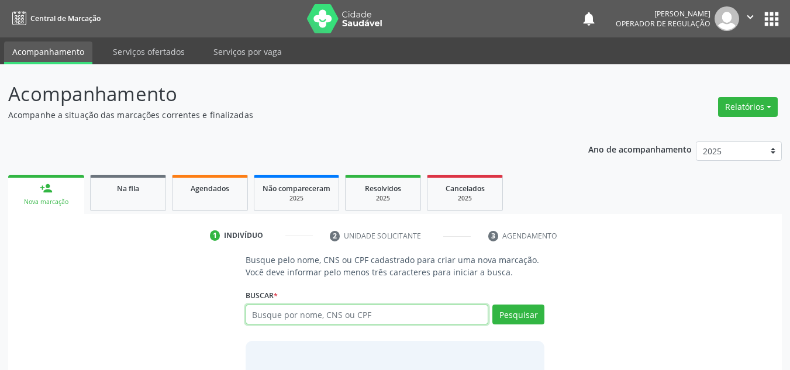
click at [392, 320] on input "text" at bounding box center [367, 315] width 243 height 20
paste input "170248423240008"
type input "170248423240008"
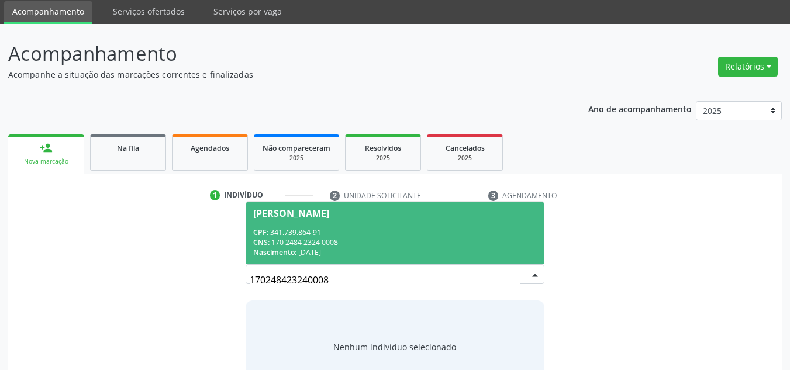
scroll to position [58, 0]
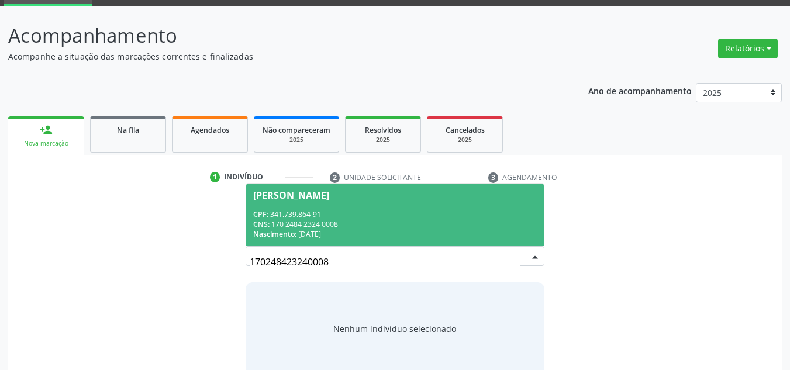
click at [424, 221] on div "CNS: 170 2484 2324 0008" at bounding box center [395, 224] width 284 height 10
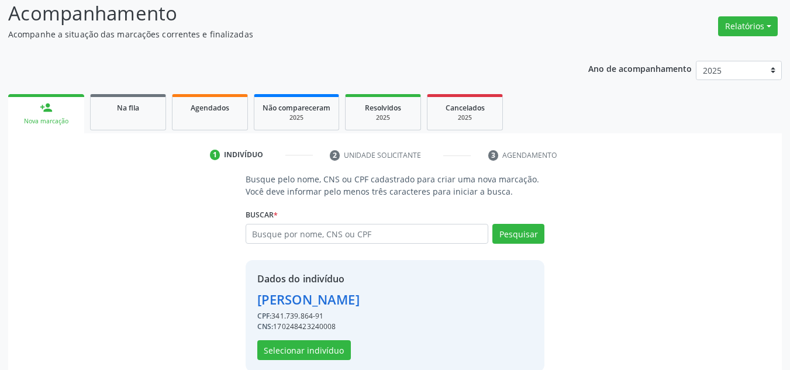
scroll to position [99, 0]
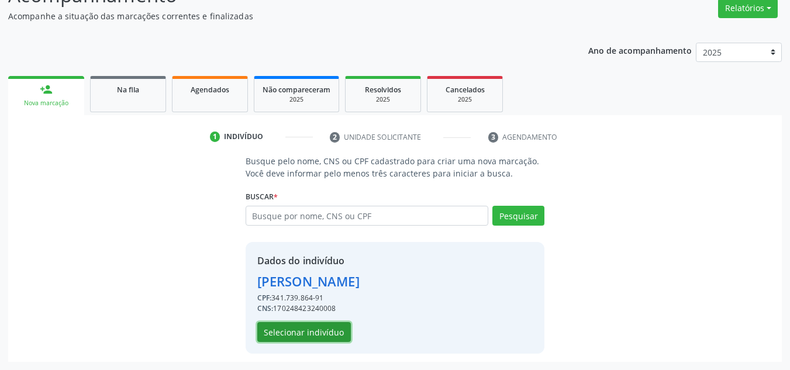
click at [325, 337] on button "Selecionar indivíduo" at bounding box center [304, 332] width 94 height 20
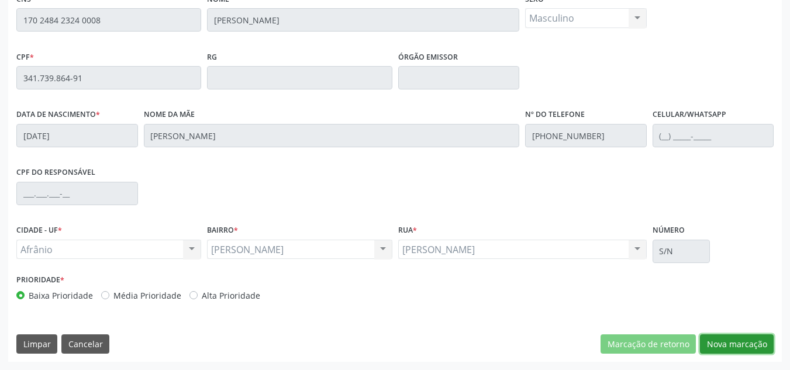
drag, startPoint x: 702, startPoint y: 337, endPoint x: 715, endPoint y: 322, distance: 20.7
click at [701, 337] on button "Nova marcação" at bounding box center [737, 344] width 74 height 20
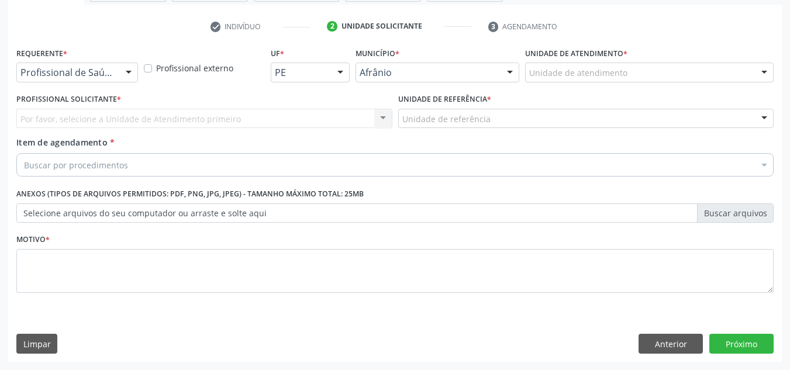
click at [689, 81] on div "Unidade de atendimento" at bounding box center [649, 73] width 249 height 20
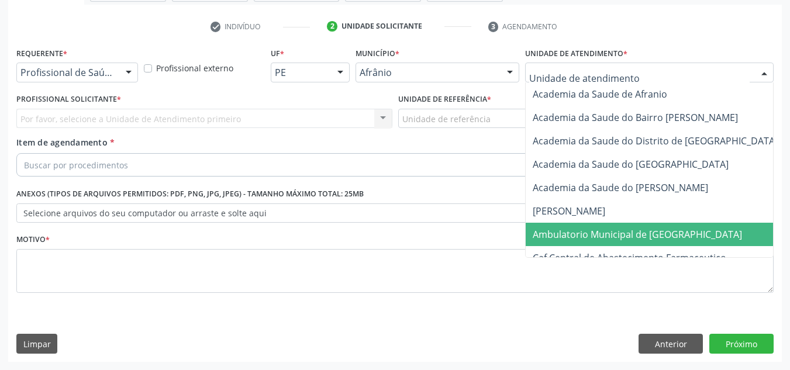
drag, startPoint x: 655, startPoint y: 230, endPoint x: 600, endPoint y: 208, distance: 59.1
click at [654, 230] on span "Ambulatorio Municipal de [GEOGRAPHIC_DATA]" at bounding box center [637, 234] width 209 height 13
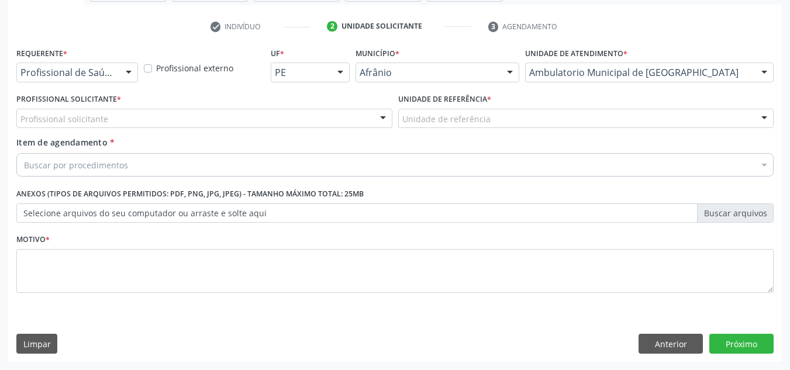
click at [337, 115] on div "Profissional solicitante" at bounding box center [204, 119] width 376 height 20
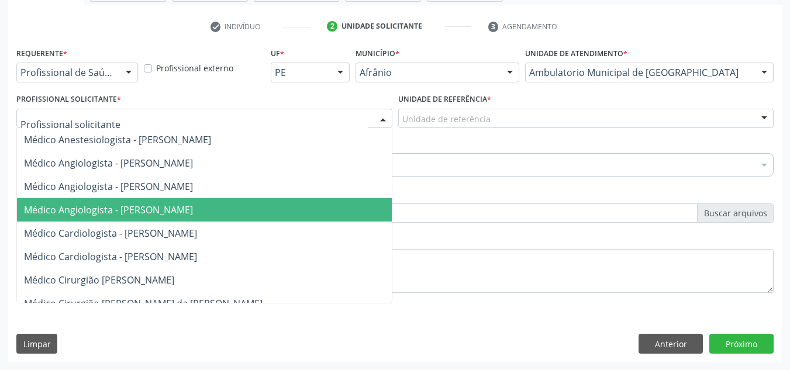
drag, startPoint x: 304, startPoint y: 208, endPoint x: 439, endPoint y: 146, distance: 148.6
click at [305, 199] on span "Médico Angiologista - [PERSON_NAME]" at bounding box center [216, 209] width 398 height 23
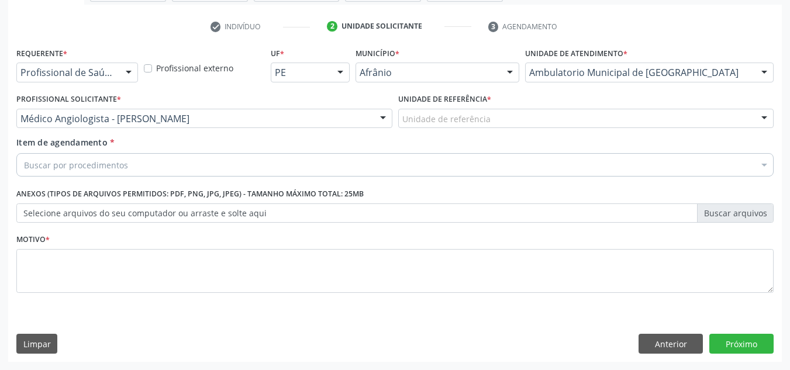
click at [502, 127] on div "Unidade de referência" at bounding box center [586, 119] width 376 height 20
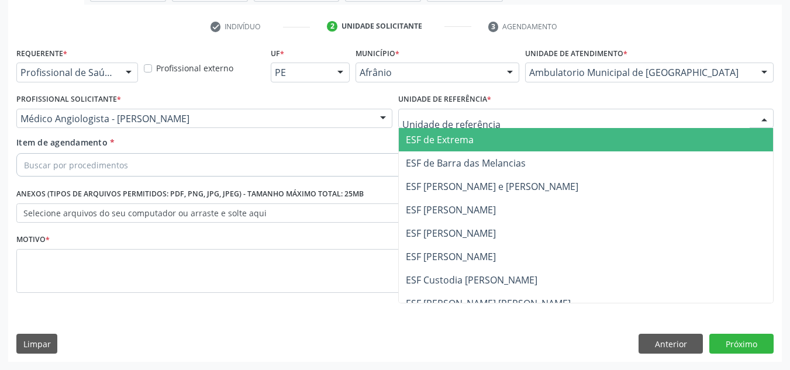
click at [488, 156] on span "ESF de Barra das Melancias" at bounding box center [586, 162] width 375 height 23
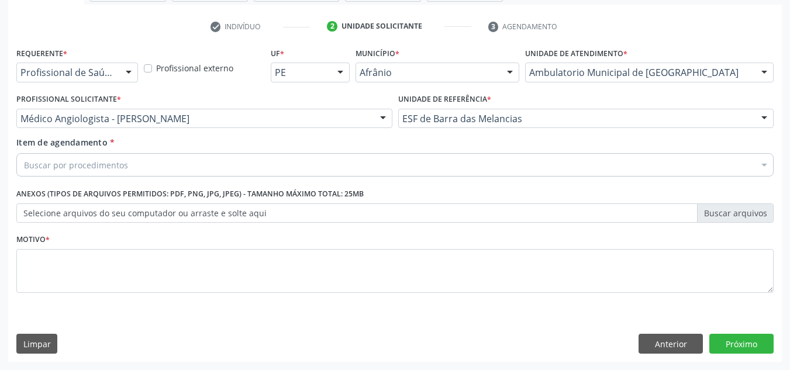
click at [482, 163] on div "Buscar por procedimentos" at bounding box center [394, 164] width 757 height 23
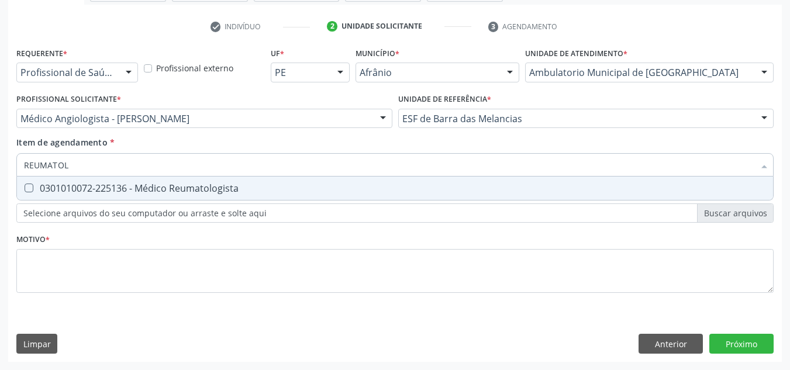
type input "REUMATOLO"
click at [475, 178] on span "0301010072-225136 - Médico Reumatologista" at bounding box center [395, 188] width 756 height 23
checkbox Reumatologista "true"
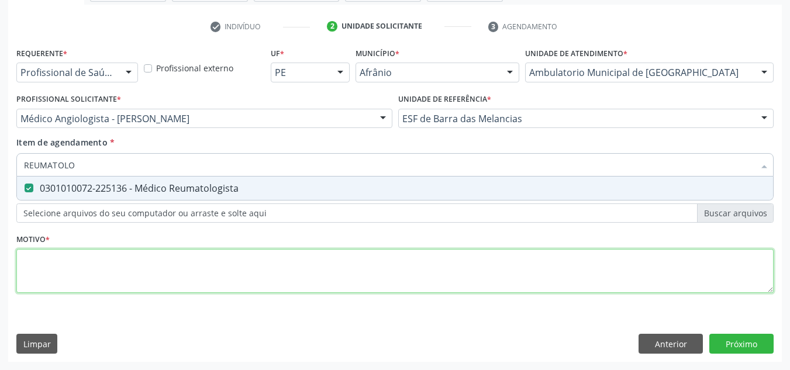
click at [440, 289] on div "Requerente * Profissional de Saúde Profissional de Saúde Paciente Nenhum result…" at bounding box center [394, 176] width 757 height 265
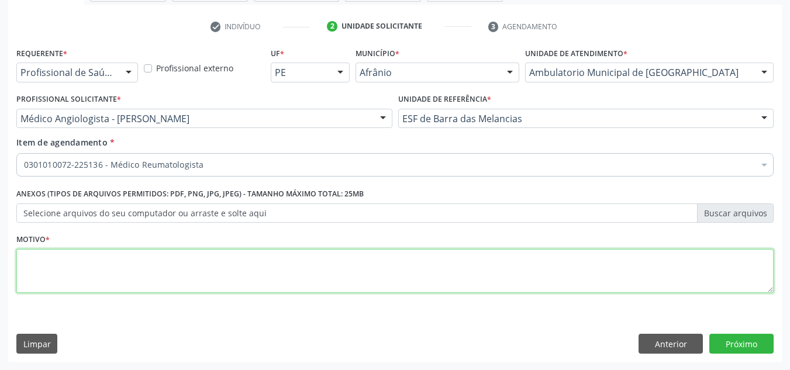
type textarea "'"
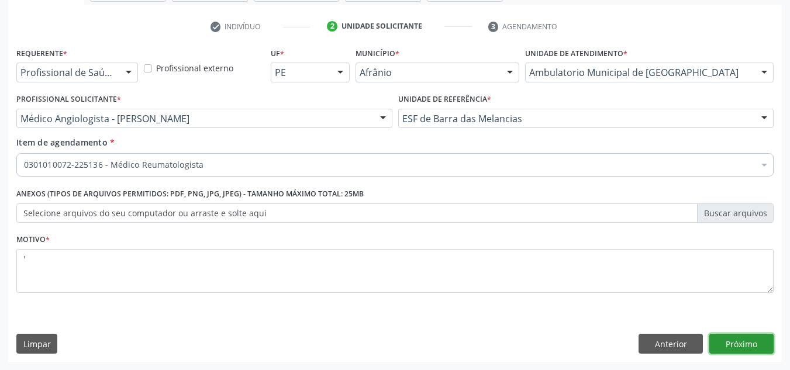
click at [756, 343] on button "Próximo" at bounding box center [741, 344] width 64 height 20
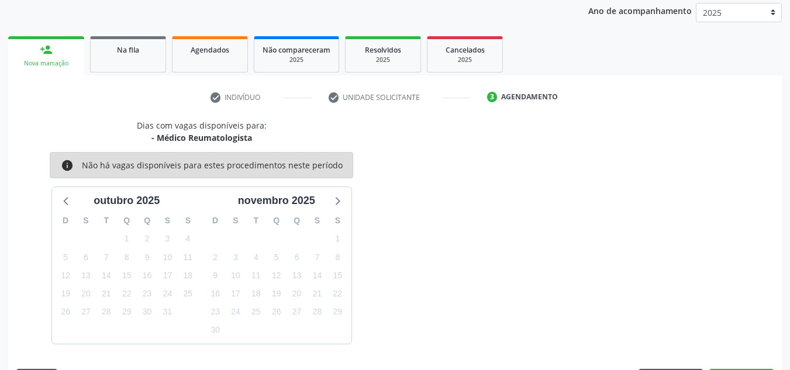
scroll to position [173, 0]
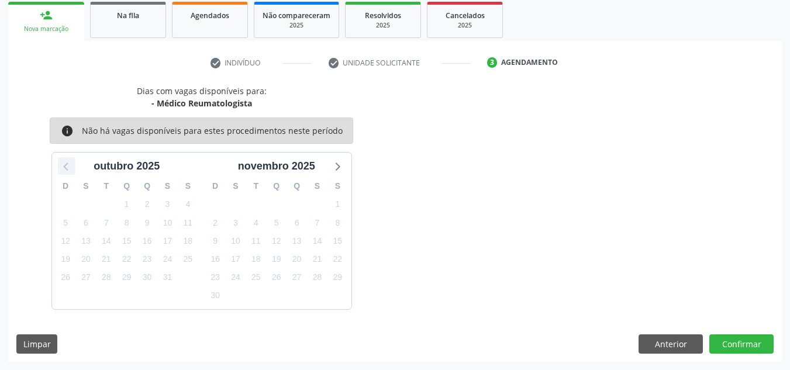
click at [73, 160] on icon at bounding box center [66, 165] width 15 height 15
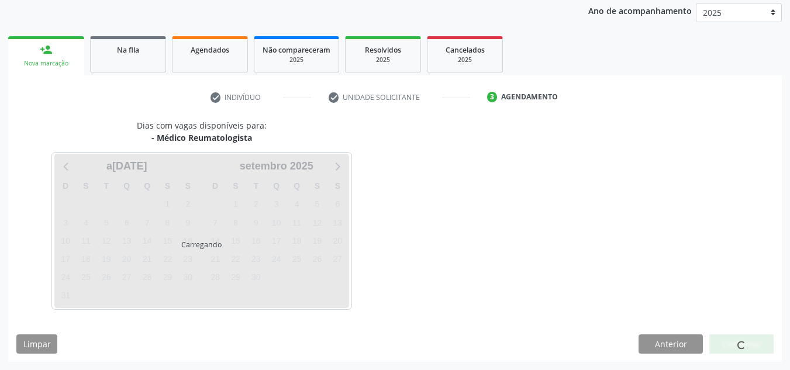
scroll to position [139, 0]
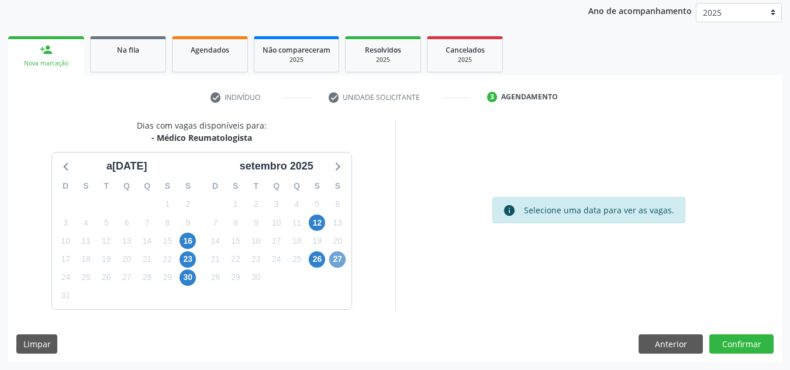
click at [340, 258] on span "27" at bounding box center [337, 259] width 16 height 16
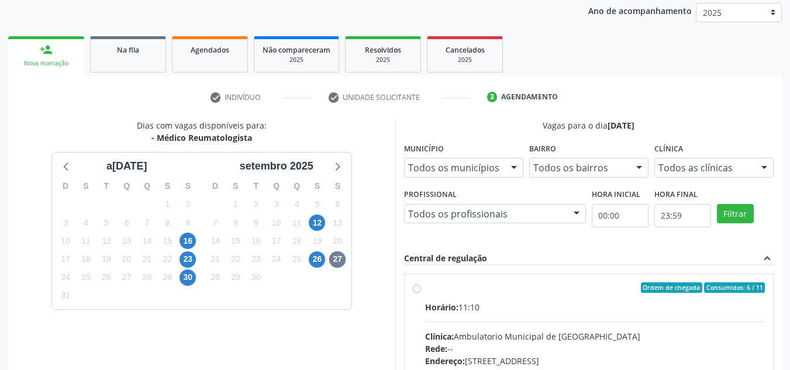
drag, startPoint x: 439, startPoint y: 296, endPoint x: 550, endPoint y: 253, distance: 118.9
click at [442, 296] on label "Ordem de chegada Consumidos: 6 / 11 Horário: 11:10 Clínica: Ambulatorio Municip…" at bounding box center [595, 372] width 340 height 180
click at [421, 293] on input "Ordem de chegada Consumidos: 6 / 11 Horário: 11:10 Clínica: Ambulatorio Municip…" at bounding box center [417, 287] width 8 height 11
radio input "true"
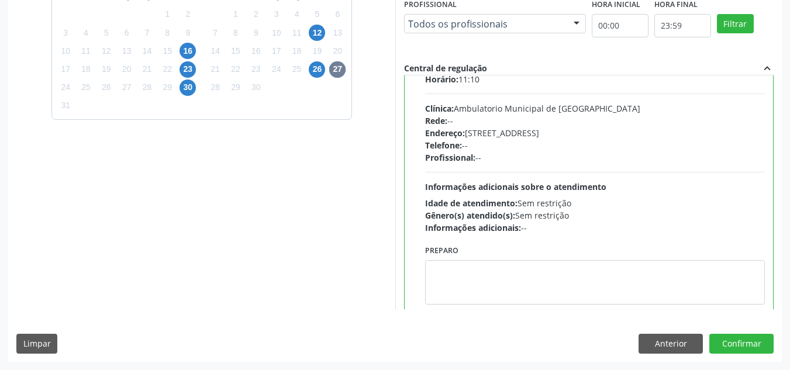
scroll to position [58, 0]
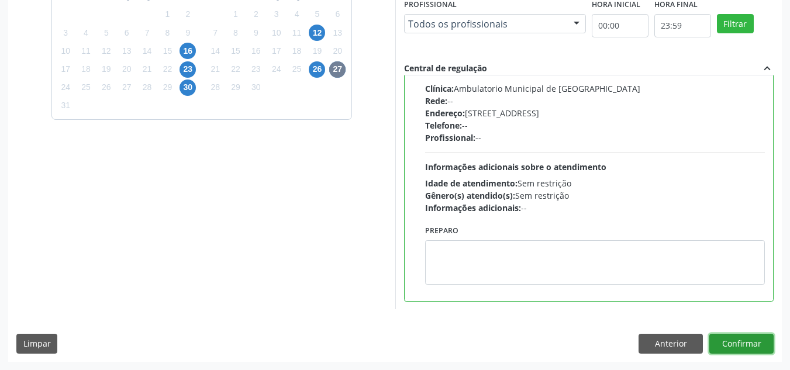
click at [745, 351] on button "Confirmar" at bounding box center [741, 344] width 64 height 20
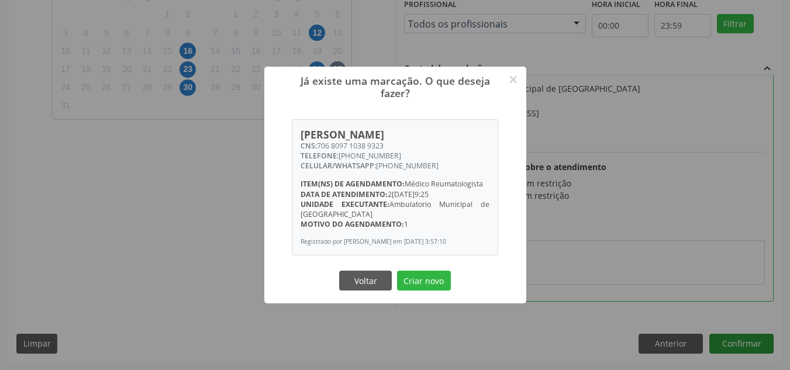
click at [397, 271] on button "Criar novo" at bounding box center [424, 281] width 54 height 20
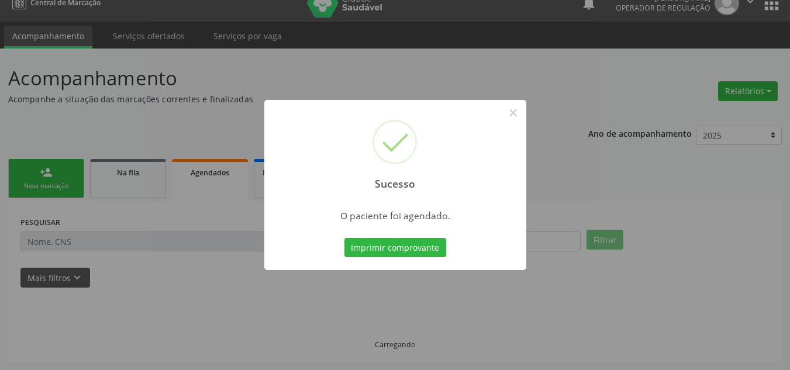
scroll to position [16, 0]
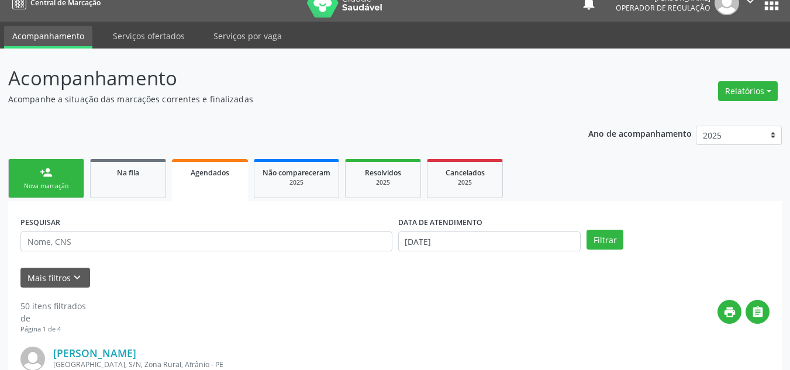
click at [79, 194] on link "person_add Nova marcação" at bounding box center [46, 178] width 76 height 39
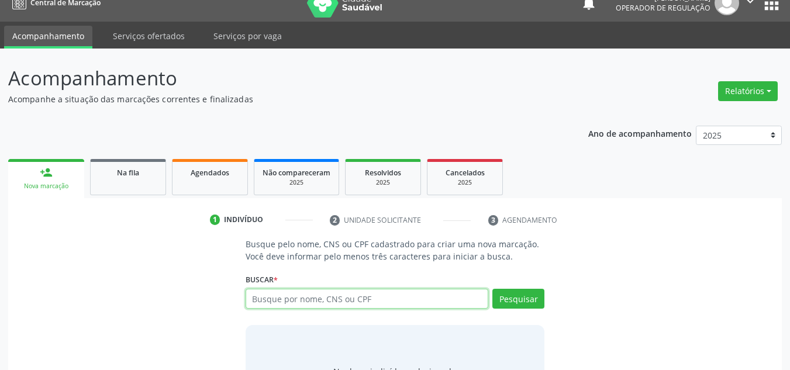
click at [264, 292] on input "text" at bounding box center [367, 299] width 243 height 20
type input "09976510403"
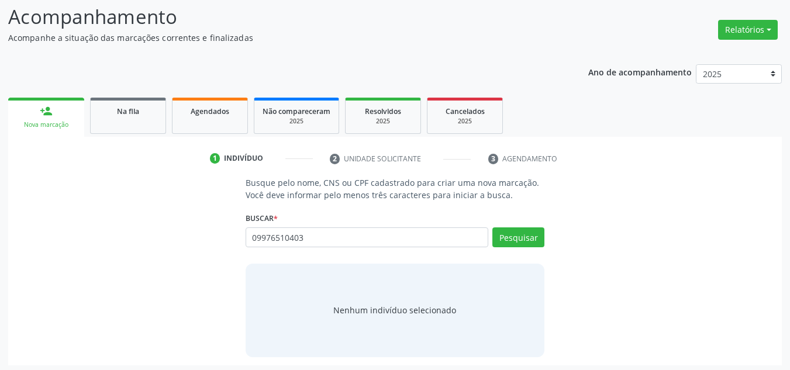
scroll to position [81, 0]
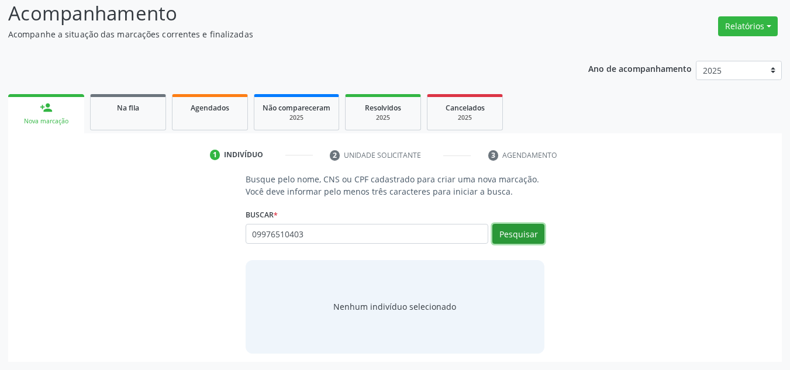
click at [514, 228] on button "Pesquisar" at bounding box center [518, 234] width 52 height 20
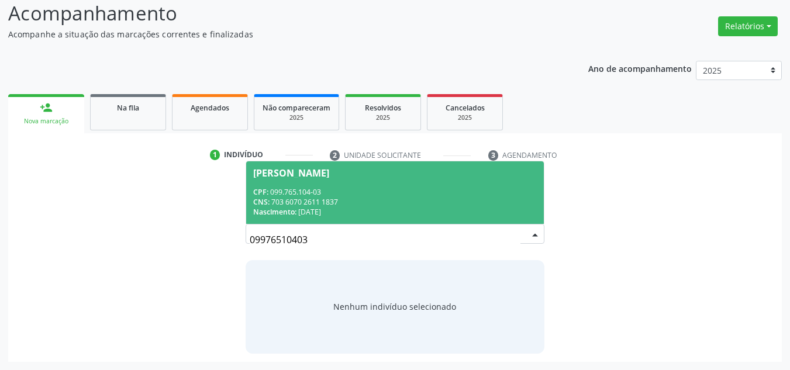
click at [468, 184] on span "[PERSON_NAME] CPF: 099.765.104-03 CNS: 703 6070 2611 1837 Nascimento: [DATE]" at bounding box center [395, 192] width 298 height 63
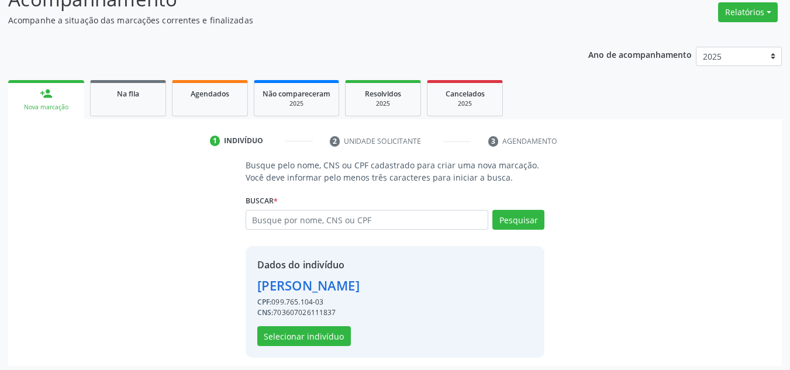
scroll to position [99, 0]
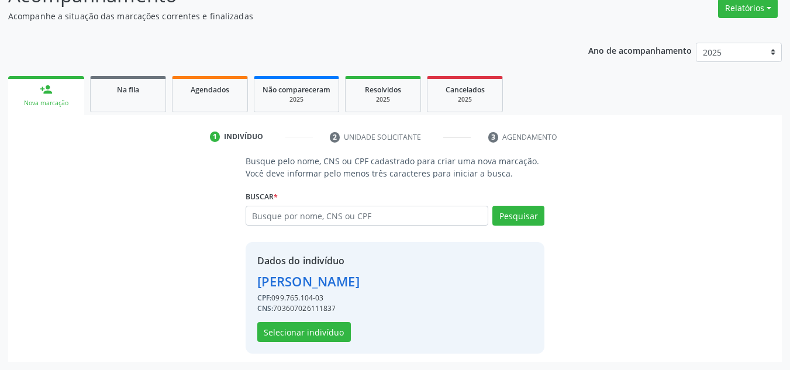
click at [319, 317] on div "Dados do indivíduo [PERSON_NAME] CPF: 099.765.104-03 CNS: 703607026111837 Selec…" at bounding box center [308, 298] width 102 height 88
click at [318, 325] on button "Selecionar indivíduo" at bounding box center [304, 332] width 94 height 20
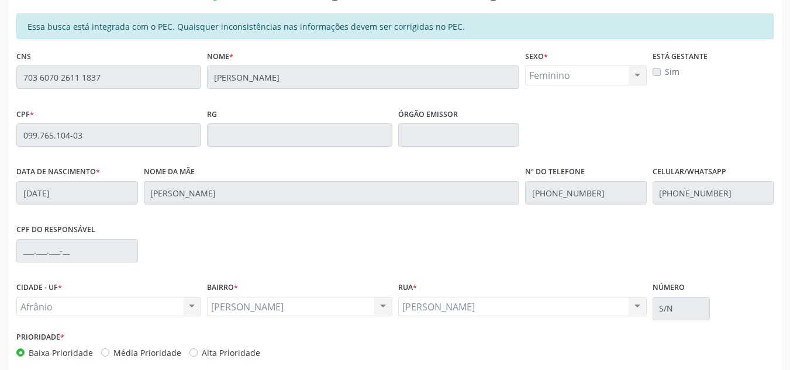
scroll to position [298, 0]
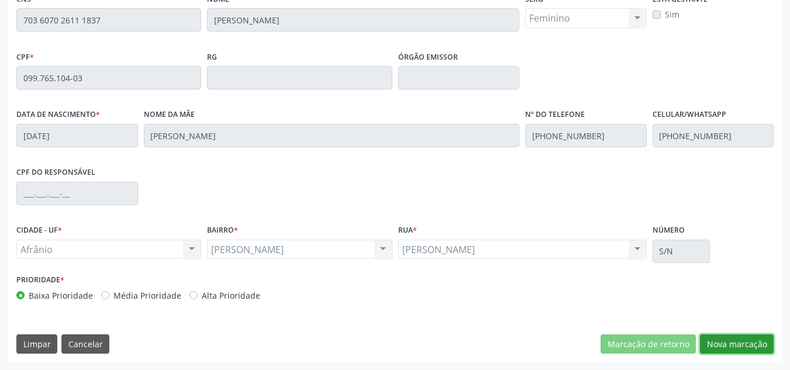
click at [747, 350] on button "Nova marcação" at bounding box center [737, 344] width 74 height 20
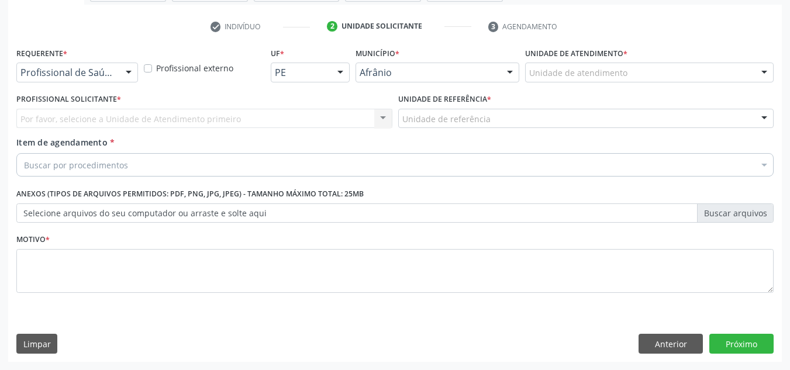
scroll to position [209, 0]
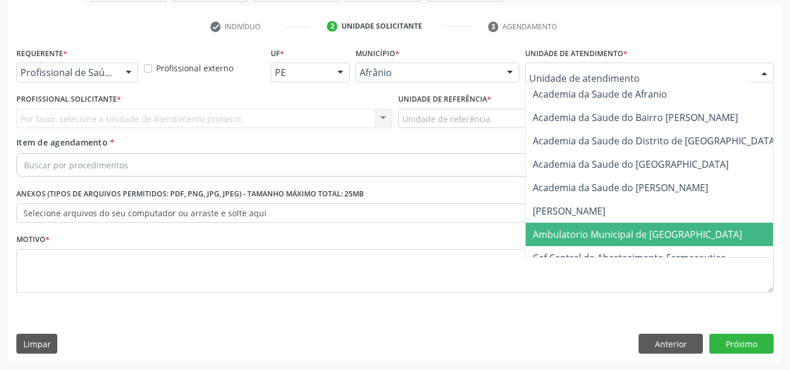
click at [579, 230] on span "Ambulatorio Municipal de [GEOGRAPHIC_DATA]" at bounding box center [637, 234] width 209 height 13
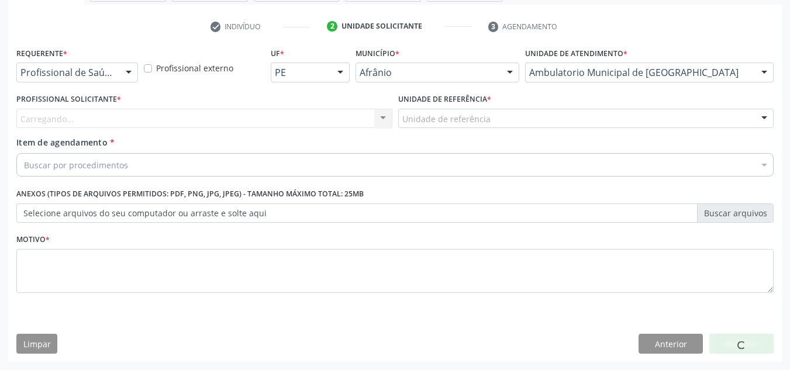
click at [313, 113] on div "Carregando... Nenhum resultado encontrado para: " " Não há nenhuma opção para s…" at bounding box center [204, 119] width 376 height 20
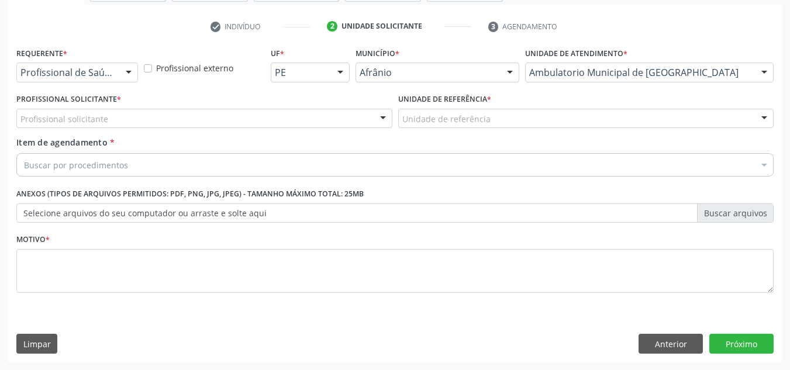
click at [313, 113] on div "Profissional solicitante" at bounding box center [204, 119] width 376 height 20
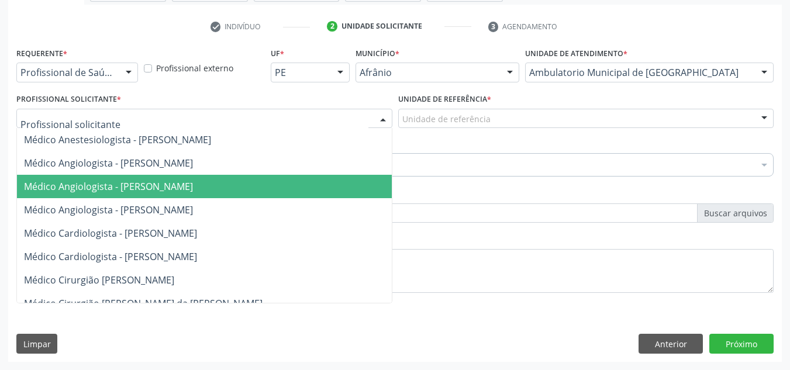
click at [287, 192] on span "Médico Angiologista - [PERSON_NAME]" at bounding box center [216, 186] width 398 height 23
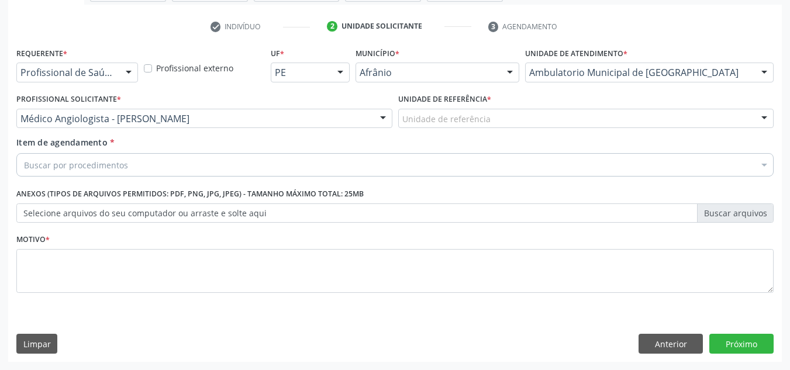
drag, startPoint x: 521, startPoint y: 122, endPoint x: 482, endPoint y: 194, distance: 81.6
click at [512, 129] on div "Unidade de referência ESF de Extrema ESF de Barra das Melancias ESF [PERSON_NAM…" at bounding box center [586, 119] width 376 height 20
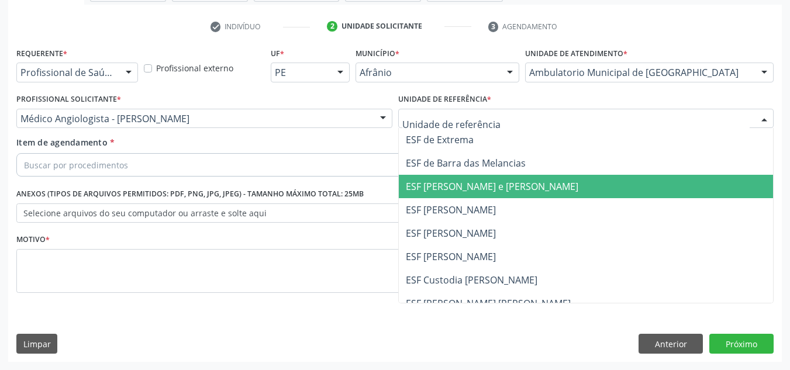
drag, startPoint x: 482, startPoint y: 194, endPoint x: 448, endPoint y: 159, distance: 49.2
click at [483, 187] on span "ESF [PERSON_NAME] e [PERSON_NAME]" at bounding box center [586, 186] width 375 height 23
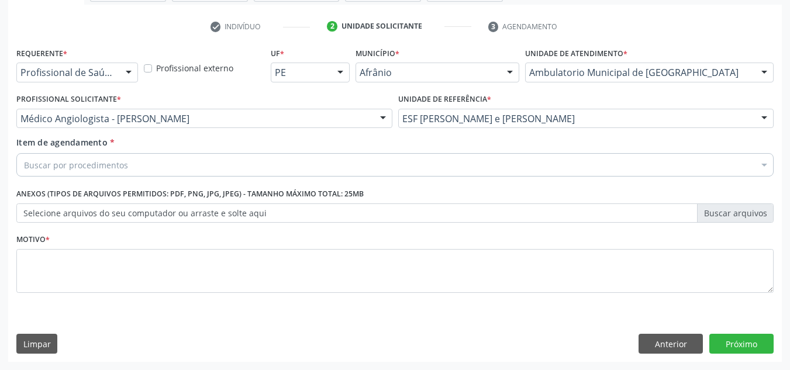
click at [450, 155] on div "Buscar por procedimentos" at bounding box center [394, 164] width 757 height 23
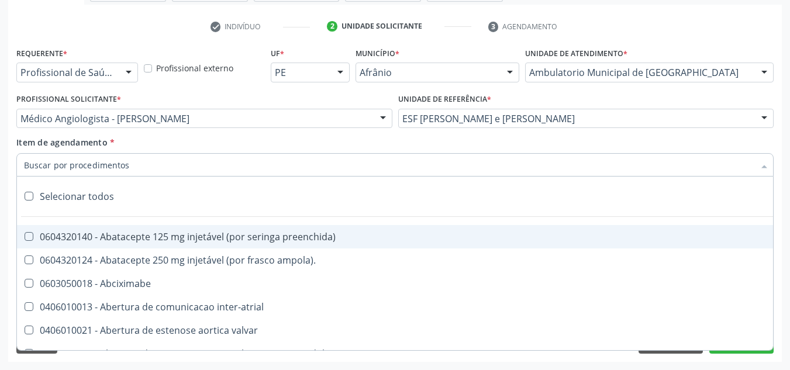
type input "E"
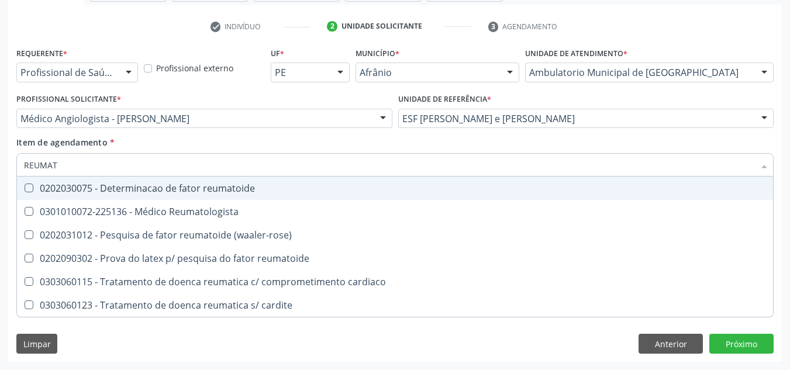
type input "REUMATO"
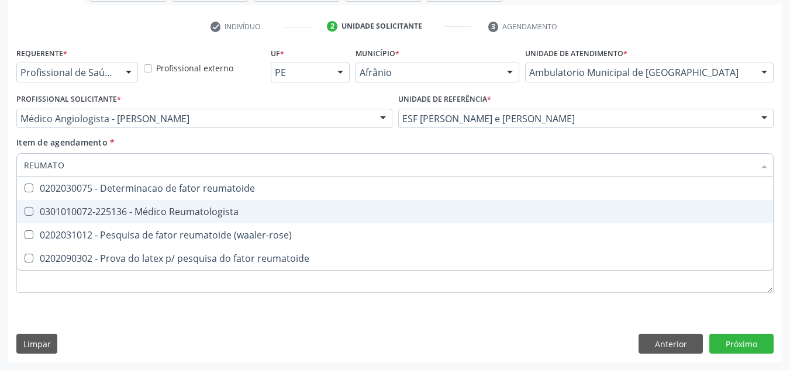
click at [422, 204] on span "0301010072-225136 - Médico Reumatologista" at bounding box center [395, 211] width 756 height 23
checkbox Reumatologista "true"
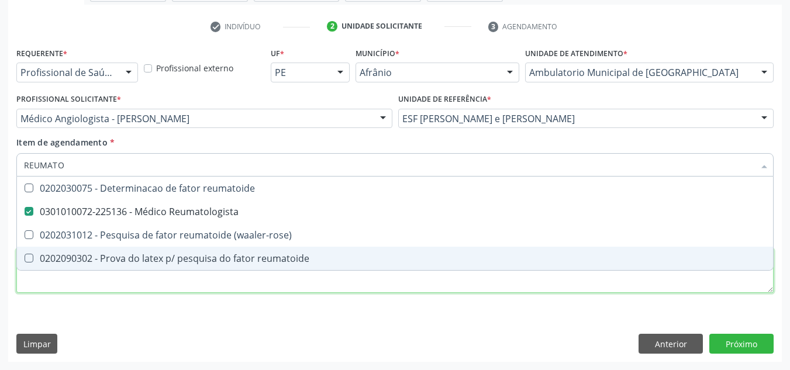
click at [343, 285] on div "Requerente * Profissional de Saúde Profissional de Saúde Paciente Nenhum result…" at bounding box center [394, 176] width 757 height 265
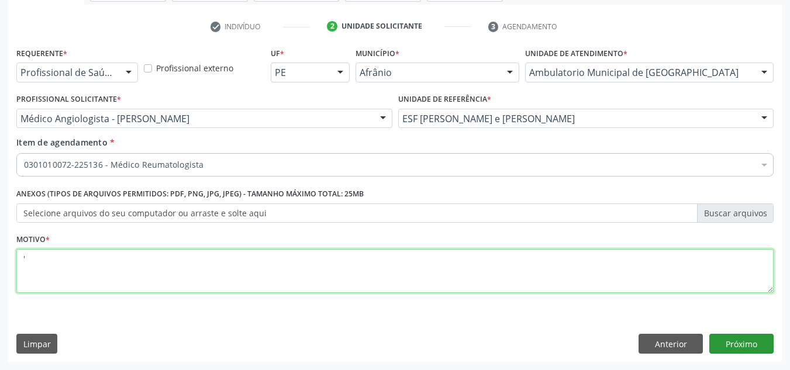
type textarea "'"
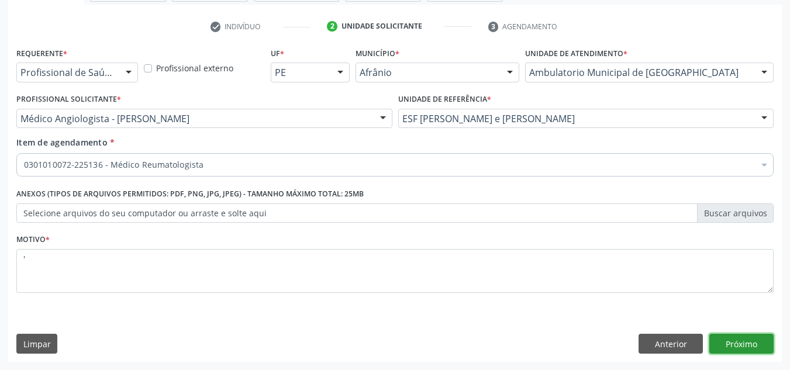
click at [744, 343] on button "Próximo" at bounding box center [741, 344] width 64 height 20
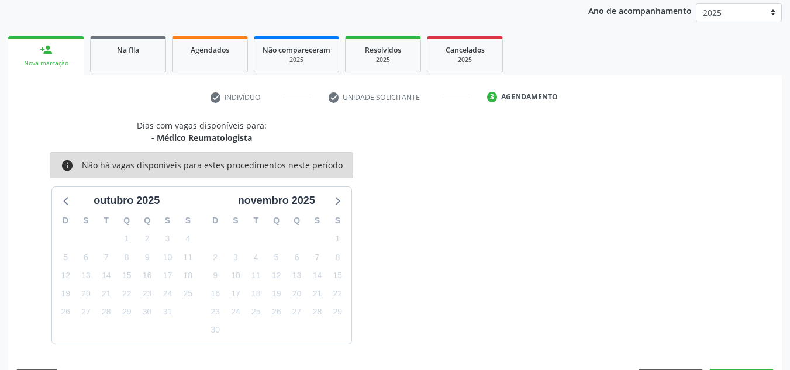
scroll to position [173, 0]
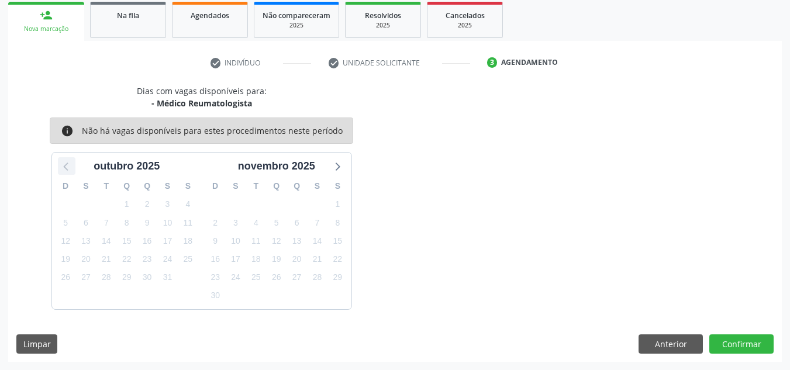
click at [65, 158] on div at bounding box center [67, 166] width 18 height 18
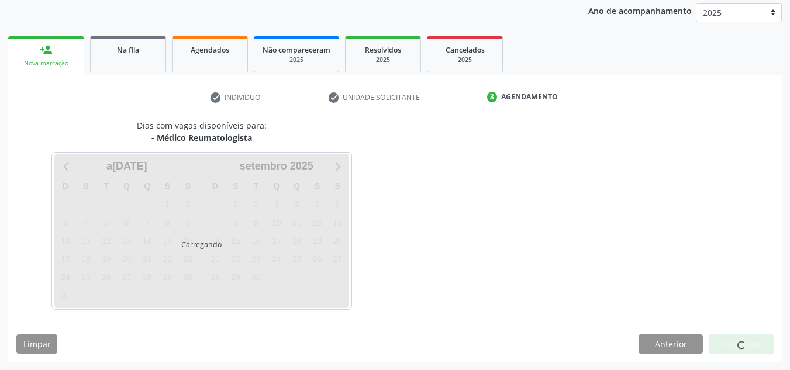
scroll to position [139, 0]
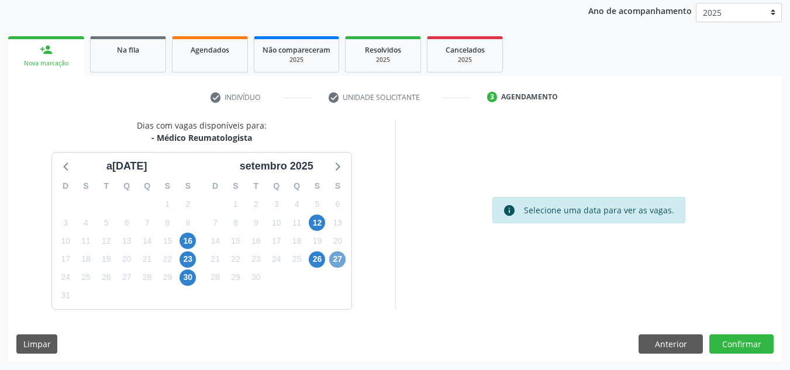
drag, startPoint x: 330, startPoint y: 260, endPoint x: 351, endPoint y: 260, distance: 20.5
click at [333, 260] on span "27" at bounding box center [337, 259] width 16 height 16
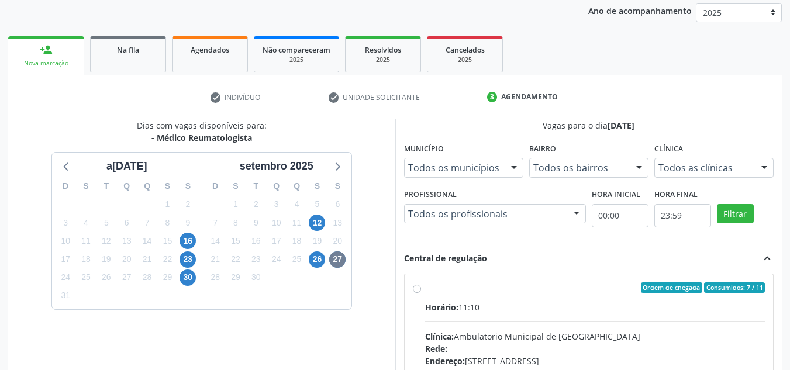
click at [581, 291] on div "Ordem de chegada Consumidos: 7 / 11" at bounding box center [595, 287] width 340 height 11
click at [421, 291] on input "Ordem de chegada Consumidos: 7 / 11 Horário: 11:10 Clínica: Ambulatorio Municip…" at bounding box center [417, 287] width 8 height 11
radio input "true"
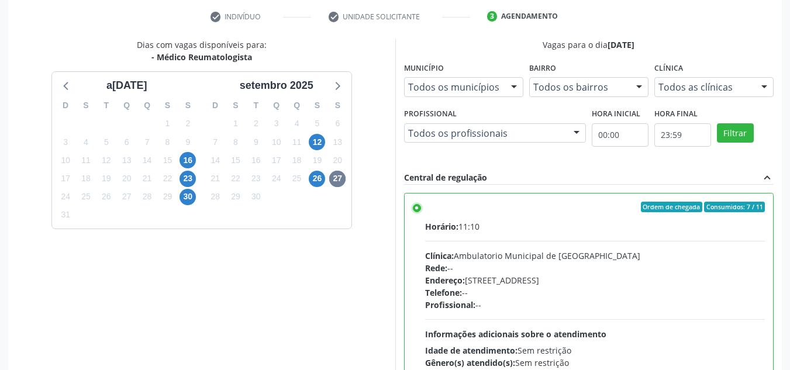
scroll to position [329, 0]
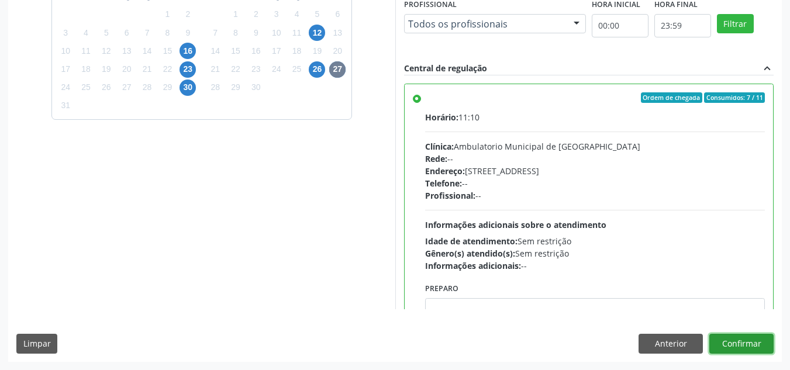
click at [749, 339] on button "Confirmar" at bounding box center [741, 344] width 64 height 20
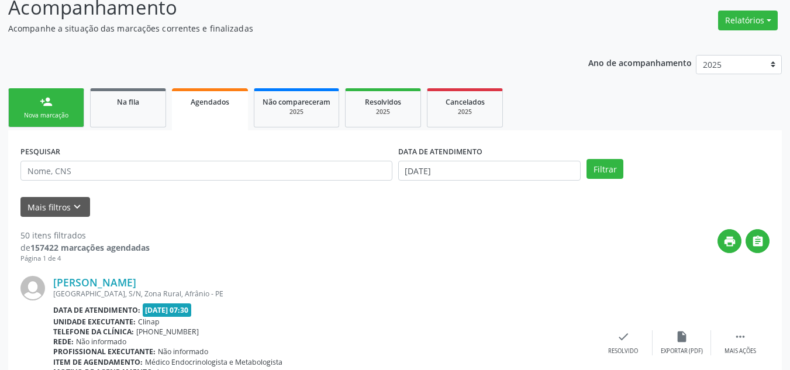
scroll to position [74, 0]
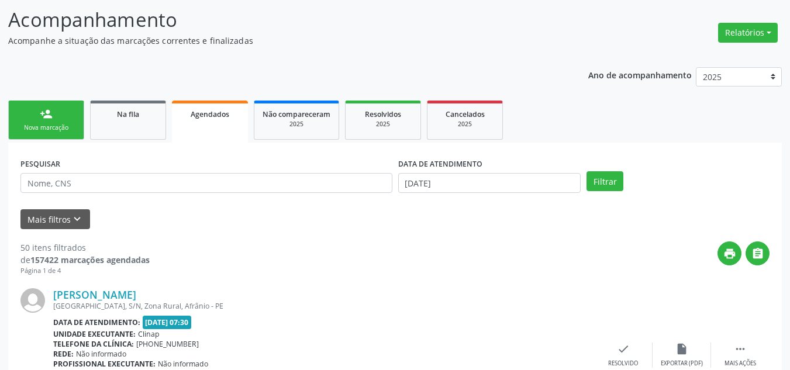
click at [42, 112] on div "person_add" at bounding box center [46, 114] width 13 height 13
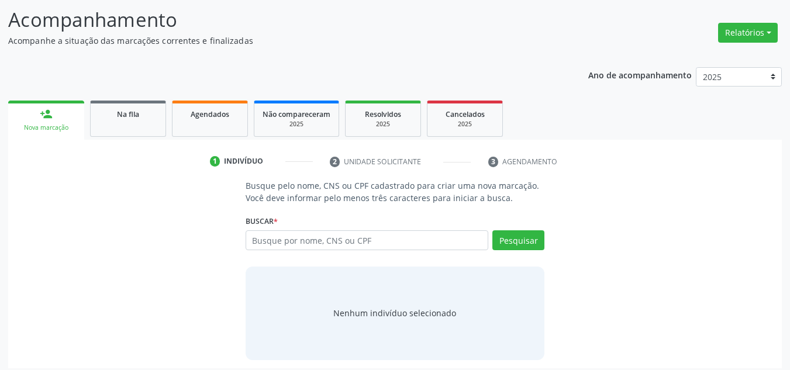
click at [365, 225] on div "Buscar * Busque por nome, CNS ou CPF Nenhum resultado encontrado para: " " Digi…" at bounding box center [395, 235] width 299 height 46
click at [371, 236] on input "text" at bounding box center [367, 240] width 243 height 20
type input "700002192207403"
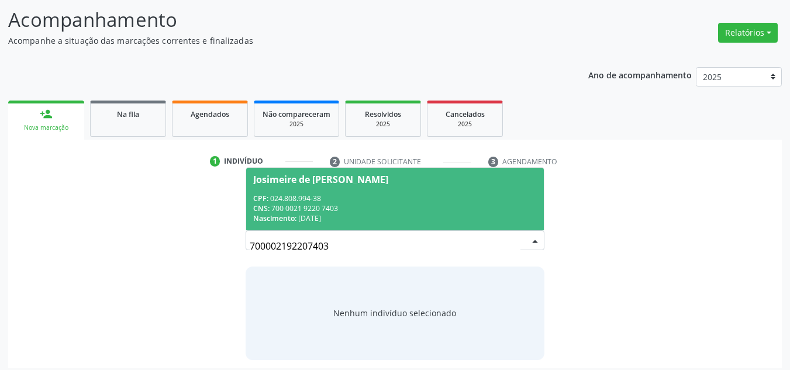
click at [377, 180] on div "Josimeire de [PERSON_NAME]" at bounding box center [395, 179] width 284 height 9
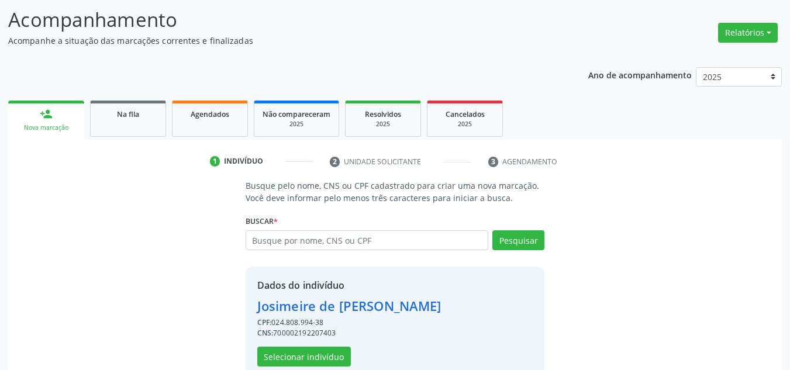
scroll to position [99, 0]
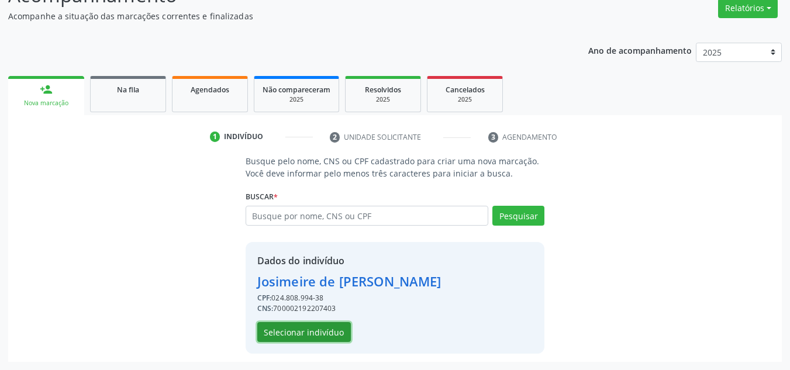
click at [311, 333] on button "Selecionar indivíduo" at bounding box center [304, 332] width 94 height 20
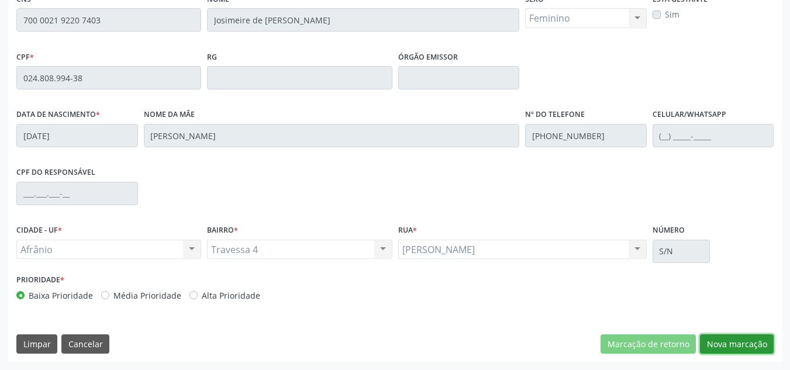
click at [745, 343] on button "Nova marcação" at bounding box center [737, 344] width 74 height 20
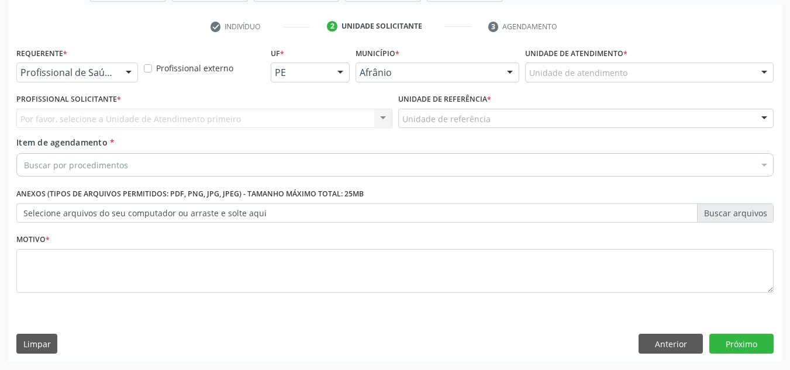
click at [734, 71] on div "Unidade de atendimento" at bounding box center [649, 73] width 249 height 20
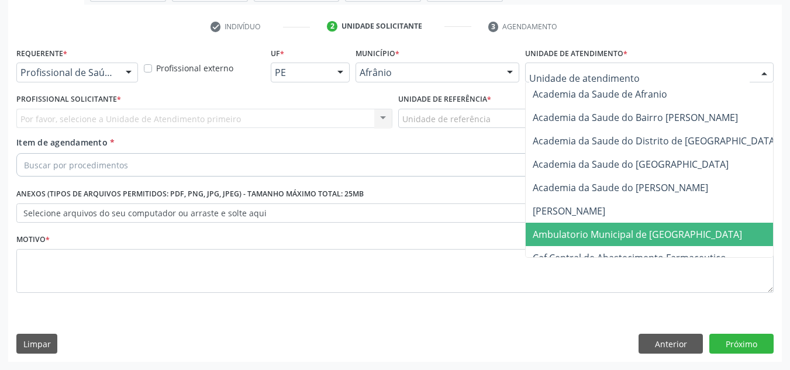
click at [621, 232] on span "Ambulatorio Municipal de [GEOGRAPHIC_DATA]" at bounding box center [637, 234] width 209 height 13
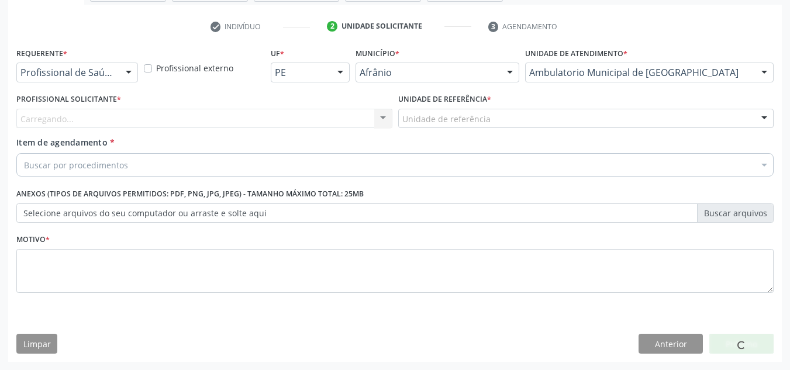
click at [141, 111] on div "Carregando... Nenhum resultado encontrado para: " " Não há nenhuma opção para s…" at bounding box center [204, 119] width 376 height 20
click at [143, 118] on div "Carregando... Nenhum resultado encontrado para: " " Não há nenhuma opção para s…" at bounding box center [204, 119] width 376 height 20
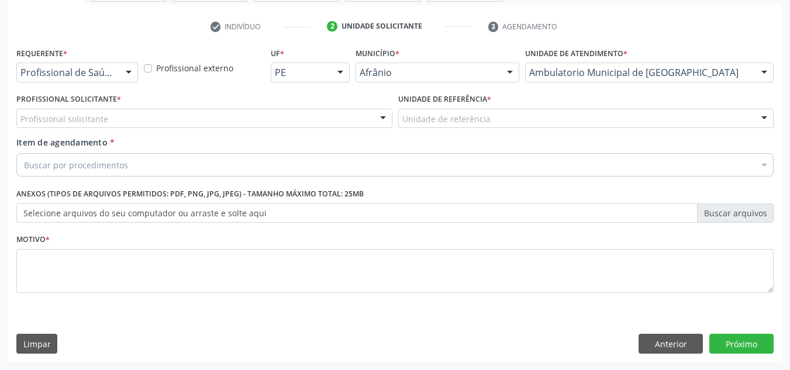
click at [143, 118] on div "Profissional solicitante" at bounding box center [204, 119] width 376 height 20
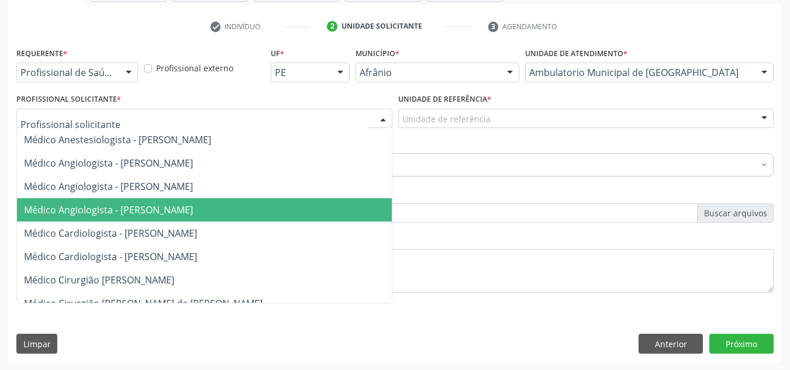
drag, startPoint x: 125, startPoint y: 200, endPoint x: 201, endPoint y: 181, distance: 78.4
click at [124, 199] on span "Médico Angiologista - [PERSON_NAME]" at bounding box center [216, 209] width 398 height 23
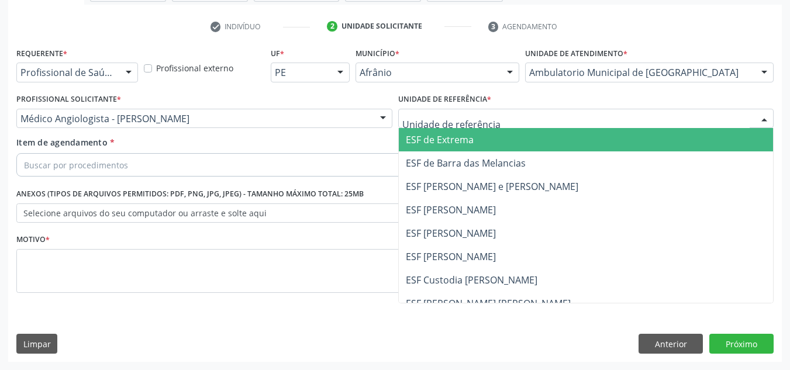
click at [402, 202] on span "ESF [PERSON_NAME]" at bounding box center [586, 209] width 375 height 23
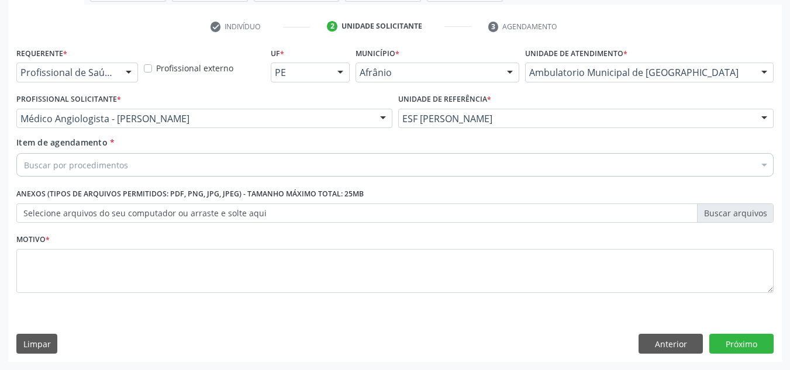
click at [415, 171] on div "Buscar por procedimentos" at bounding box center [394, 164] width 757 height 23
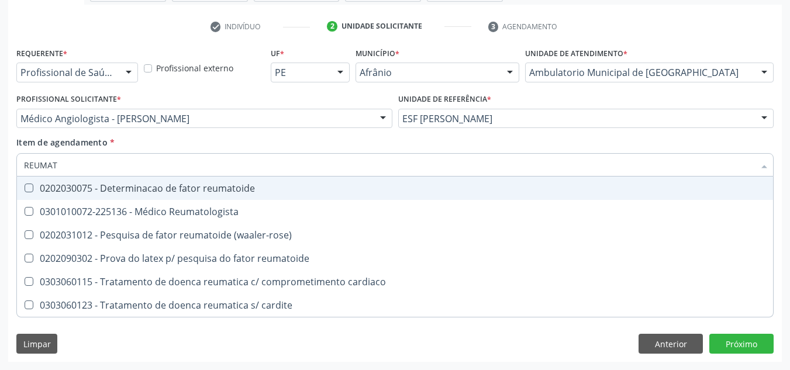
type input "REUMATO"
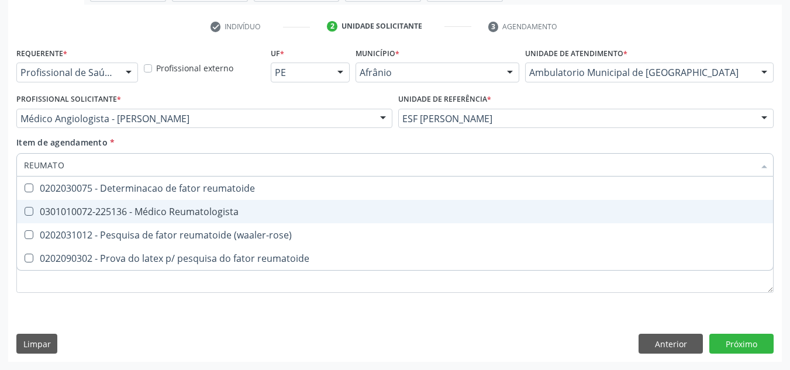
click at [412, 212] on div "0301010072-225136 - Médico Reumatologista" at bounding box center [395, 211] width 742 height 9
checkbox Reumatologista "true"
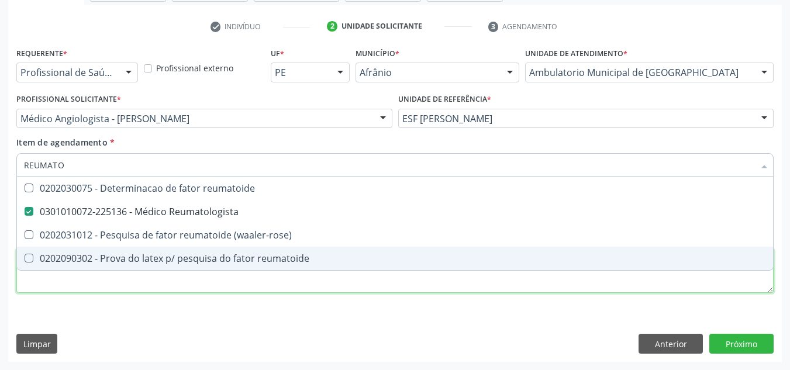
click at [465, 284] on div "Requerente * Profissional de Saúde Profissional de Saúde Paciente Nenhum result…" at bounding box center [394, 176] width 757 height 265
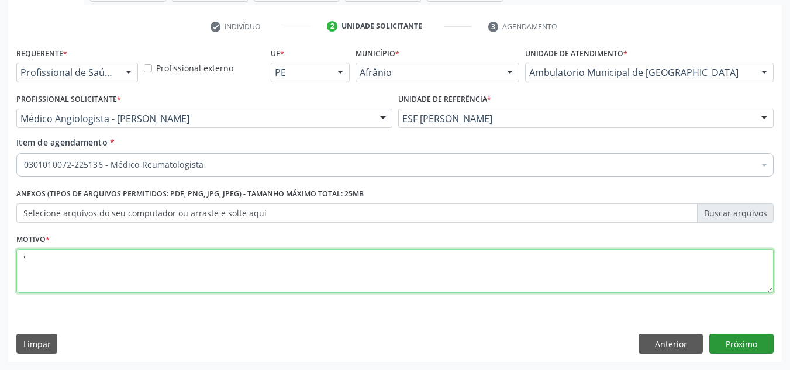
type textarea "'"
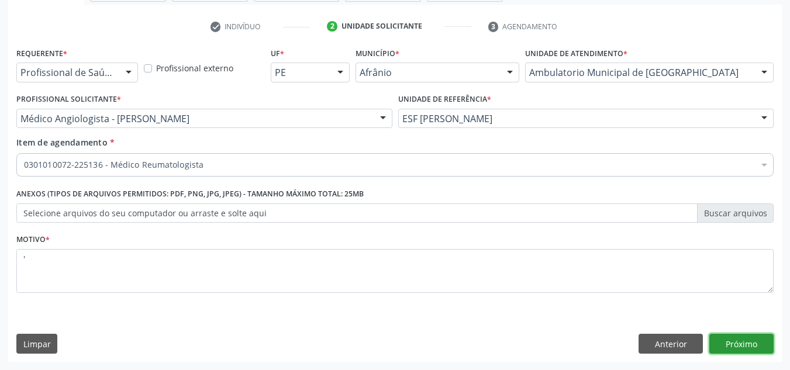
drag, startPoint x: 770, startPoint y: 353, endPoint x: 777, endPoint y: 358, distance: 8.9
click at [777, 358] on div "Requerente * Profissional de Saúde Profissional de Saúde Paciente Nenhum result…" at bounding box center [395, 203] width 774 height 318
click at [741, 346] on button "Próximo" at bounding box center [741, 344] width 64 height 20
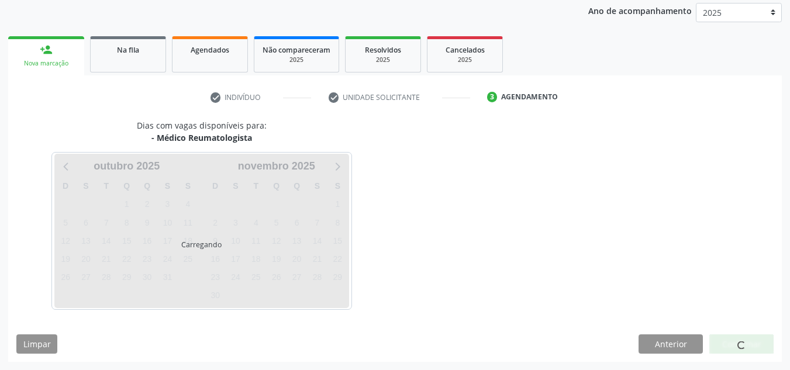
scroll to position [173, 0]
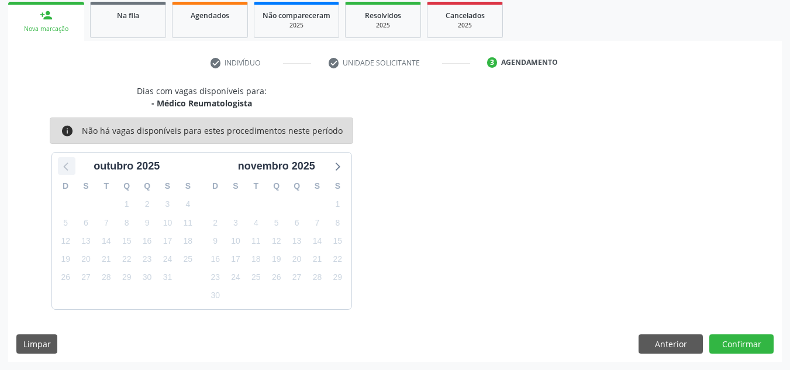
click at [69, 171] on icon at bounding box center [66, 165] width 15 height 15
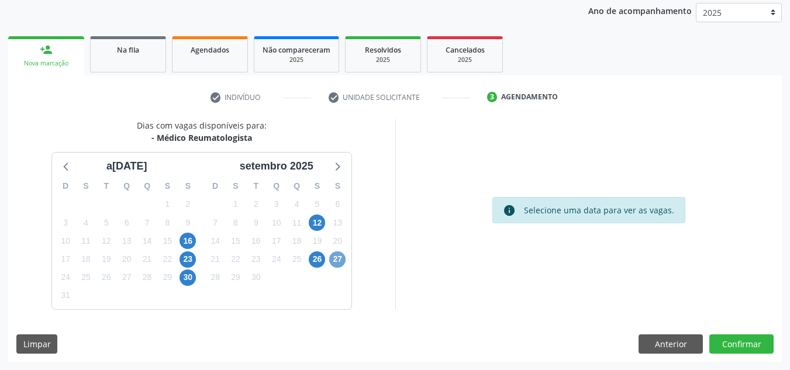
click at [344, 258] on span "27" at bounding box center [337, 259] width 16 height 16
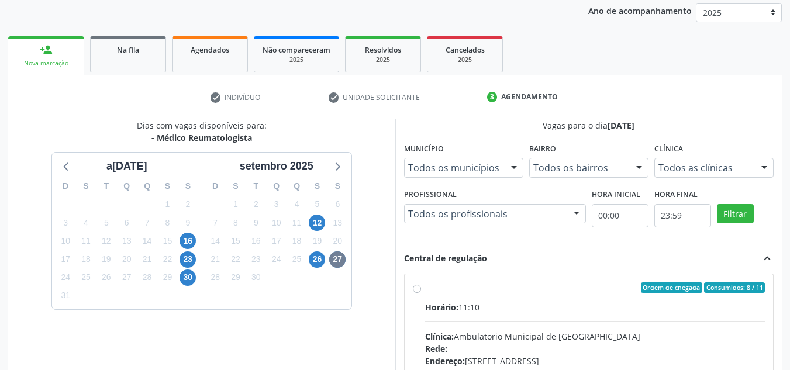
click at [491, 299] on label "Ordem de chegada Consumidos: 8 / 11 Horário: 11:10 Clínica: Ambulatorio Municip…" at bounding box center [595, 372] width 340 height 180
click at [421, 293] on input "Ordem de chegada Consumidos: 8 / 11 Horário: 11:10 Clínica: Ambulatorio Municip…" at bounding box center [417, 287] width 8 height 11
radio input "true"
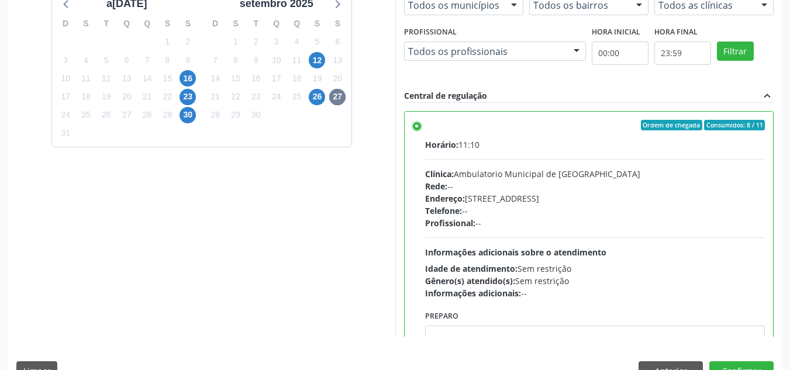
scroll to position [314, 0]
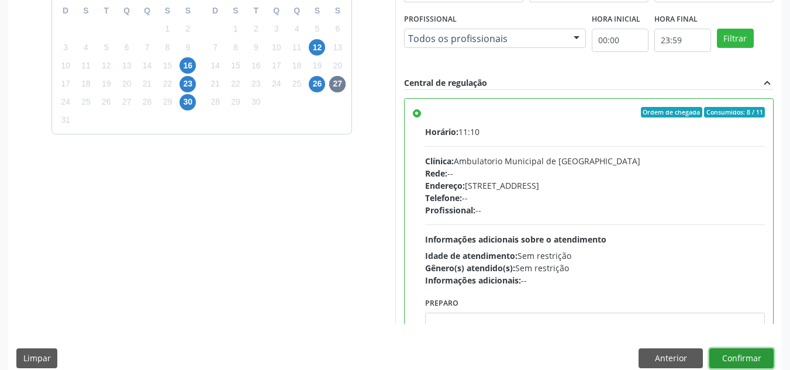
click at [745, 357] on button "Confirmar" at bounding box center [741, 359] width 64 height 20
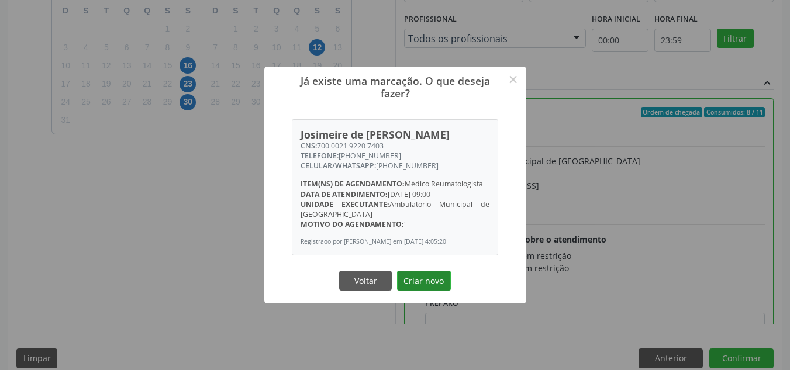
click at [436, 276] on button "Criar novo" at bounding box center [424, 281] width 54 height 20
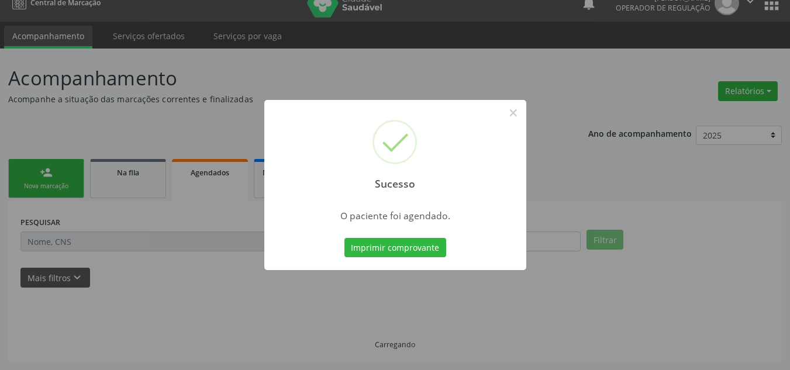
scroll to position [16, 0]
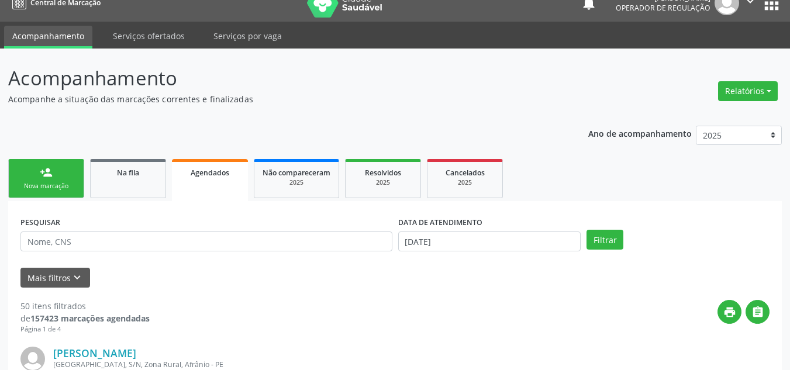
click at [32, 177] on link "person_add Nova marcação" at bounding box center [46, 178] width 76 height 39
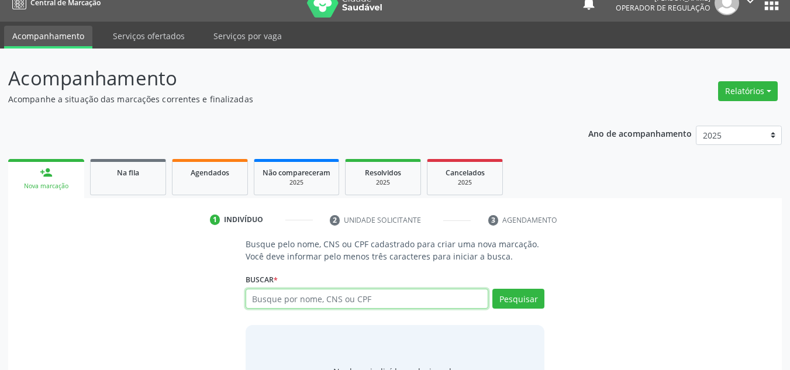
click at [277, 297] on input "text" at bounding box center [367, 299] width 243 height 20
type input "12518101446"
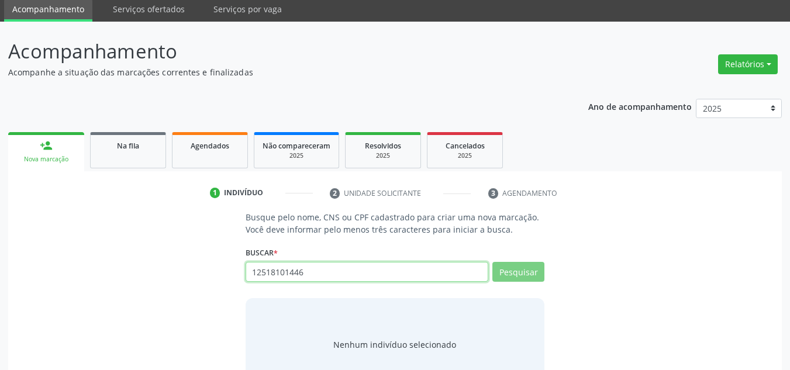
scroll to position [81, 0]
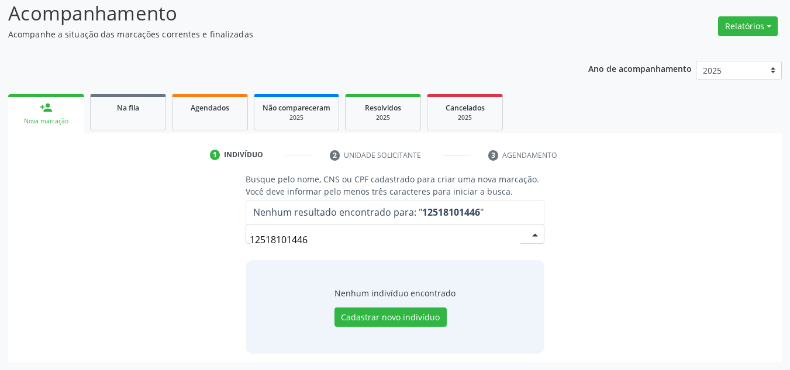
click at [371, 246] on input "12518101446" at bounding box center [385, 239] width 271 height 23
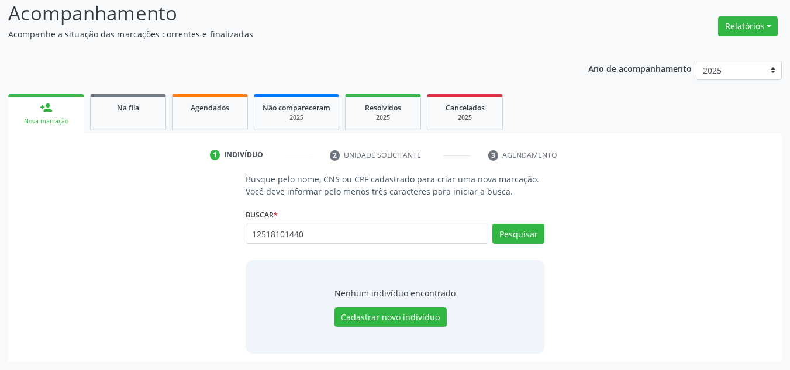
type input "12518101440"
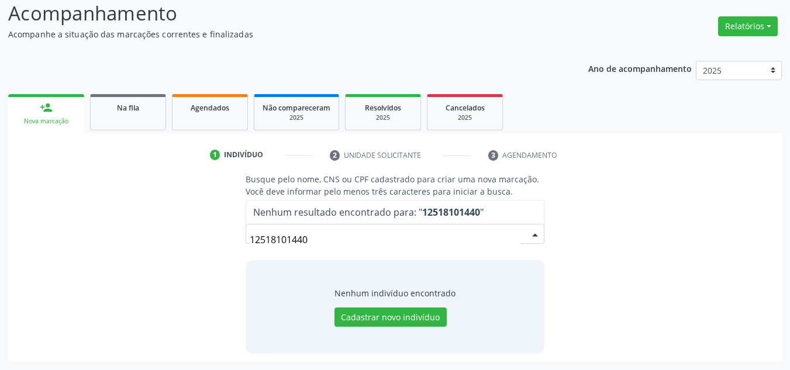
click at [134, 219] on div "Busque pelo nome, CNS ou CPF cadastrado para criar uma nova marcação. Você deve…" at bounding box center [394, 263] width 757 height 180
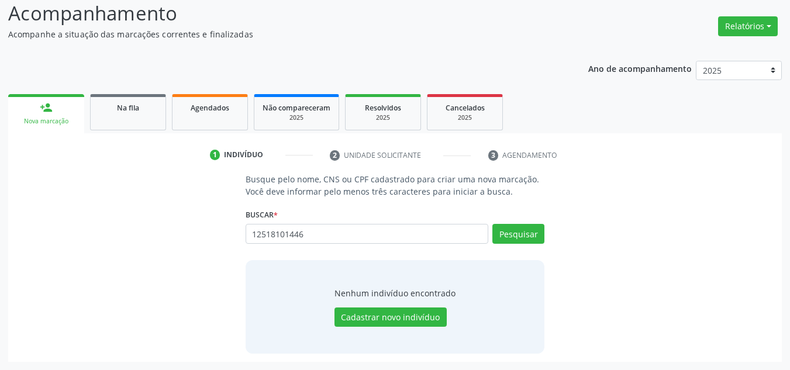
type input "12518101446"
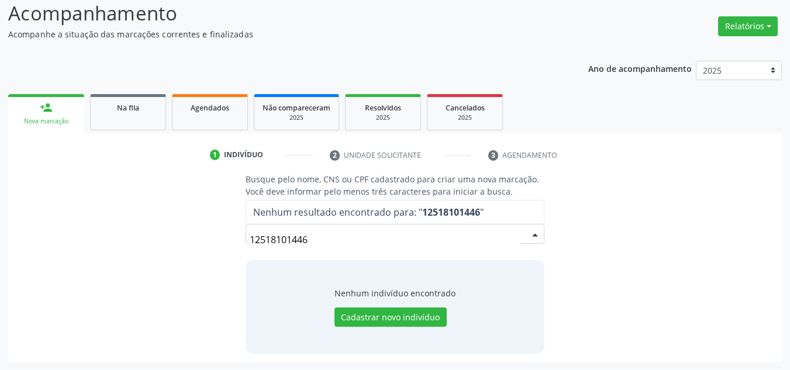
drag, startPoint x: 419, startPoint y: 232, endPoint x: 105, endPoint y: 183, distance: 317.8
click at [111, 189] on div "Busque pelo nome, CNS ou CPF cadastrado para criar uma nova marcação. Você deve…" at bounding box center [394, 263] width 757 height 180
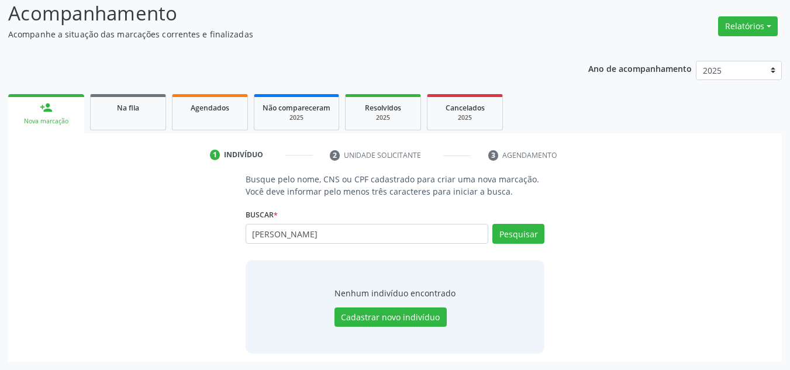
type input "[PERSON_NAME]"
click at [343, 230] on input "[PERSON_NAME]" at bounding box center [367, 234] width 243 height 20
drag, startPoint x: 343, startPoint y: 230, endPoint x: 215, endPoint y: 227, distance: 127.5
click at [199, 234] on div "Busque pelo nome, CNS ou CPF cadastrado para criar uma nova marcação. Você deve…" at bounding box center [394, 263] width 757 height 180
paste input "702807617388067"
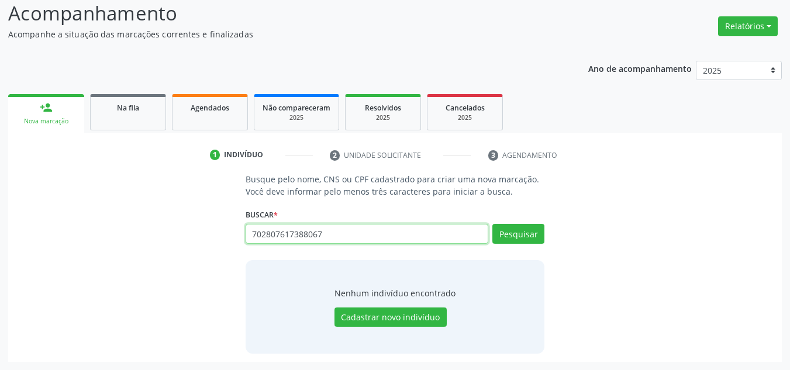
type input "702807617388067"
click at [502, 222] on div "Buscar * ITAMARA KAUAN Busque por nome, CNS ou CPF Nenhum resultado encontrado …" at bounding box center [395, 229] width 299 height 46
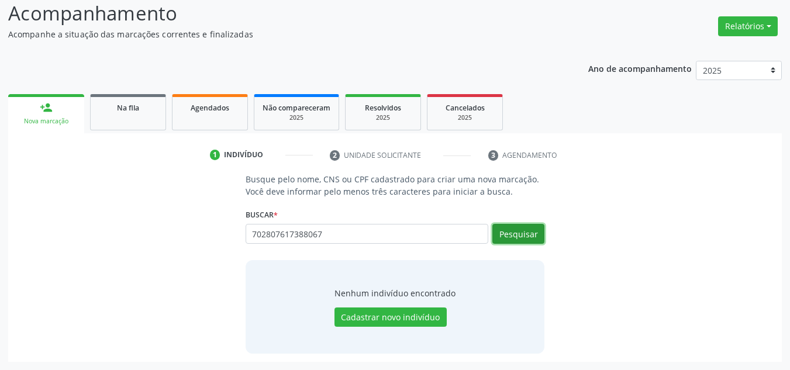
click at [512, 243] on button "Pesquisar" at bounding box center [518, 234] width 52 height 20
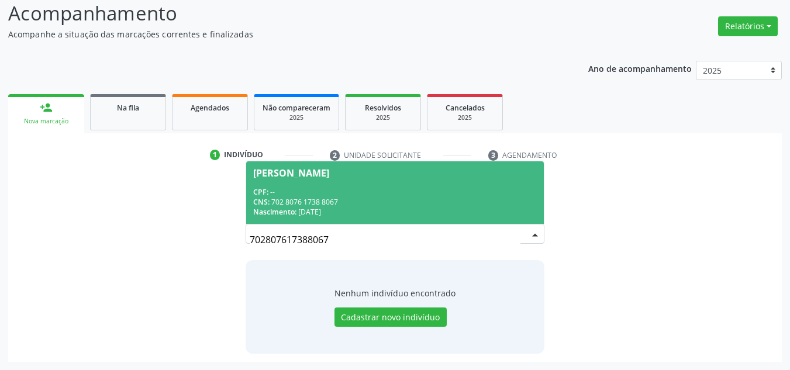
click at [426, 201] on div "CNS: 702 8076 1738 8067" at bounding box center [395, 202] width 284 height 10
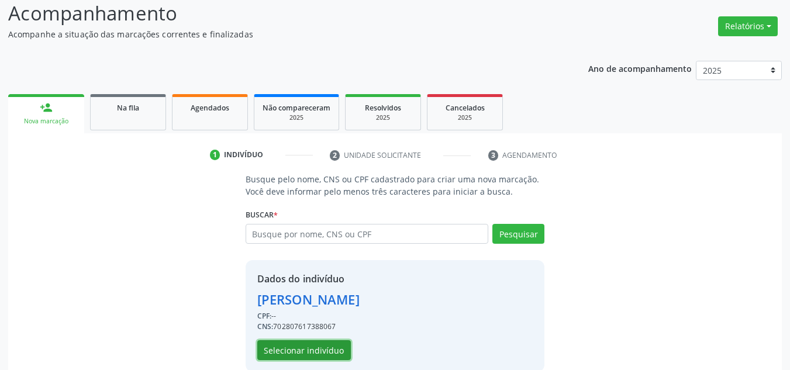
click at [272, 357] on button "Selecionar indivíduo" at bounding box center [304, 350] width 94 height 20
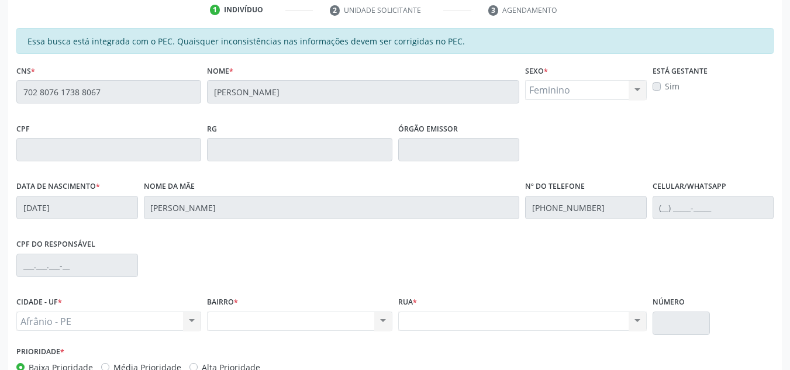
scroll to position [64, 0]
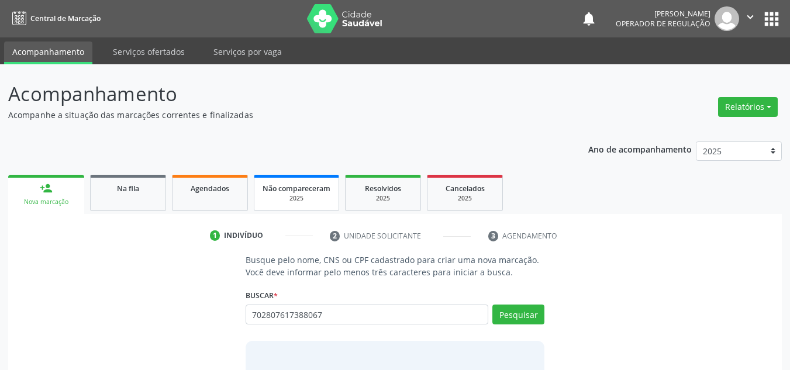
type input "702807617388067"
click at [510, 315] on button "Pesquisar" at bounding box center [518, 315] width 52 height 20
click at [299, 240] on div "1 Indivíduo" at bounding box center [261, 235] width 103 height 11
click at [322, 319] on input "702807617388067" at bounding box center [367, 315] width 243 height 20
drag, startPoint x: 554, startPoint y: 332, endPoint x: 482, endPoint y: 305, distance: 77.0
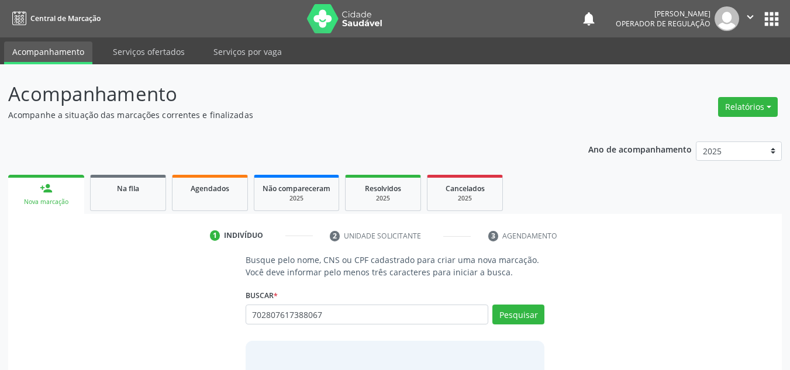
click at [543, 326] on div "Busque pelo nome, CNS ou CPF cadastrado para criar uma nova marcação. Você deve…" at bounding box center [394, 344] width 757 height 180
click at [548, 320] on div "Busque pelo nome, CNS ou CPF cadastrado para criar uma nova marcação. Você deve…" at bounding box center [395, 344] width 316 height 180
click at [536, 320] on button "Pesquisar" at bounding box center [518, 315] width 52 height 20
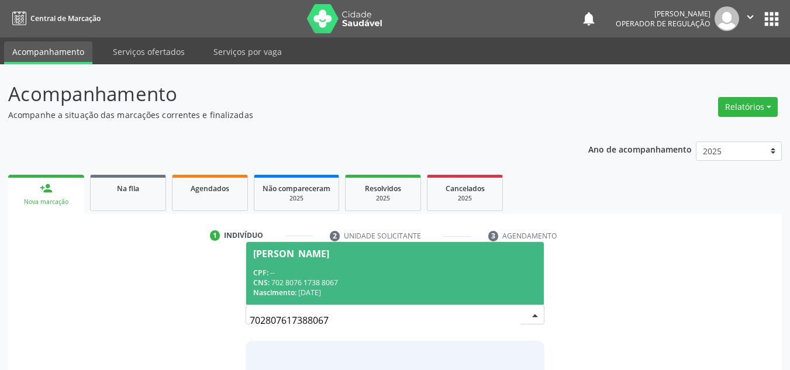
click at [346, 274] on div "CPF: --" at bounding box center [395, 273] width 284 height 10
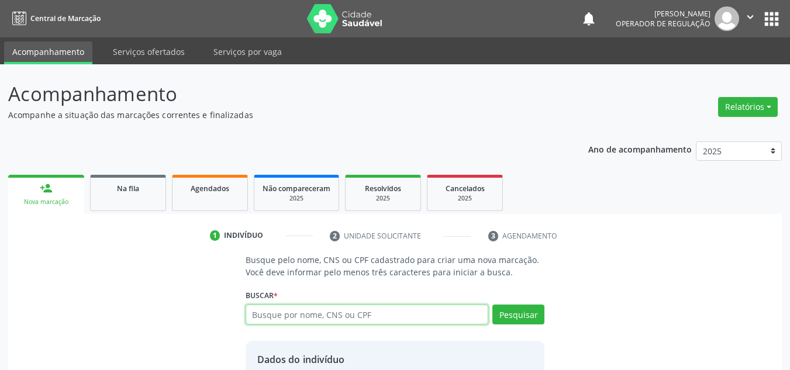
click at [296, 323] on input "text" at bounding box center [367, 315] width 243 height 20
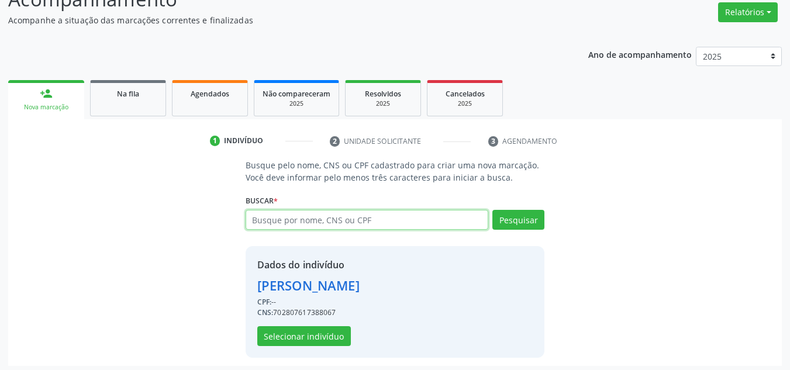
scroll to position [99, 0]
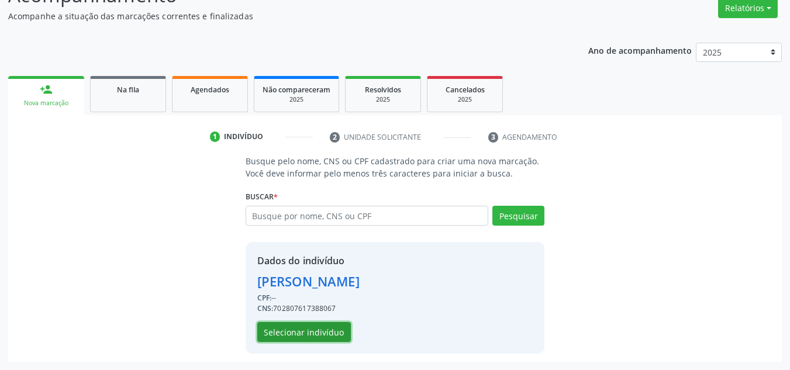
click at [320, 335] on button "Selecionar indivíduo" at bounding box center [304, 332] width 94 height 20
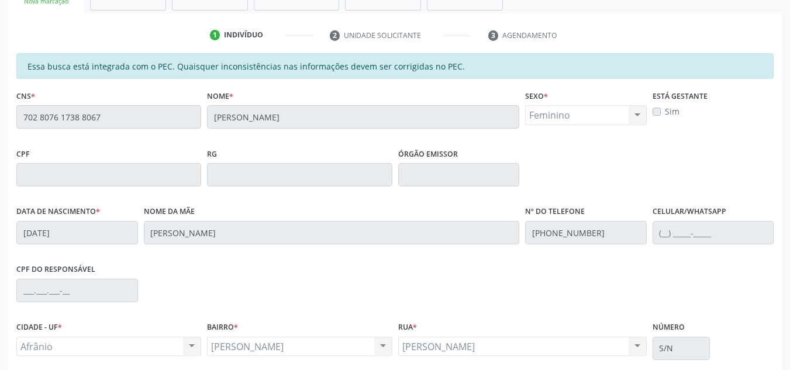
scroll to position [298, 0]
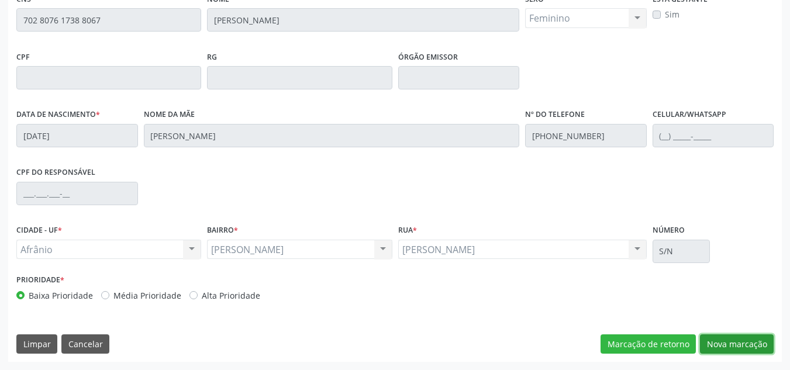
click at [761, 342] on button "Nova marcação" at bounding box center [737, 344] width 74 height 20
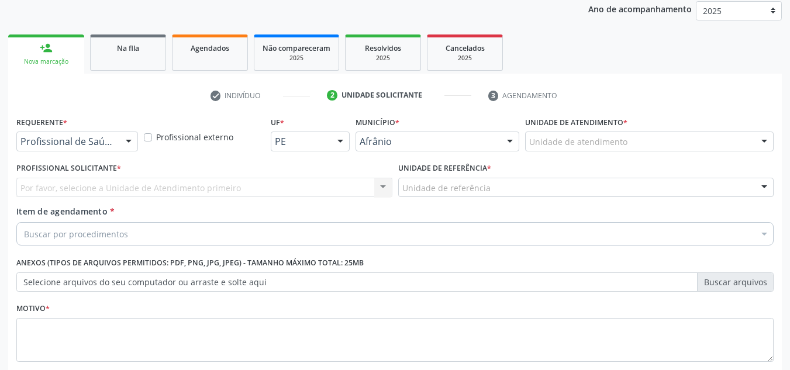
scroll to position [209, 0]
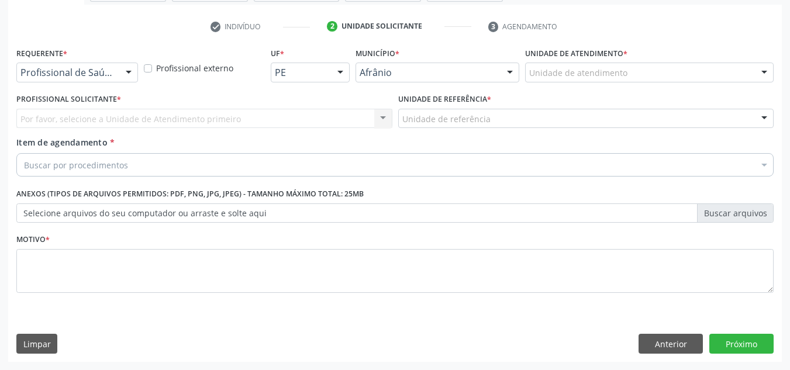
drag, startPoint x: 601, startPoint y: 78, endPoint x: 602, endPoint y: 73, distance: 6.0
click at [601, 75] on div "Unidade de atendimento" at bounding box center [649, 73] width 249 height 20
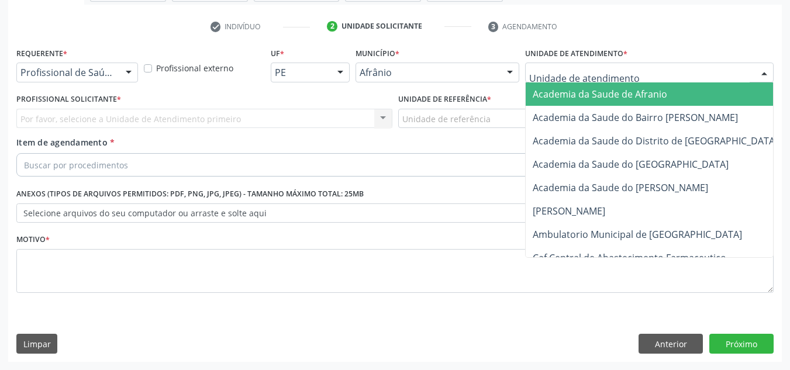
click at [602, 73] on input "text" at bounding box center [639, 78] width 220 height 23
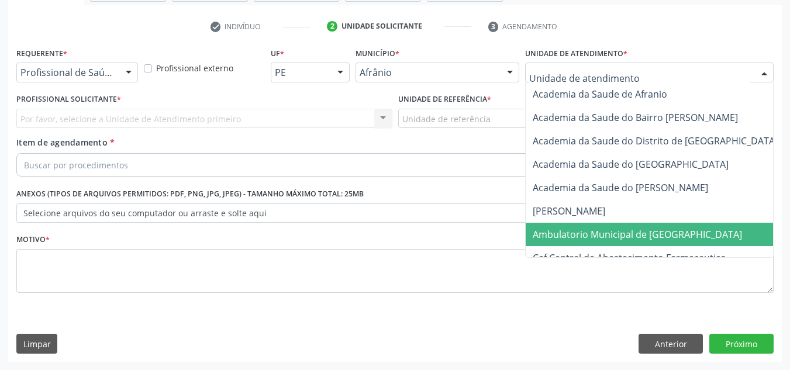
click at [578, 237] on span "Ambulatorio Municipal de [GEOGRAPHIC_DATA]" at bounding box center [637, 234] width 209 height 13
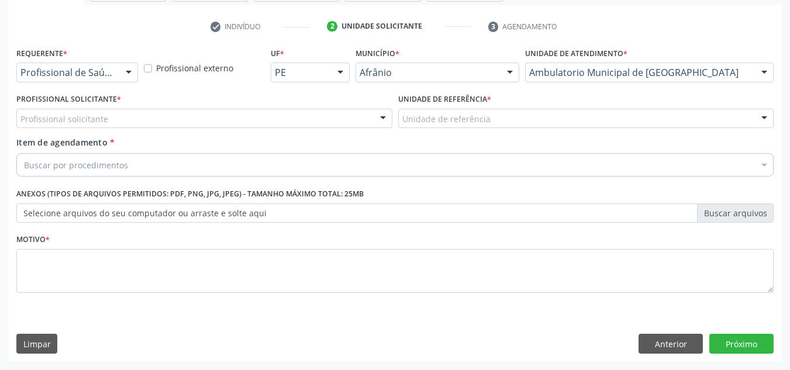
drag, startPoint x: 211, startPoint y: 129, endPoint x: 220, endPoint y: 118, distance: 14.5
click at [211, 128] on div "Profissional Solicitante * Profissional solicitante Médico Anestesiologista - […" at bounding box center [204, 114] width 382 height 46
click at [220, 118] on div "Profissional solicitante" at bounding box center [204, 119] width 376 height 20
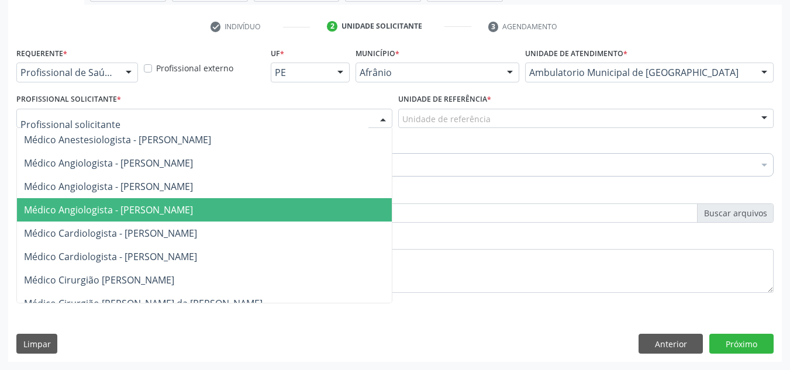
drag, startPoint x: 244, startPoint y: 213, endPoint x: 540, endPoint y: 76, distance: 326.5
click at [269, 201] on span "Médico Angiologista - [PERSON_NAME]" at bounding box center [216, 209] width 398 height 23
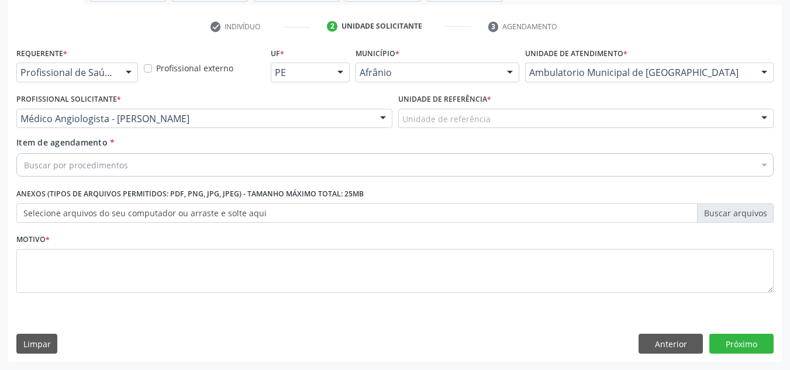
click at [530, 106] on div "Unidade de referência * Unidade de referência ESF de Extrema ESF de Barra das M…" at bounding box center [586, 109] width 376 height 37
drag, startPoint x: 505, startPoint y: 171, endPoint x: 536, endPoint y: 123, distance: 56.6
click at [513, 159] on div "Buscar por procedimentos" at bounding box center [394, 164] width 757 height 23
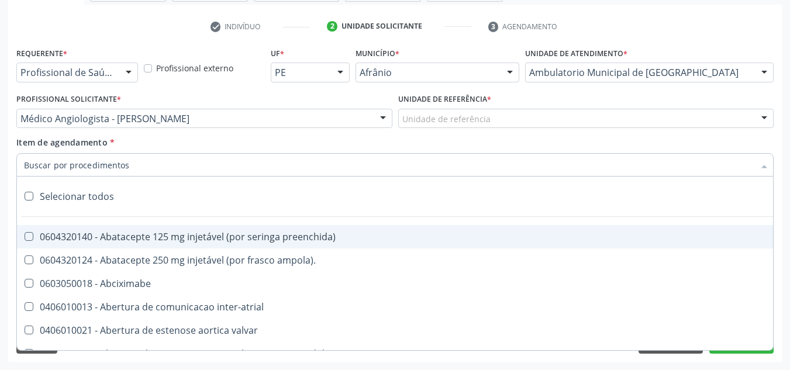
click at [530, 129] on div "Unidade de referência ESF de Extrema ESF de Barra das Melancias ESF [PERSON_NAM…" at bounding box center [586, 119] width 376 height 20
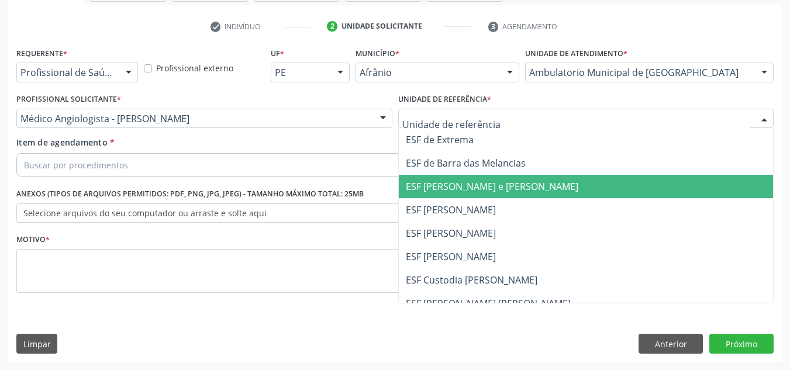
click at [517, 181] on span "ESF [PERSON_NAME] e [PERSON_NAME]" at bounding box center [492, 186] width 173 height 13
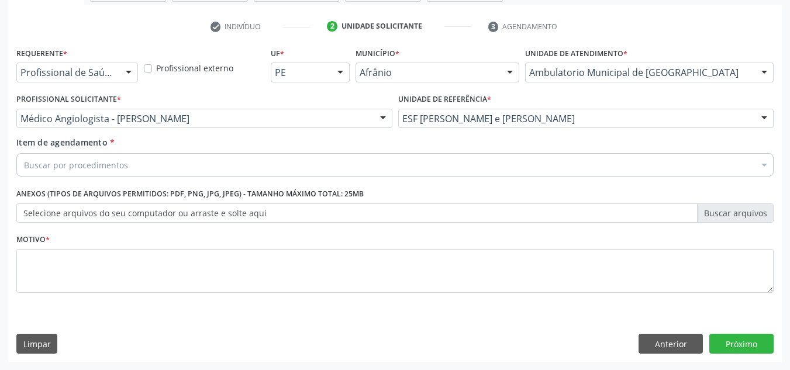
click at [418, 175] on div "Buscar por procedimentos" at bounding box center [394, 164] width 757 height 23
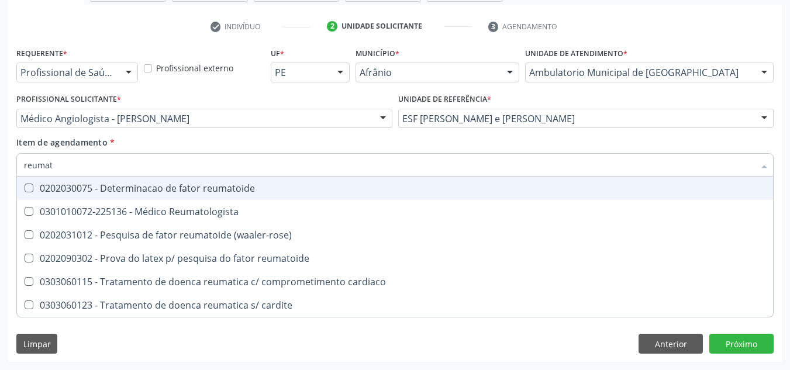
type input "reumato"
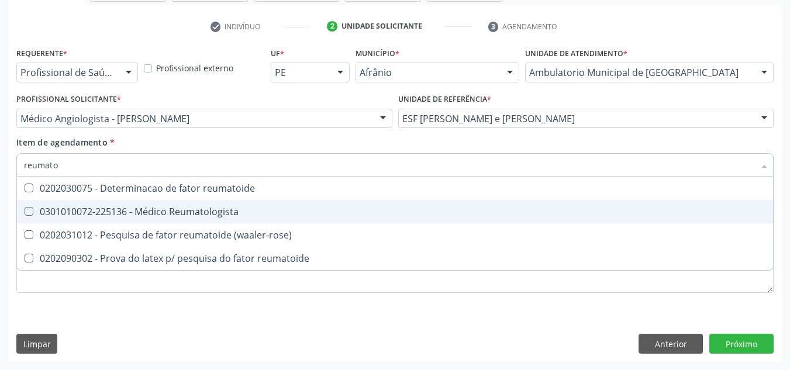
drag, startPoint x: 297, startPoint y: 204, endPoint x: 278, endPoint y: 256, distance: 55.5
click at [295, 204] on span "0301010072-225136 - Médico Reumatologista" at bounding box center [395, 211] width 756 height 23
checkbox Reumatologista "true"
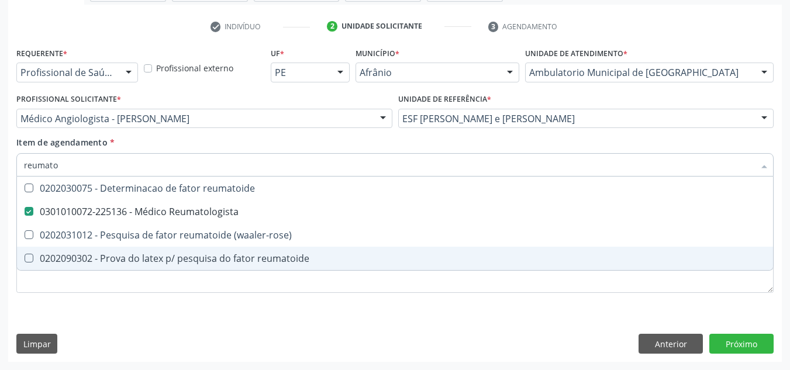
click at [274, 271] on div "Requerente * Profissional de Saúde Profissional de Saúde Paciente Nenhum result…" at bounding box center [394, 176] width 757 height 265
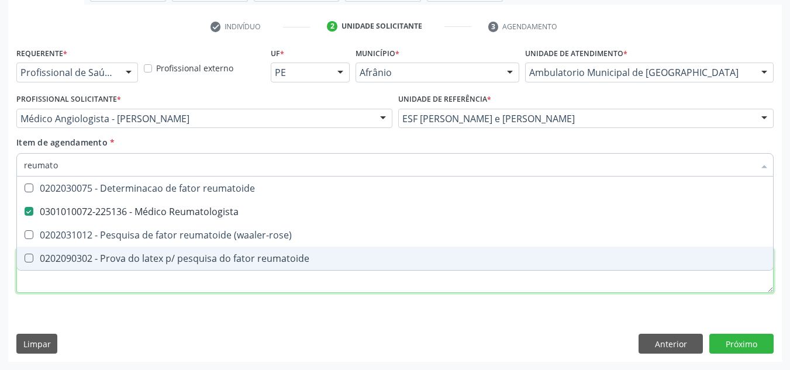
click at [274, 281] on div "Requerente * Profissional de Saúde Profissional de Saúde Paciente Nenhum result…" at bounding box center [394, 176] width 757 height 265
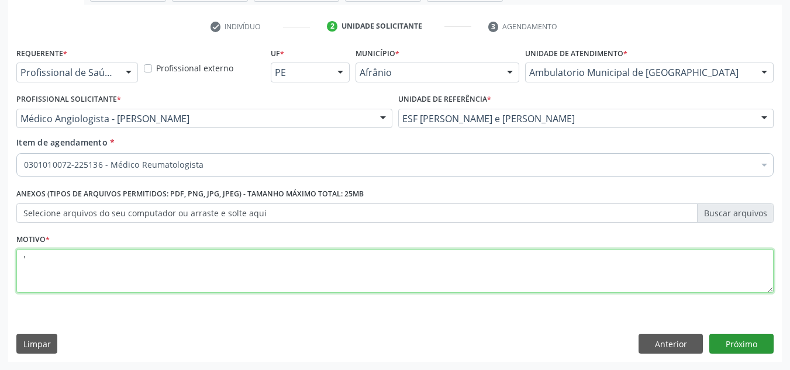
type textarea "'"
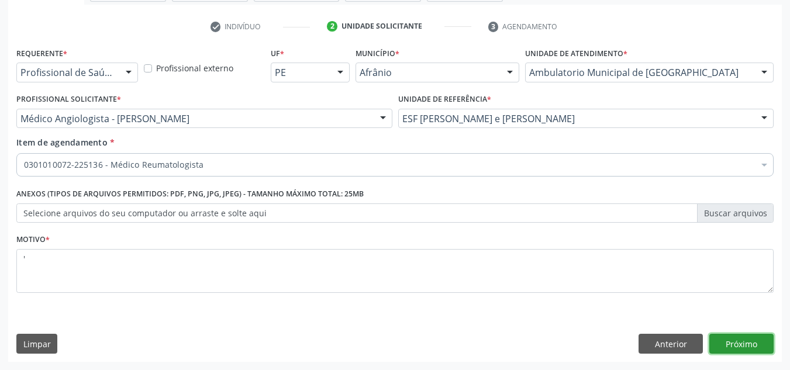
click at [761, 339] on button "Próximo" at bounding box center [741, 344] width 64 height 20
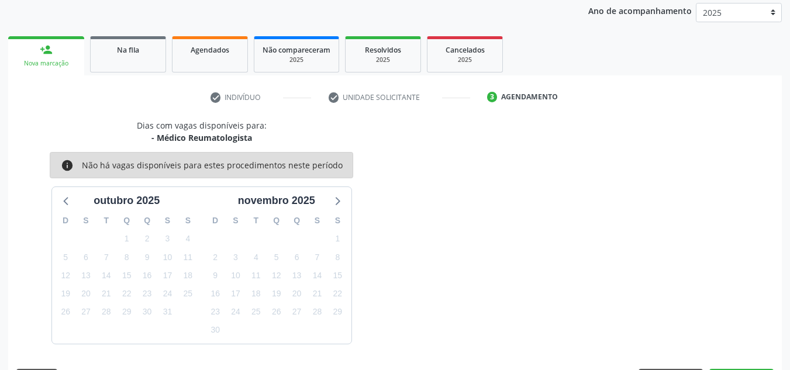
scroll to position [173, 0]
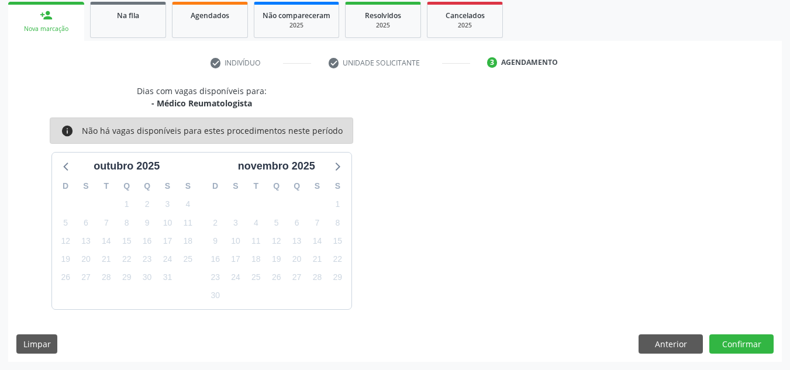
click at [49, 174] on div "Dias com vagas disponíveis para: - Médico Reumatologista info Não há vagas disp…" at bounding box center [201, 197] width 387 height 225
click at [61, 164] on icon at bounding box center [66, 165] width 15 height 15
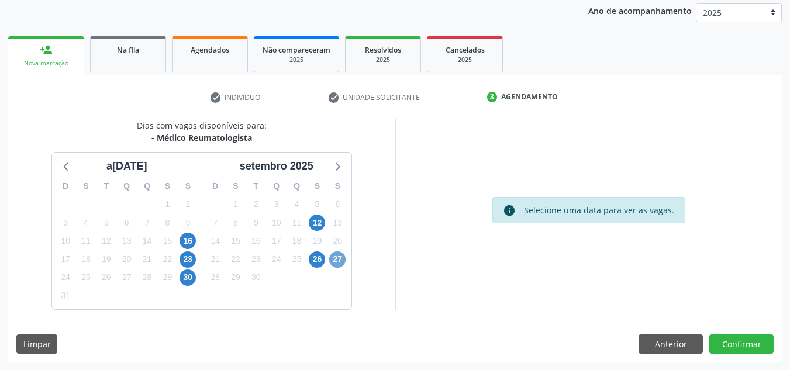
click at [337, 257] on span "27" at bounding box center [337, 259] width 16 height 16
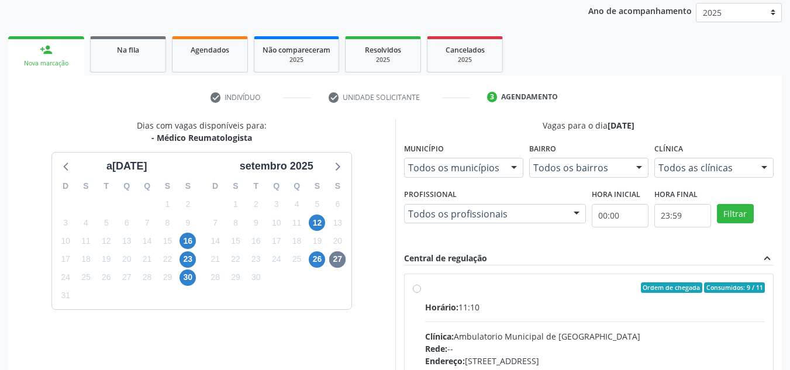
drag, startPoint x: 492, startPoint y: 287, endPoint x: 568, endPoint y: 240, distance: 88.8
click at [492, 284] on div "Ordem de chegada Consumidos: 9 / 11" at bounding box center [595, 287] width 340 height 11
click at [421, 284] on input "Ordem de chegada Consumidos: 9 / 11 Horário: 11:10 Clínica: Ambulatorio Municip…" at bounding box center [417, 287] width 8 height 11
radio input "true"
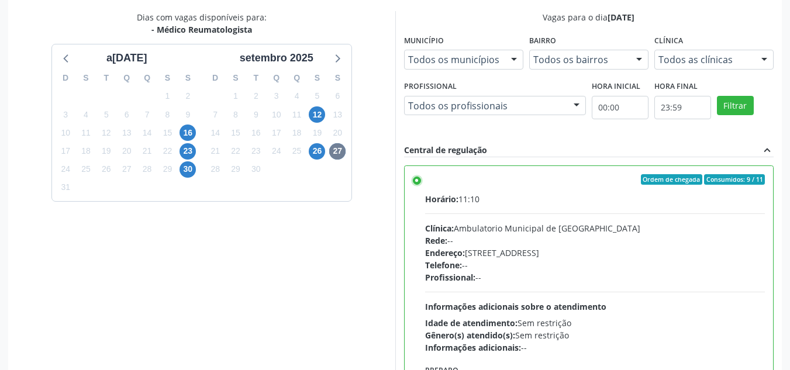
scroll to position [329, 0]
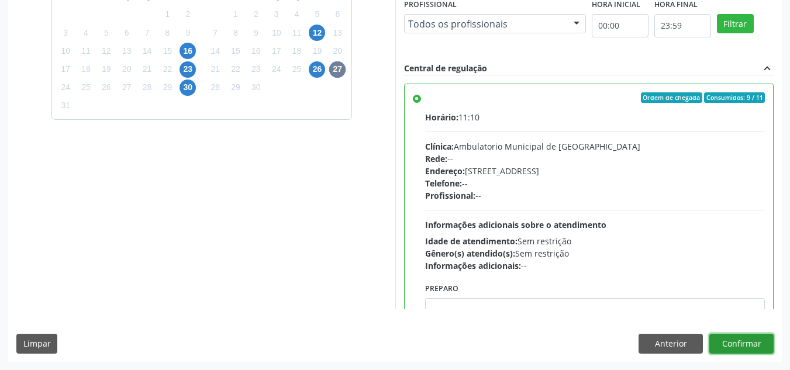
click at [752, 339] on button "Confirmar" at bounding box center [741, 344] width 64 height 20
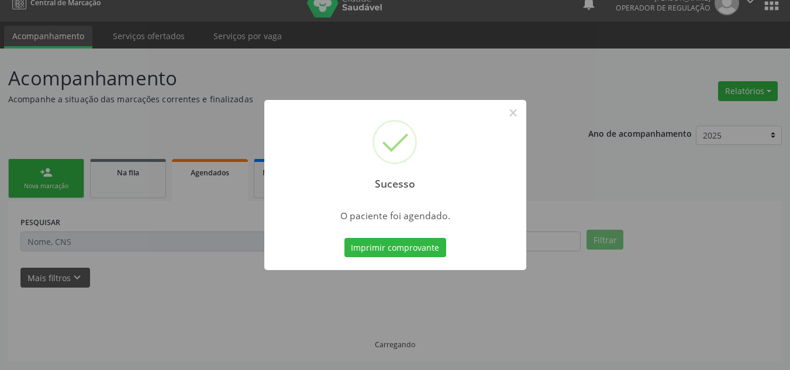
scroll to position [16, 0]
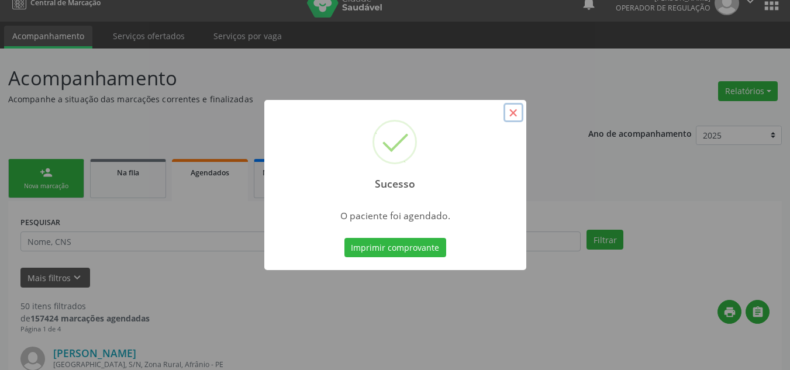
click at [508, 120] on button "×" at bounding box center [513, 113] width 20 height 20
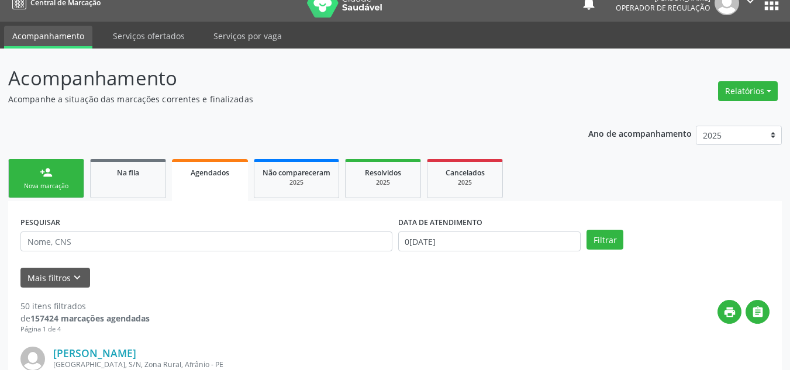
click at [51, 176] on div "person_add" at bounding box center [46, 172] width 13 height 13
click at [51, 173] on div "person_add" at bounding box center [46, 172] width 13 height 13
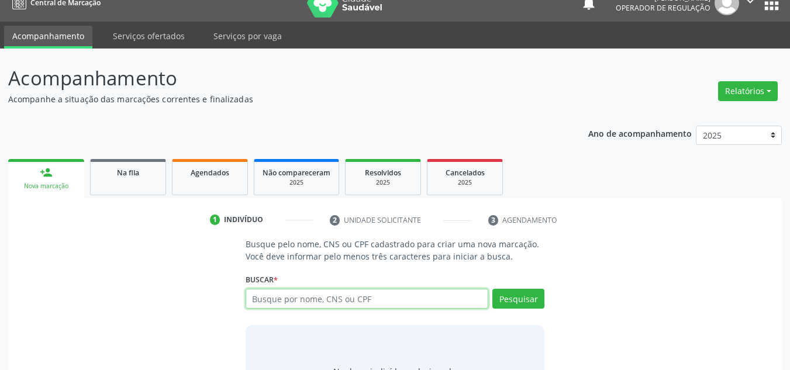
click at [325, 305] on input "text" at bounding box center [367, 299] width 243 height 20
type input "08681677462"
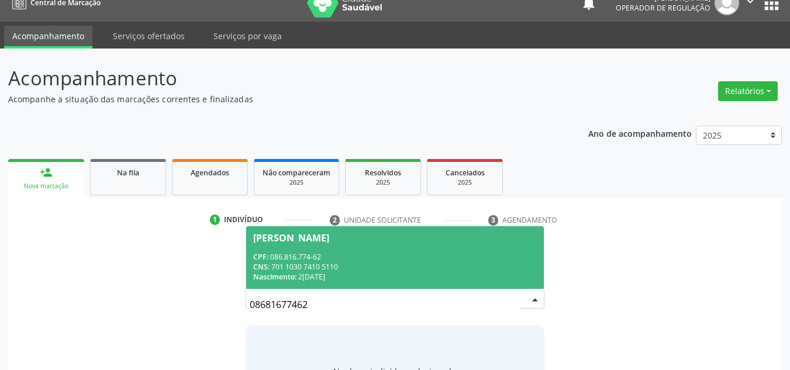
click at [361, 274] on div "Nascimento: 2[DATE]" at bounding box center [395, 277] width 284 height 10
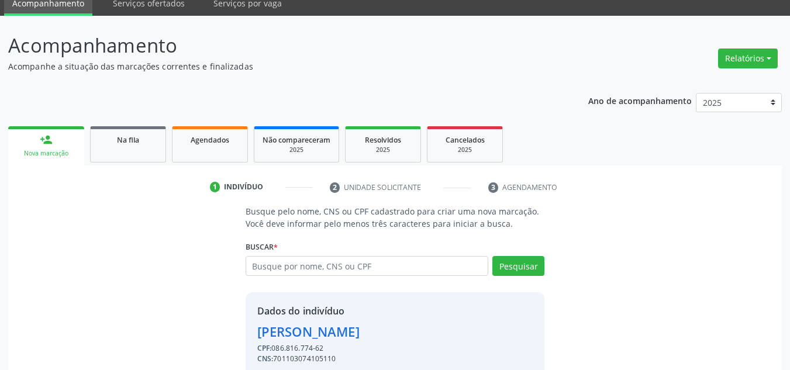
scroll to position [99, 0]
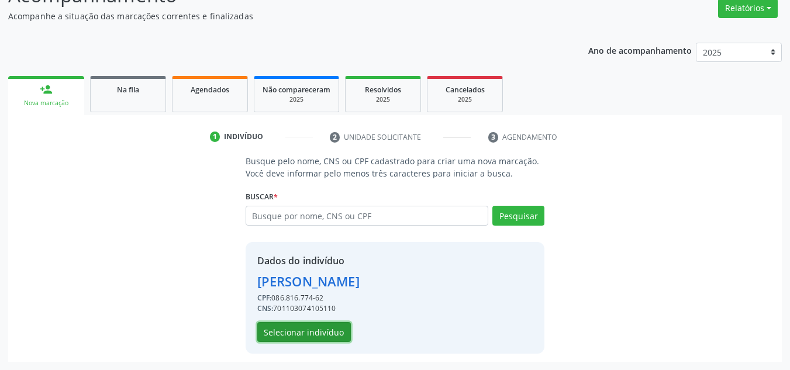
click at [337, 329] on button "Selecionar indivíduo" at bounding box center [304, 332] width 94 height 20
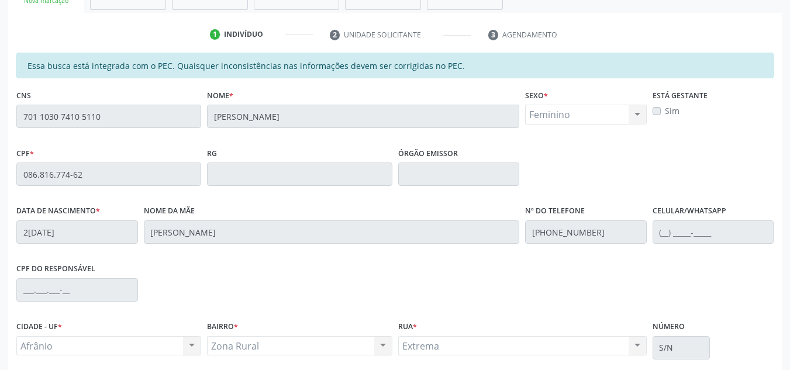
scroll to position [298, 0]
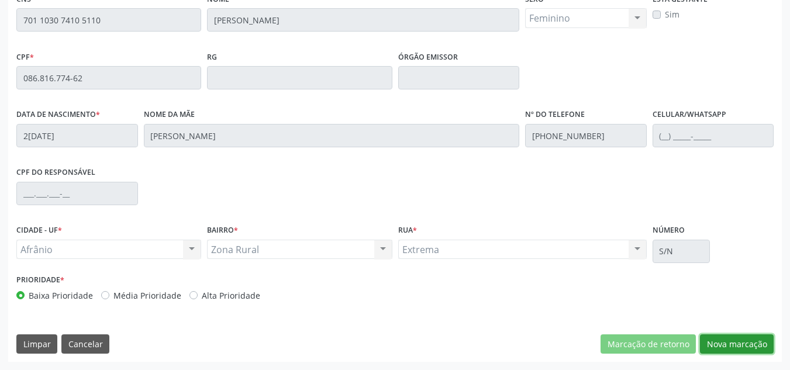
click at [756, 337] on button "Nova marcação" at bounding box center [737, 344] width 74 height 20
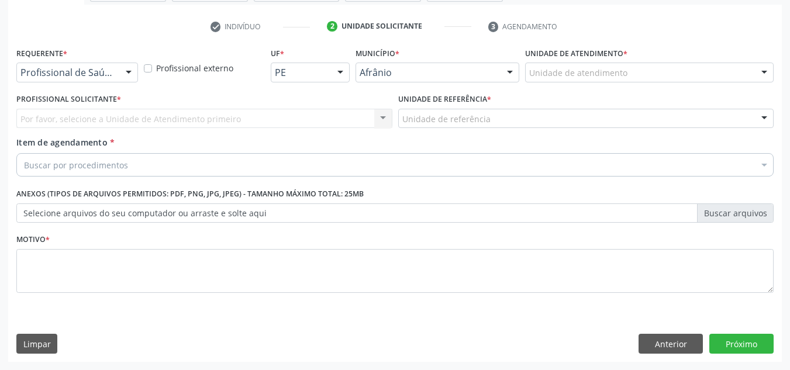
click at [699, 66] on div "Unidade de atendimento" at bounding box center [649, 73] width 249 height 20
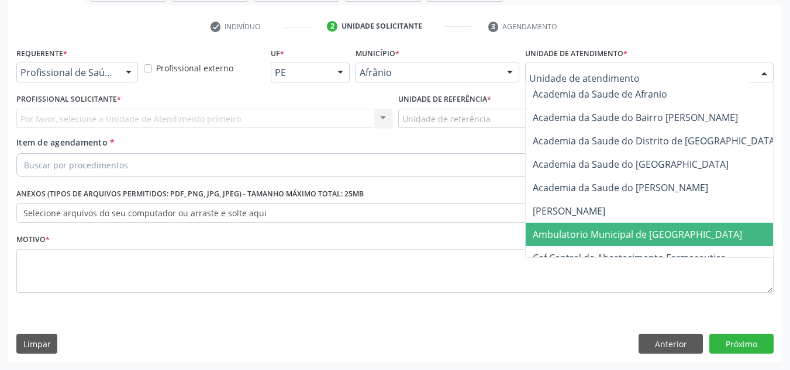
click at [594, 240] on span "Ambulatorio Municipal de [GEOGRAPHIC_DATA]" at bounding box center [637, 234] width 209 height 13
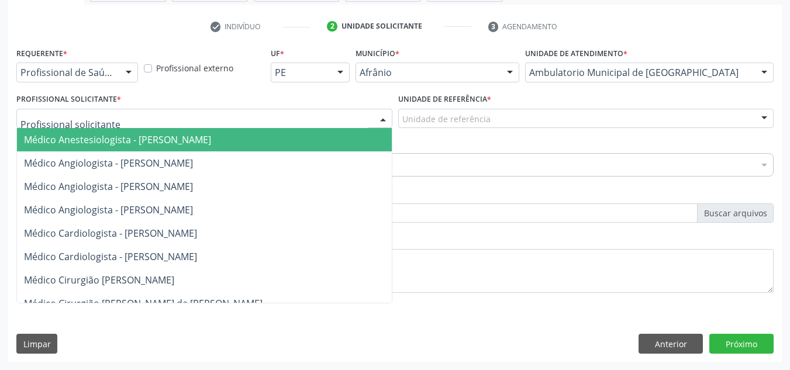
click at [180, 128] on div "Médico Anestesiologista - [PERSON_NAME] Angiologista - [PERSON_NAME] Médico Ang…" at bounding box center [204, 119] width 376 height 20
click at [189, 154] on span "Médico Angiologista - [PERSON_NAME]" at bounding box center [216, 162] width 398 height 23
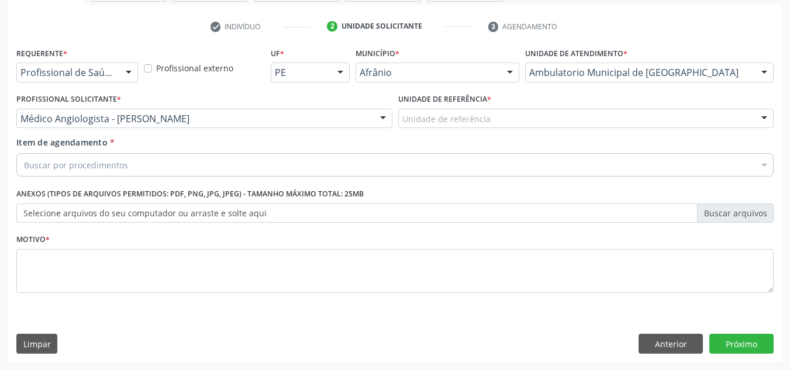
click at [433, 129] on div "Unidade de referência * Unidade de referência ESF de Extrema ESF de Barra das M…" at bounding box center [586, 114] width 382 height 46
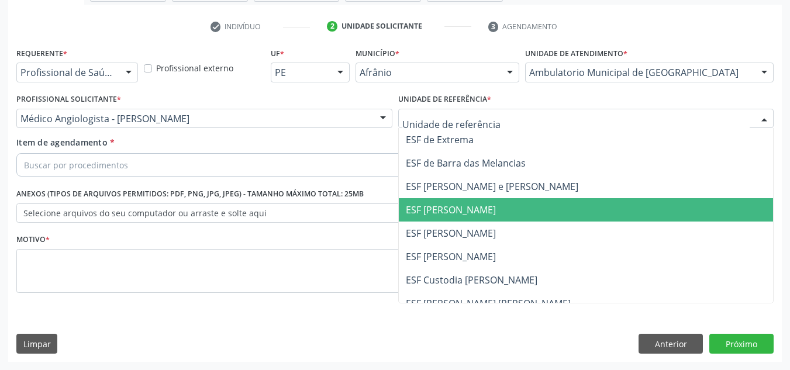
click at [460, 200] on span "ESF [PERSON_NAME]" at bounding box center [586, 209] width 375 height 23
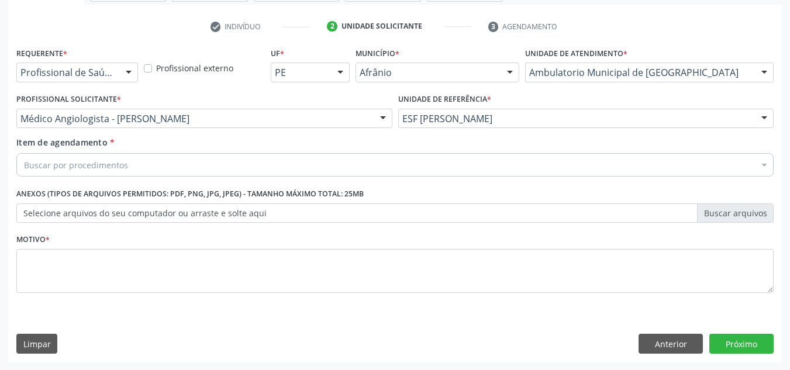
click at [484, 174] on div "Buscar por procedimentos" at bounding box center [394, 164] width 757 height 23
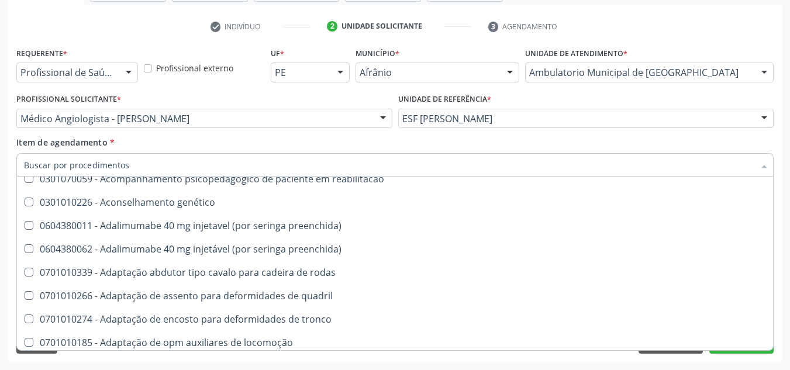
scroll to position [0, 0]
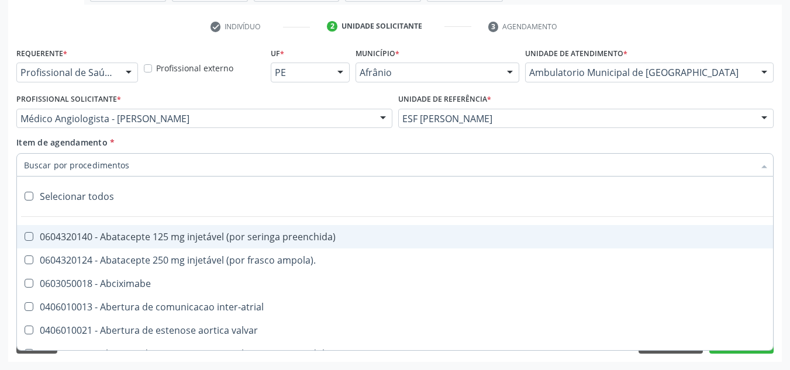
click at [676, 156] on input "Item de agendamento *" at bounding box center [389, 164] width 730 height 23
click at [680, 144] on div "Item de agendamento * Selecionar todos 0604320140 - Abatacepte 125 mg injetável…" at bounding box center [394, 154] width 757 height 37
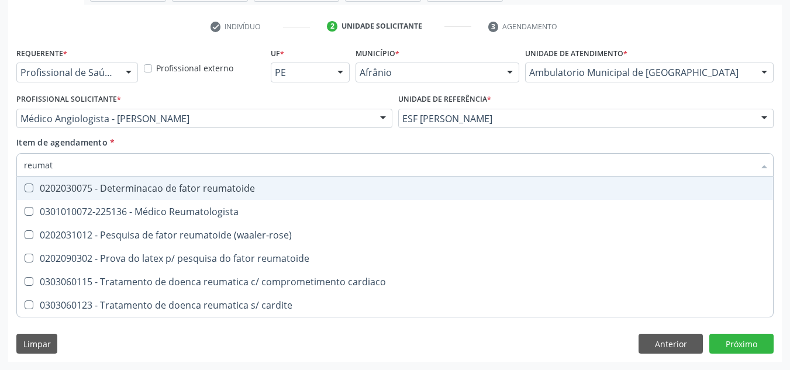
type input "reumato"
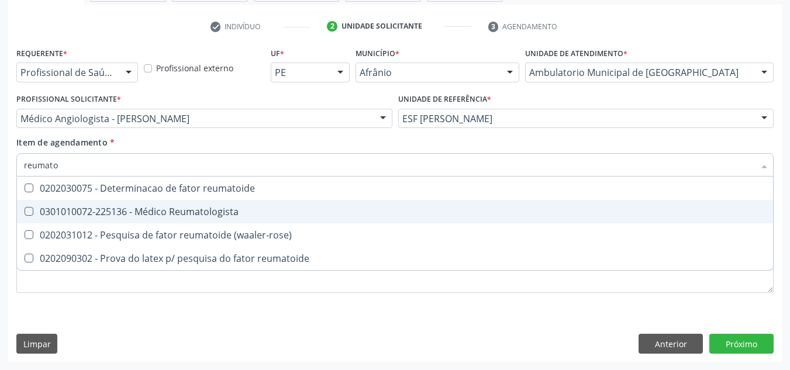
click at [118, 204] on span "0301010072-225136 - Médico Reumatologista" at bounding box center [395, 211] width 756 height 23
checkbox Reumatologista "true"
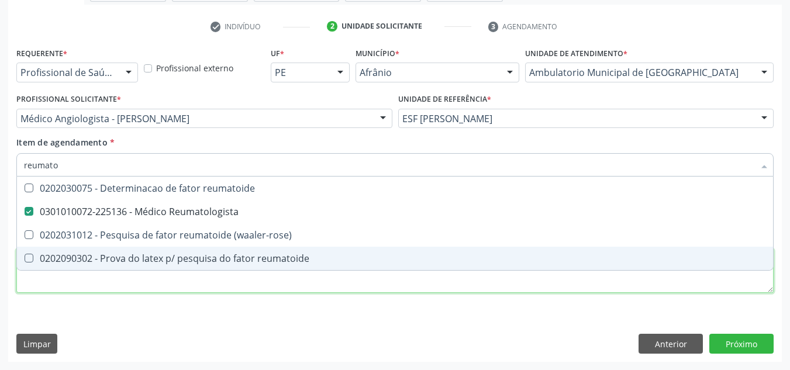
click at [130, 287] on div "Requerente * Profissional de Saúde Profissional de Saúde Paciente Nenhum result…" at bounding box center [394, 176] width 757 height 265
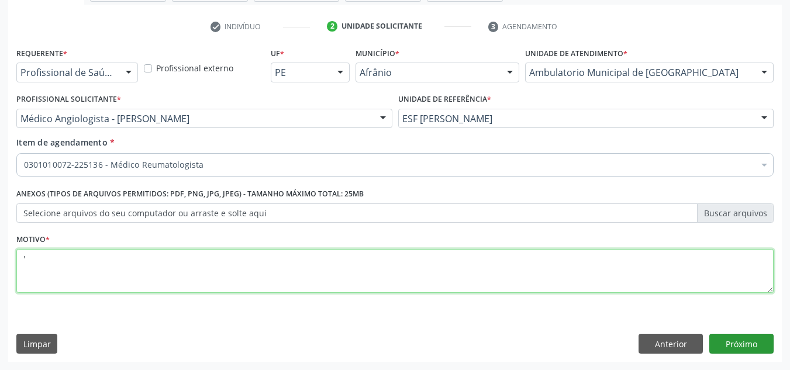
type textarea "'"
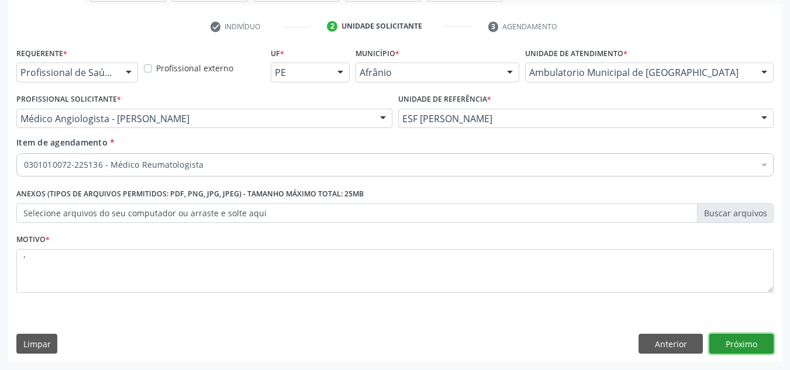
click at [751, 350] on button "Próximo" at bounding box center [741, 344] width 64 height 20
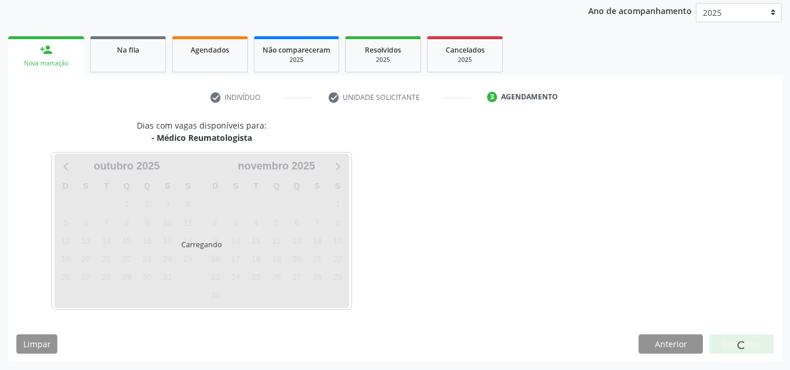
scroll to position [173, 0]
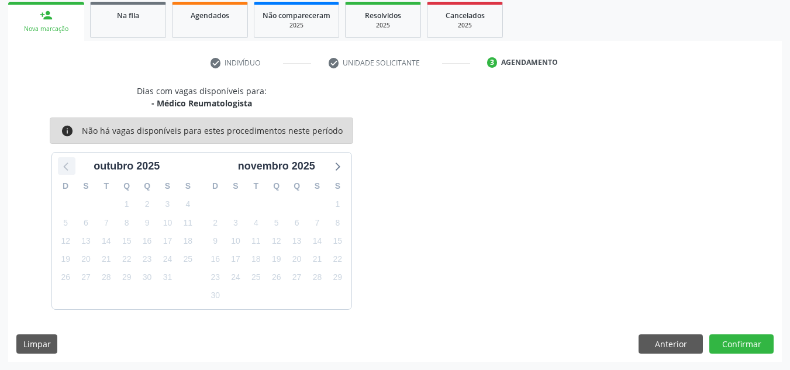
click at [64, 158] on div at bounding box center [67, 166] width 18 height 18
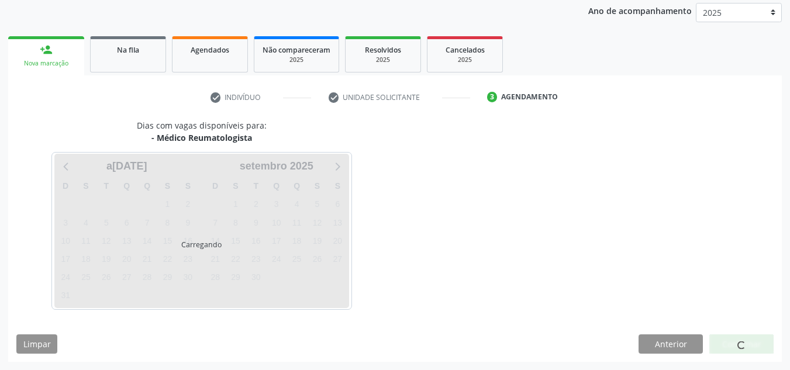
scroll to position [139, 0]
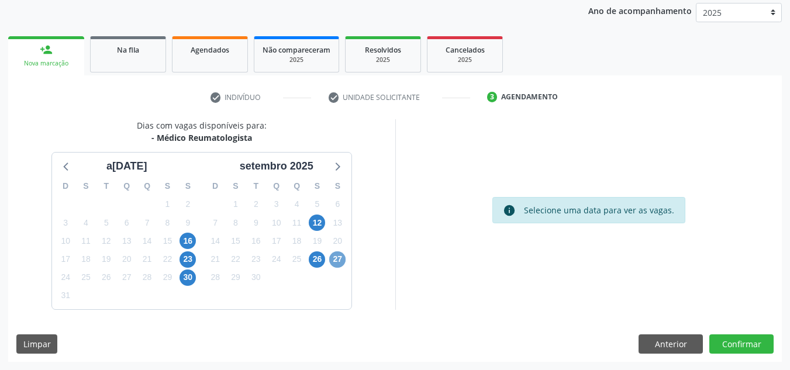
click at [331, 254] on span "27" at bounding box center [337, 259] width 16 height 16
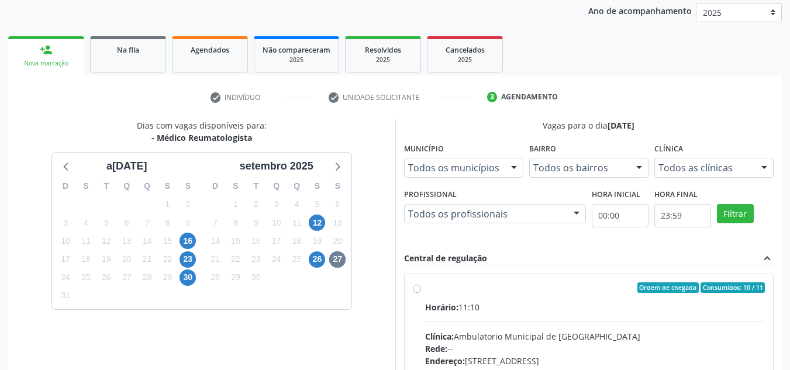
click at [425, 285] on div "Ordem de chegada Consumidos: 10 / 11" at bounding box center [595, 287] width 340 height 11
click at [421, 285] on input "Ordem de chegada Consumidos: 10 / 11 Horário: 11:10 Clínica: Ambulatorio Munici…" at bounding box center [417, 287] width 8 height 11
radio input "true"
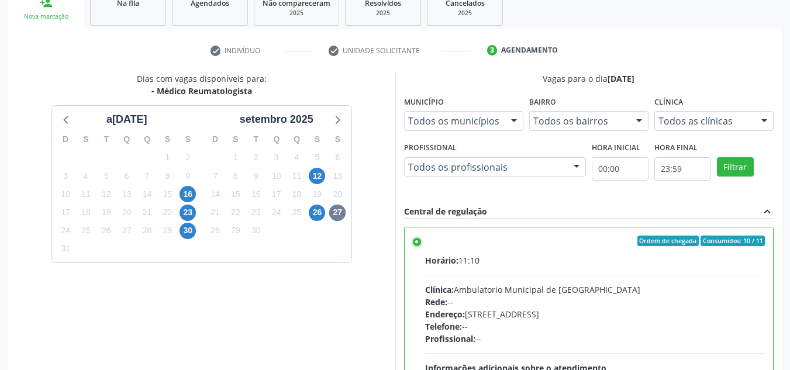
scroll to position [329, 0]
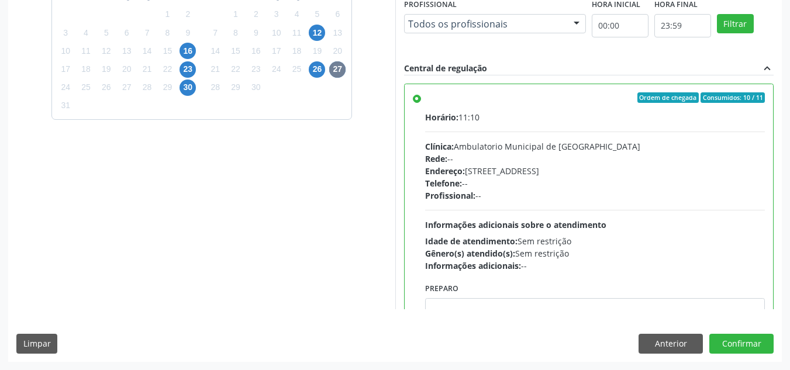
click at [753, 354] on div "Dias com vagas disponíveis para: - Médico Reumatologista a[DATE] D S T Q Q S S …" at bounding box center [395, 145] width 774 height 432
click at [757, 342] on button "Confirmar" at bounding box center [741, 344] width 64 height 20
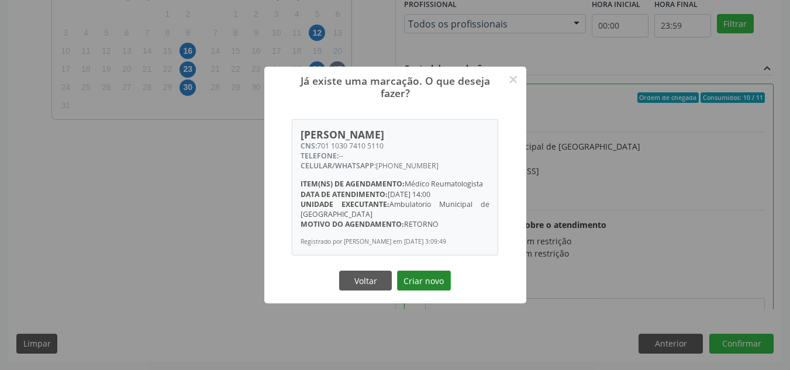
click at [447, 285] on button "Criar novo" at bounding box center [424, 281] width 54 height 20
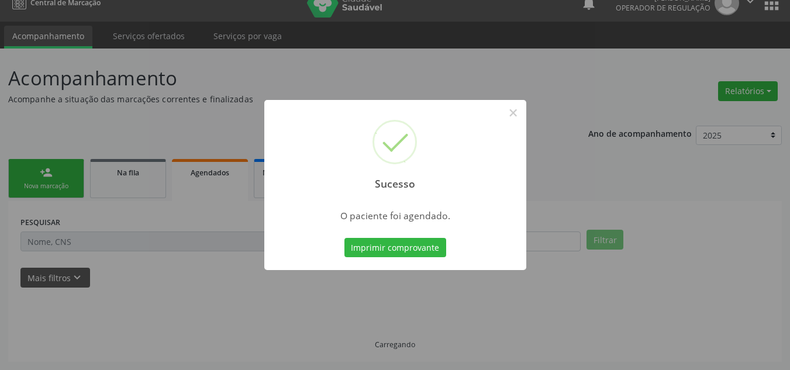
scroll to position [16, 0]
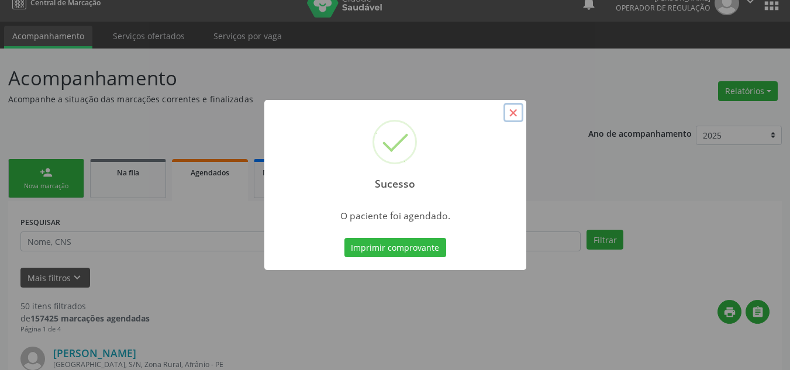
click at [513, 106] on button "×" at bounding box center [513, 113] width 20 height 20
